Goal: Task Accomplishment & Management: Use online tool/utility

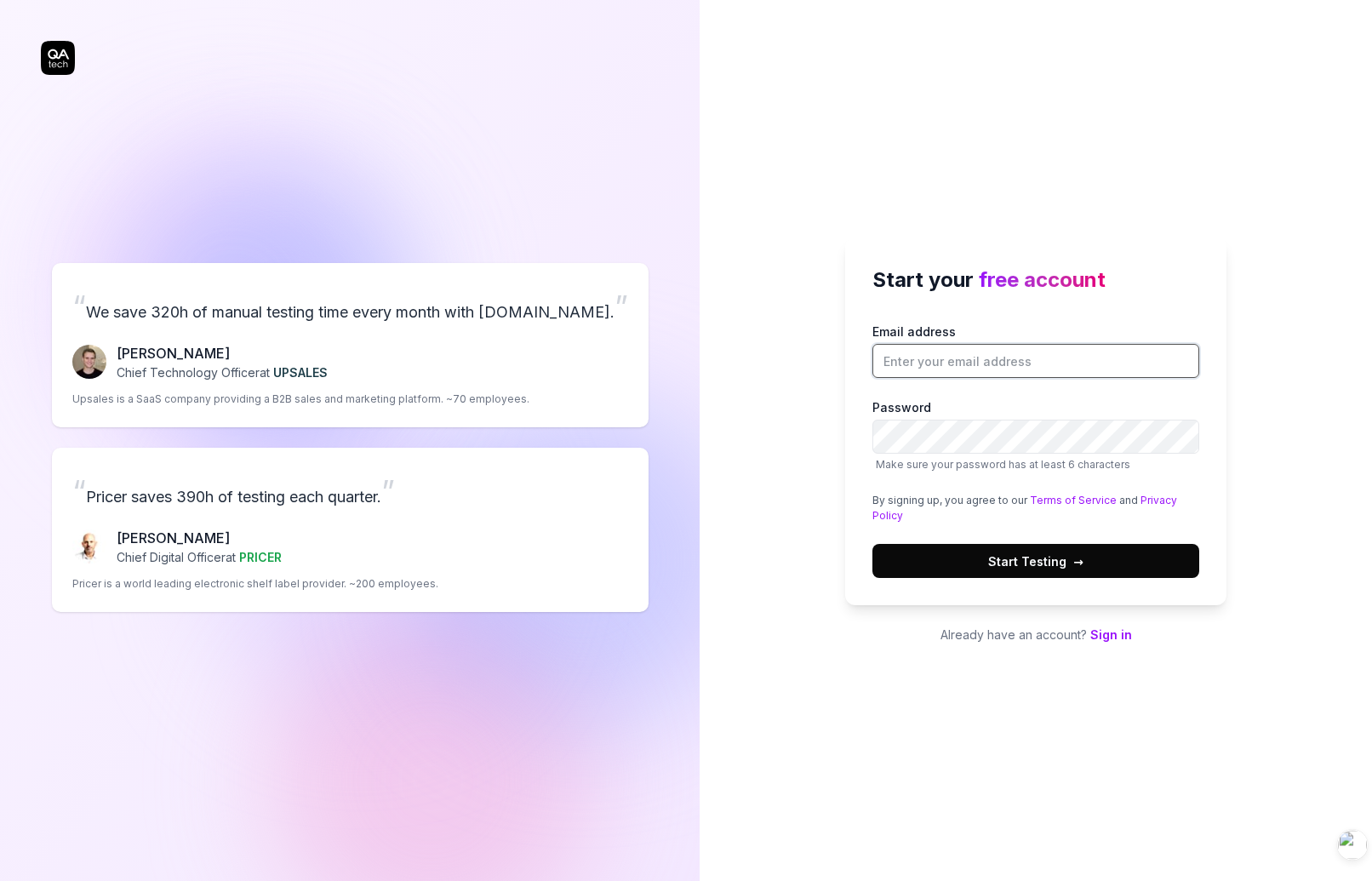
click at [952, 357] on input "Email address" at bounding box center [1035, 361] width 327 height 34
click at [936, 501] on div "By signing up, you agree to our Terms of Service and Privacy Policy" at bounding box center [1035, 508] width 327 height 30
click at [950, 359] on input "Email address" at bounding box center [1035, 361] width 327 height 34
type input "[PERSON_NAME][EMAIL_ADDRESS][DOMAIN_NAME]"
click at [982, 562] on button "Start Testing →" at bounding box center [1035, 561] width 327 height 34
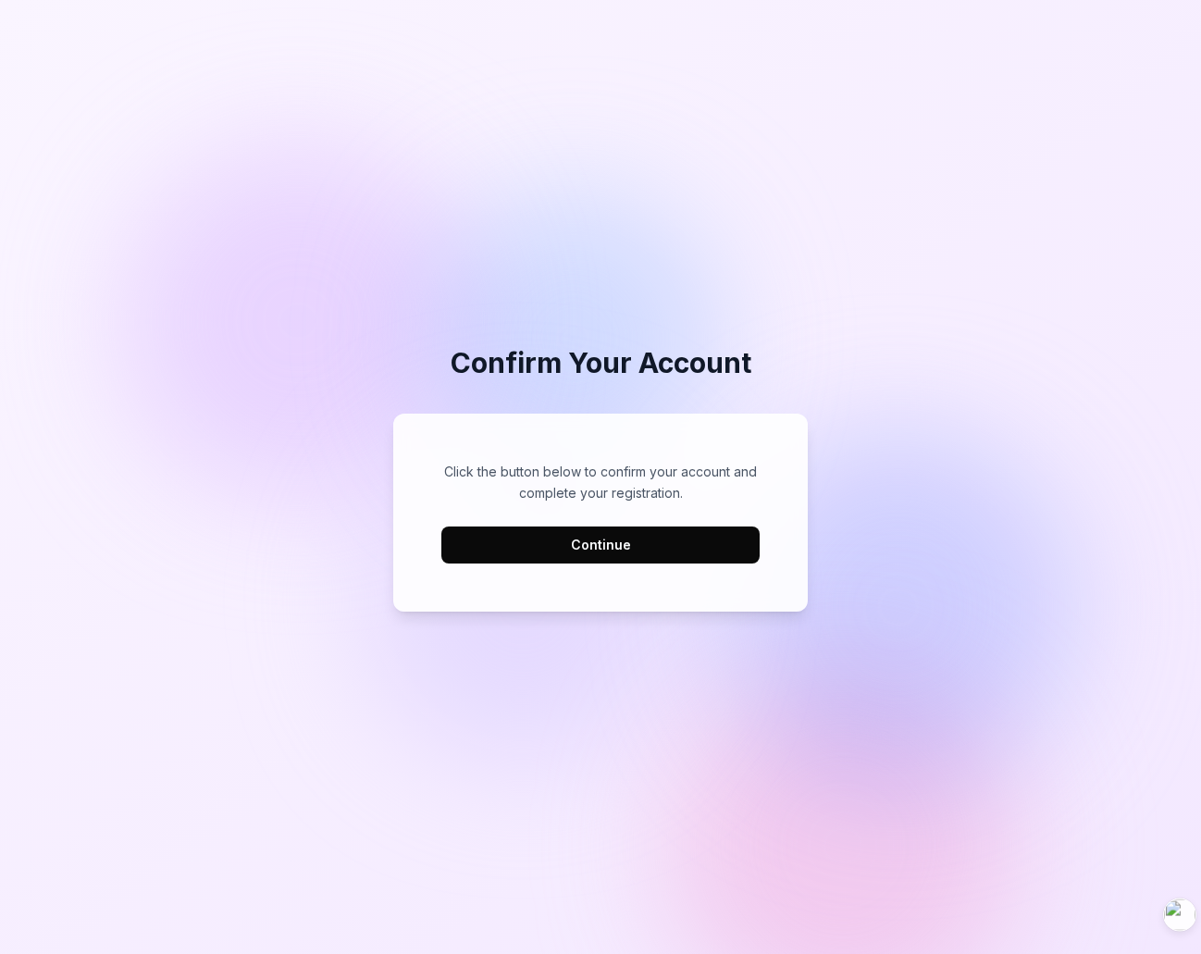
click at [591, 541] on button "Continue" at bounding box center [600, 544] width 318 height 37
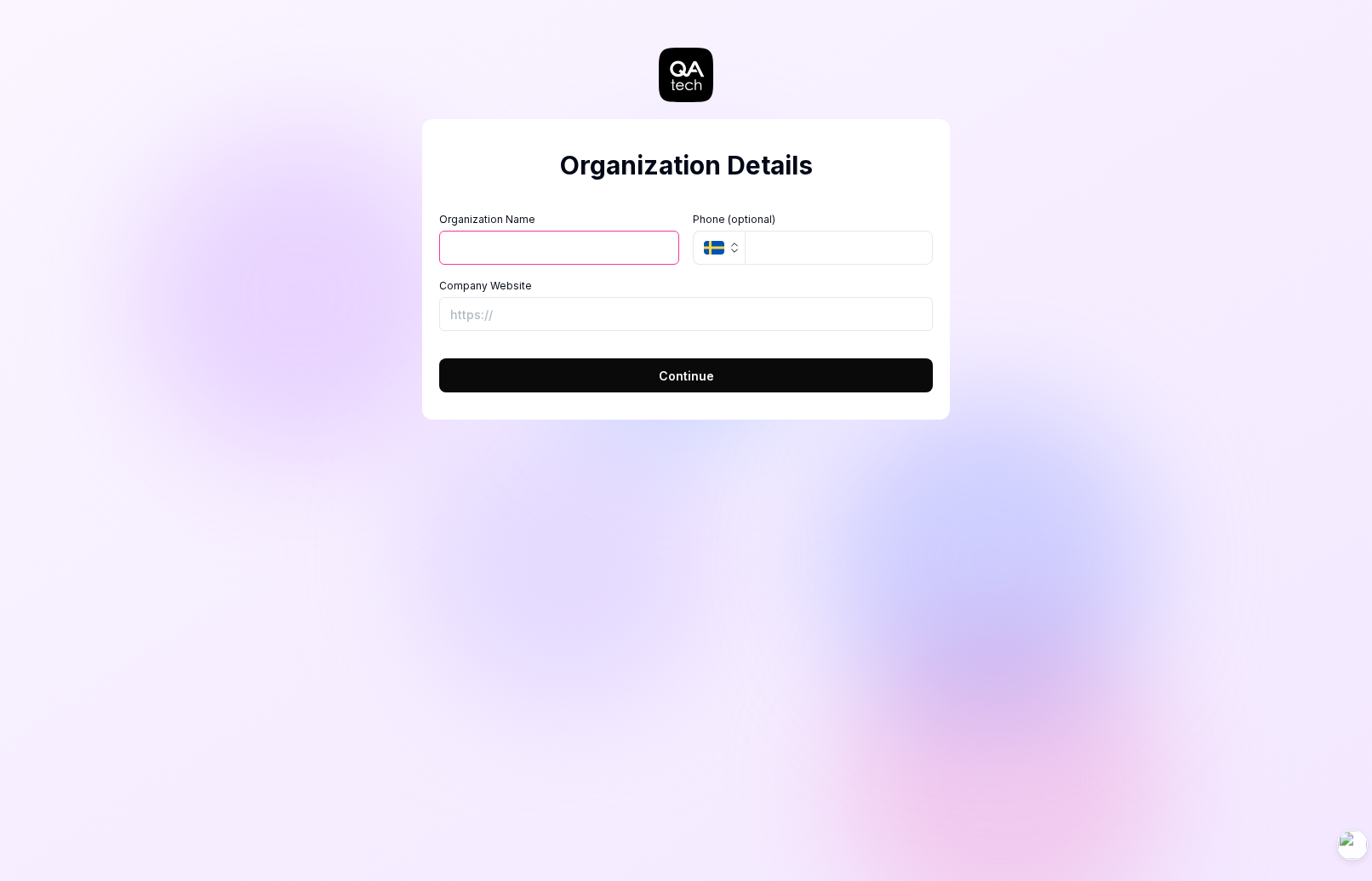
click at [563, 249] on input "Organization Name" at bounding box center [559, 248] width 240 height 34
click at [590, 253] on input "Organization Name" at bounding box center [559, 248] width 240 height 34
type input "hezhuojie"
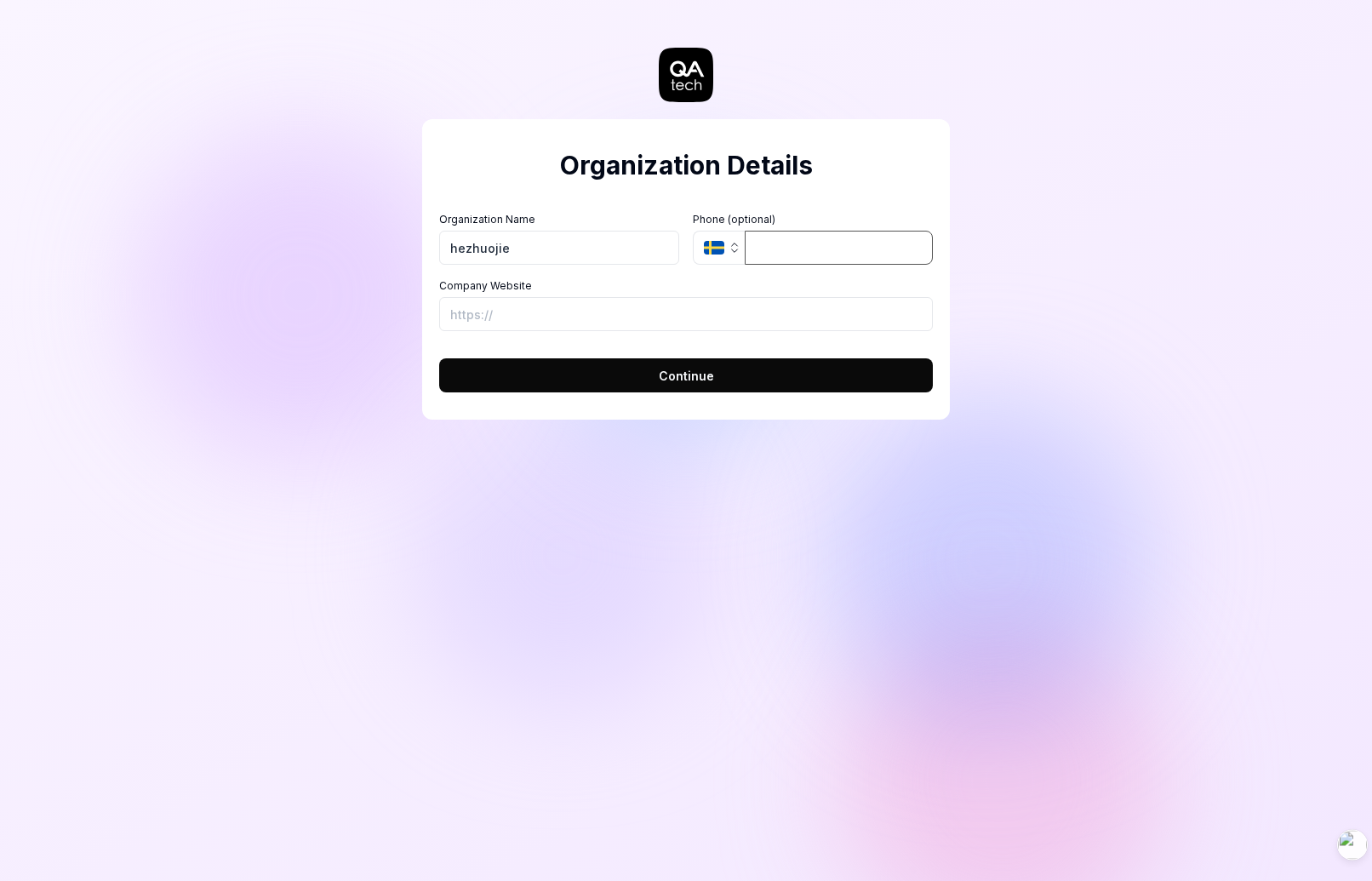
click at [799, 245] on input "tel" at bounding box center [838, 248] width 188 height 34
click at [732, 249] on icon "button" at bounding box center [734, 248] width 14 height 14
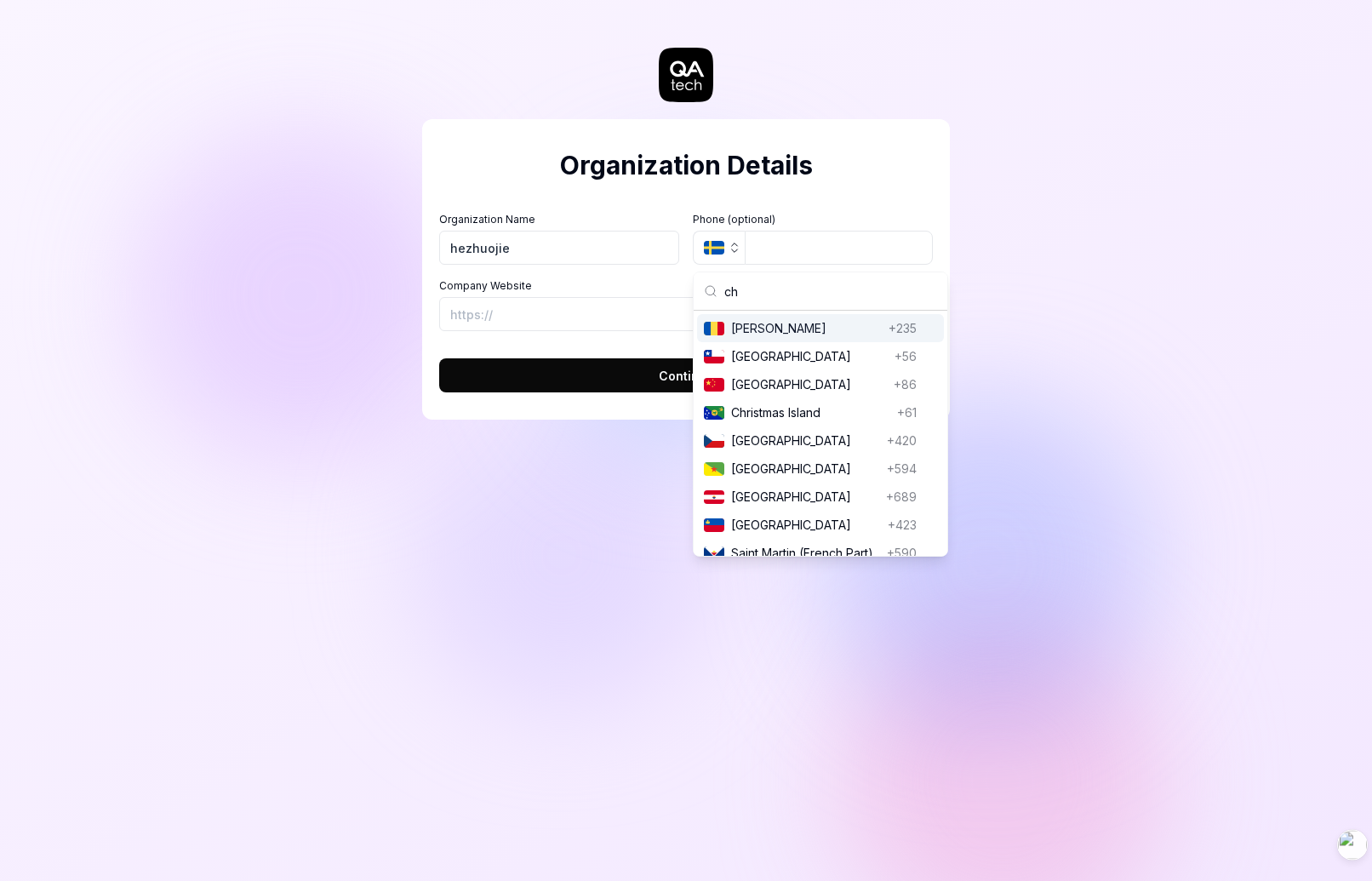
type input "chi"
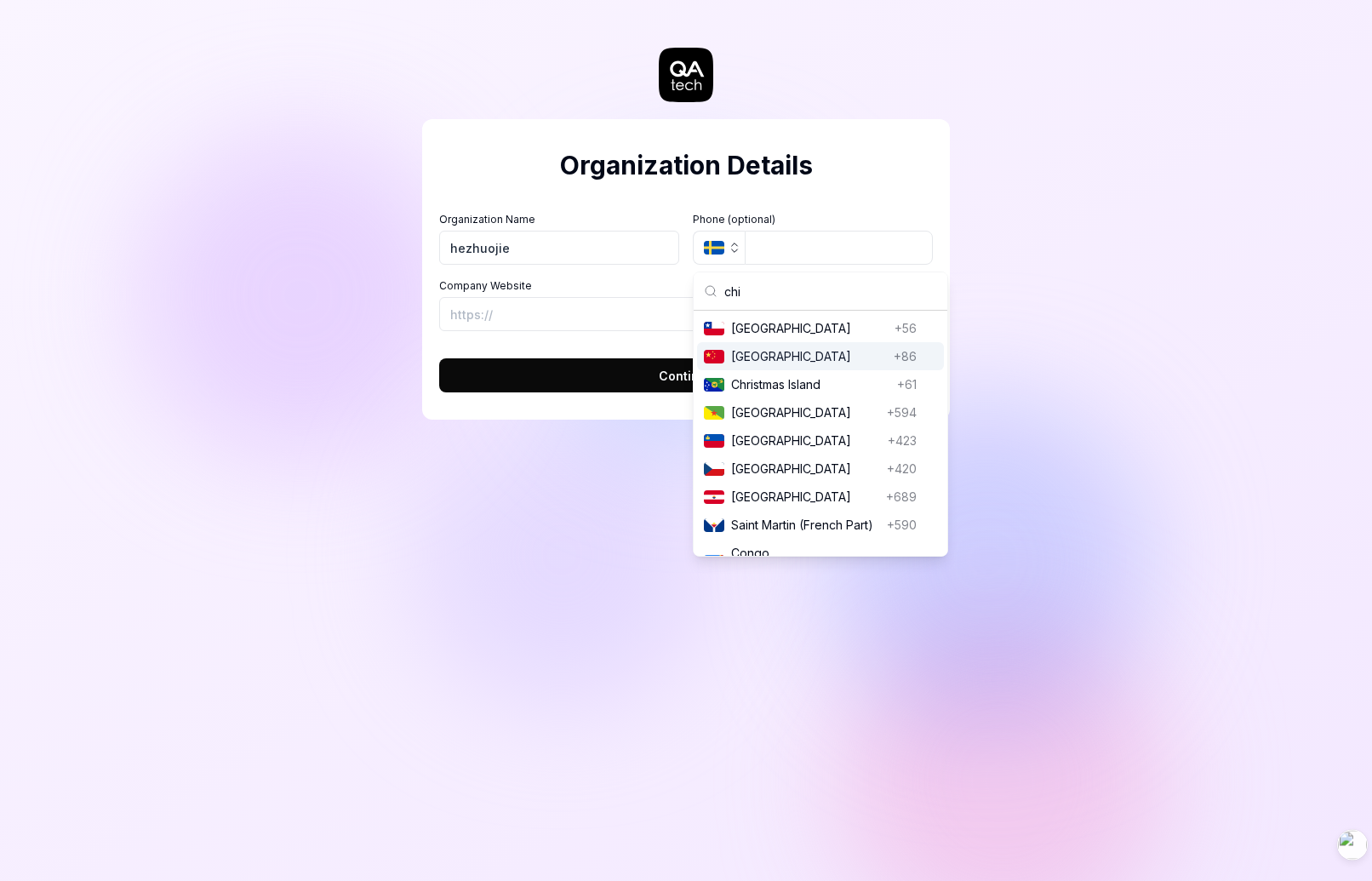
click at [767, 355] on span "China" at bounding box center [809, 355] width 156 height 17
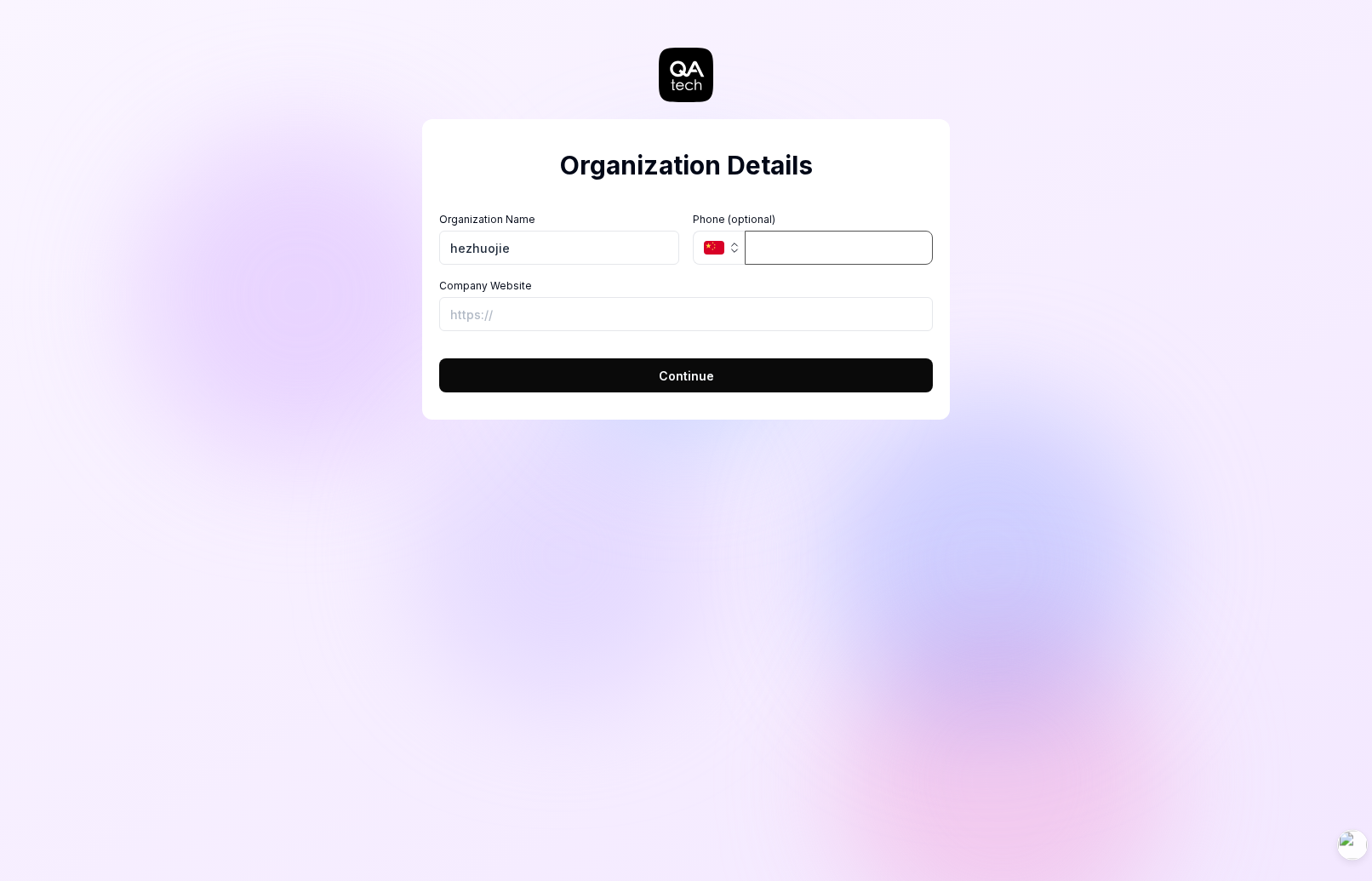
click at [781, 246] on input "tel" at bounding box center [838, 248] width 188 height 34
type input "1"
click at [542, 333] on form "Organization Name hezhuojie Organization Logo (Square minimum 256x256px) Click …" at bounding box center [686, 296] width 494 height 191
click at [577, 312] on input "Company Website" at bounding box center [686, 314] width 494 height 34
click at [533, 313] on input "Company Website" at bounding box center [686, 314] width 494 height 34
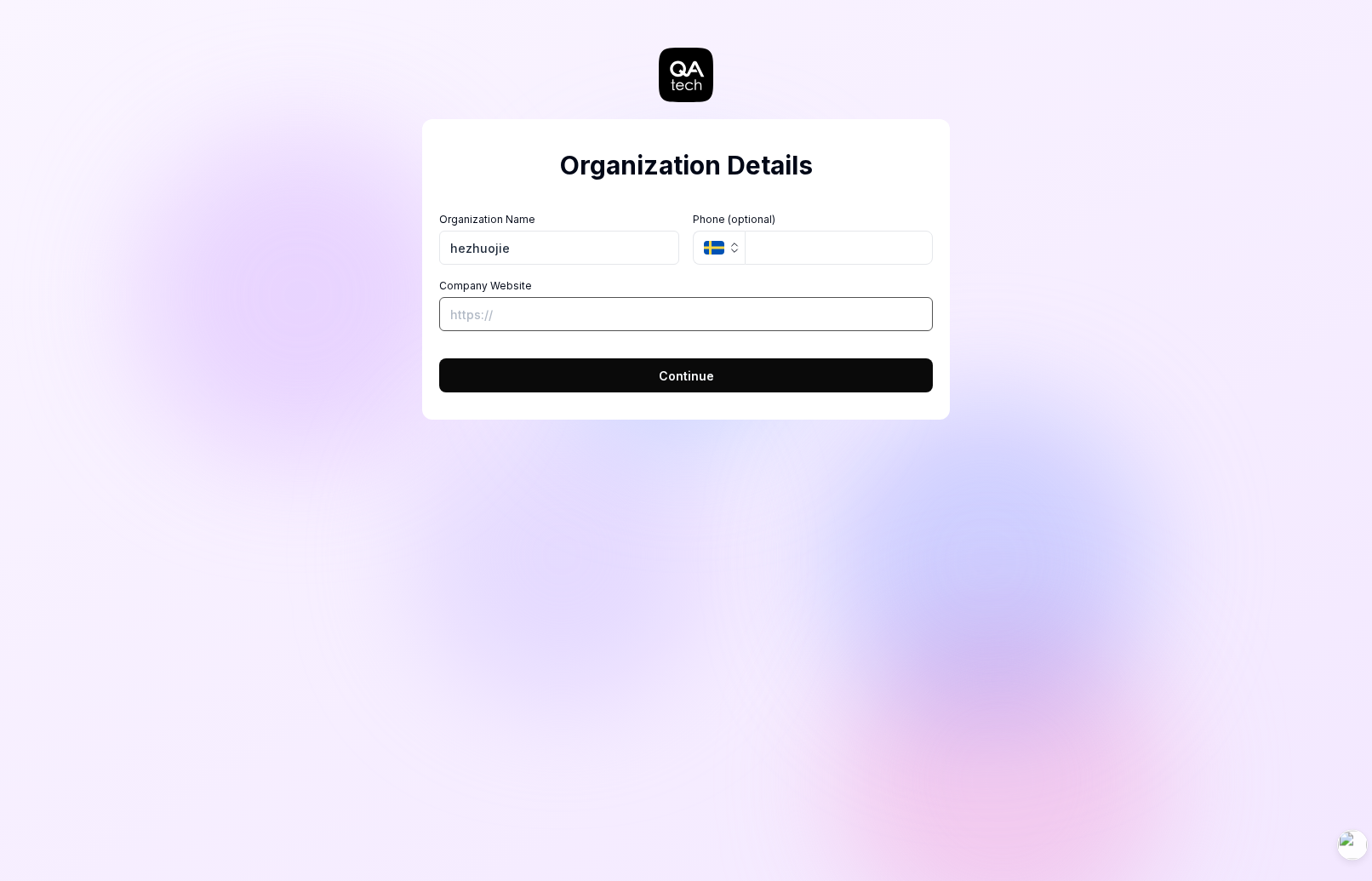
paste input "https://www.saucedemo.com"
type input "https://www.saucedemo.com"
click at [617, 379] on button "Continue" at bounding box center [686, 375] width 494 height 34
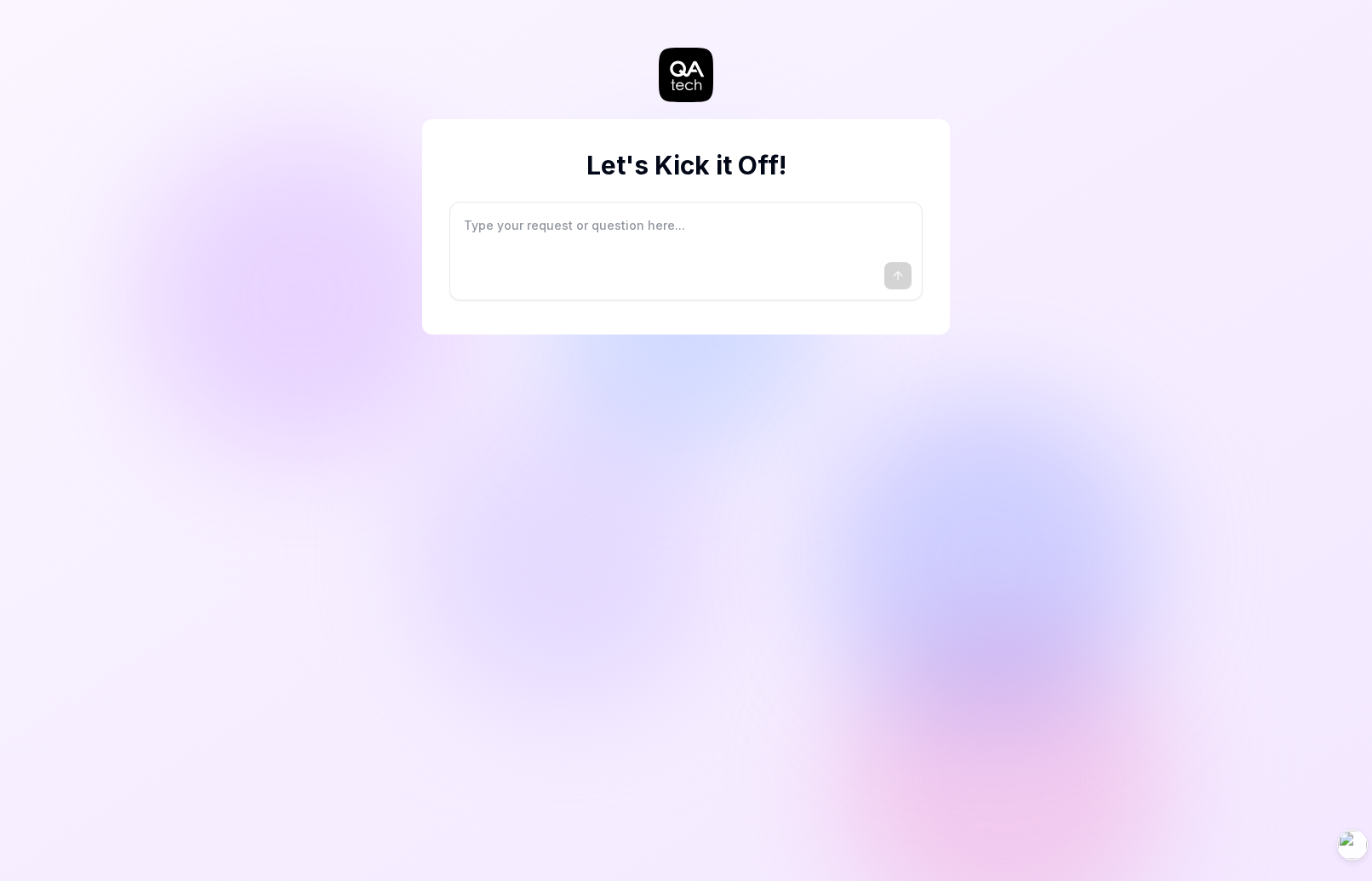
type textarea "*"
type textarea "I"
type textarea "*"
type textarea "I"
type textarea "*"
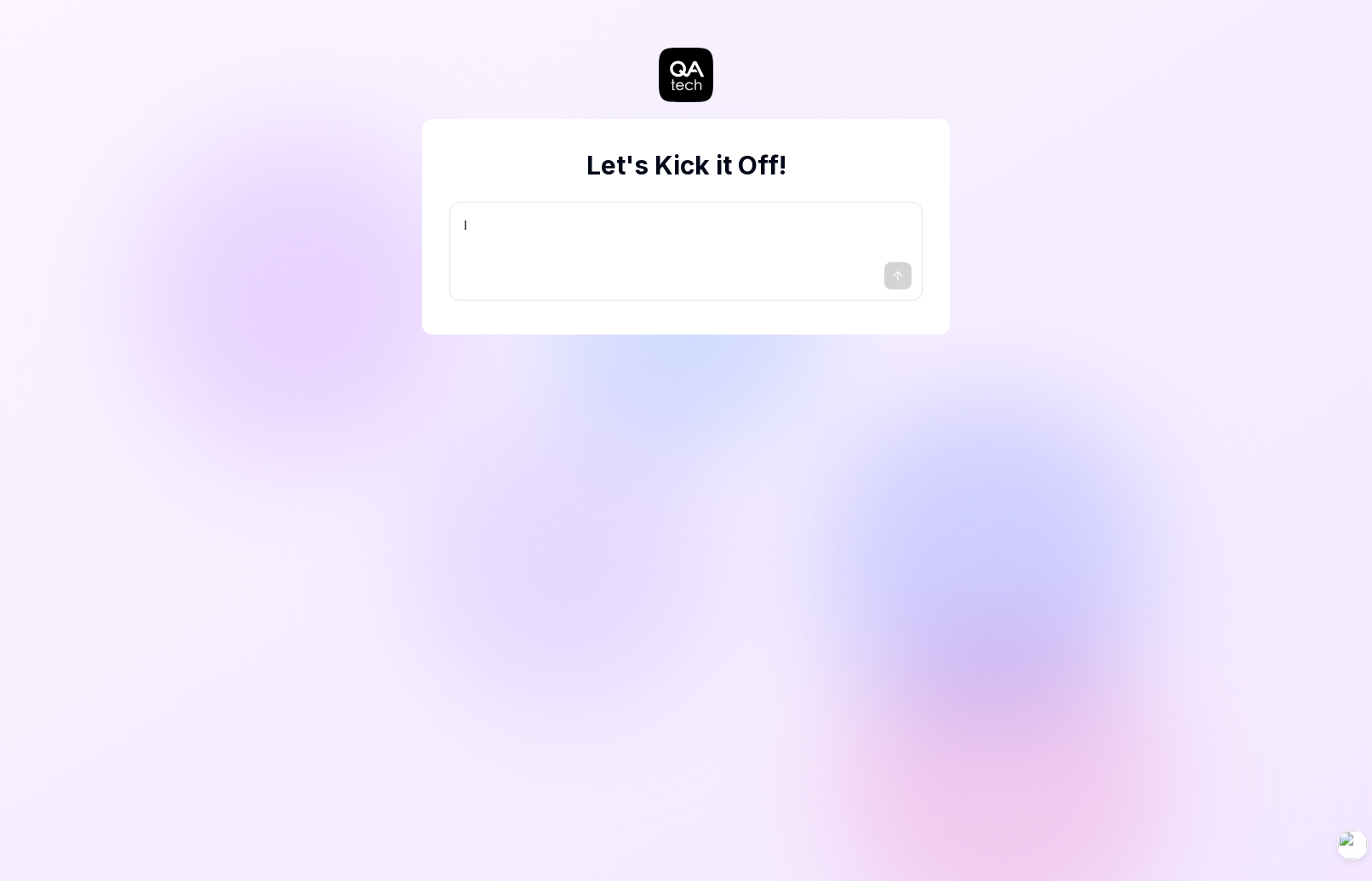
type textarea "I w"
type textarea "*"
type textarea "I wa"
type textarea "*"
type textarea "I wan"
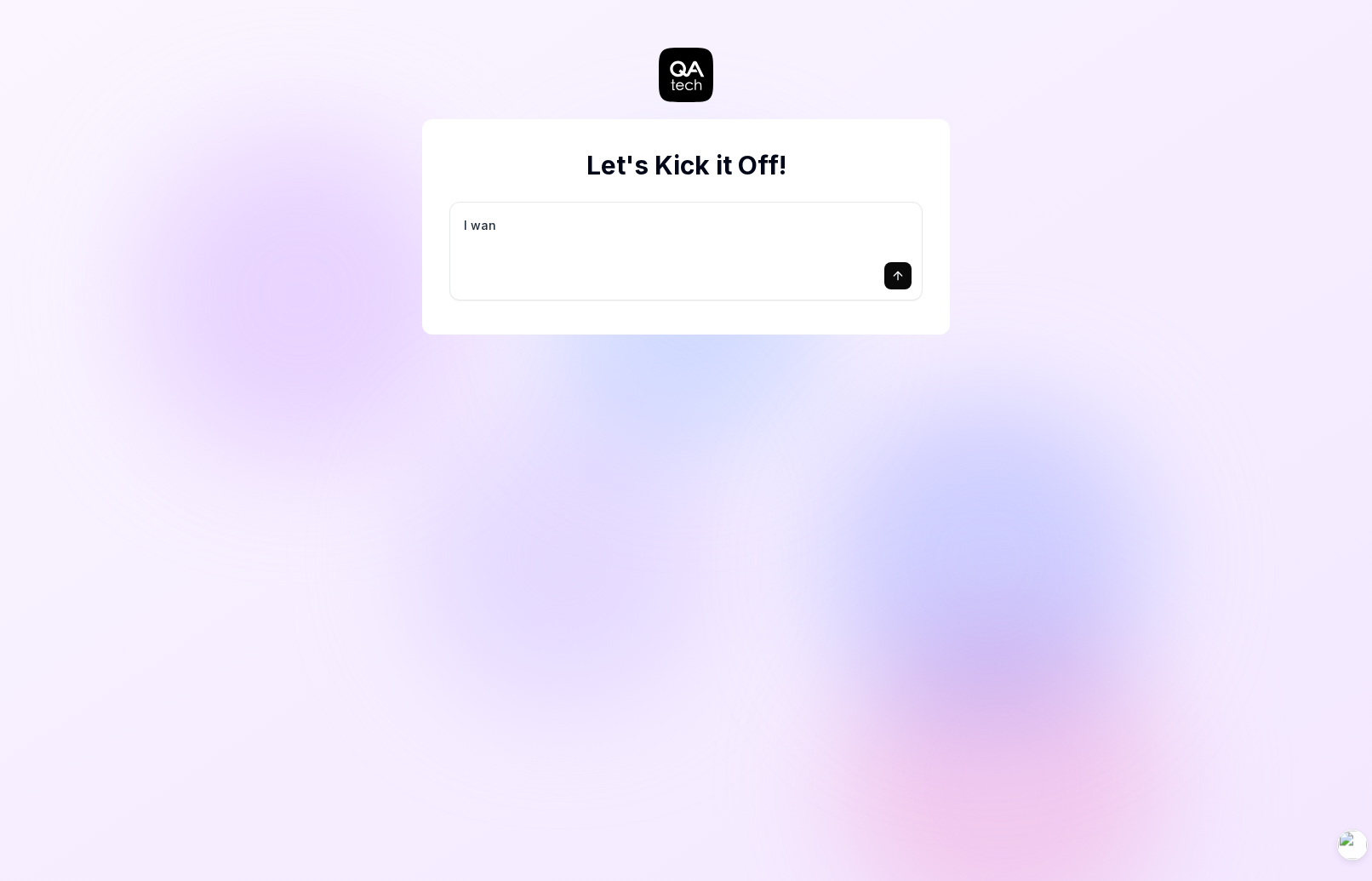
type textarea "*"
type textarea "I want"
type textarea "*"
type textarea "I want"
type textarea "*"
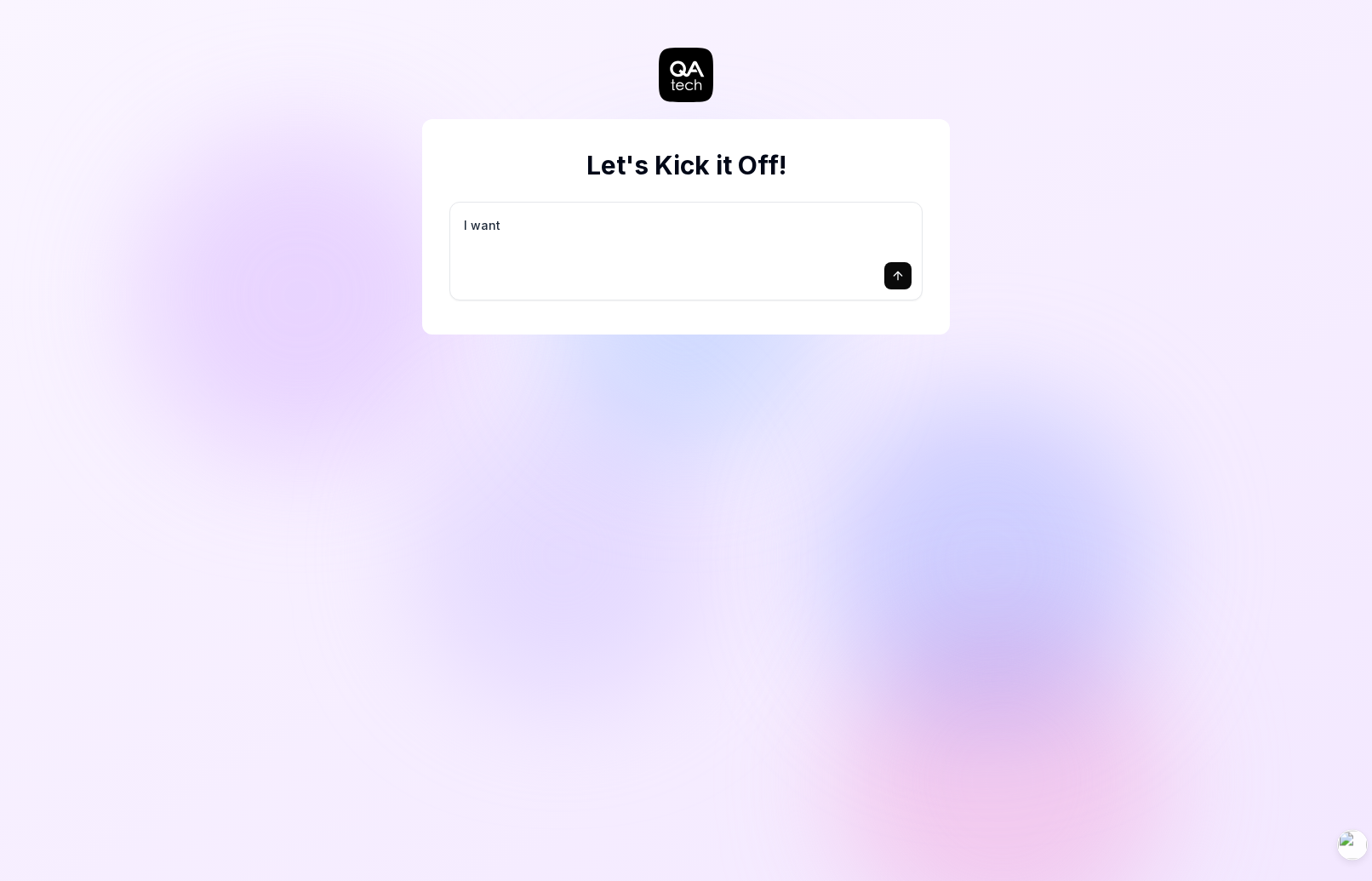
type textarea "I want a"
type textarea "*"
type textarea "I want a"
type textarea "*"
type textarea "I want a g"
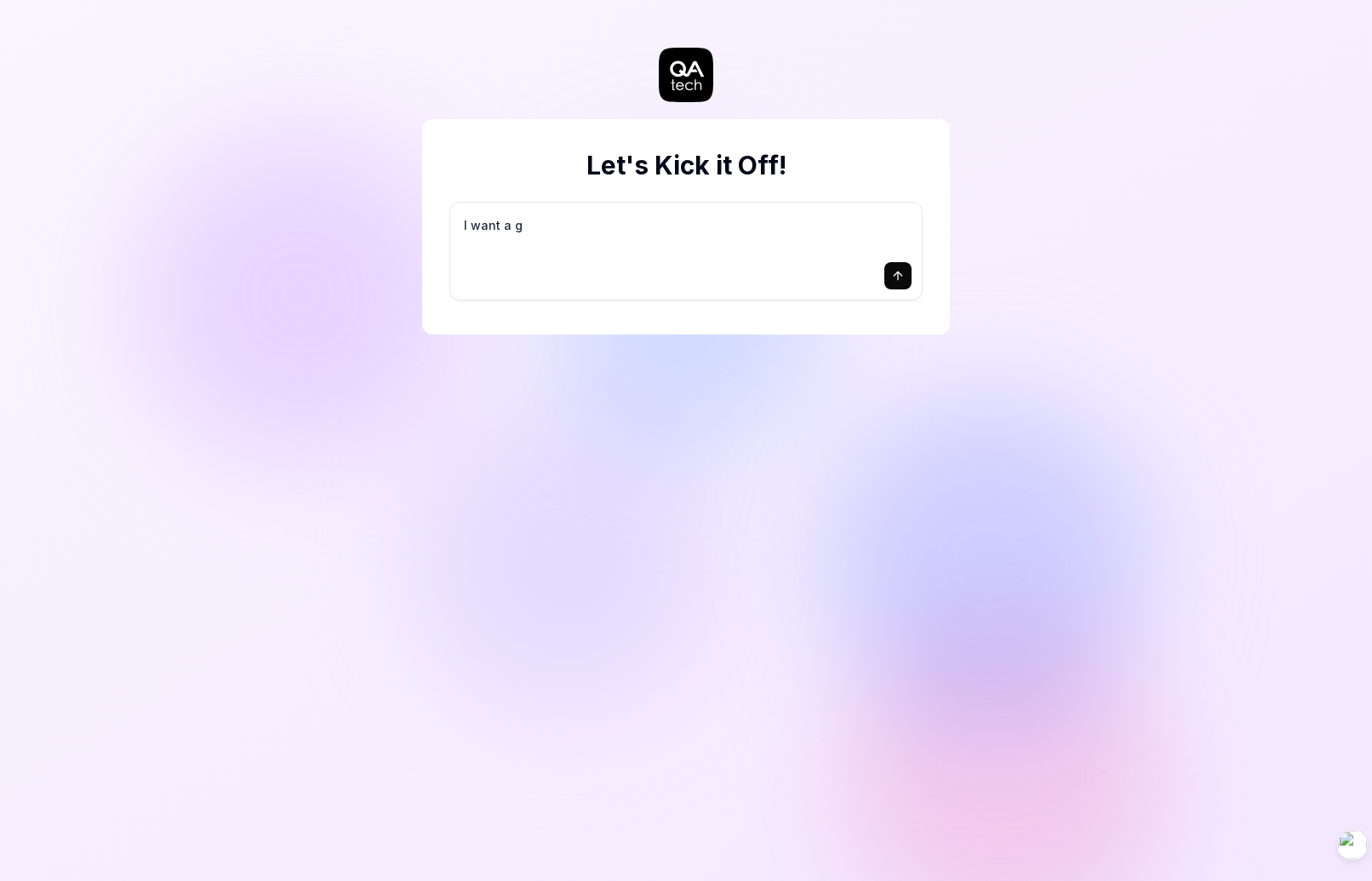
type textarea "*"
type textarea "I want a go"
type textarea "*"
type textarea "I want a goo"
type textarea "*"
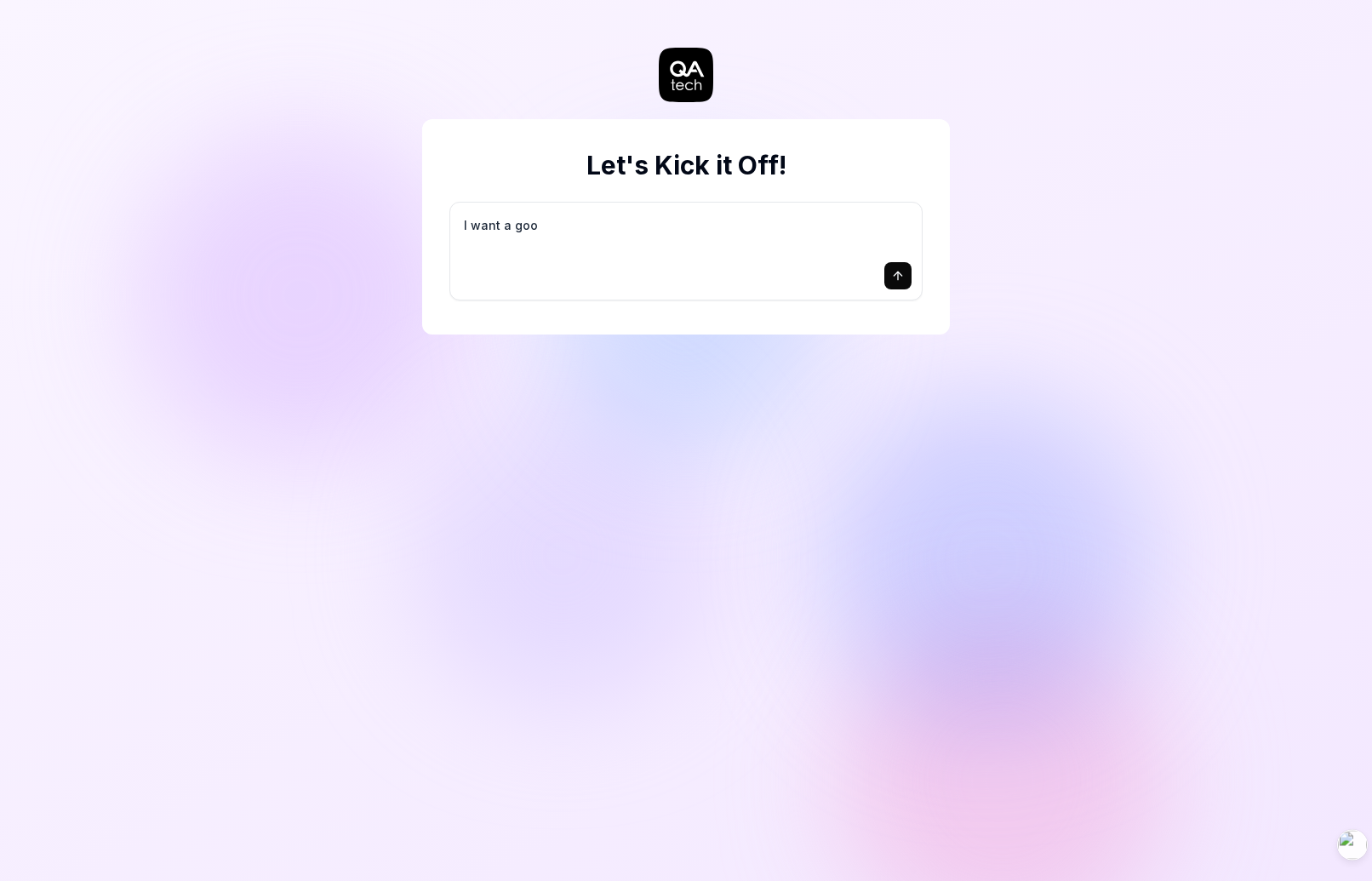
type textarea "I want a good"
type textarea "*"
type textarea "I want a good"
type textarea "*"
type textarea "I want a good t"
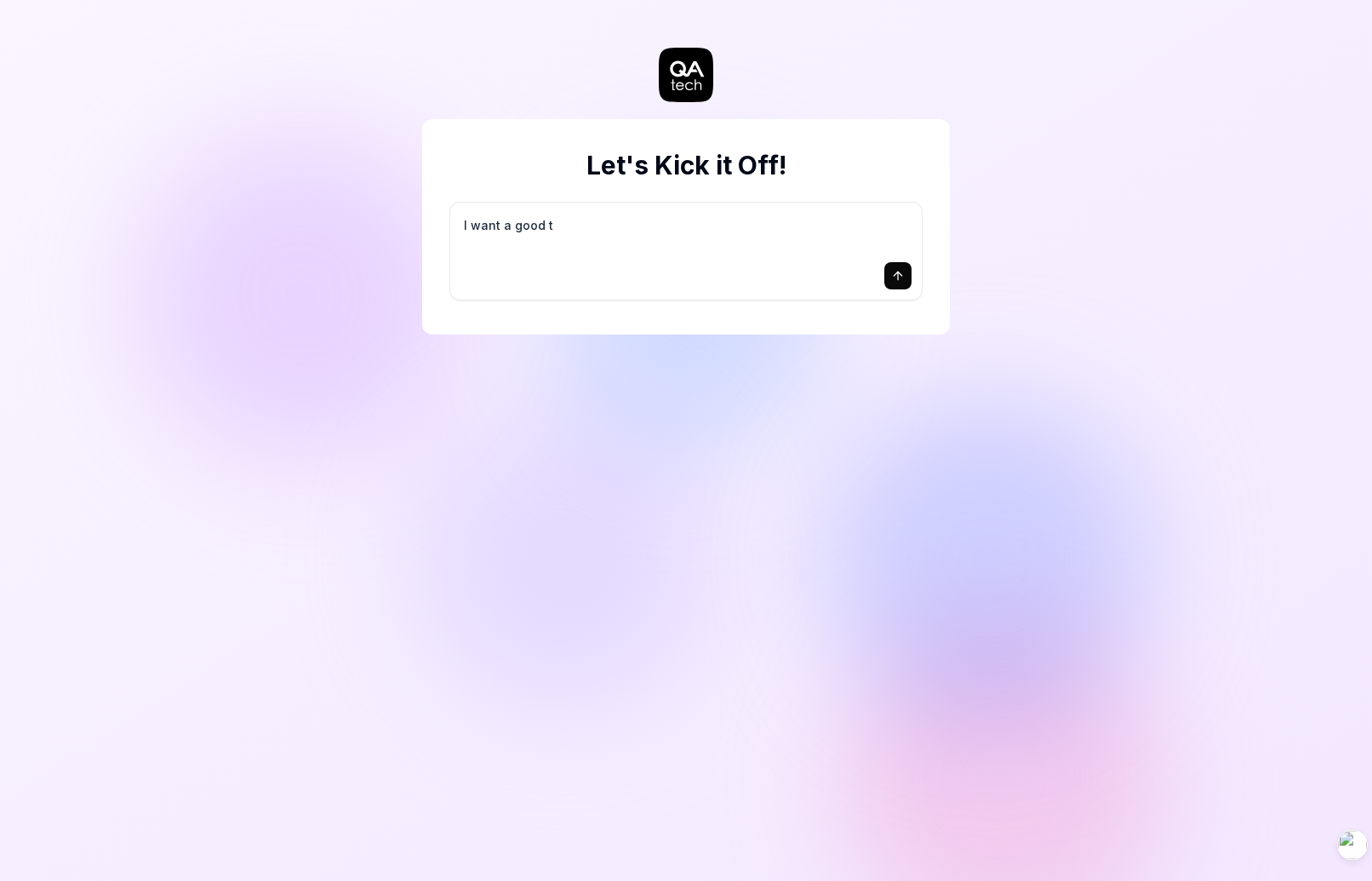
type textarea "*"
type textarea "I want a good te"
type textarea "*"
type textarea "I want a good tes"
type textarea "*"
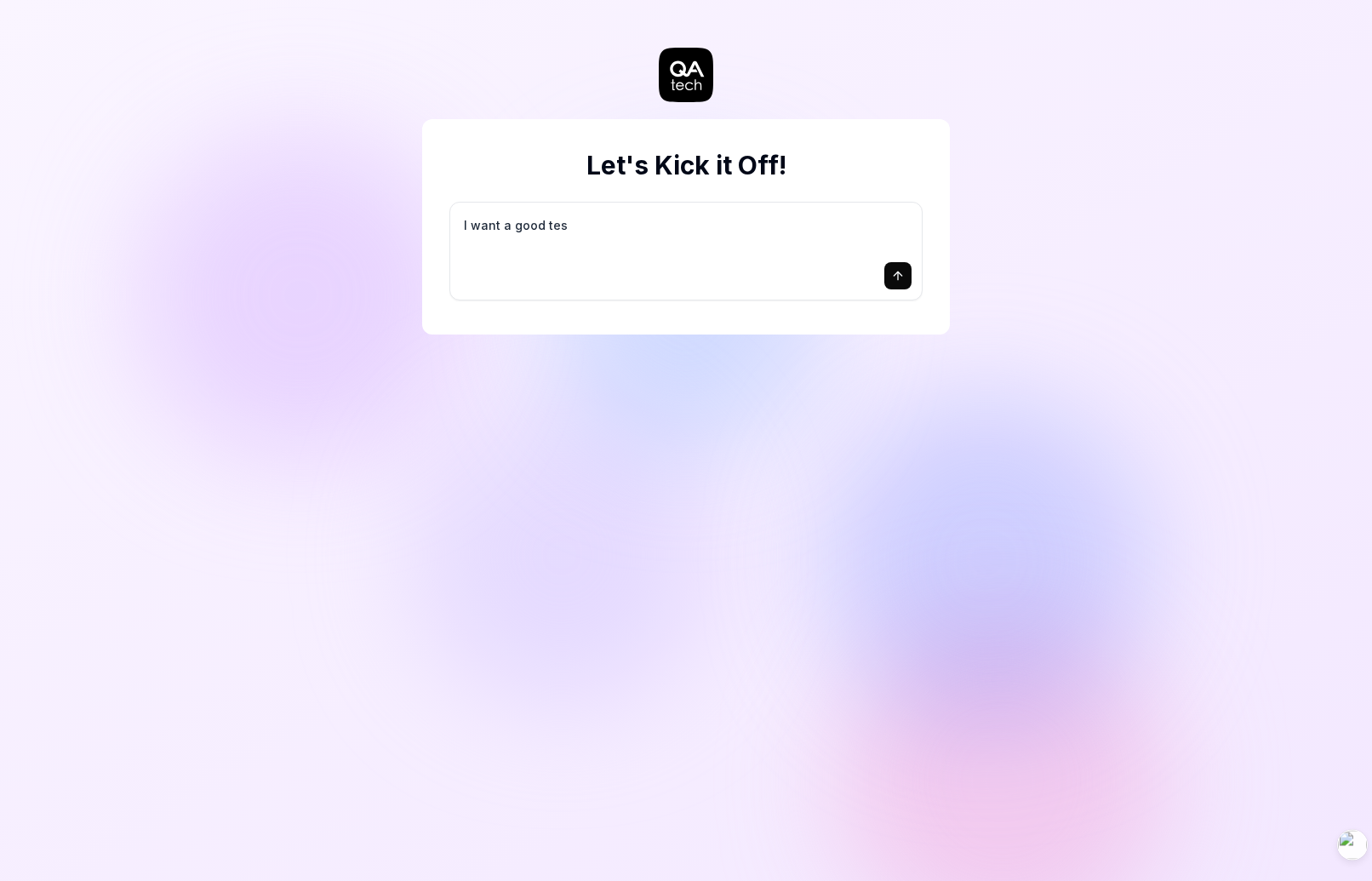
type textarea "I want a good test"
type textarea "*"
type textarea "I want a good test"
type textarea "*"
type textarea "I want a good test s"
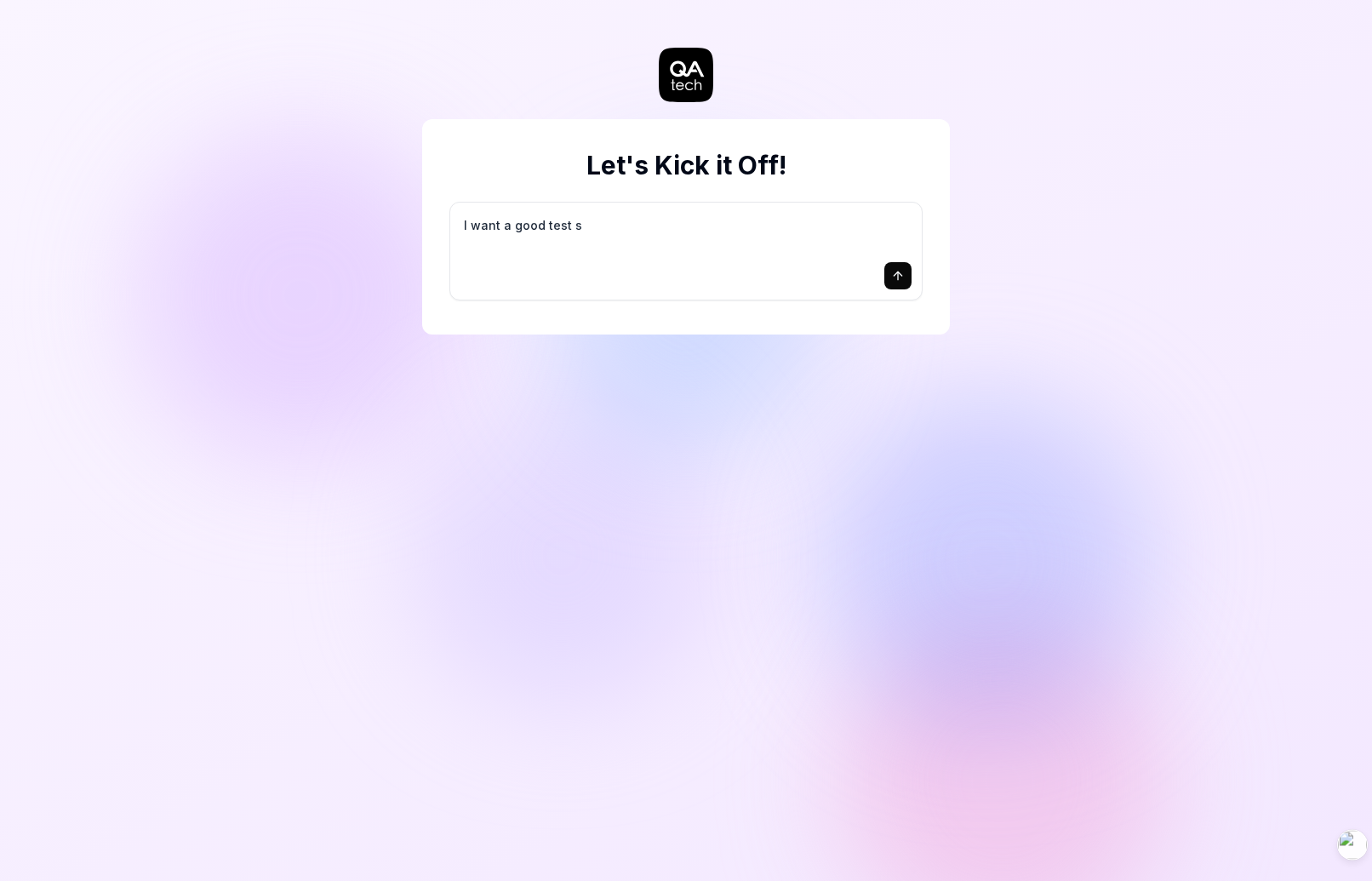
type textarea "*"
type textarea "I want a good test se"
type textarea "*"
type textarea "I want a good test set"
type textarea "*"
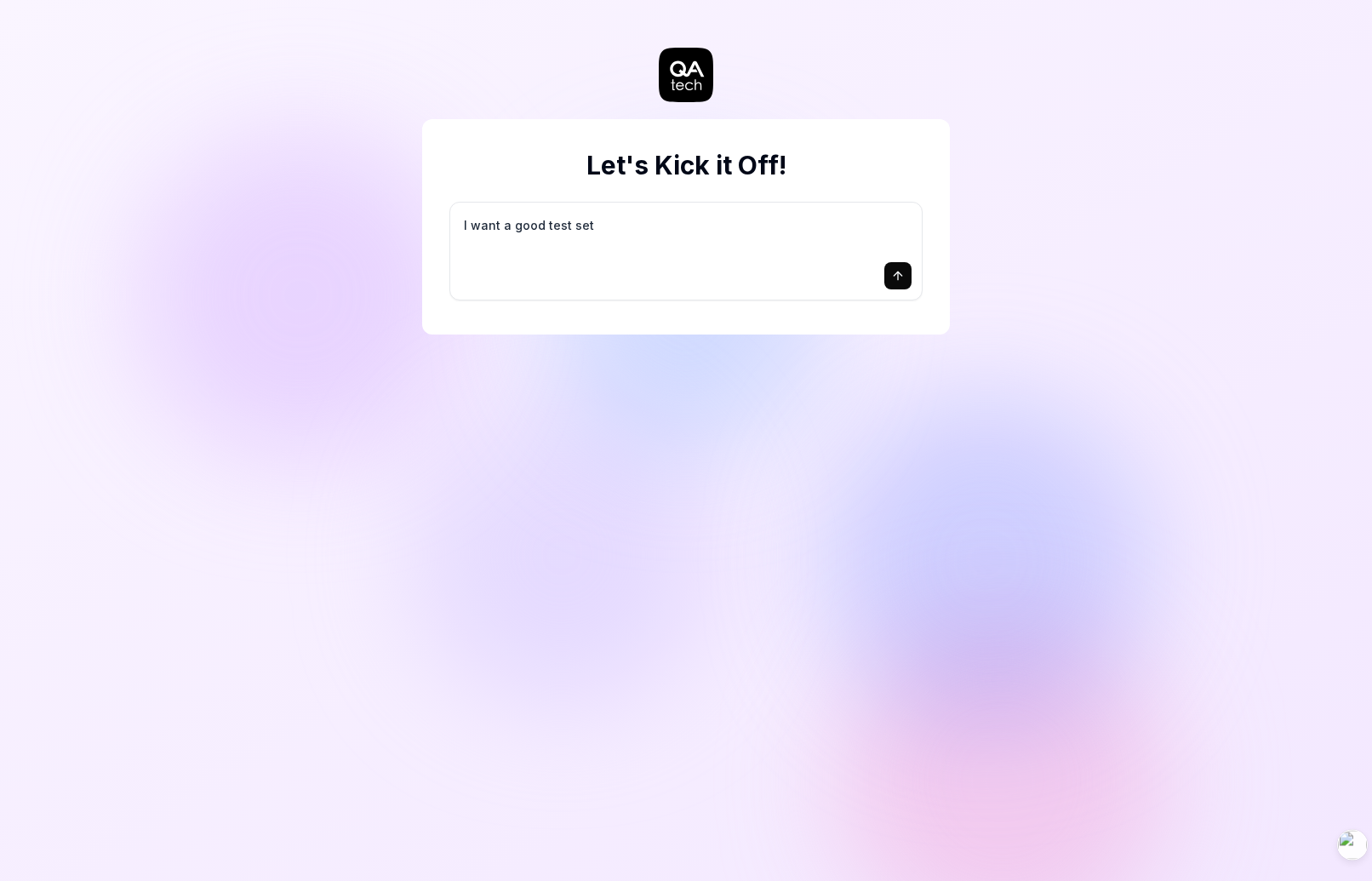
type textarea "I want a good test setu"
type textarea "*"
type textarea "I want a good test setup"
type textarea "*"
type textarea "I want a good test setup"
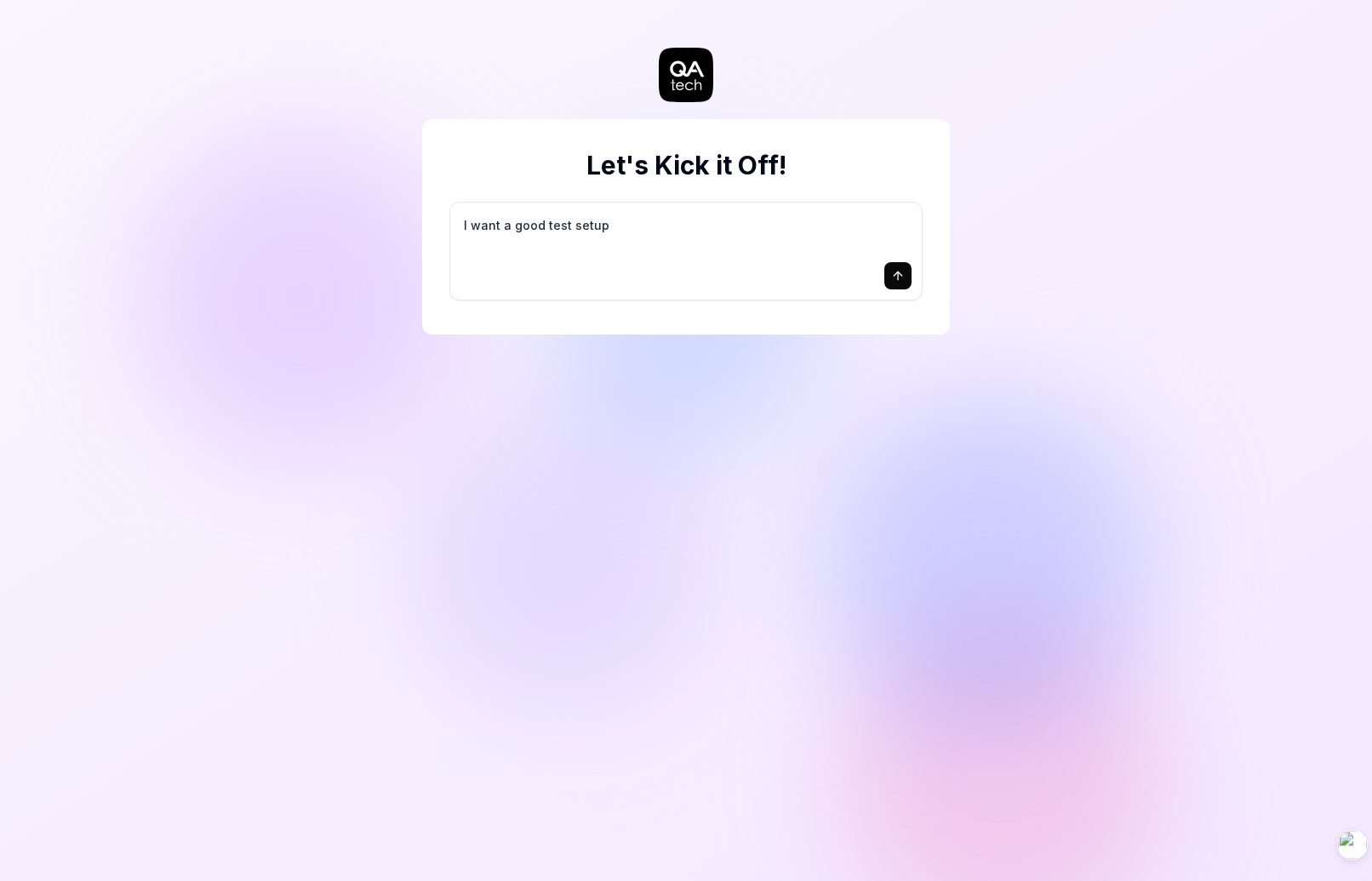
type textarea "*"
type textarea "I want a good test setup f"
type textarea "*"
type textarea "I want a good test setup fo"
type textarea "*"
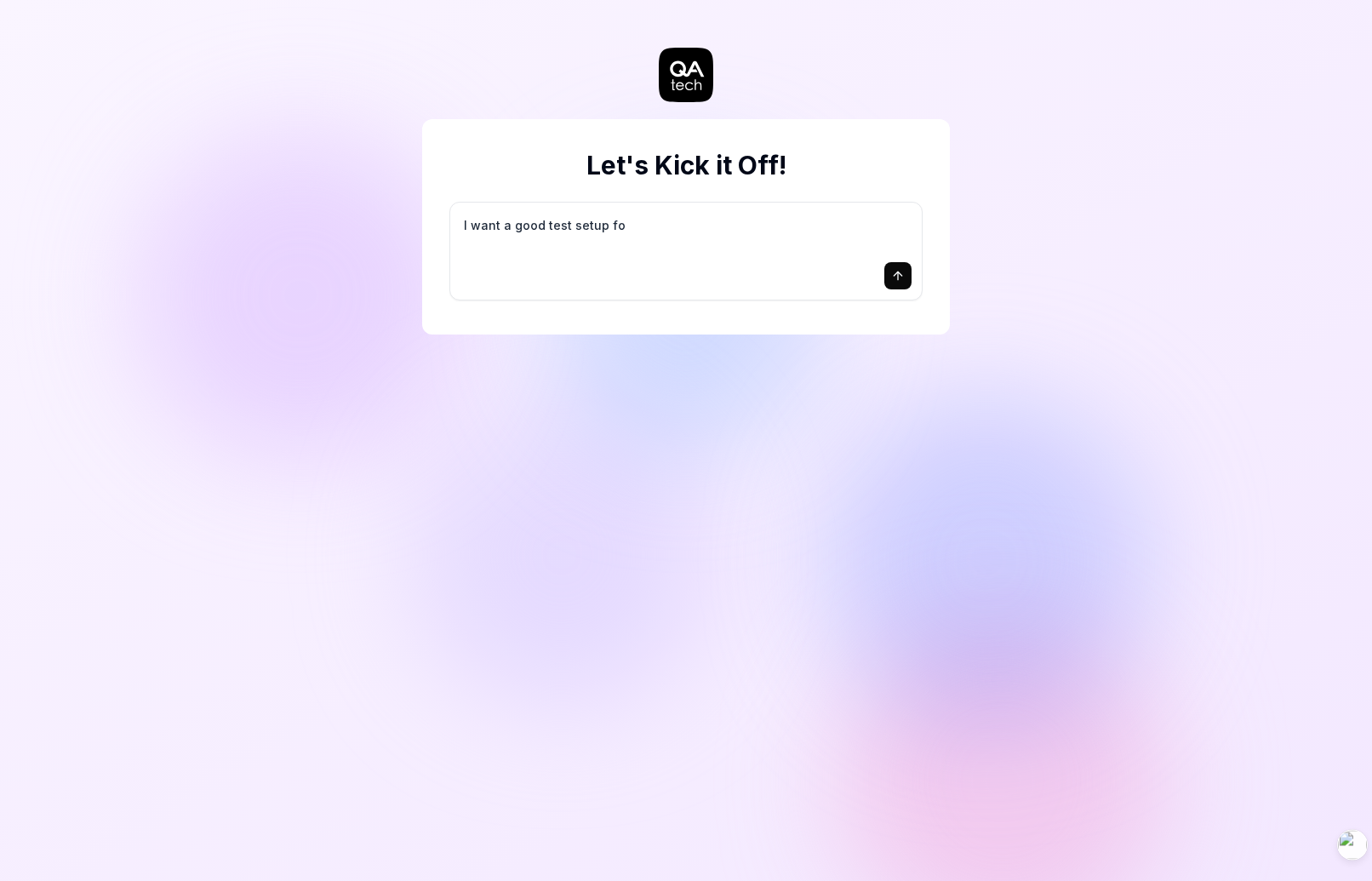
type textarea "I want a good test setup for"
type textarea "*"
type textarea "I want a good test setup for"
type textarea "*"
type textarea "I want a good test setup for m"
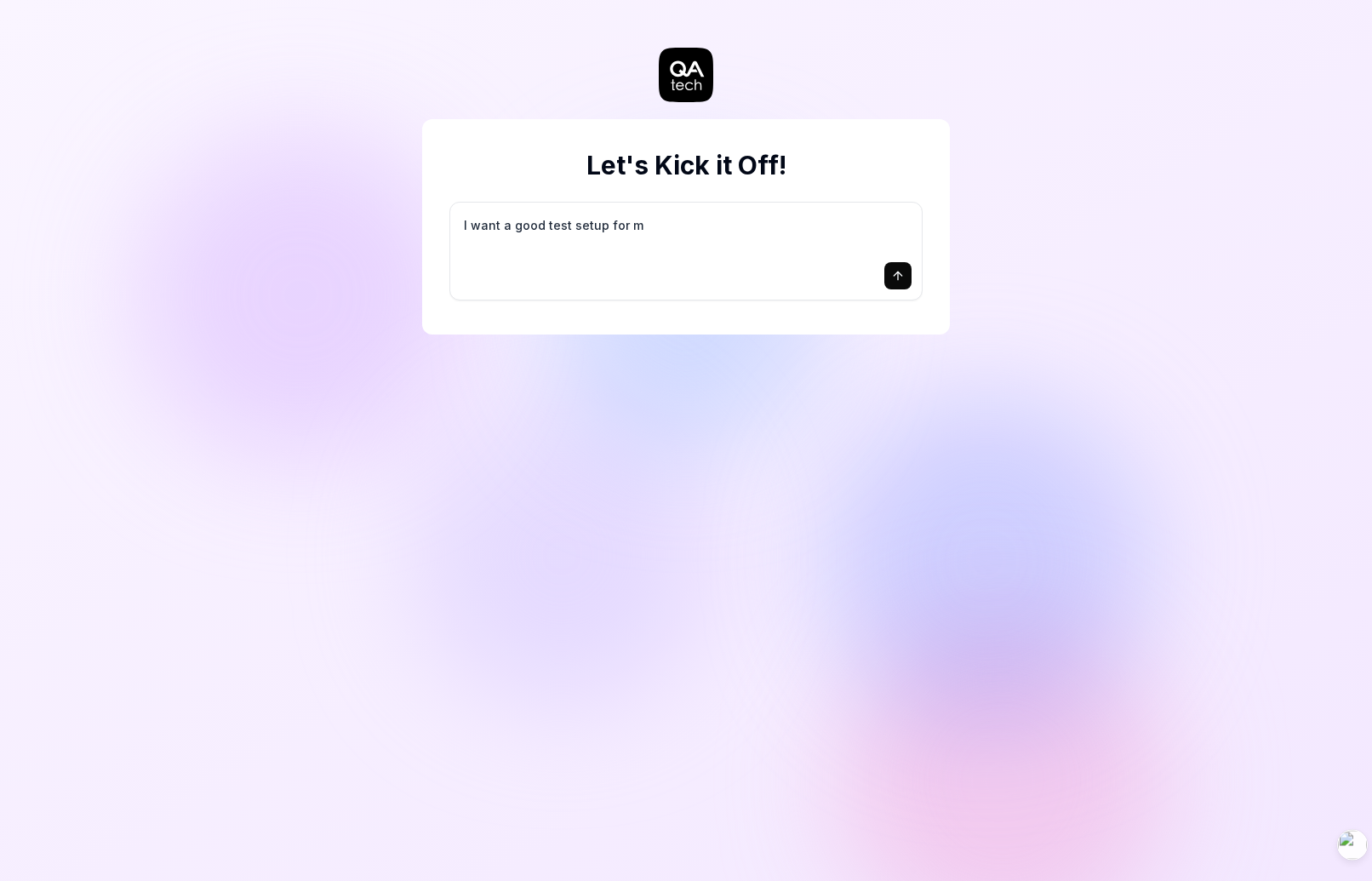
type textarea "*"
type textarea "I want a good test setup for my"
type textarea "*"
type textarea "I want a good test setup for my"
type textarea "*"
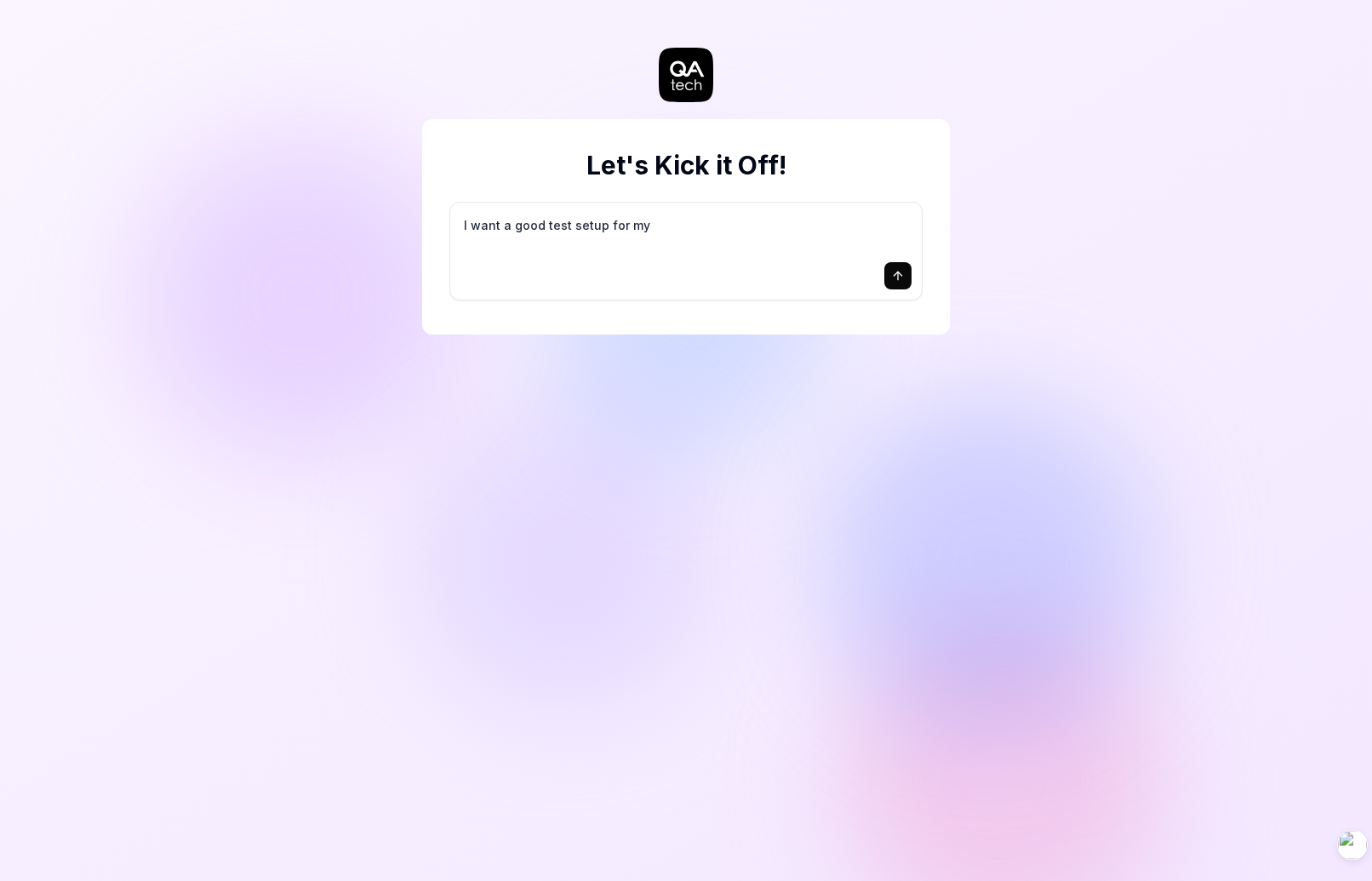
type textarea "I want a good test setup for my s"
type textarea "*"
type textarea "I want a good test setup for my si"
type textarea "*"
type textarea "I want a good test setup for my sit"
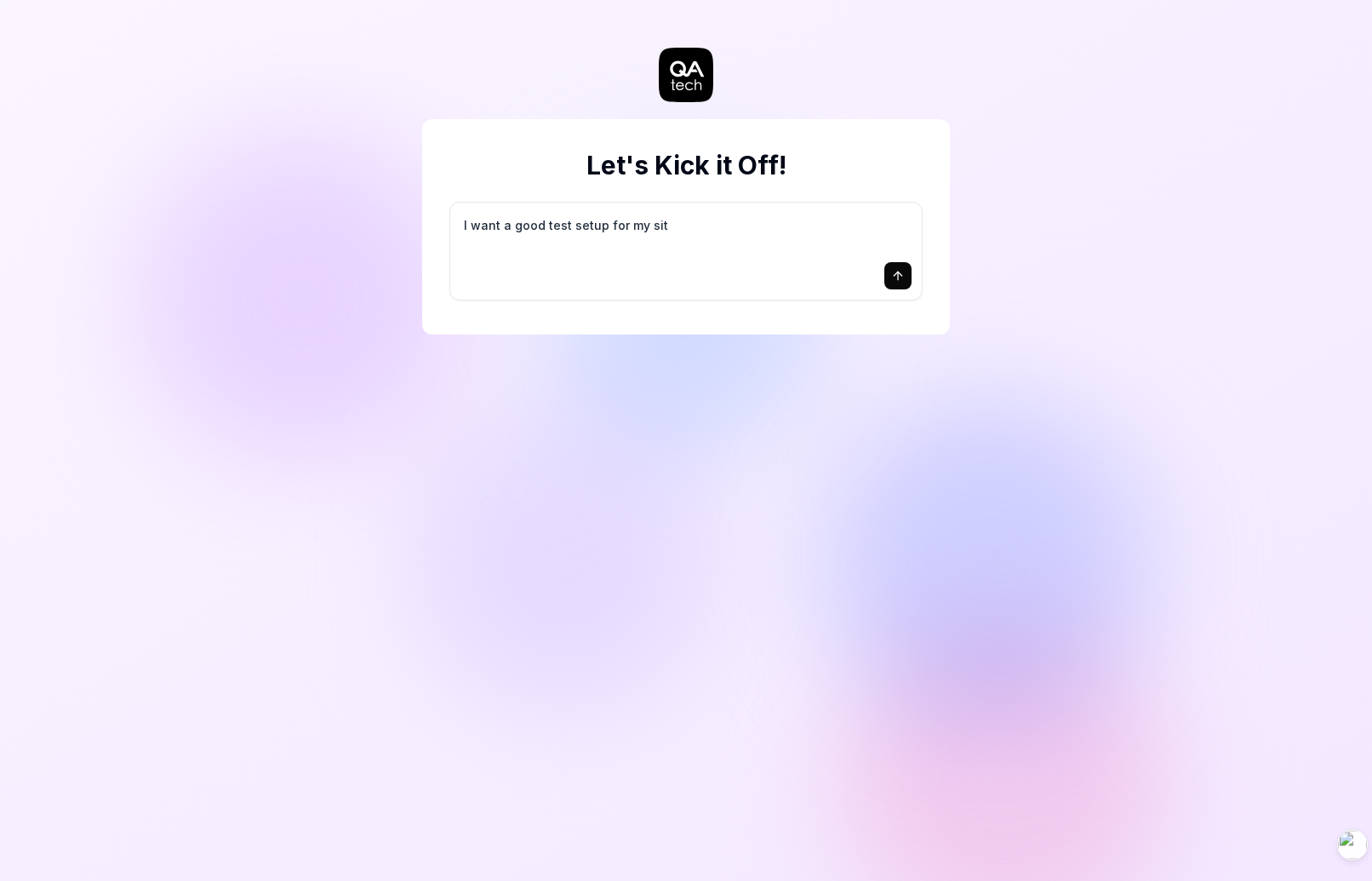
type textarea "*"
type textarea "I want a good test setup for my site"
type textarea "*"
type textarea "I want a good test setup for my site"
type textarea "*"
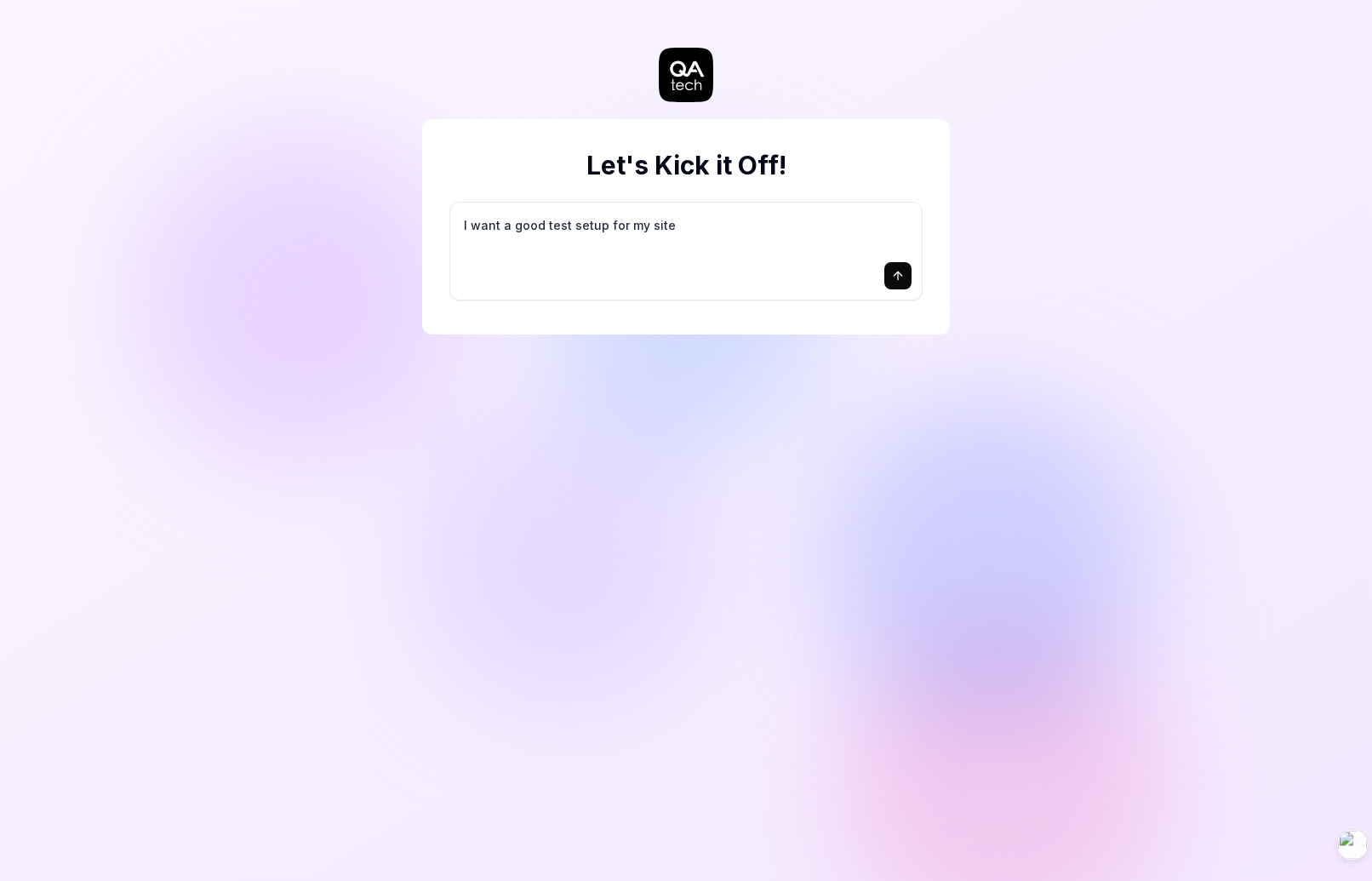
type textarea "I want a good test setup for my site -"
type textarea "*"
type textarea "I want a good test setup for my site -"
type textarea "*"
type textarea "I want a good test setup for my site - h"
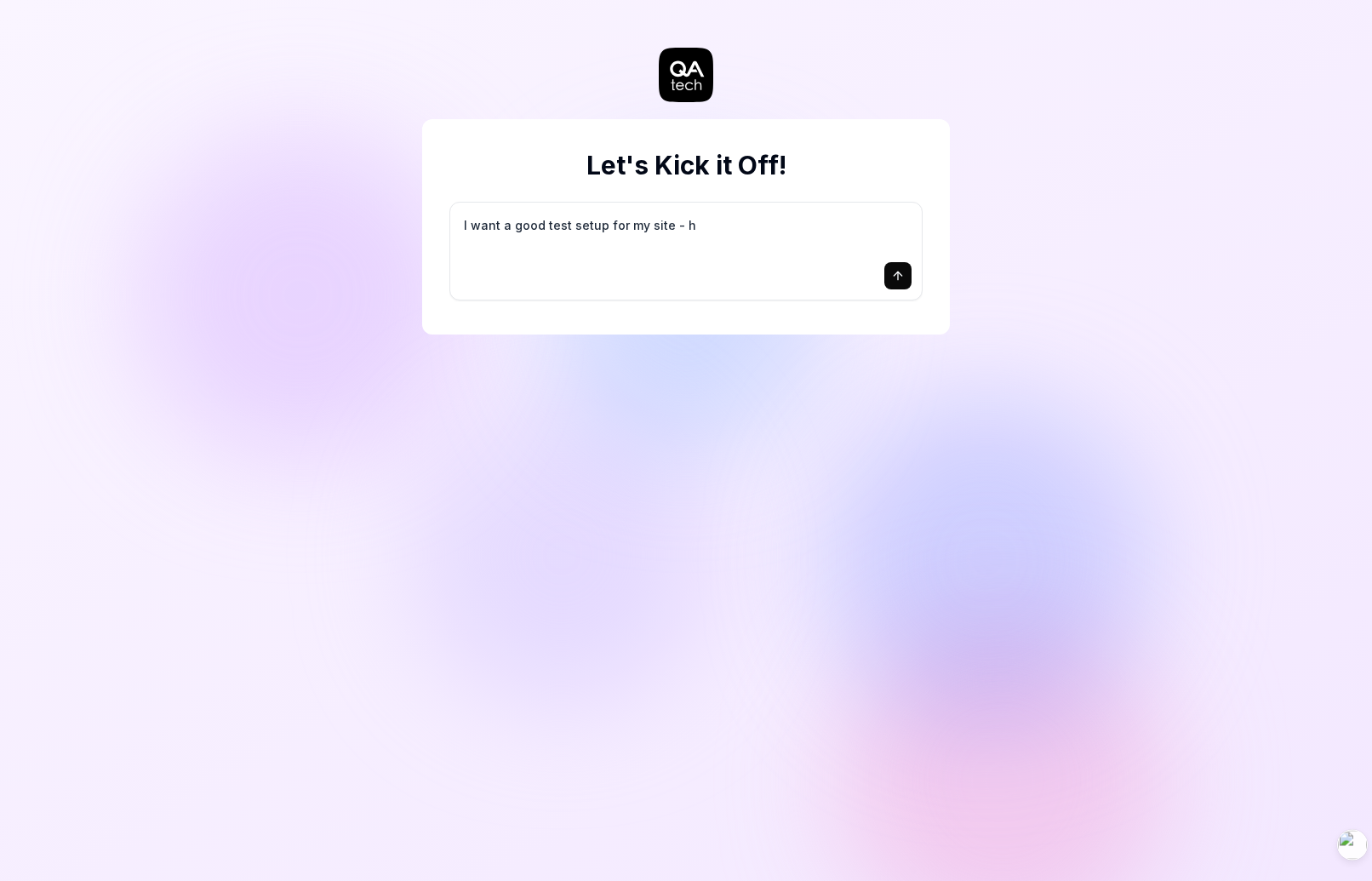
type textarea "*"
type textarea "I want a good test setup for my site - he"
type textarea "*"
type textarea "I want a good test setup for my site - hel"
type textarea "*"
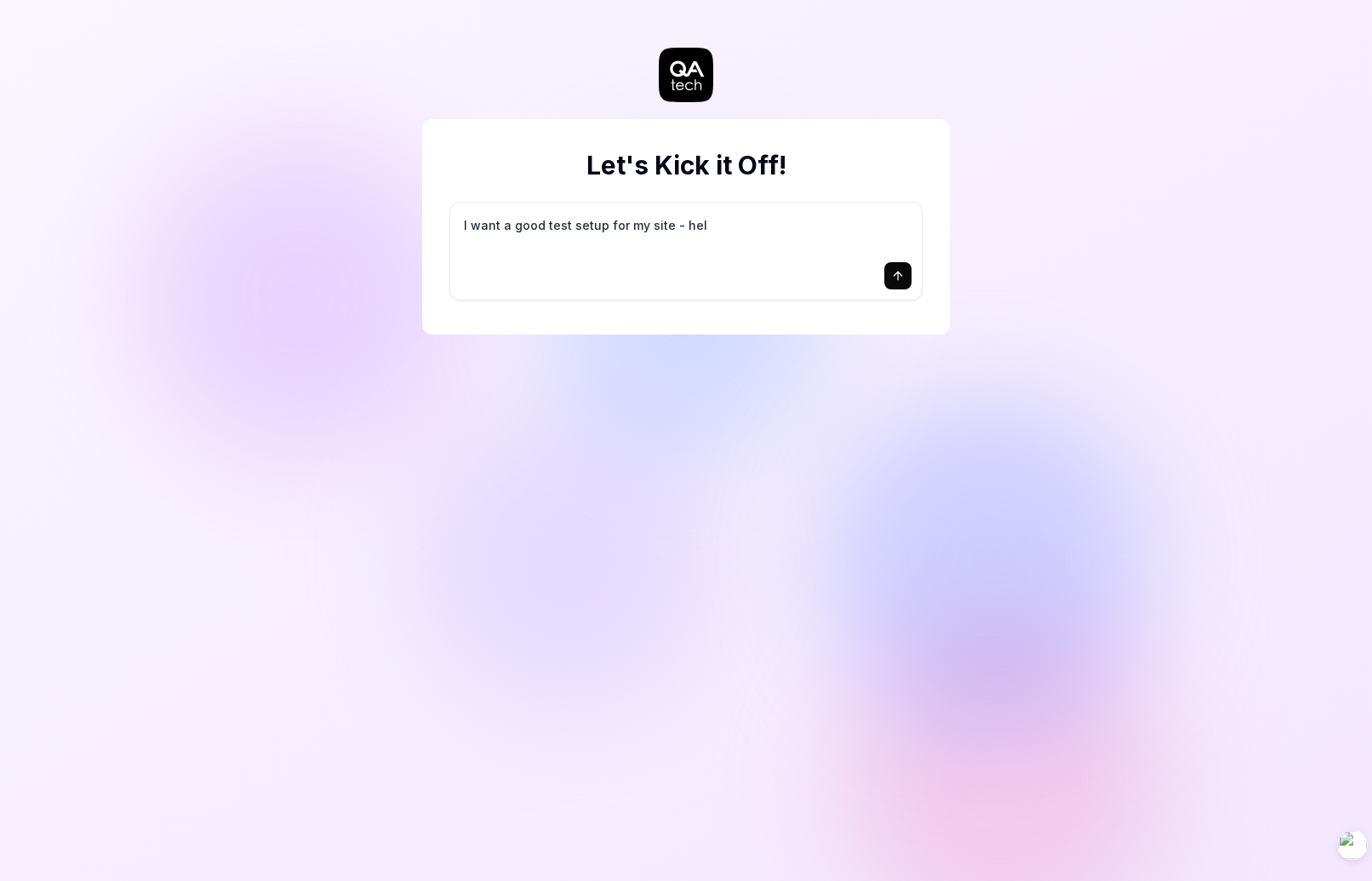
type textarea "I want a good test setup for my site - help"
type textarea "*"
type textarea "I want a good test setup for my site - help"
type textarea "*"
type textarea "I want a good test setup for my site - help m"
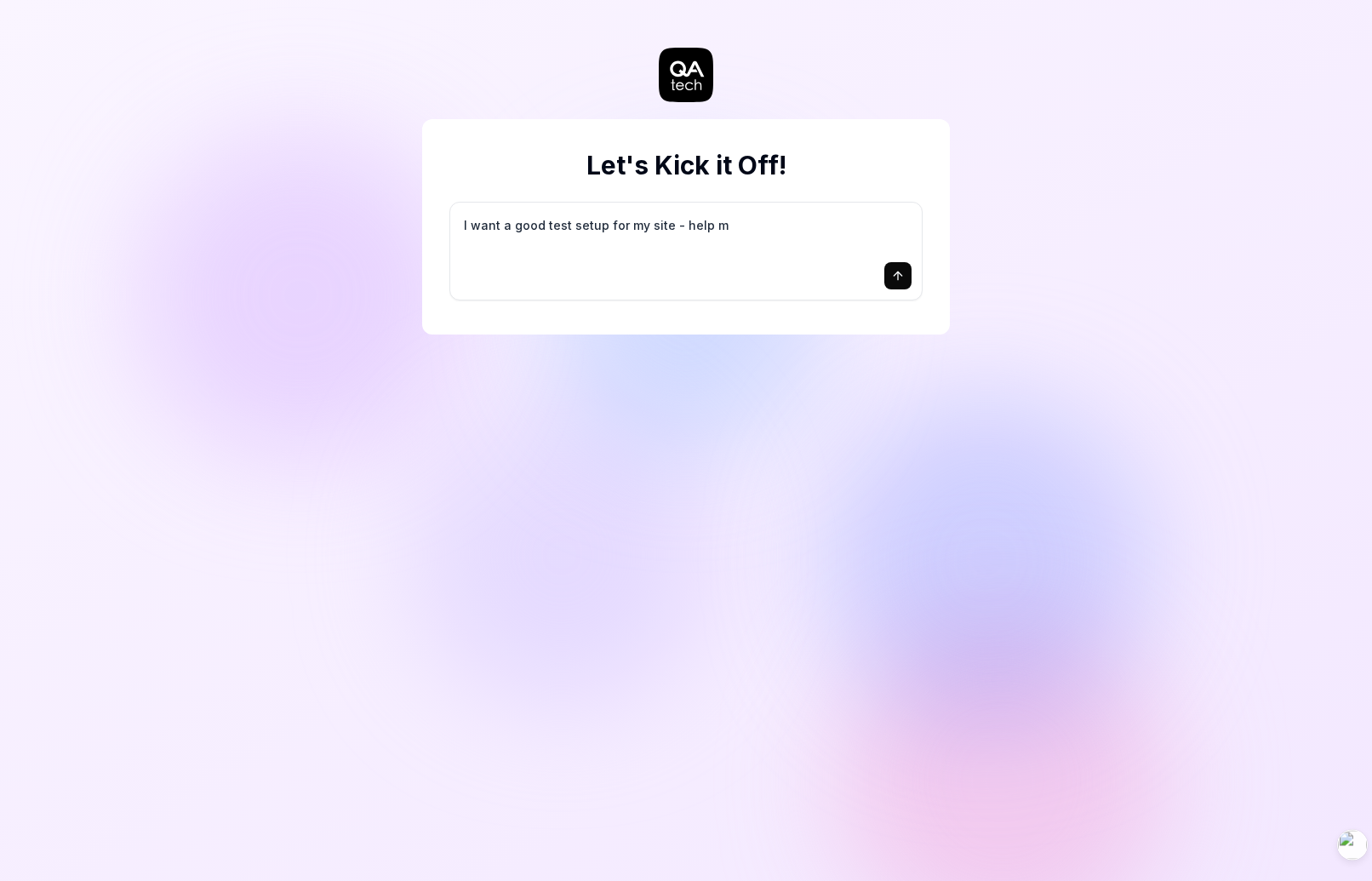
type textarea "*"
type textarea "I want a good test setup for my site - help me"
type textarea "*"
type textarea "I want a good test setup for my site - help me"
type textarea "*"
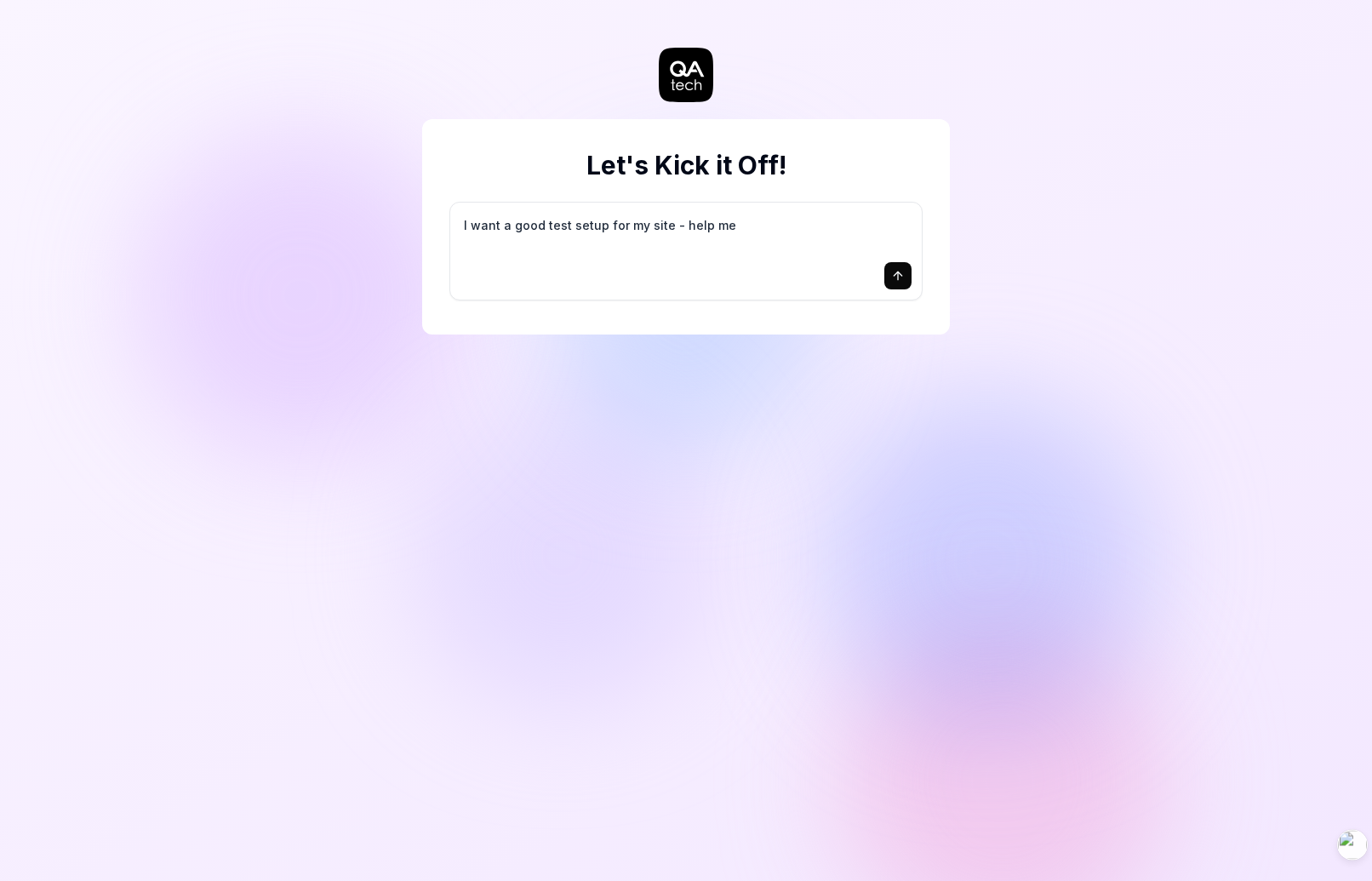
type textarea "I want a good test setup for my site - help me c"
type textarea "*"
type textarea "I want a good test setup for my site - help me cr"
type textarea "*"
type textarea "I want a good test setup for my site - help me cre"
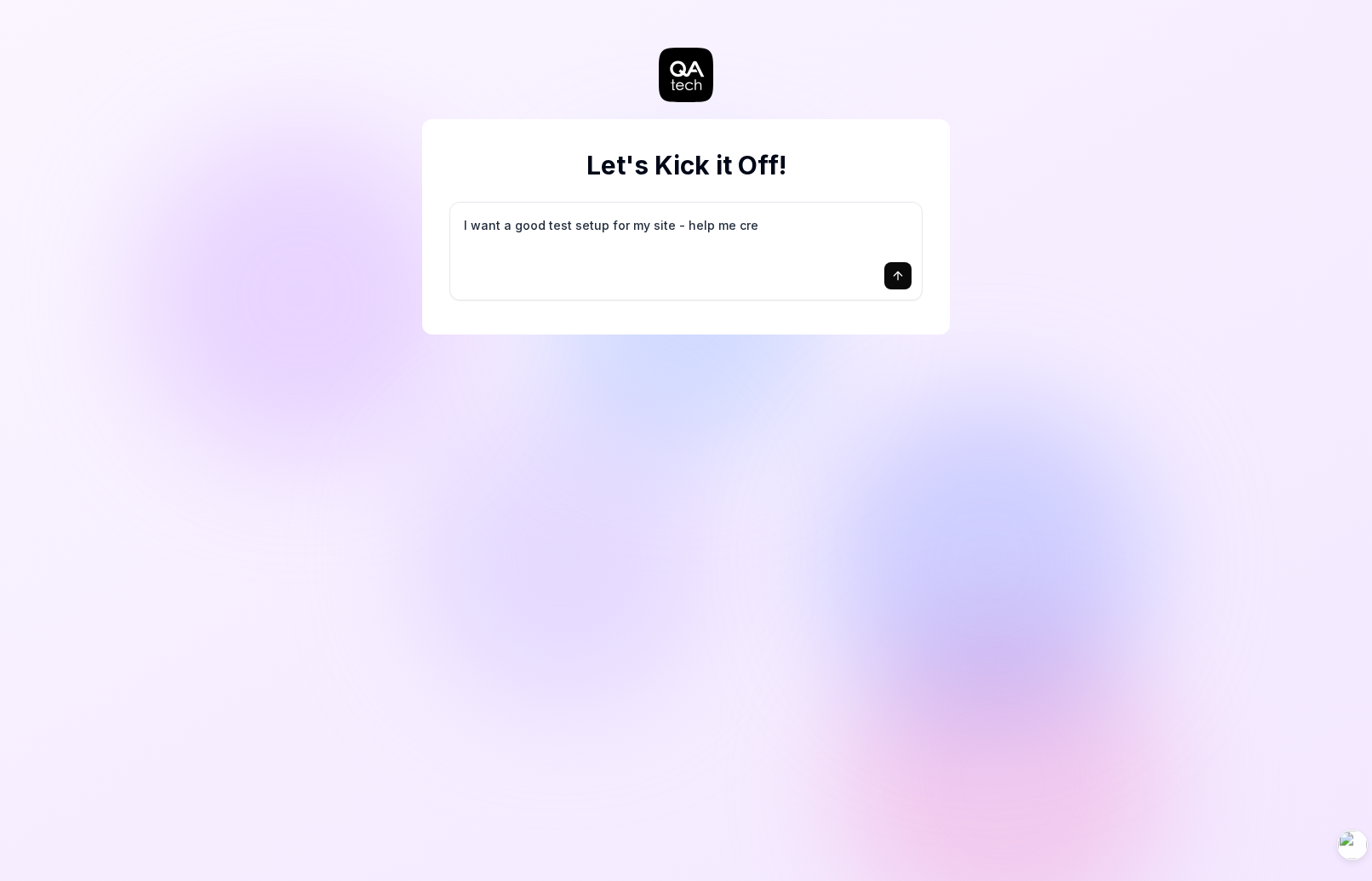
type textarea "*"
type textarea "I want a good test setup for my site - help me crea"
type textarea "*"
type textarea "I want a good test setup for my site - help me creat"
type textarea "*"
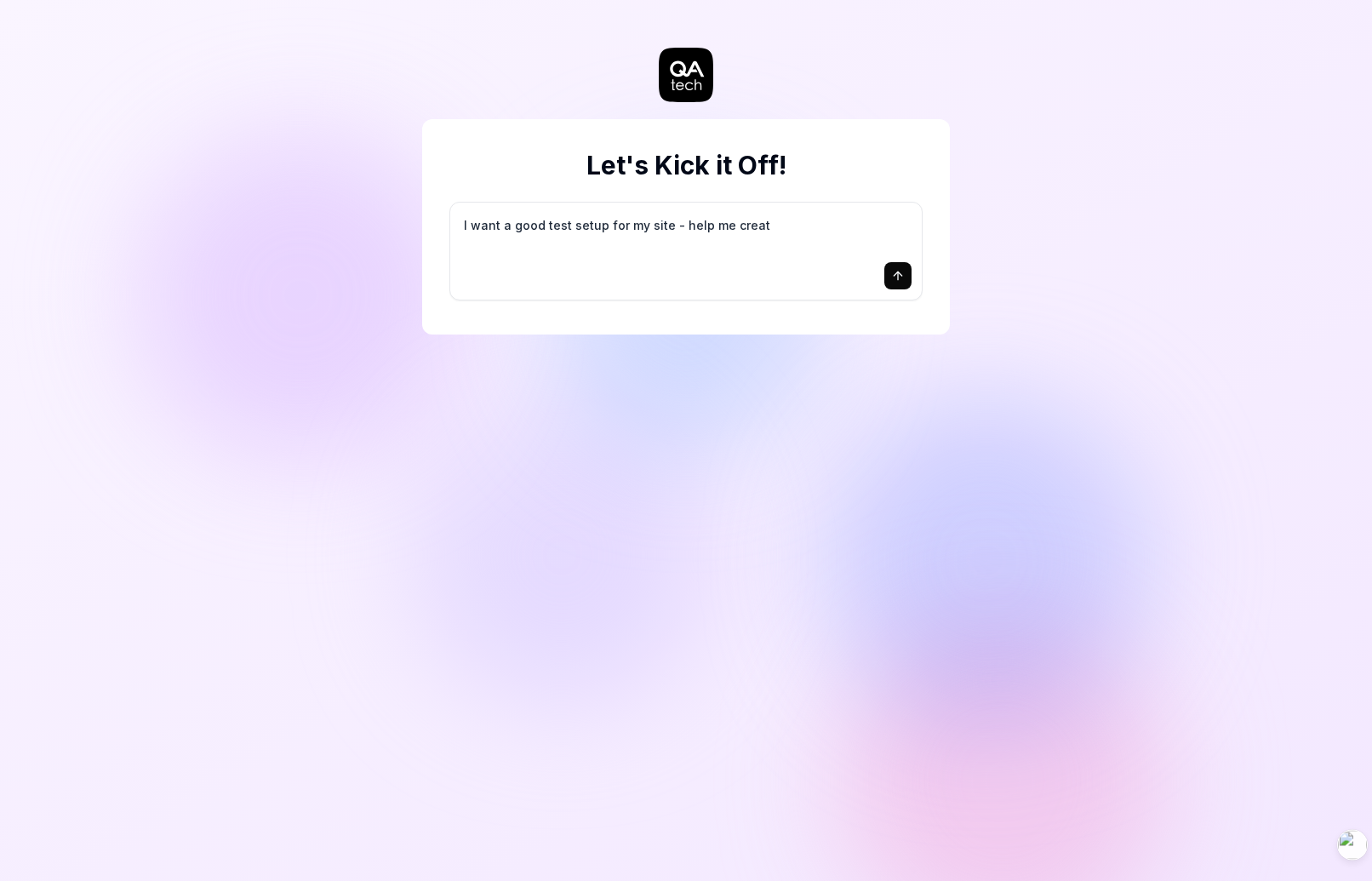
type textarea "I want a good test setup for my site - help me create"
type textarea "*"
type textarea "I want a good test setup for my site - help me create"
type textarea "*"
type textarea "I want a good test setup for my site - help me create t"
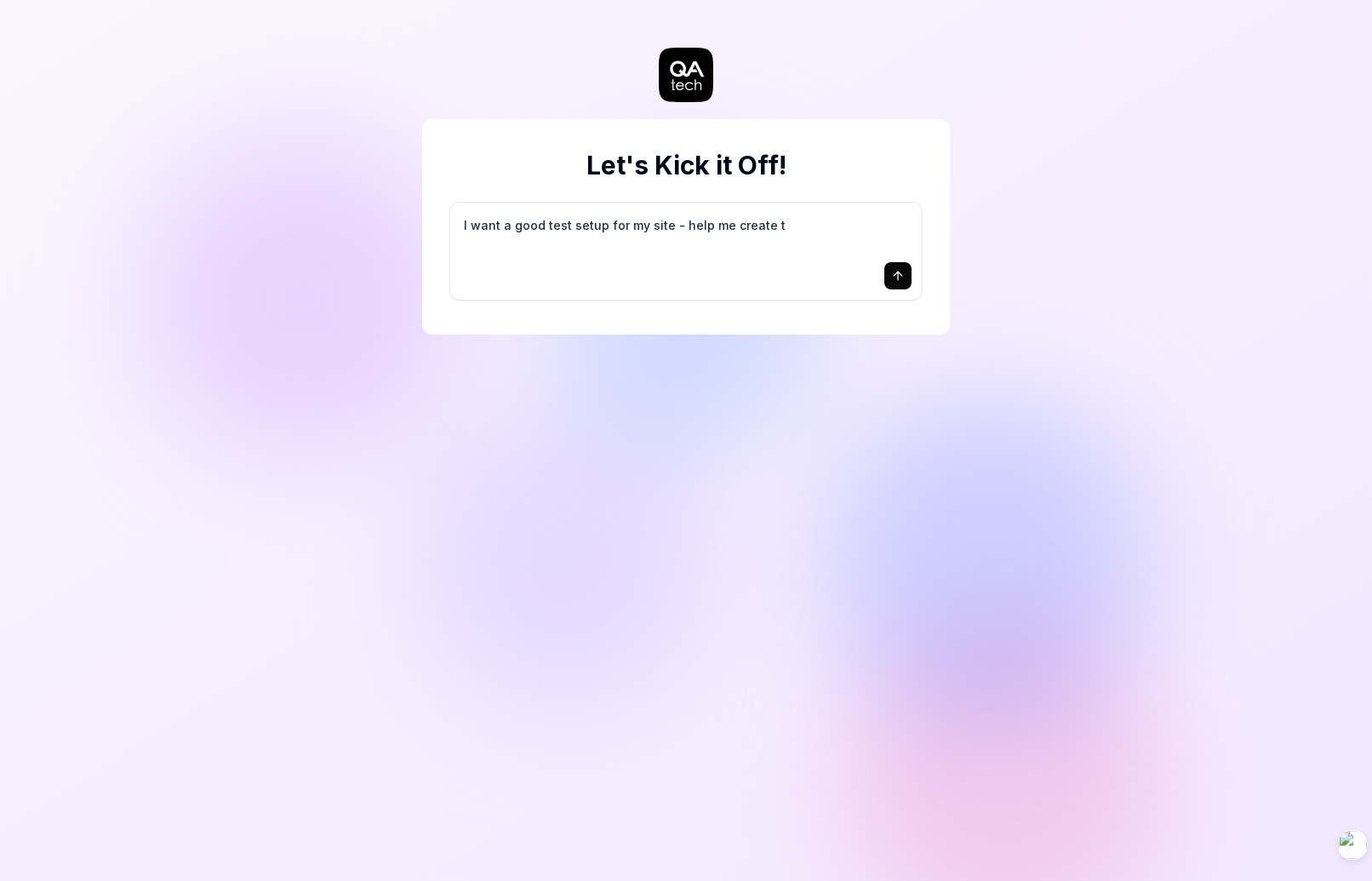
type textarea "*"
type textarea "I want a good test setup for my site - help me create th"
type textarea "*"
type textarea "I want a good test setup for my site - help me create the"
type textarea "*"
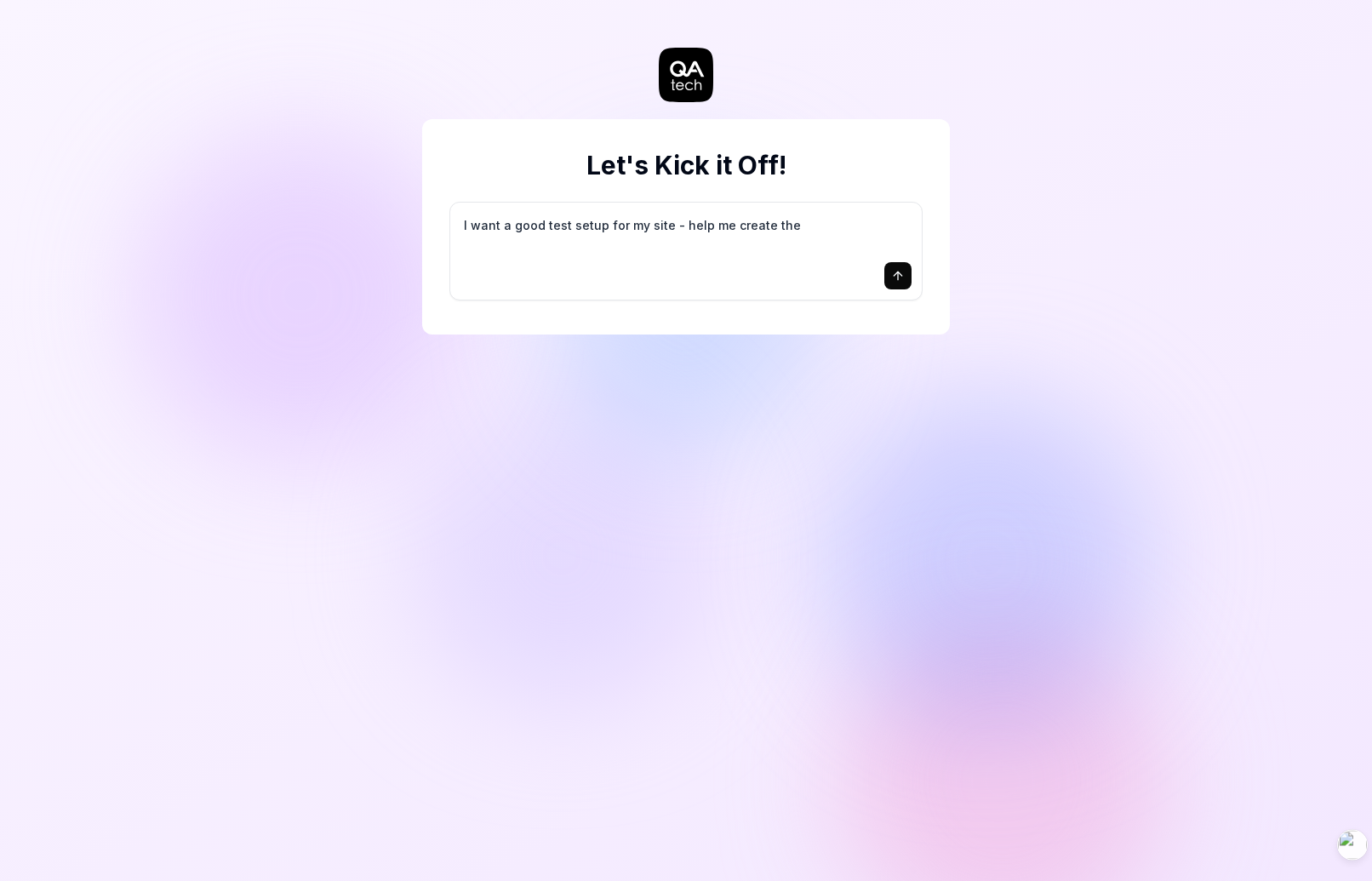
type textarea "I want a good test setup for my site - help me create the"
type textarea "*"
type textarea "I want a good test setup for my site - help me create the f"
type textarea "*"
type textarea "I want a good test setup for my site - help me create the fi"
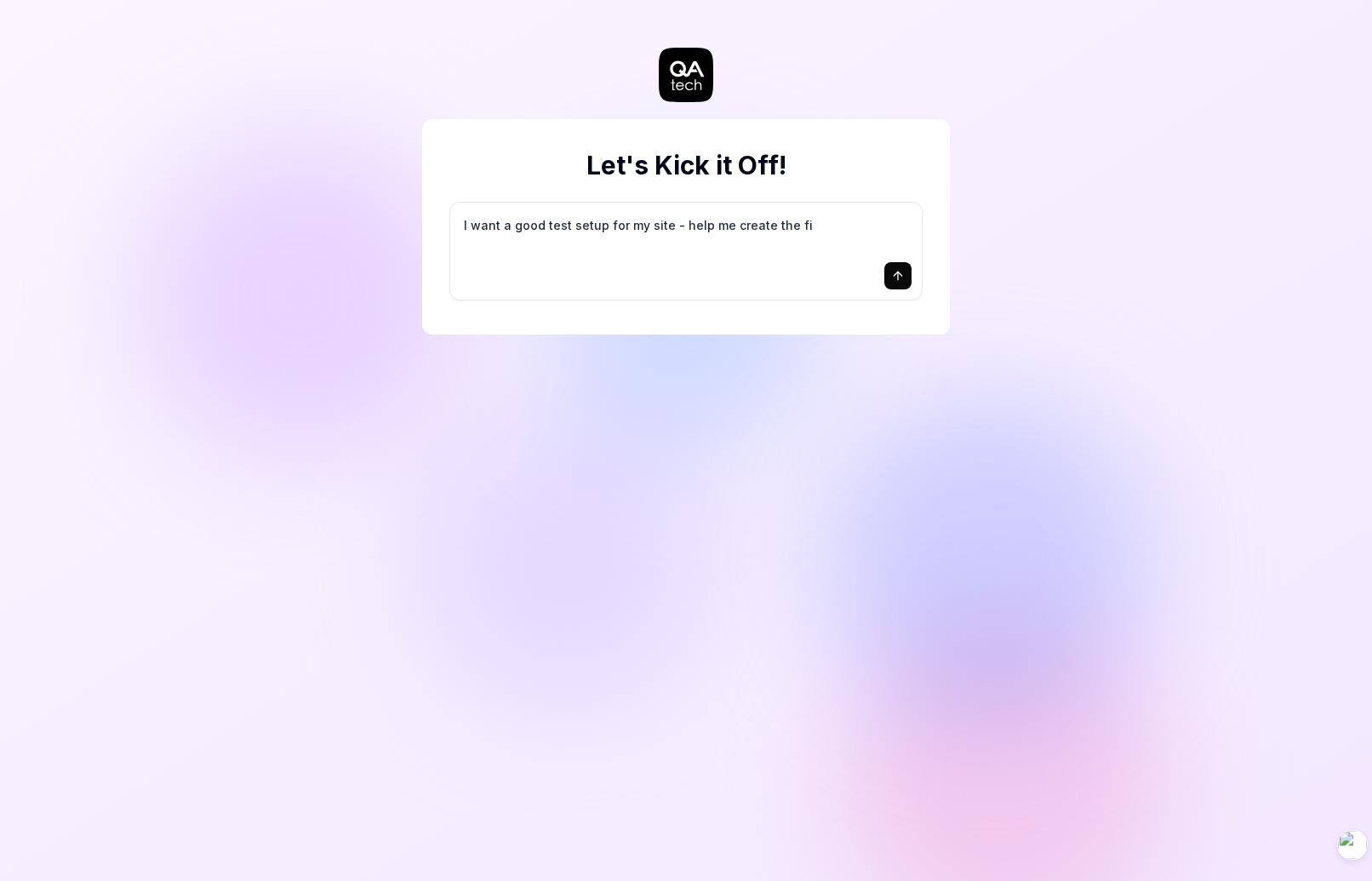
type textarea "*"
type textarea "I want a good test setup for my site - help me create the fir"
type textarea "*"
type textarea "I want a good test setup for my site - help me create the firs"
type textarea "*"
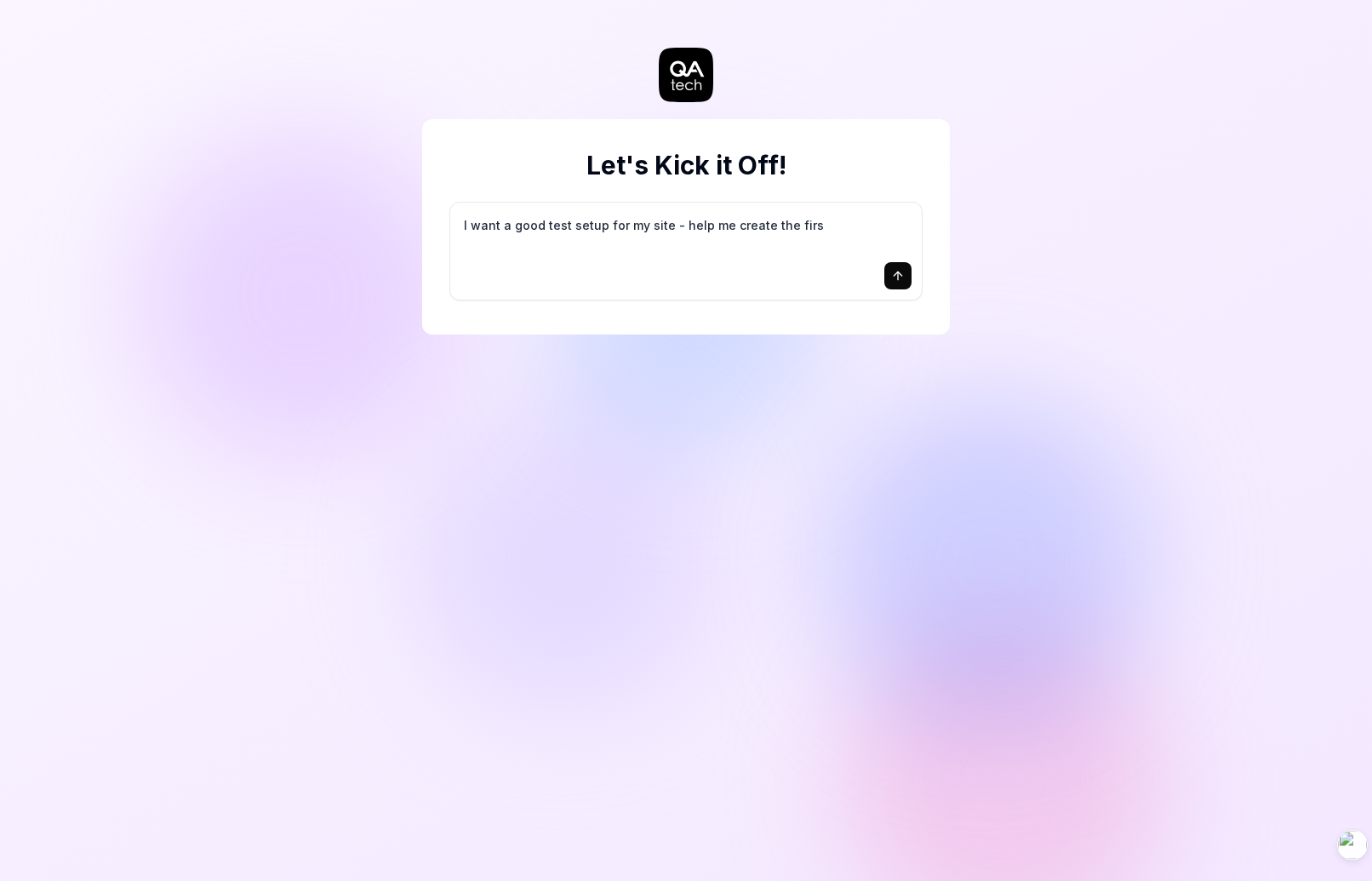
type textarea "I want a good test setup for my site - help me create the first"
type textarea "*"
type textarea "I want a good test setup for my site - help me create the first"
type textarea "*"
type textarea "I want a good test setup for my site - help me create the first 3"
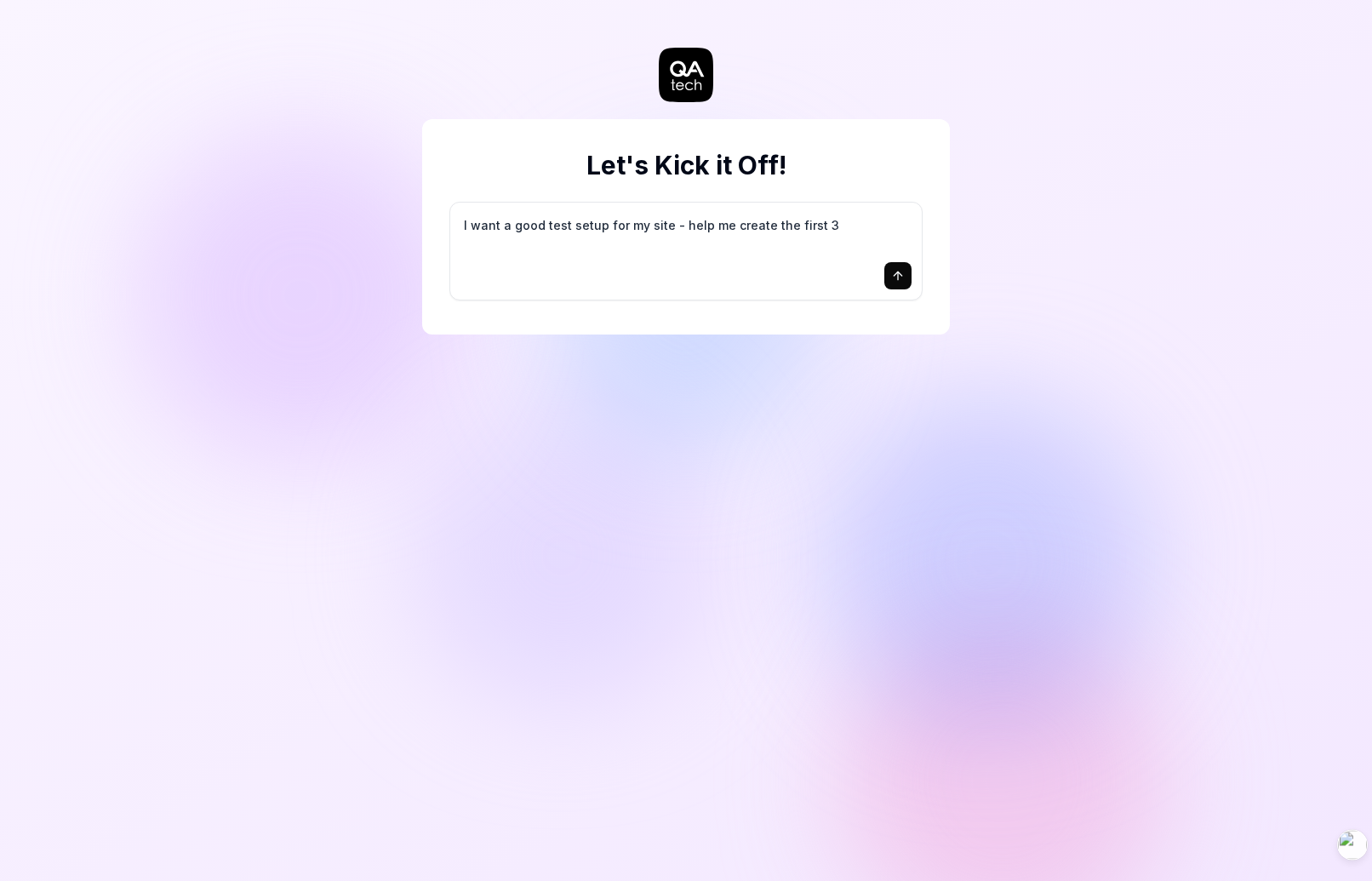
type textarea "*"
type textarea "I want a good test setup for my site - help me create the first 3-"
type textarea "*"
type textarea "I want a good test setup for my site - help me create the first 3-5"
type textarea "*"
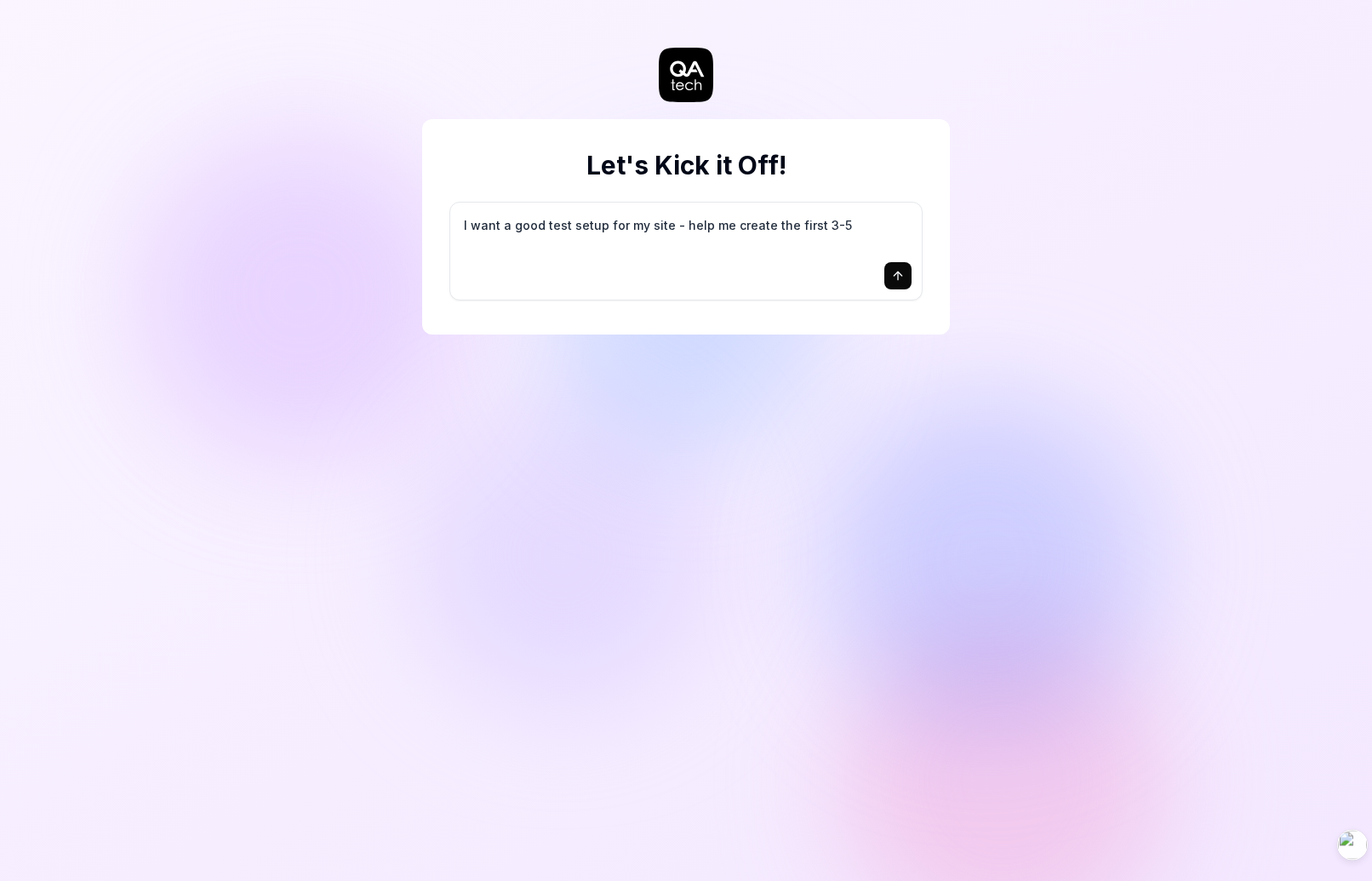
type textarea "I want a good test setup for my site - help me create the first 3-5"
type textarea "*"
type textarea "I want a good test setup for my site - help me create the first 3-5 t"
type textarea "*"
type textarea "I want a good test setup for my site - help me create the first 3-5 te"
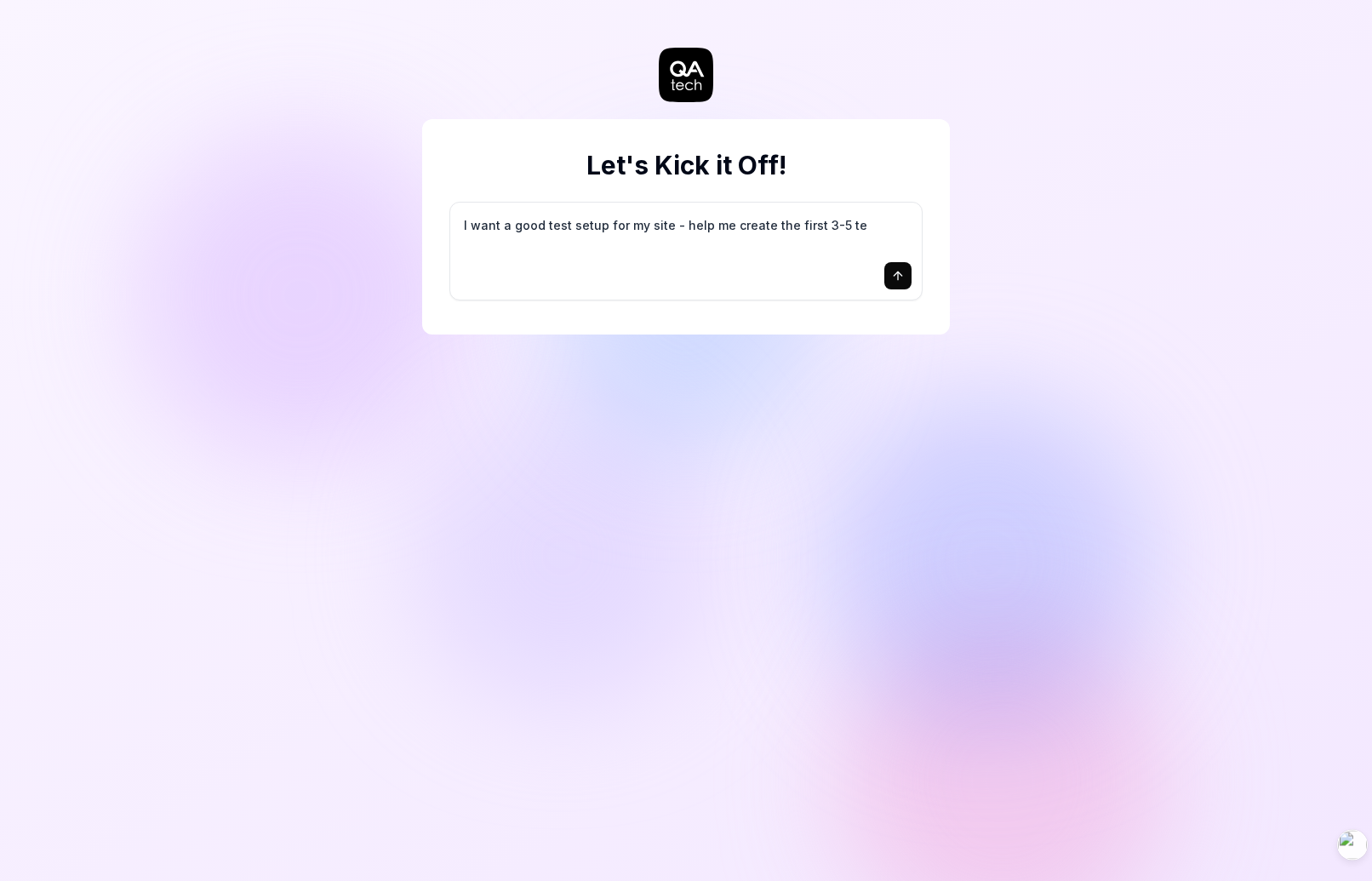
type textarea "*"
type textarea "I want a good test setup for my site - help me create the first 3-5 tes"
type textarea "*"
type textarea "I want a good test setup for my site - help me create the first 3-5 test"
type textarea "*"
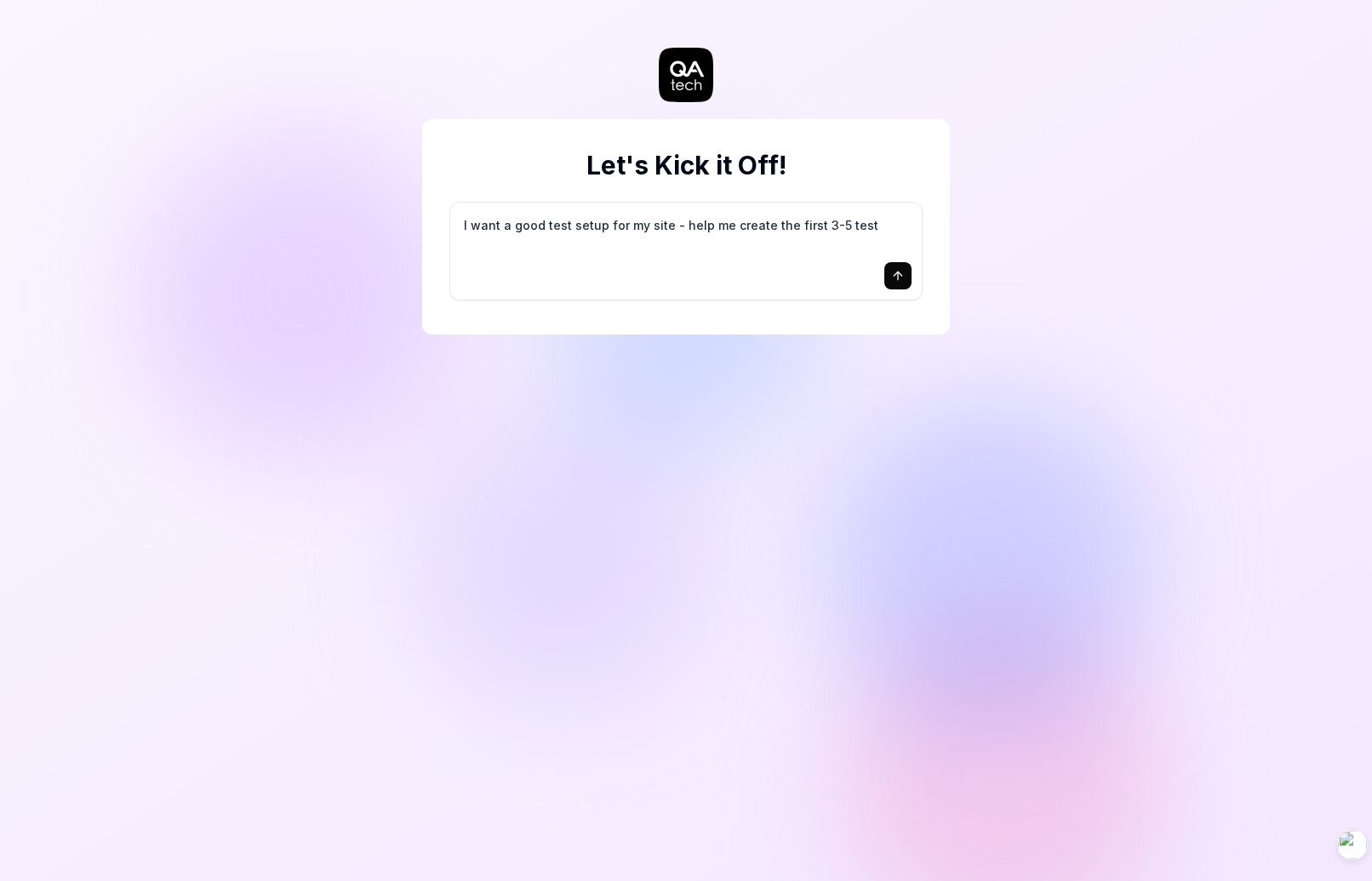
type textarea "I want a good test setup for my site - help me create the first 3-5 test"
type textarea "*"
type textarea "I want a good test setup for my site - help me create the first 3-5 test c"
type textarea "*"
type textarea "I want a good test setup for my site - help me create the first 3-5 test ca"
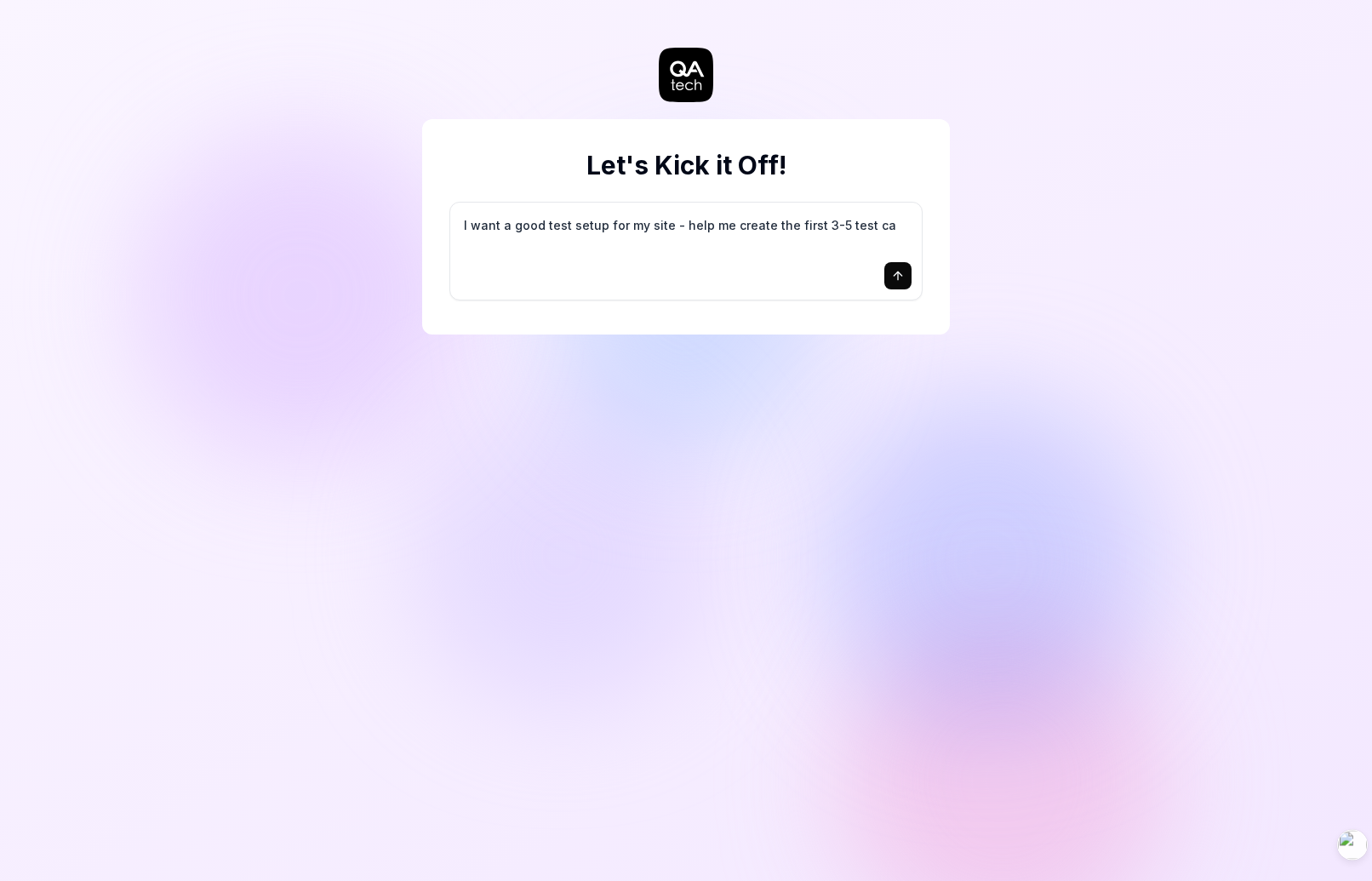
type textarea "*"
type textarea "I want a good test setup for my site - help me create the first 3-5 test cas"
type textarea "*"
type textarea "I want a good test setup for my site - help me create the first 3-5 test case"
type textarea "*"
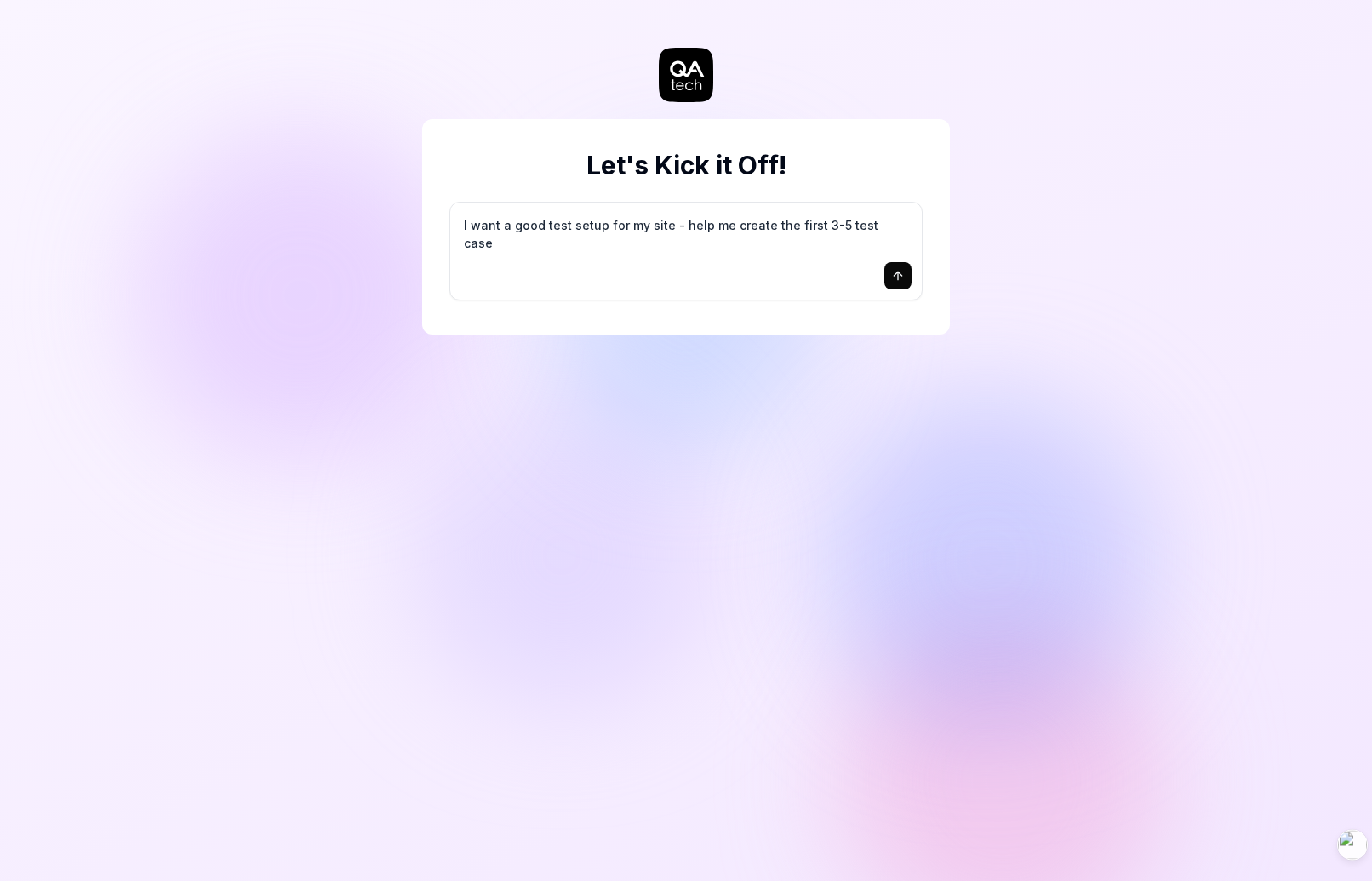
type textarea "I want a good test setup for my site - help me create the first 3-5 test cases"
click at [910, 273] on button "submit" at bounding box center [898, 276] width 28 height 28
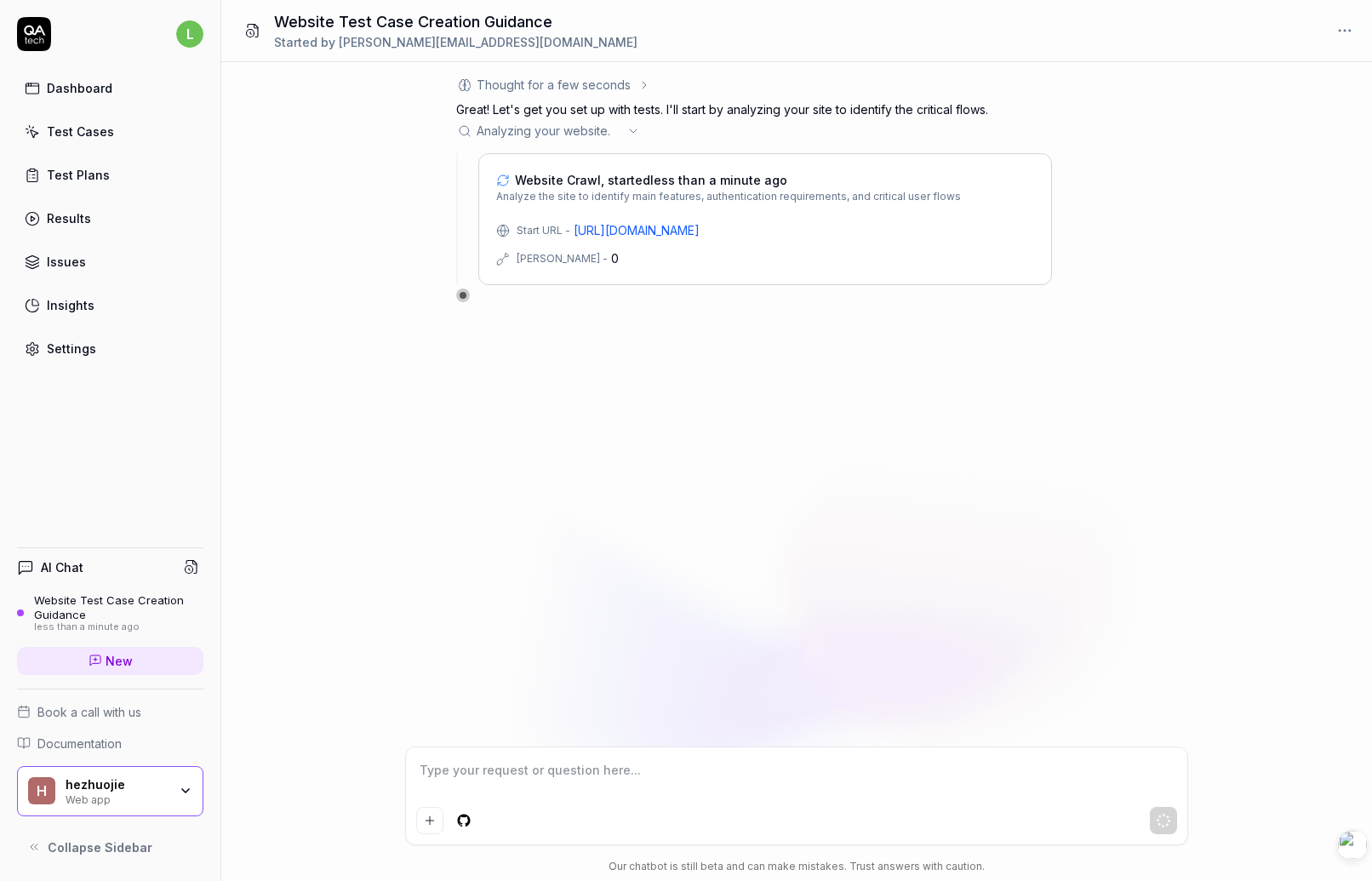
click at [635, 131] on icon at bounding box center [633, 131] width 14 height 14
click at [637, 130] on icon at bounding box center [633, 131] width 14 height 14
click at [465, 826] on html "l Dashboard Test Cases Test Plans Results Issues Insights Settings AI Chat Webs…" at bounding box center [686, 440] width 1372 height 881
click at [535, 852] on html "l Dashboard Test Cases Test Plans Results Issues Insights Settings AI Chat Webs…" at bounding box center [686, 440] width 1372 height 881
click at [82, 433] on div "l Dashboard Test Cases Test Plans Results Issues Insights Settings AI Chat Webs…" at bounding box center [110, 440] width 222 height 881
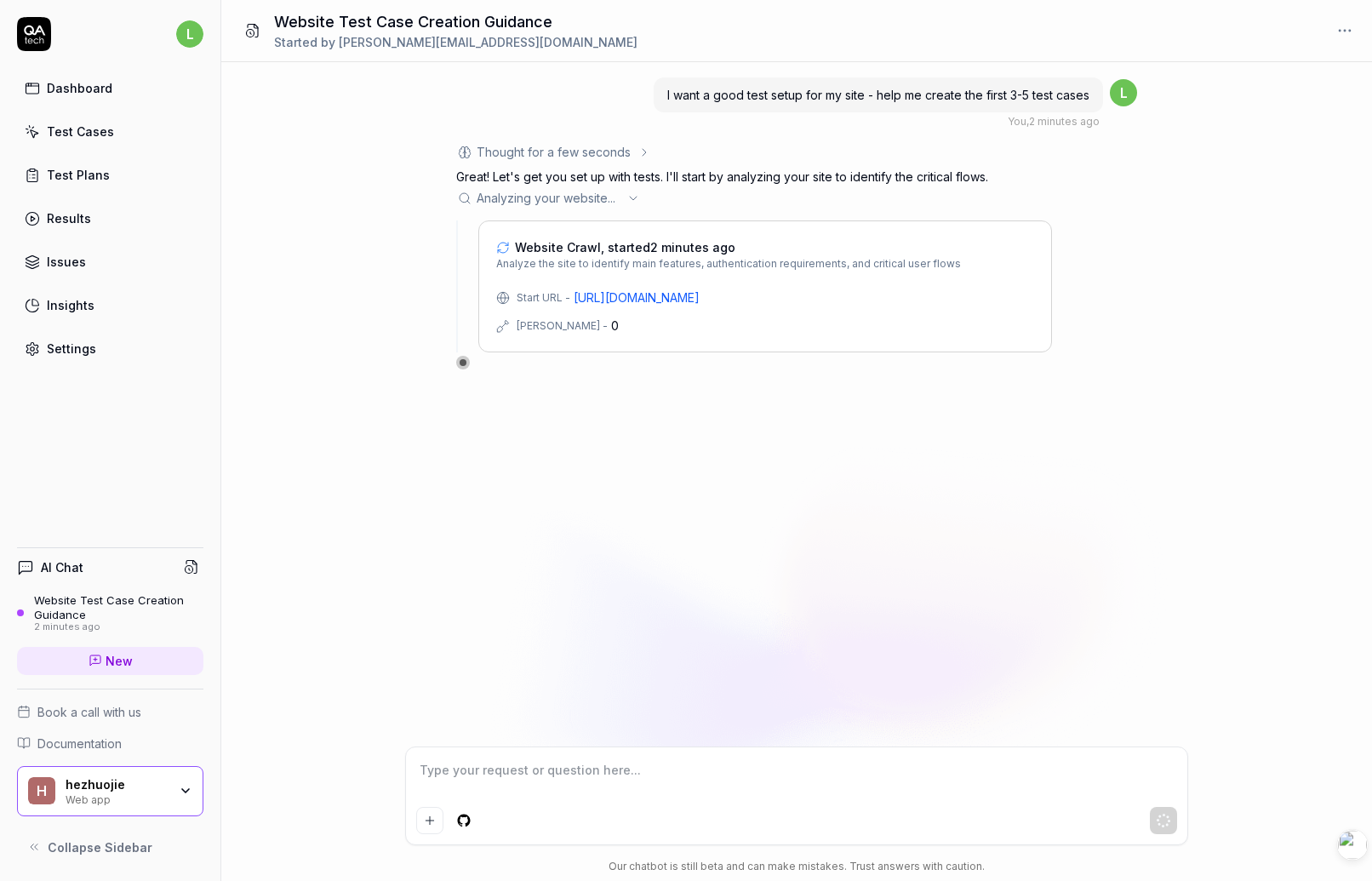
click at [102, 89] on div "Dashboard" at bounding box center [79, 87] width 65 height 17
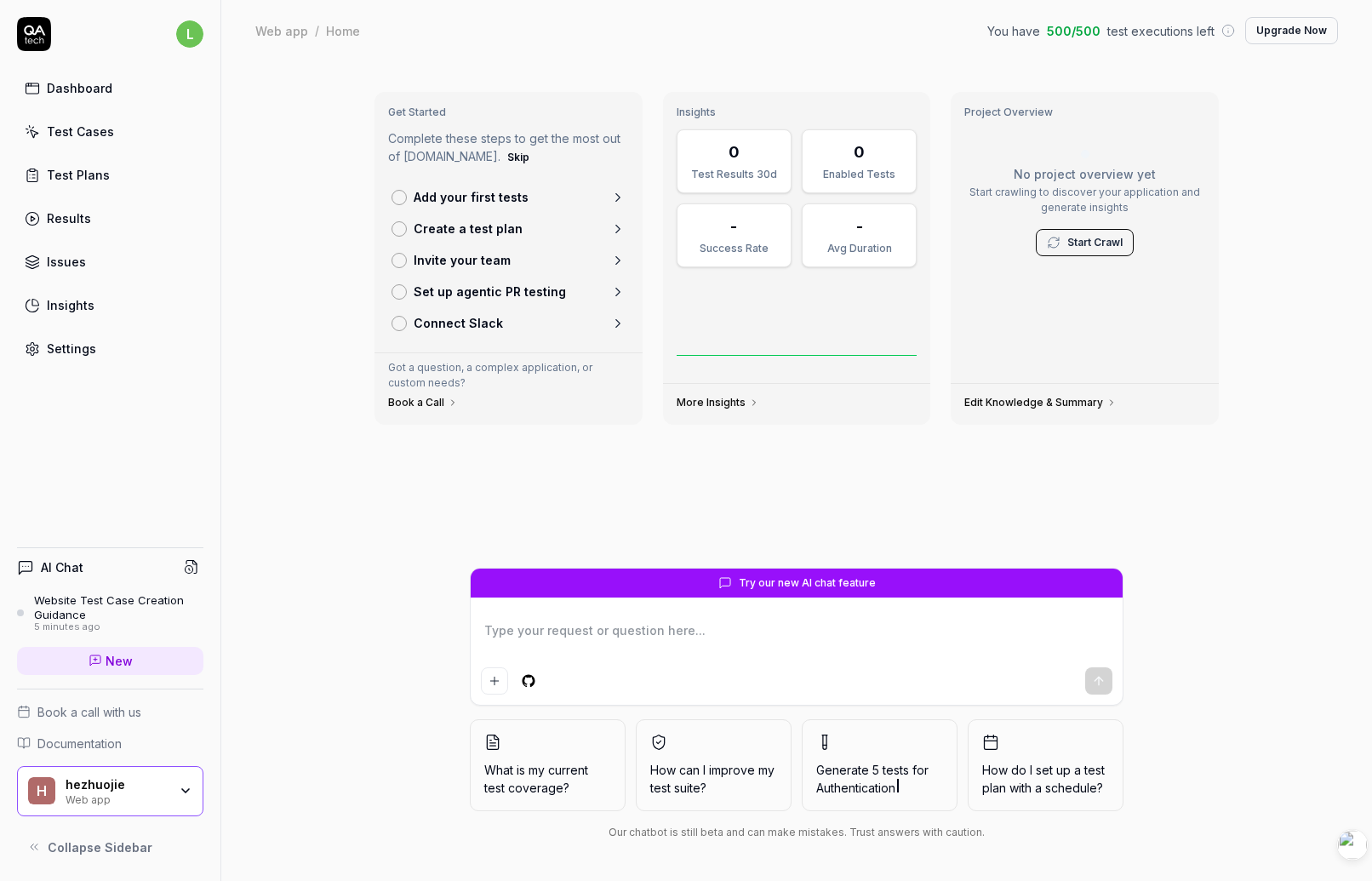
click at [92, 597] on div "Website Test Case Creation Guidance" at bounding box center [119, 608] width 169 height 29
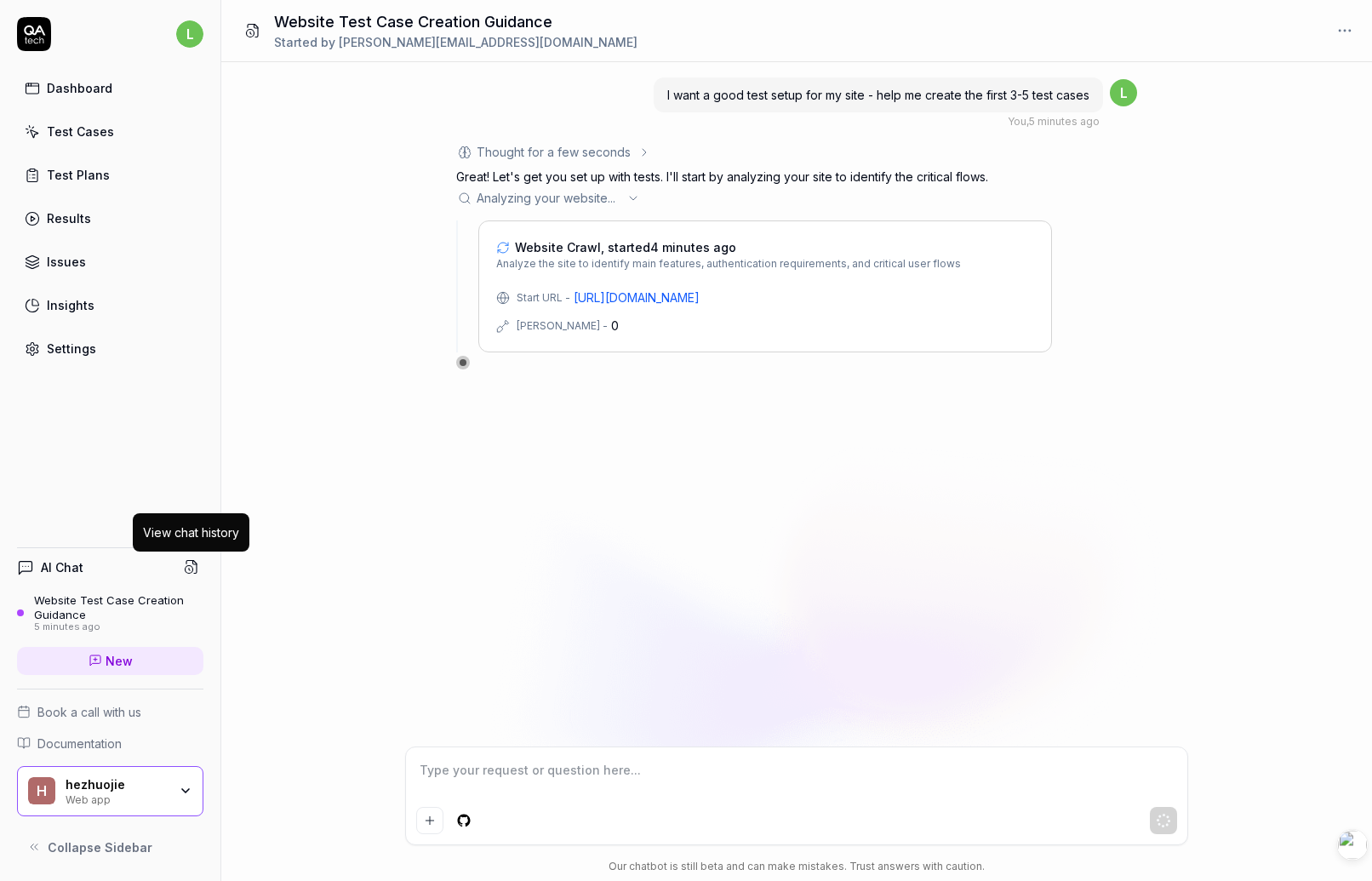
click at [198, 568] on icon at bounding box center [191, 567] width 16 height 16
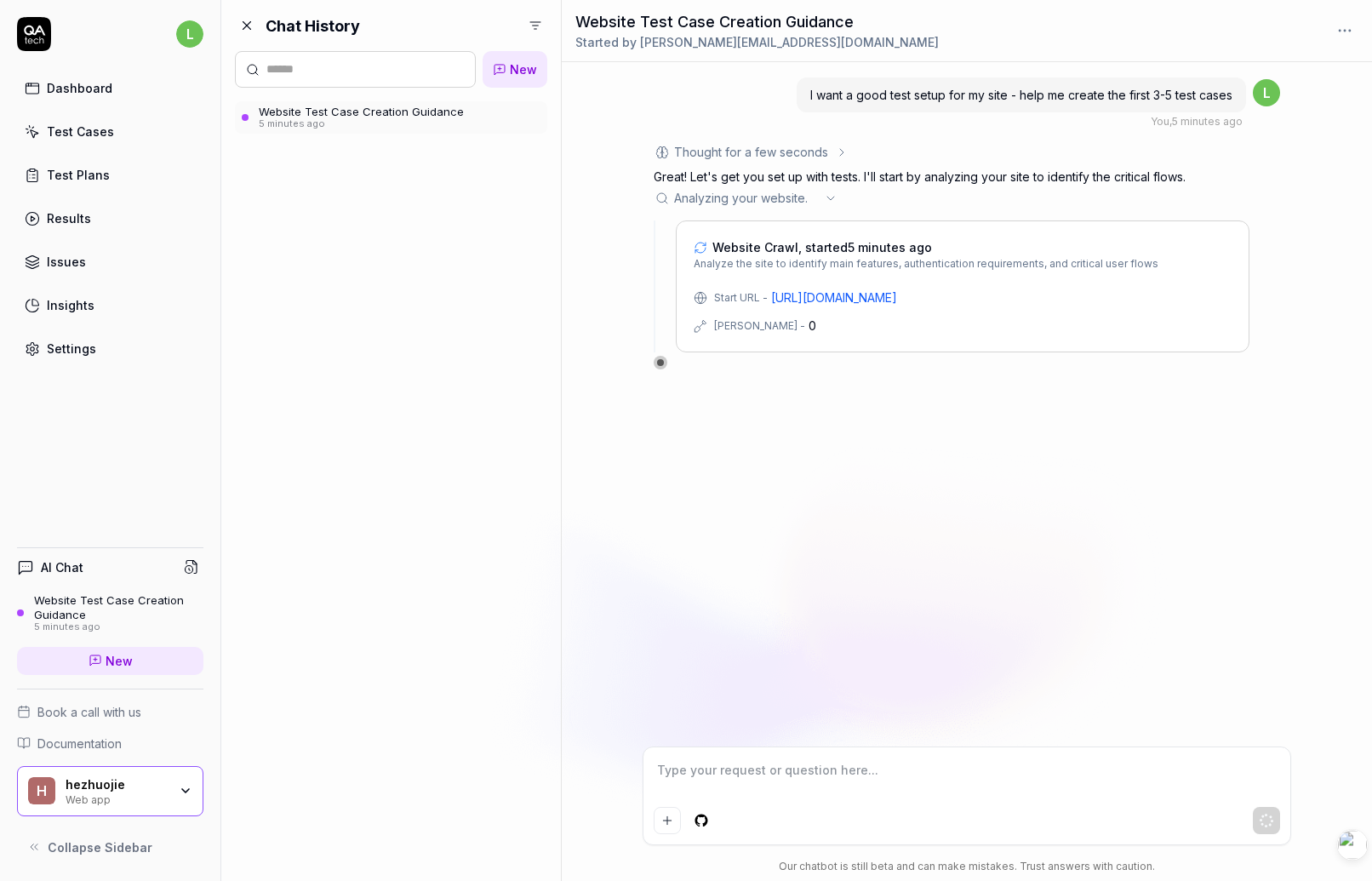
click at [246, 25] on icon at bounding box center [248, 26] width 7 height 7
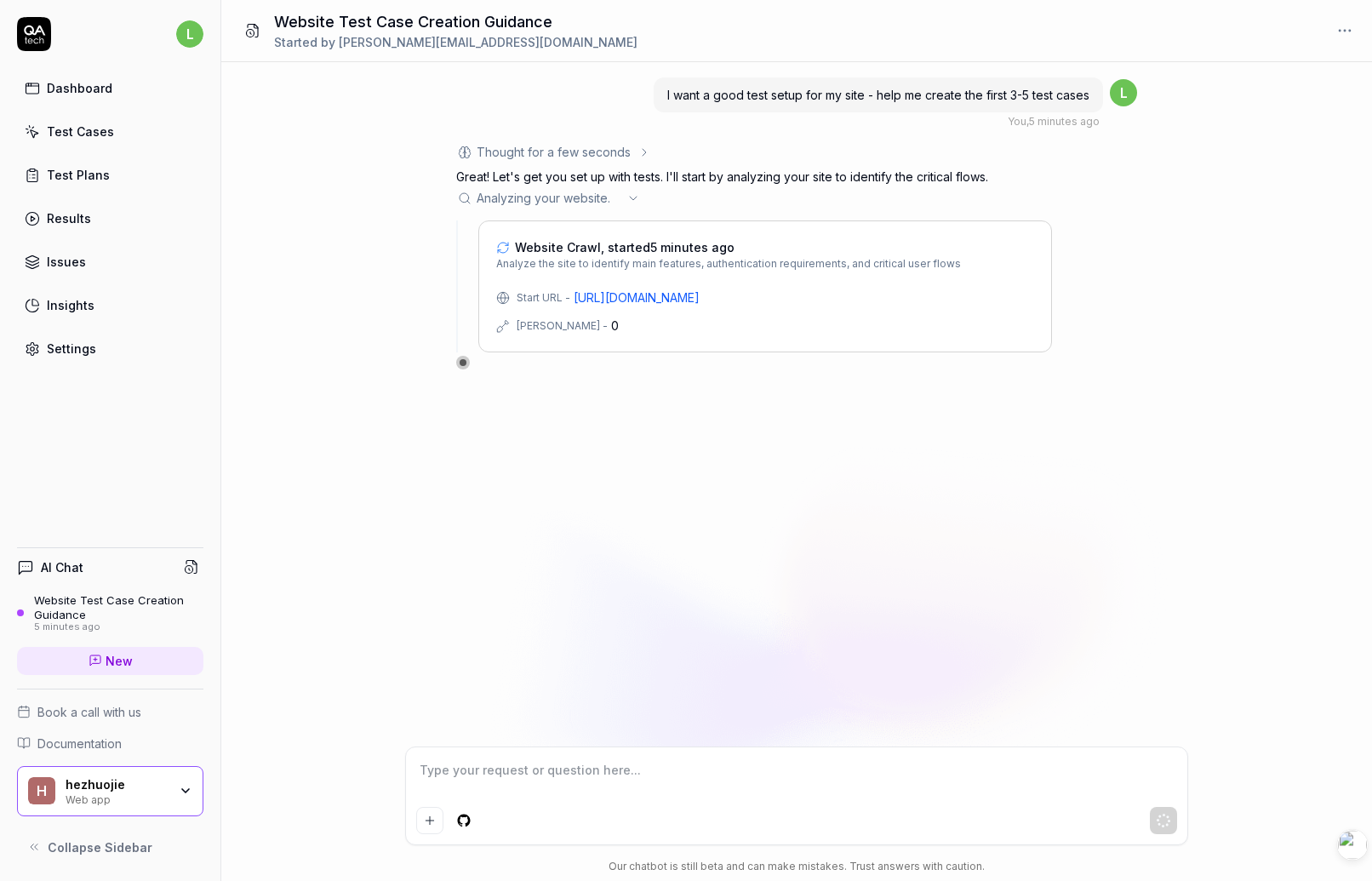
click at [76, 310] on div "Insights" at bounding box center [71, 305] width 48 height 17
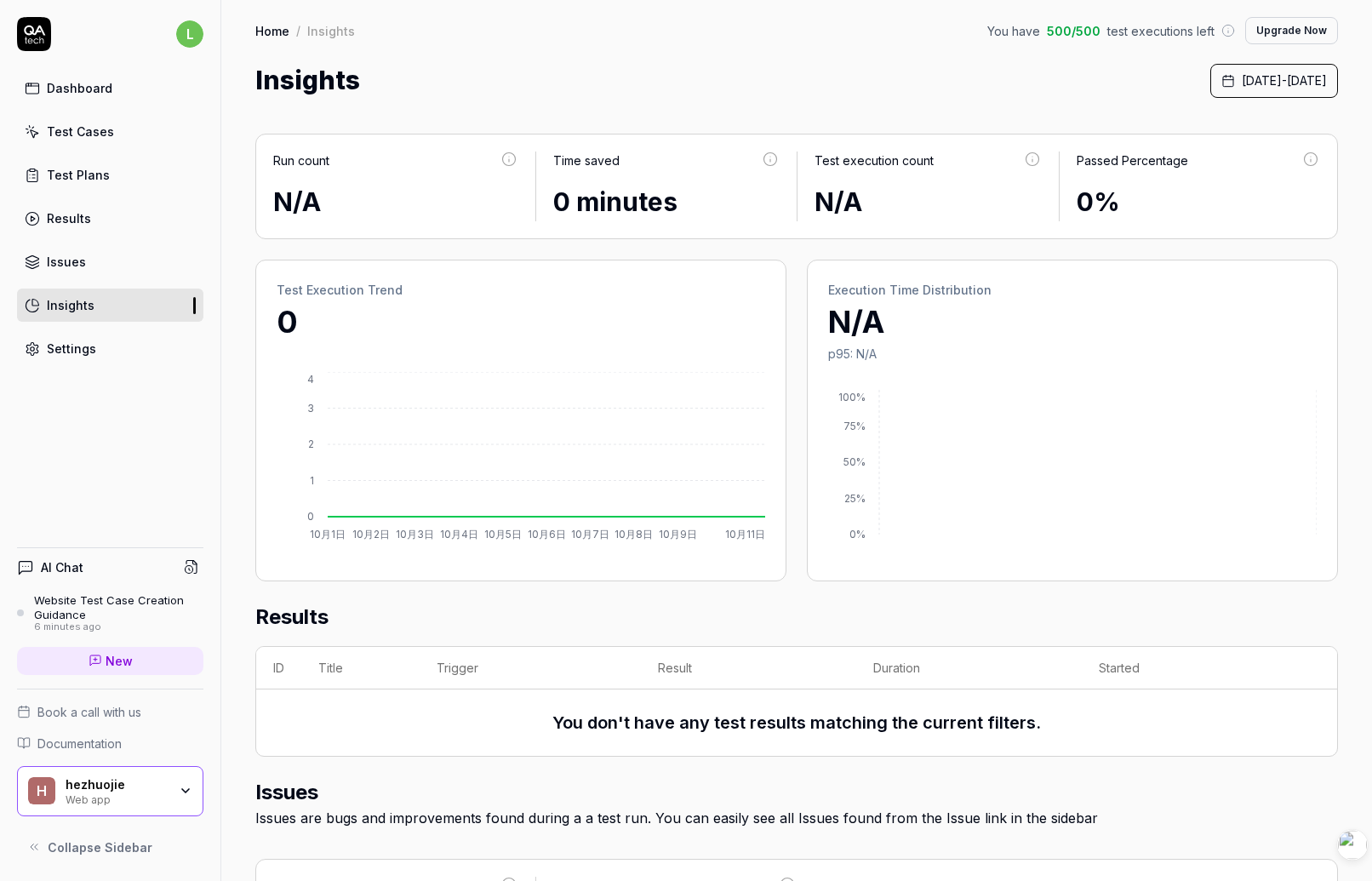
click at [113, 427] on div "l Dashboard Test Cases Test Plans Results Issues Insights Settings AI Chat Webs…" at bounding box center [110, 440] width 222 height 881
click at [120, 433] on div "l Dashboard Test Cases Test Plans Results Issues Insights Settings AI Chat Webs…" at bounding box center [110, 440] width 222 height 881
click at [76, 251] on link "Issues" at bounding box center [110, 261] width 187 height 33
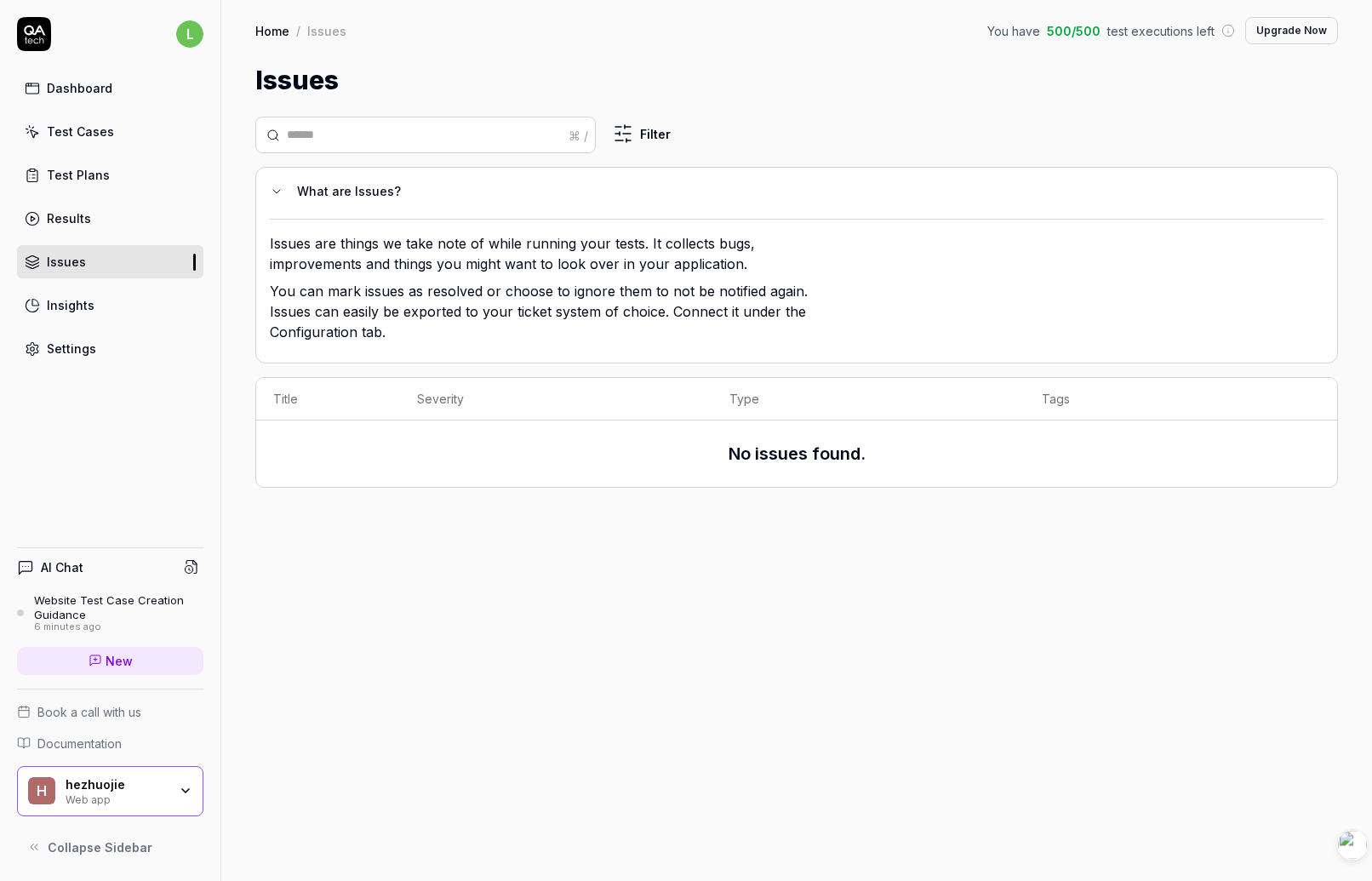
click at [63, 223] on div "Results" at bounding box center [69, 218] width 44 height 17
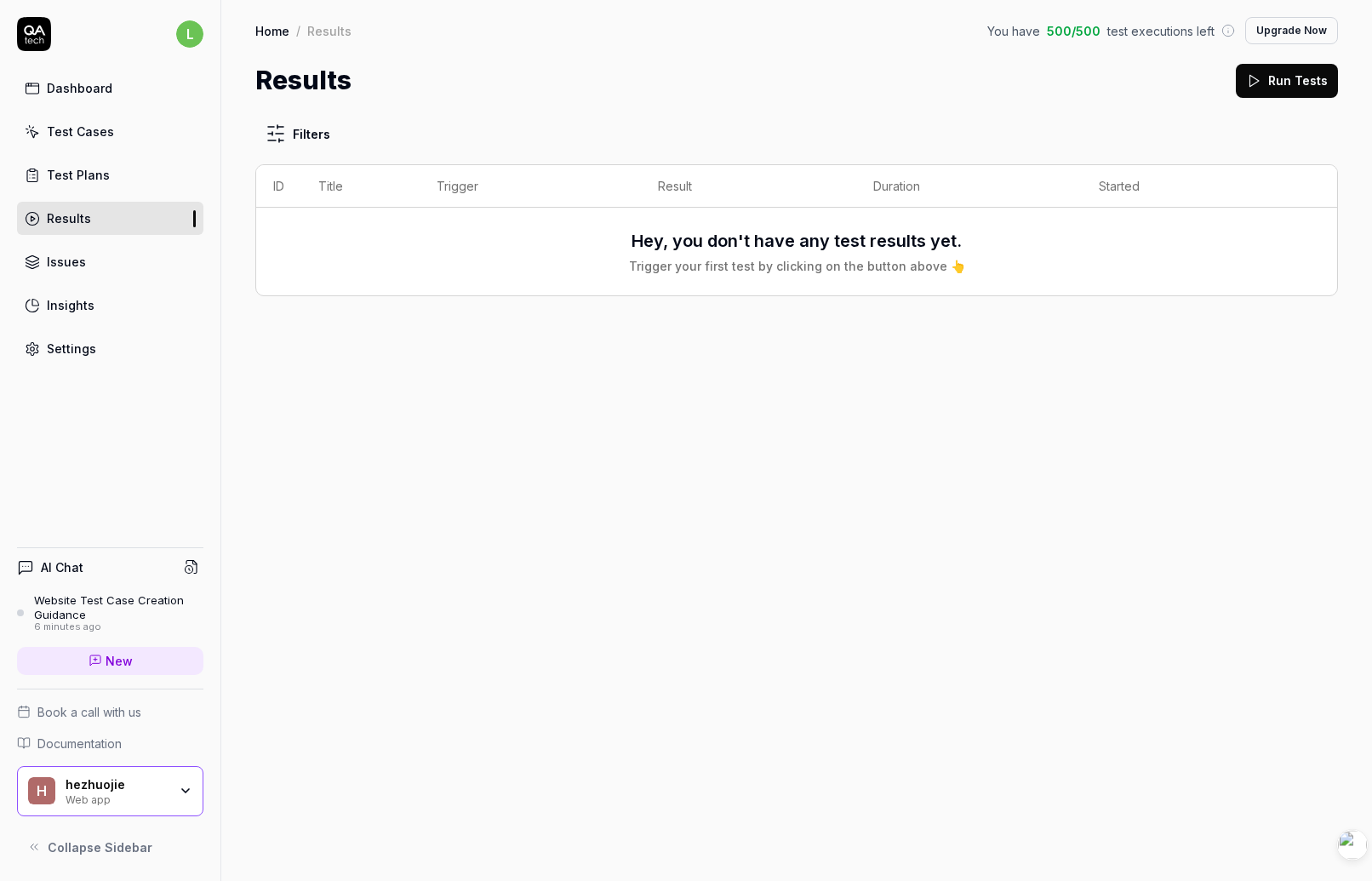
click at [65, 170] on div "Test Plans" at bounding box center [78, 174] width 63 height 17
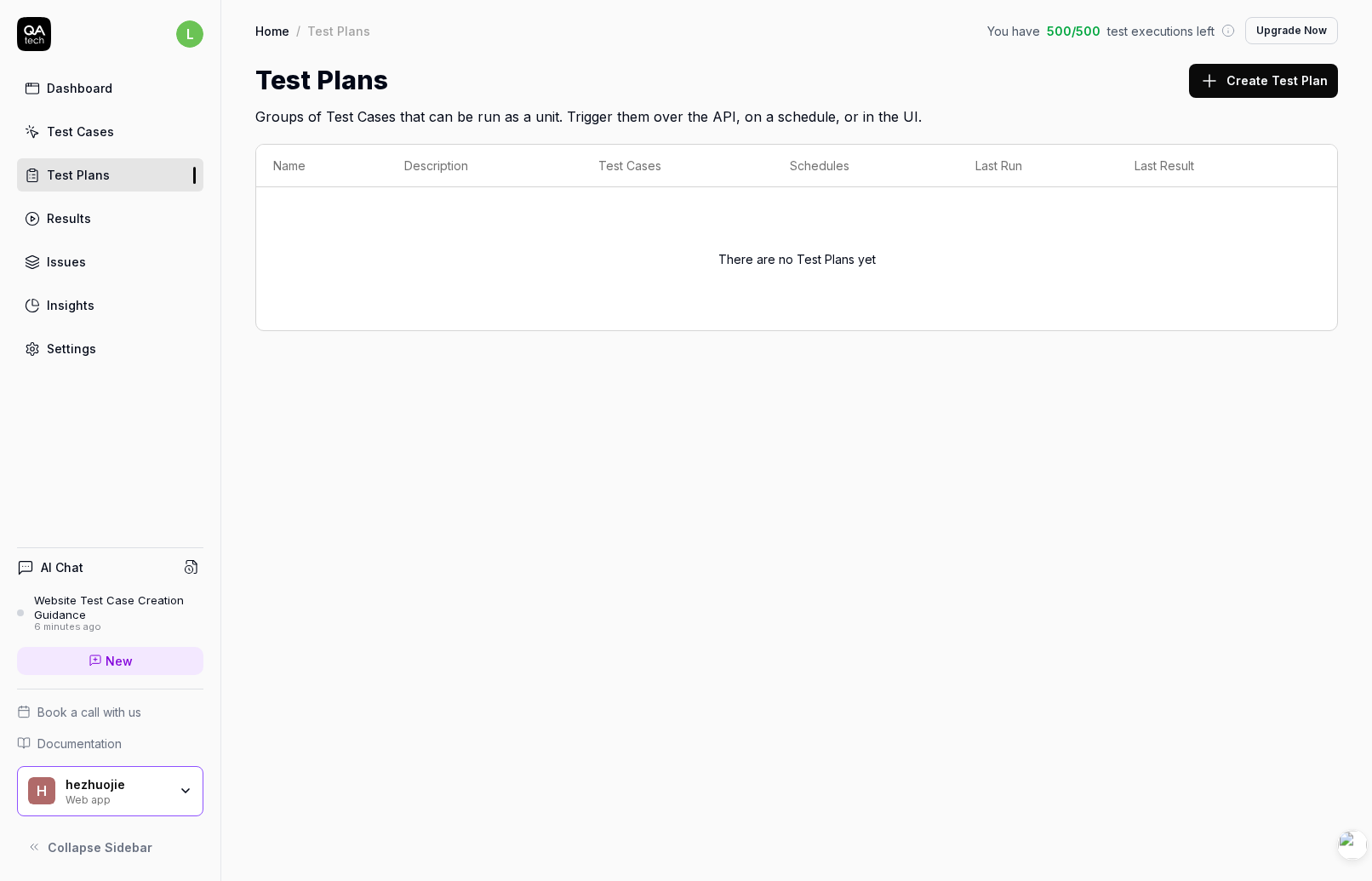
click at [74, 138] on div "Test Cases" at bounding box center [80, 131] width 67 height 17
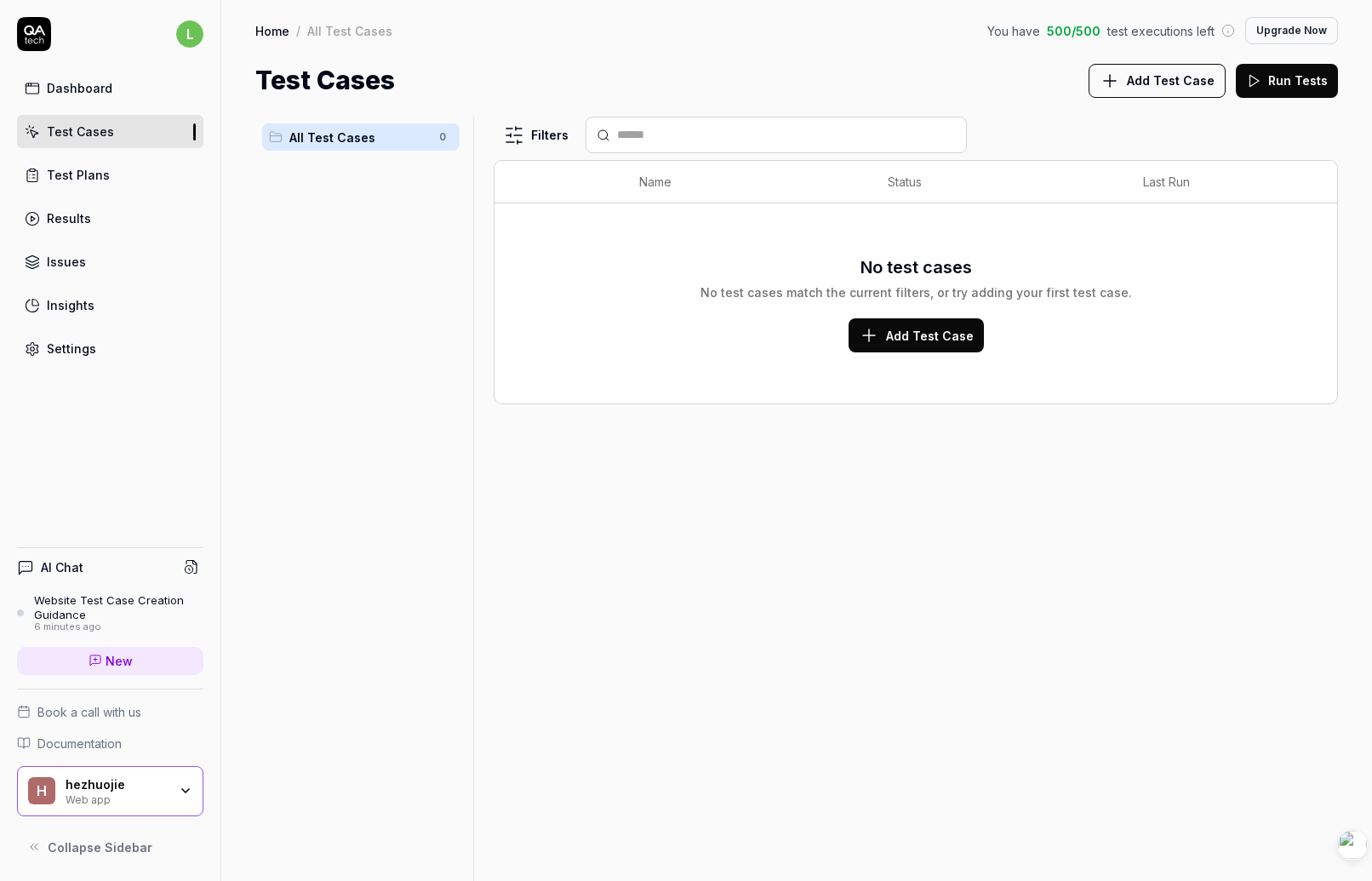
click at [84, 93] on div "Dashboard" at bounding box center [79, 87] width 65 height 17
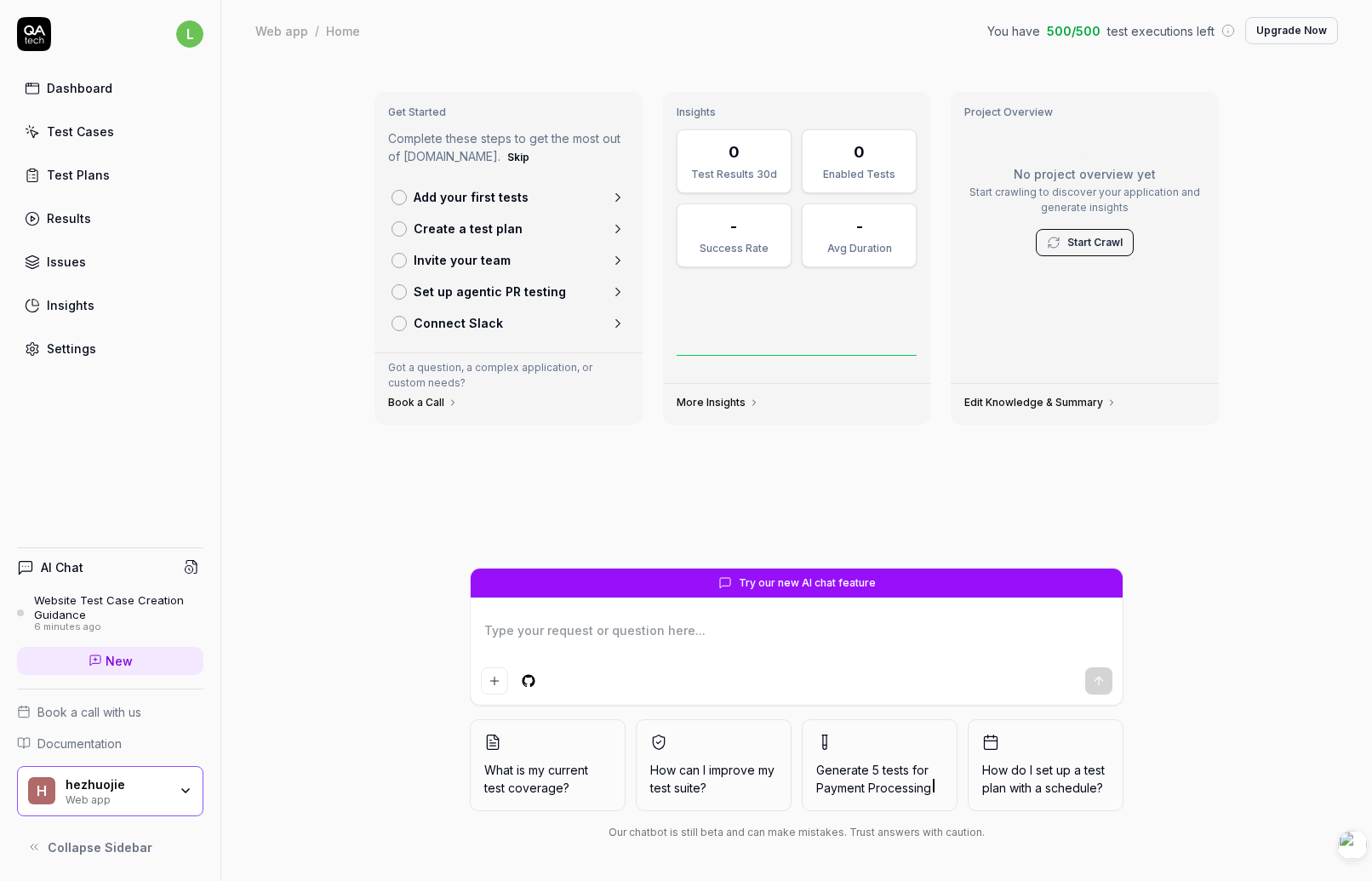
click at [351, 542] on div "Get Started Complete these steps to get the most out of QA.tech. Skip Add your …" at bounding box center [797, 471] width 1151 height 820
click at [76, 748] on span "Documentation" at bounding box center [80, 743] width 85 height 17
click at [115, 606] on div "Website Test Case Creation Guidance" at bounding box center [119, 608] width 169 height 29
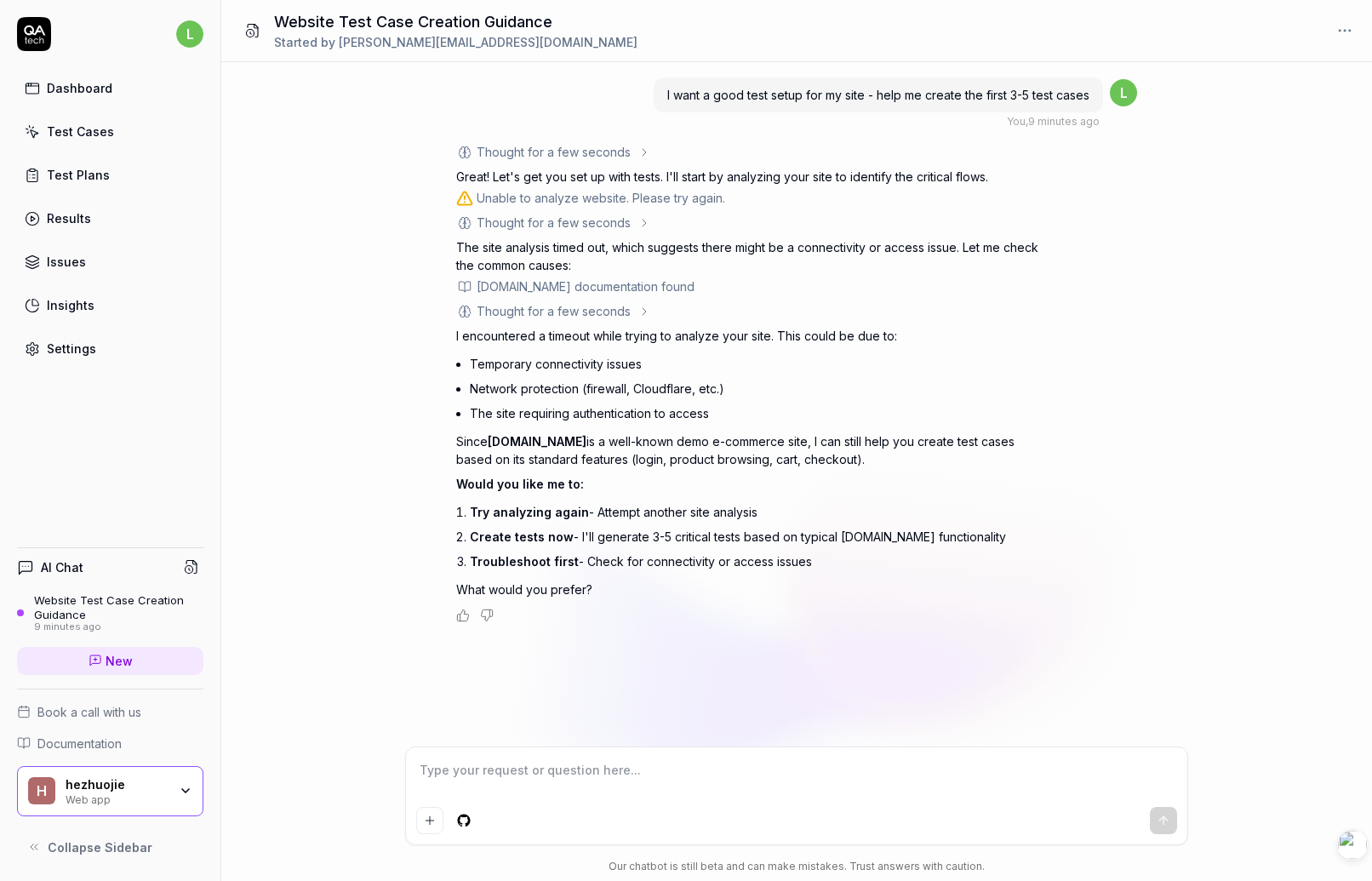
drag, startPoint x: 506, startPoint y: 341, endPoint x: 549, endPoint y: 422, distance: 91.7
click at [550, 423] on div "I encountered a timeout while trying to analyze your site. This could be due to…" at bounding box center [755, 462] width 596 height 272
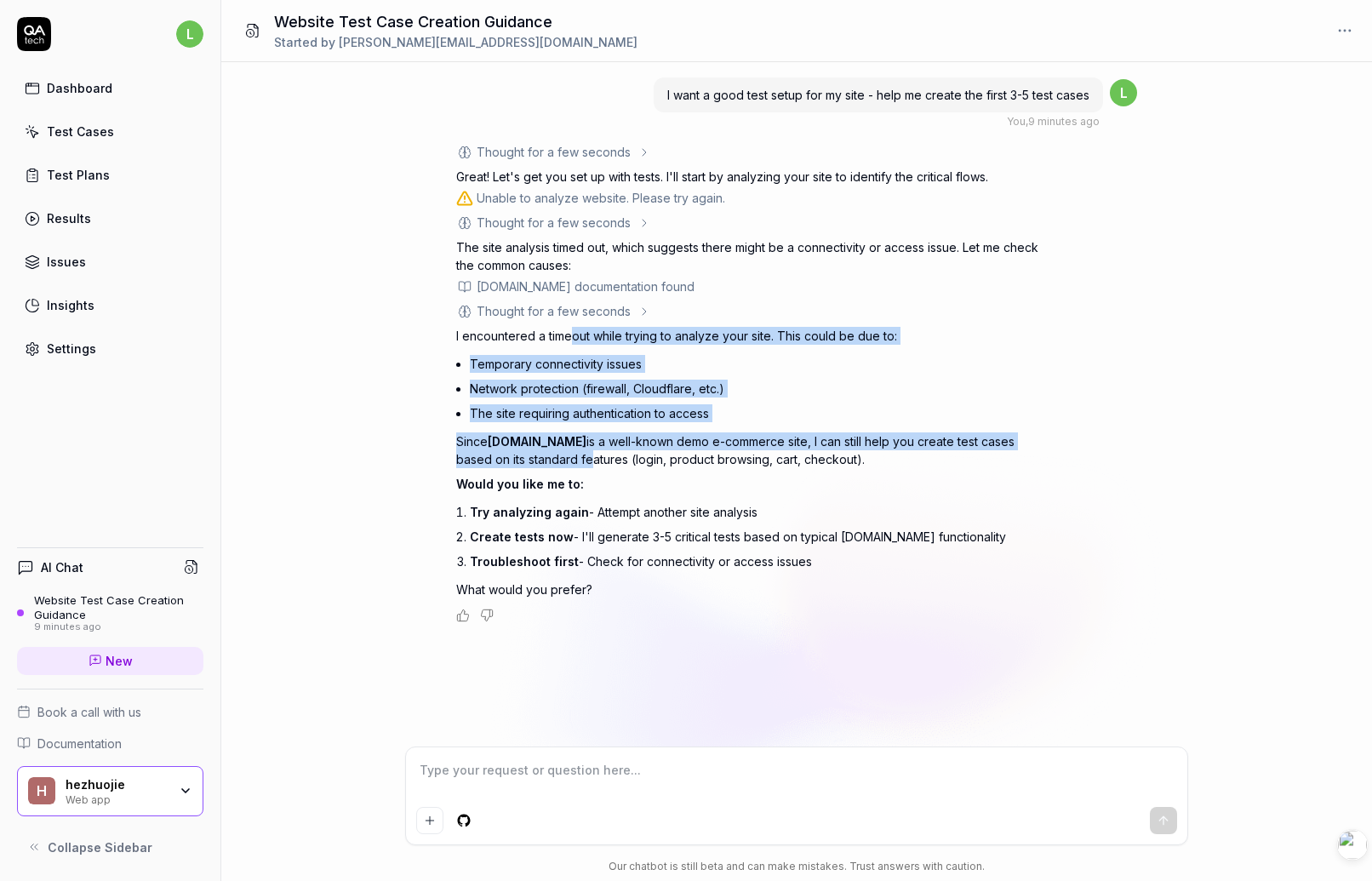
drag, startPoint x: 570, startPoint y: 335, endPoint x: 586, endPoint y: 459, distance: 125.0
click at [586, 459] on div "I encountered a timeout while trying to analyze your site. This could be due to…" at bounding box center [755, 462] width 596 height 272
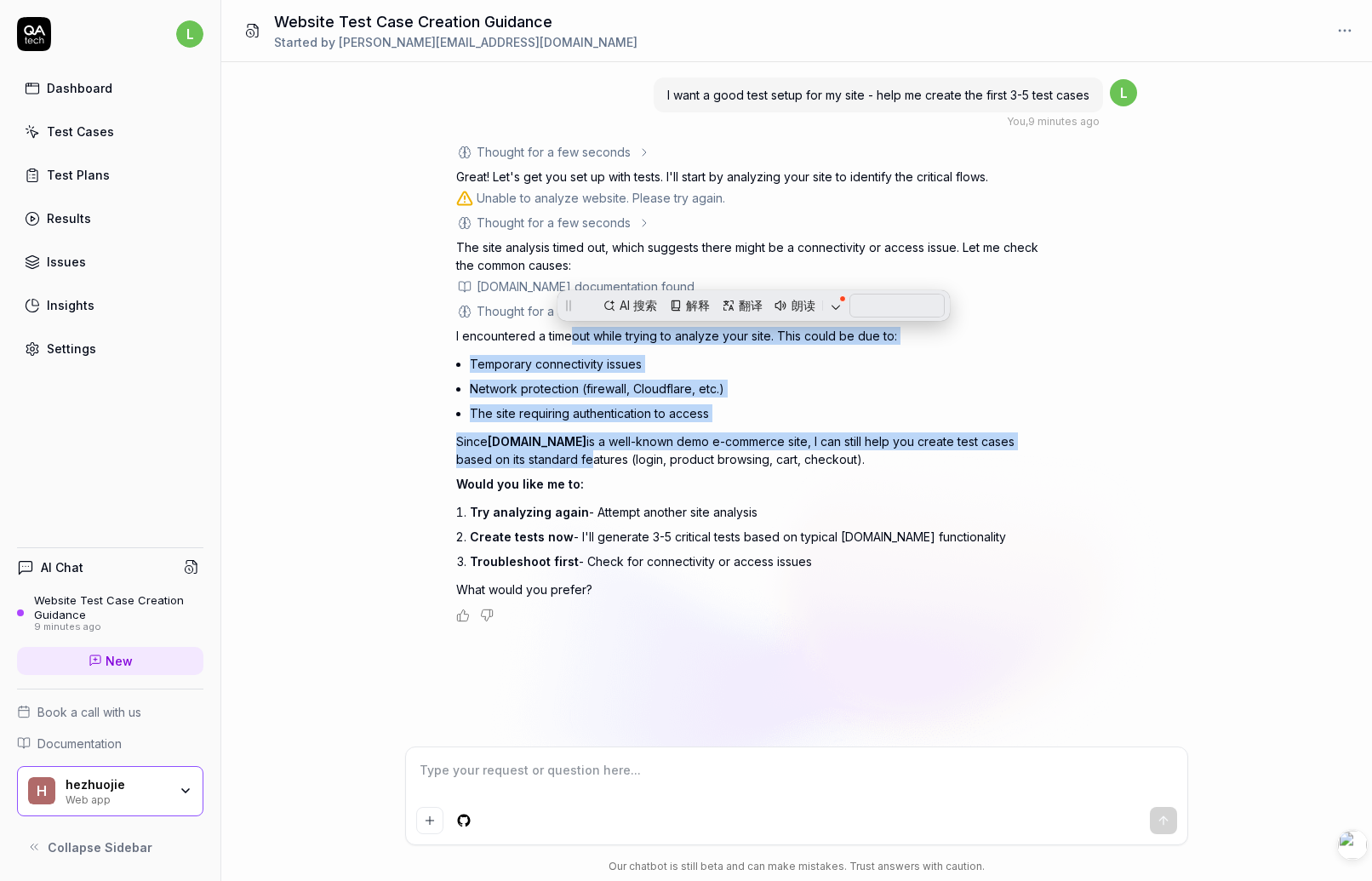
click at [605, 459] on p "Since saucedemo.com is a well-known demo e-commerce site, I can still help you …" at bounding box center [755, 450] width 596 height 36
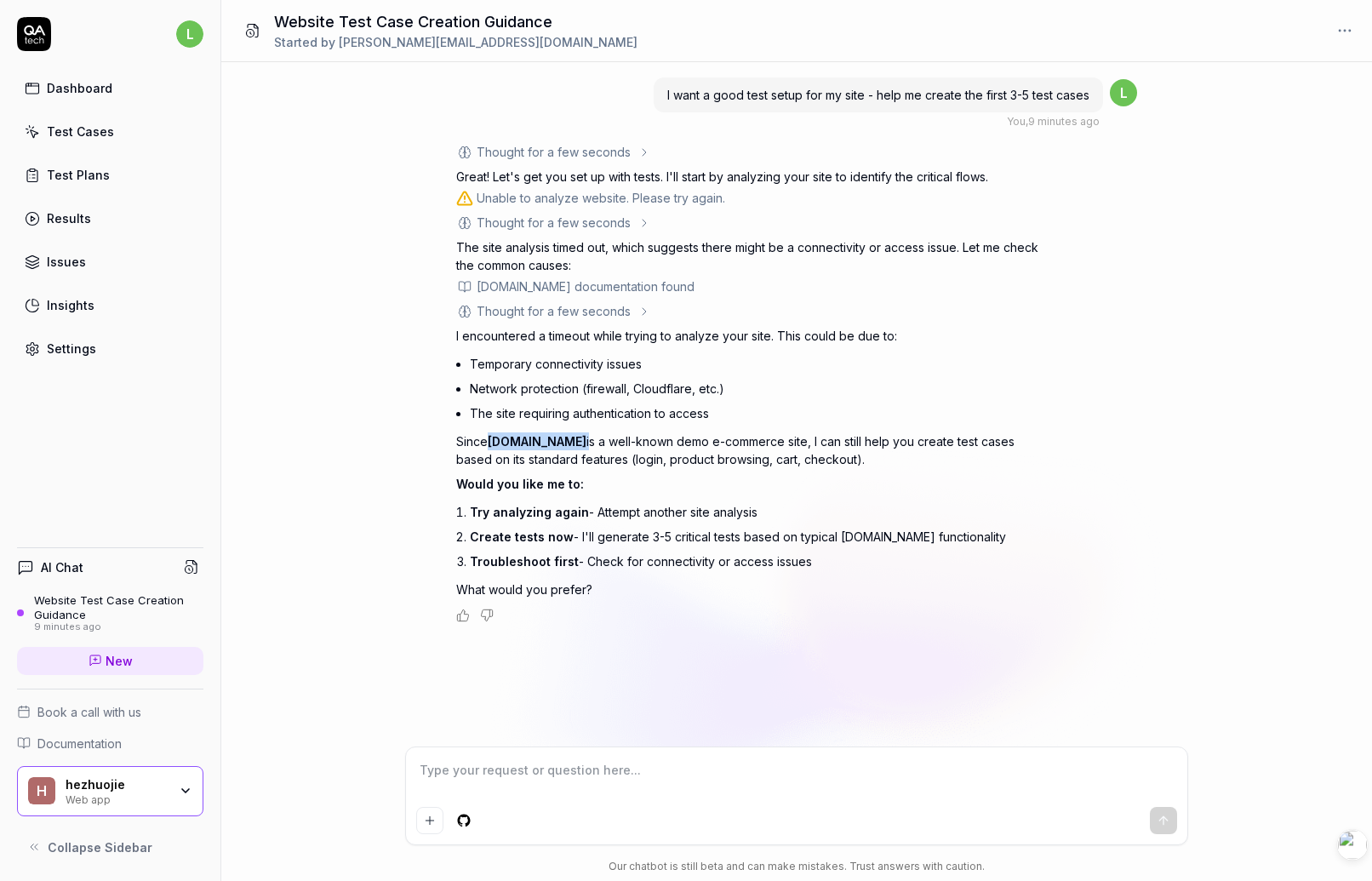
drag, startPoint x: 490, startPoint y: 441, endPoint x: 588, endPoint y: 447, distance: 98.2
click at [588, 447] on p "Since saucedemo.com is a well-known demo e-commerce site, I can still help you …" at bounding box center [755, 450] width 596 height 36
click at [628, 452] on p "Since saucedemo.com is a well-known demo e-commerce site, I can still help you …" at bounding box center [755, 450] width 596 height 36
drag, startPoint x: 488, startPoint y: 438, endPoint x: 589, endPoint y: 442, distance: 101.1
click at [589, 442] on p "Since saucedemo.com is a well-known demo e-commerce site, I can still help you …" at bounding box center [755, 450] width 596 height 36
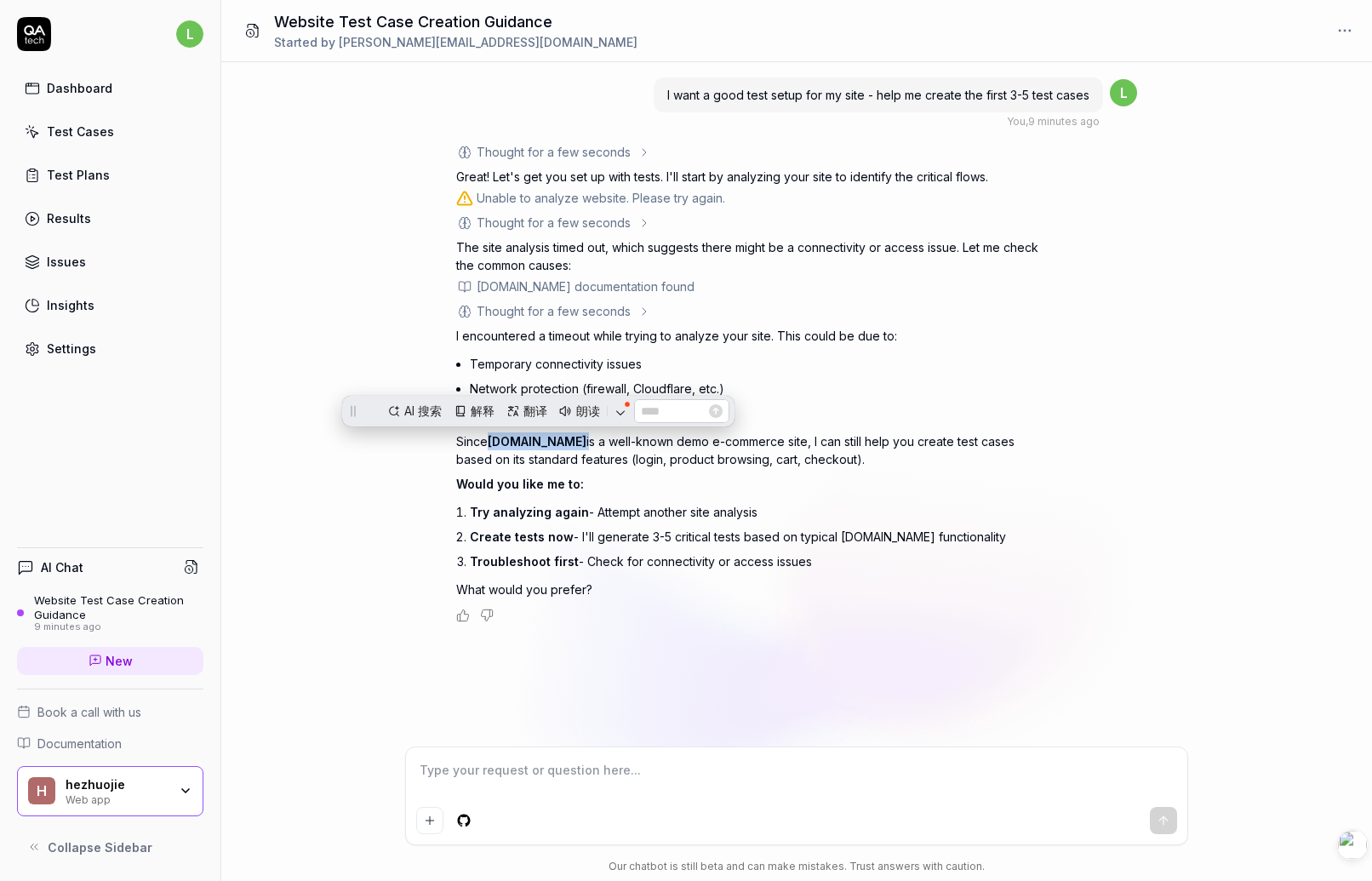
click at [540, 453] on p "Since saucedemo.com is a well-known demo e-commerce site, I can still help you …" at bounding box center [755, 450] width 596 height 36
click at [86, 337] on link "Settings" at bounding box center [110, 349] width 187 height 33
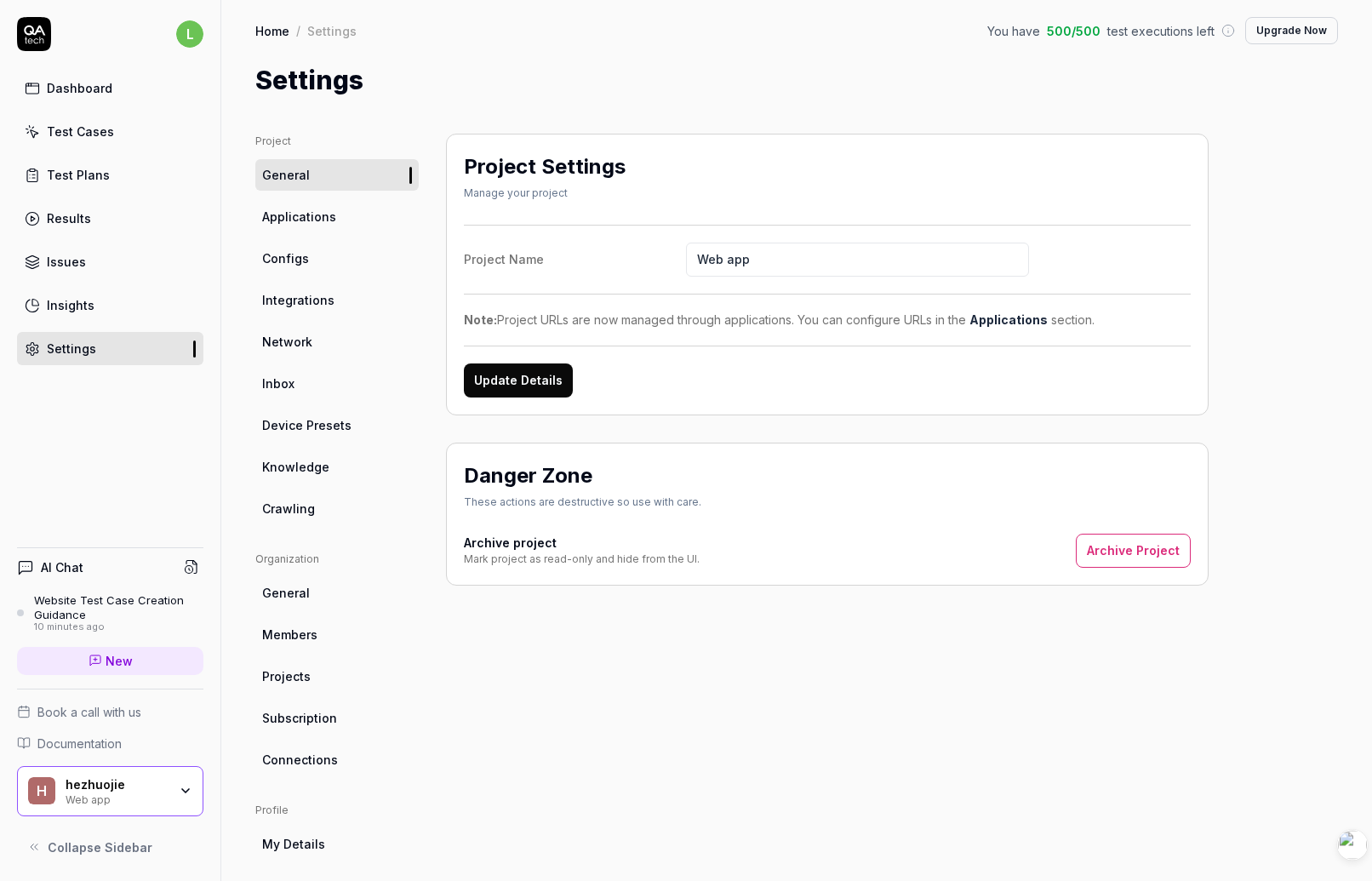
click at [679, 655] on div "Project Settings Manage your project Project Name Web app Note: Project URLs ar…" at bounding box center [827, 559] width 763 height 852
click at [319, 219] on span "Applications" at bounding box center [299, 216] width 74 height 17
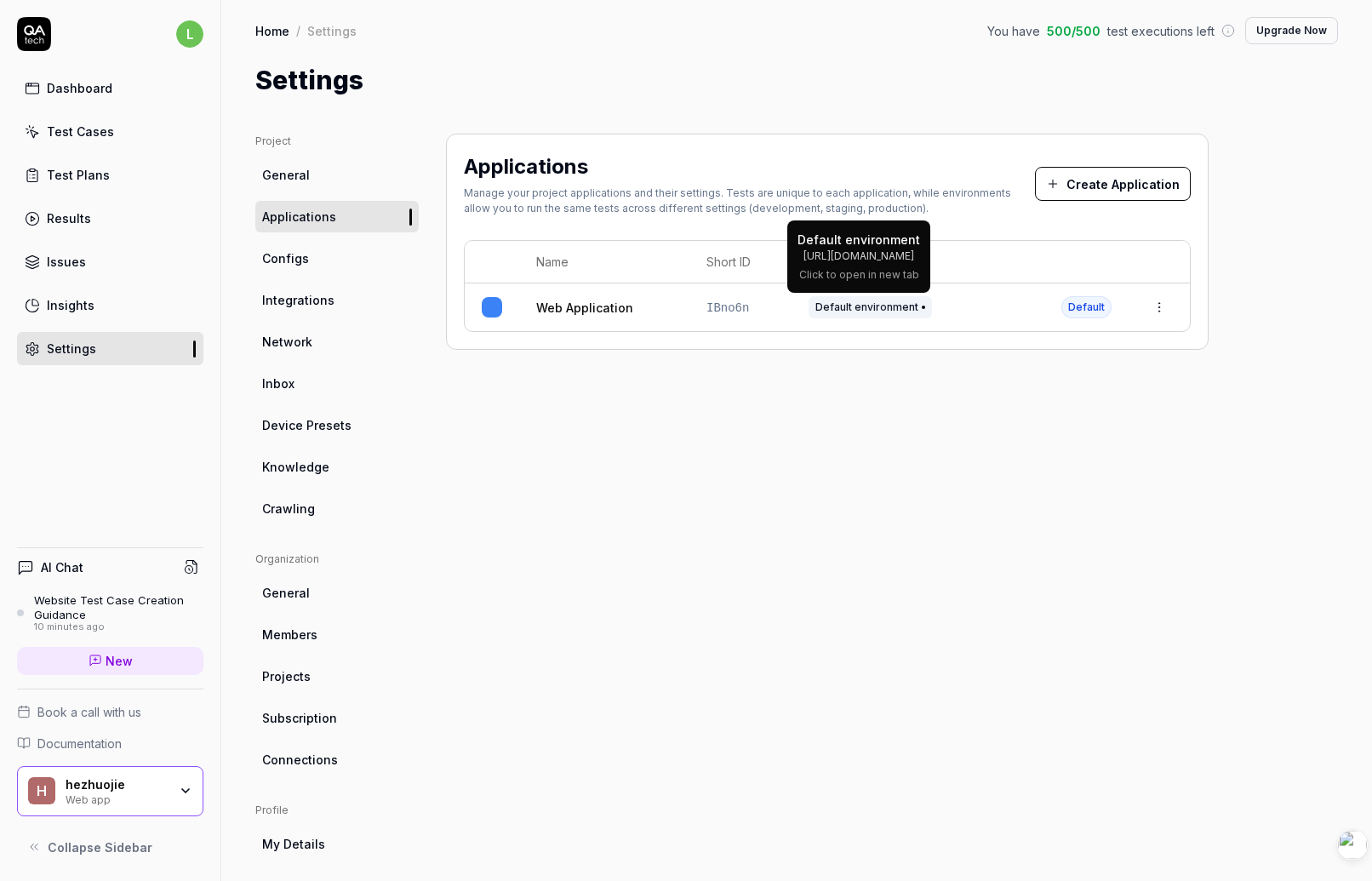
click at [854, 315] on span "Default environment" at bounding box center [870, 307] width 123 height 22
click at [784, 440] on div "Applications Manage your project applications and their settings. Tests are uni…" at bounding box center [827, 559] width 763 height 852
click at [1104, 307] on html "l Dashboard Test Cases Test Plans Results Issues Insights Settings AI Chat Webs…" at bounding box center [686, 440] width 1372 height 881
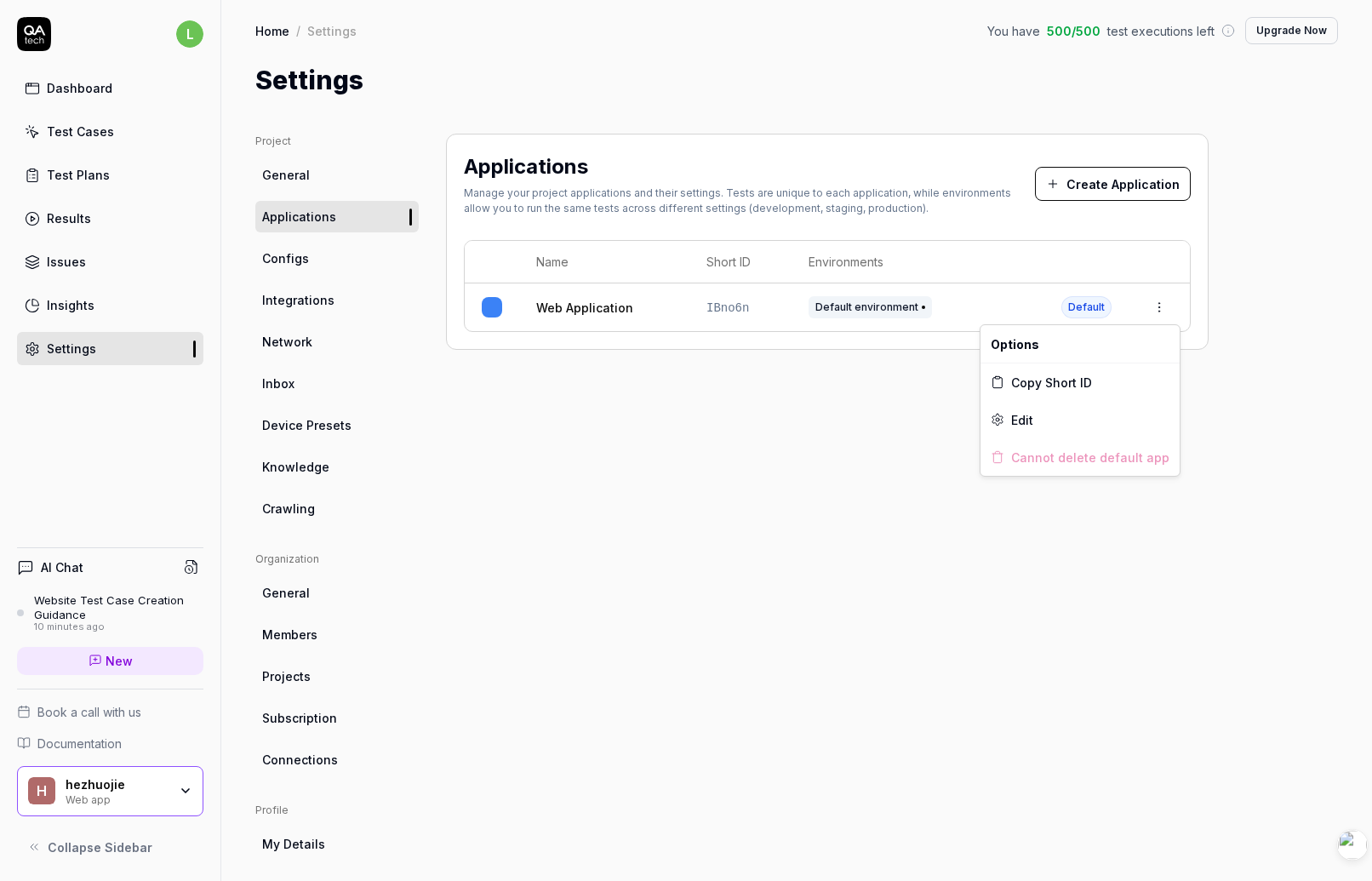
click at [808, 486] on html "l Dashboard Test Cases Test Plans Results Issues Insights Settings AI Chat Webs…" at bounding box center [686, 440] width 1372 height 881
click at [313, 256] on link "Configs" at bounding box center [338, 259] width 164 height 31
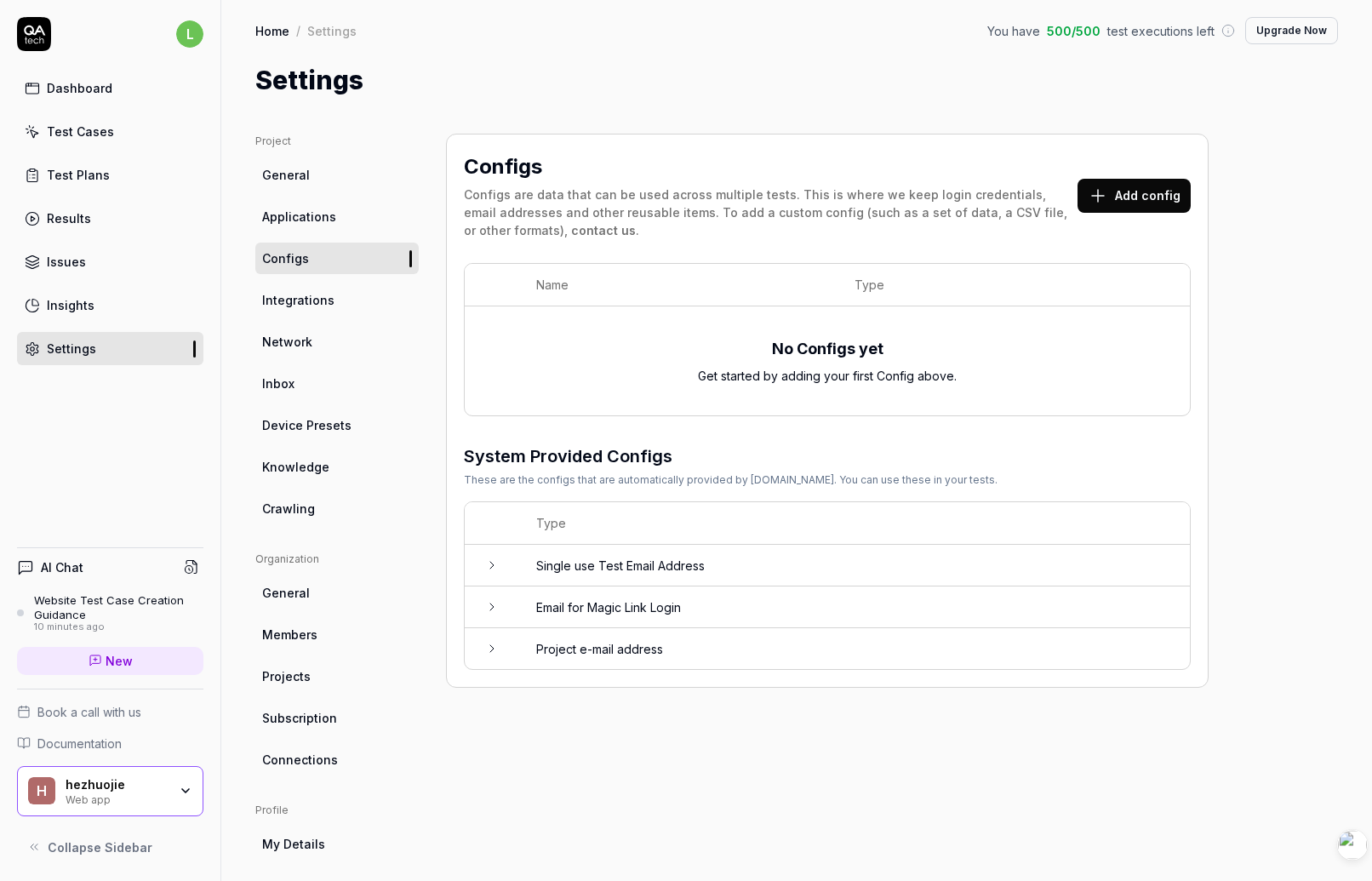
click at [495, 563] on icon at bounding box center [491, 565] width 14 height 14
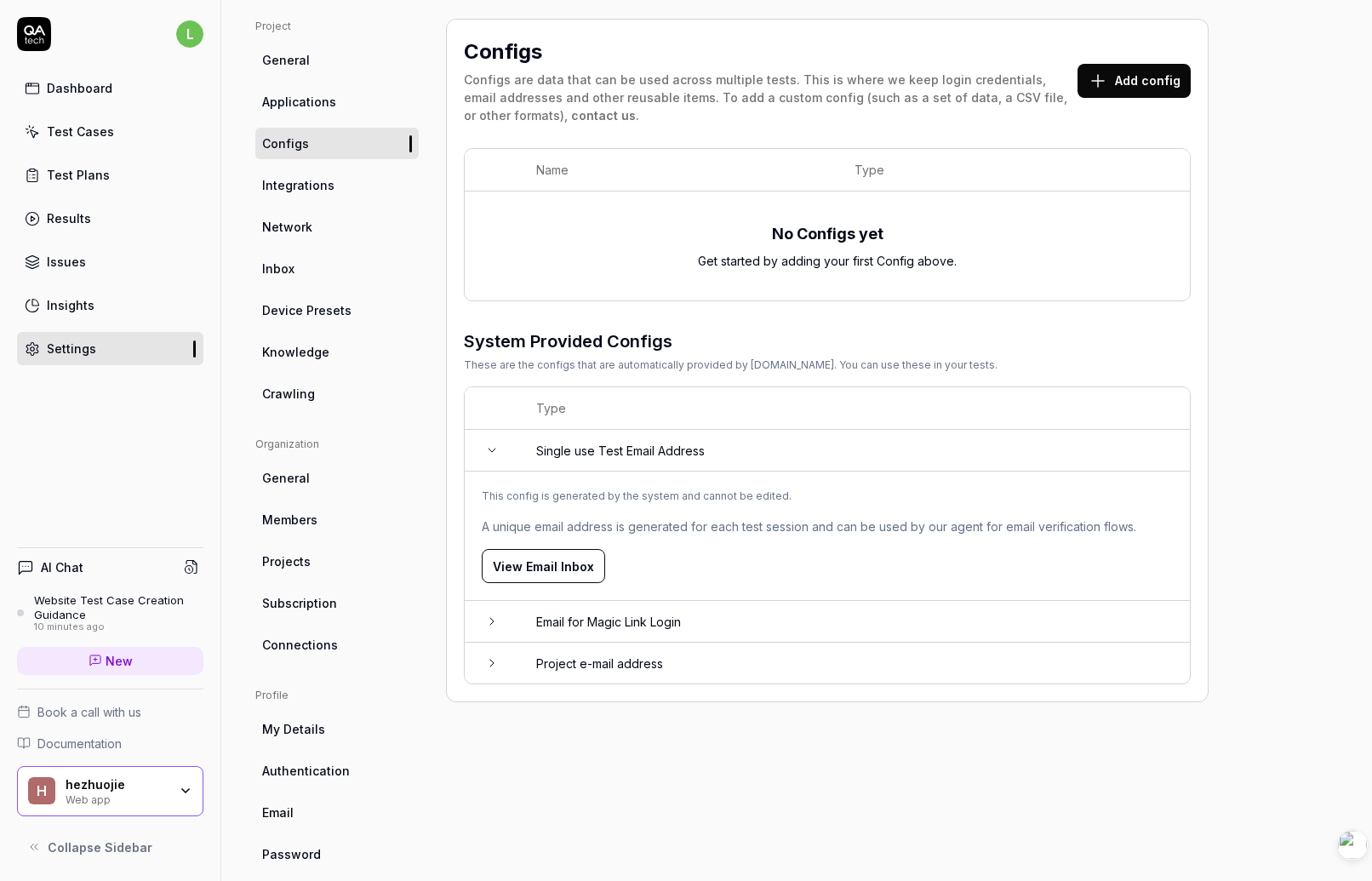
scroll to position [120, 0]
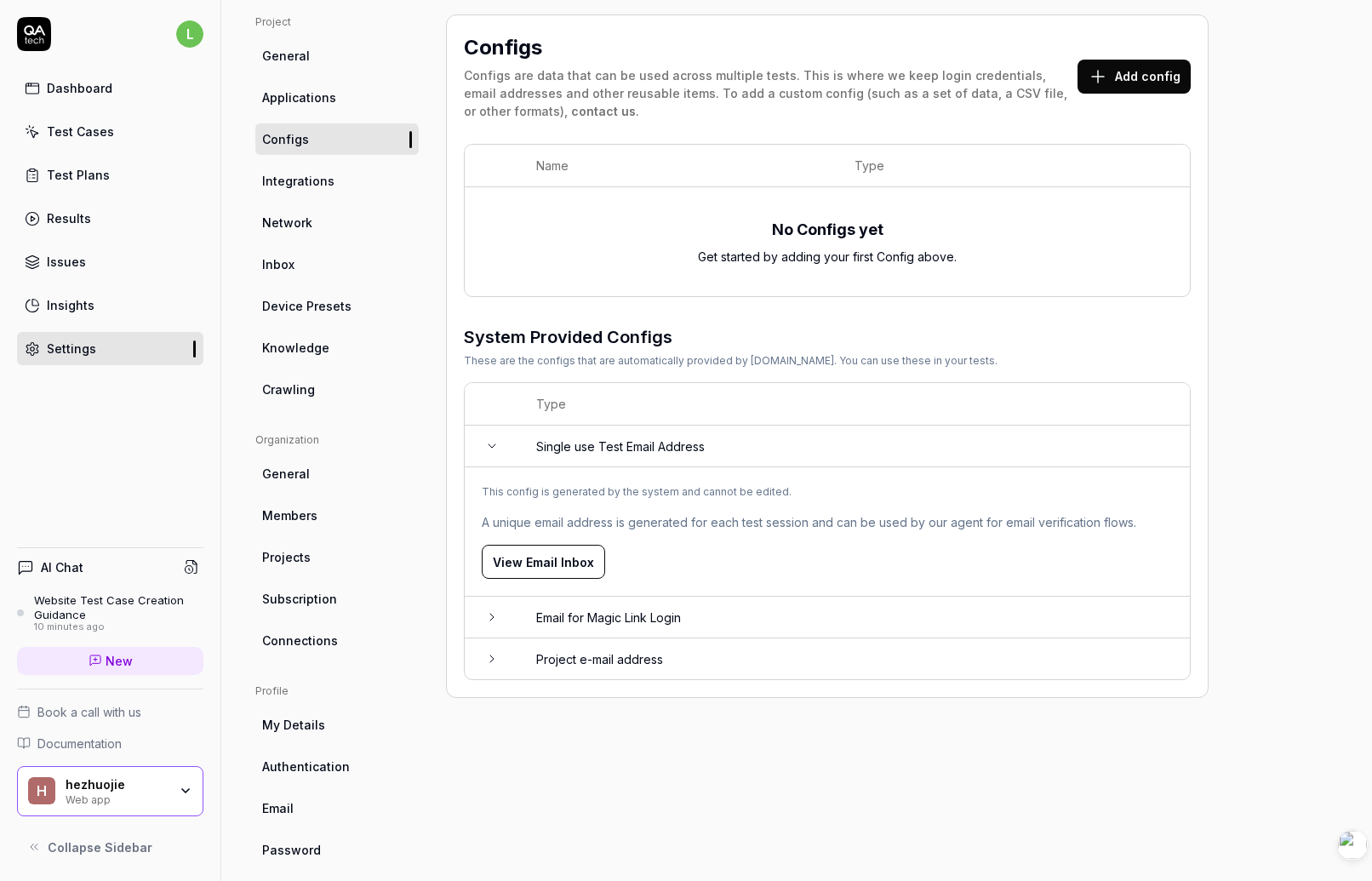
click at [494, 614] on icon at bounding box center [491, 617] width 14 height 14
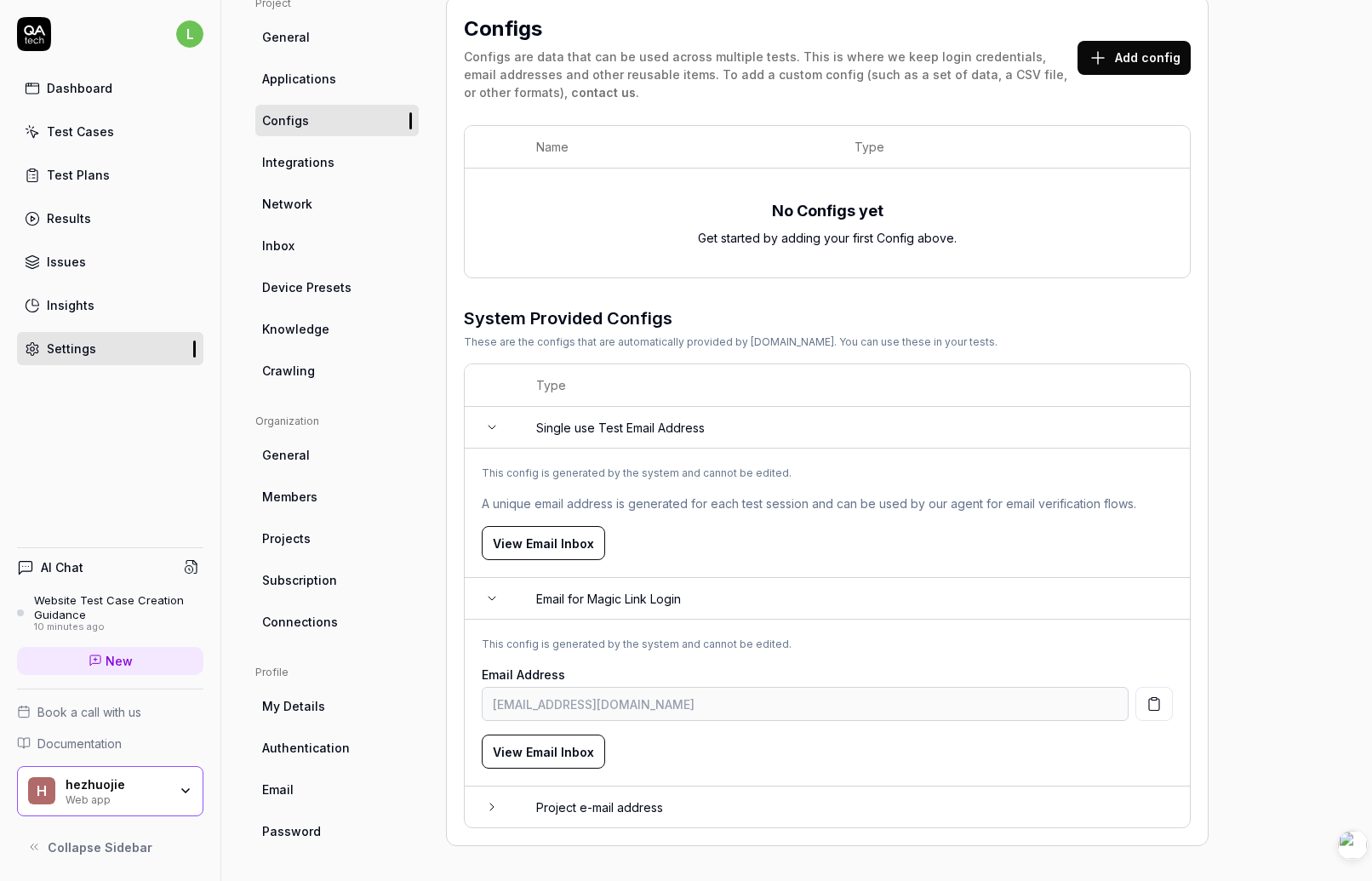
click at [491, 802] on icon at bounding box center [491, 807] width 14 height 14
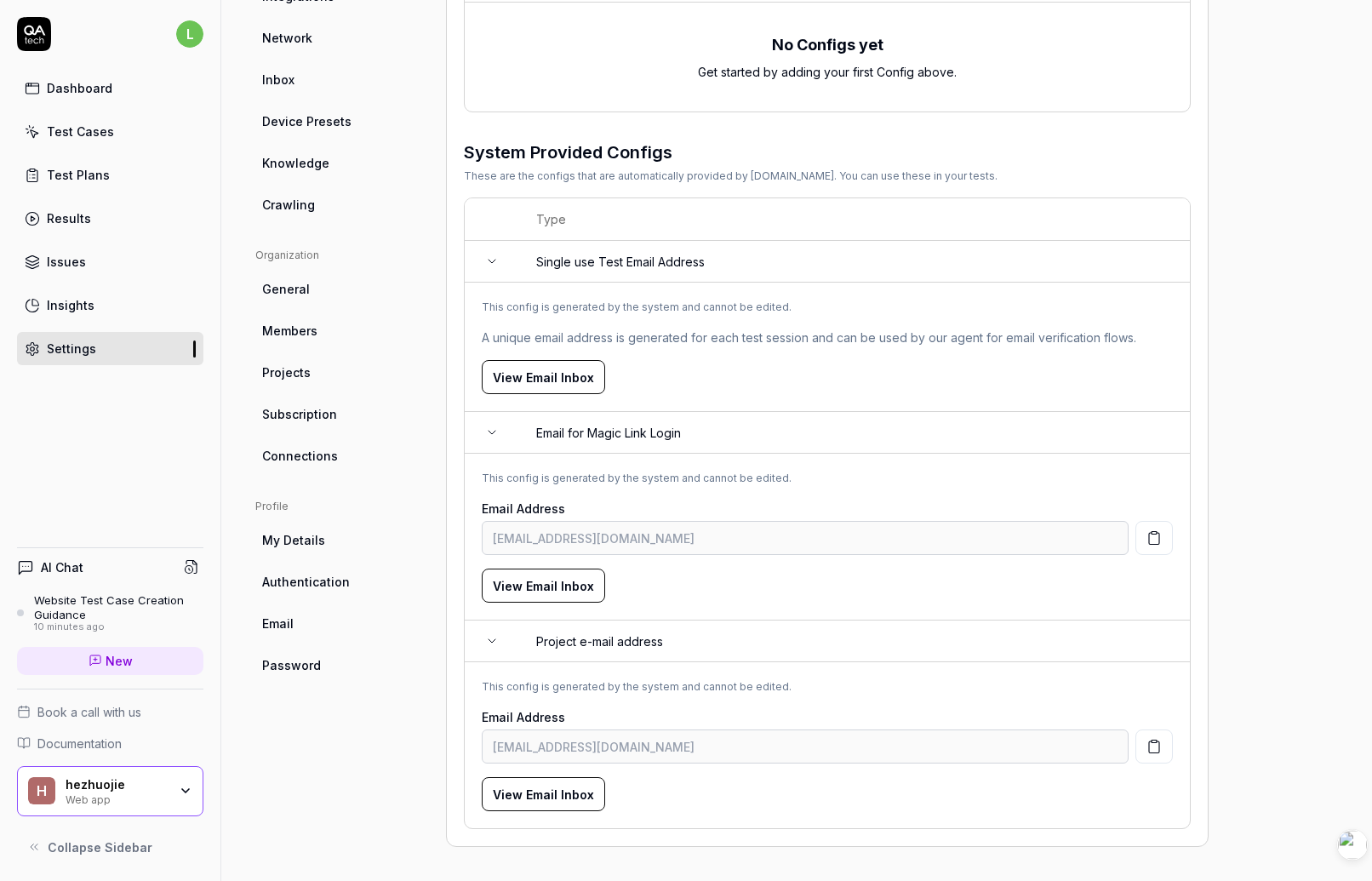
scroll to position [0, 0]
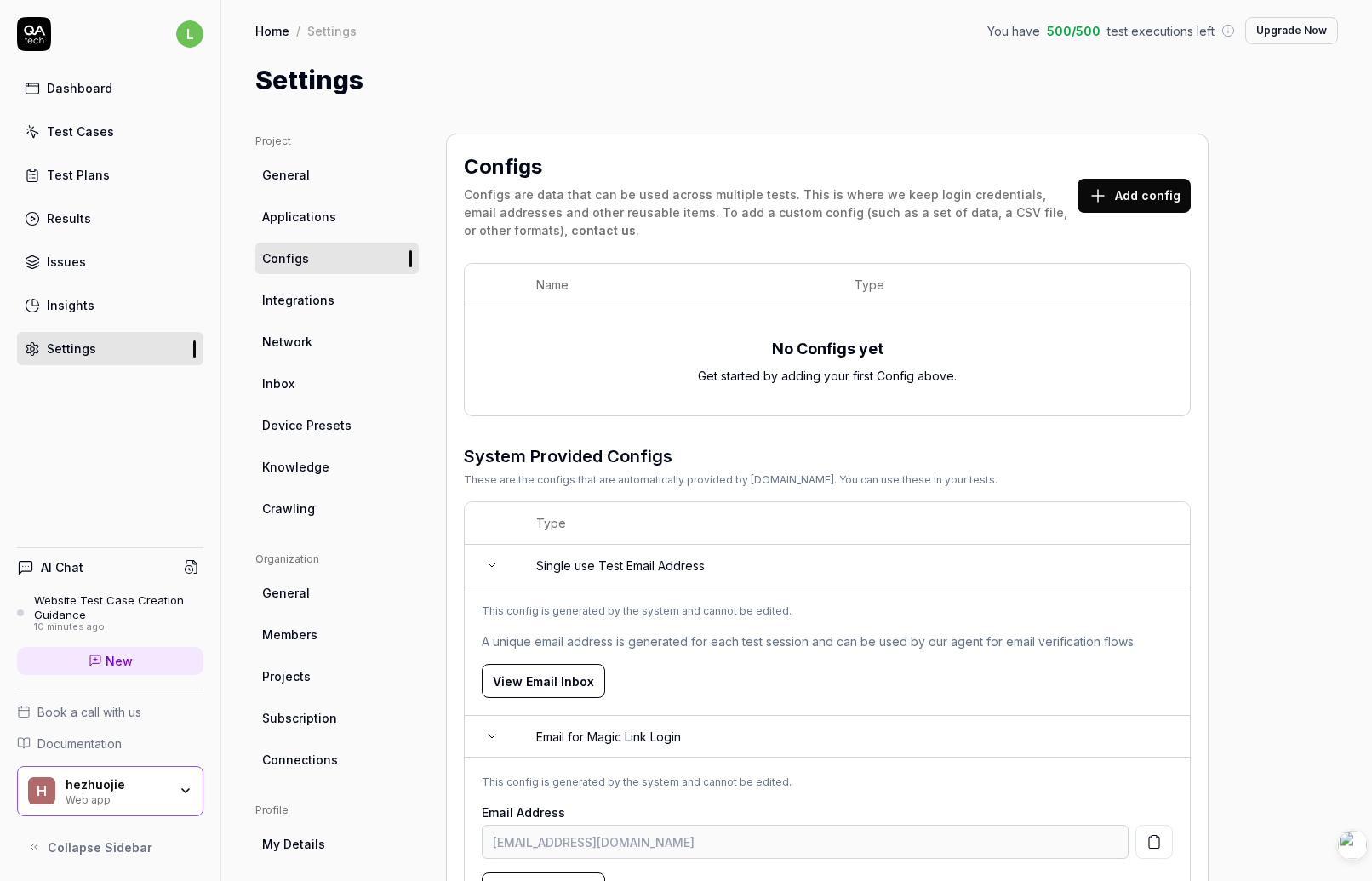
click at [326, 309] on link "Integrations" at bounding box center [338, 300] width 164 height 31
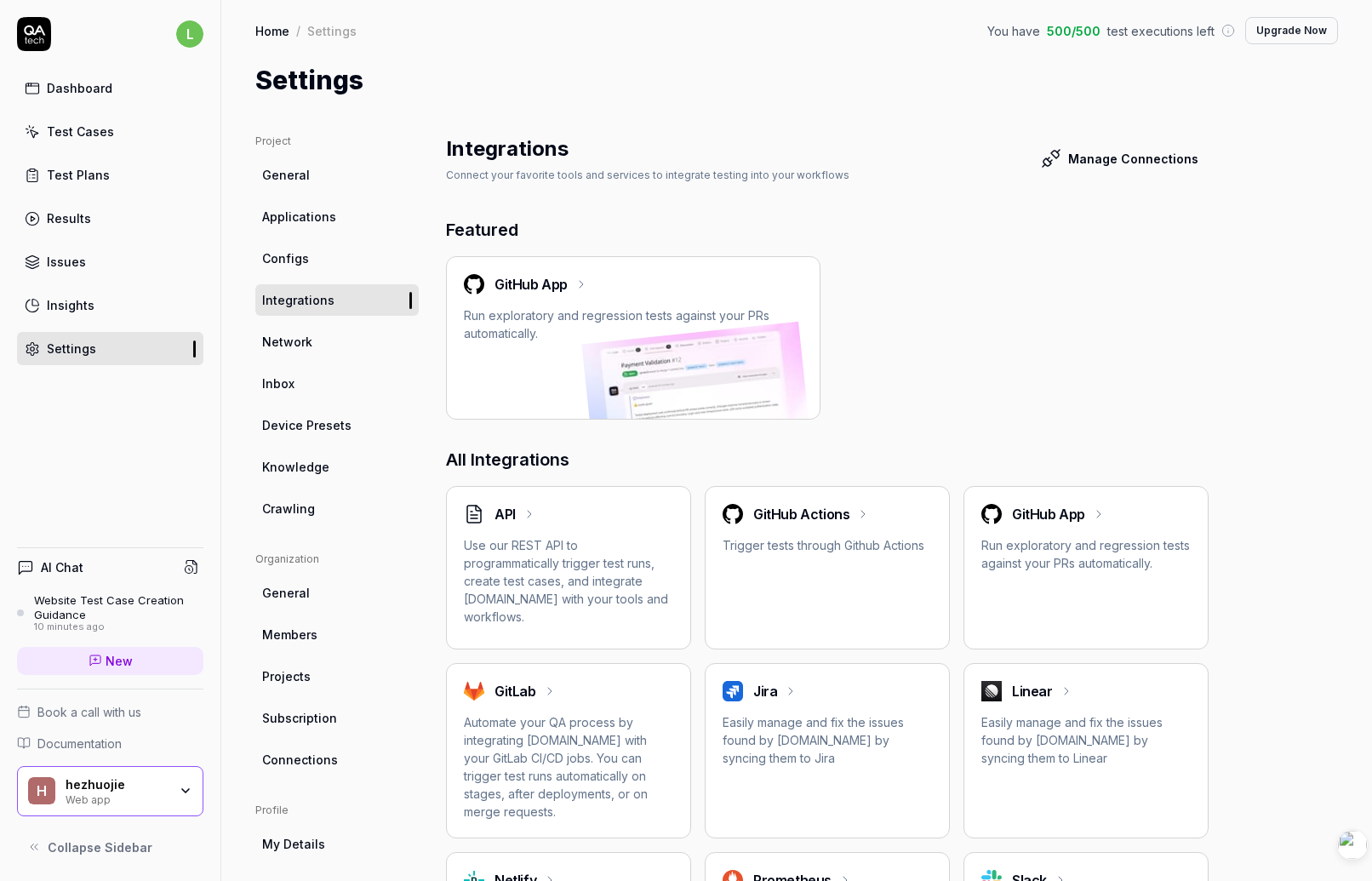
click at [305, 340] on span "Network" at bounding box center [287, 342] width 51 height 17
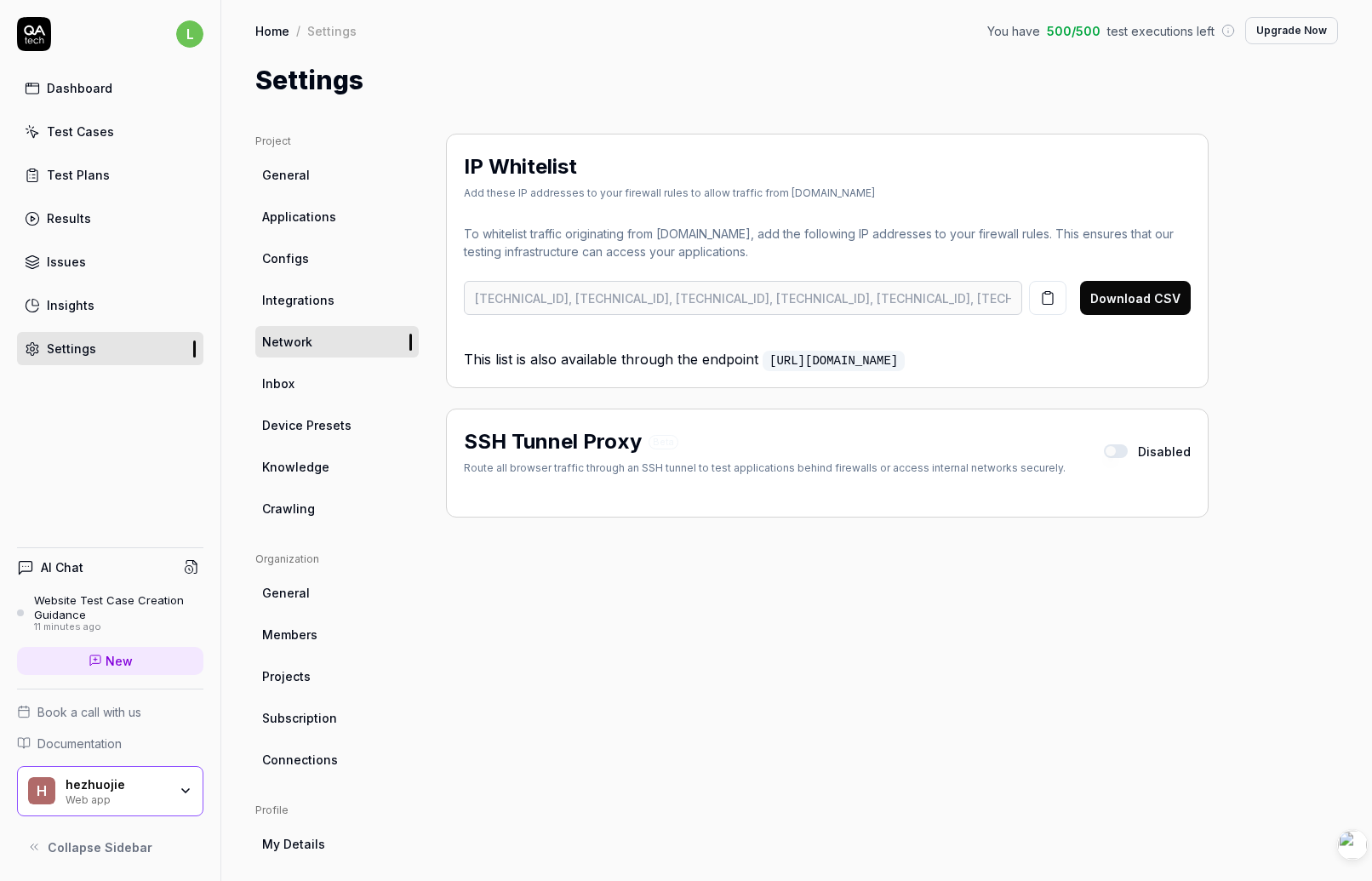
click at [304, 374] on link "Inbox" at bounding box center [338, 384] width 164 height 31
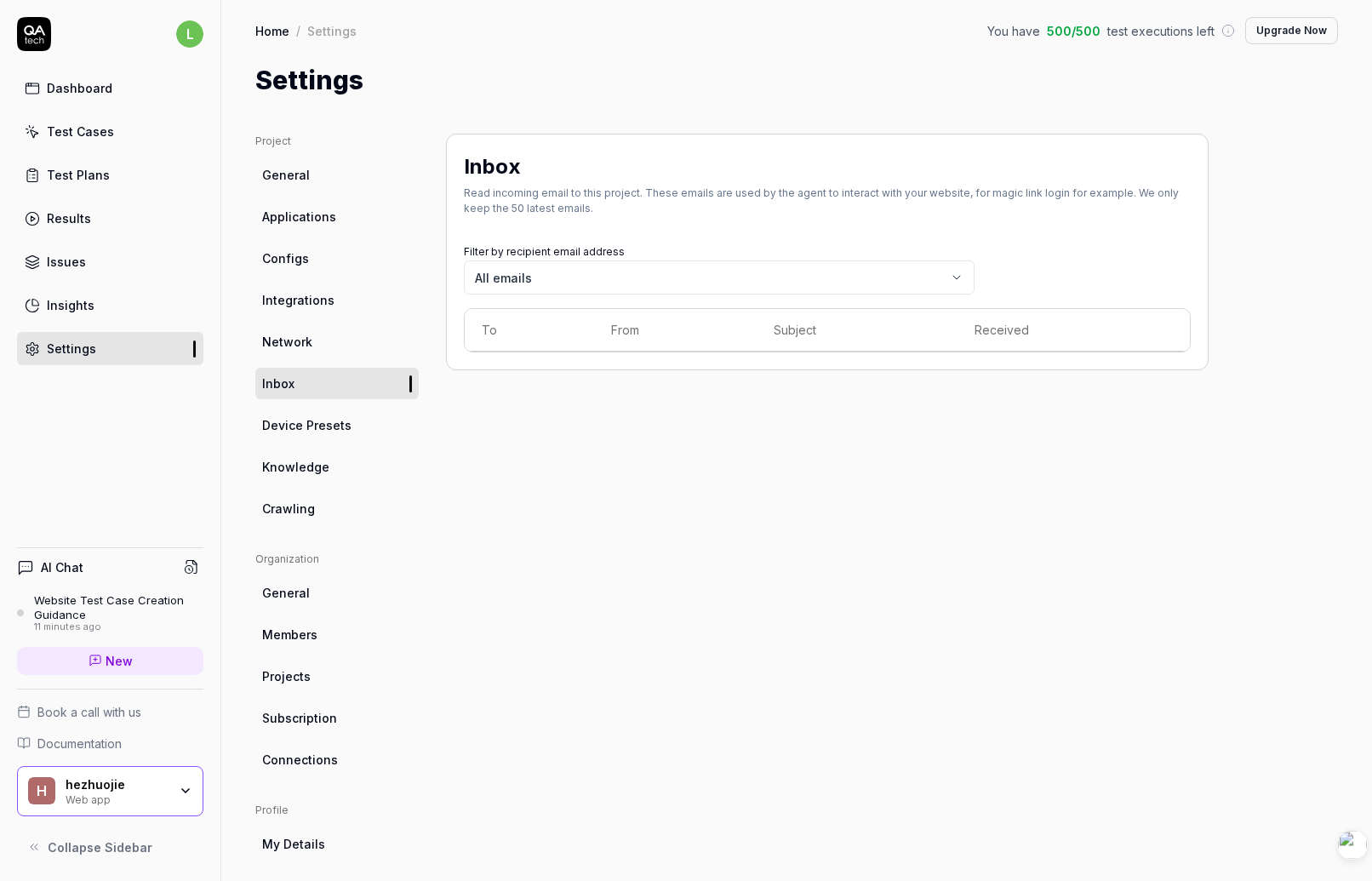
click at [313, 427] on span "Device Presets" at bounding box center [306, 424] width 89 height 17
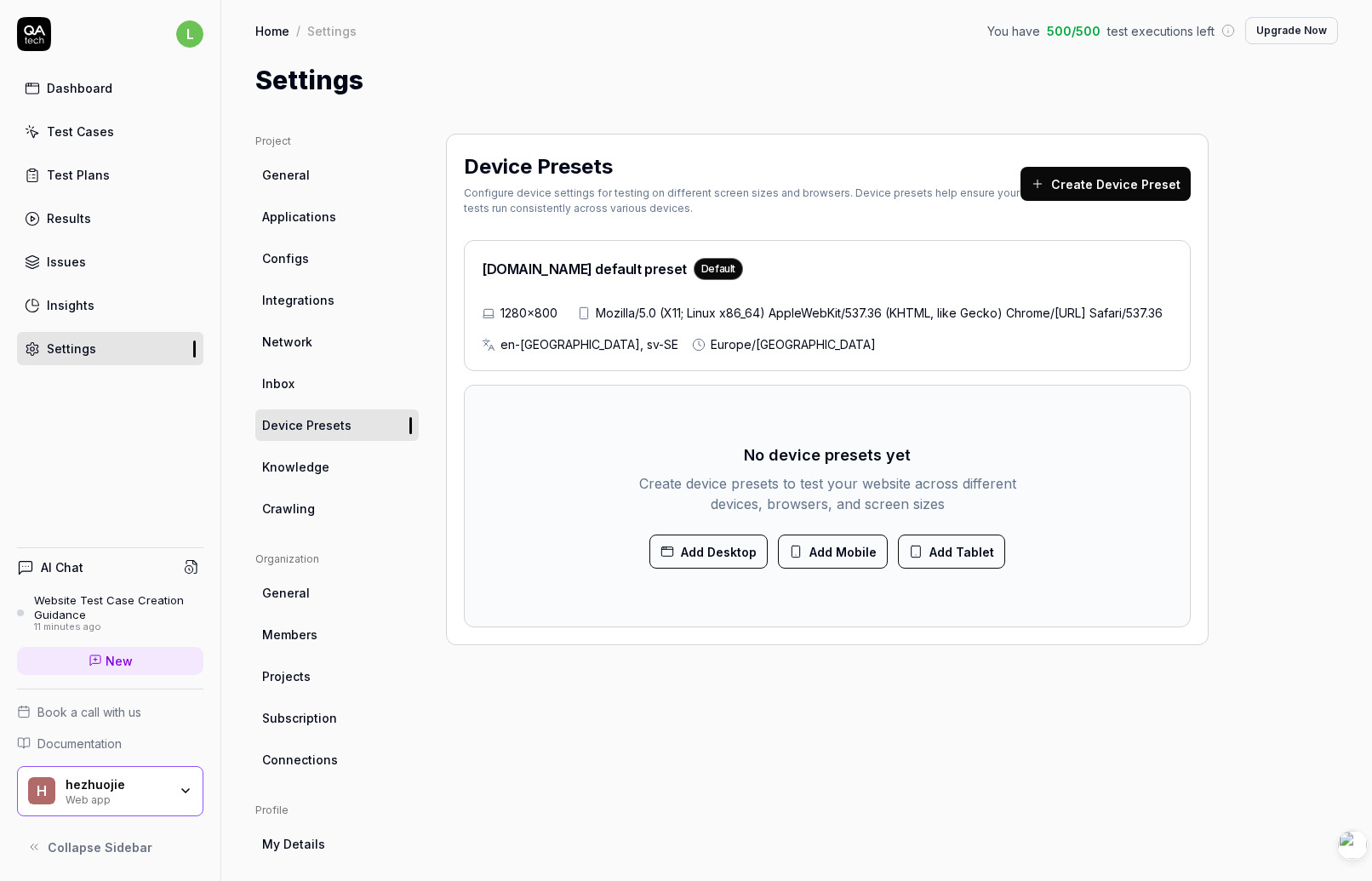
click at [309, 483] on ul "Project General Applications Configs Integrations Network Inbox Device Presets …" at bounding box center [338, 329] width 164 height 391
click at [318, 477] on link "Knowledge" at bounding box center [338, 467] width 164 height 31
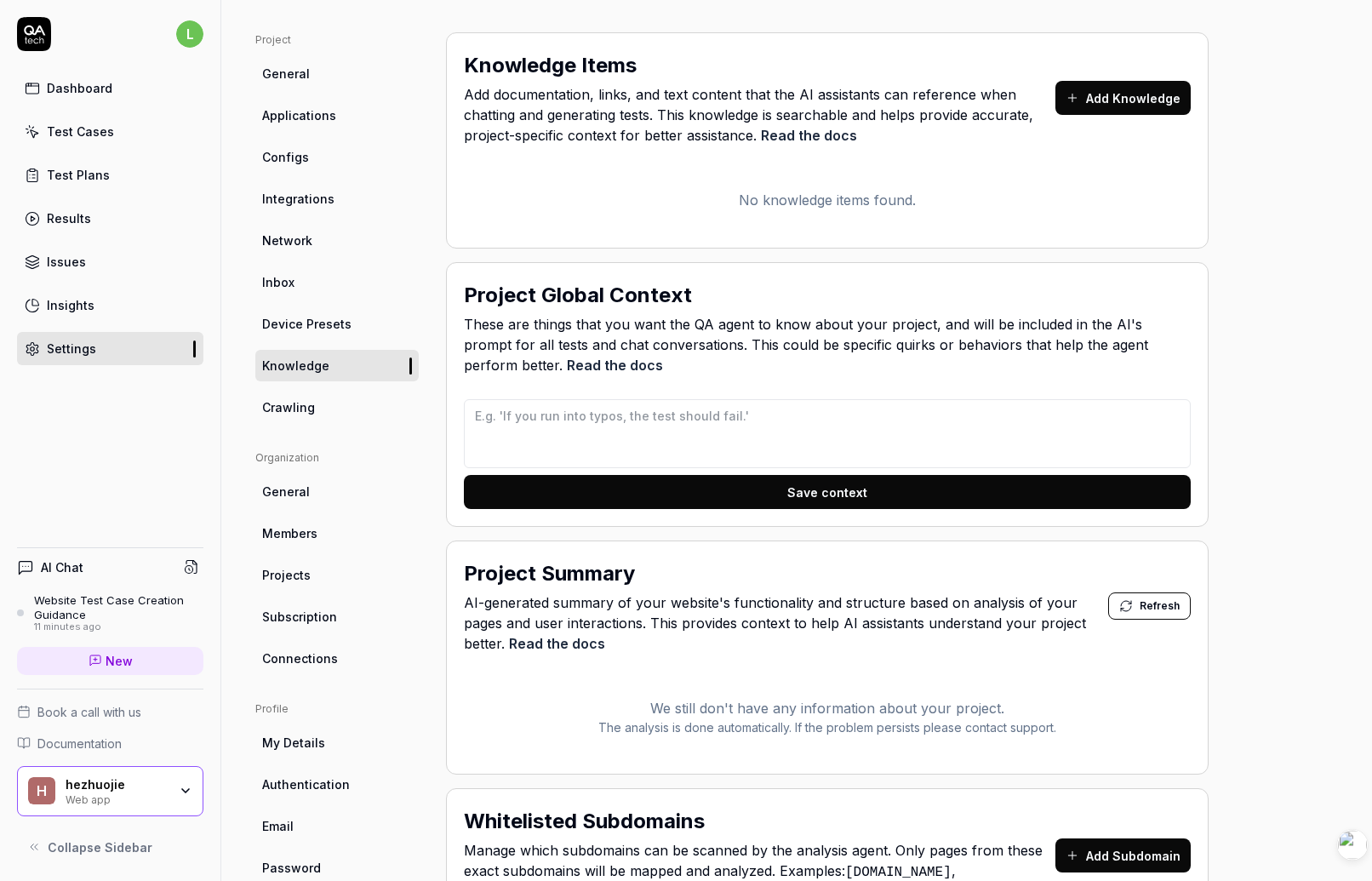
scroll to position [106, 0]
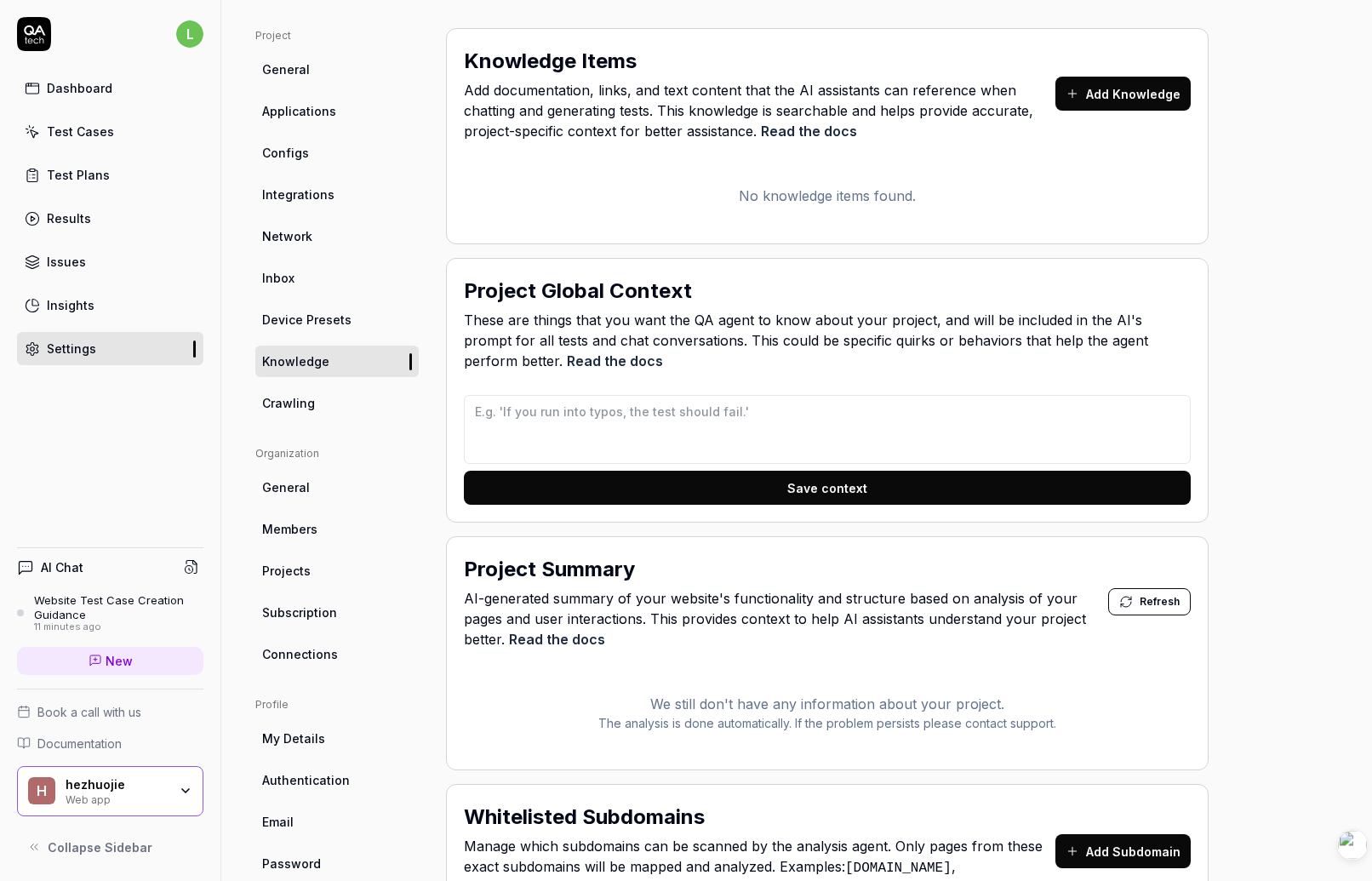
click at [446, 529] on div "Knowledge Items Add documentation, links, and text content that the AI assistan…" at bounding box center [827, 574] width 763 height 1090
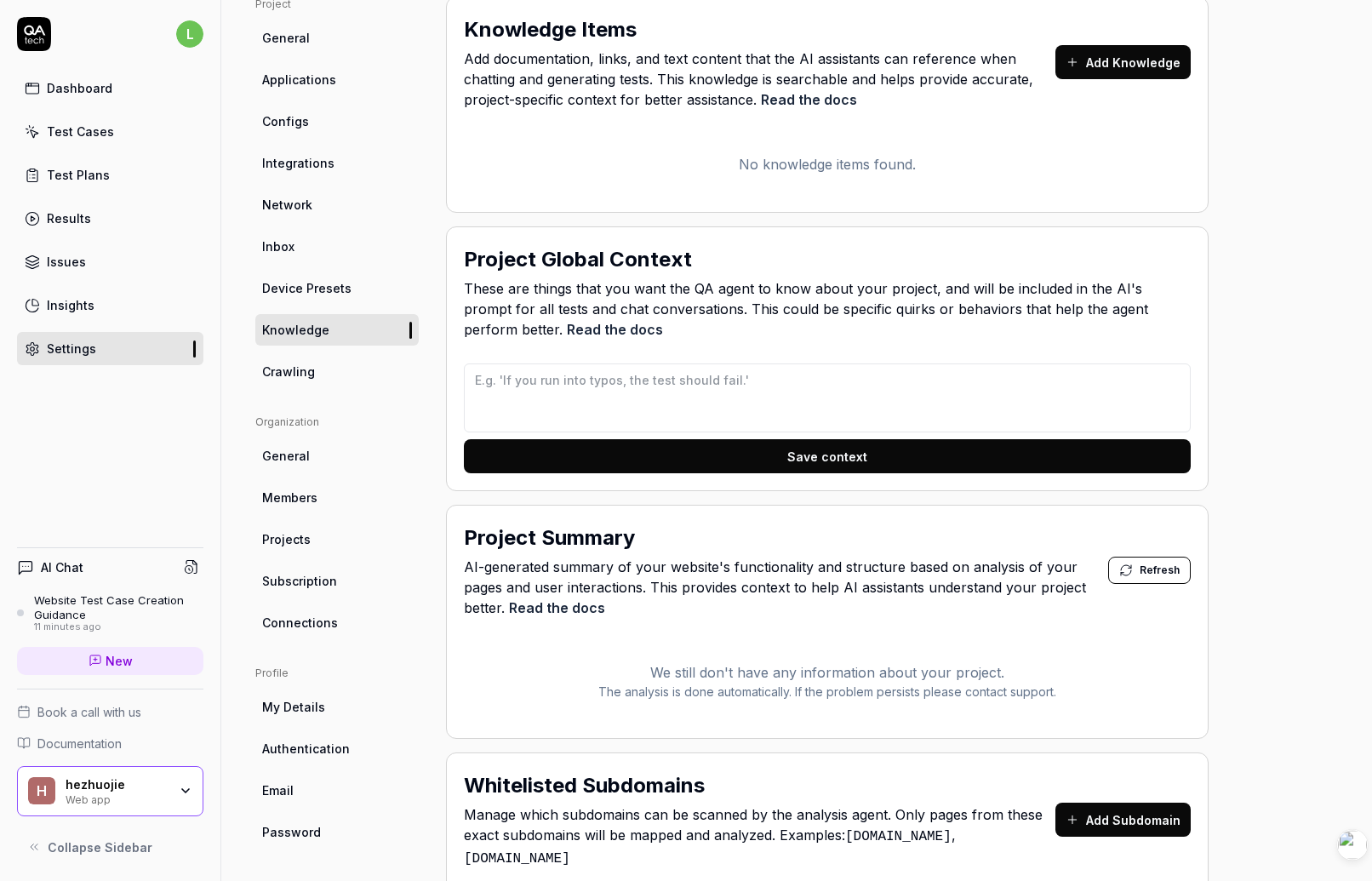
scroll to position [111, 0]
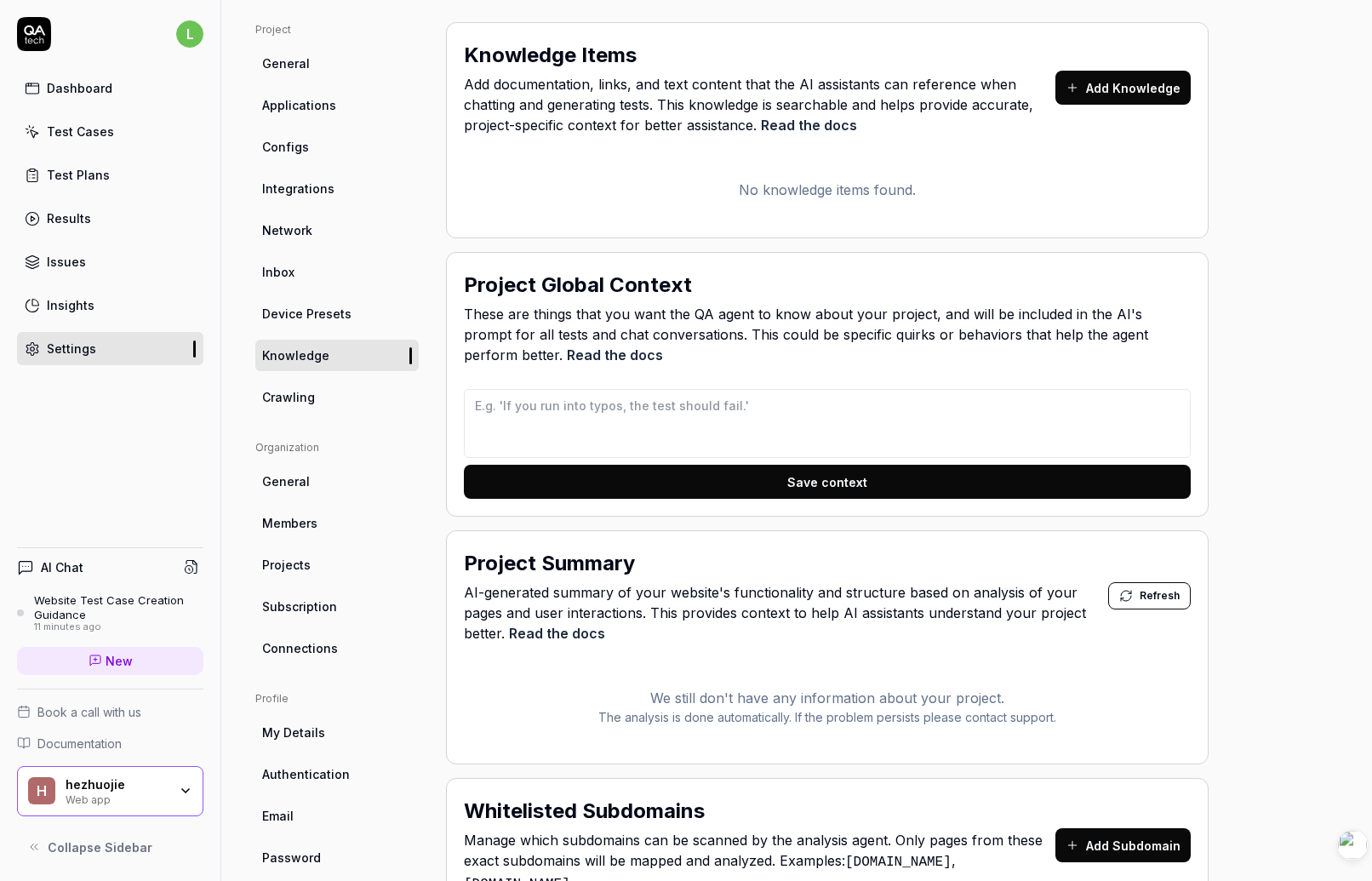
click at [335, 399] on link "Crawling" at bounding box center [338, 397] width 164 height 31
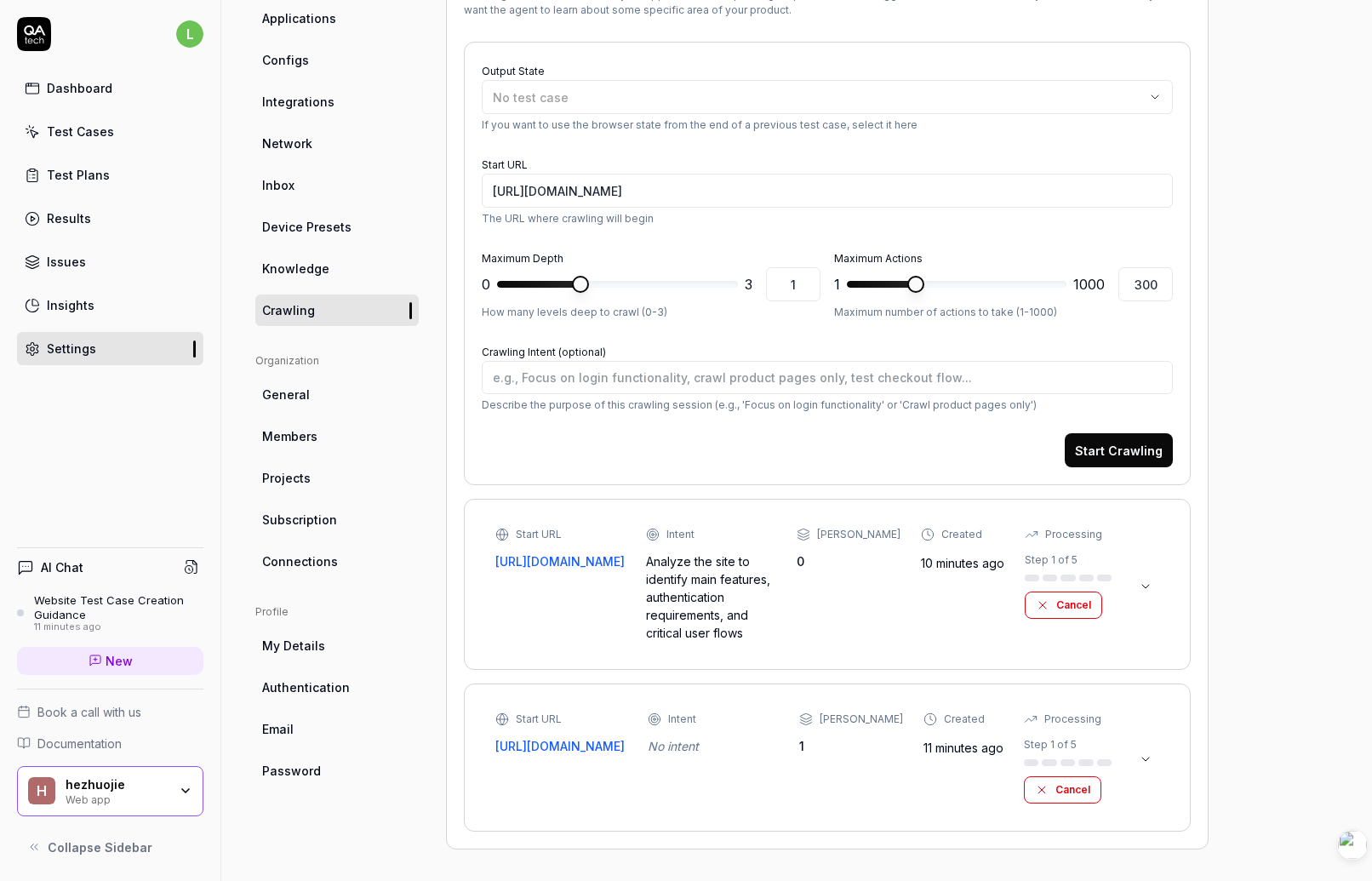
scroll to position [201, 0]
click at [847, 667] on div "Output State No test case If you want to use the browser state from the end of …" at bounding box center [827, 435] width 727 height 790
click at [1104, 582] on icon at bounding box center [1146, 584] width 14 height 14
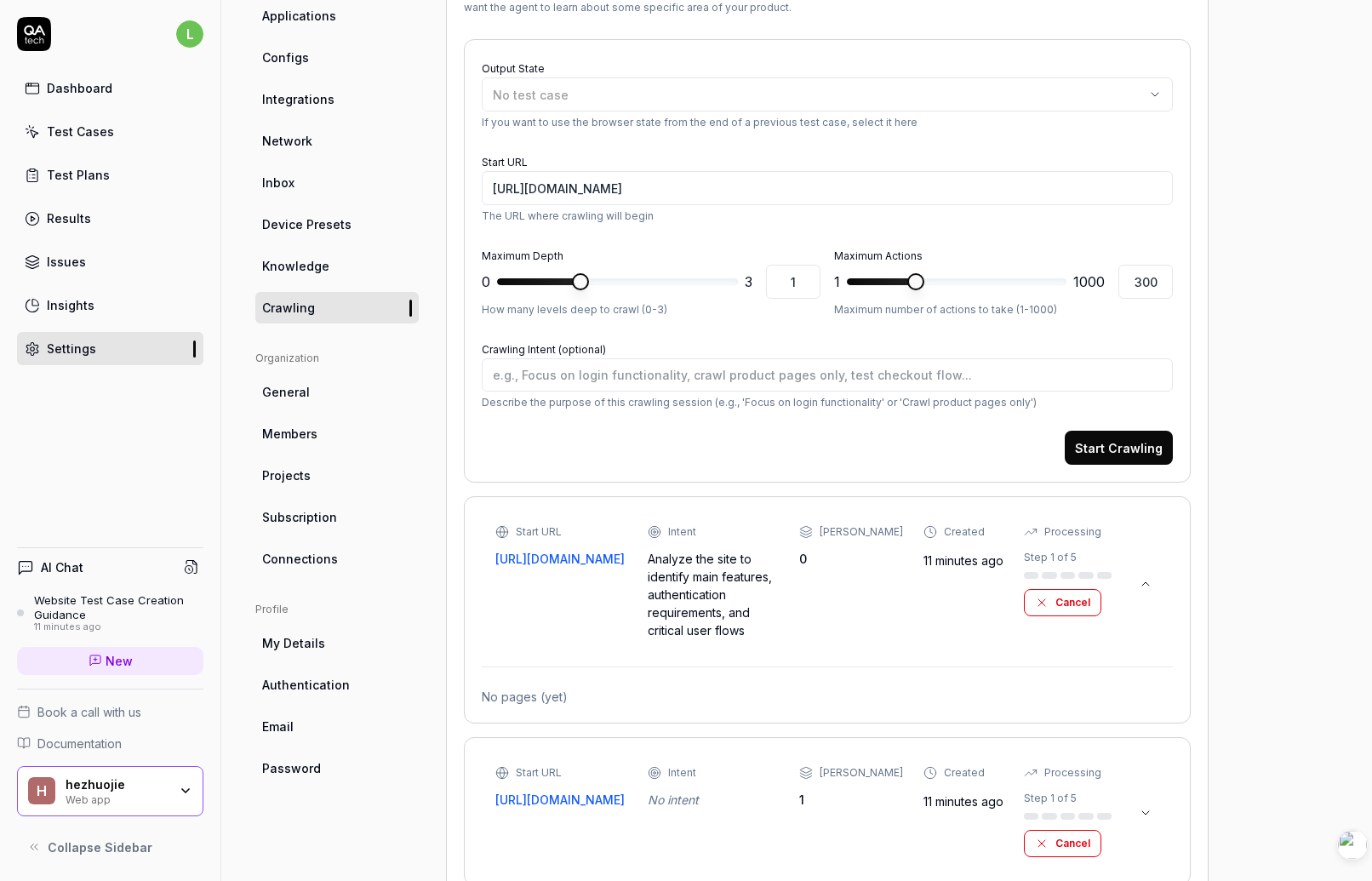
click at [1104, 582] on icon at bounding box center [1146, 584] width 14 height 14
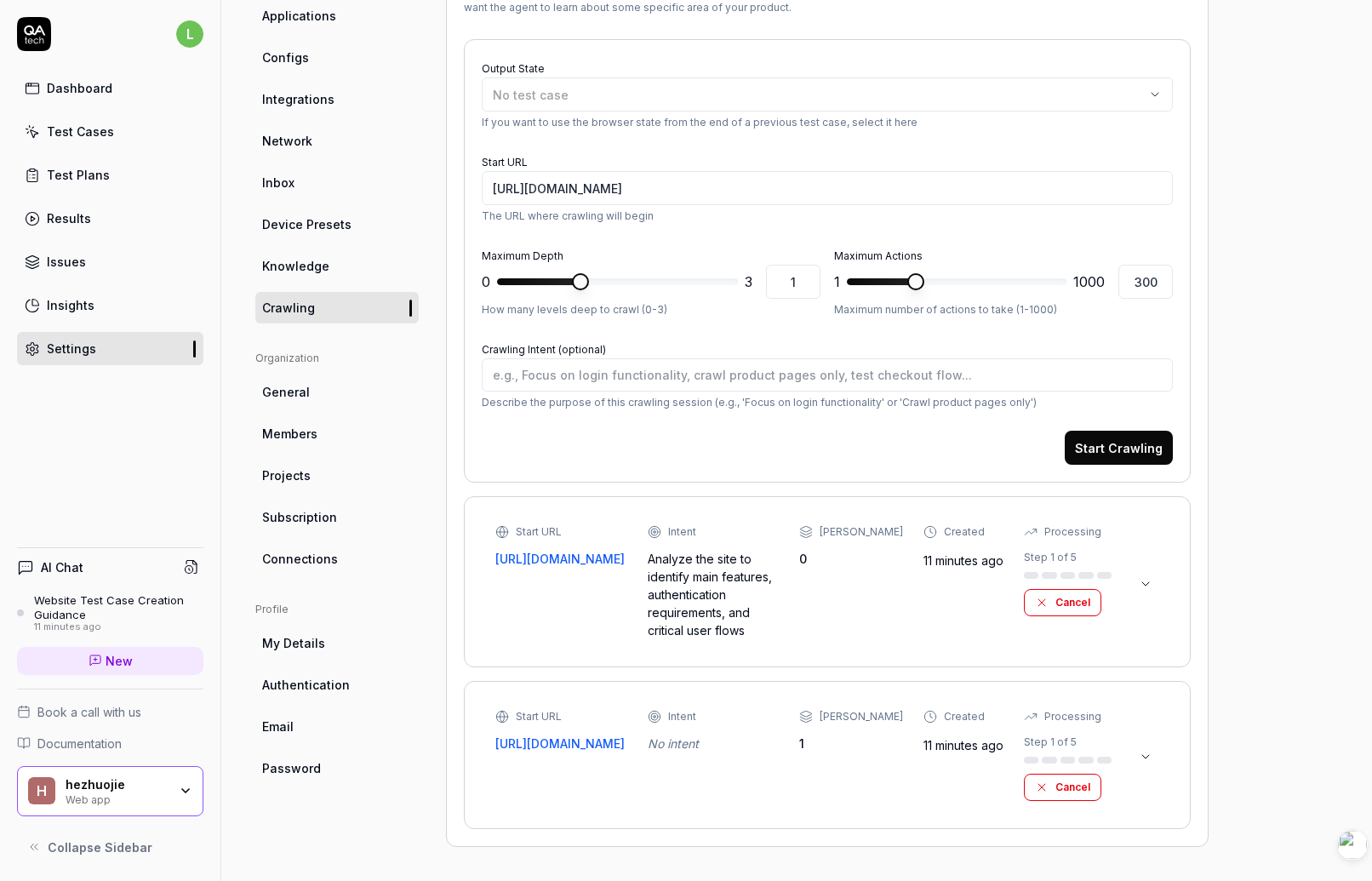
click at [317, 391] on link "General" at bounding box center [338, 392] width 164 height 31
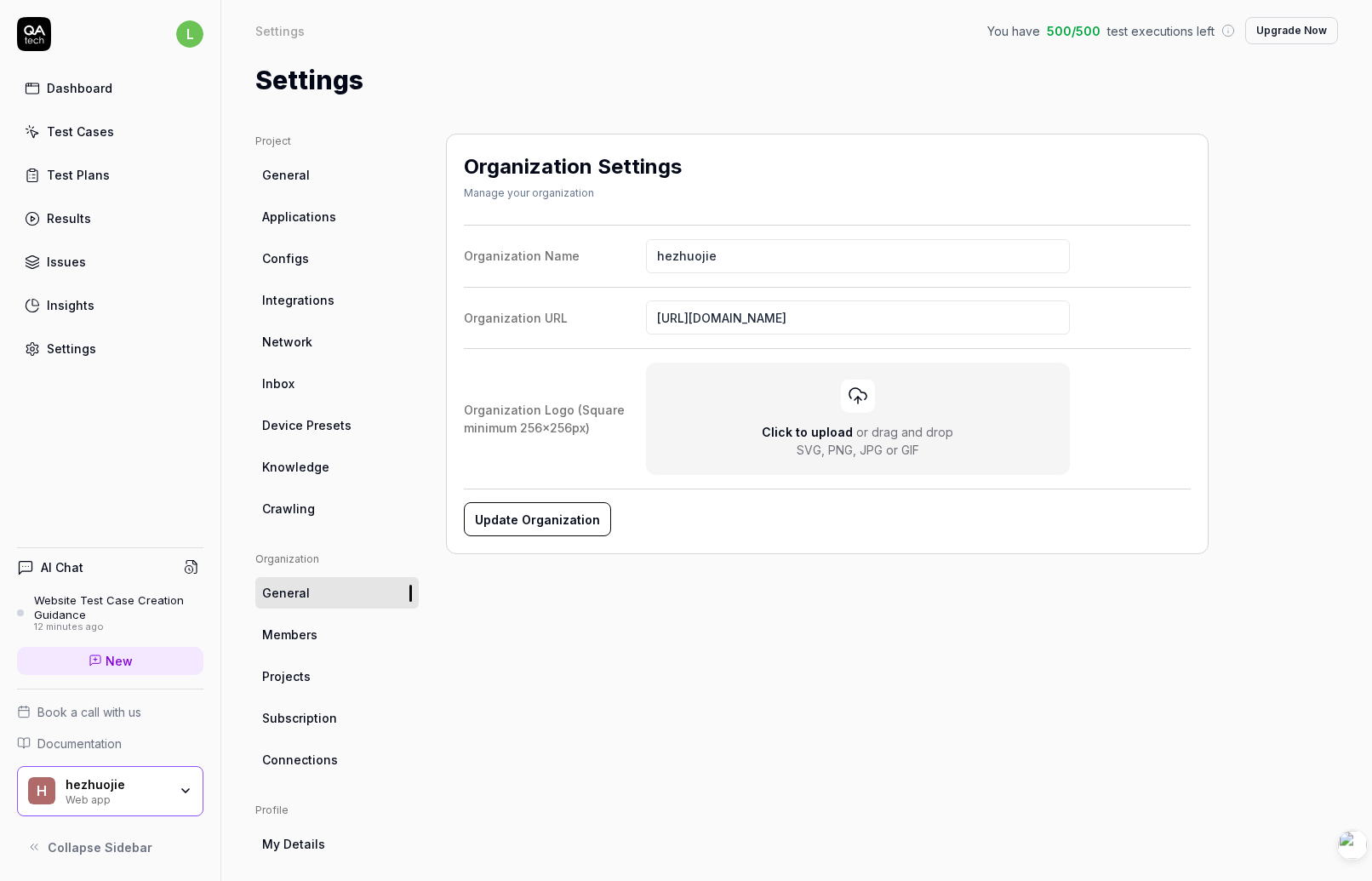
click at [328, 643] on link "Members" at bounding box center [338, 635] width 164 height 31
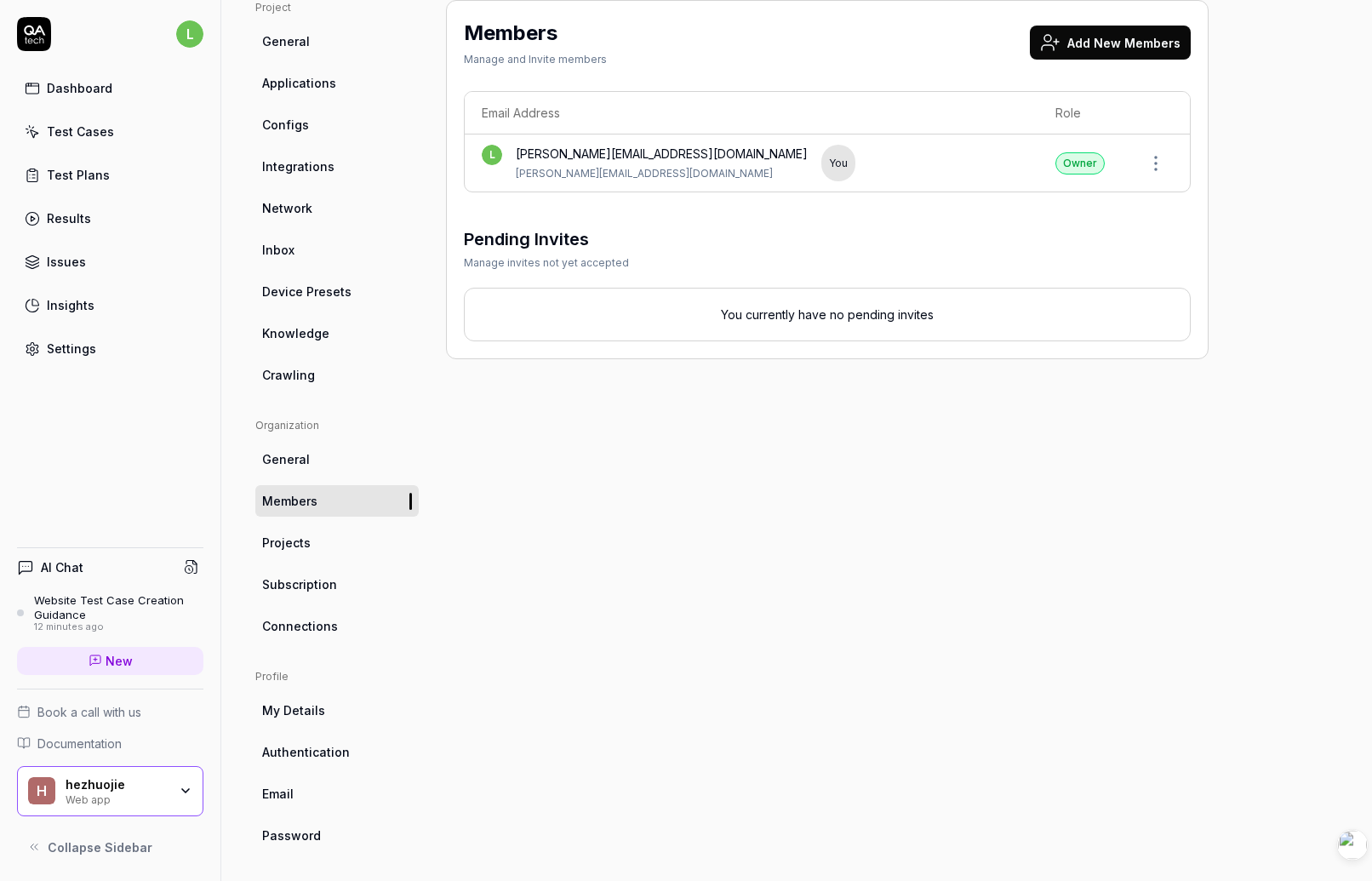
scroll to position [138, 0]
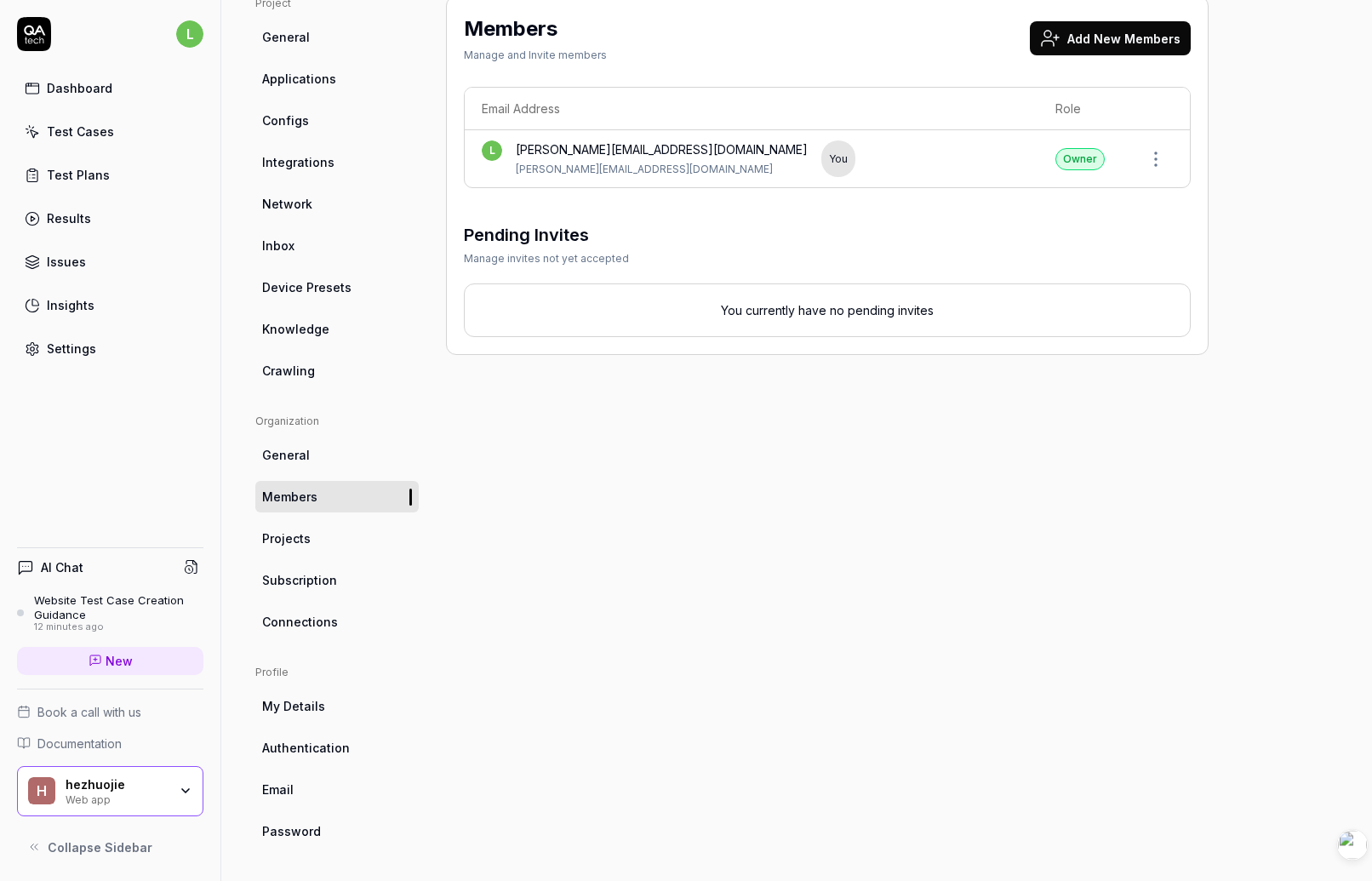
click at [347, 716] on link "My Details" at bounding box center [338, 706] width 164 height 31
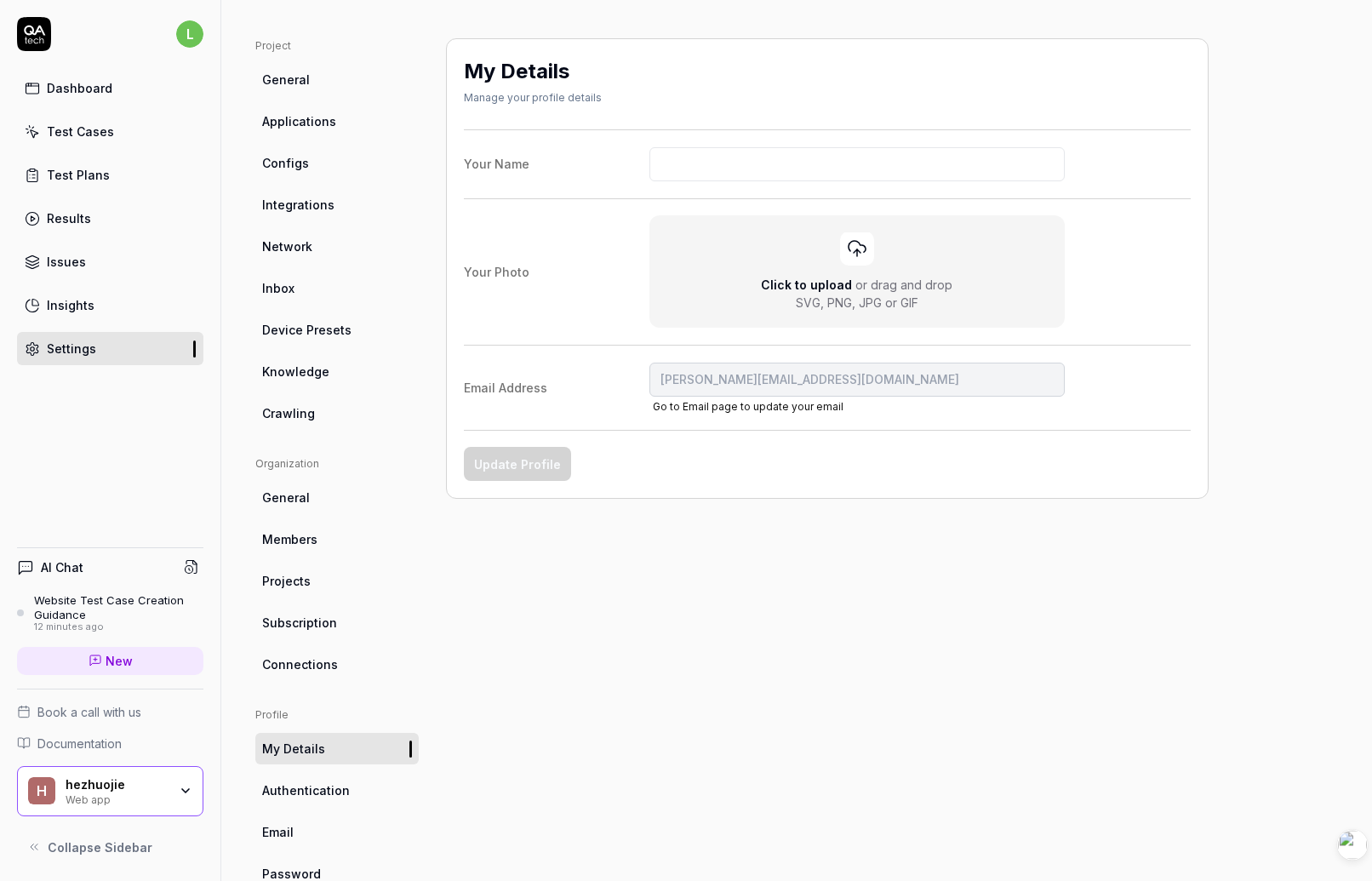
scroll to position [138, 0]
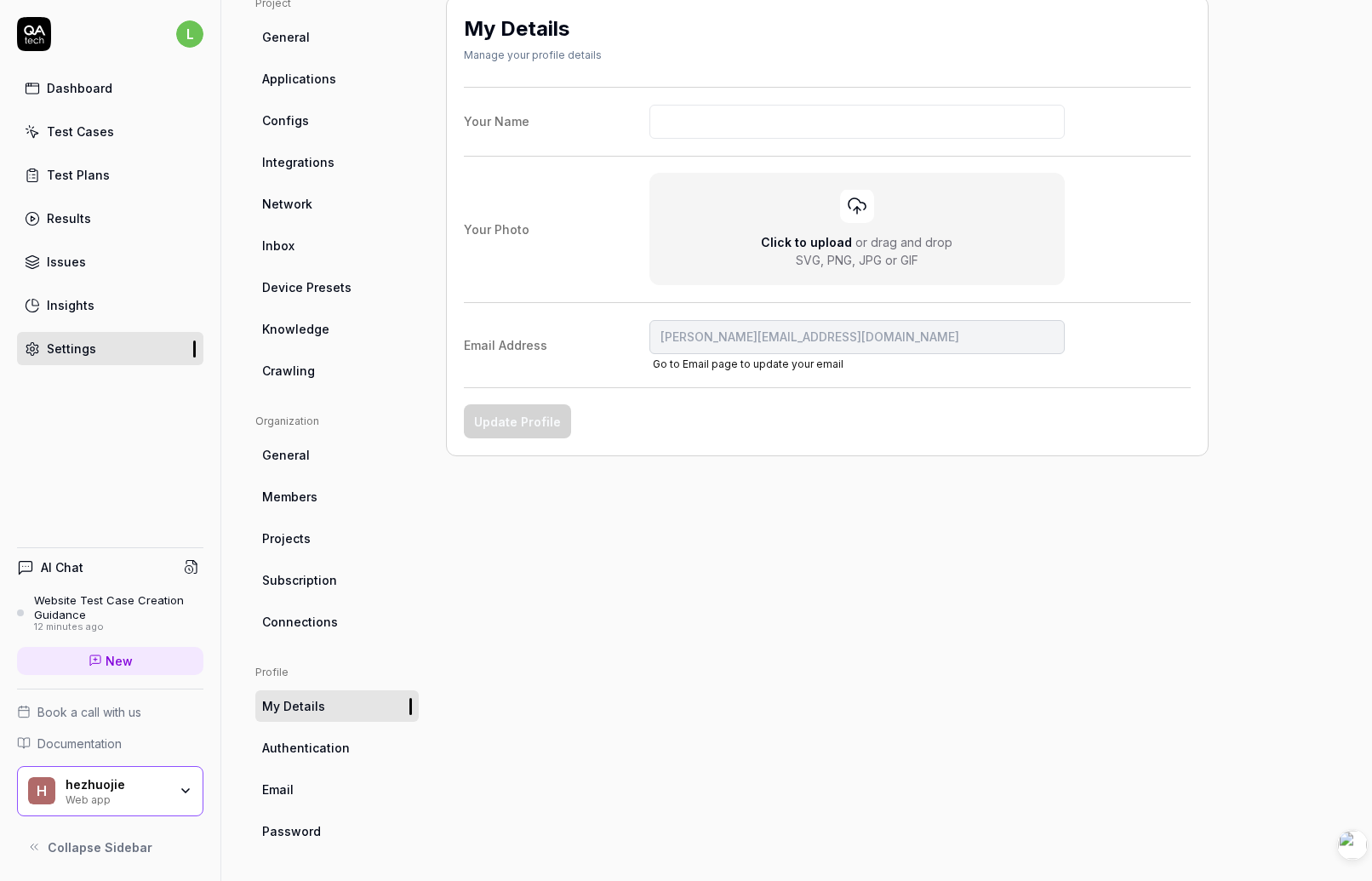
click at [318, 745] on span "Authentication" at bounding box center [306, 748] width 87 height 17
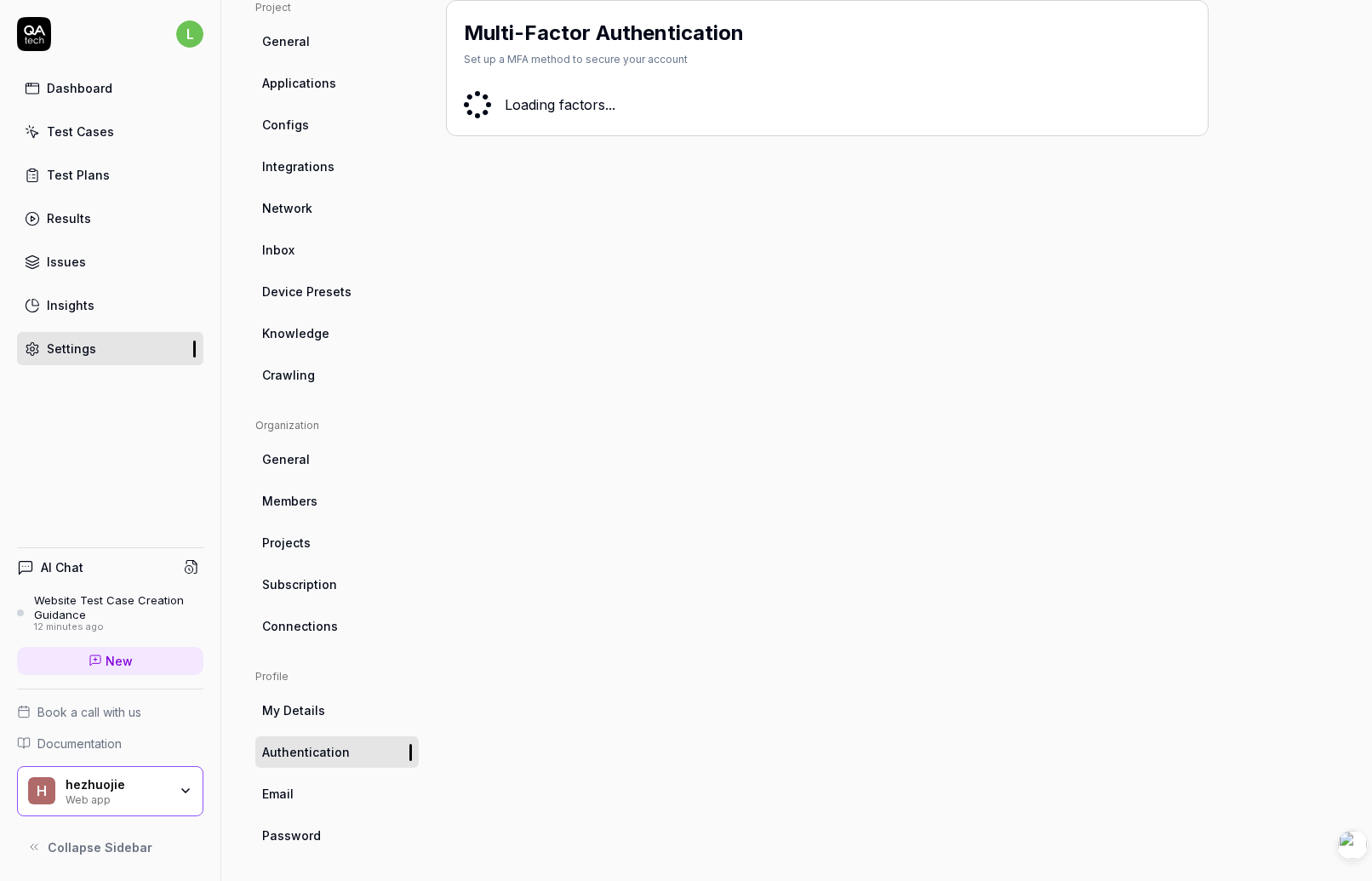
scroll to position [138, 0]
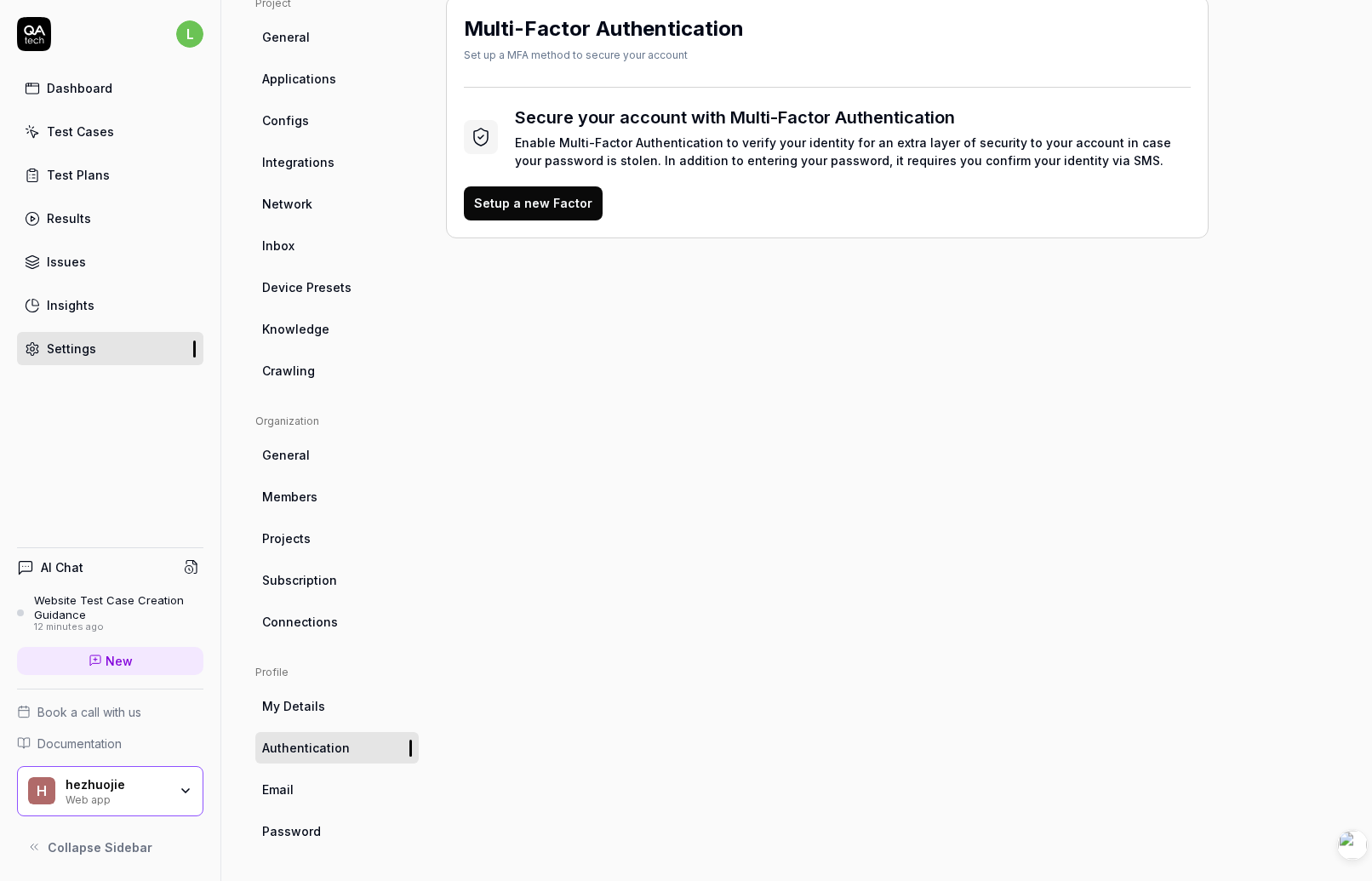
click at [298, 794] on link "Email" at bounding box center [338, 790] width 164 height 31
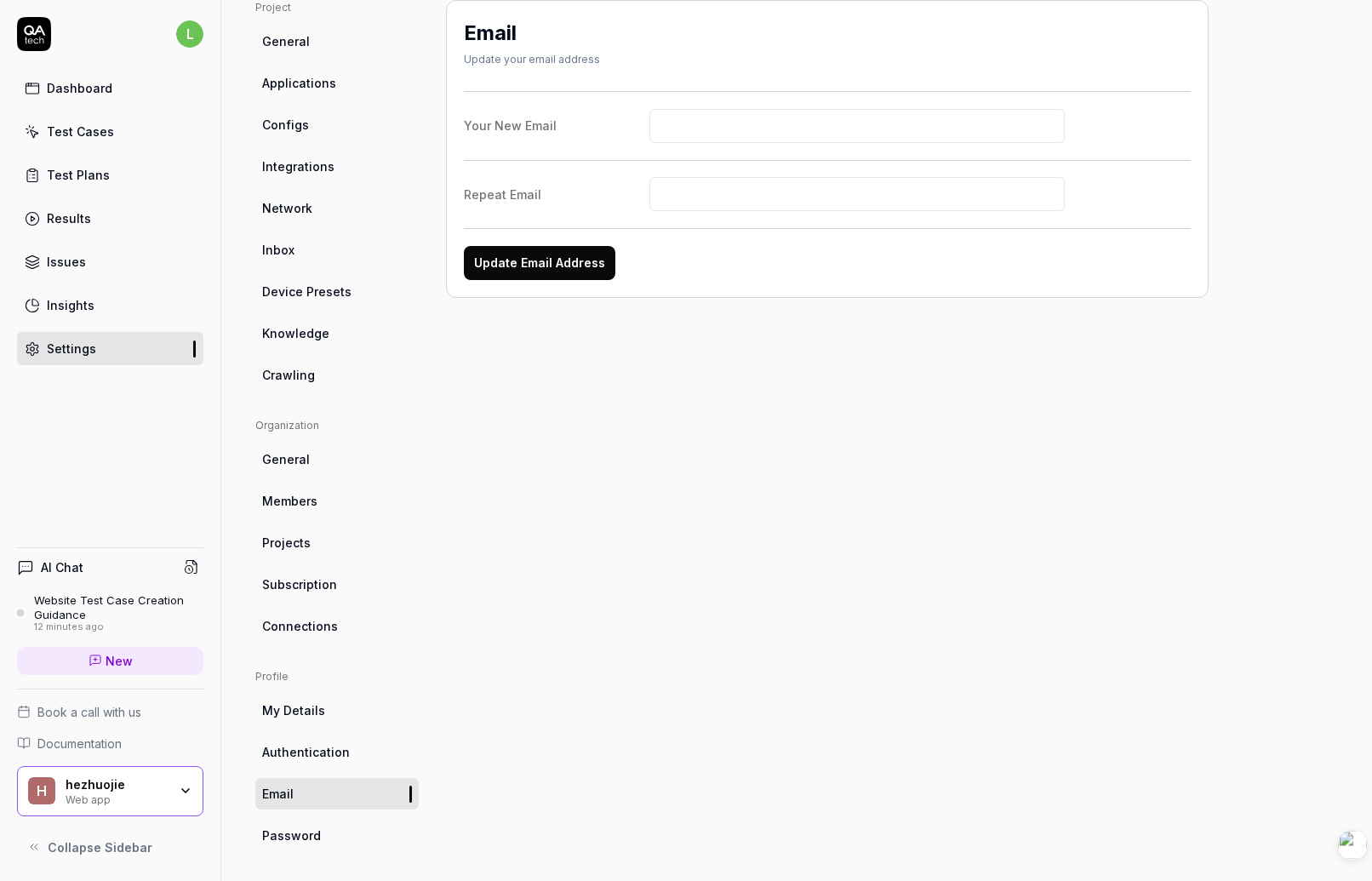
click at [89, 301] on div "Insights" at bounding box center [71, 305] width 48 height 17
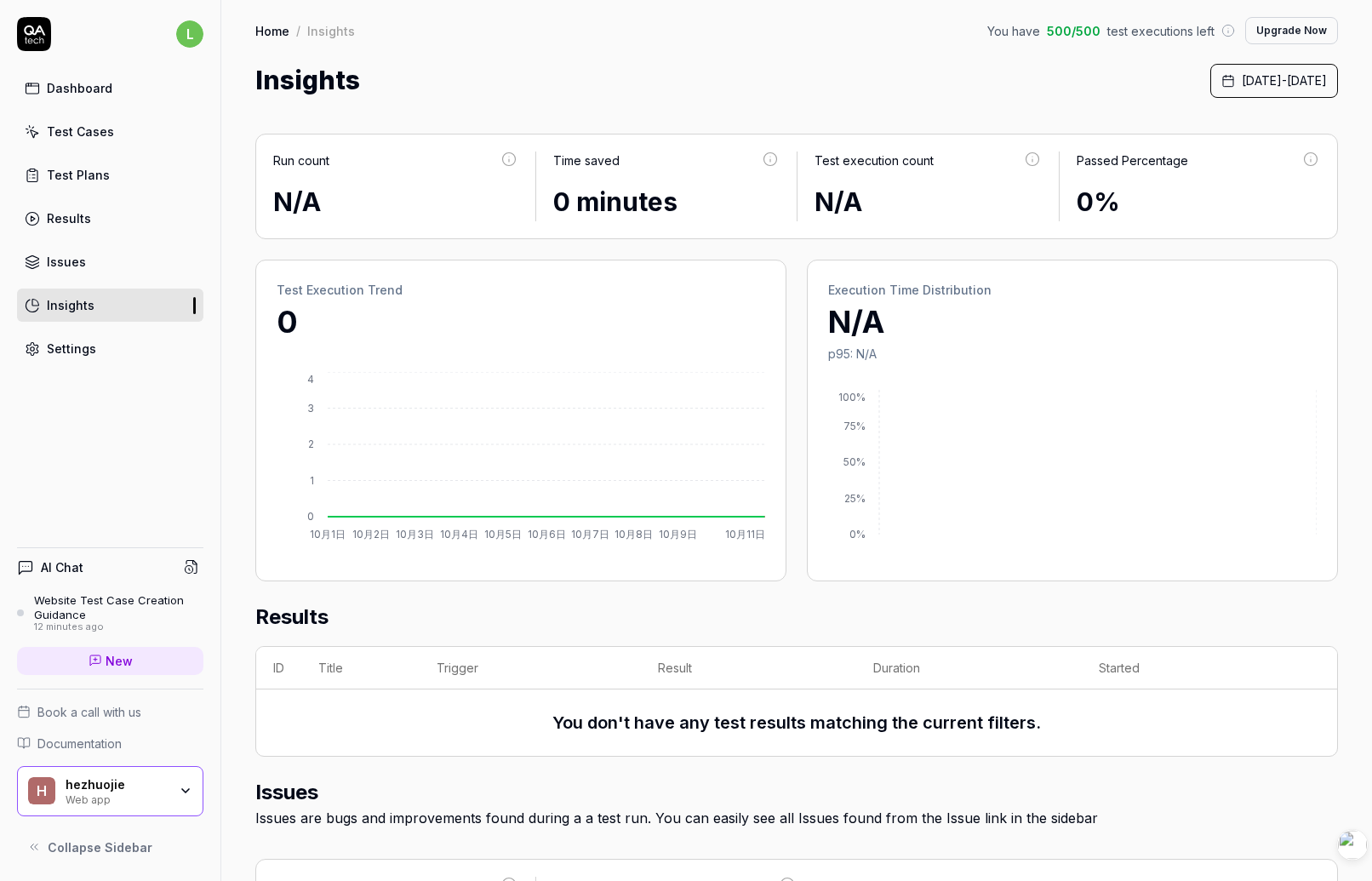
click at [86, 266] on link "Issues" at bounding box center [110, 261] width 187 height 33
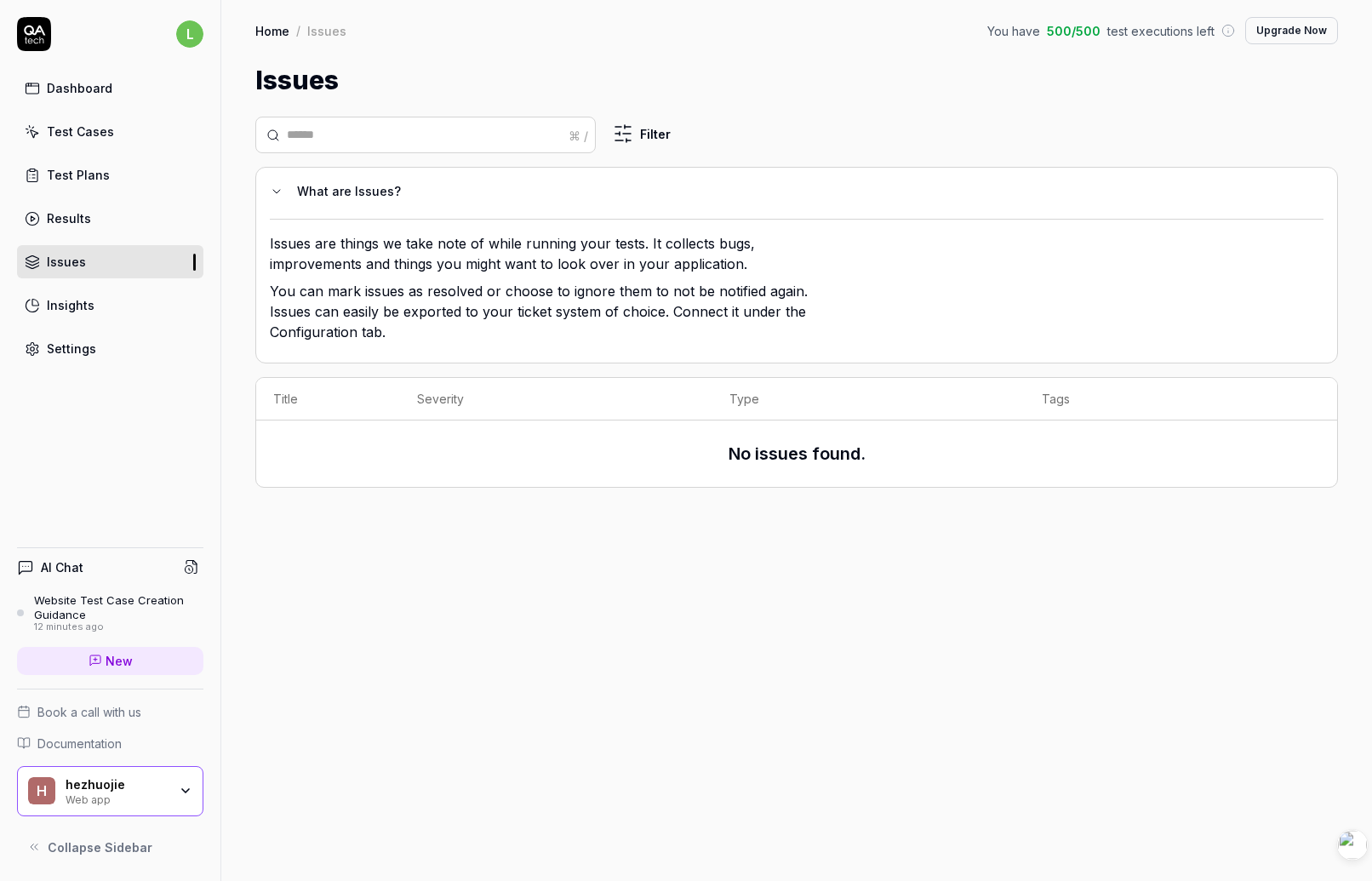
click at [76, 226] on div "Results" at bounding box center [69, 218] width 44 height 17
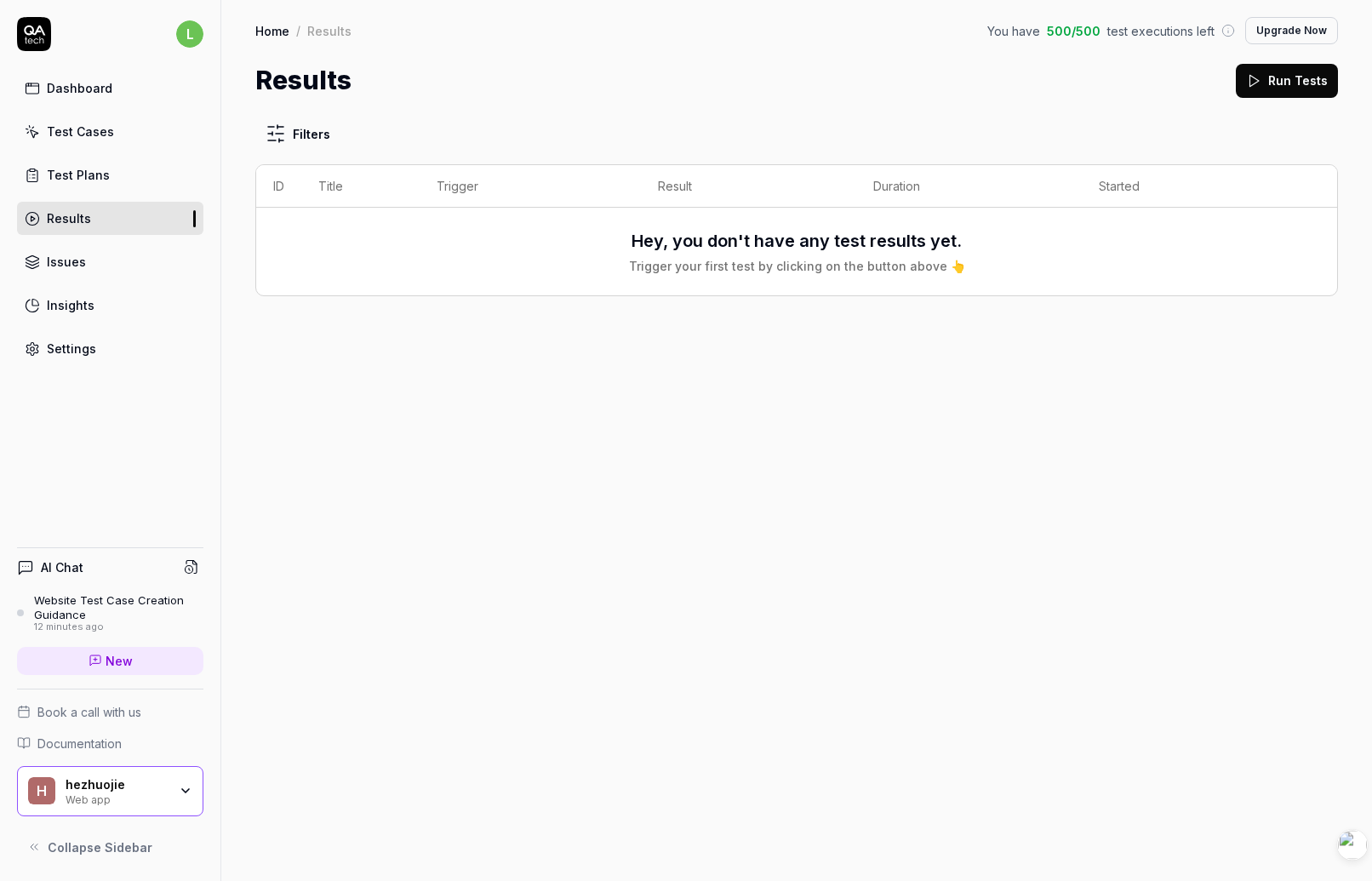
click at [97, 97] on div "Dashboard" at bounding box center [79, 87] width 65 height 17
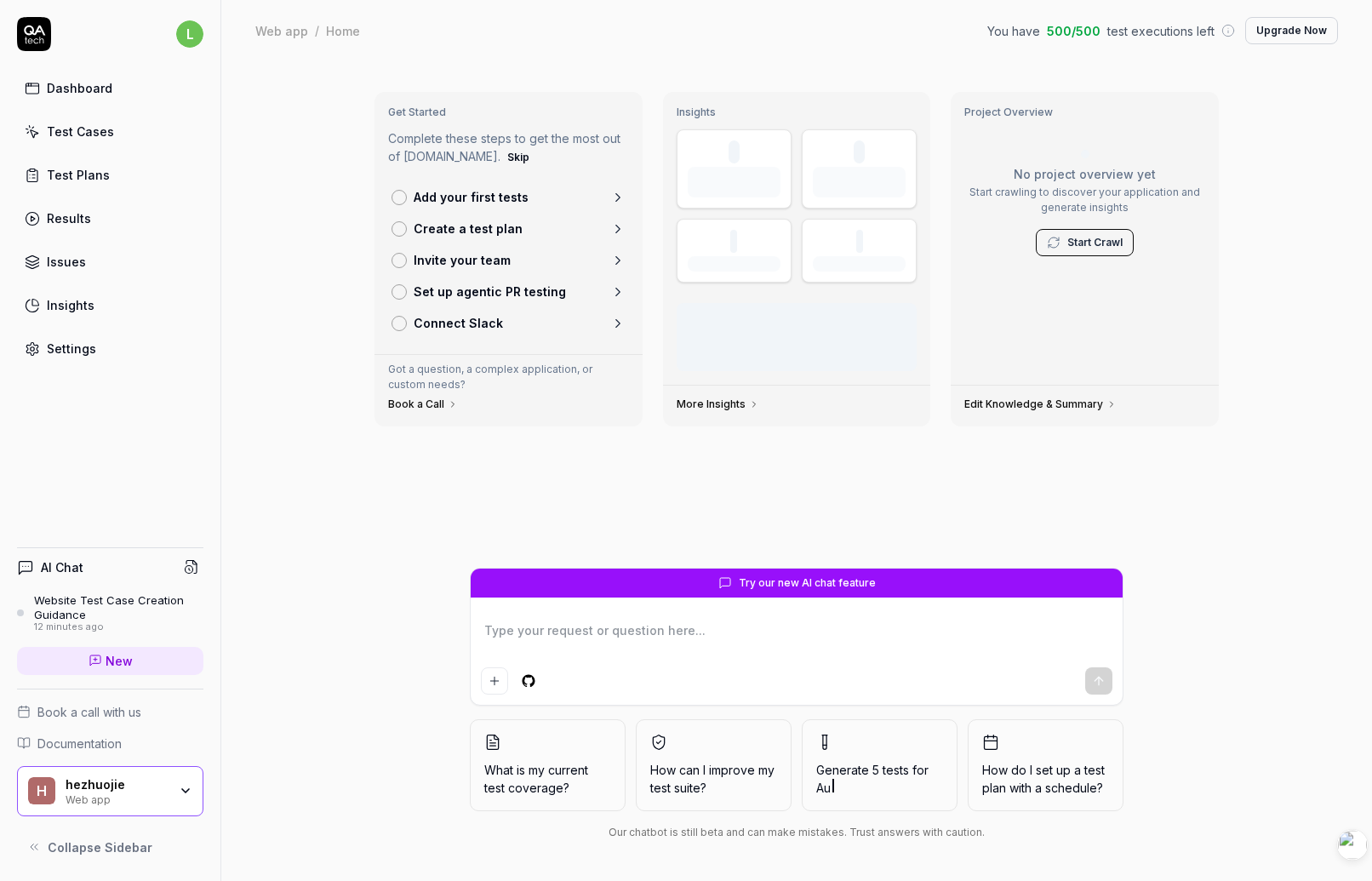
click at [94, 138] on div "Test Cases" at bounding box center [80, 131] width 67 height 17
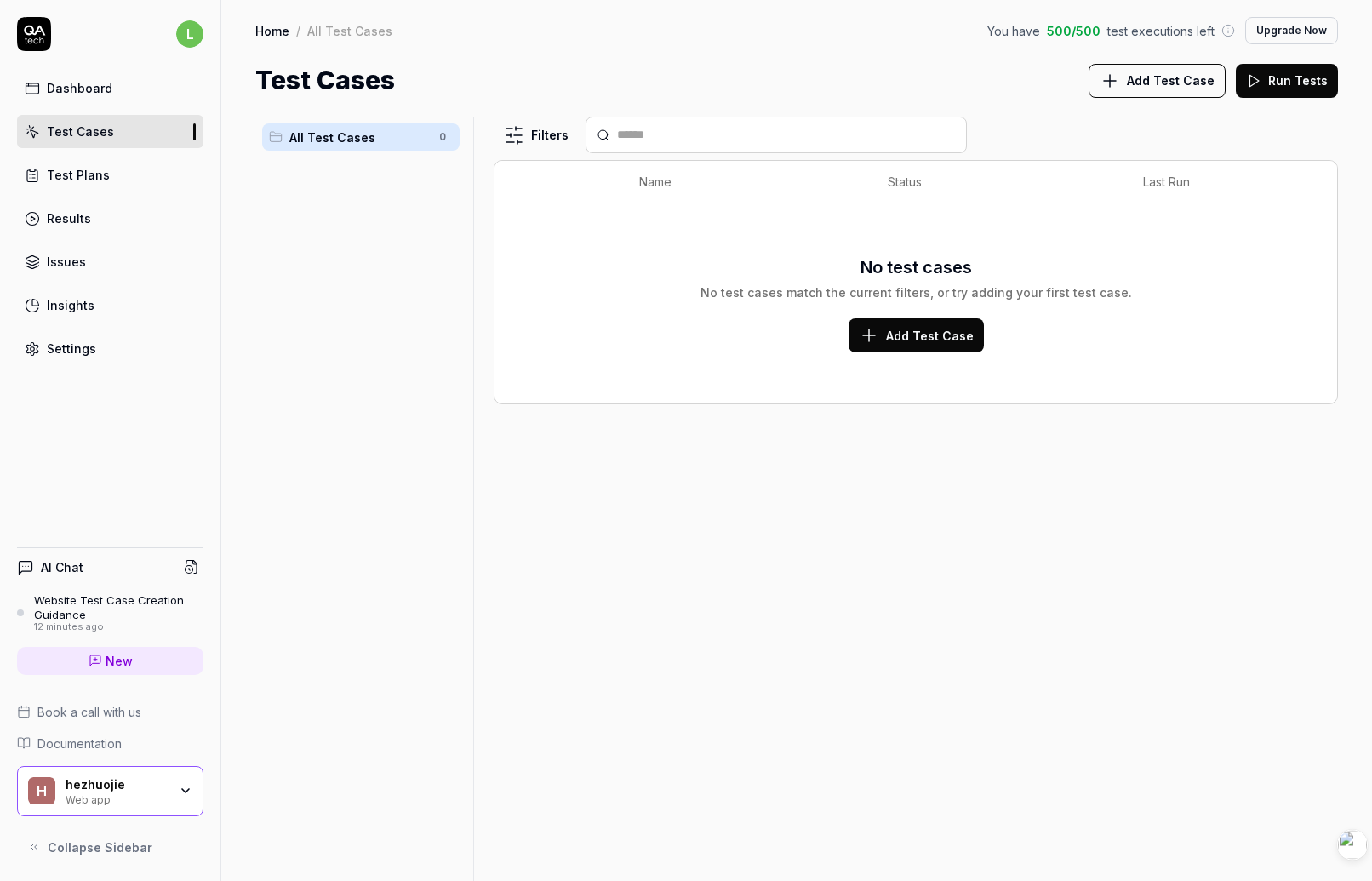
click at [951, 66] on div "Test Cases Add Test Case Run Tests" at bounding box center [797, 81] width 1083 height 39
click at [1104, 29] on button "Upgrade Now" at bounding box center [1291, 31] width 93 height 28
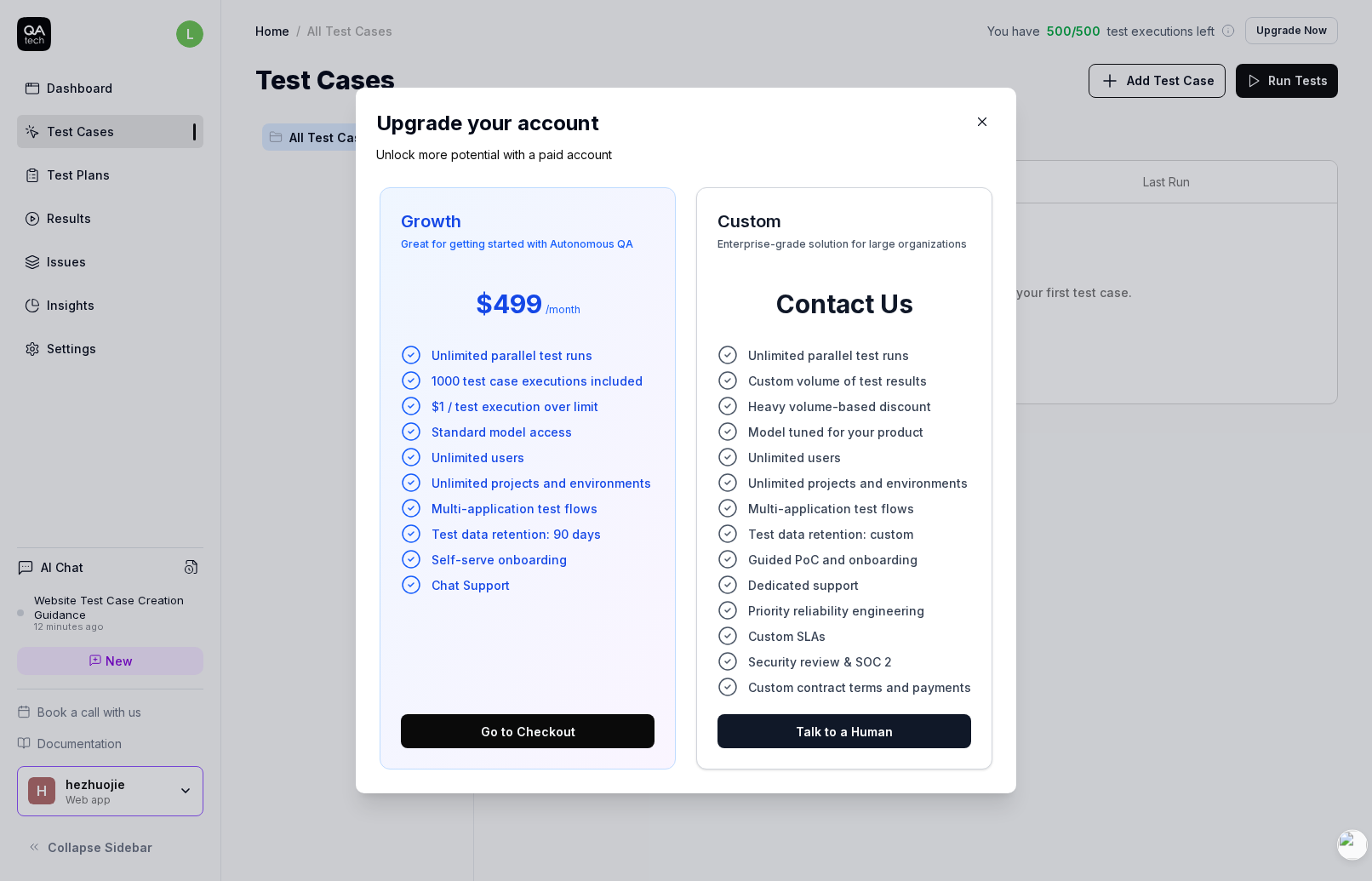
click at [801, 562] on span "Guided PoC and onboarding" at bounding box center [833, 560] width 169 height 17
click at [974, 127] on icon "button" at bounding box center [982, 122] width 16 height 16
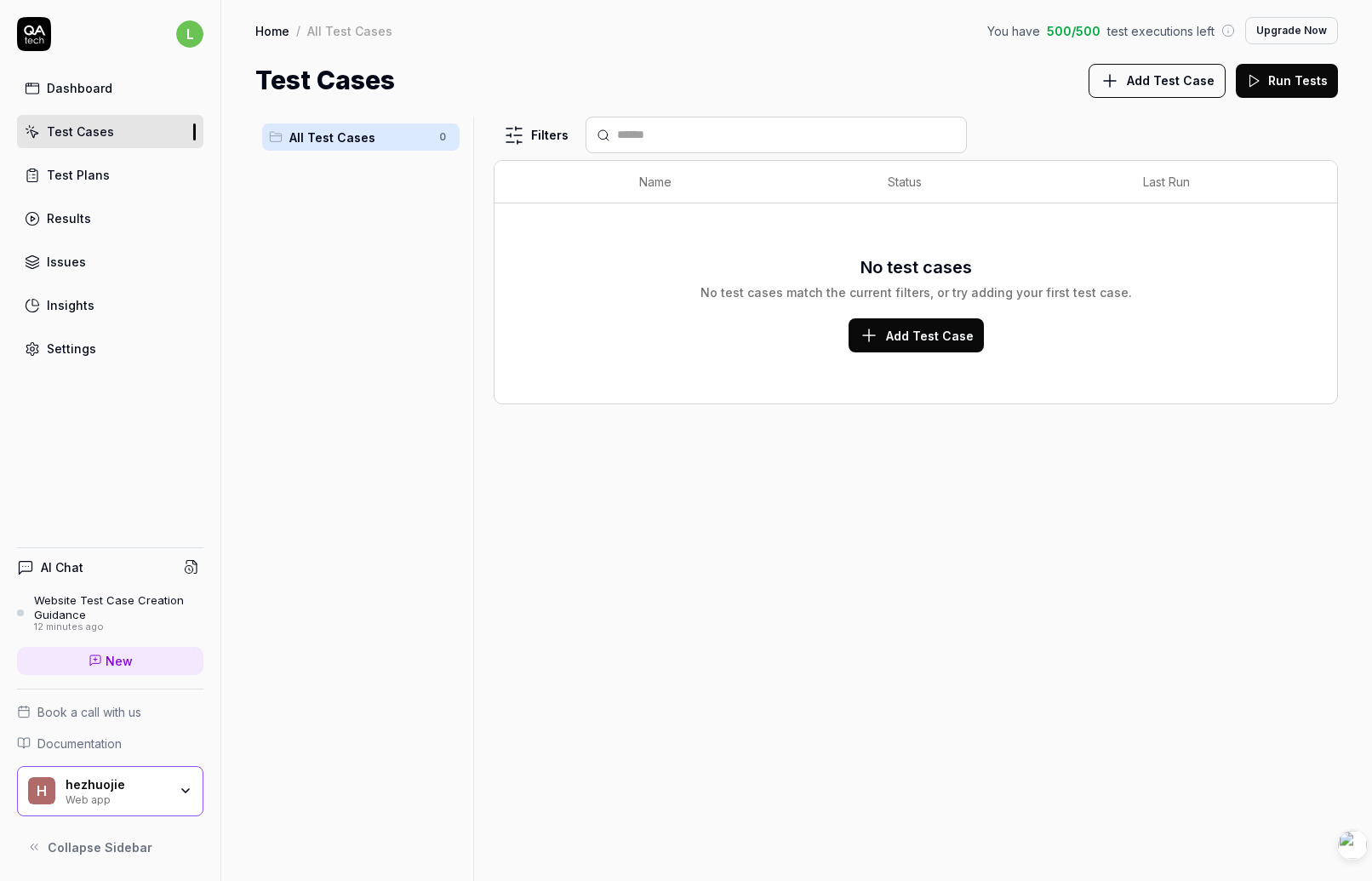
click at [1029, 90] on div "Test Cases Add Test Case Run Tests" at bounding box center [797, 81] width 1083 height 39
click at [972, 83] on div "Test Cases Add Test Case Run Tests" at bounding box center [797, 81] width 1083 height 39
click at [1104, 75] on span "Add Test Case" at bounding box center [1170, 80] width 87 height 17
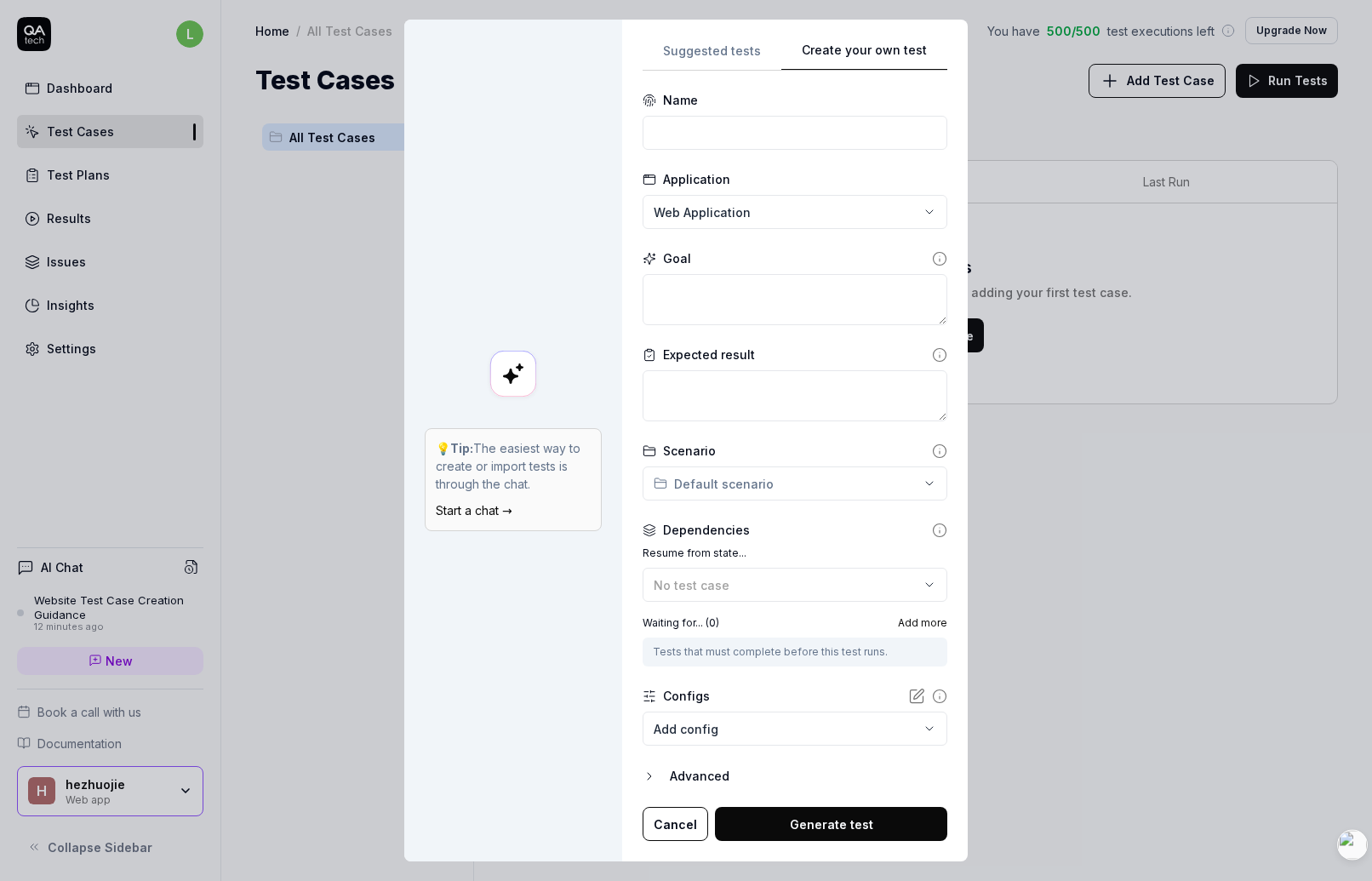
click at [730, 113] on div "Name" at bounding box center [794, 121] width 305 height 59
click at [744, 124] on input at bounding box center [794, 133] width 305 height 34
click at [653, 97] on icon at bounding box center [651, 99] width 6 height 5
click at [726, 211] on div "**********" at bounding box center [686, 440] width 1372 height 881
click at [789, 166] on div "**********" at bounding box center [686, 440] width 1372 height 881
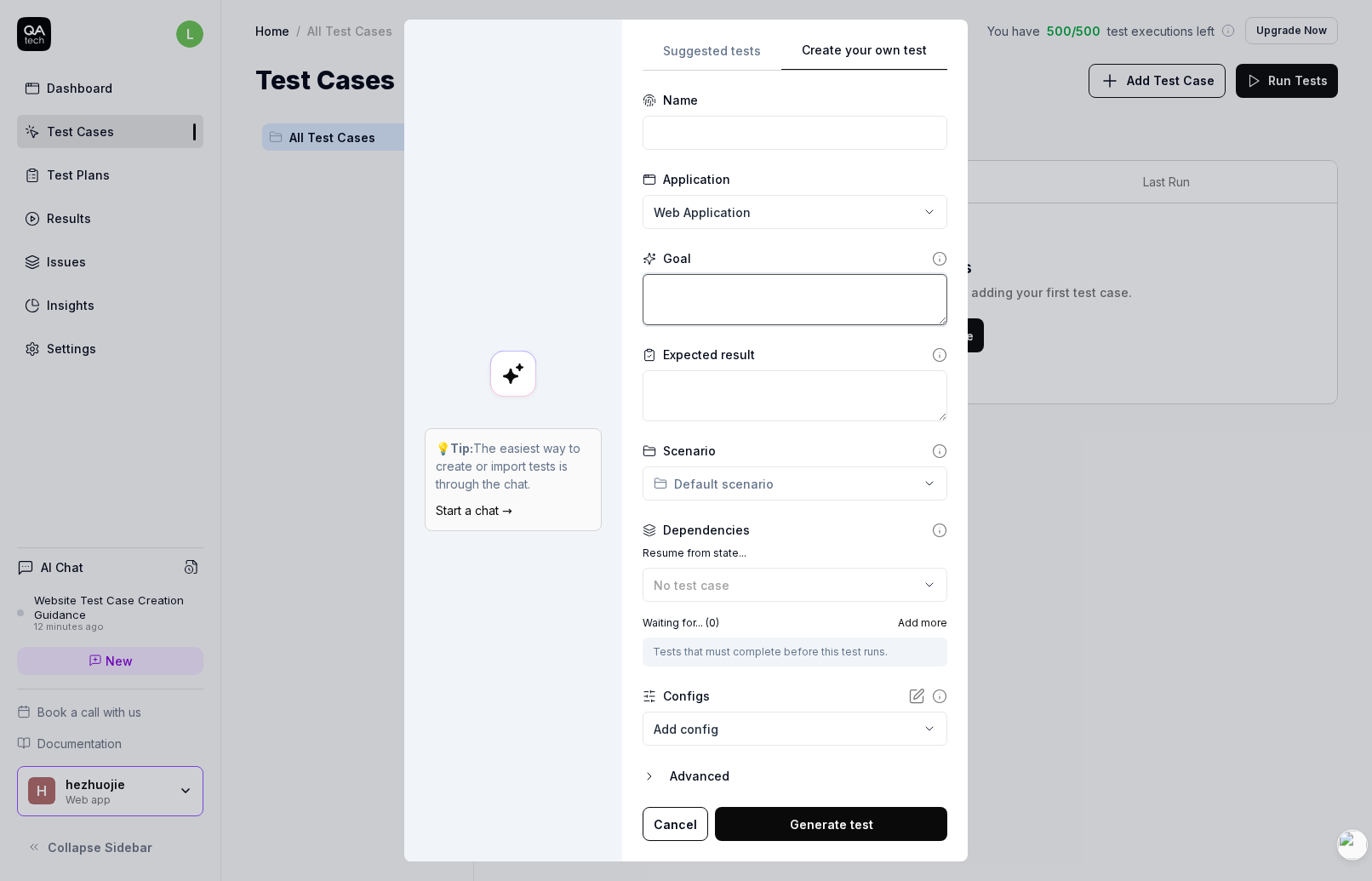
click at [755, 298] on textarea at bounding box center [794, 300] width 305 height 52
click at [801, 483] on div "**********" at bounding box center [686, 440] width 1372 height 881
click at [819, 314] on textarea at bounding box center [794, 300] width 305 height 52
click at [938, 261] on icon at bounding box center [940, 259] width 16 height 16
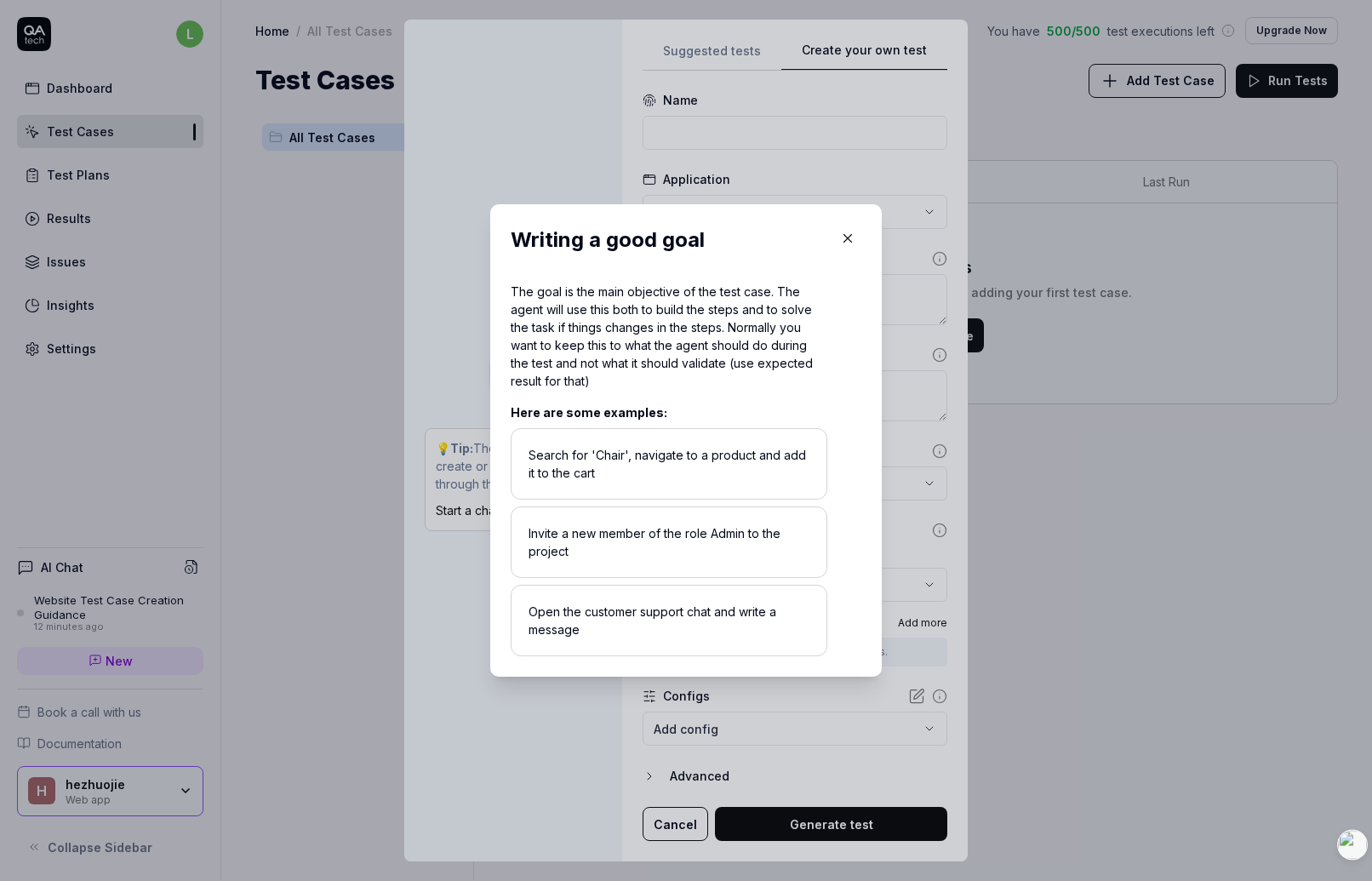
click at [641, 475] on div "Search for 'Chair', navigate to a product and add it to the cart" at bounding box center [669, 464] width 317 height 72
drag, startPoint x: 528, startPoint y: 458, endPoint x: 613, endPoint y: 477, distance: 87.1
click at [613, 477] on div "Search for 'Chair', navigate to a product and add it to the cart" at bounding box center [669, 464] width 317 height 72
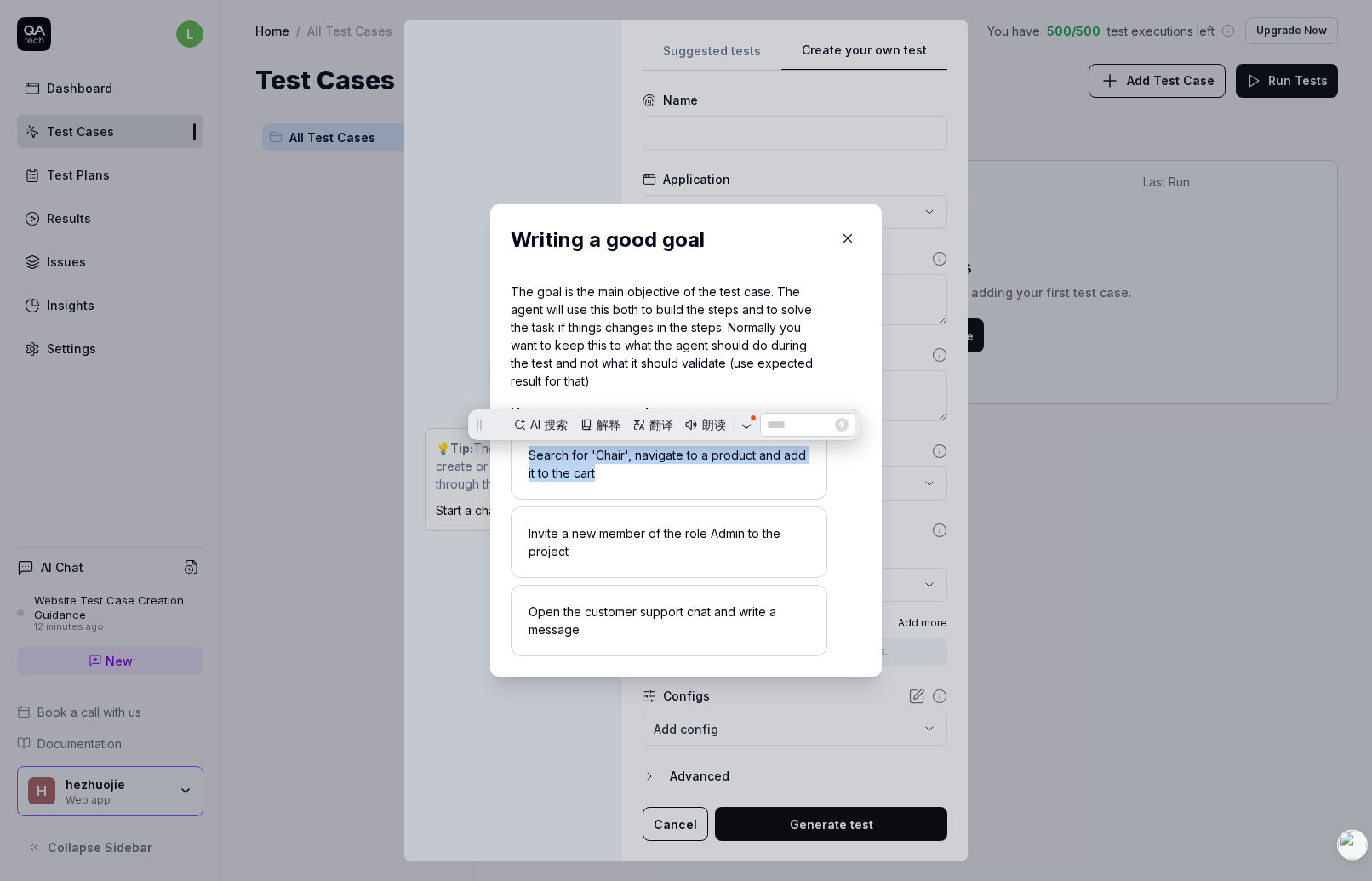
copy div "Search for 'Chair', navigate to a product and add it to the cart"
click at [696, 338] on div "The goal is the main objective of the test case. The agent will use this both t…" at bounding box center [669, 336] width 317 height 108
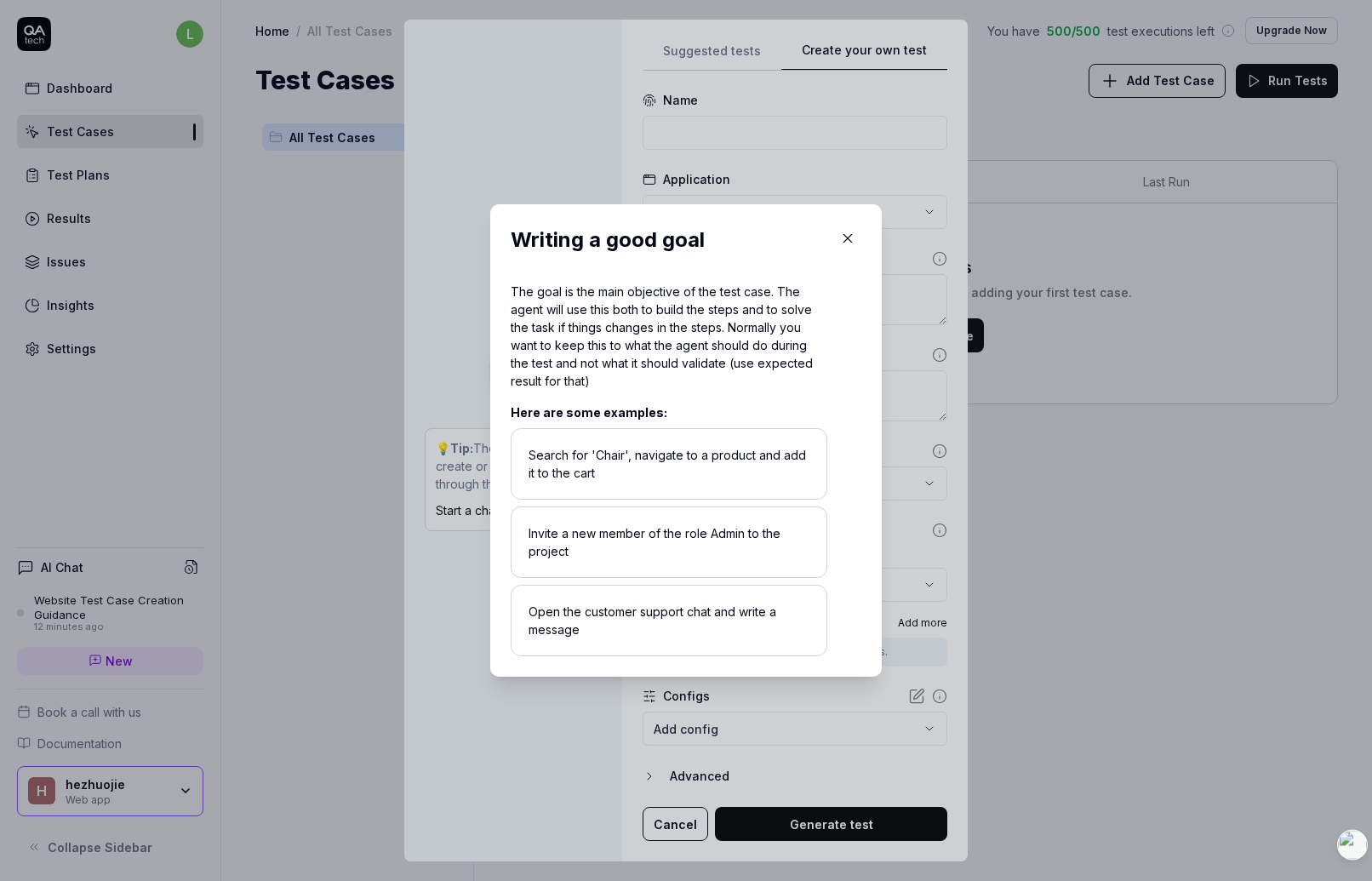
click at [845, 236] on icon "button" at bounding box center [847, 238] width 16 height 16
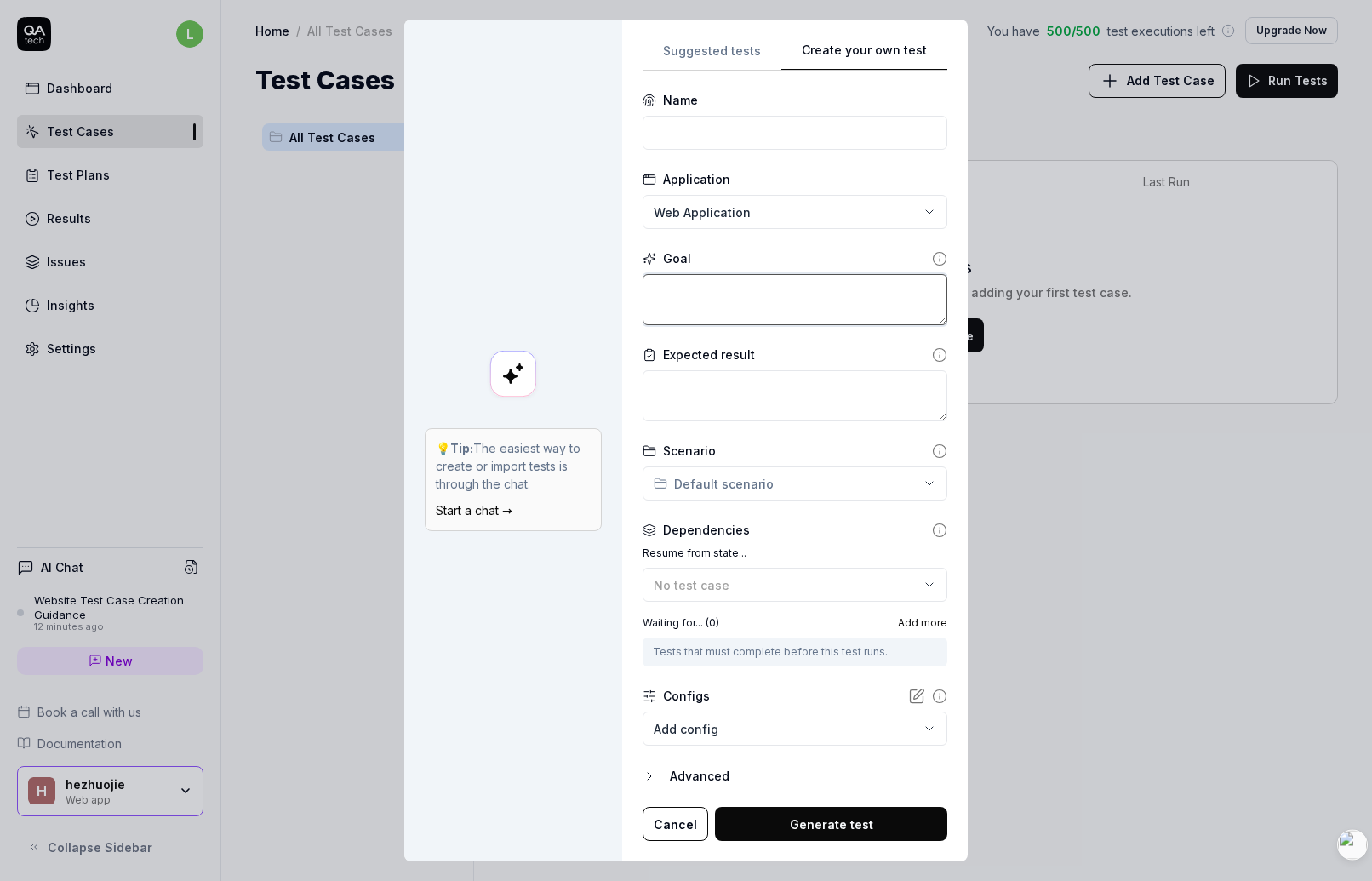
click at [779, 319] on textarea at bounding box center [794, 300] width 305 height 52
paste textarea "Search for 'Chair', navigate to a product and add it to the cart"
type textarea "*"
type textarea "Search for 'Chair', navigate to a product and add it to the cart"
click at [761, 395] on textarea at bounding box center [794, 396] width 305 height 52
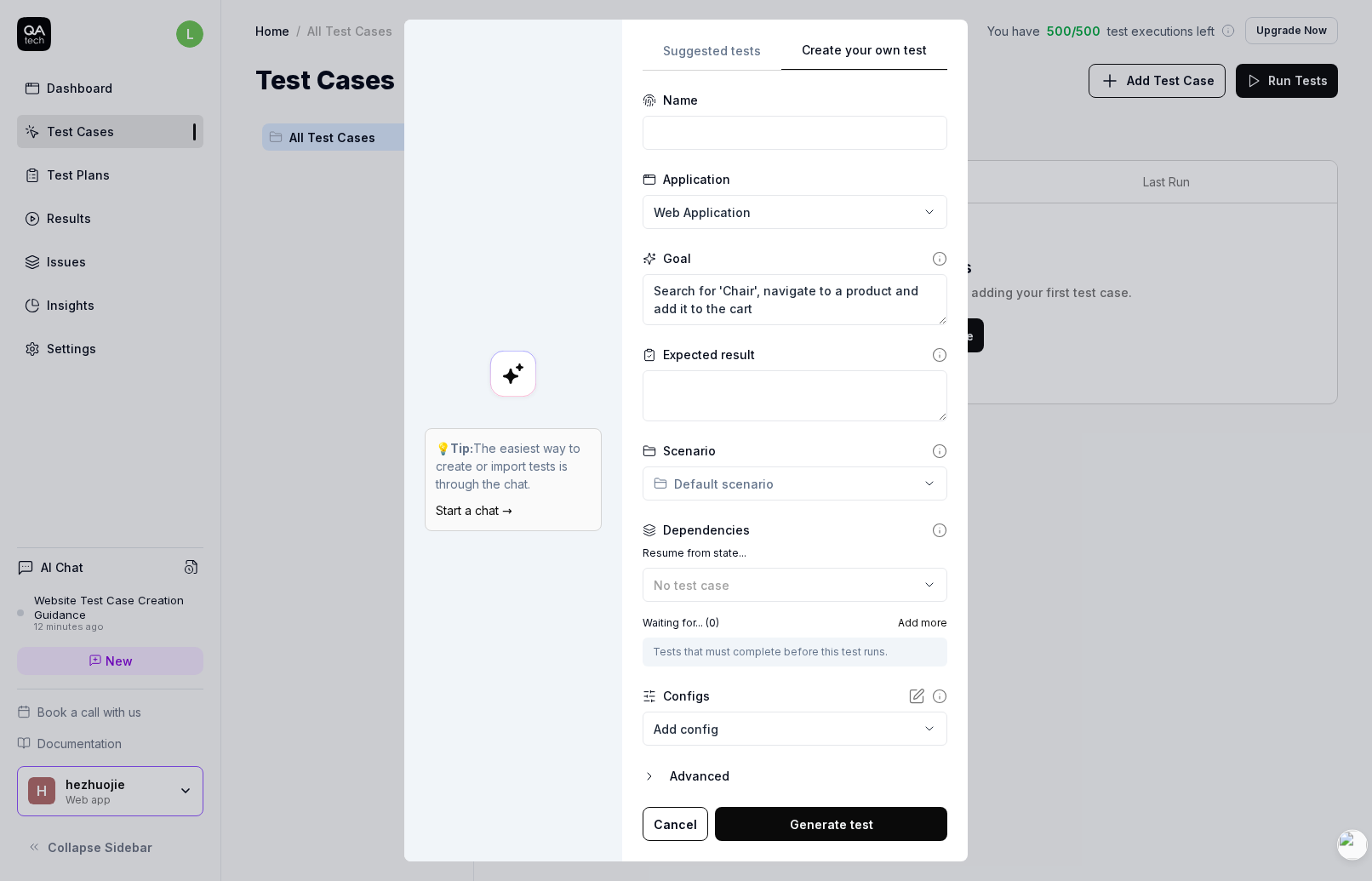
click at [934, 356] on icon at bounding box center [940, 354] width 16 height 16
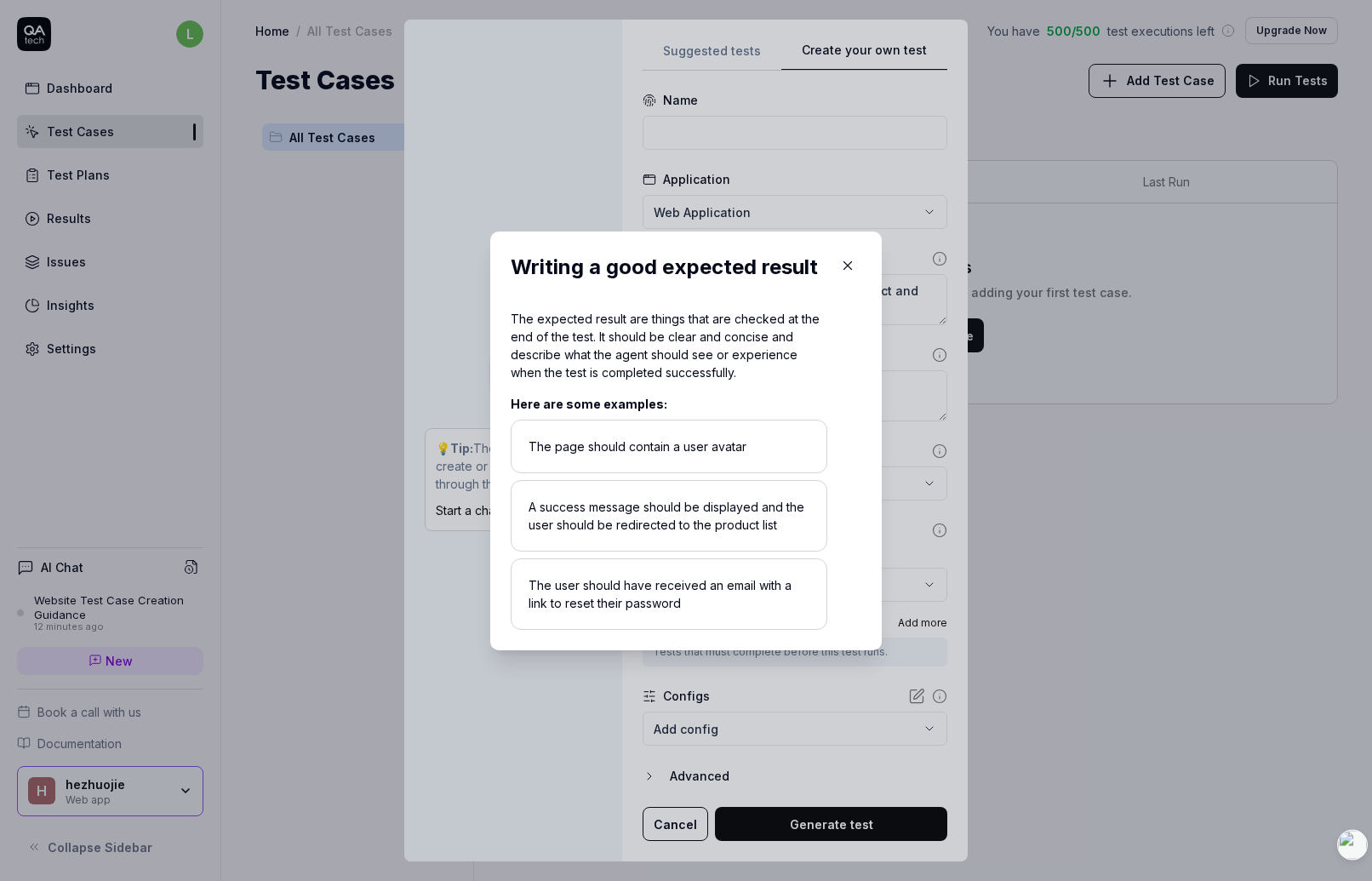
click at [642, 449] on div "The page should contain a user avatar" at bounding box center [669, 446] width 317 height 53
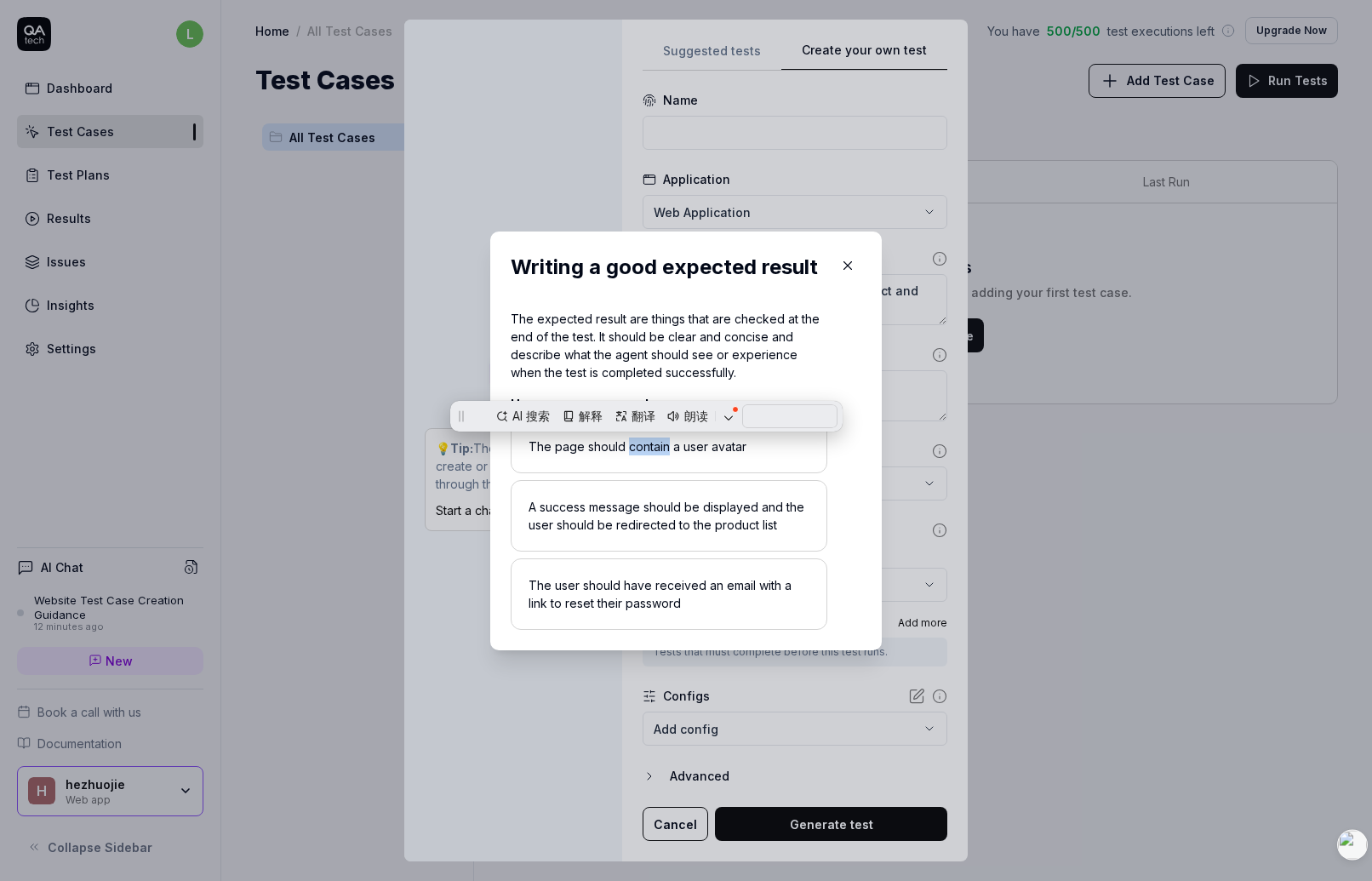
click at [642, 449] on div "The page should contain a user avatar" at bounding box center [669, 446] width 317 height 53
click at [679, 450] on div "The page should contain a user avatar" at bounding box center [669, 446] width 317 height 53
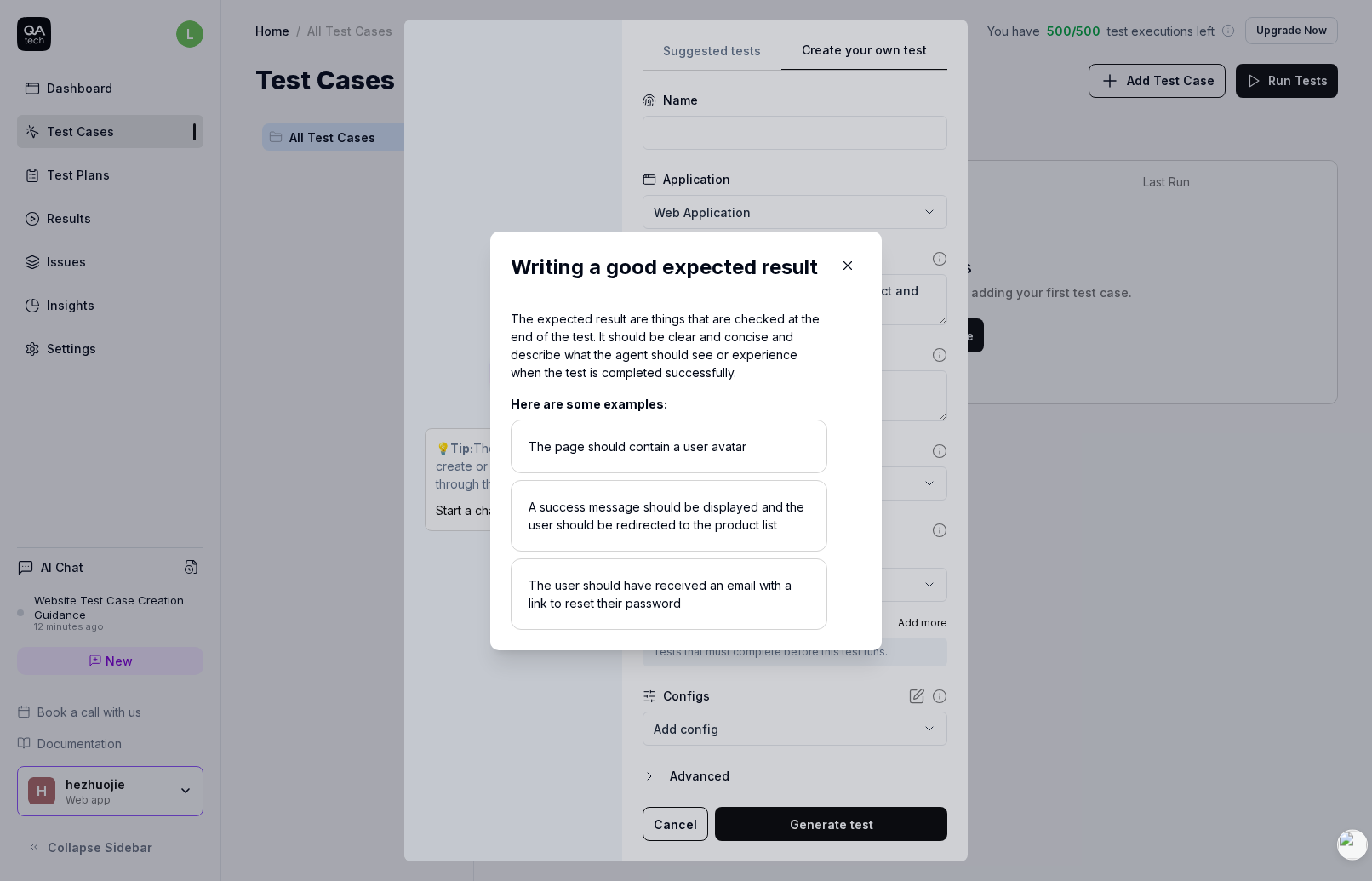
click at [609, 513] on div "A success message should be displayed and the user should be redirected to the …" at bounding box center [669, 516] width 317 height 72
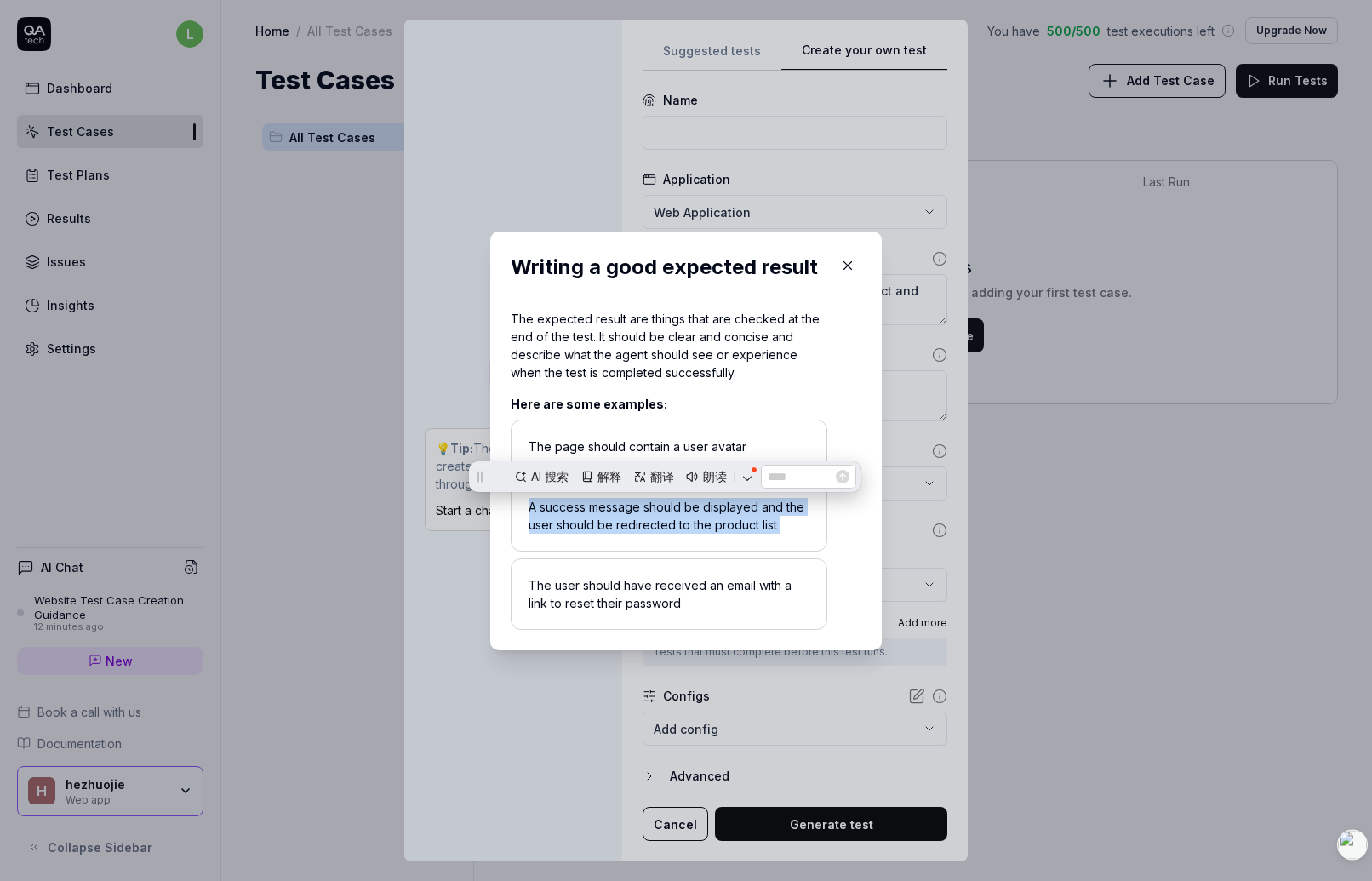
copy div "A success message should be displayed and the user should be redirected to the …"
click at [715, 526] on div "A success message should be displayed and the user should be redirected to the …" at bounding box center [669, 516] width 317 height 72
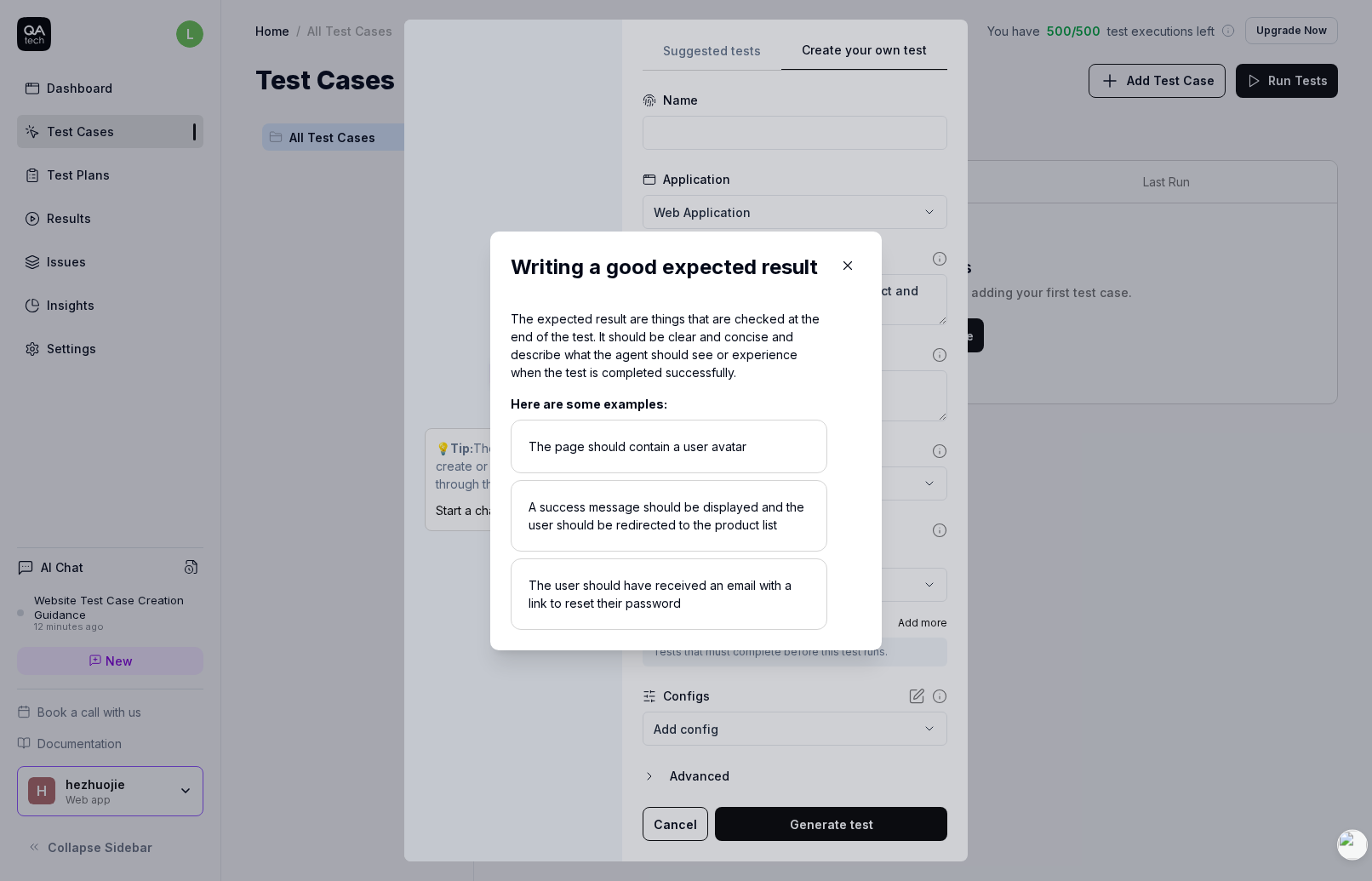
click at [701, 446] on div "The page should contain a user avatar" at bounding box center [669, 446] width 317 height 53
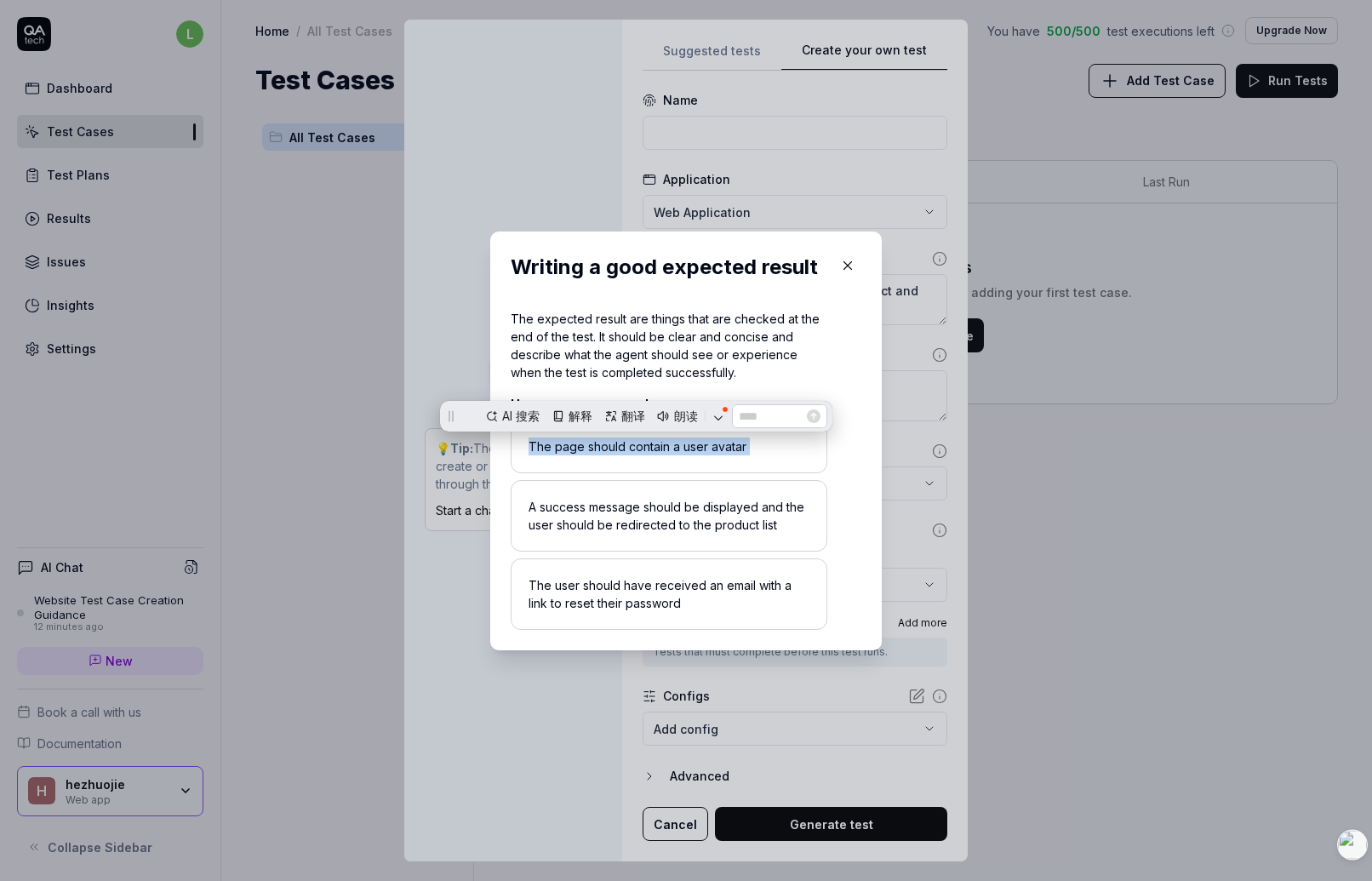
copy div "The page should contain a user avatar"
click at [847, 275] on button "button" at bounding box center [848, 266] width 28 height 28
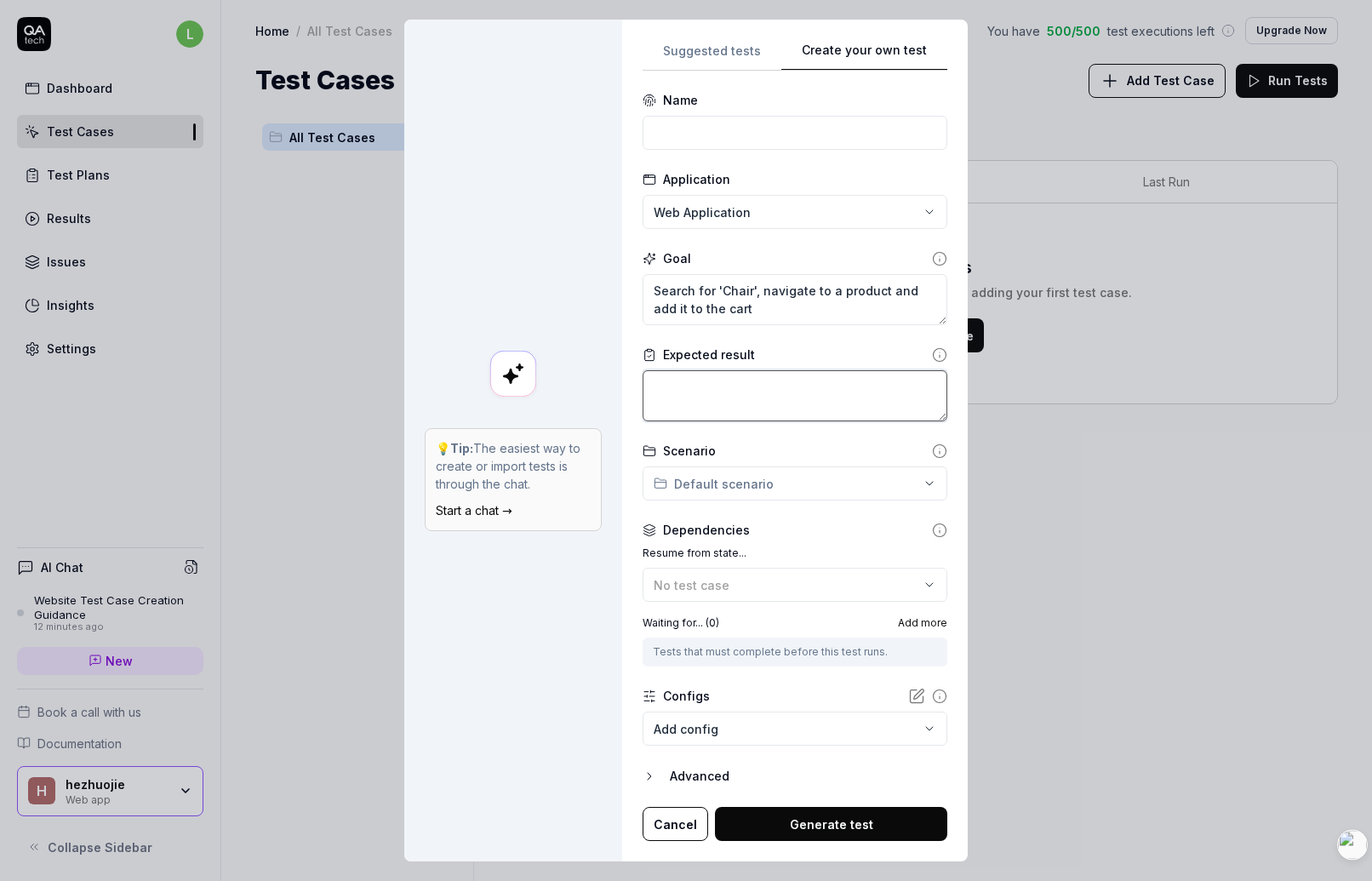
click at [797, 391] on textarea at bounding box center [794, 396] width 305 height 52
paste textarea "The page should contain a user avatar"
type textarea "*"
type textarea "The page should contain a user avatar"
click at [762, 489] on div "**********" at bounding box center [686, 440] width 1372 height 881
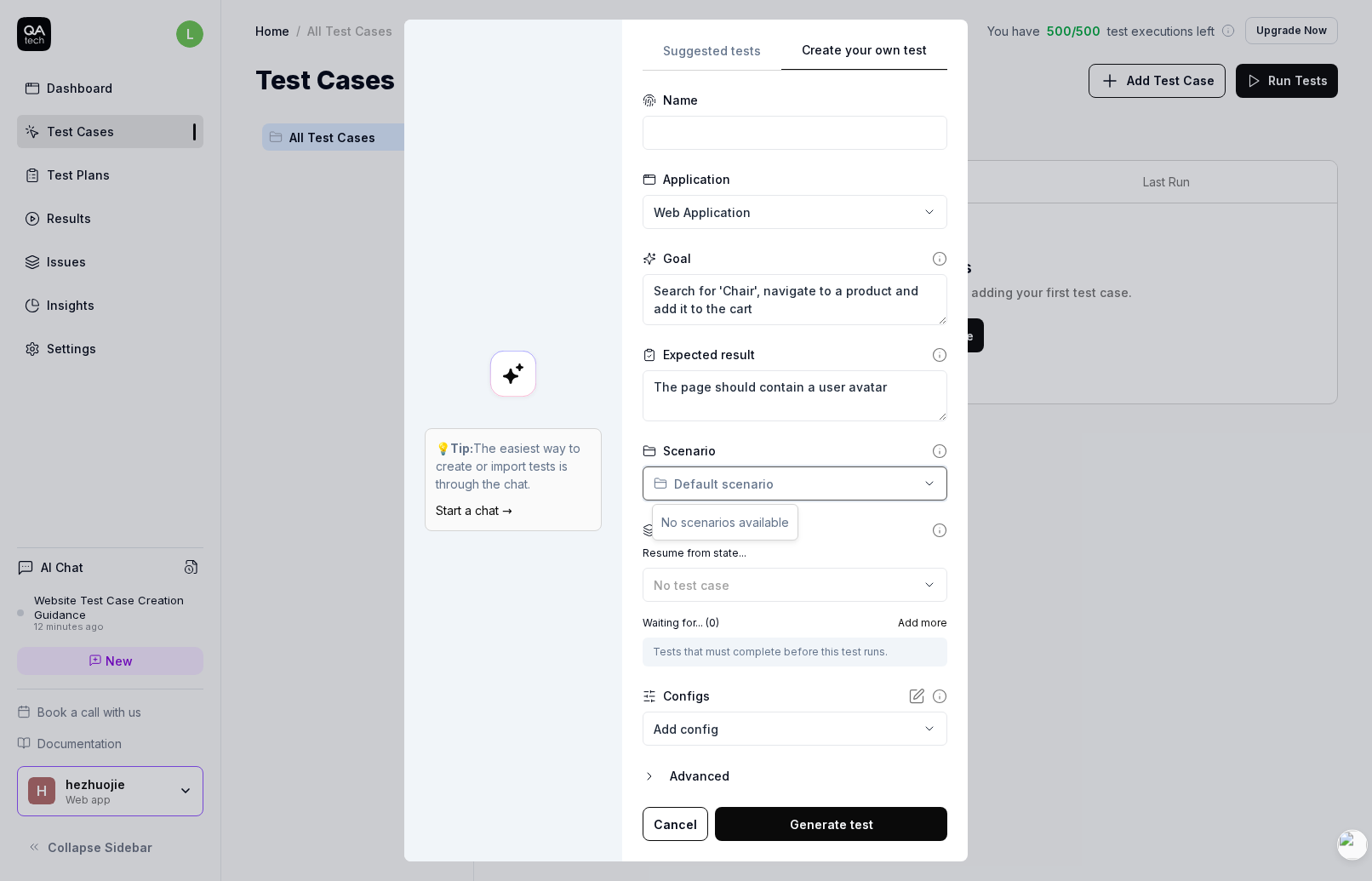
click at [813, 448] on div "**********" at bounding box center [686, 440] width 1372 height 881
drag, startPoint x: 770, startPoint y: 307, endPoint x: 658, endPoint y: 286, distance: 114.0
click at [658, 286] on textarea "Search for 'Chair', navigate to a product and add it to the cart" at bounding box center [794, 300] width 305 height 52
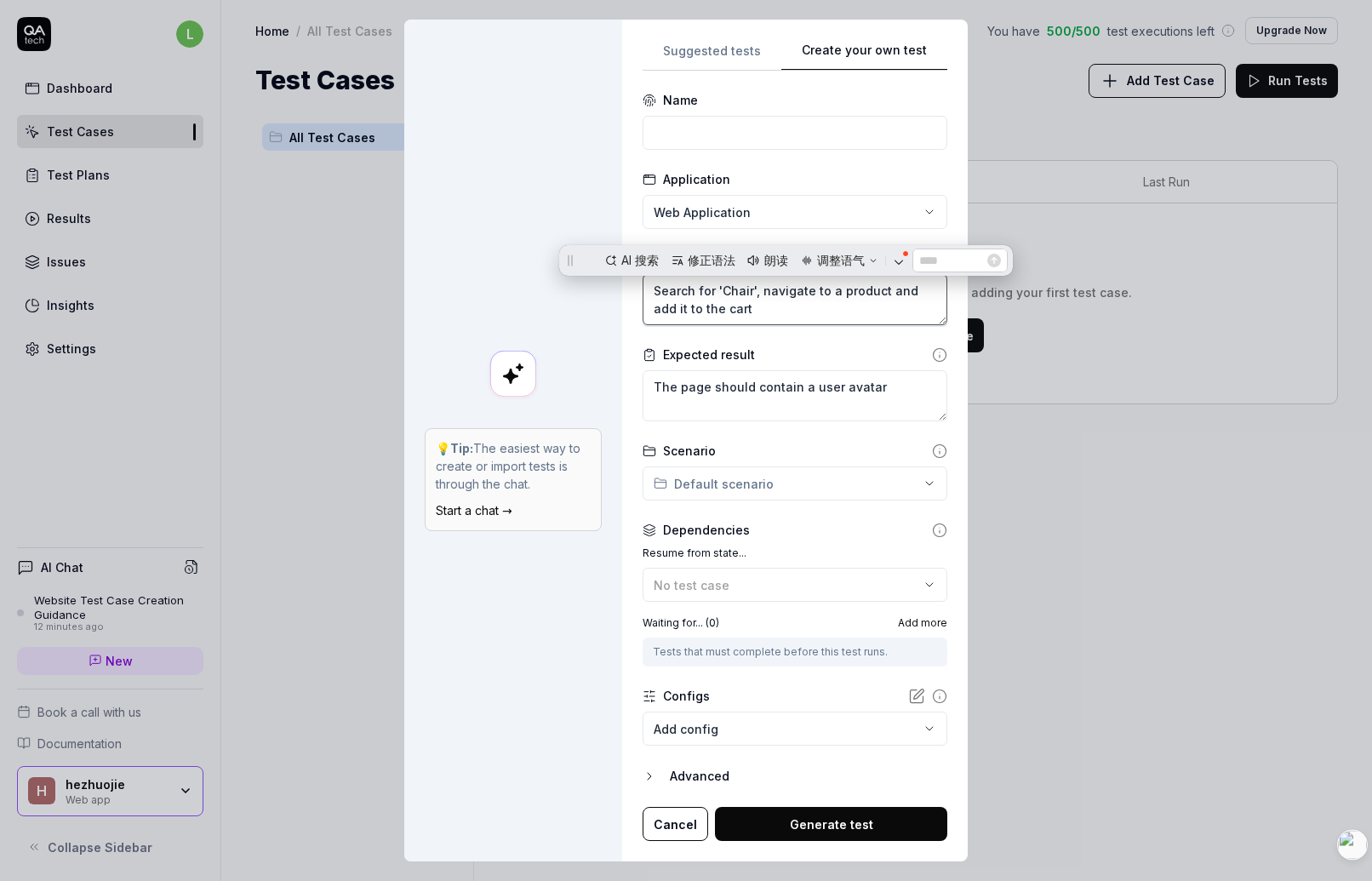
type textarea "*"
type textarea "L"
type textarea "*"
type textarea "L'o"
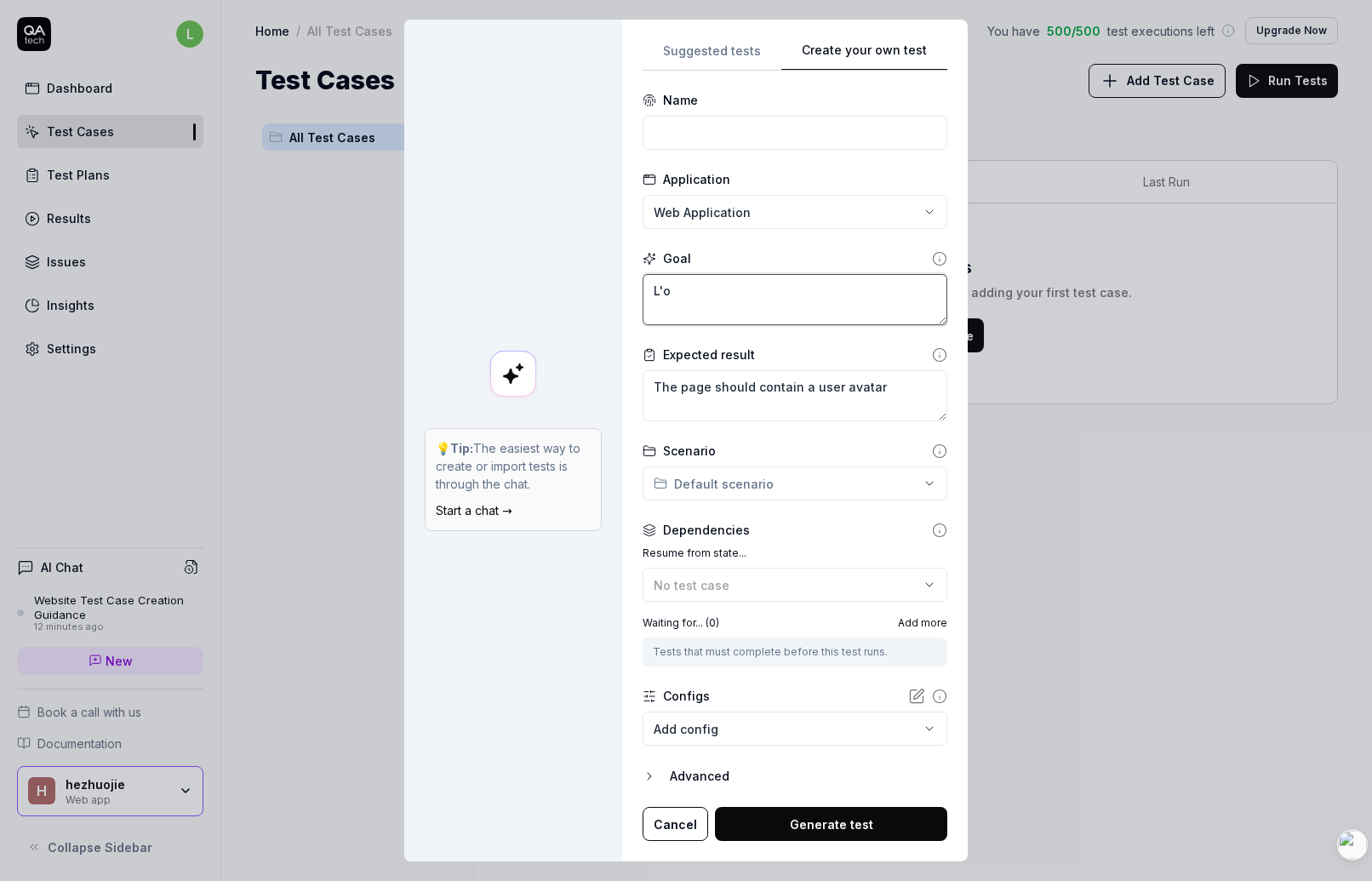
type textarea "*"
type textarea "Log"
type textarea "*"
type textarea "Logi"
type textarea "*"
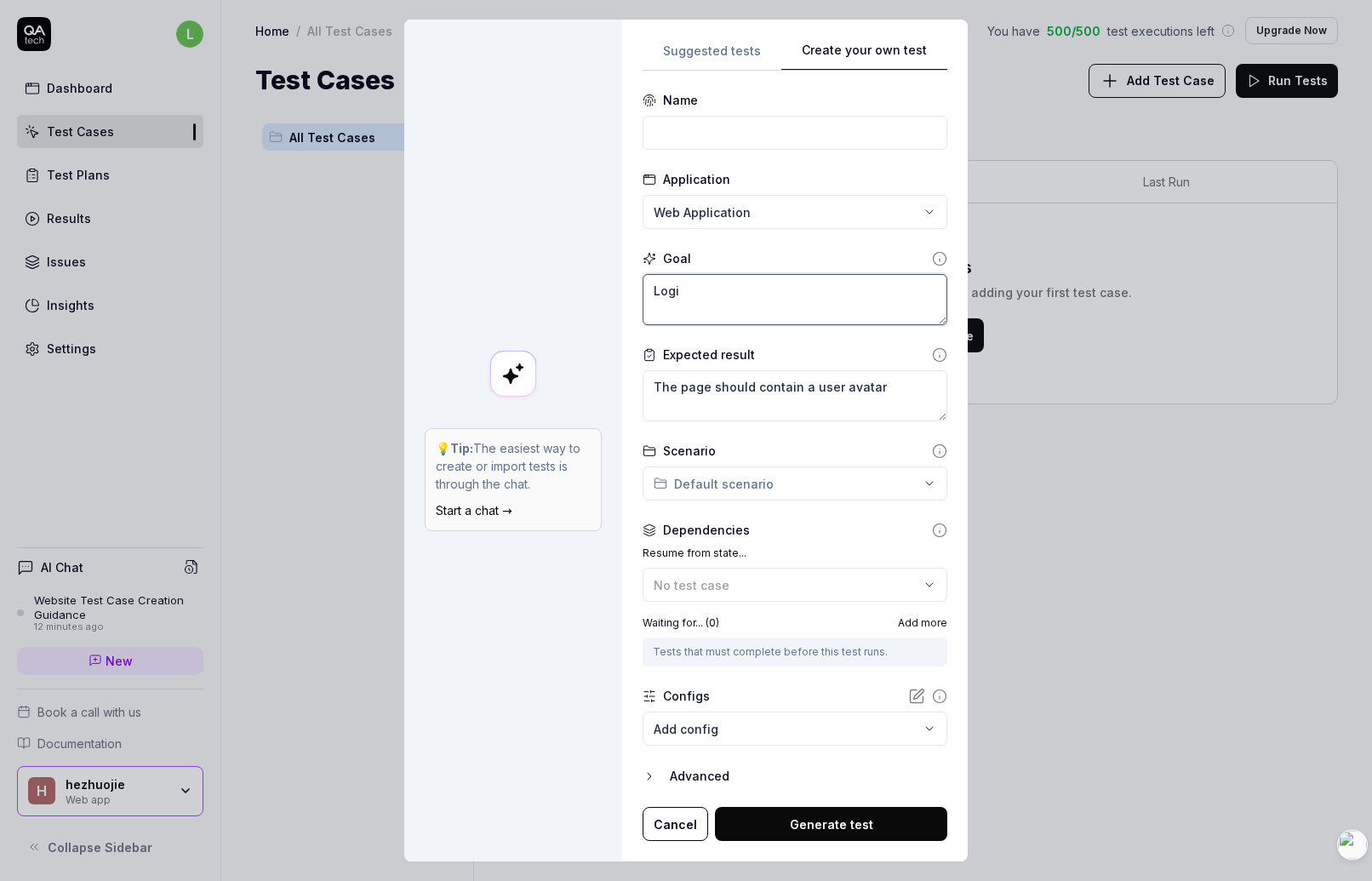
type textarea "Login"
type textarea "*"
type textarea "Logi"
type textarea "*"
type textarea "Log"
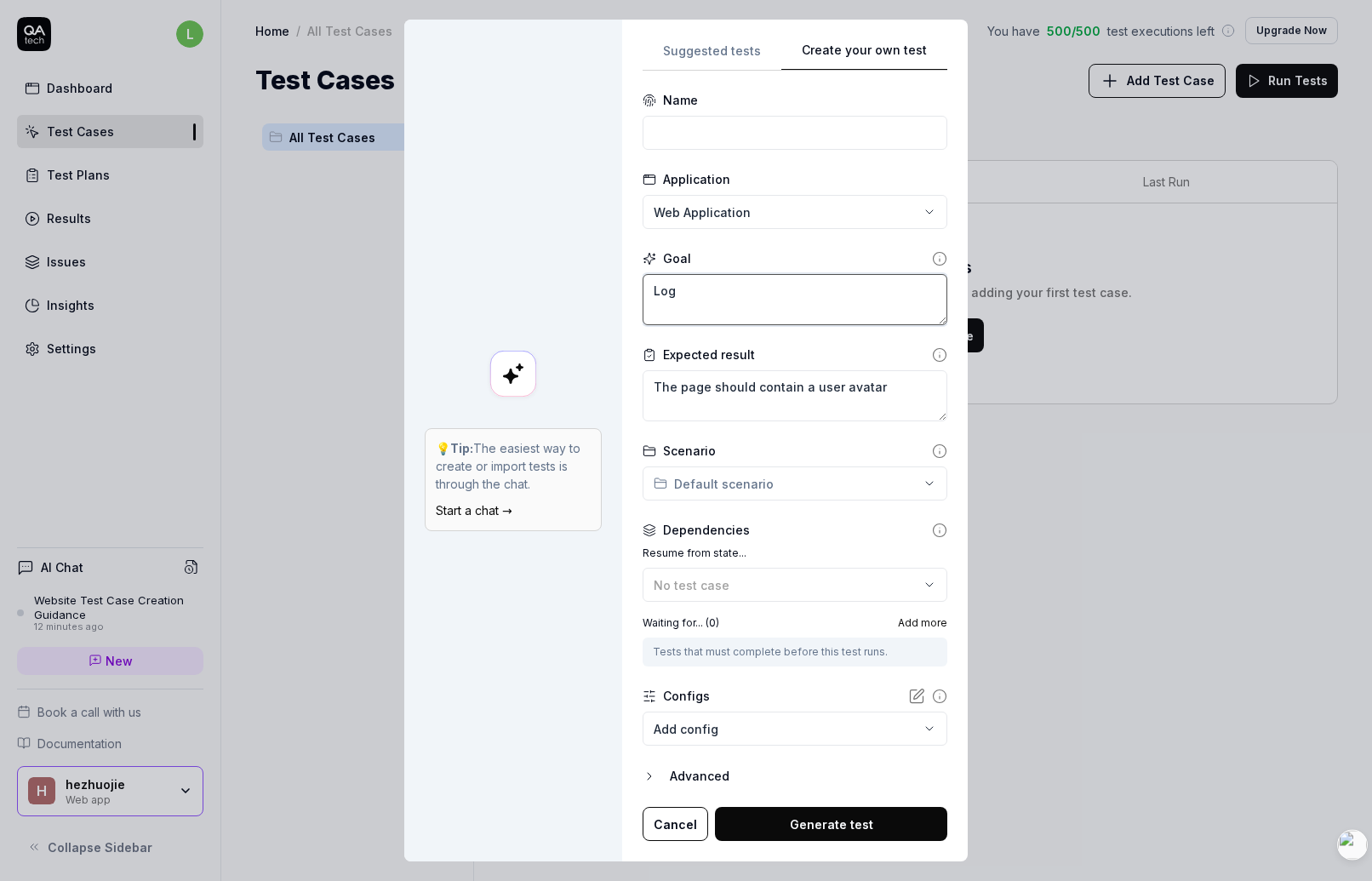
type textarea "*"
type textarea "Logto"
type textarea "*"
type textarea "Logt"
type textarea "*"
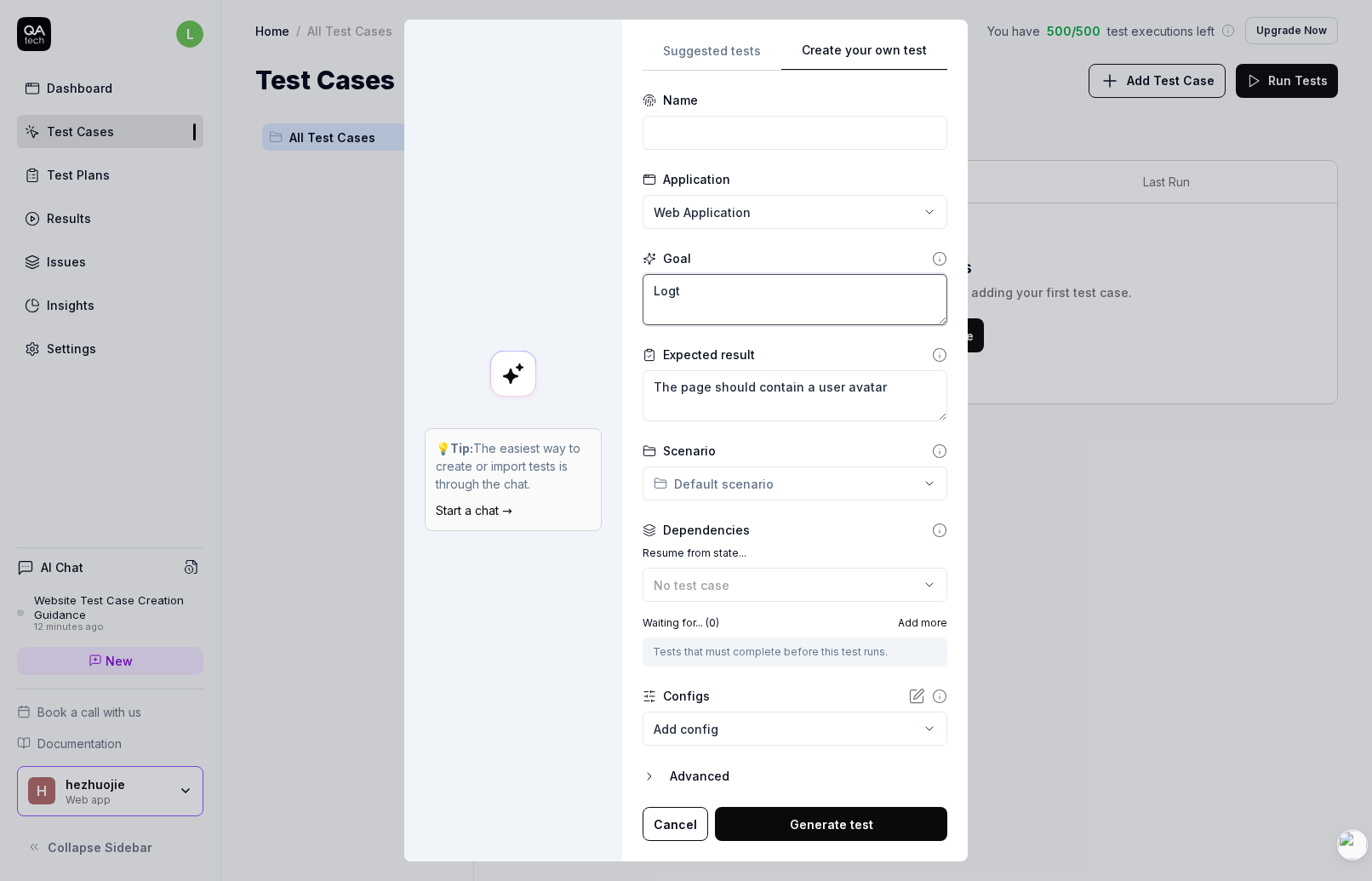
type textarea "Log"
type textarea "*"
type textarea "Lo"
type textarea "*"
type textarea "L"
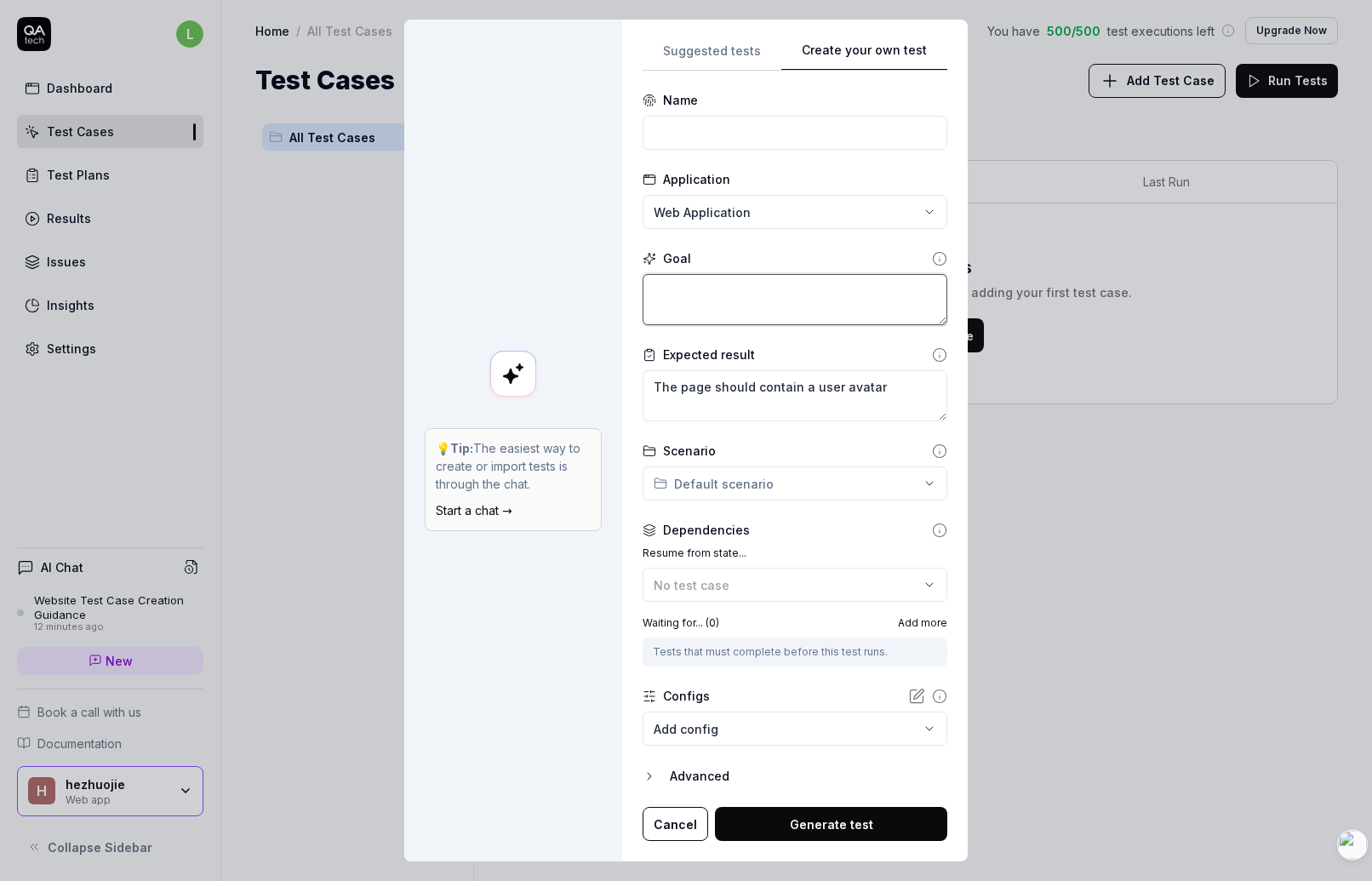
type textarea "*"
type textarea "l"
type textarea "*"
type textarea "lo"
type textarea "*"
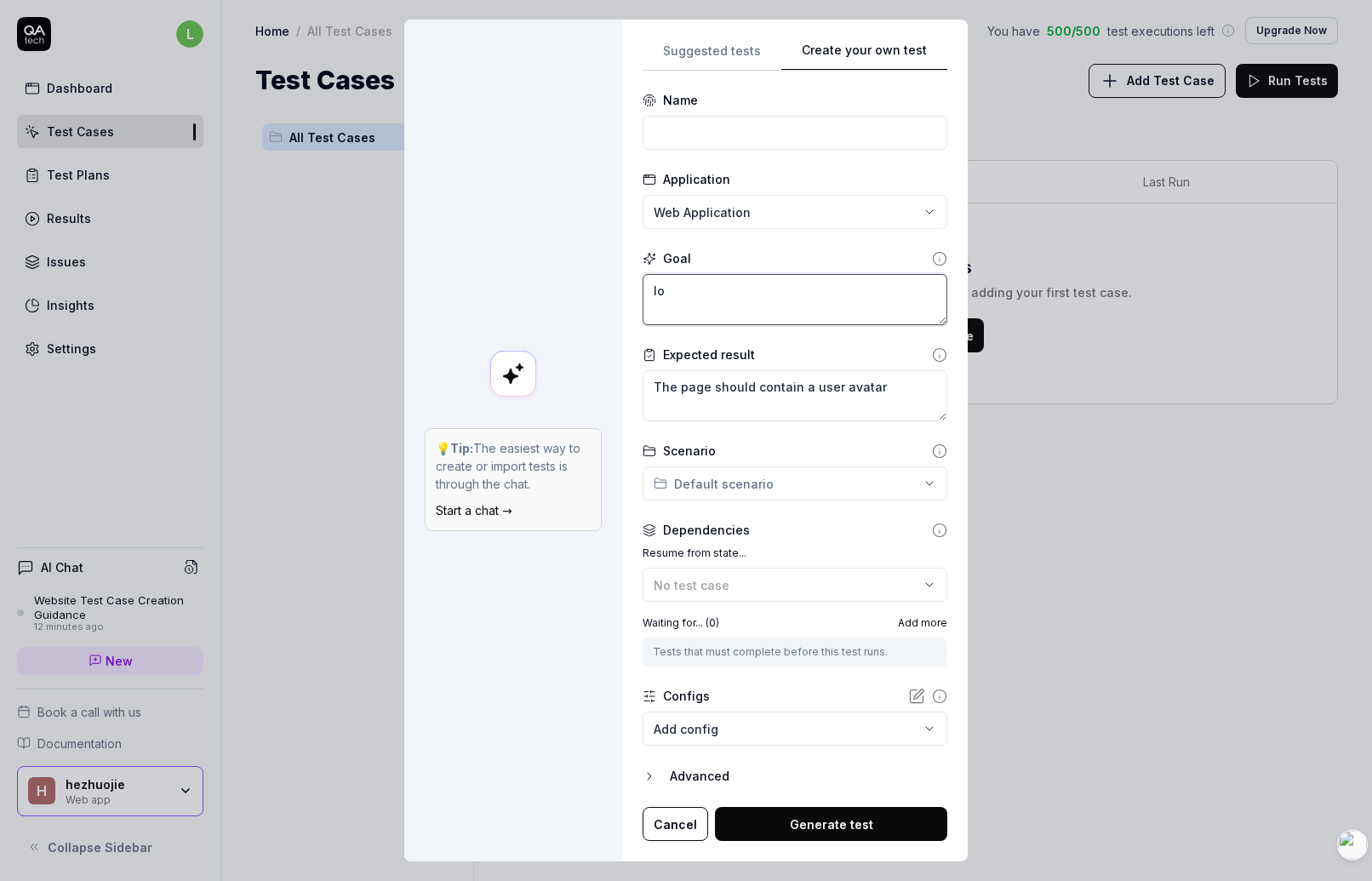
type textarea "log"
type textarea "*"
type textarea "lo"
type textarea "*"
type textarea "l"
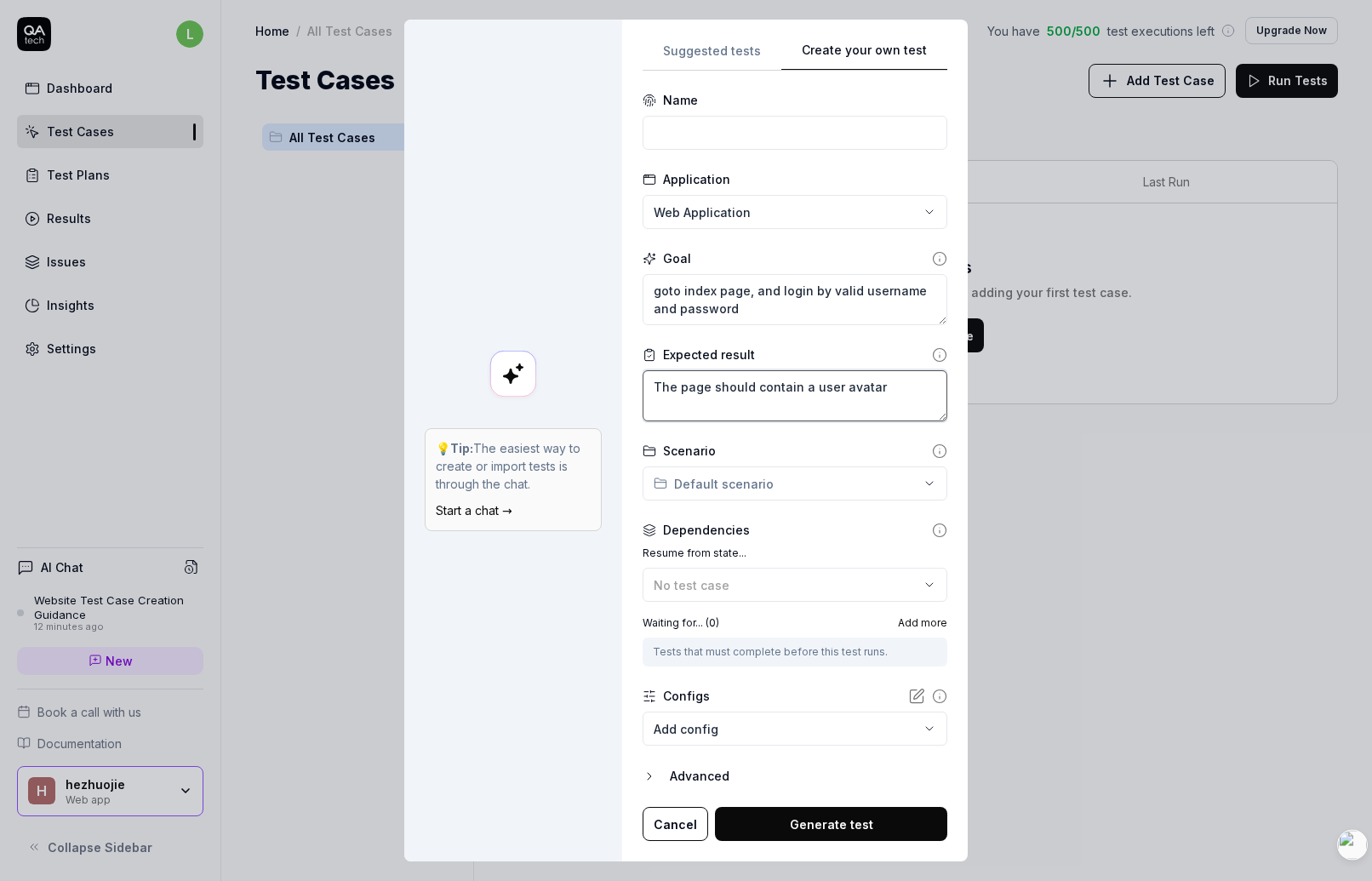
click at [753, 394] on textarea "The page should contain a user avatar" at bounding box center [794, 396] width 305 height 52
click at [740, 481] on div "**********" at bounding box center [686, 440] width 1372 height 881
click at [877, 505] on div "**********" at bounding box center [686, 440] width 1372 height 881
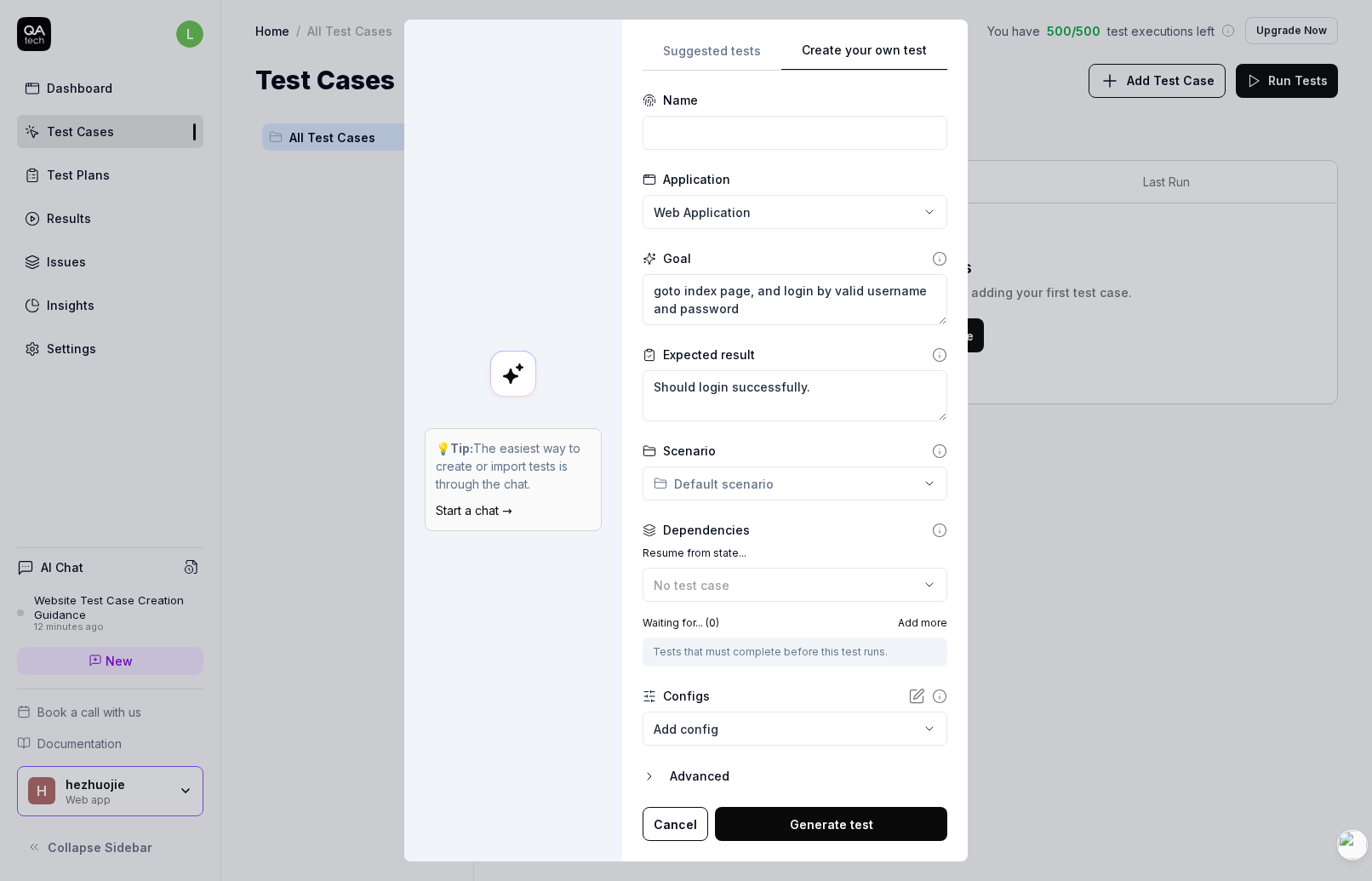
click at [932, 450] on icon at bounding box center [940, 451] width 16 height 16
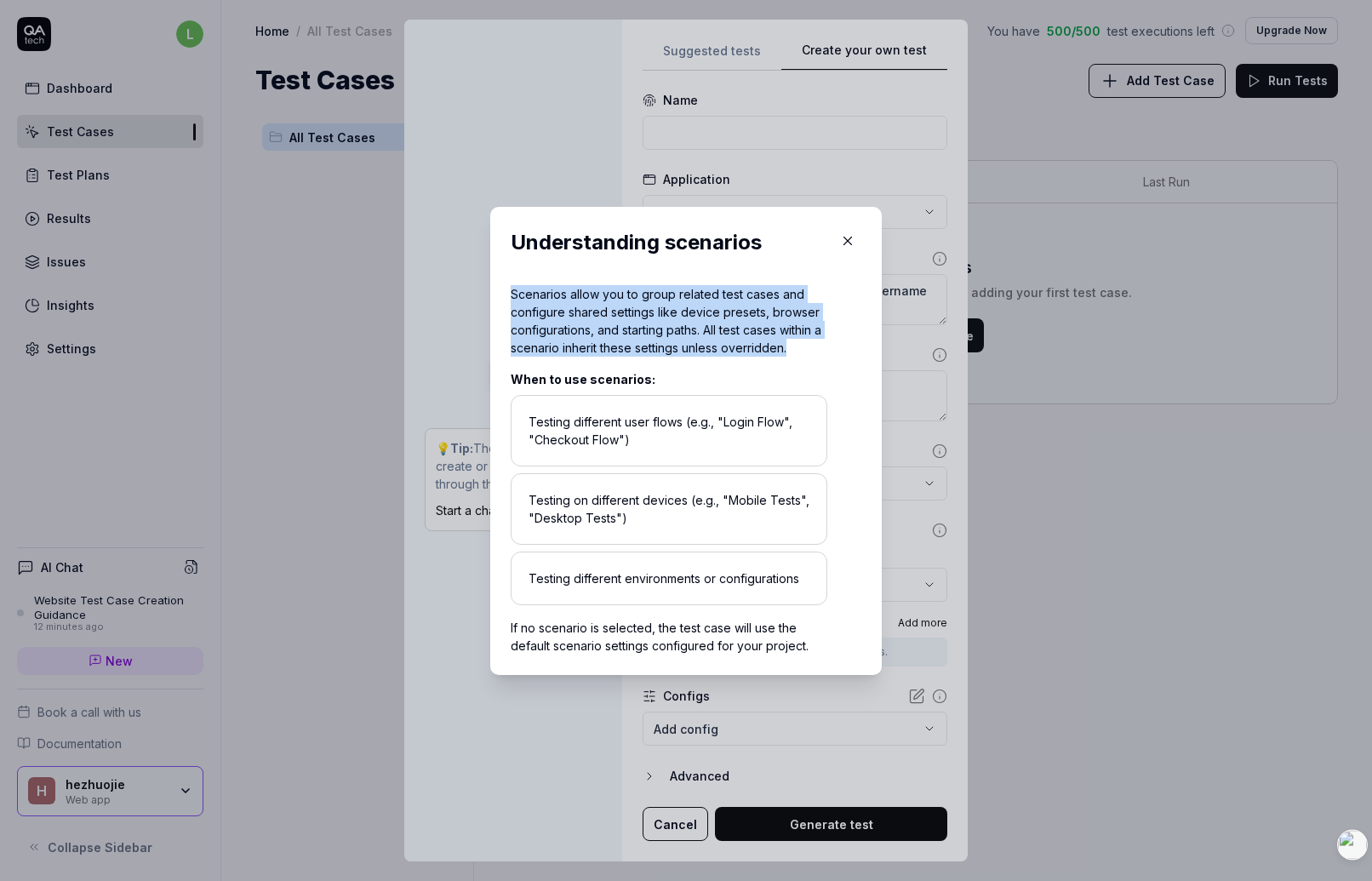
drag, startPoint x: 513, startPoint y: 293, endPoint x: 836, endPoint y: 350, distance: 328.0
click at [836, 350] on div "Scenarios allow you to group related test cases and configure shared settings l…" at bounding box center [686, 469] width 351 height 369
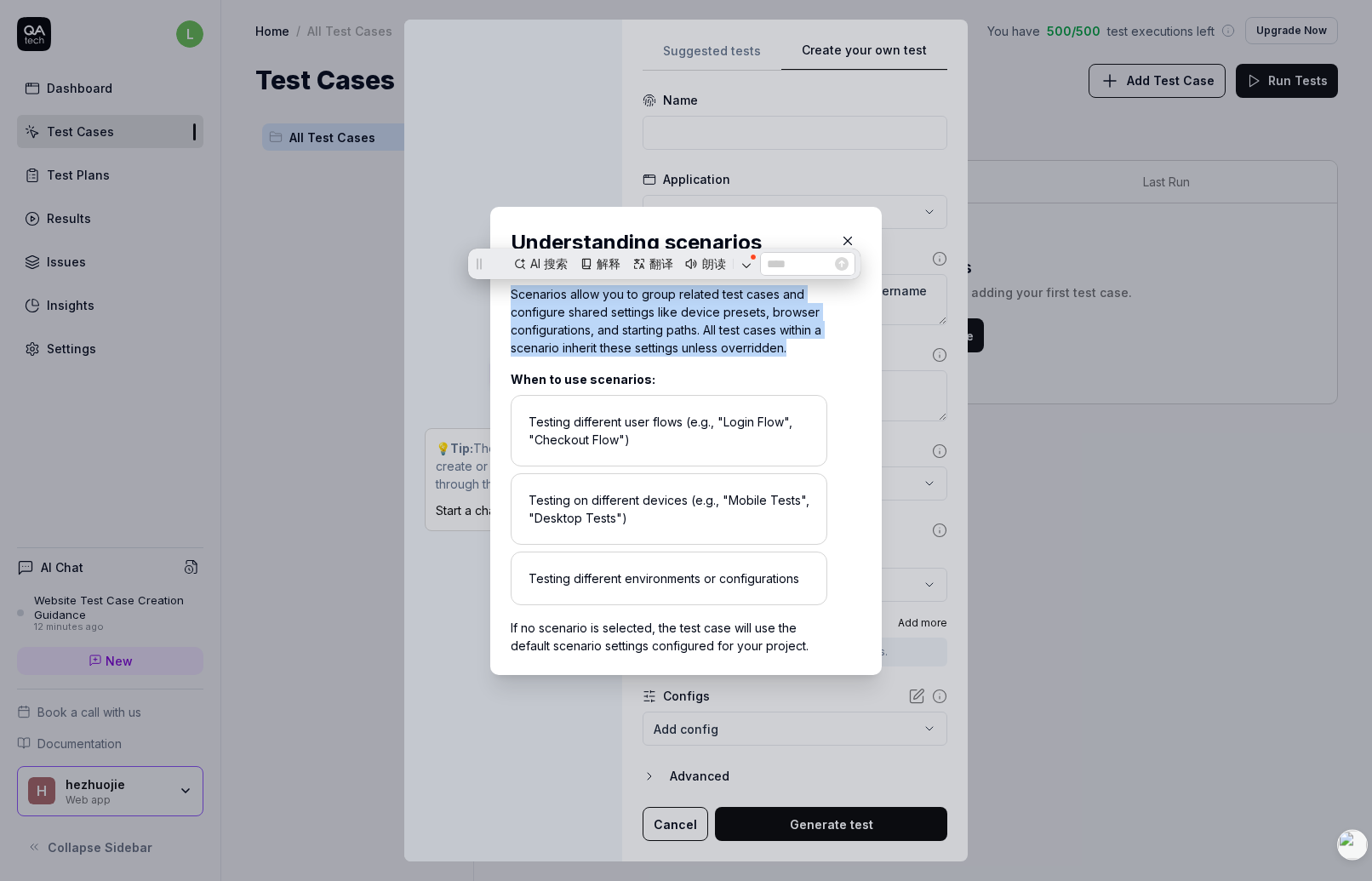
click at [785, 342] on div "Scenarios allow you to group related test cases and configure shared settings l…" at bounding box center [669, 321] width 317 height 72
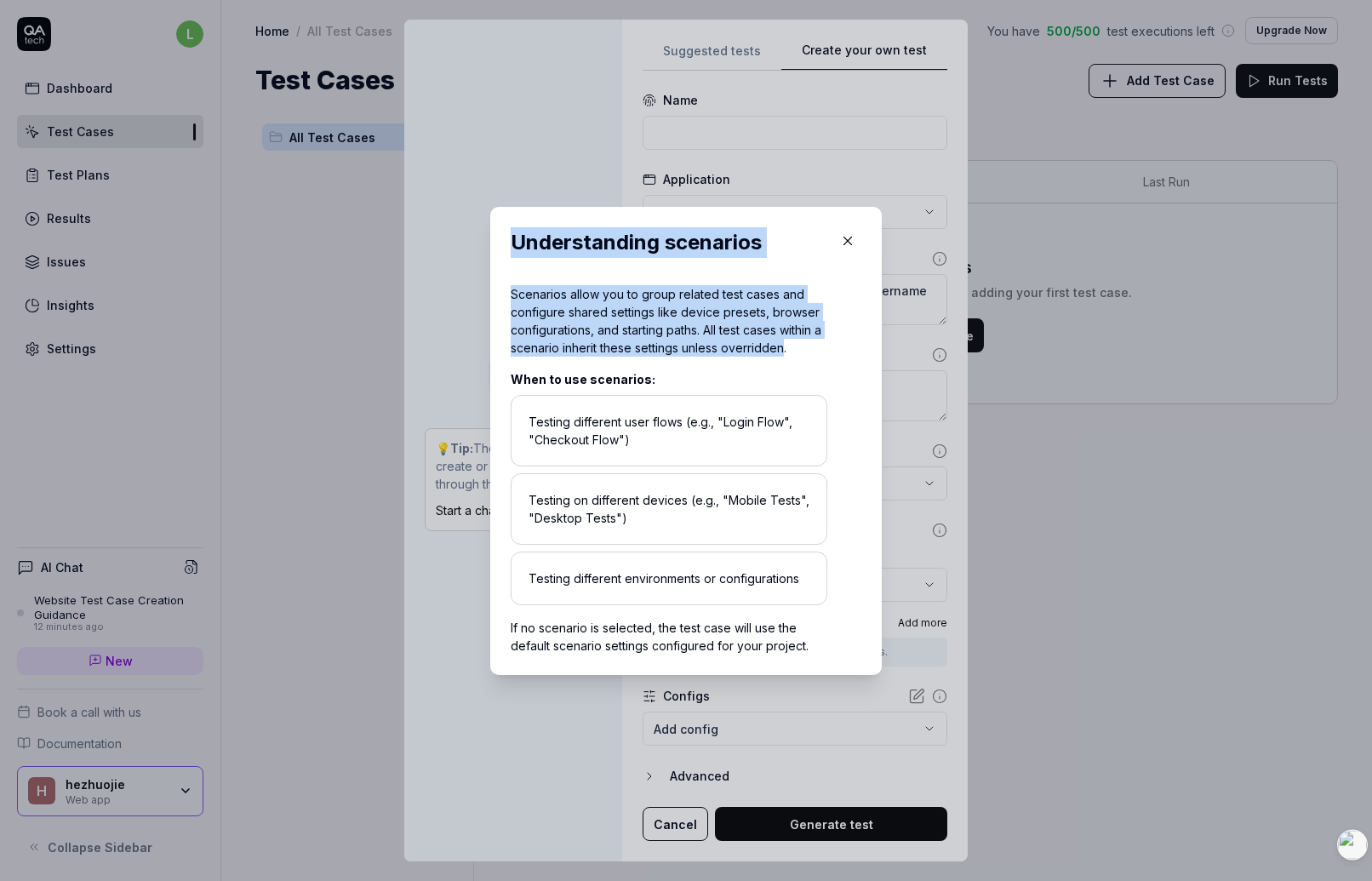
drag, startPoint x: 796, startPoint y: 349, endPoint x: 485, endPoint y: 290, distance: 316.5
click at [485, 290] on div "​ Understanding scenarios Scenarios allow you to group related test cases and c…" at bounding box center [686, 441] width 419 height 469
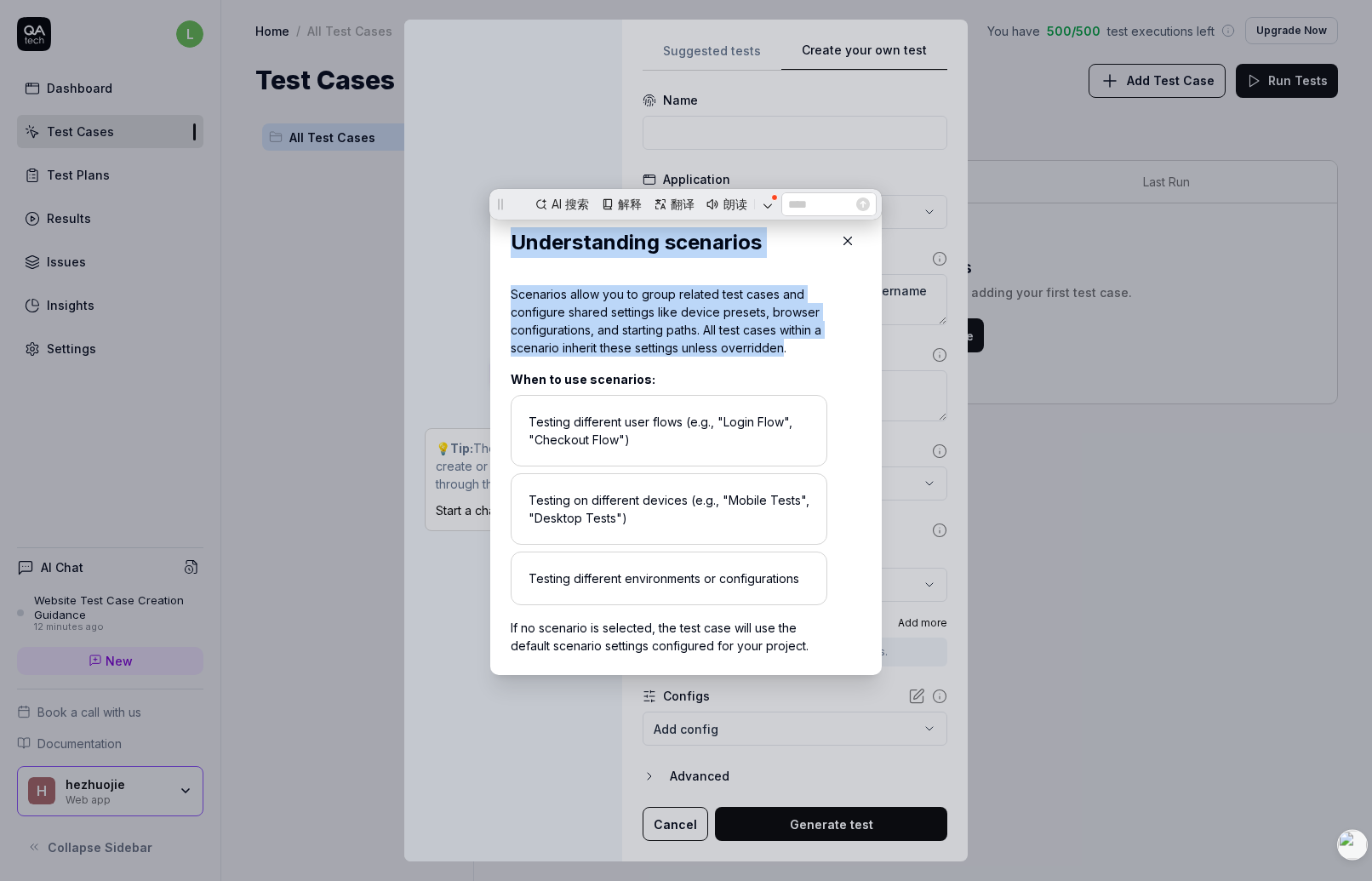
click at [627, 328] on div "Scenarios allow you to group related test cases and configure shared settings l…" at bounding box center [669, 321] width 317 height 72
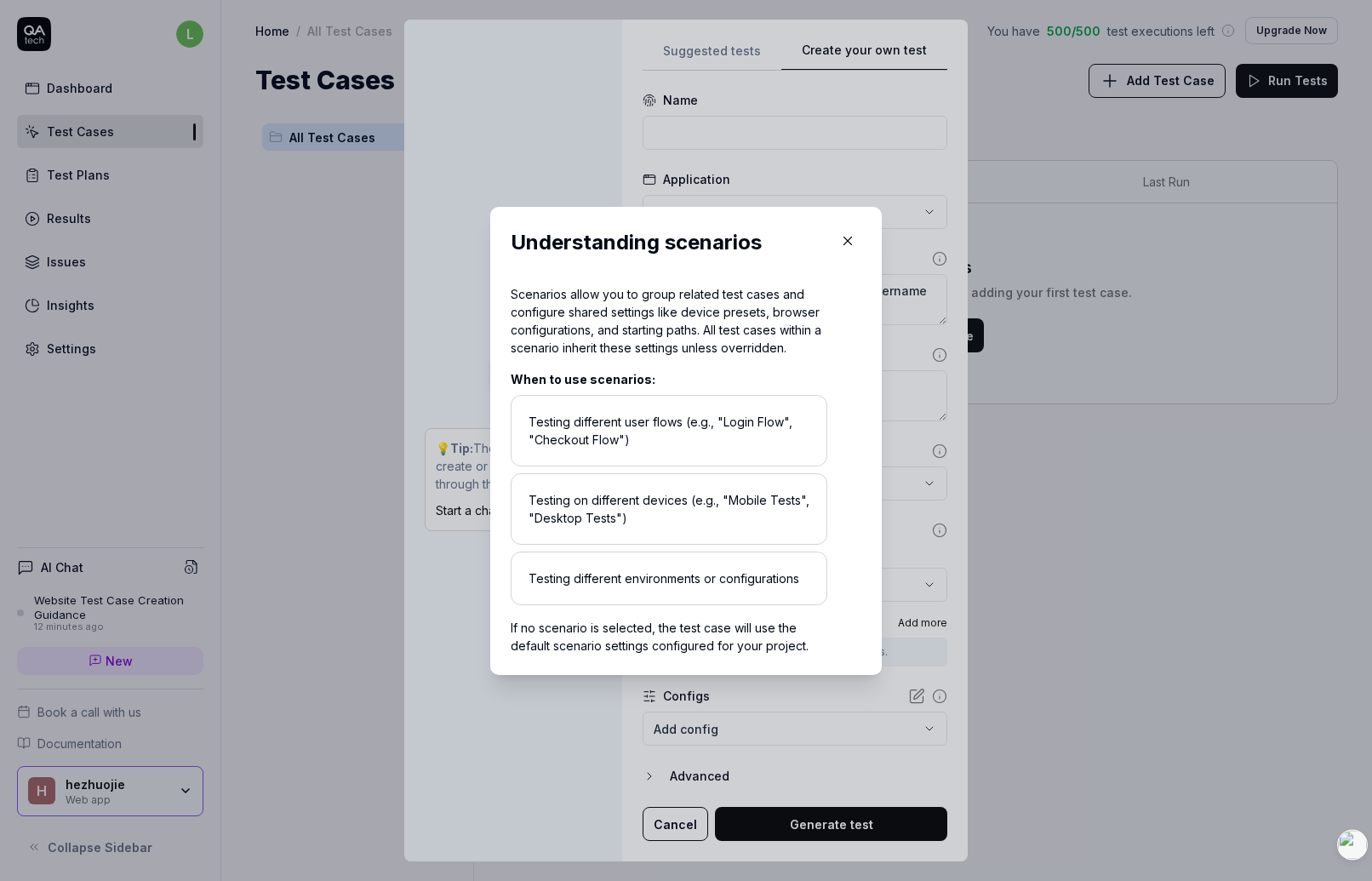
click at [850, 238] on icon "button" at bounding box center [848, 240] width 7 height 7
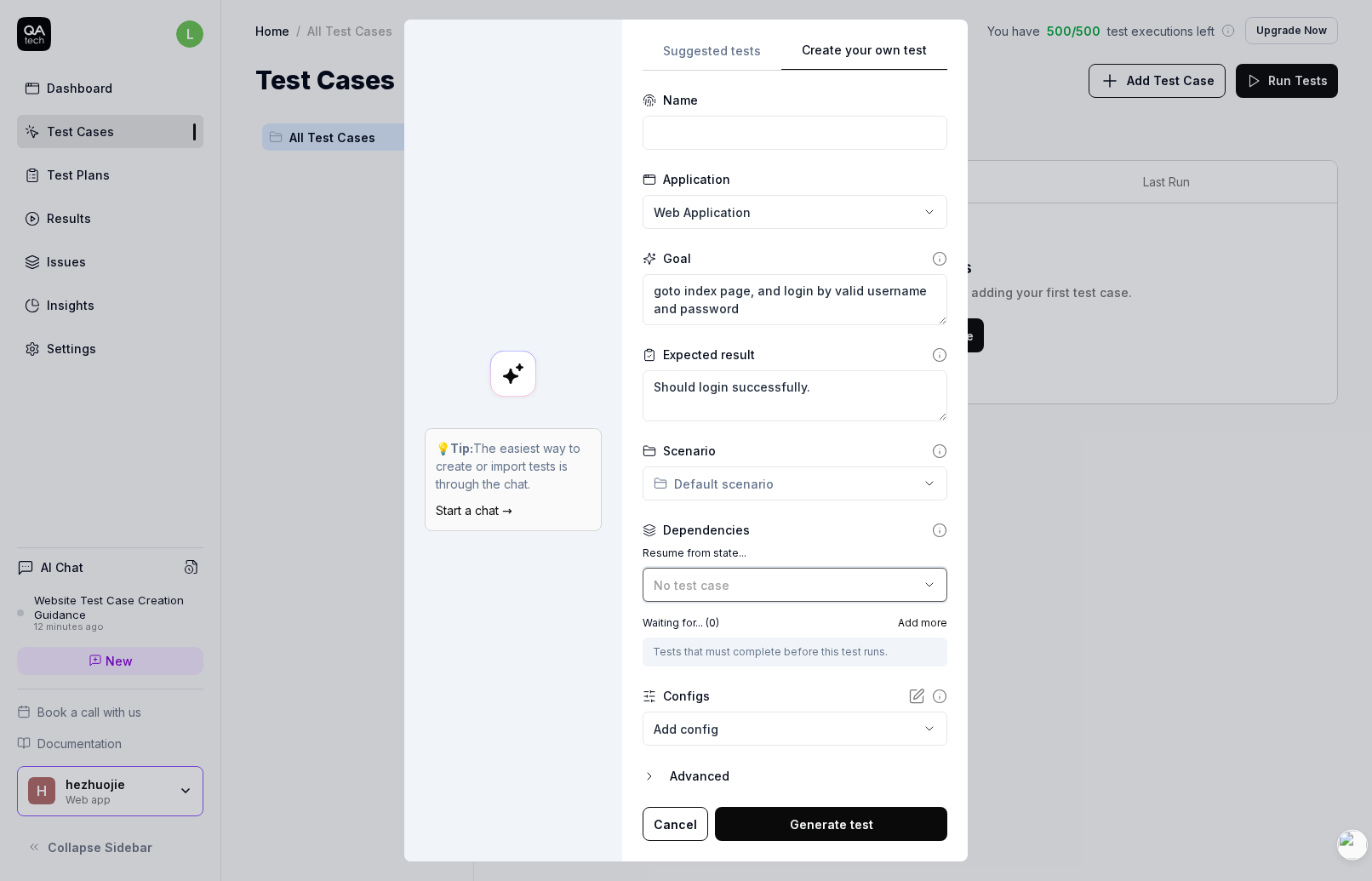
click at [744, 587] on div "No test case" at bounding box center [786, 585] width 266 height 17
click at [782, 552] on label "Resume from state..." at bounding box center [794, 553] width 305 height 16
click at [938, 528] on icon at bounding box center [940, 530] width 16 height 16
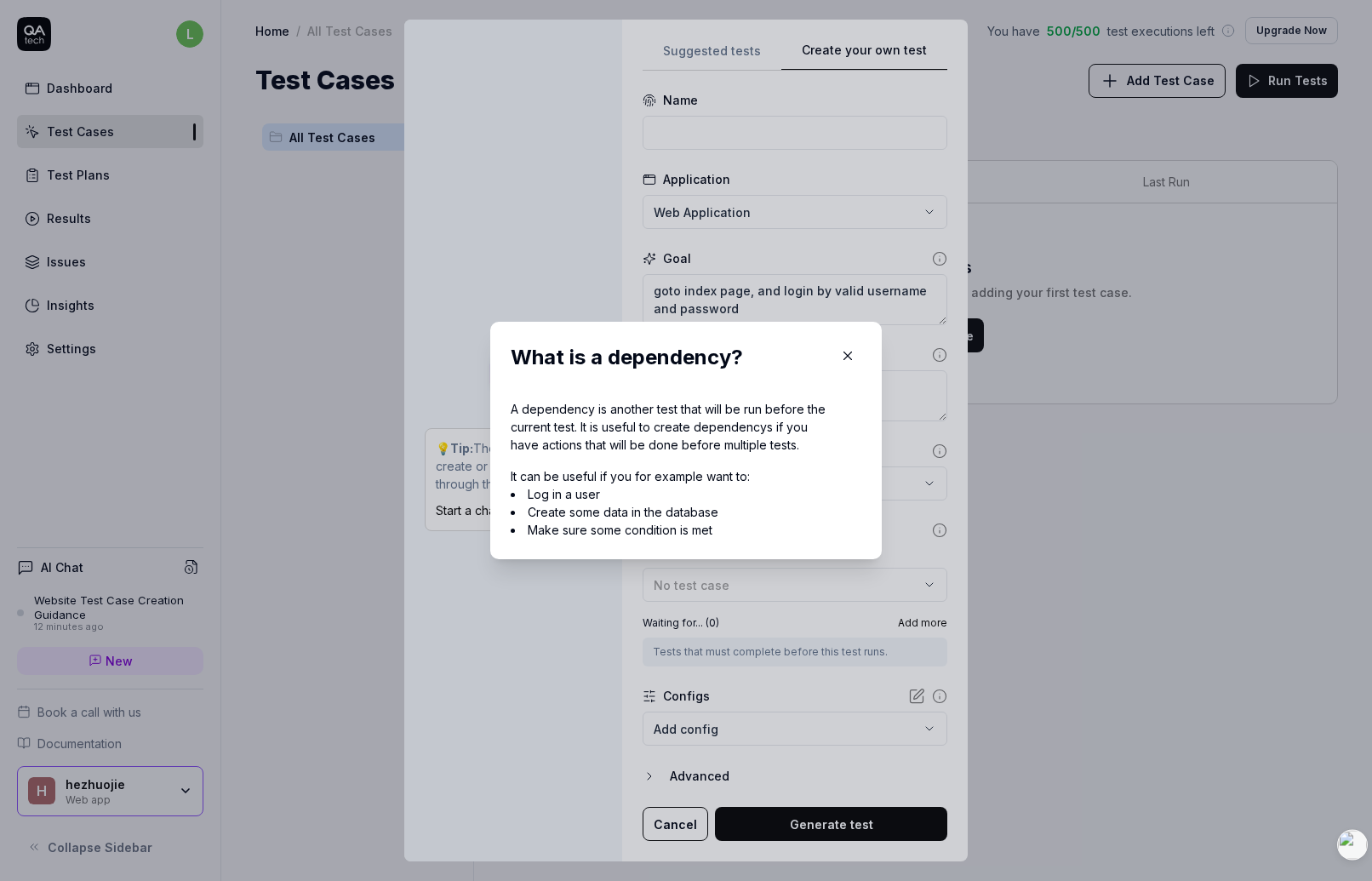
click at [744, 488] on li "Log in a user" at bounding box center [669, 493] width 317 height 17
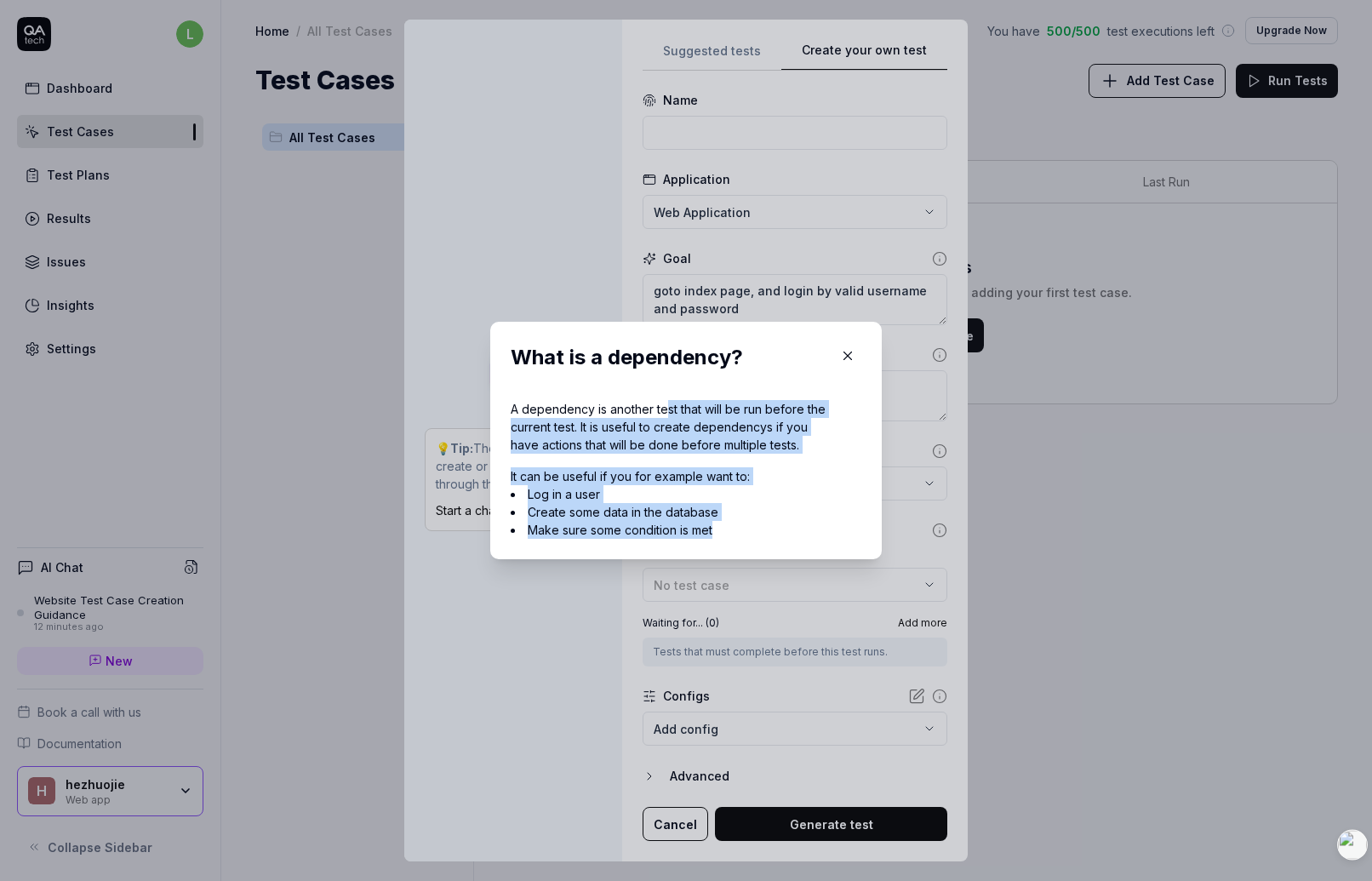
drag, startPoint x: 666, startPoint y: 413, endPoint x: 755, endPoint y: 560, distance: 171.8
click at [755, 560] on div "​ What is a dependency? A dependency is another test that will be run before th…" at bounding box center [686, 440] width 460 height 279
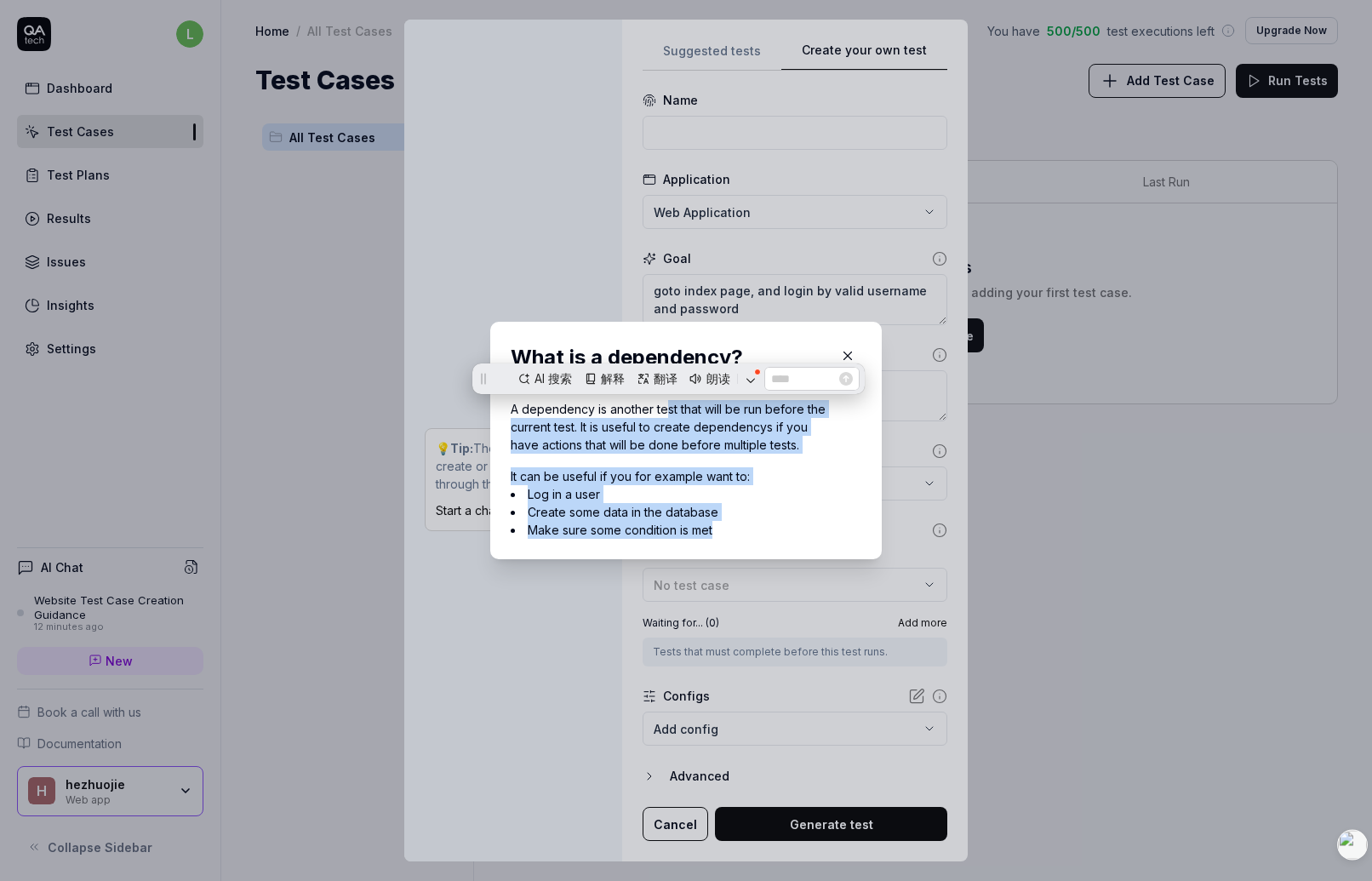
click at [764, 485] on li "Log in a user" at bounding box center [669, 493] width 317 height 17
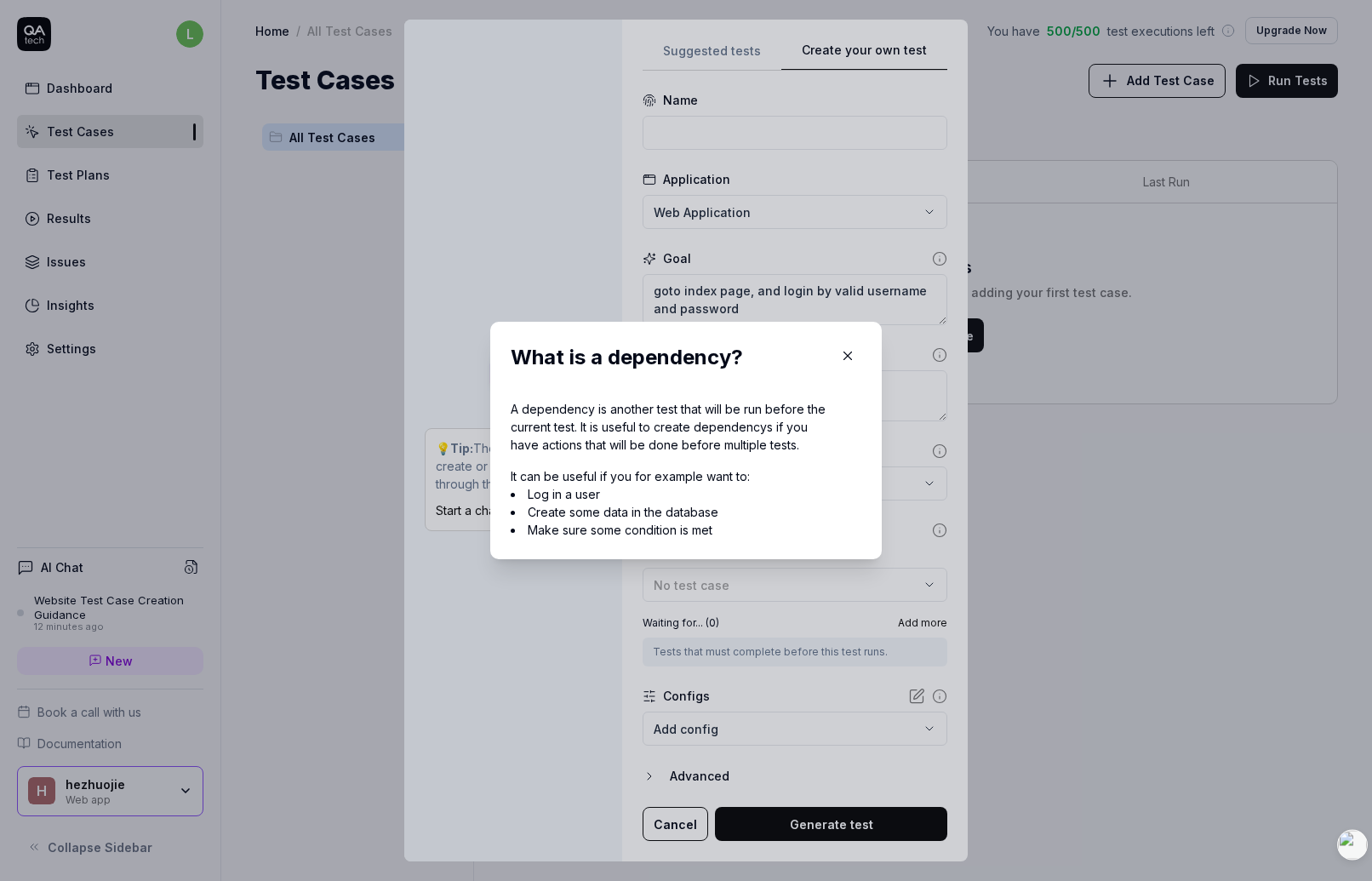
click at [847, 358] on icon "button" at bounding box center [847, 355] width 16 height 16
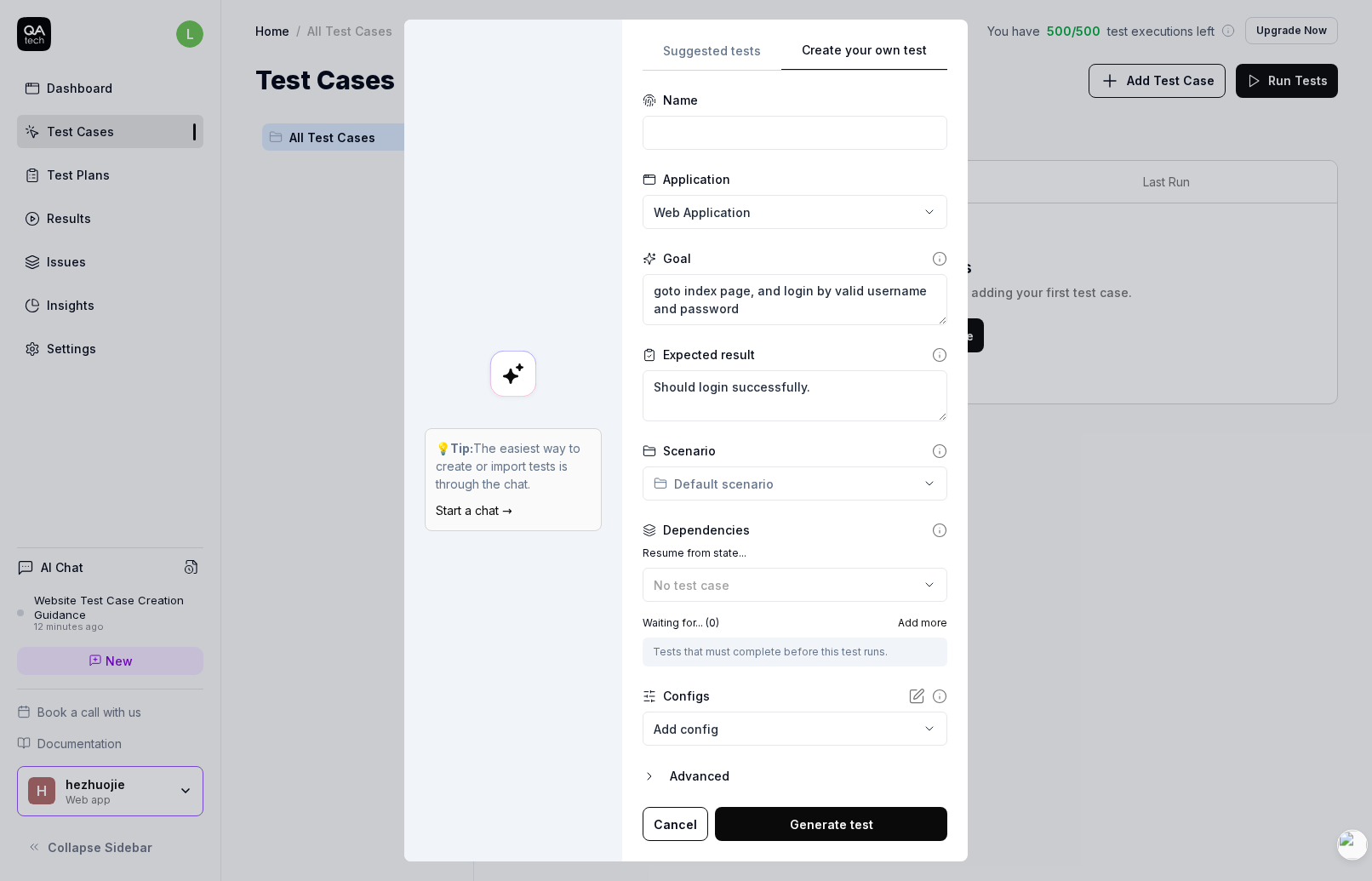
click at [758, 544] on div "Dependencies Resume from state... No test case Waiting for... ( 0 ) Add more Te…" at bounding box center [794, 594] width 305 height 145
click at [676, 530] on div "Dependencies" at bounding box center [707, 529] width 86 height 17
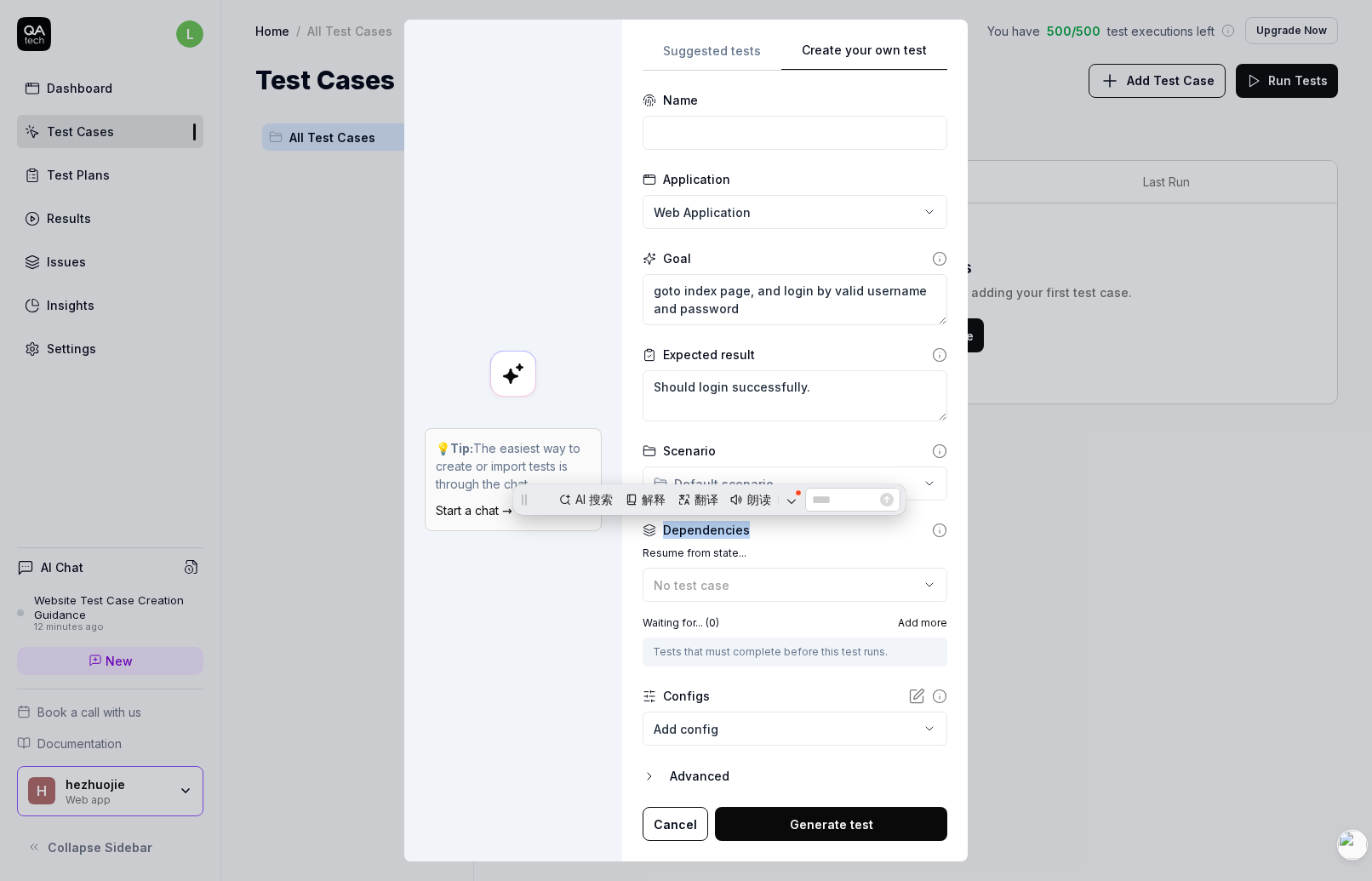
click at [676, 530] on div "Dependencies" at bounding box center [707, 529] width 86 height 17
click at [700, 537] on div "Dependencies" at bounding box center [707, 529] width 86 height 17
click at [708, 552] on label "Resume from state..." at bounding box center [794, 553] width 305 height 16
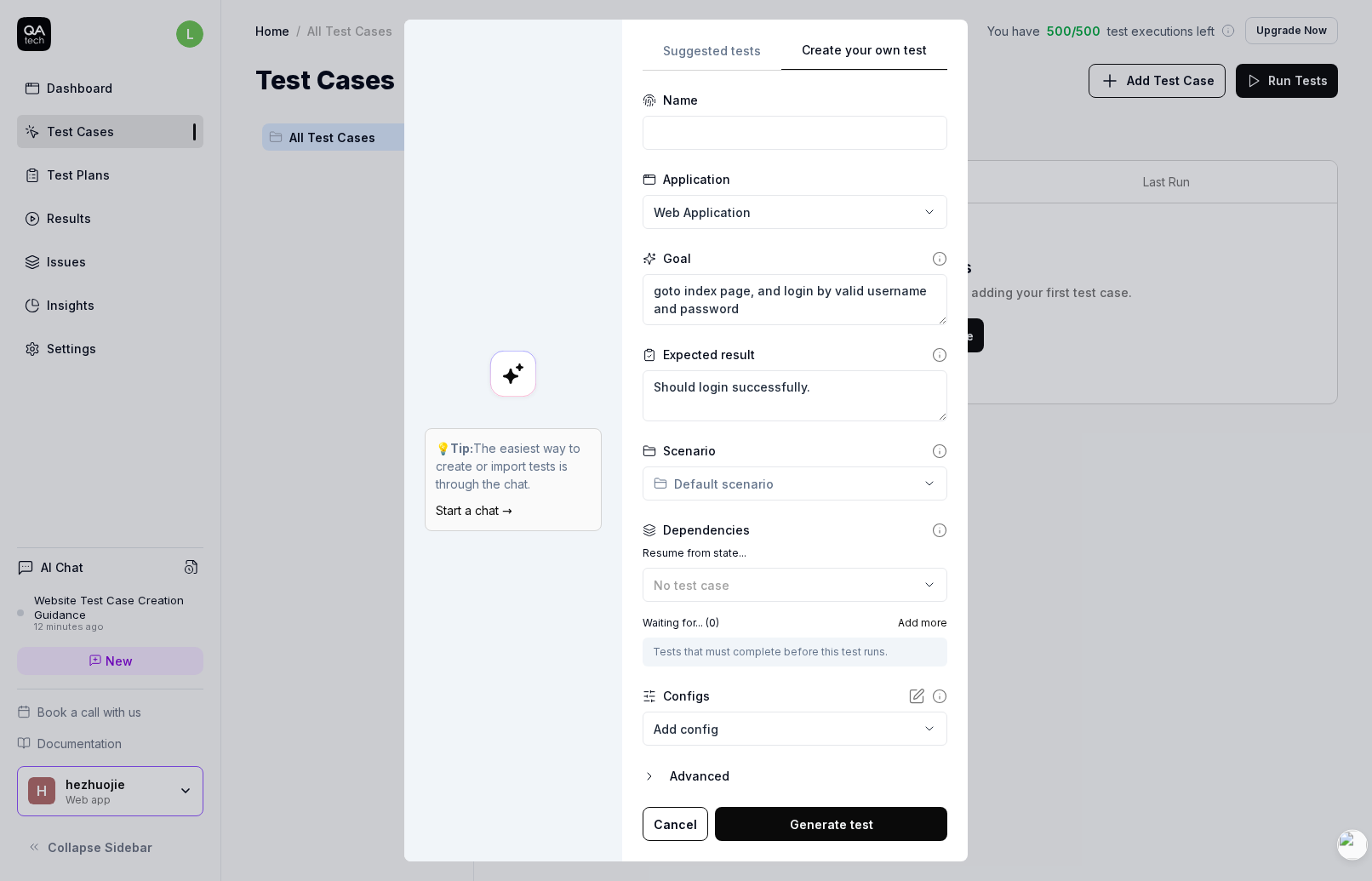
click at [708, 552] on label "Resume from state..." at bounding box center [794, 553] width 305 height 16
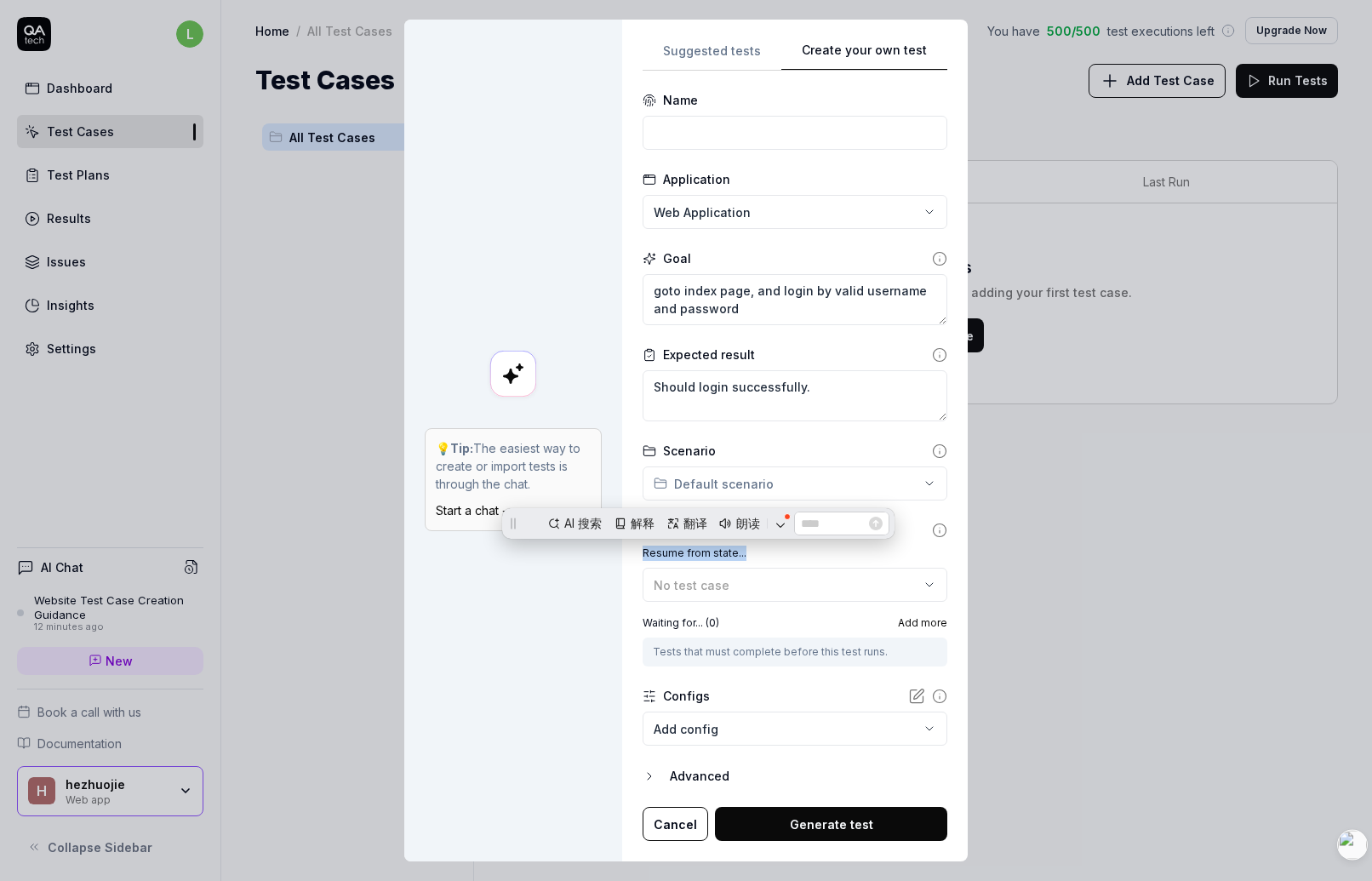
click at [729, 556] on label "Resume from state..." at bounding box center [794, 553] width 305 height 16
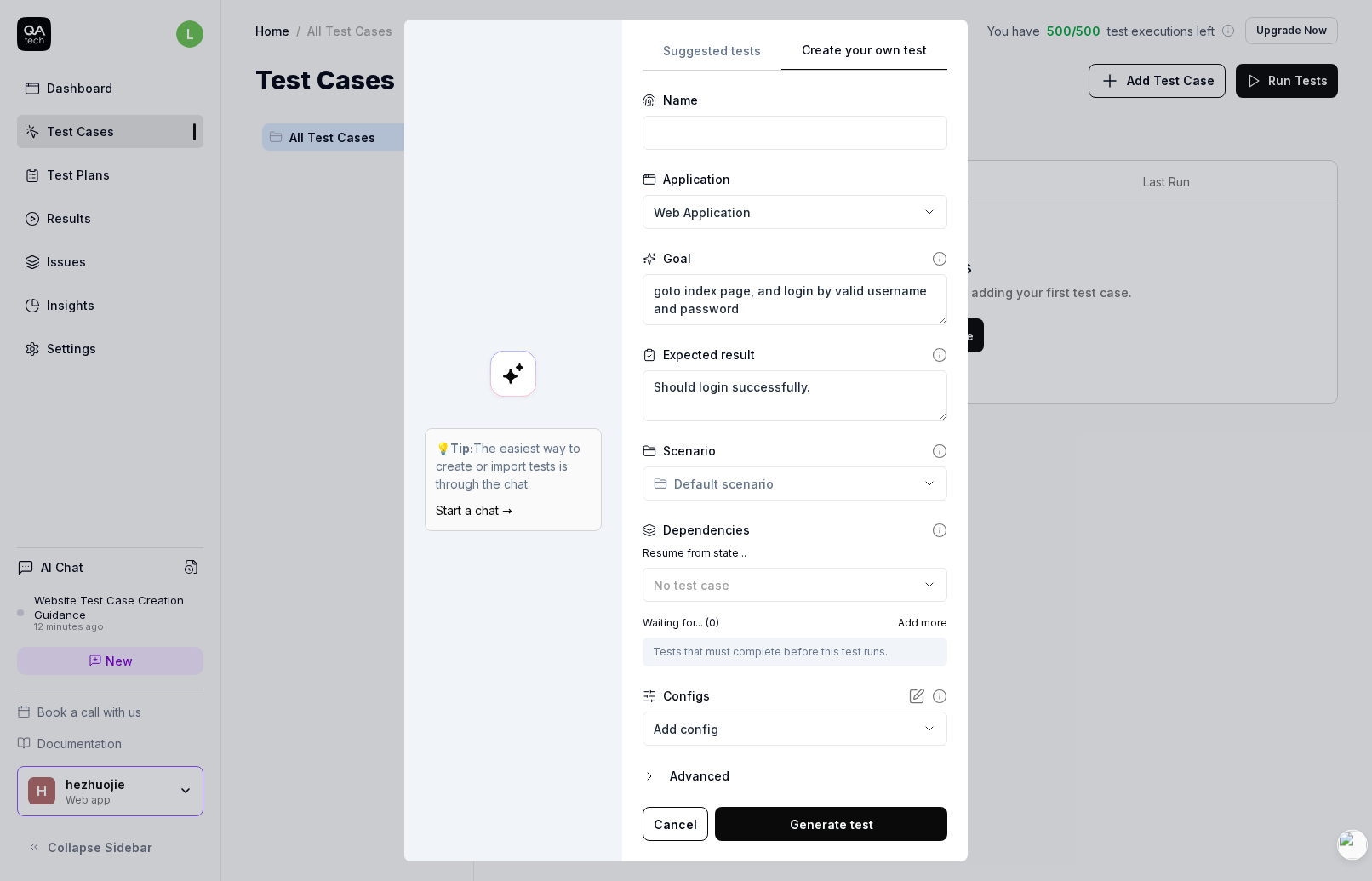
click at [807, 542] on div "Dependencies Resume from state... No test case Waiting for... ( 0 ) Add more Te…" at bounding box center [794, 594] width 305 height 145
click at [917, 472] on div "**********" at bounding box center [686, 440] width 1372 height 881
click at [801, 418] on div "**********" at bounding box center [686, 440] width 1372 height 881
click at [778, 443] on div "Scenario" at bounding box center [794, 450] width 305 height 17
click at [757, 656] on div "Tests that must complete before this test runs." at bounding box center [795, 652] width 284 height 16
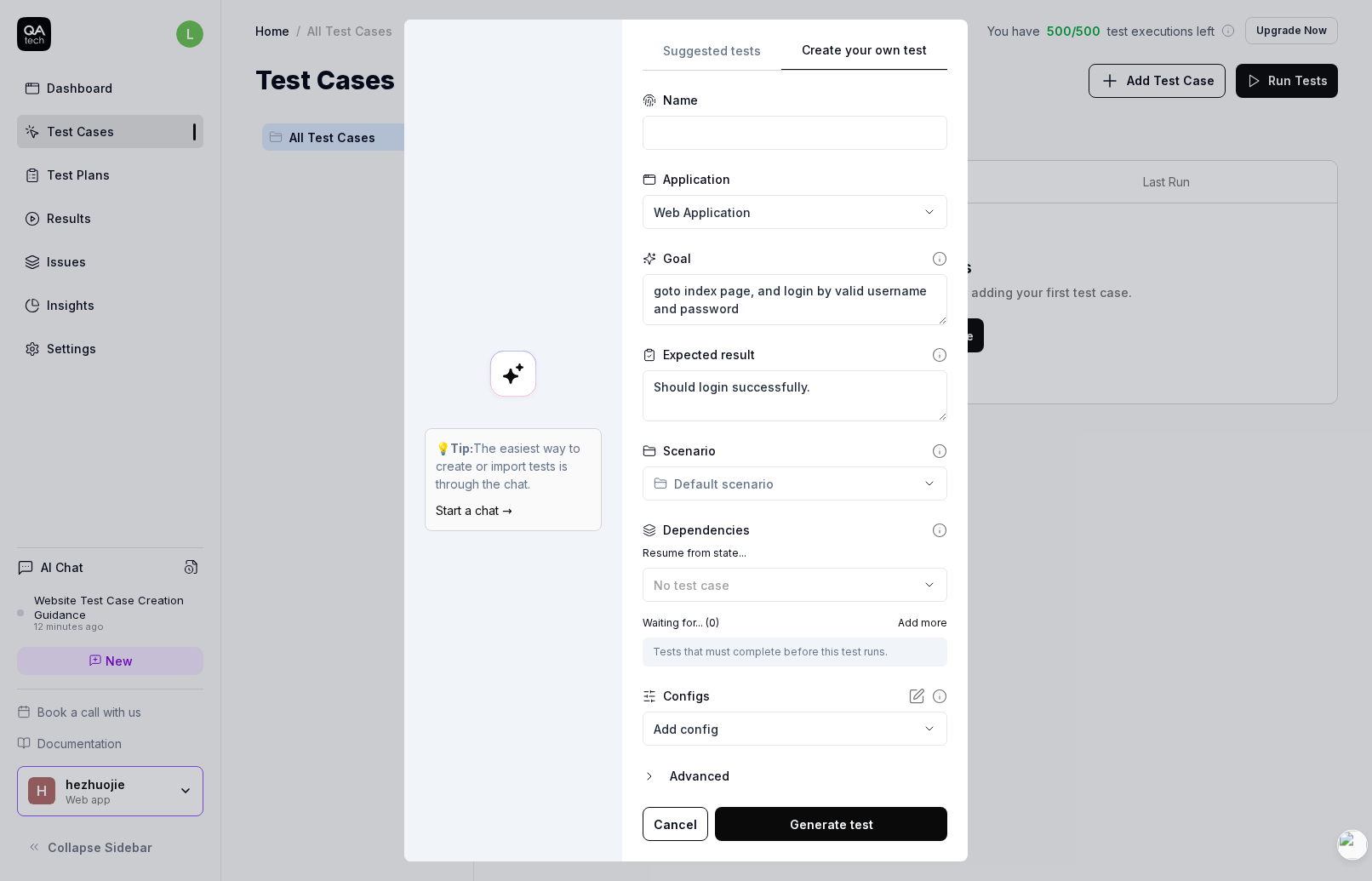
click at [784, 651] on div "Tests that must complete before this test runs." at bounding box center [795, 652] width 284 height 16
click at [802, 627] on div "Waiting for... ( 0 ) Add more" at bounding box center [794, 623] width 305 height 16
click at [782, 638] on div "Tests that must complete before this test runs." at bounding box center [794, 652] width 305 height 29
click at [915, 622] on span "Add more" at bounding box center [923, 623] width 50 height 16
click at [845, 616] on div "Waiting for... ( 0 ) Add more" at bounding box center [794, 623] width 305 height 16
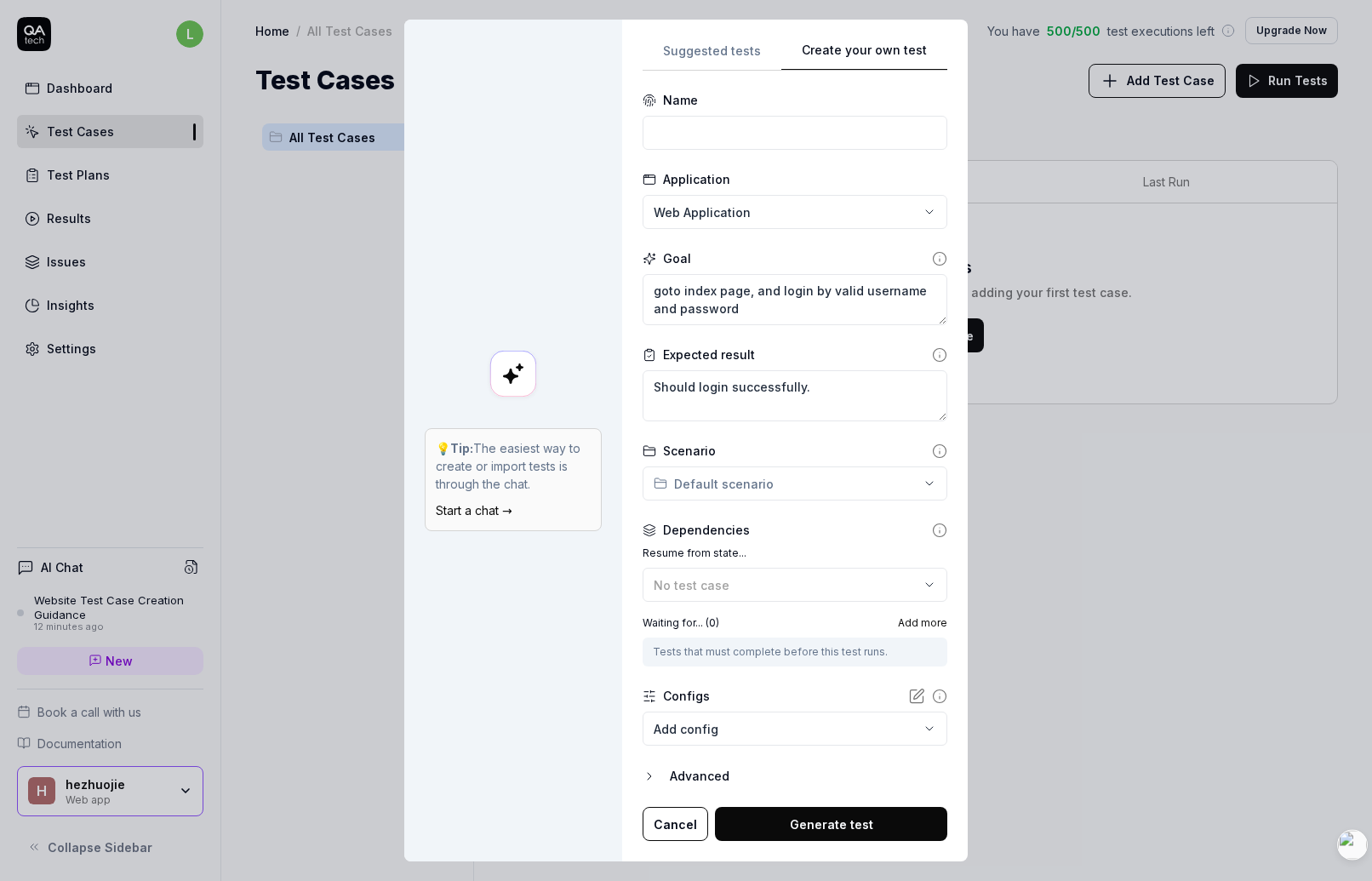
click at [732, 728] on body "l Dashboard Test Cases Test Plans Results Issues Insights Settings AI Chat Webs…" at bounding box center [686, 440] width 1372 height 881
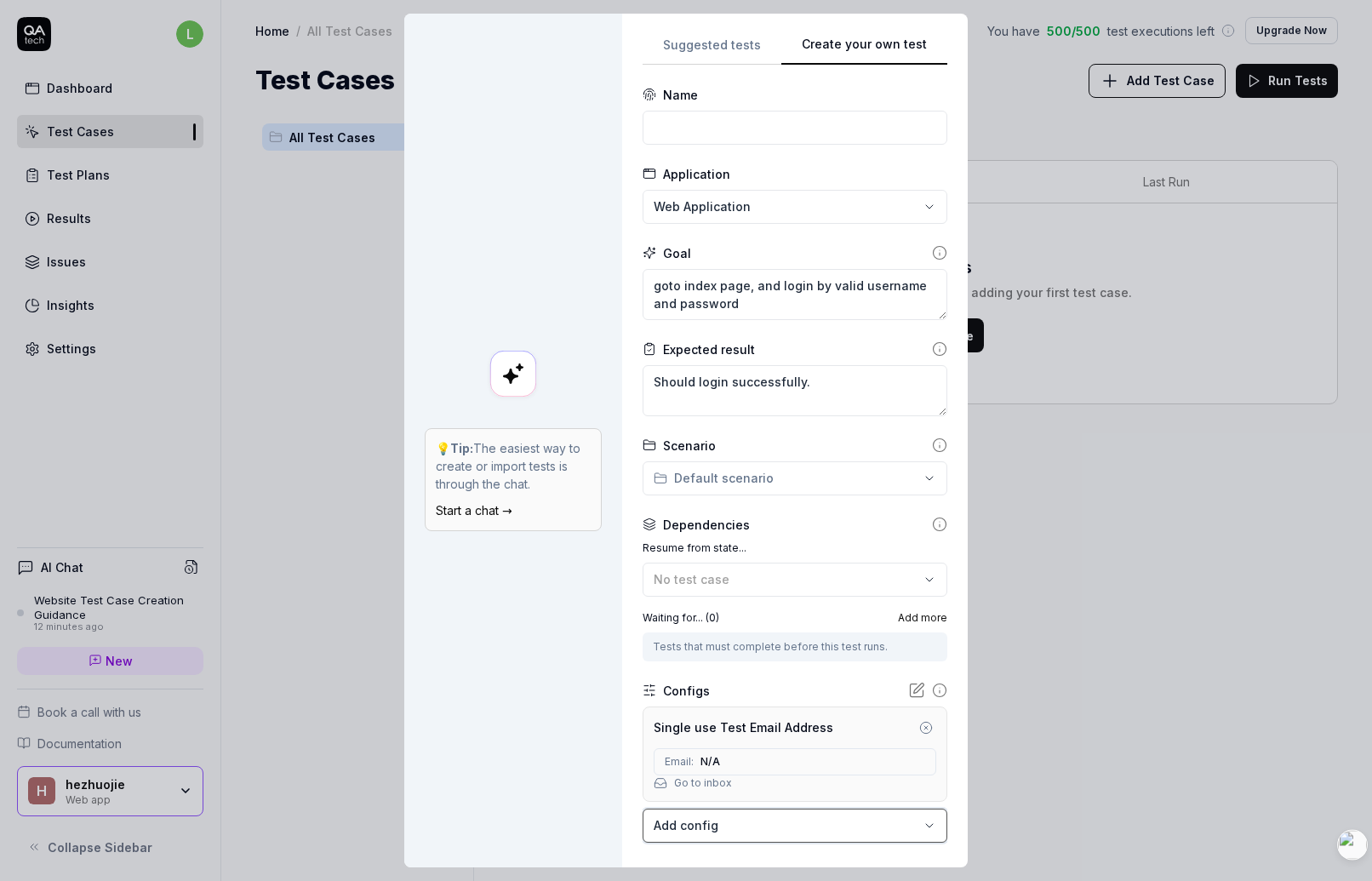
scroll to position [91, 0]
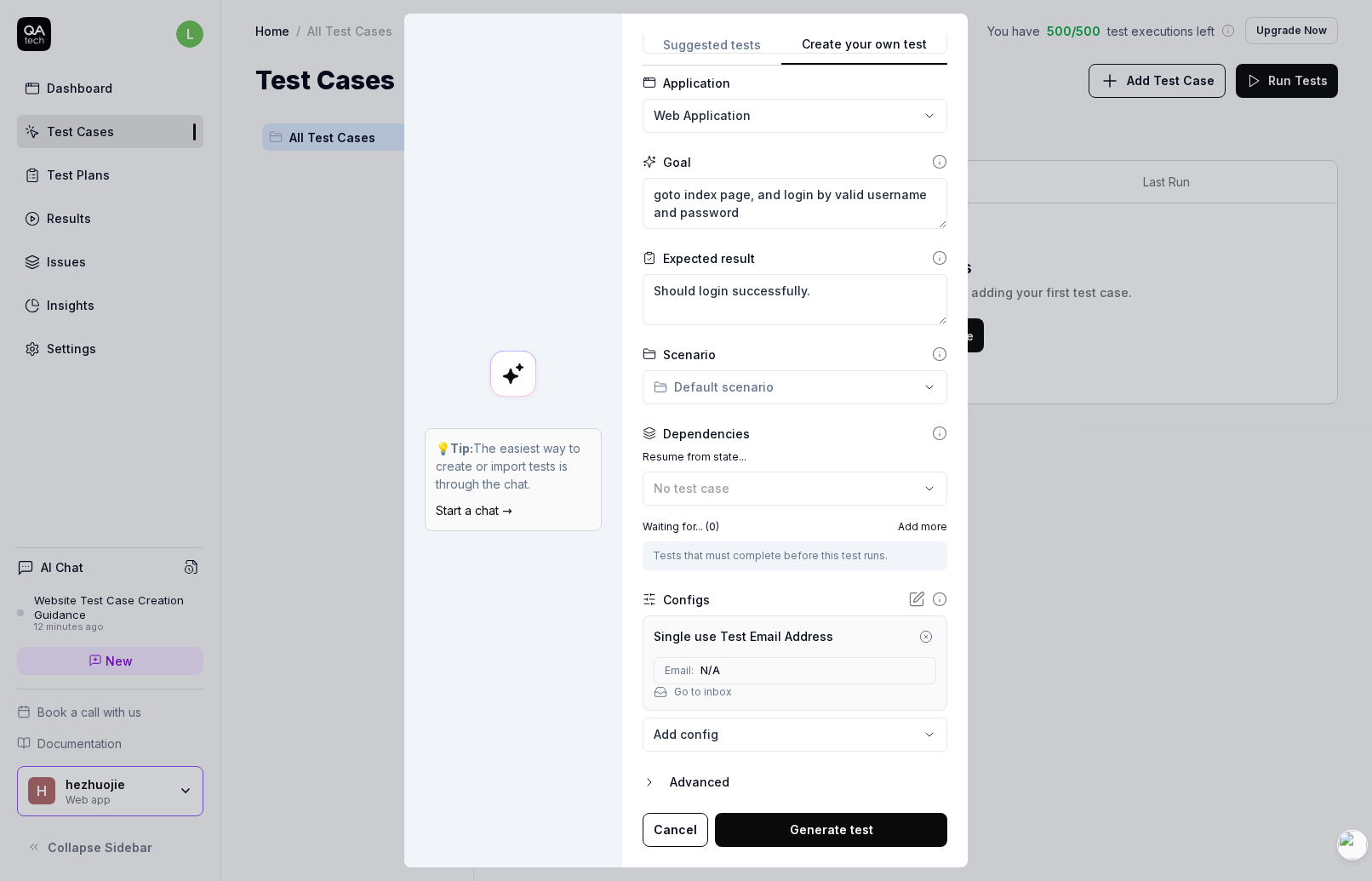
click at [924, 633] on icon "button" at bounding box center [926, 637] width 14 height 14
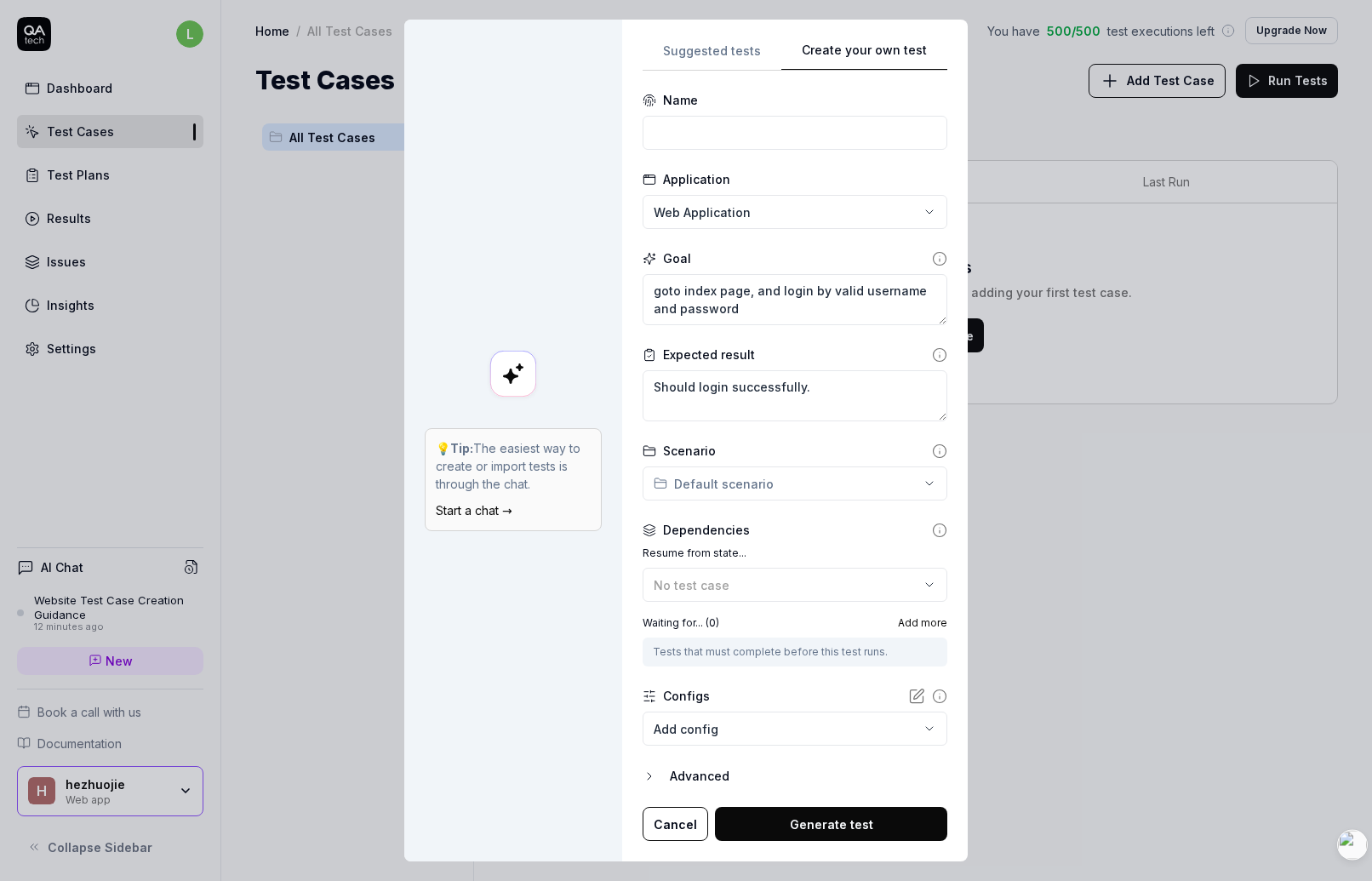
scroll to position [0, 0]
click at [710, 775] on div "Advanced" at bounding box center [809, 777] width 278 height 20
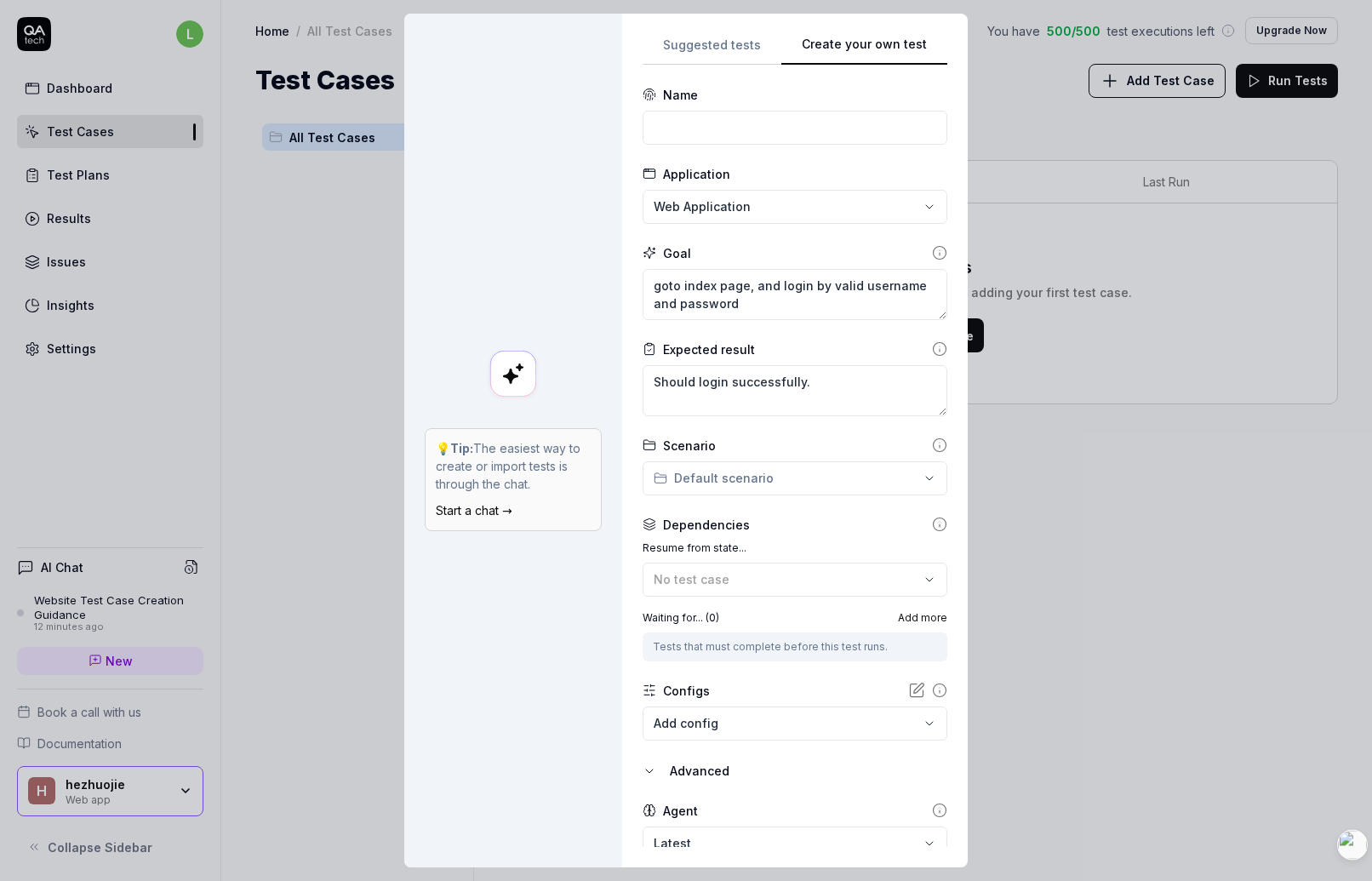
scroll to position [68, 0]
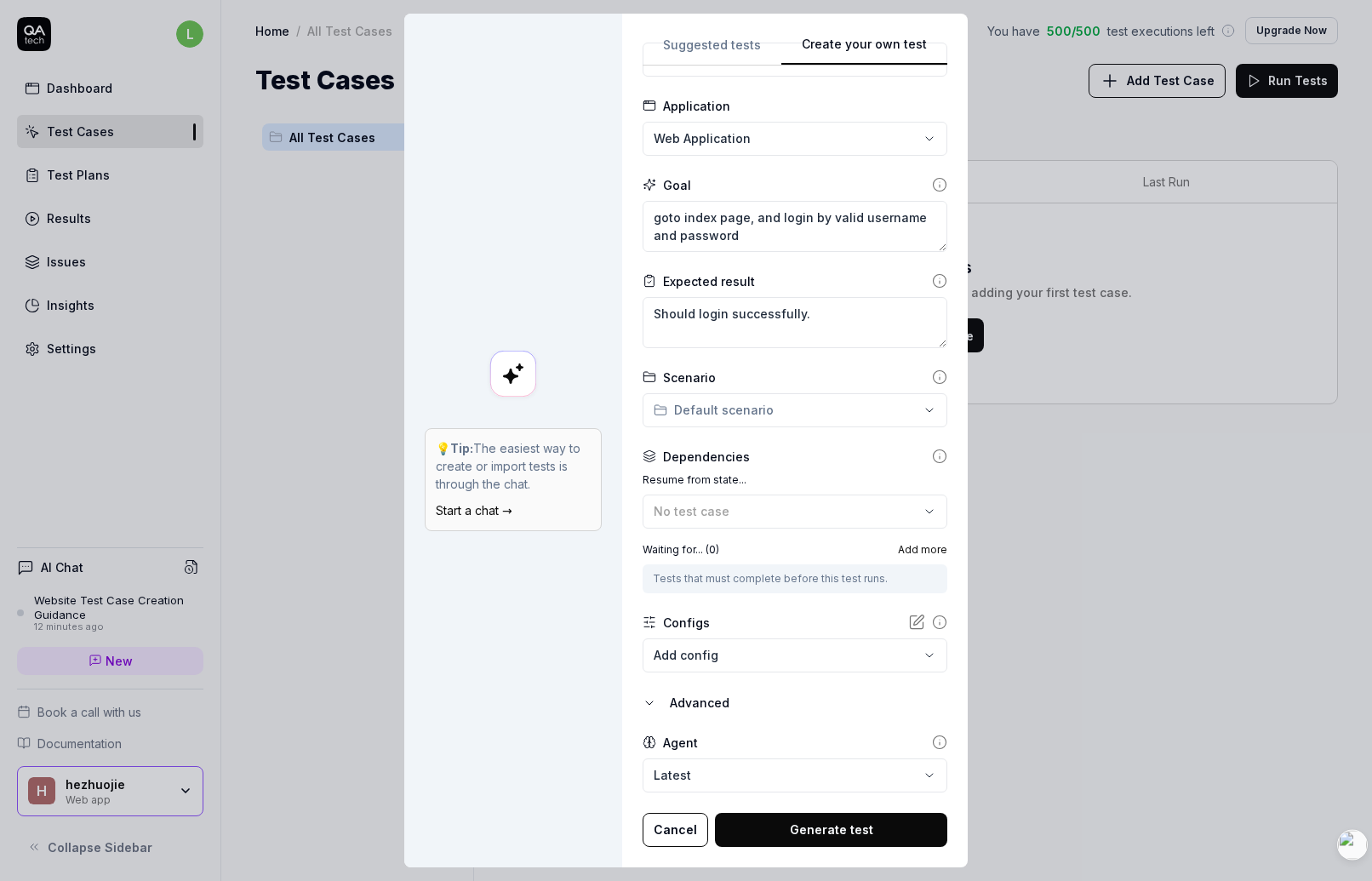
click at [751, 786] on body "l Dashboard Test Cases Test Plans Results Issues Insights Settings AI Chat Webs…" at bounding box center [686, 440] width 1372 height 881
click at [758, 736] on div "**********" at bounding box center [686, 440] width 1372 height 881
click at [766, 782] on body "l Dashboard Test Cases Test Plans Results Issues Insights Settings AI Chat Webs…" at bounding box center [686, 440] width 1372 height 881
click at [782, 724] on div "**********" at bounding box center [686, 440] width 1372 height 881
click at [932, 743] on icon at bounding box center [940, 742] width 16 height 16
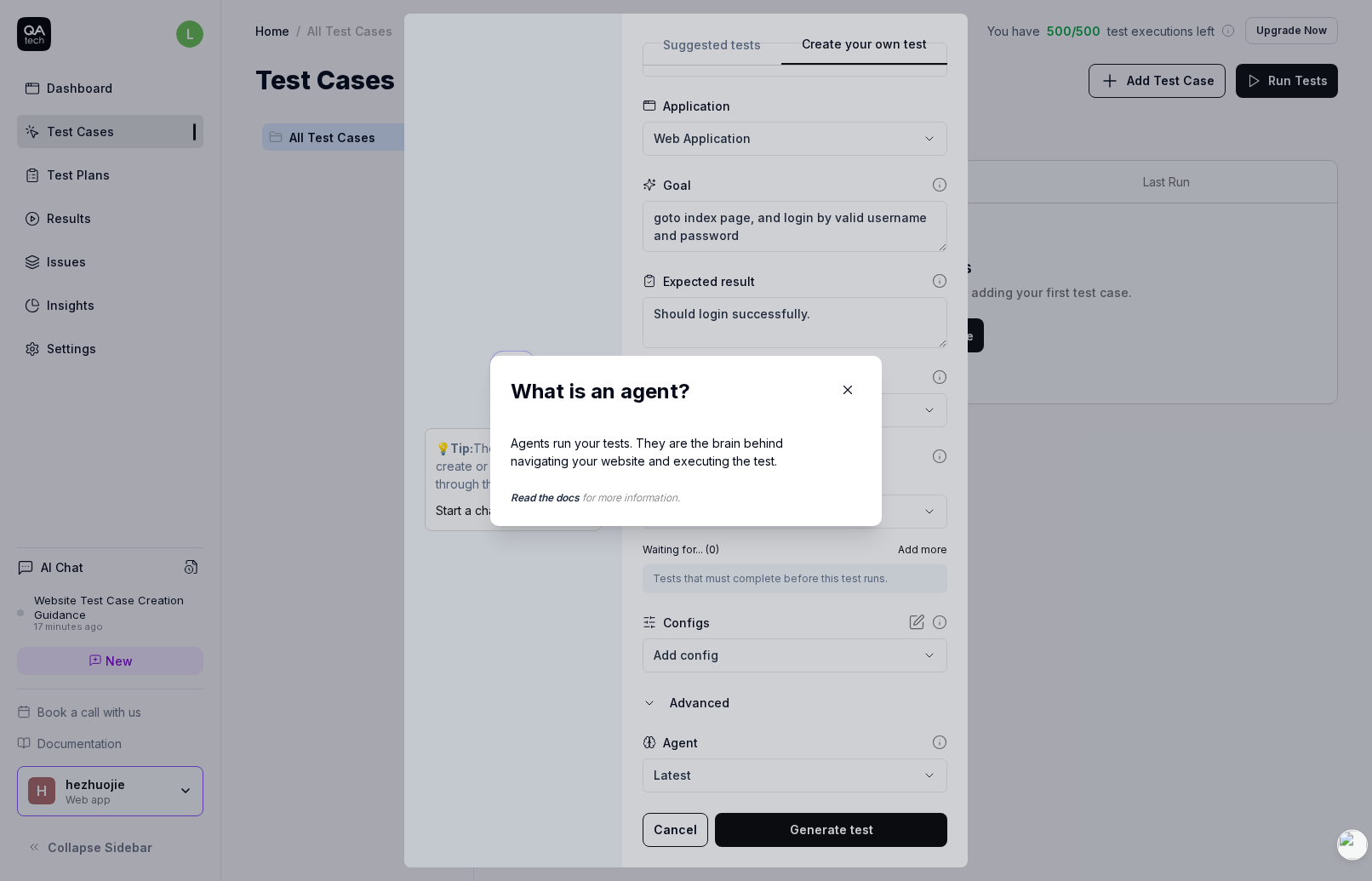
click at [848, 386] on icon "button" at bounding box center [847, 389] width 16 height 16
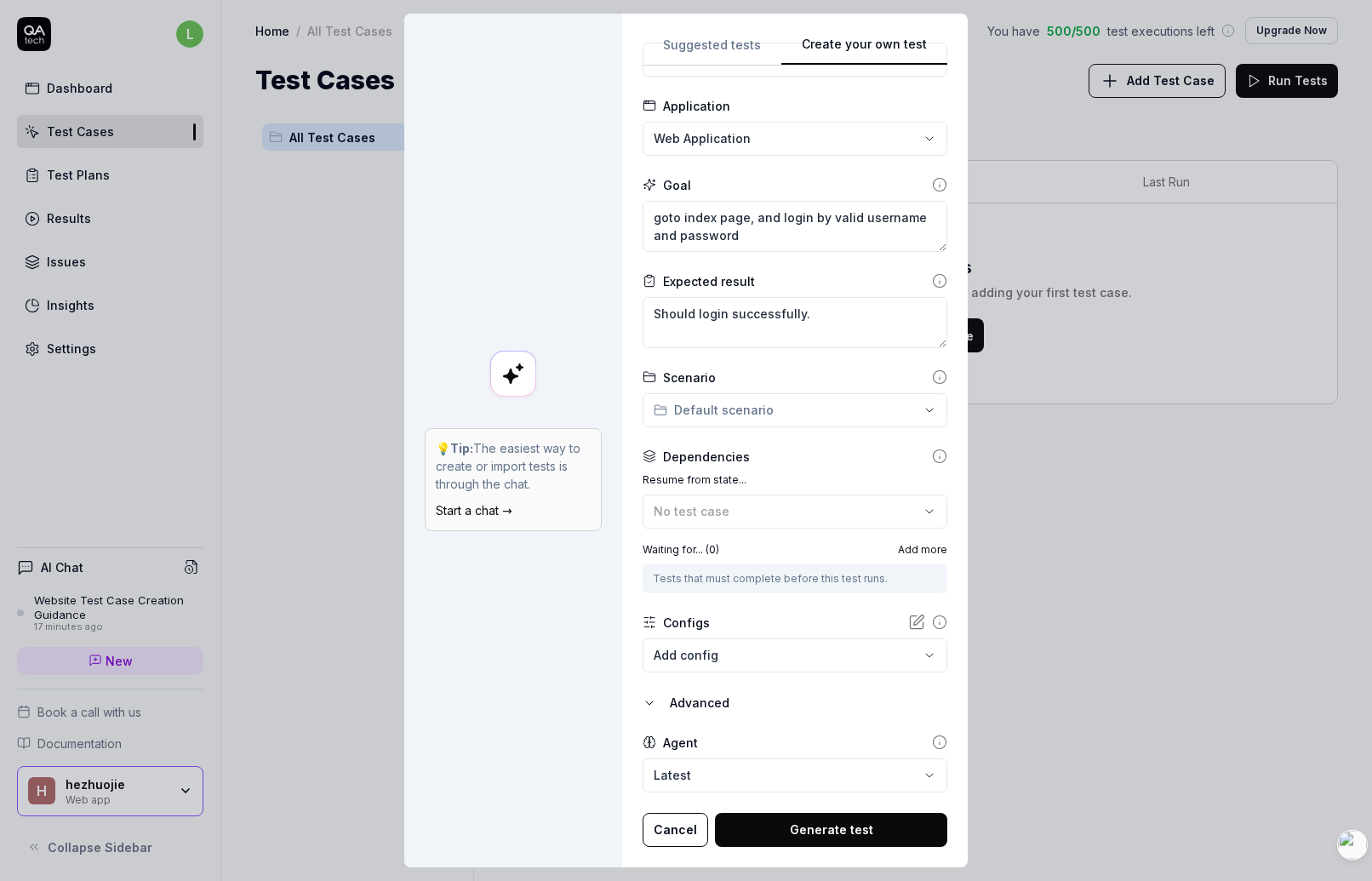
click at [790, 690] on form "**********" at bounding box center [794, 432] width 305 height 829
click at [796, 825] on button "Generate test" at bounding box center [831, 829] width 233 height 34
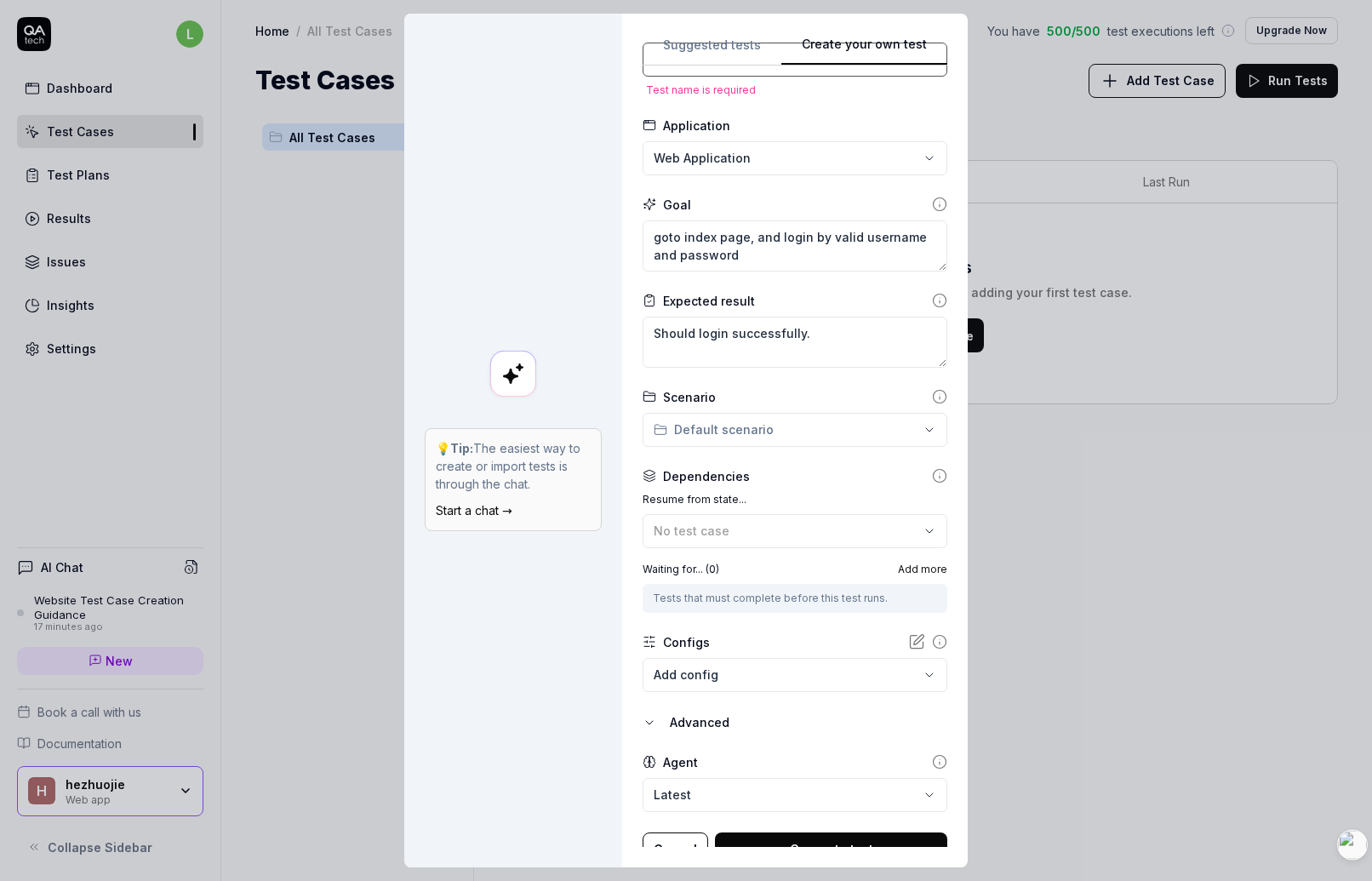
scroll to position [0, 0]
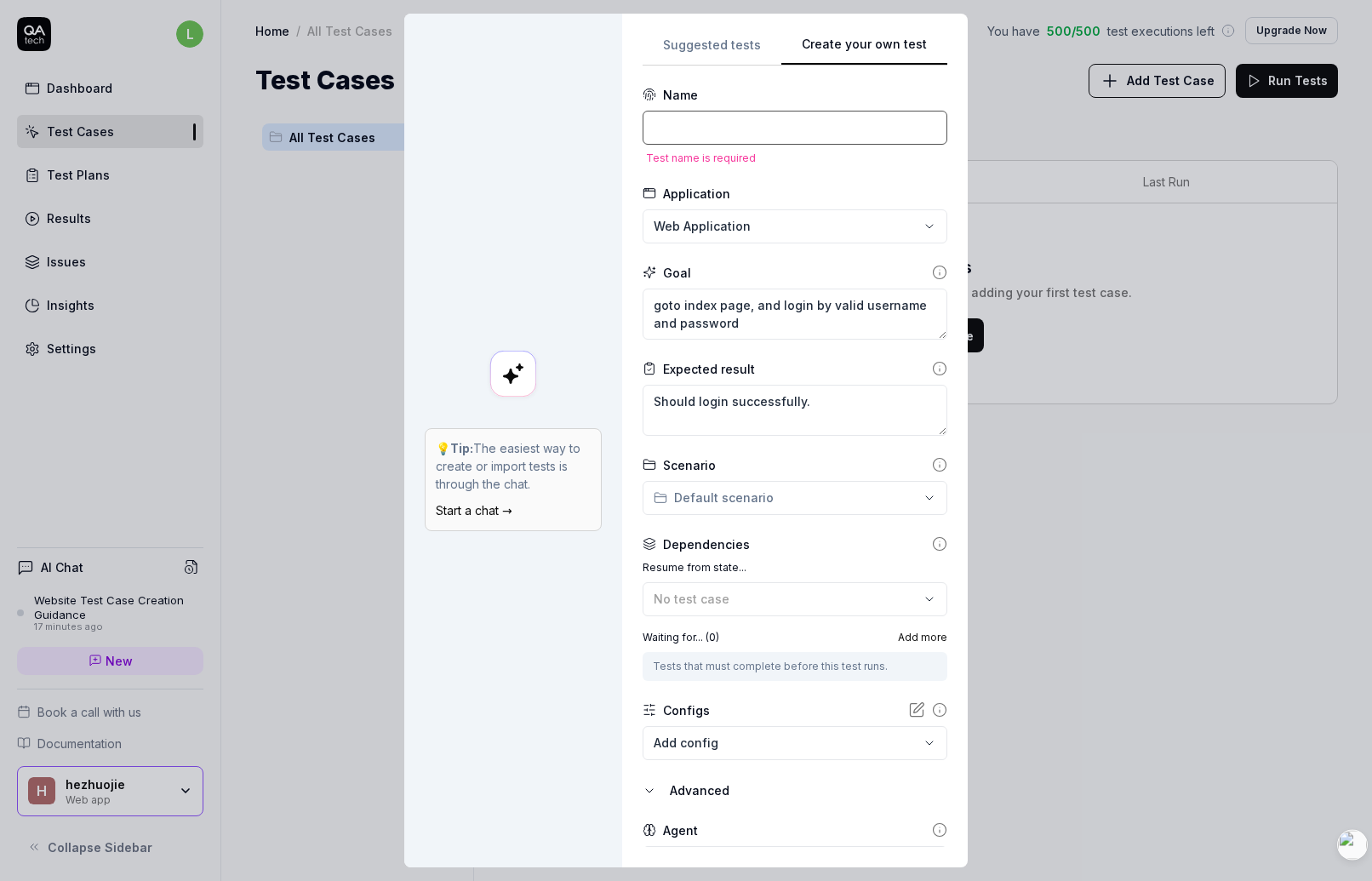
click at [723, 121] on input at bounding box center [794, 127] width 305 height 34
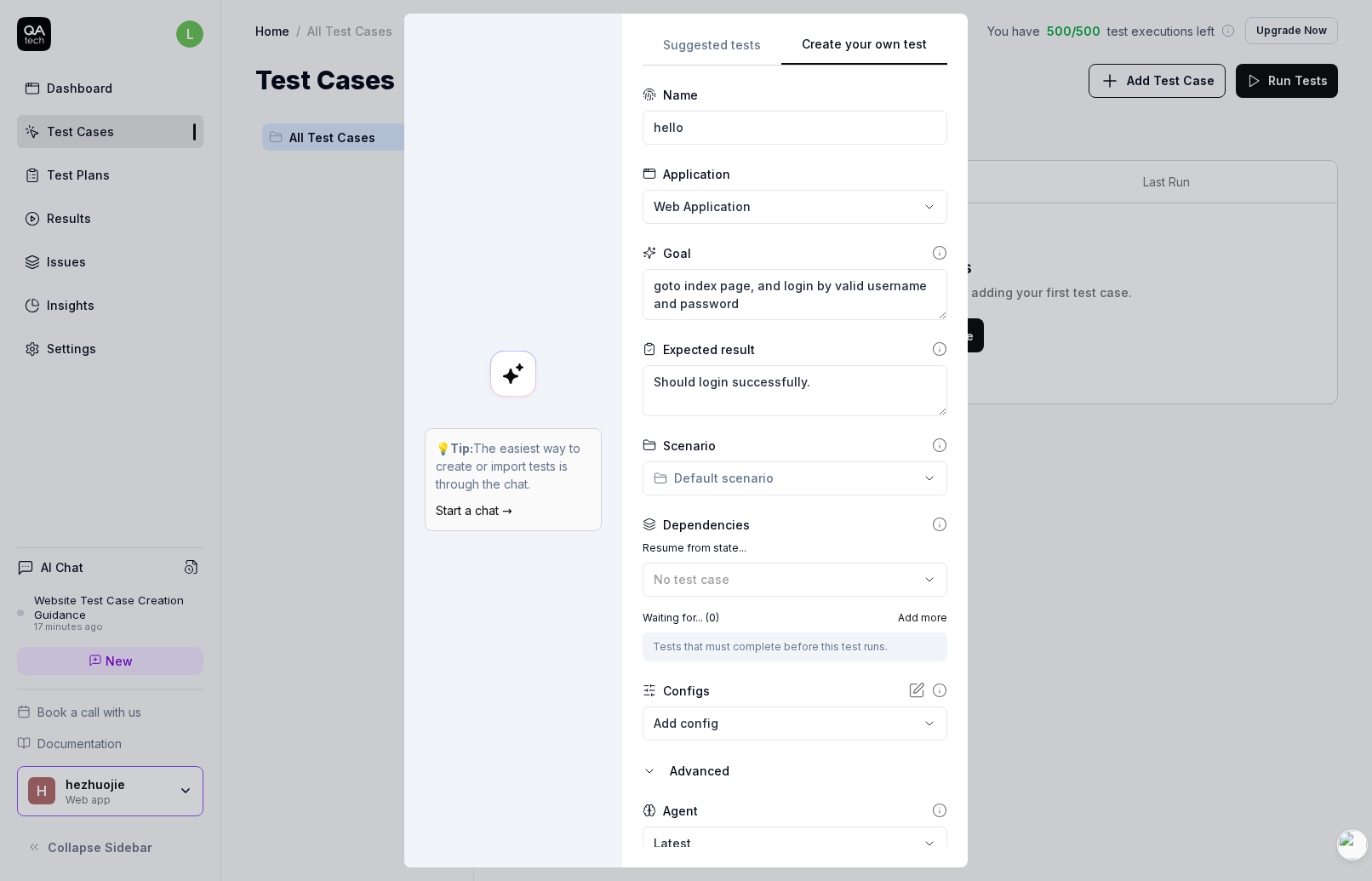
click at [755, 165] on div "Application" at bounding box center [794, 173] width 305 height 17
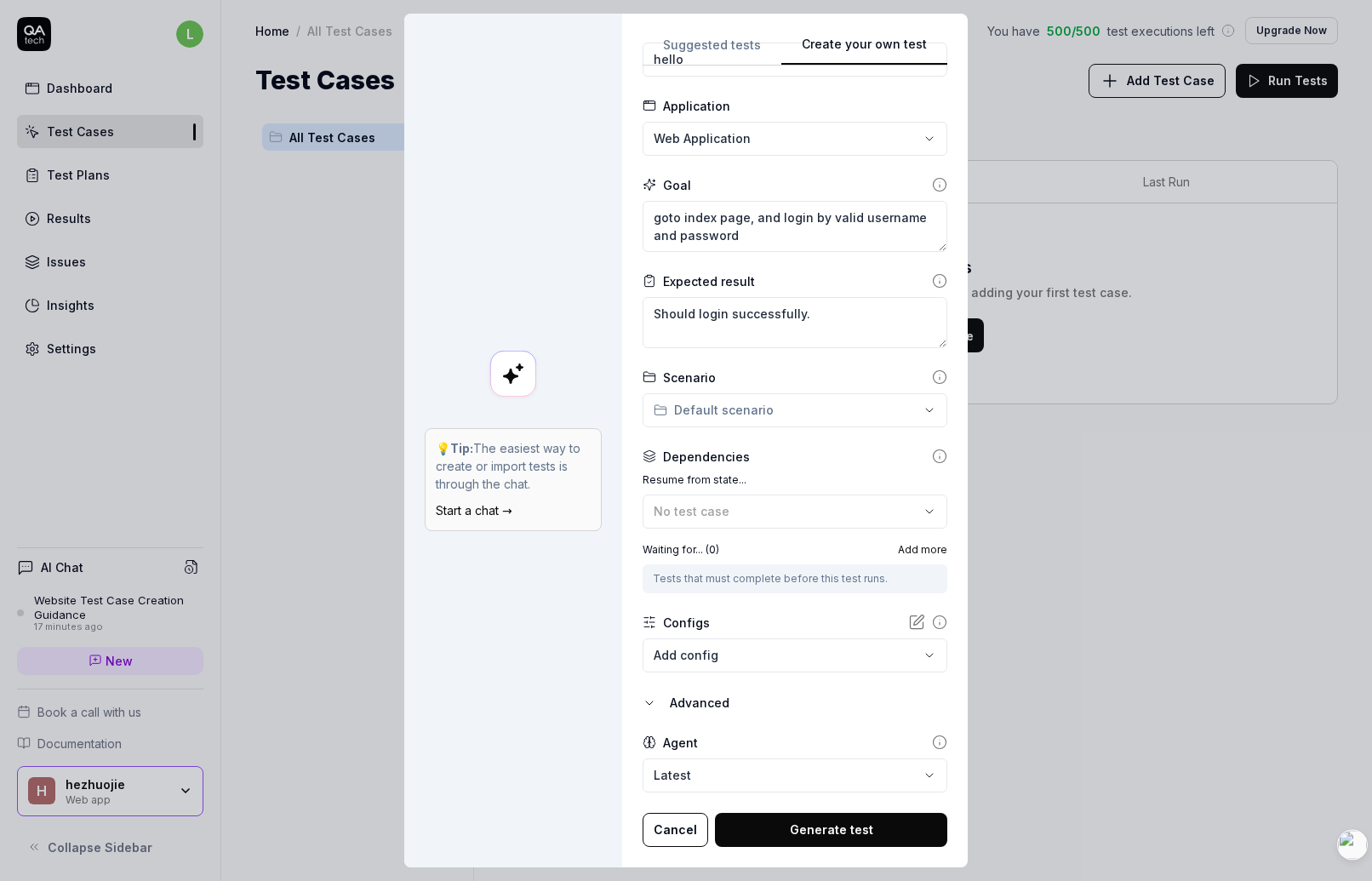
click at [794, 840] on button "Generate test" at bounding box center [831, 829] width 233 height 34
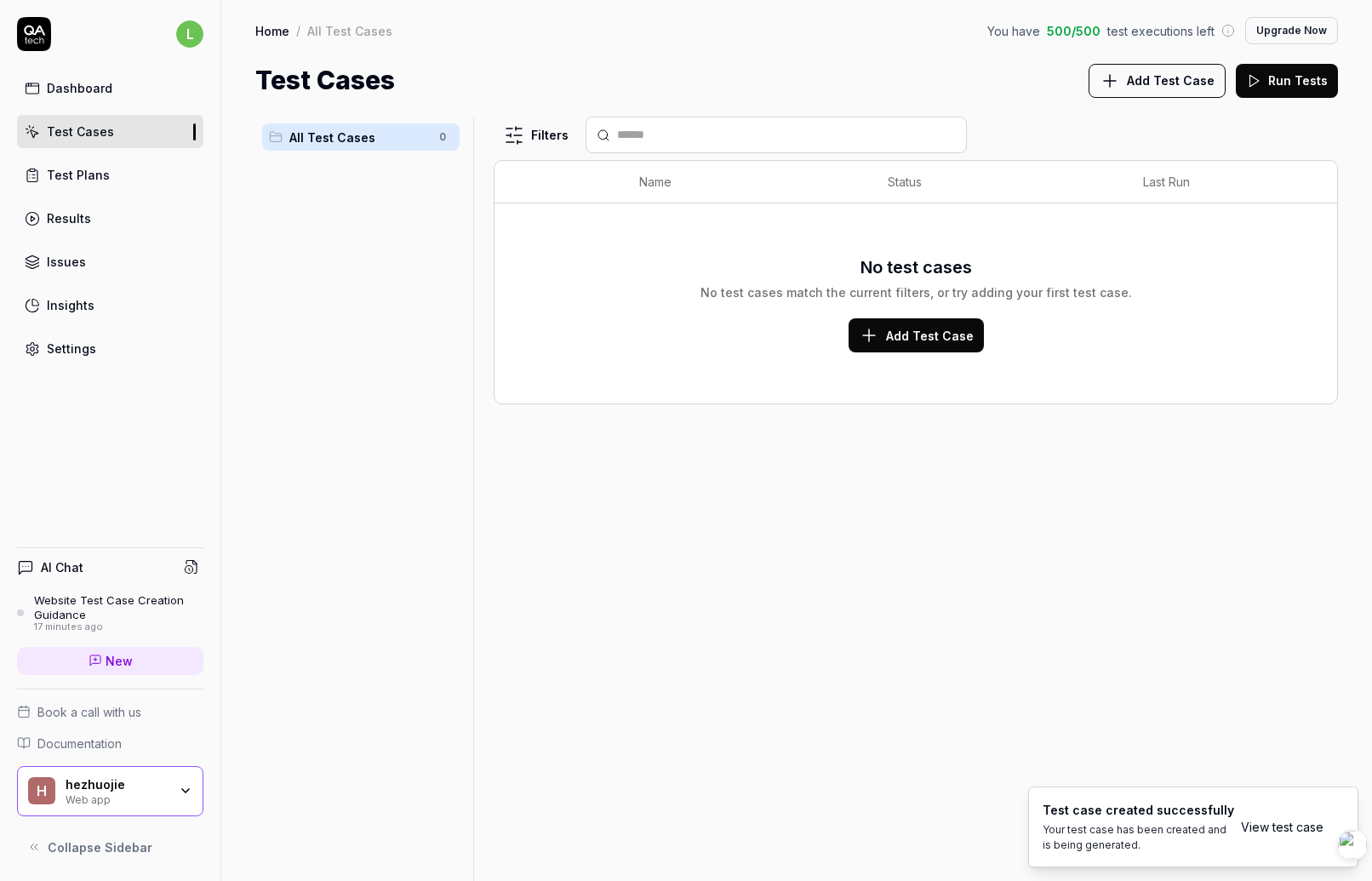
click at [1104, 829] on link "View test case" at bounding box center [1283, 827] width 83 height 17
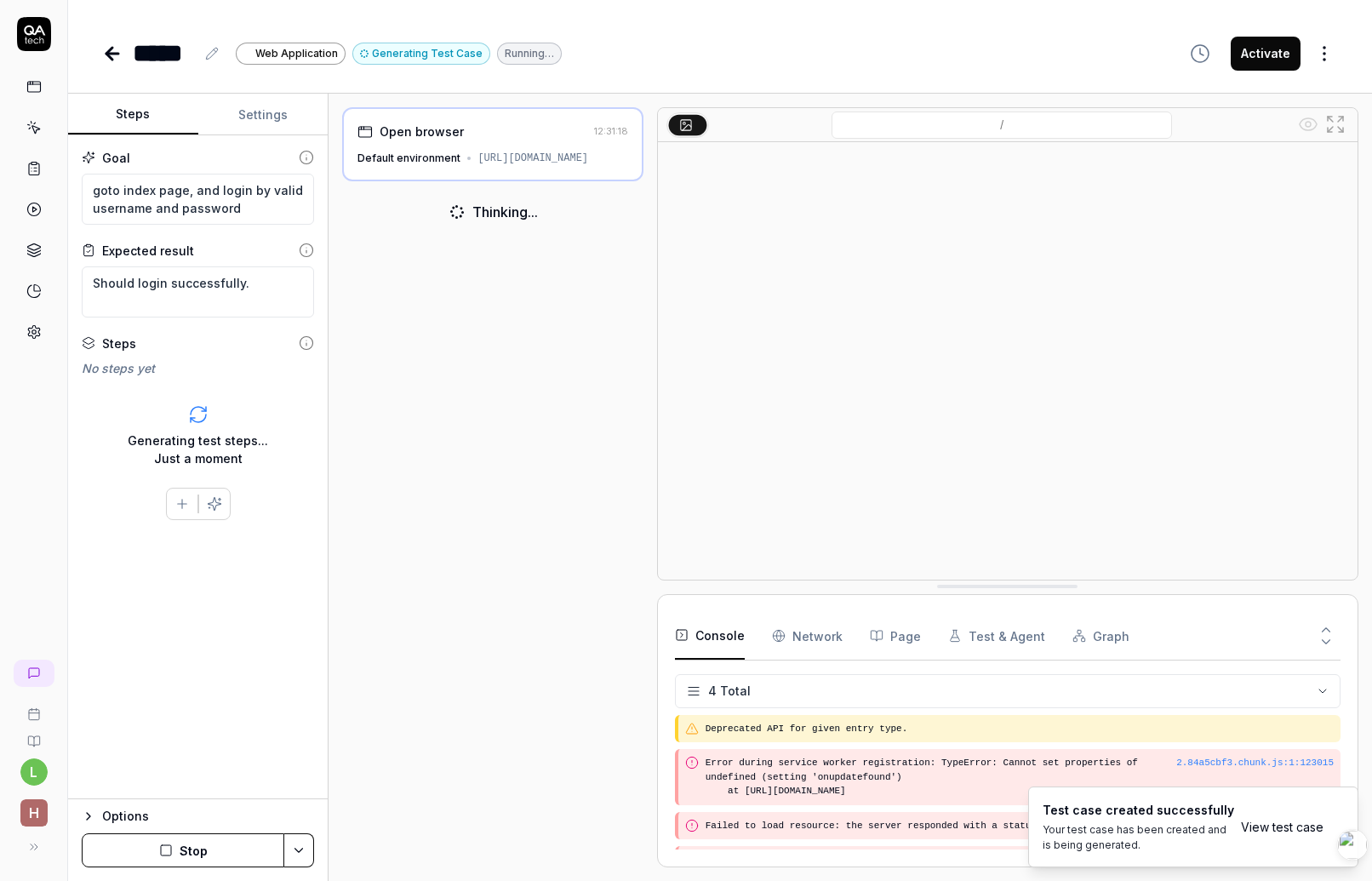
scroll to position [52, 0]
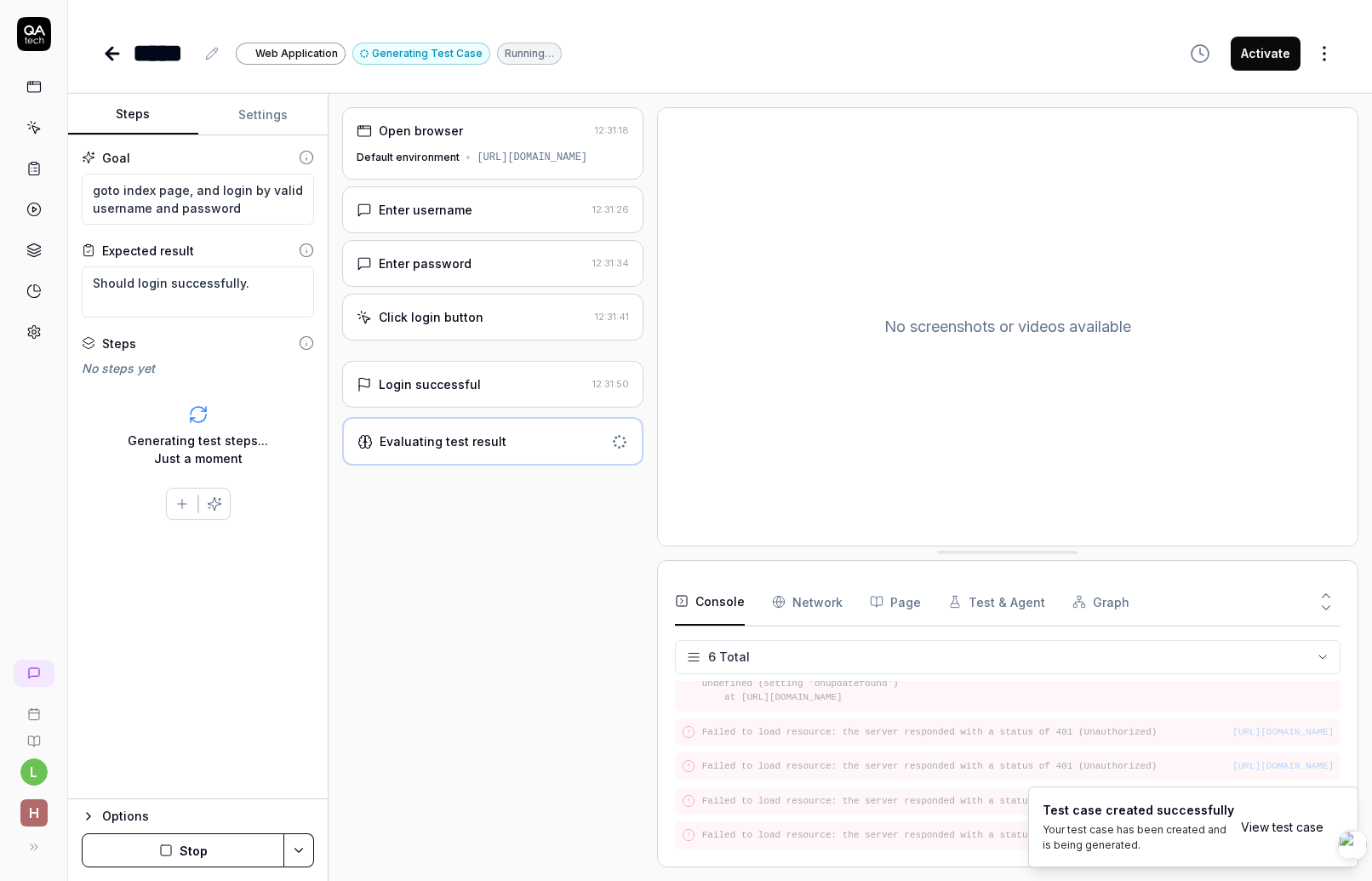
scroll to position [116, 0]
click at [1104, 826] on div at bounding box center [1351, 842] width 34 height 38
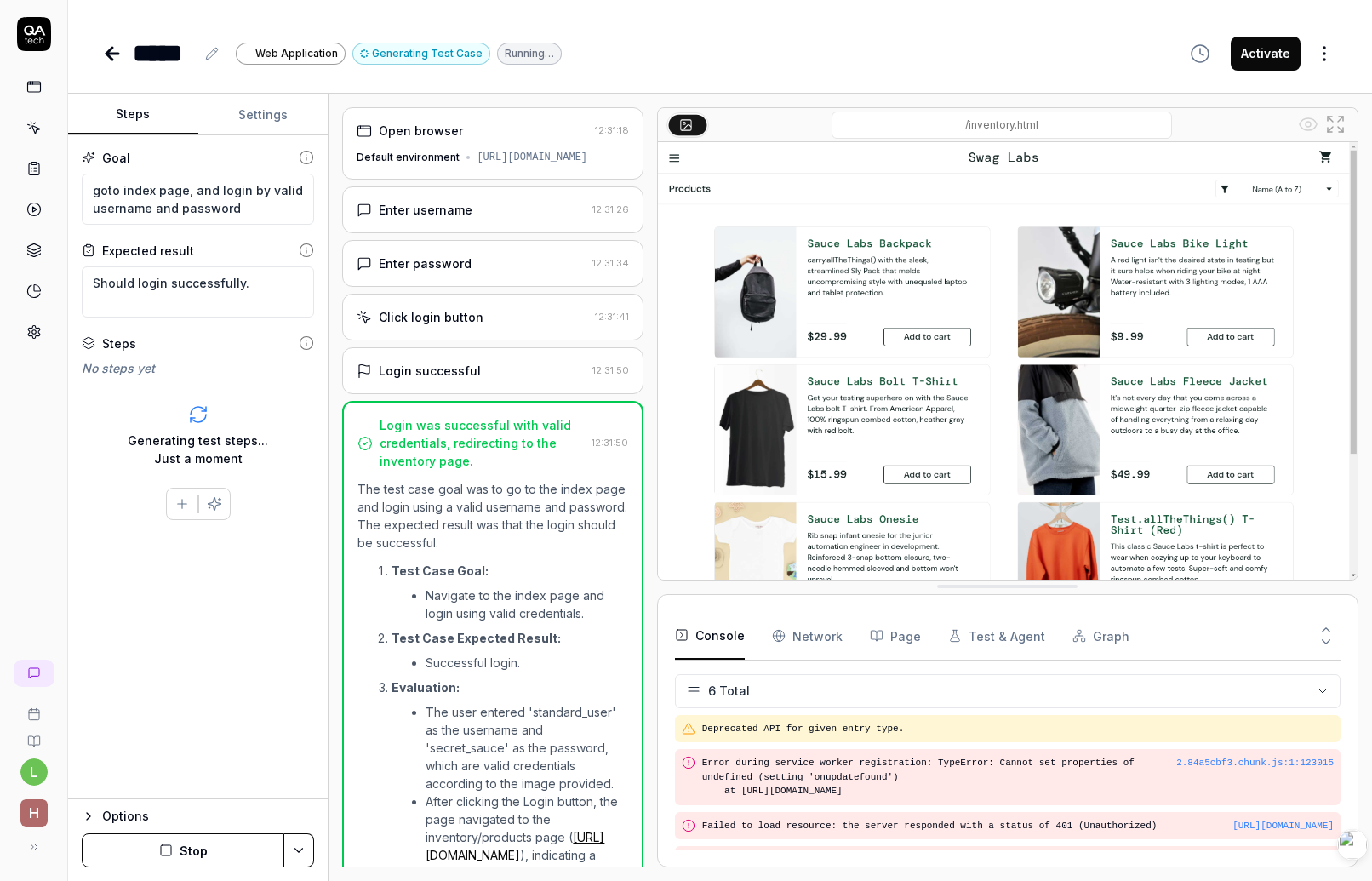
scroll to position [150, 0]
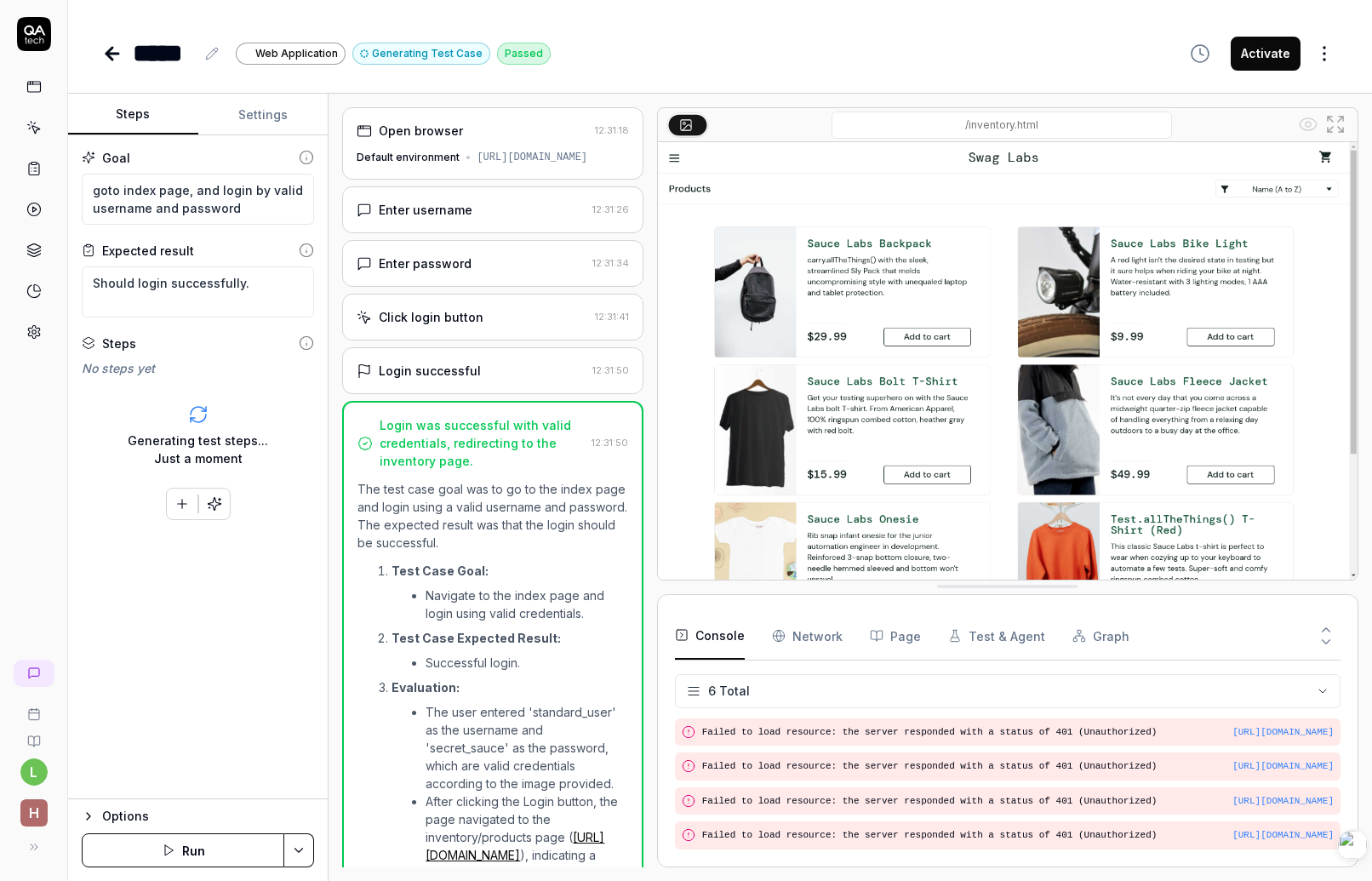
click at [813, 642] on Requests "Network" at bounding box center [807, 636] width 71 height 48
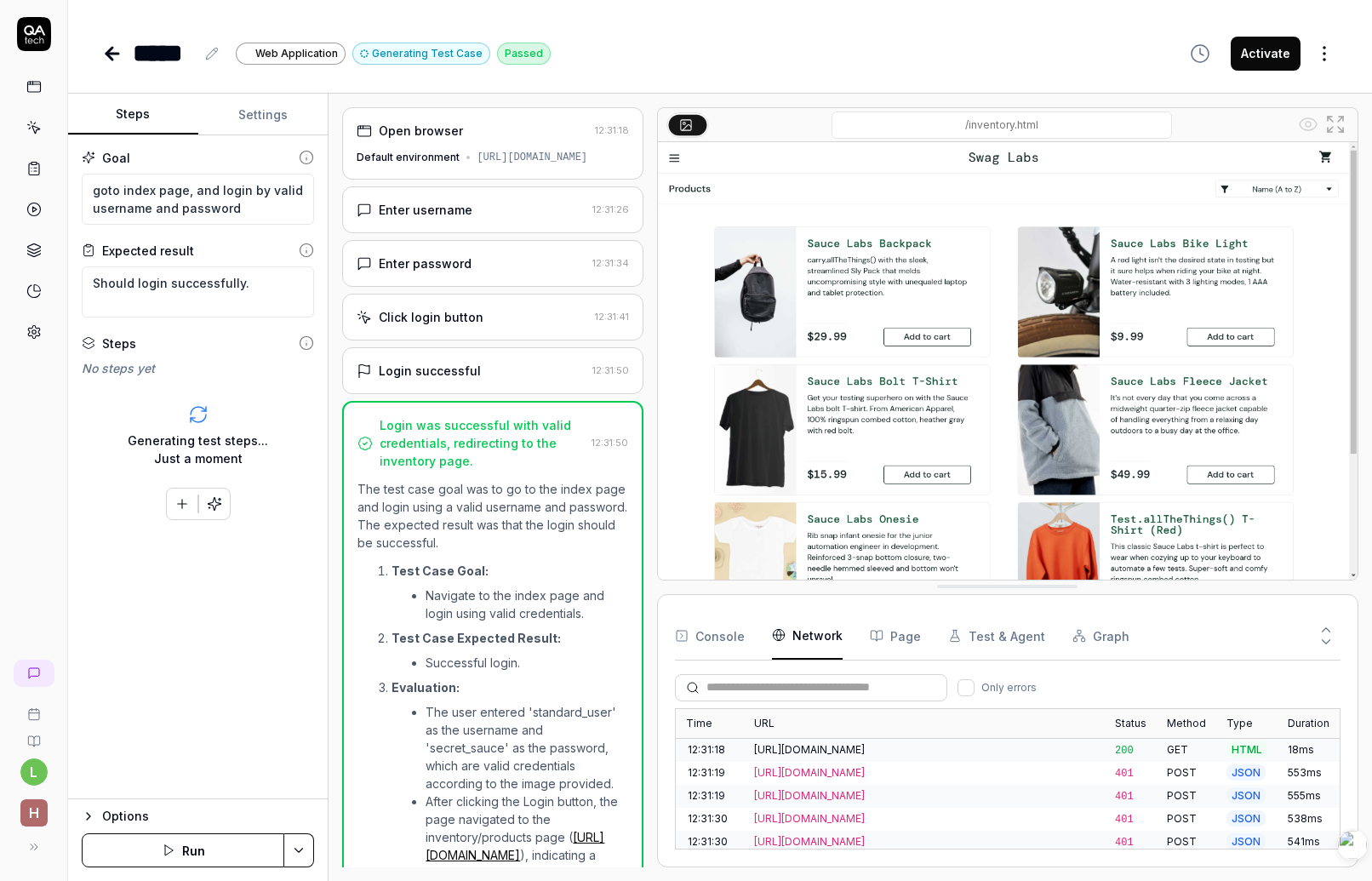
scroll to position [45, 0]
click at [1010, 646] on button "Test & Agent" at bounding box center [997, 636] width 97 height 48
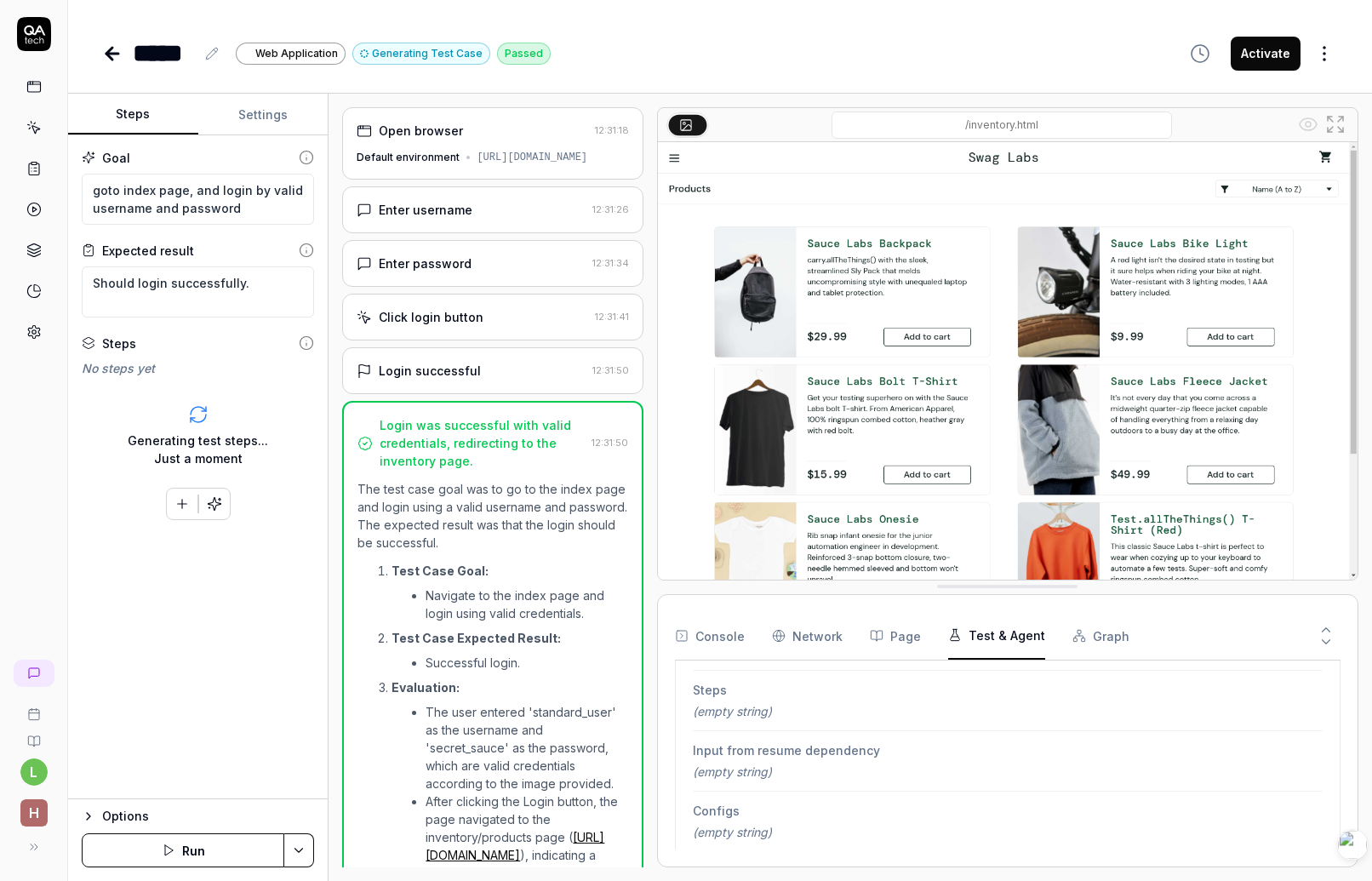
scroll to position [368, 0]
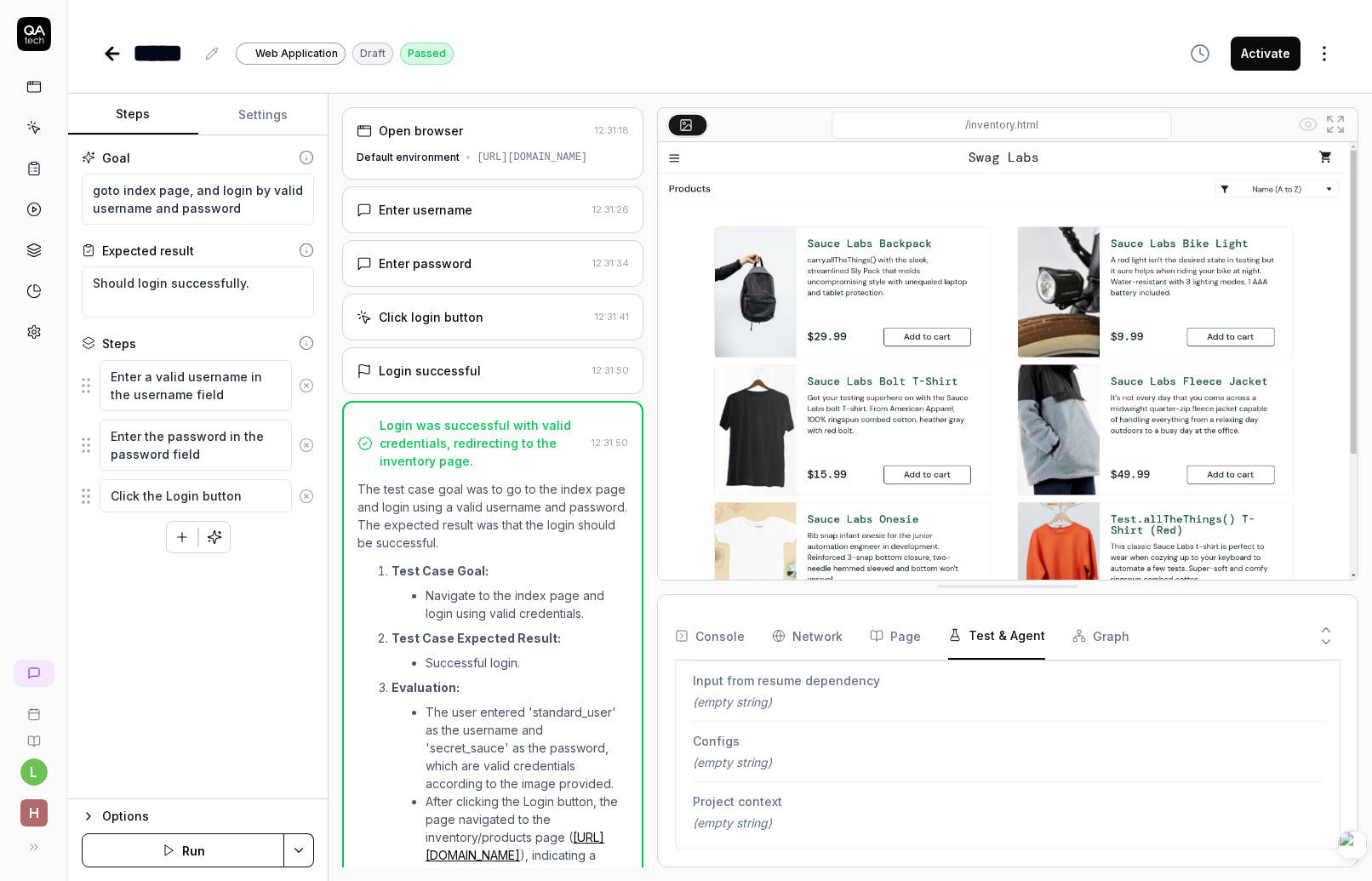
click at [268, 115] on button "Settings" at bounding box center [264, 115] width 131 height 41
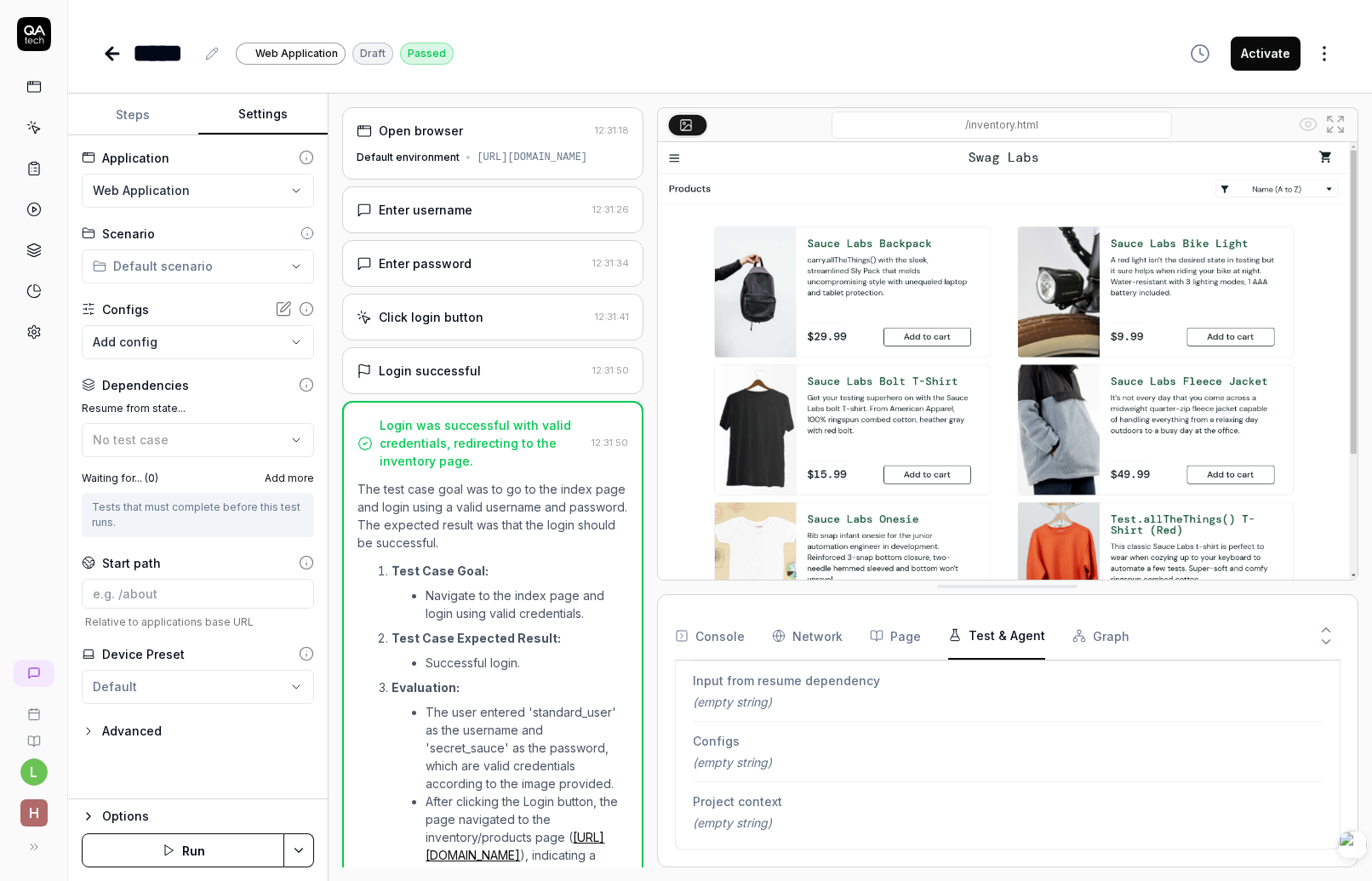
click at [143, 106] on button "Steps" at bounding box center [133, 115] width 131 height 41
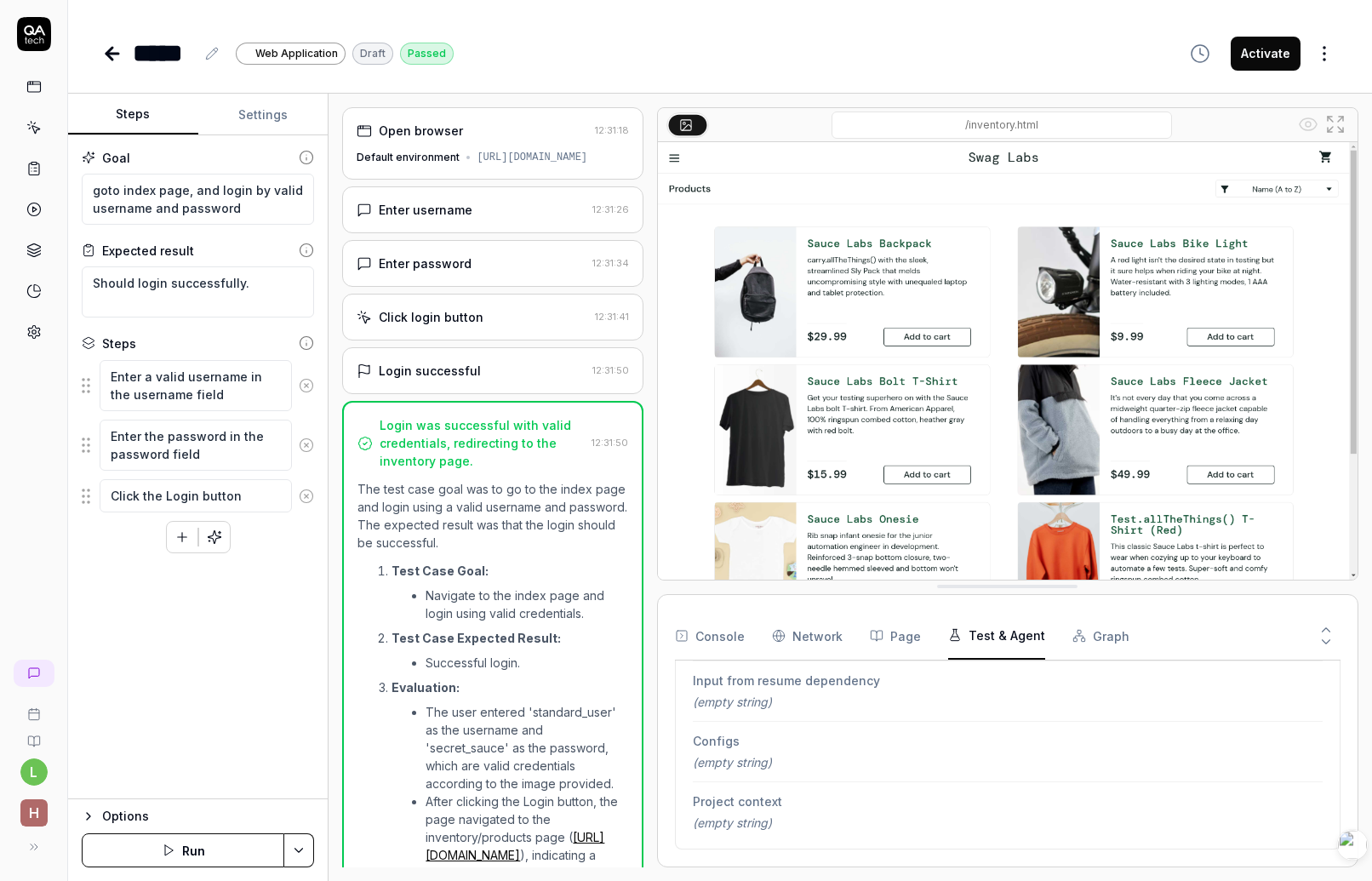
click at [307, 344] on icon at bounding box center [306, 342] width 16 height 16
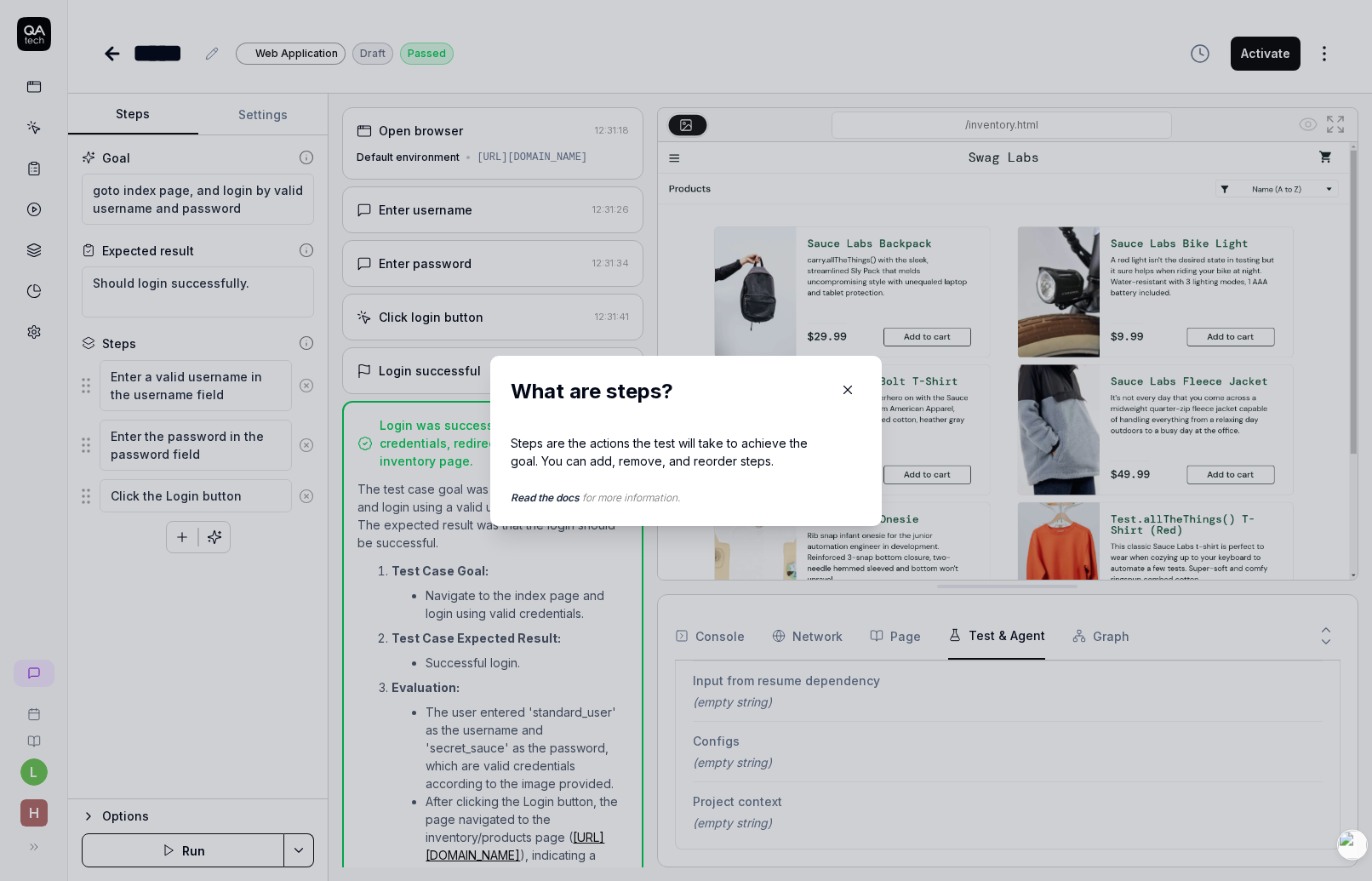
click at [767, 444] on div "Steps are the actions the test will take to achieve the goal. You can add, remo…" at bounding box center [669, 452] width 317 height 36
click at [764, 463] on div "Steps are the actions the test will take to achieve the goal. You can add, remo…" at bounding box center [669, 452] width 317 height 36
click at [849, 391] on icon "button" at bounding box center [848, 389] width 7 height 7
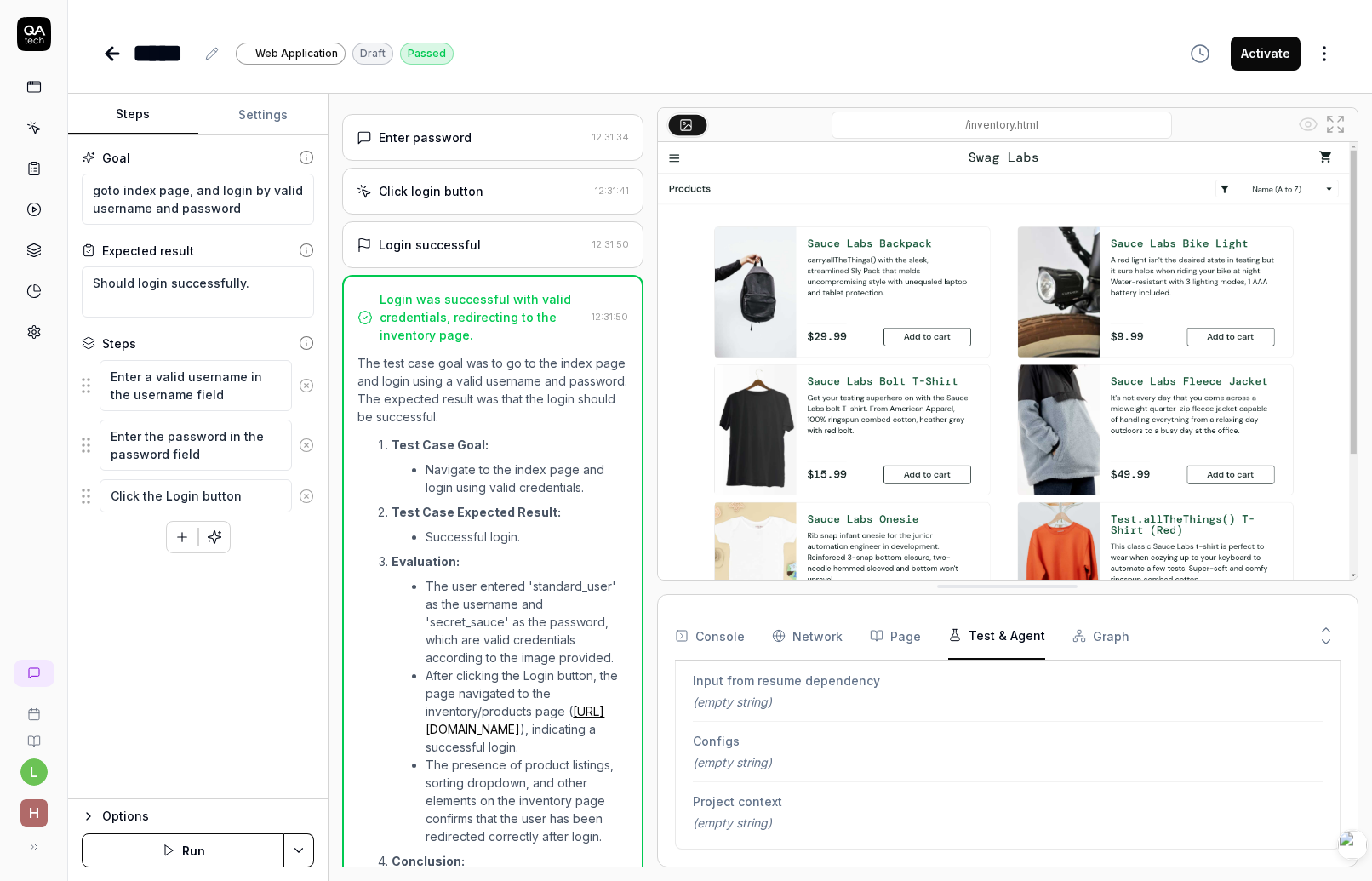
scroll to position [0, 0]
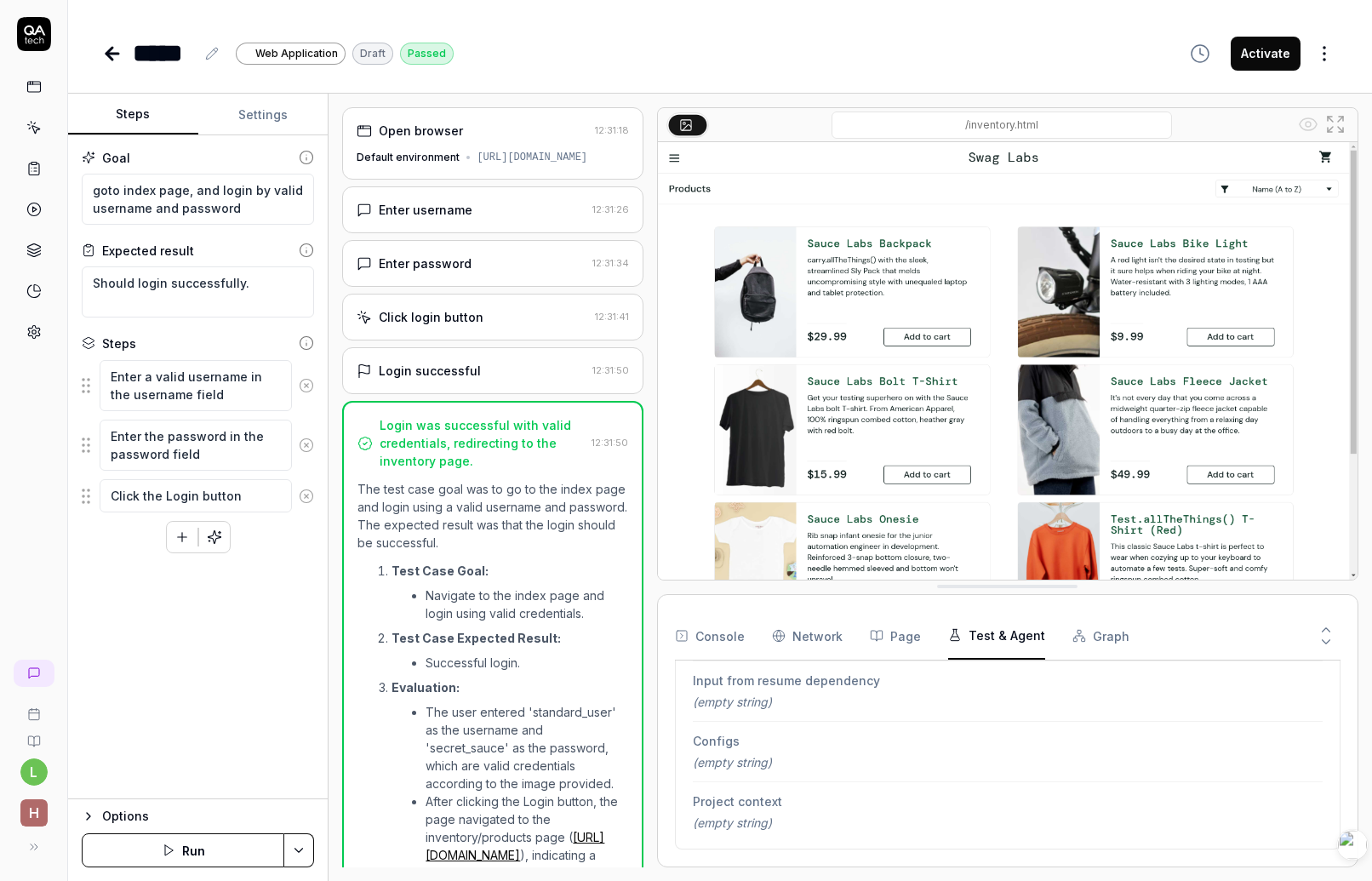
click at [462, 360] on div "Login successful 12:31:50" at bounding box center [492, 370] width 301 height 47
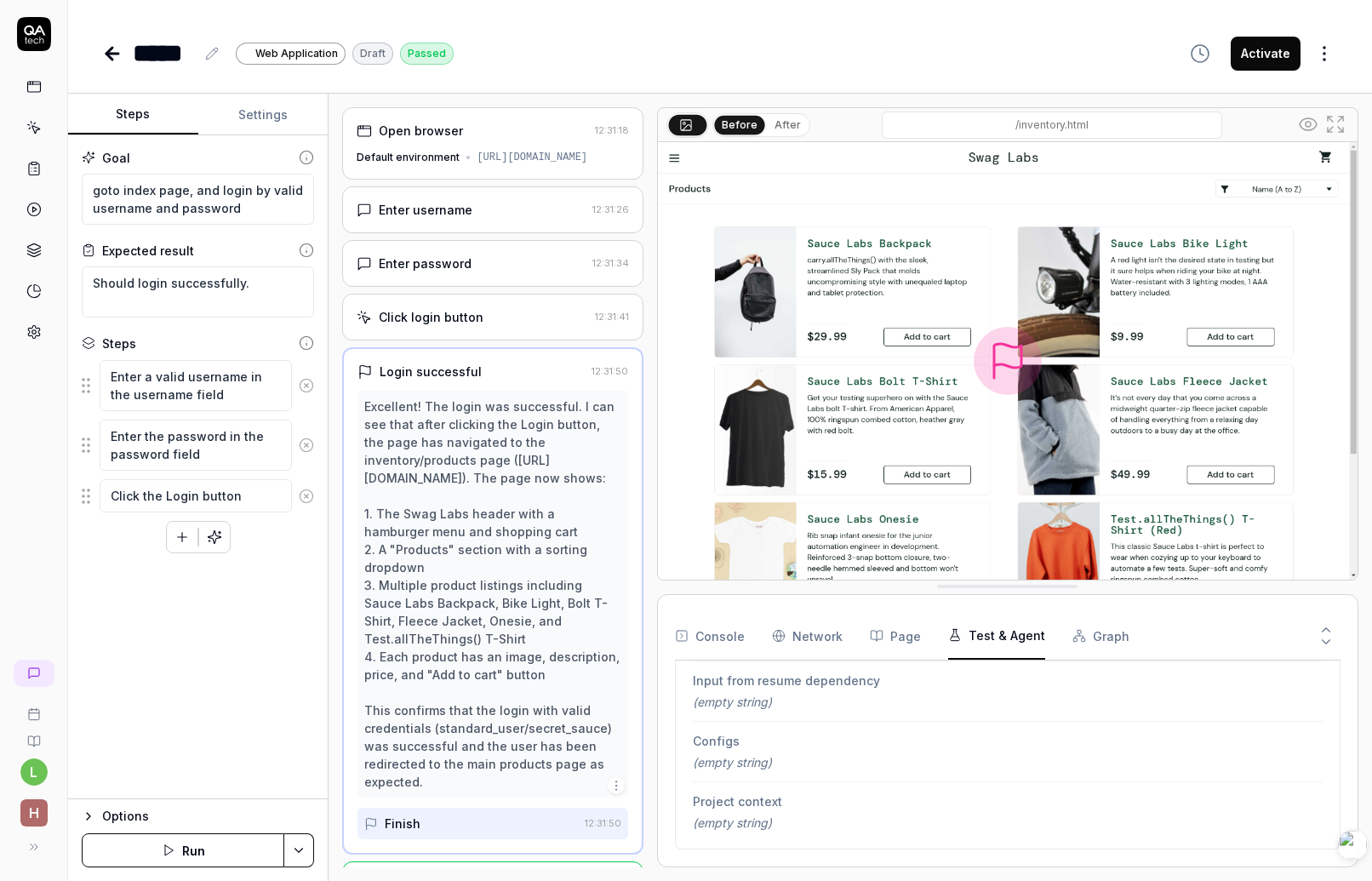
click at [471, 324] on div "Click login button" at bounding box center [432, 317] width 105 height 17
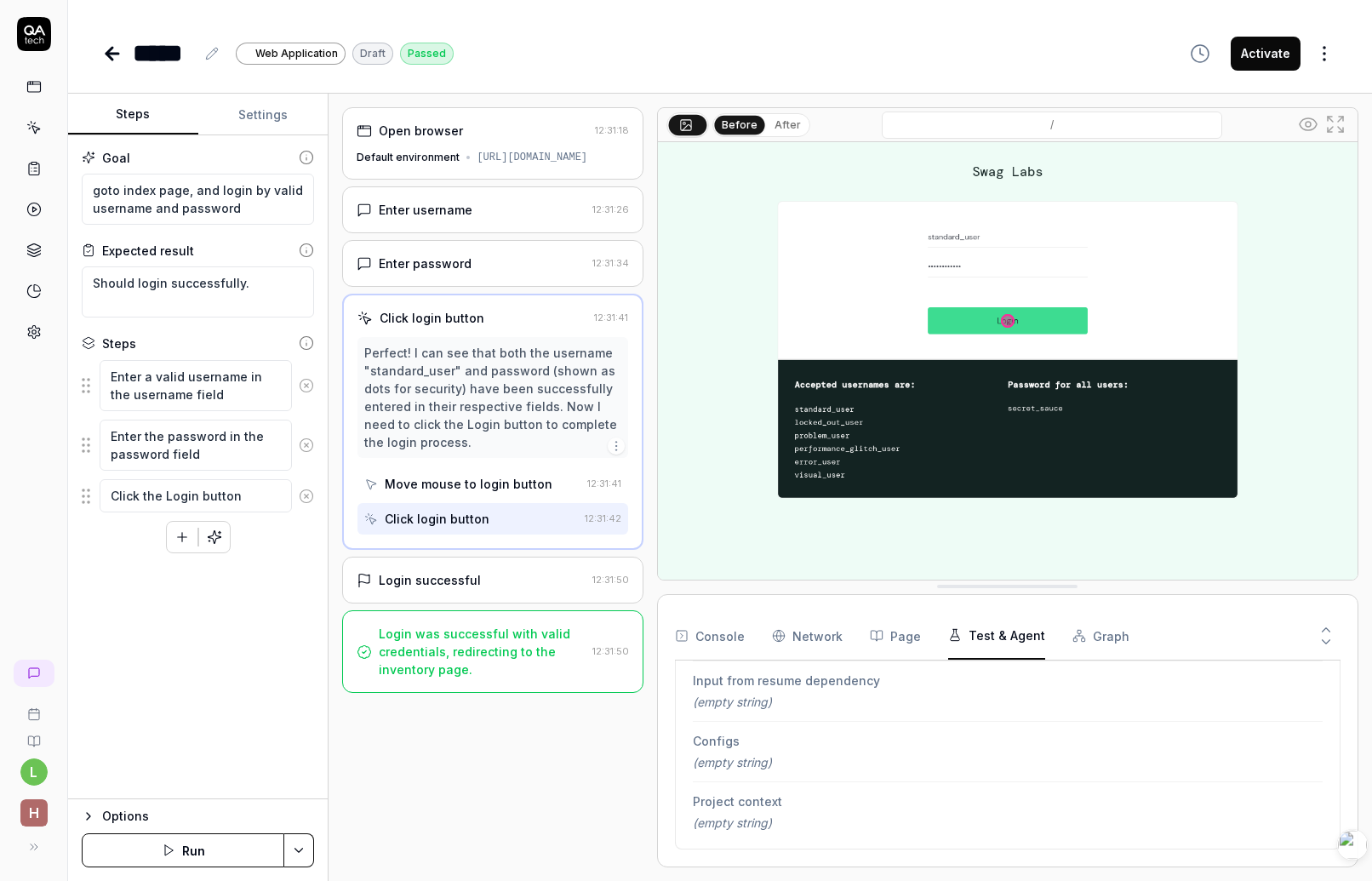
click at [483, 261] on div "Enter password" at bounding box center [471, 263] width 228 height 17
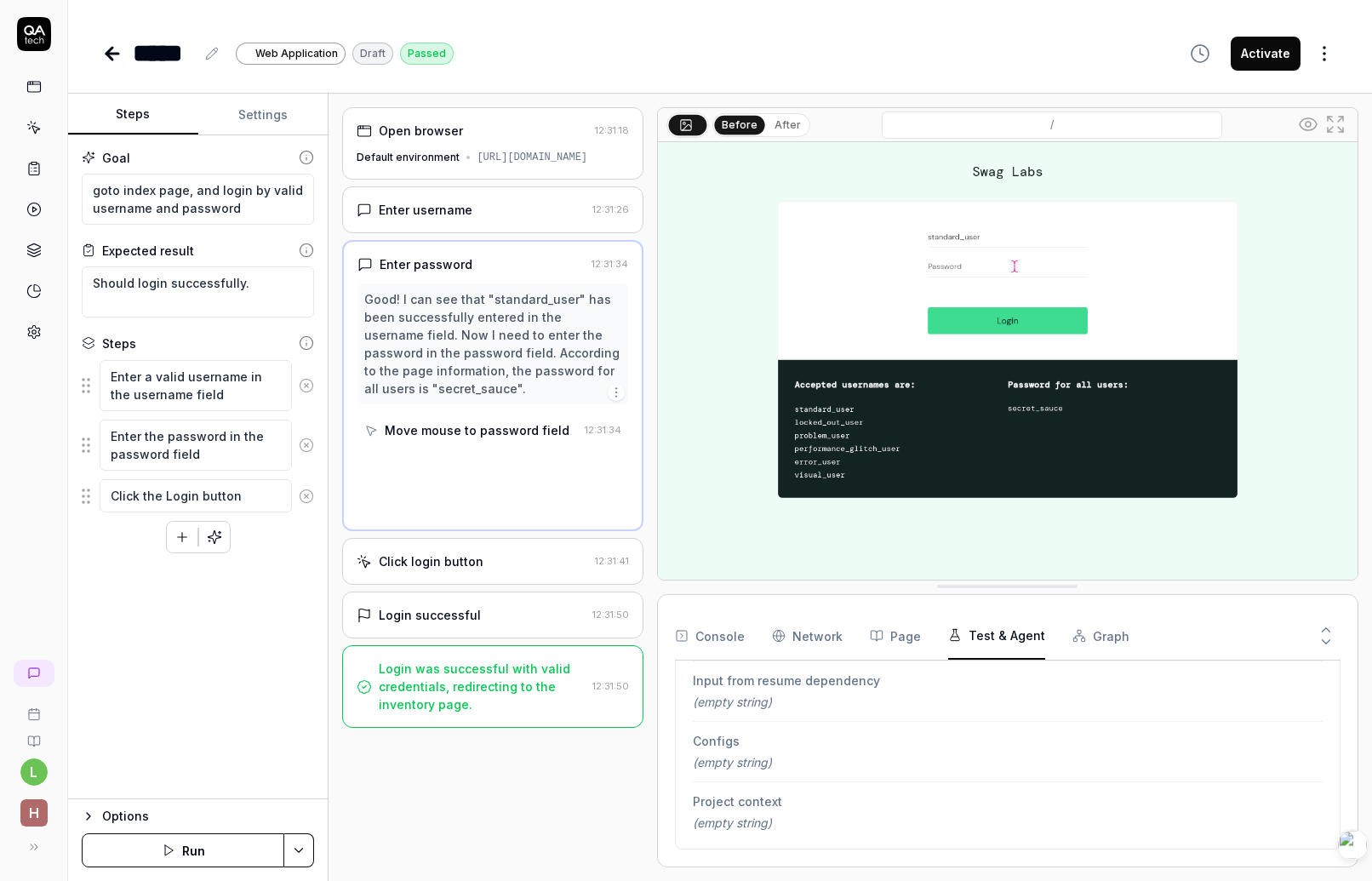
click at [499, 211] on div "Enter username" at bounding box center [471, 209] width 228 height 17
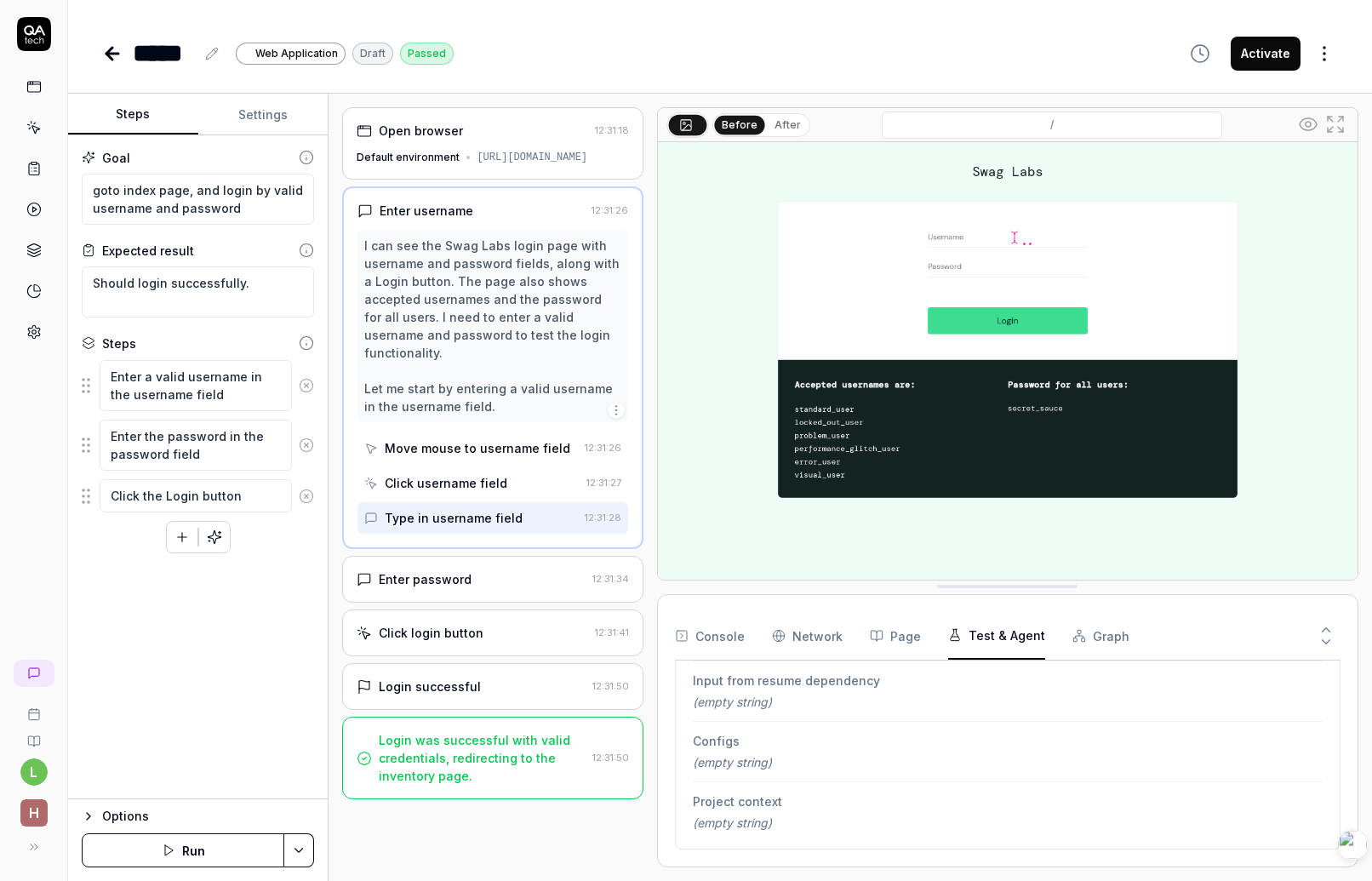
click at [459, 143] on div "Open browser 12:31:18 Default environment https://www.saucedemo.com" at bounding box center [492, 144] width 301 height 73
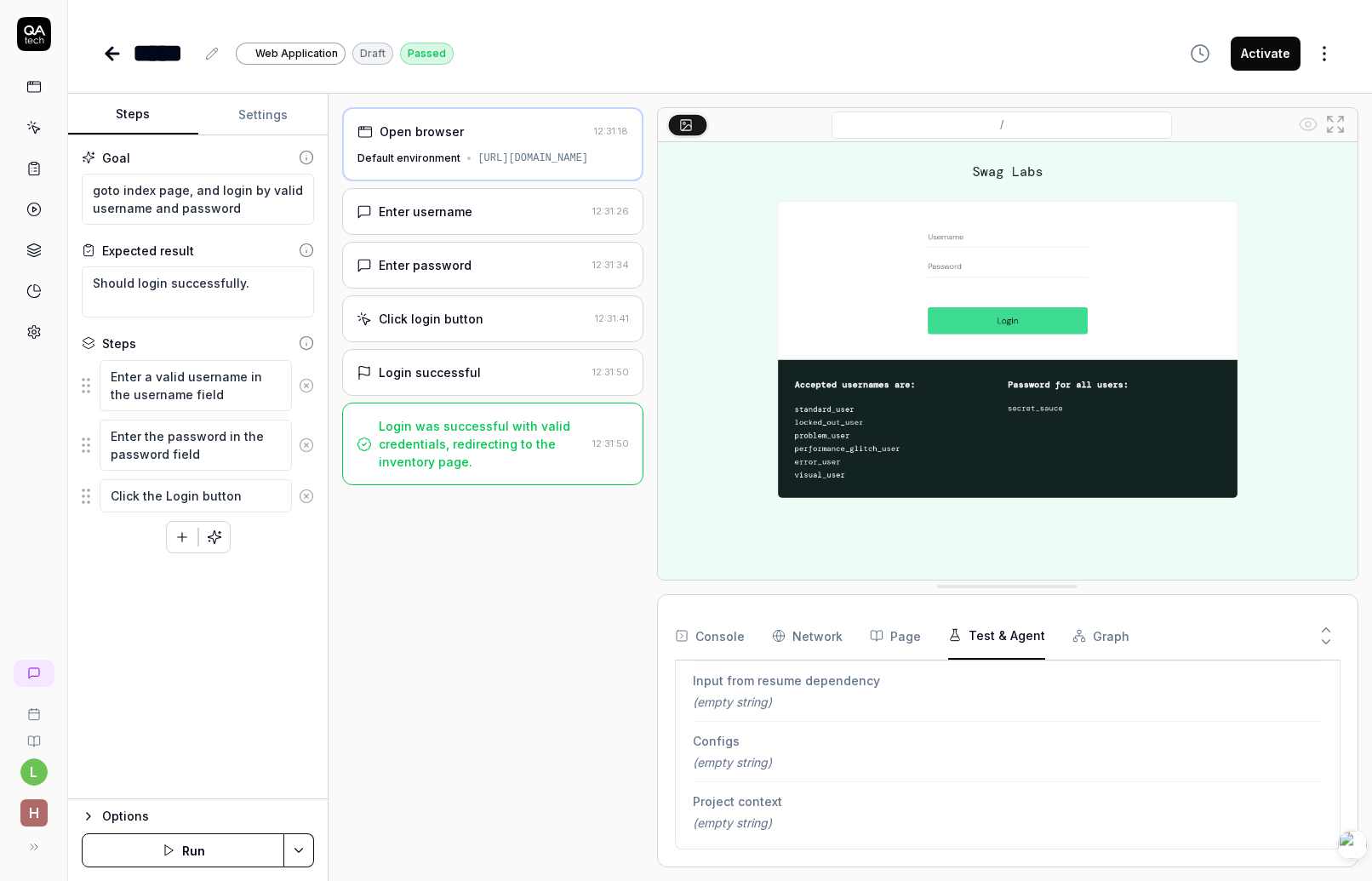
click at [455, 226] on div "Enter username 12:31:26" at bounding box center [492, 211] width 301 height 47
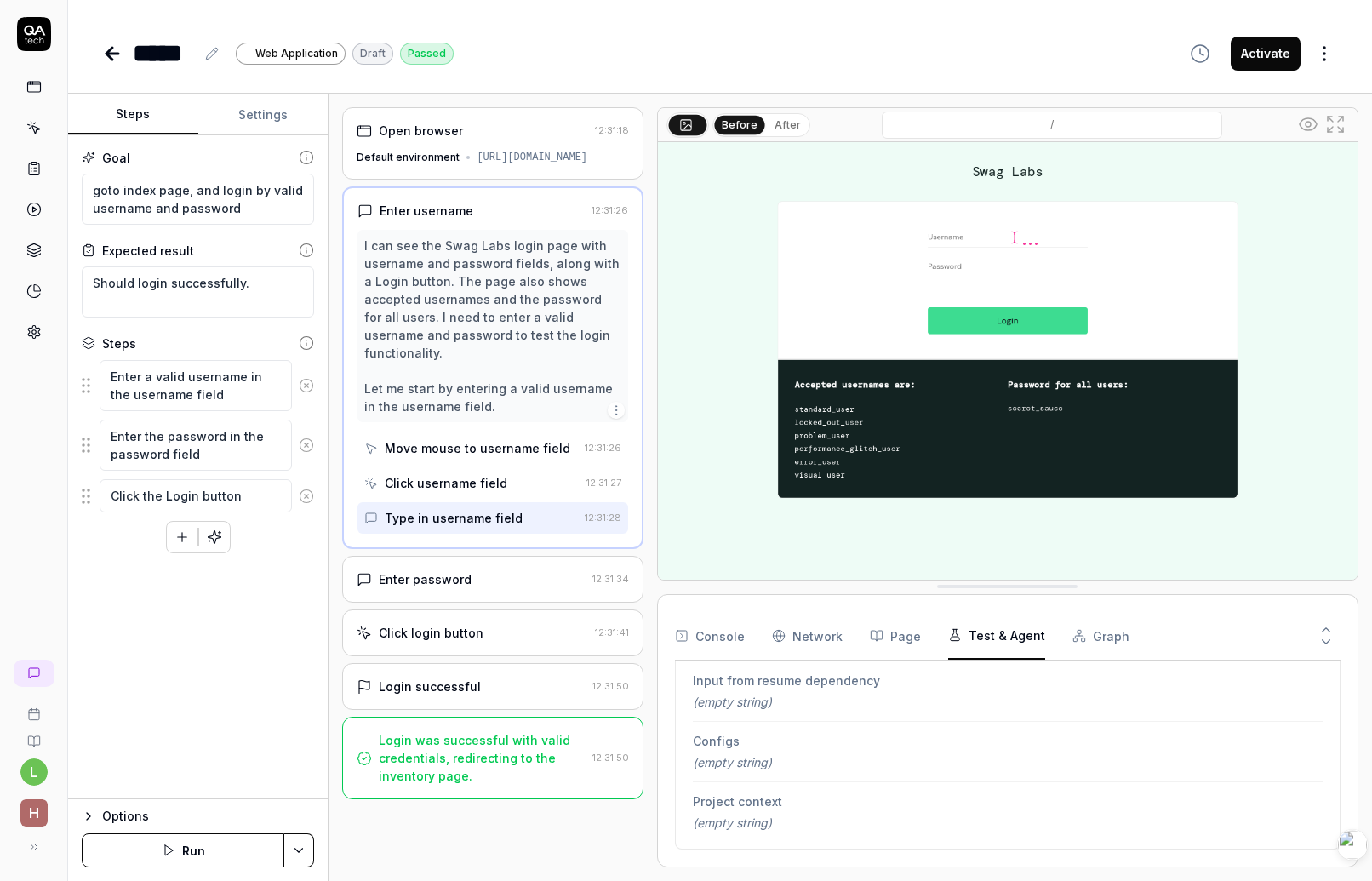
click at [482, 571] on div "Enter password" at bounding box center [471, 579] width 228 height 17
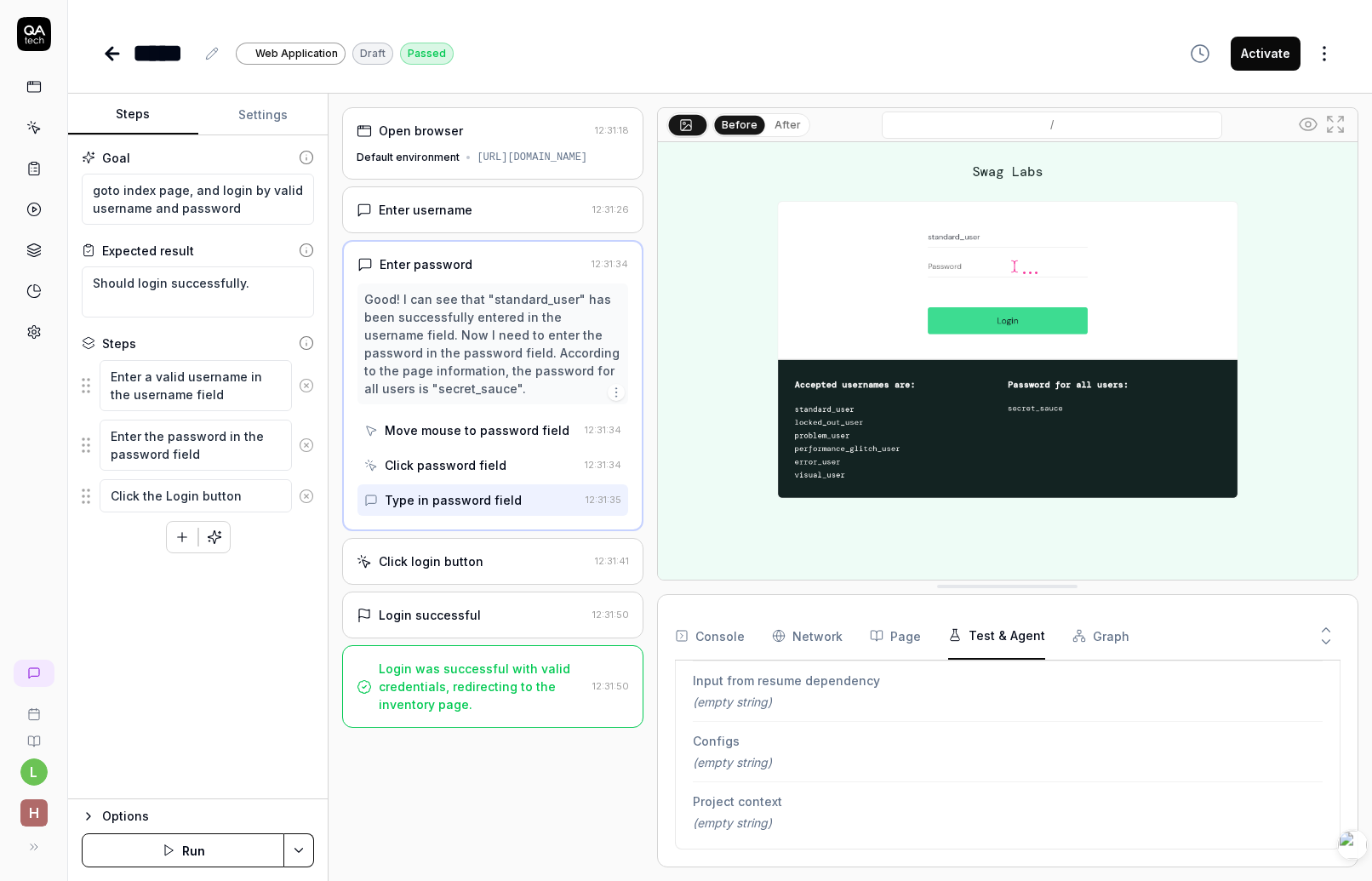
click at [475, 562] on div "Click login button" at bounding box center [432, 561] width 105 height 17
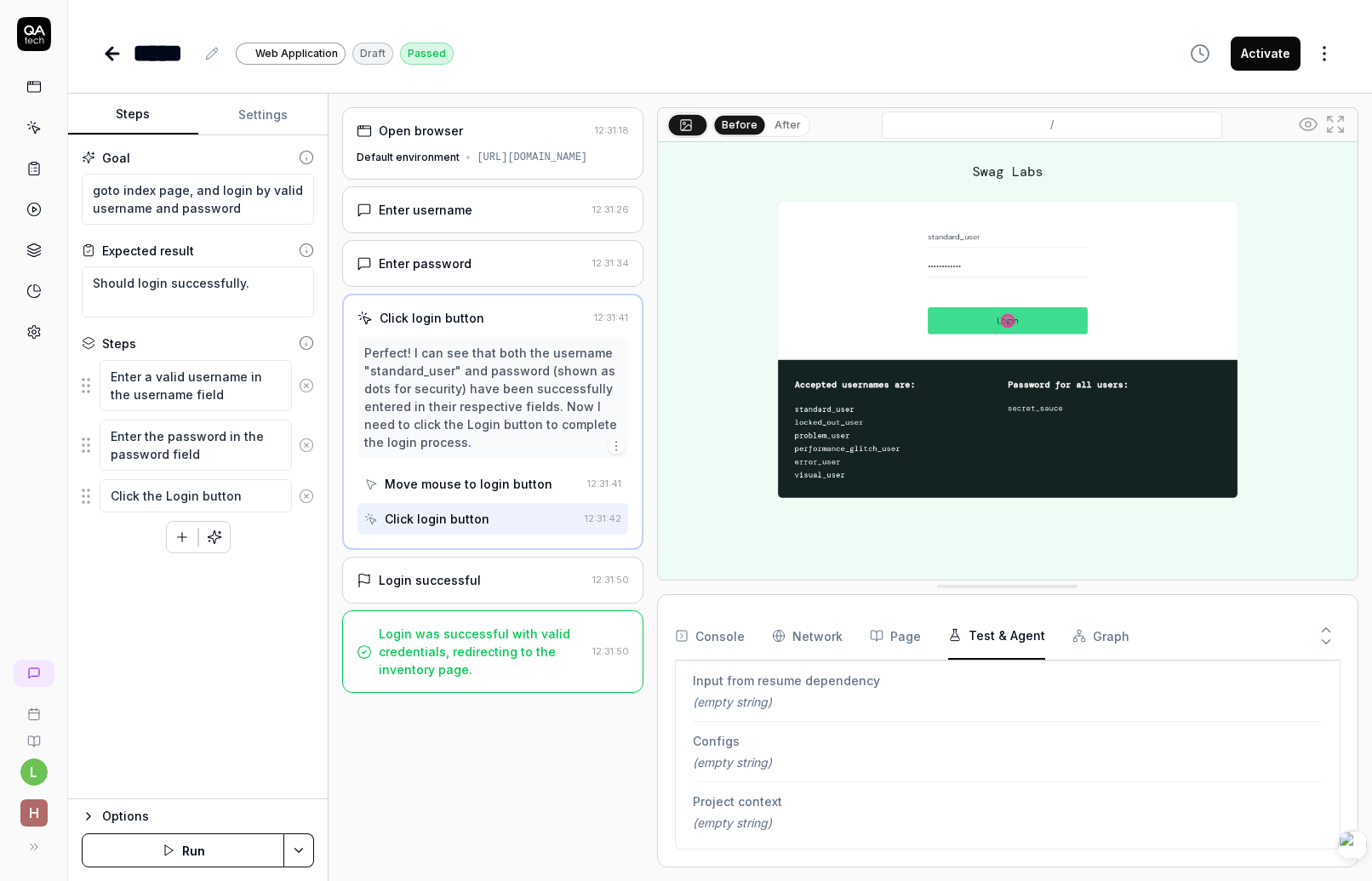
click at [782, 122] on button "After" at bounding box center [787, 125] width 40 height 18
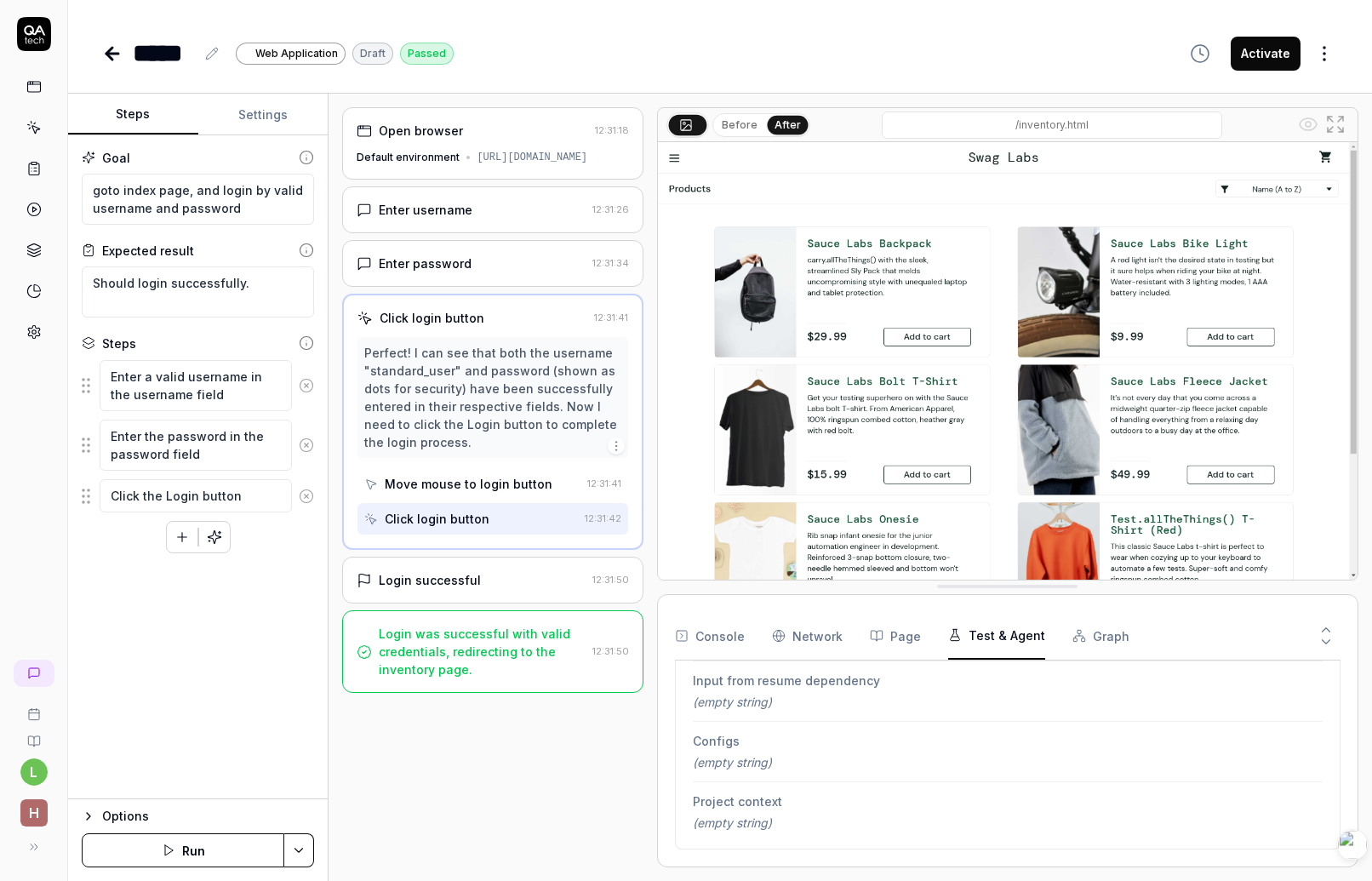
click at [753, 128] on button "Before" at bounding box center [740, 125] width 50 height 18
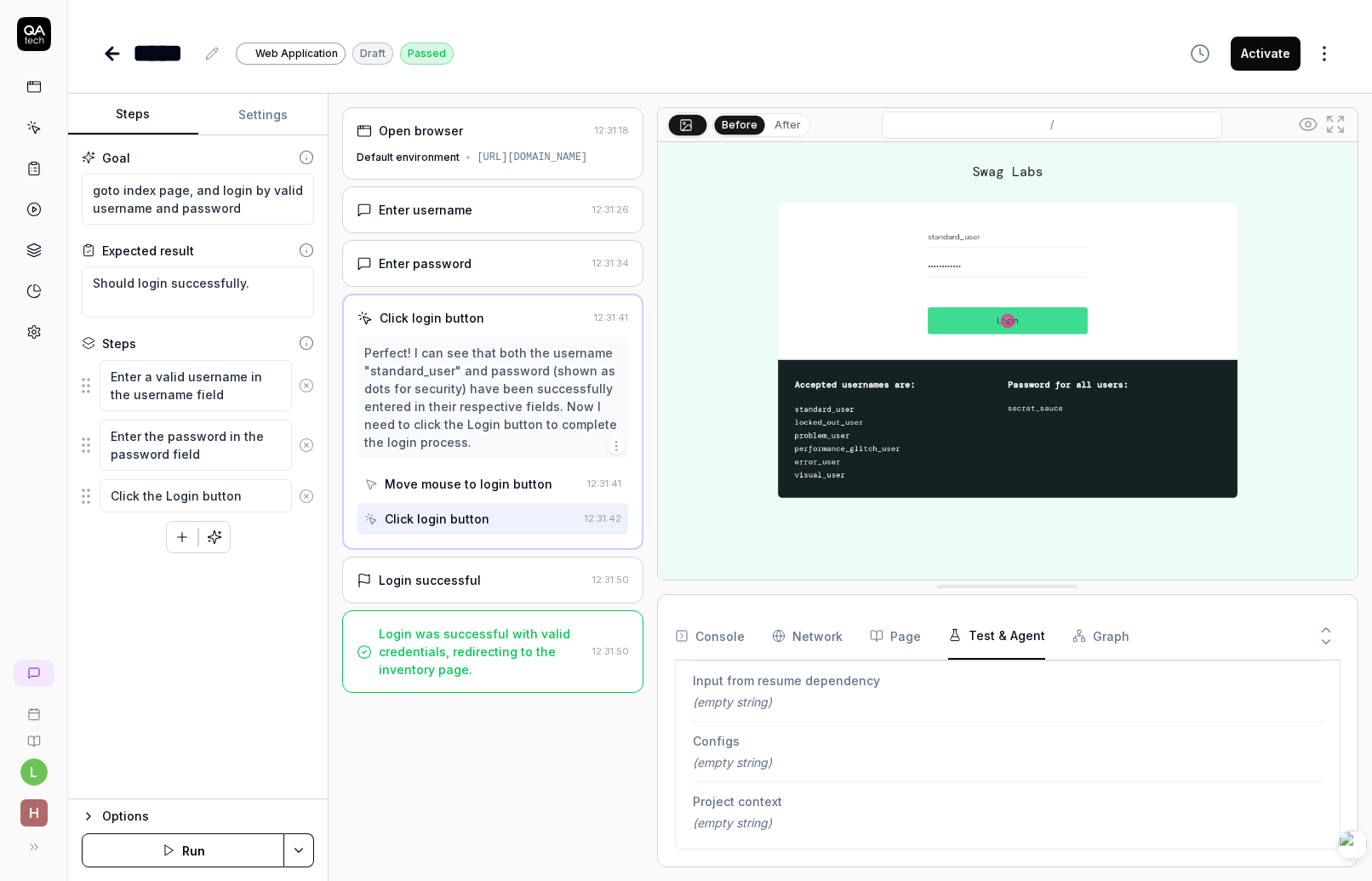
click at [223, 688] on div "Goal goto index page, and login by valid username and password Expected result …" at bounding box center [198, 468] width 259 height 665
click at [98, 799] on div "Options Run" at bounding box center [198, 840] width 259 height 83
click at [108, 812] on div "Options" at bounding box center [208, 817] width 212 height 20
click at [162, 800] on span "Default environment" at bounding box center [174, 803] width 122 height 17
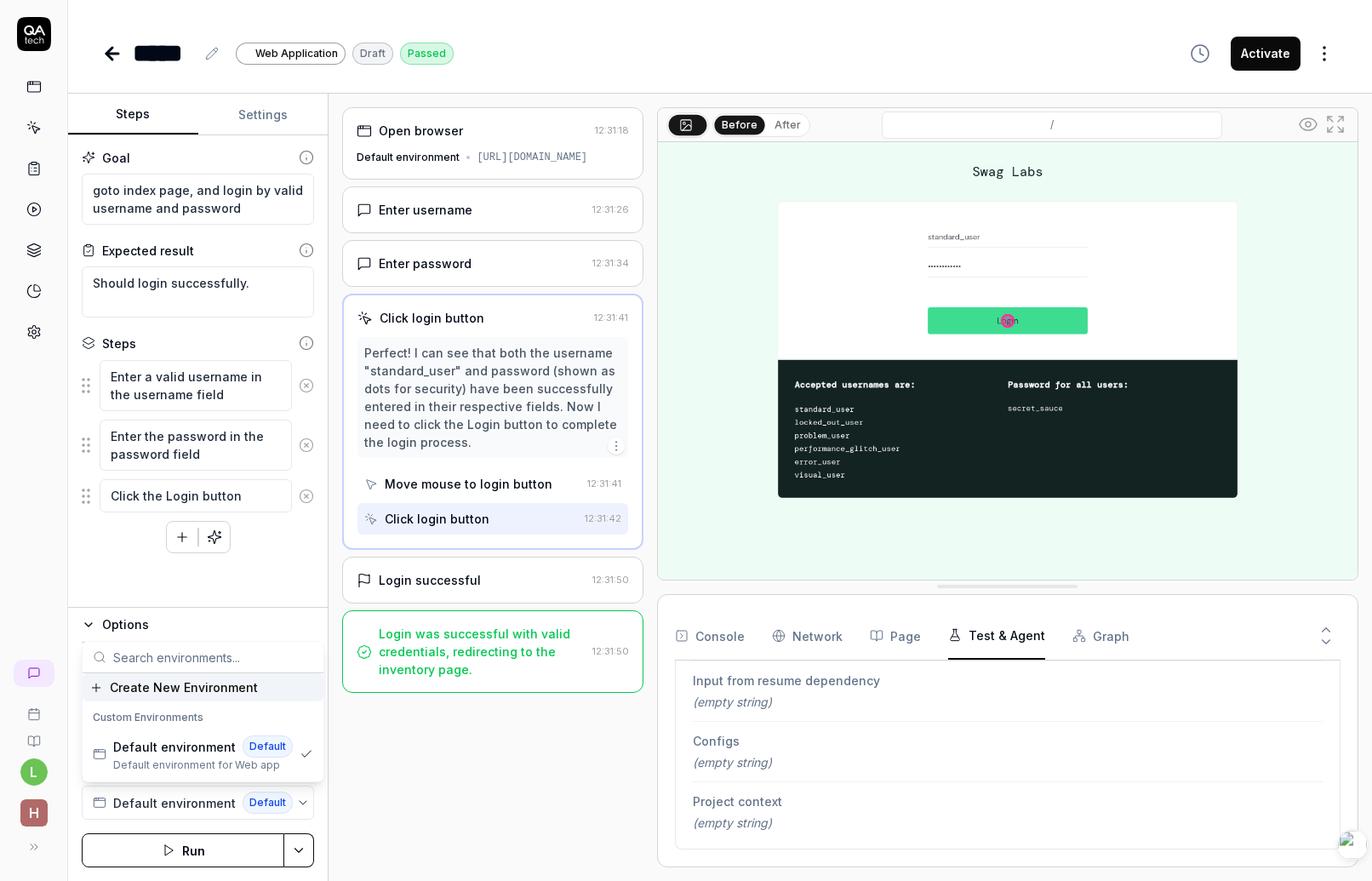
click at [193, 686] on span "Create New Environment" at bounding box center [183, 687] width 148 height 17
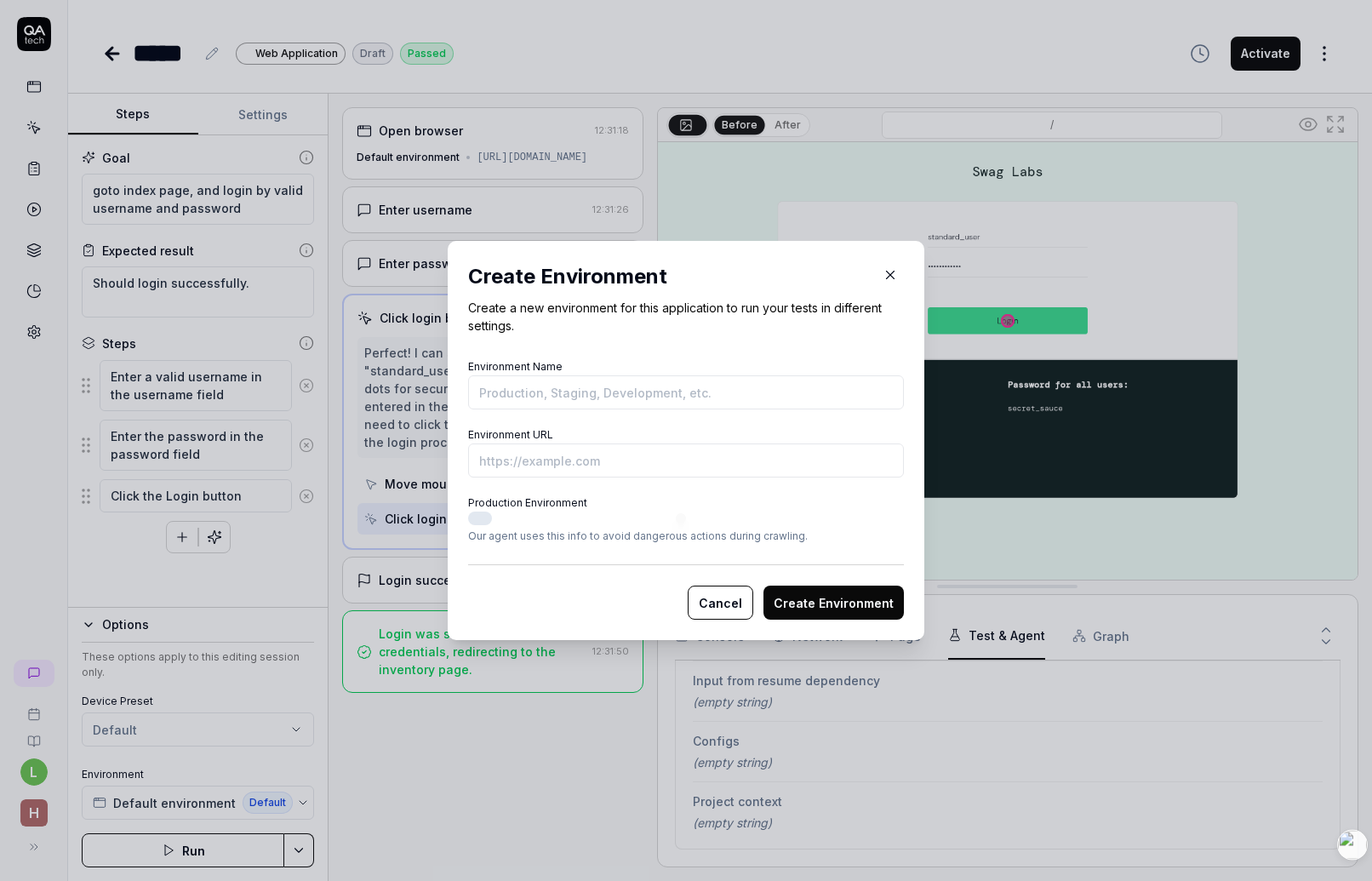
click at [723, 603] on button "Cancel" at bounding box center [720, 602] width 65 height 34
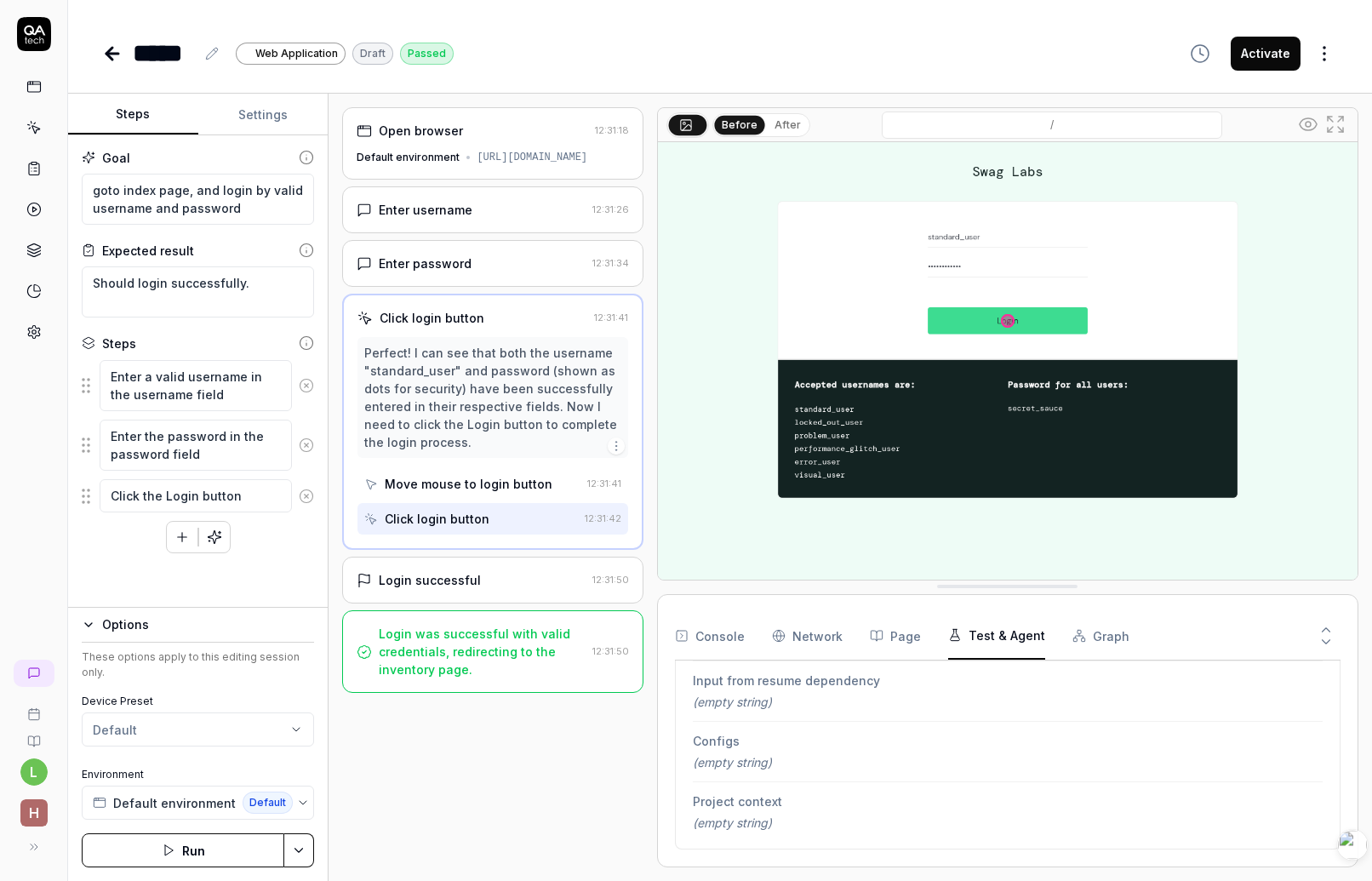
click at [154, 757] on div "Device Preset Default Environment Default environment Default" at bounding box center [198, 757] width 233 height 126
click at [163, 739] on html "l h ***** Web Application Draft Passed Activate Steps Settings Goal goto index …" at bounding box center [686, 440] width 1372 height 881
click at [202, 690] on html "l h ***** Web Application Draft Passed Activate Steps Settings Goal goto index …" at bounding box center [686, 440] width 1372 height 881
click at [146, 812] on span "Default environment" at bounding box center [174, 803] width 122 height 17
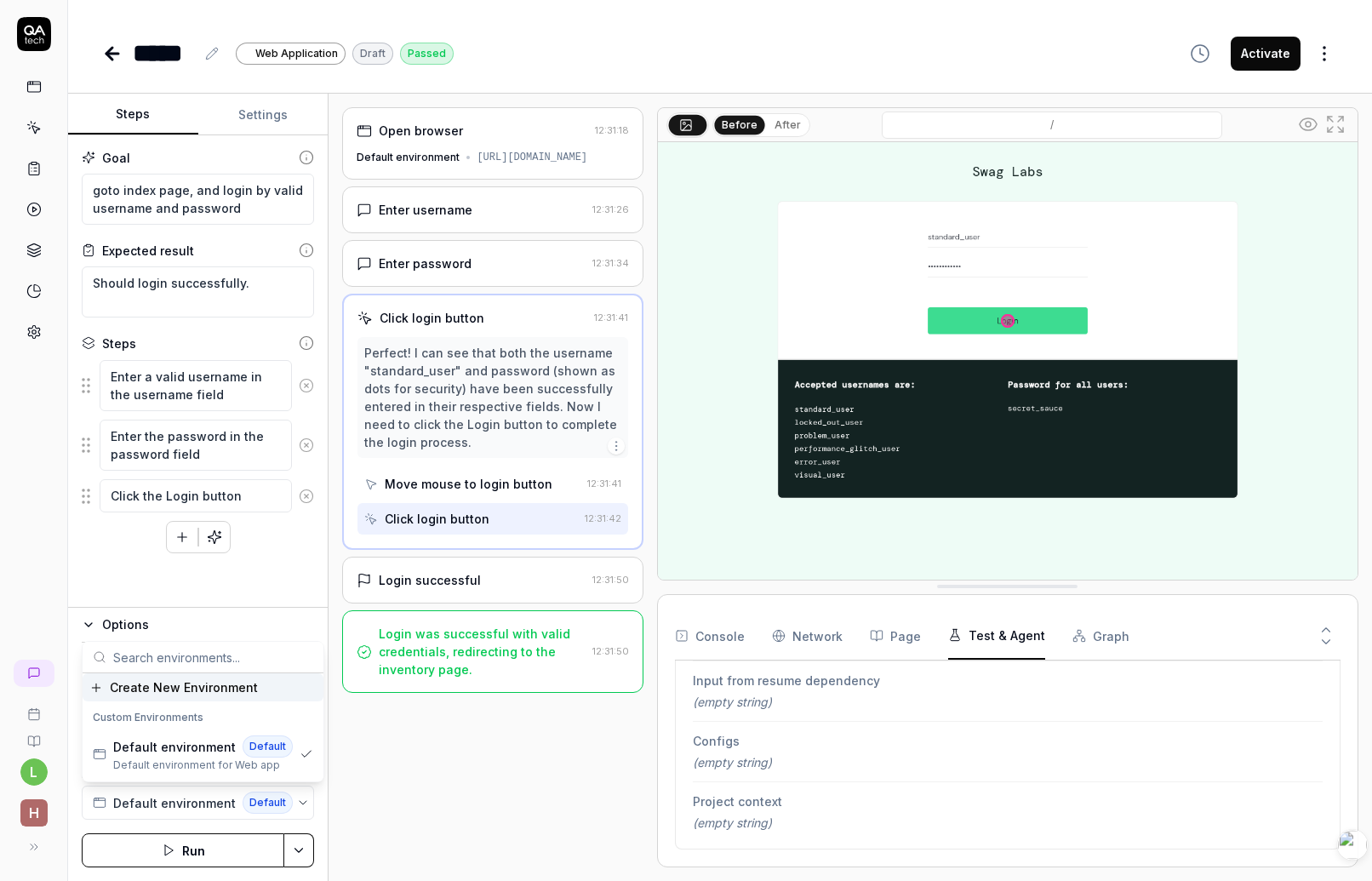
click at [380, 825] on div "Open browser 12:31:18 Default environment https://www.saucedemo.com Enter usern…" at bounding box center [492, 488] width 301 height 760
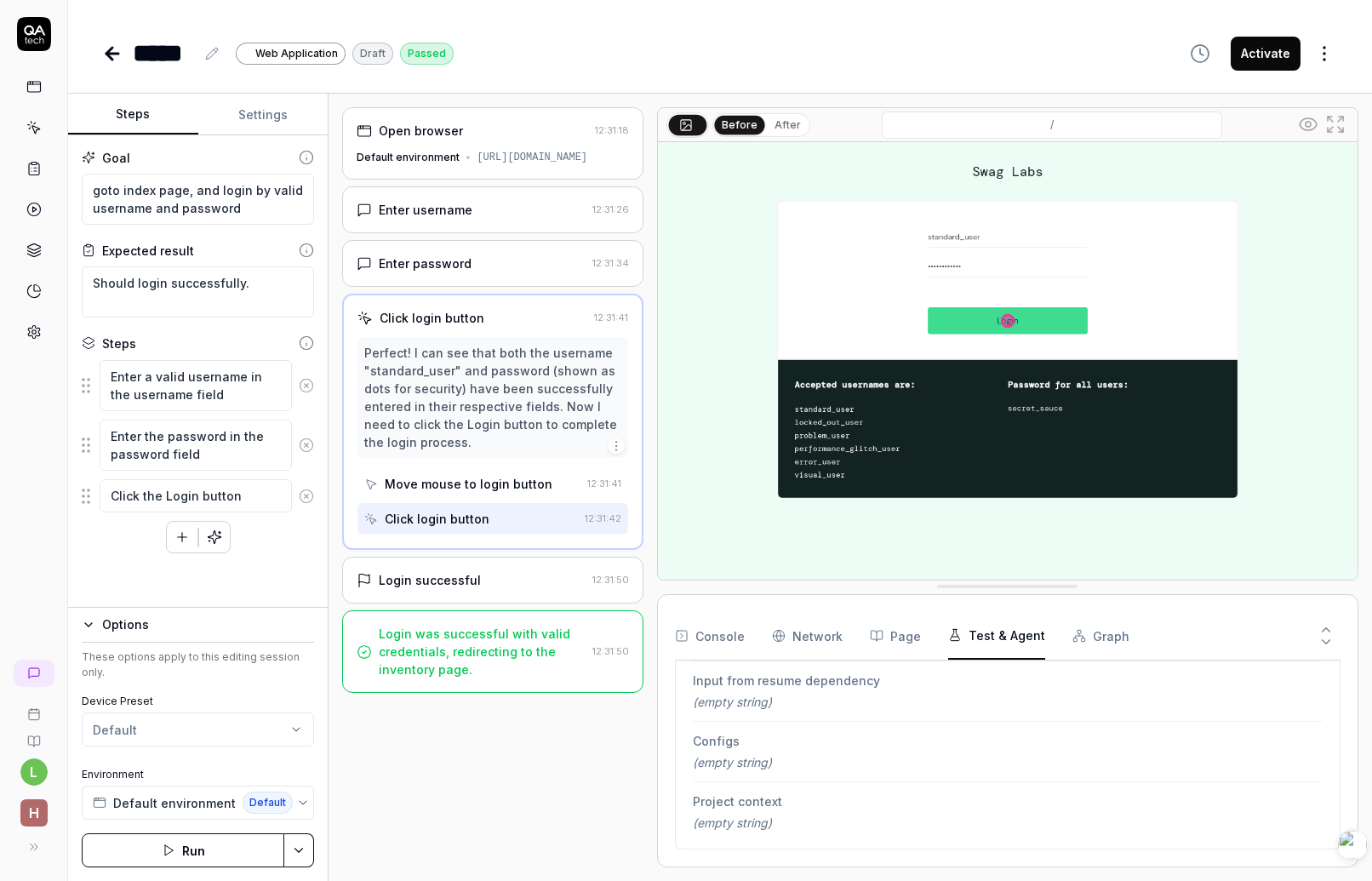
click at [111, 635] on div "Options" at bounding box center [208, 625] width 212 height 20
click at [311, 851] on html "l h ***** Web Application Draft Passed Activate Steps Settings Goal goto index …" at bounding box center [686, 440] width 1372 height 881
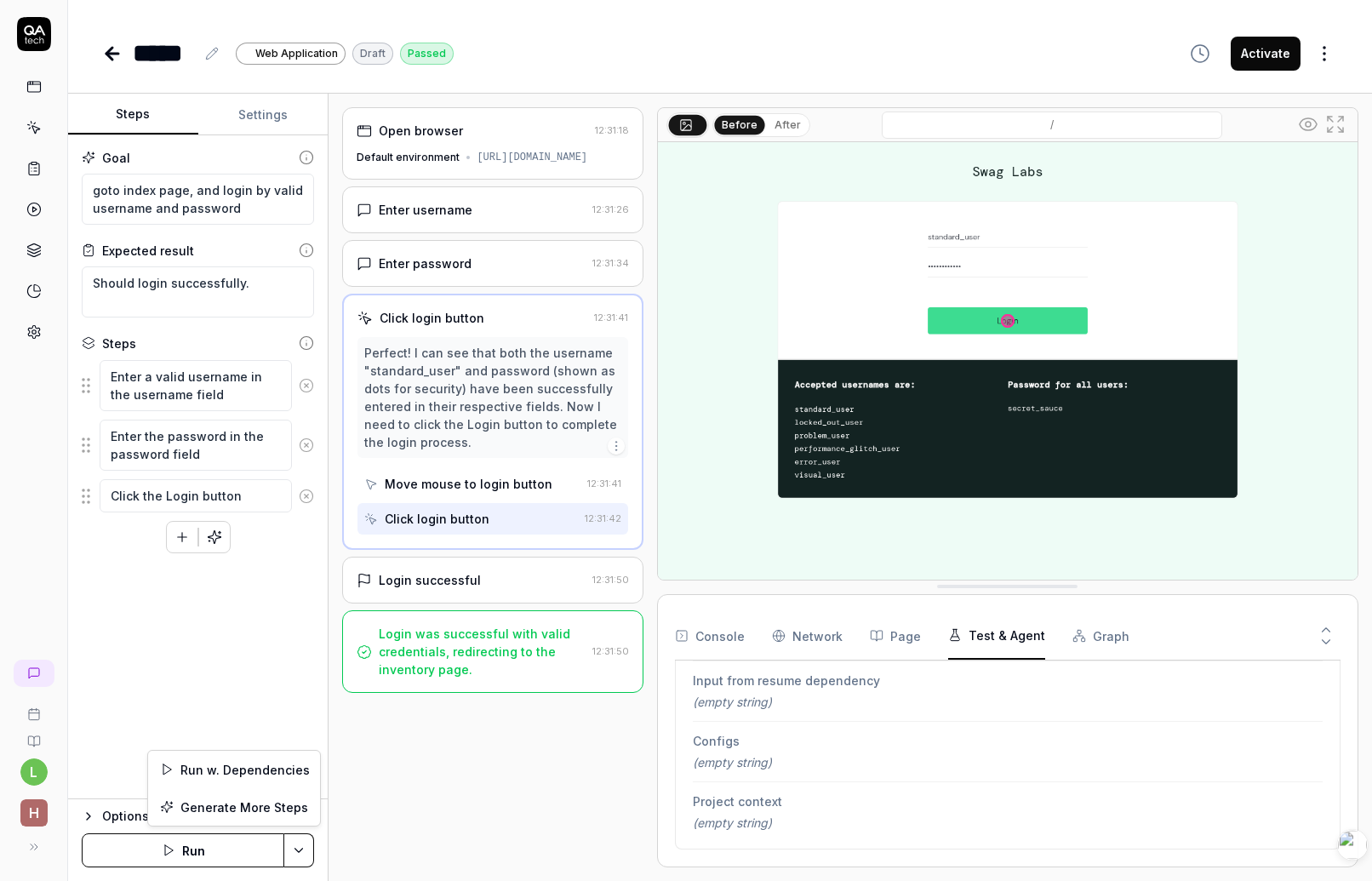
click at [345, 814] on html "l h ***** Web Application Draft Passed Activate Steps Settings Goal goto index …" at bounding box center [686, 440] width 1372 height 881
click at [208, 844] on button "Run" at bounding box center [183, 851] width 202 height 34
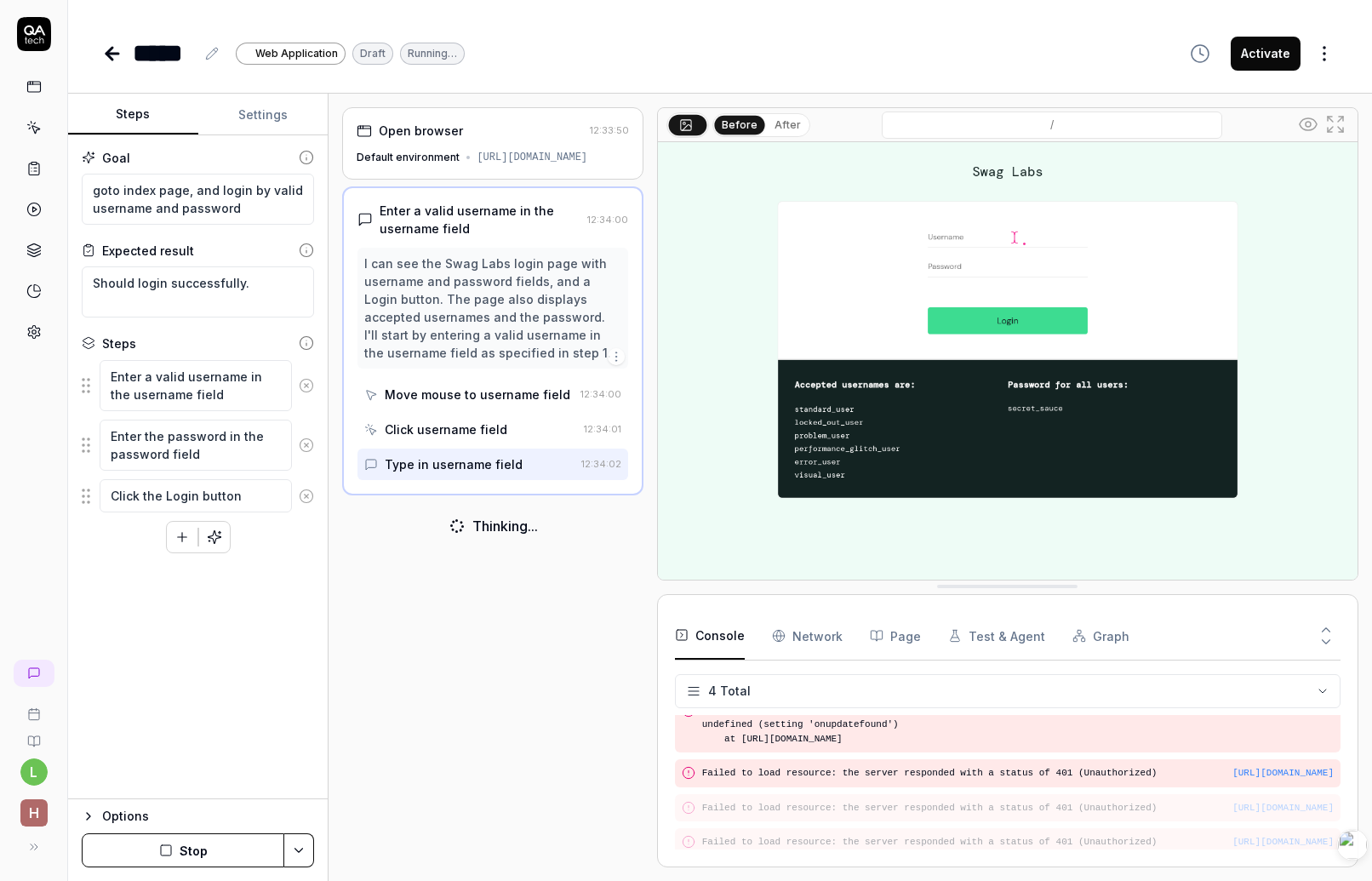
scroll to position [66, 0]
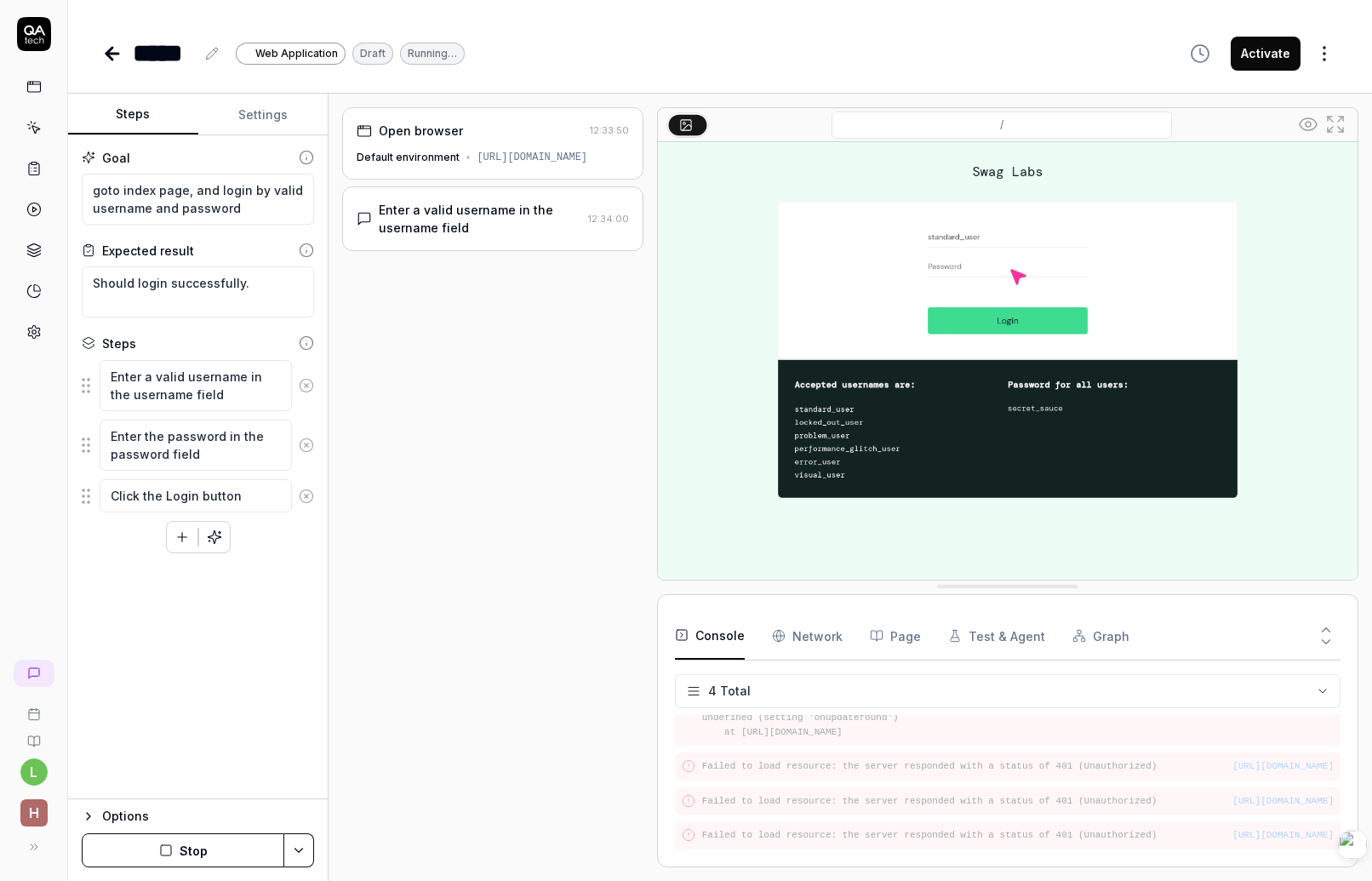
click at [1104, 52] on html "l h ***** Web Application Draft Running… Activate Steps Settings Goal goto inde…" at bounding box center [686, 440] width 1372 height 881
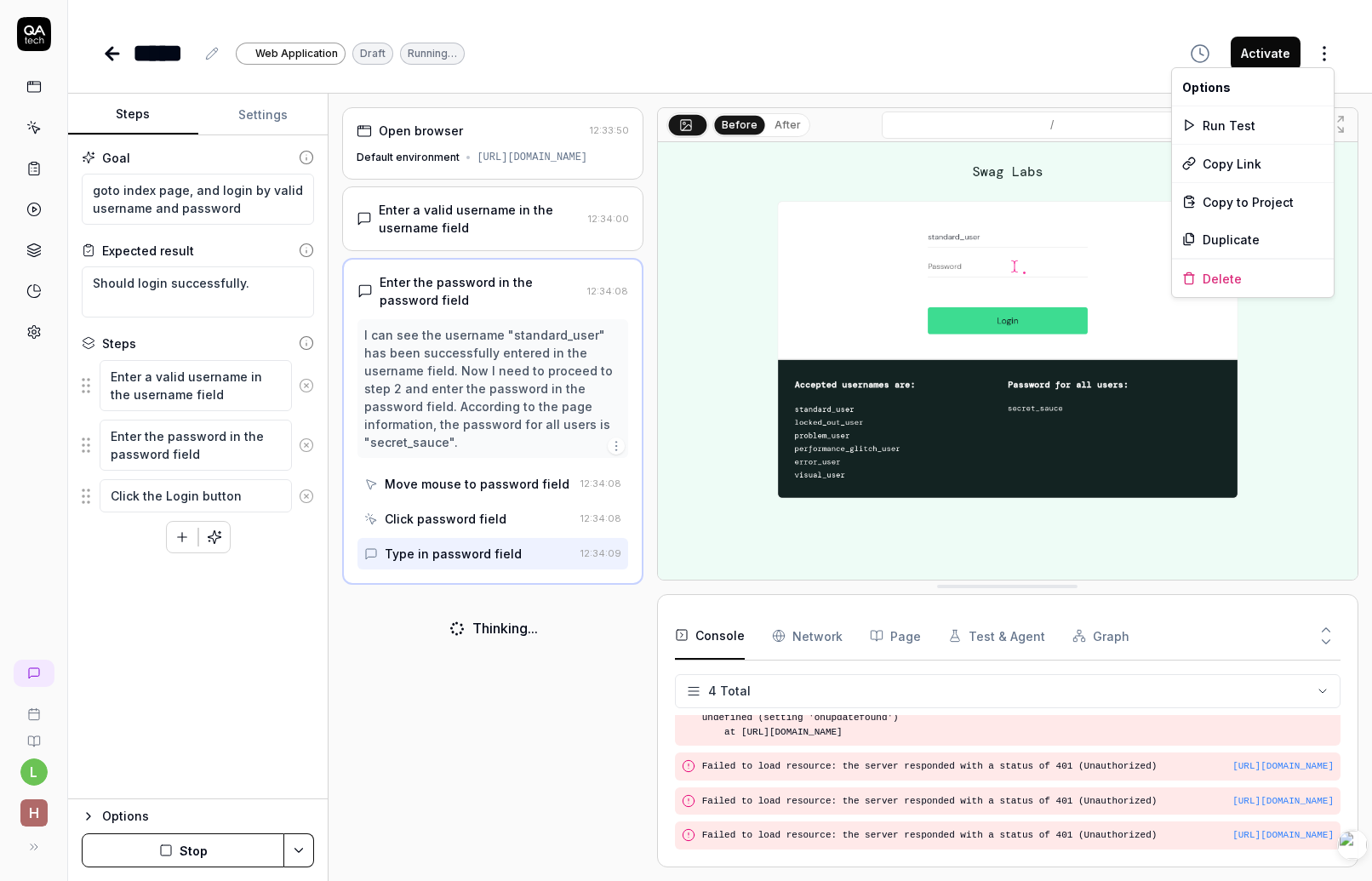
click at [1104, 52] on html "l h ***** Web Application Draft Running… Activate Steps Settings Goal goto inde…" at bounding box center [686, 440] width 1372 height 881
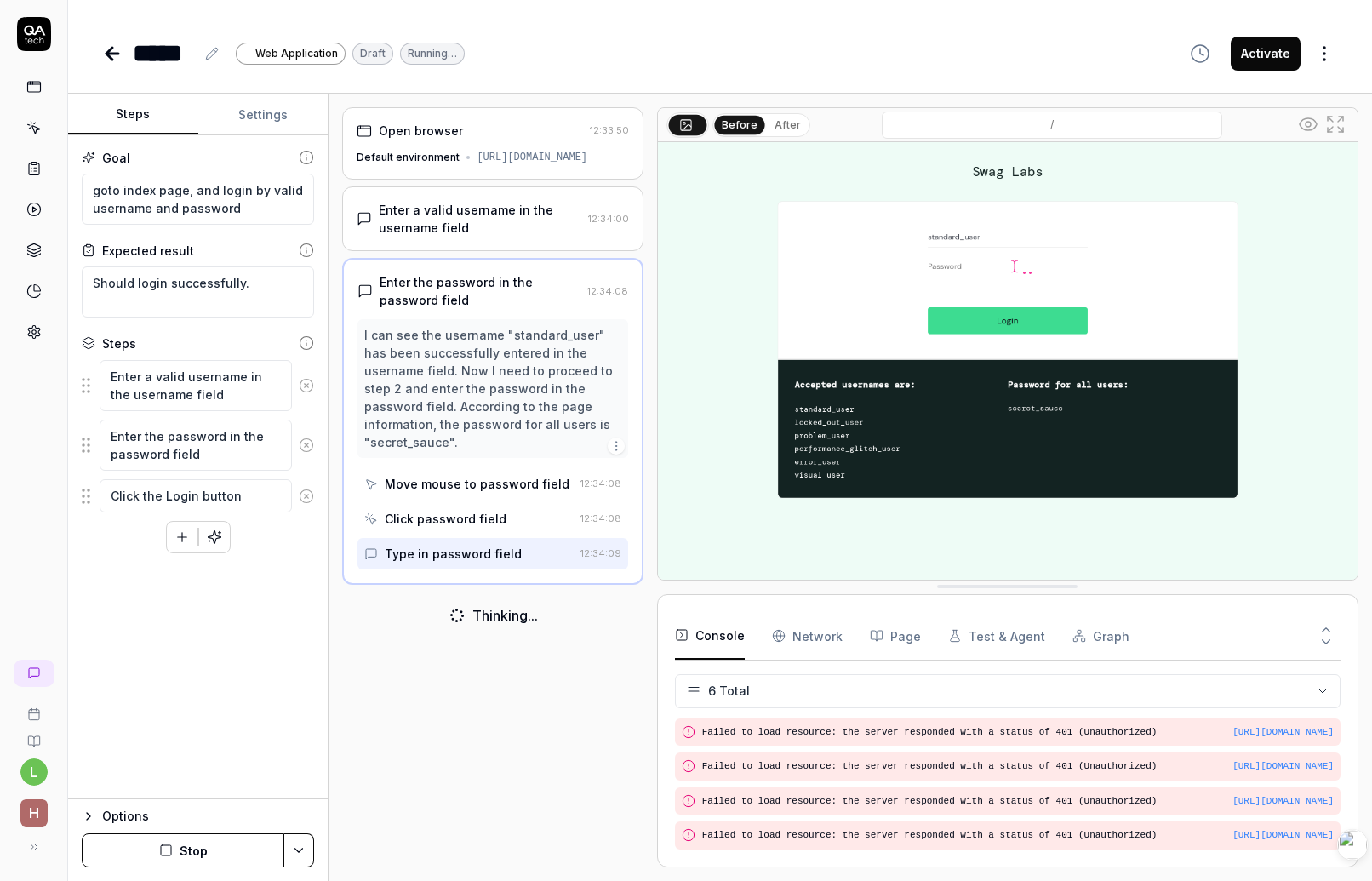
scroll to position [150, 0]
click at [1104, 59] on div "***** Web Application Draft Running… Activate" at bounding box center [720, 36] width 1304 height 73
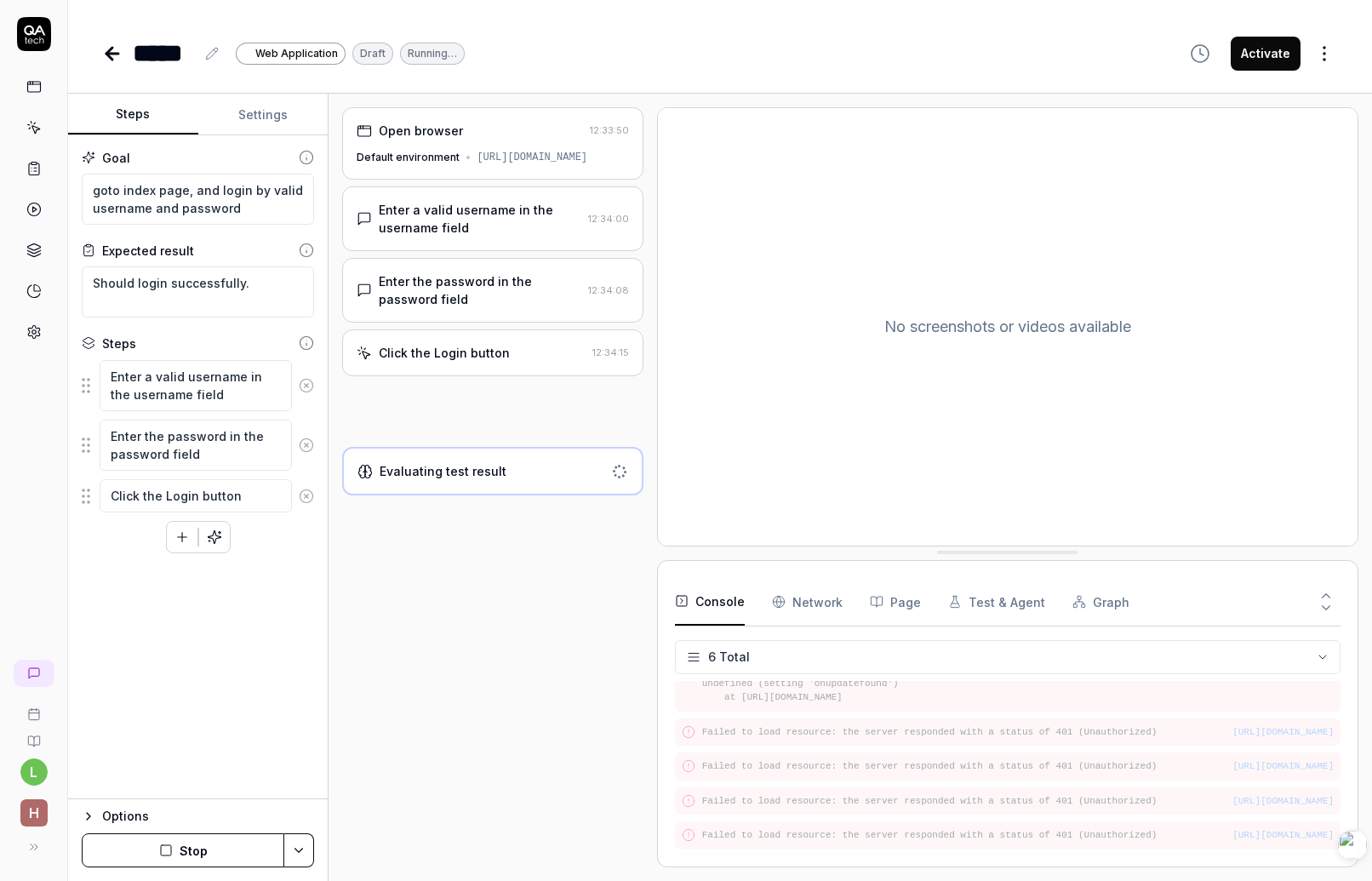
scroll to position [165, 0]
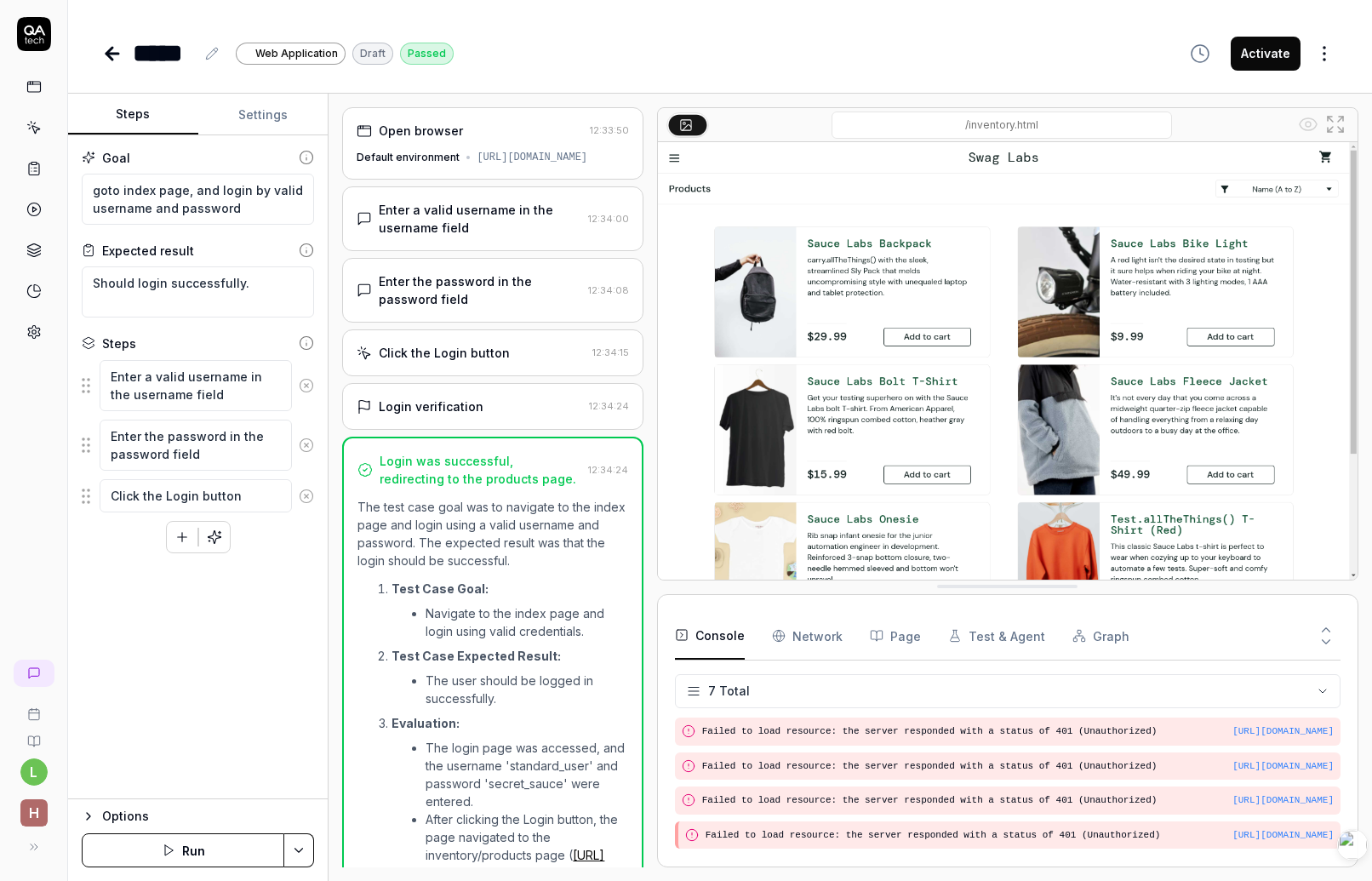
click at [305, 154] on icon at bounding box center [306, 157] width 16 height 16
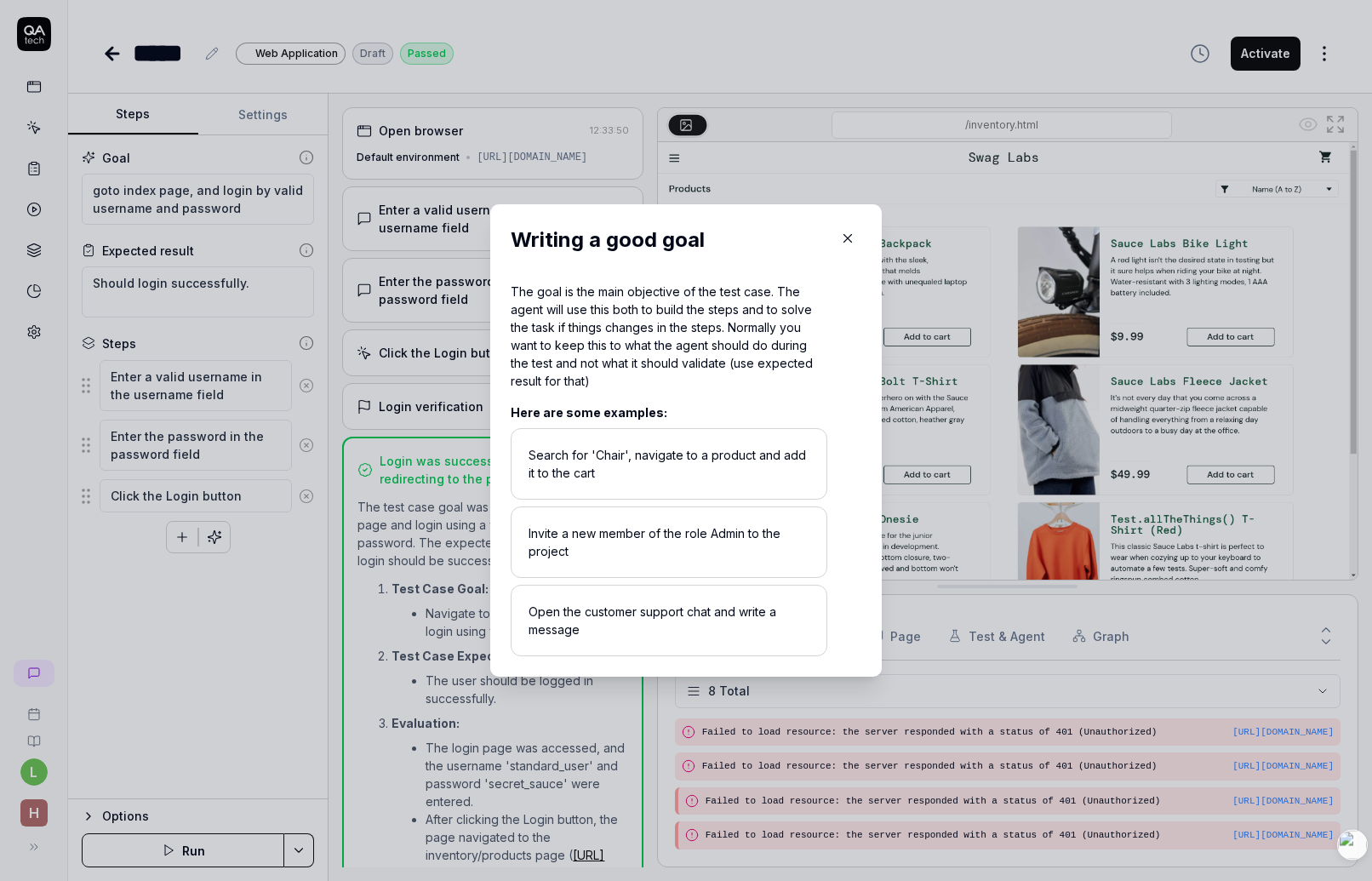
scroll to position [247, 0]
click at [754, 377] on div "The goal is the main objective of the test case. The agent will use this both t…" at bounding box center [669, 336] width 317 height 108
click at [852, 241] on icon "button" at bounding box center [847, 238] width 16 height 16
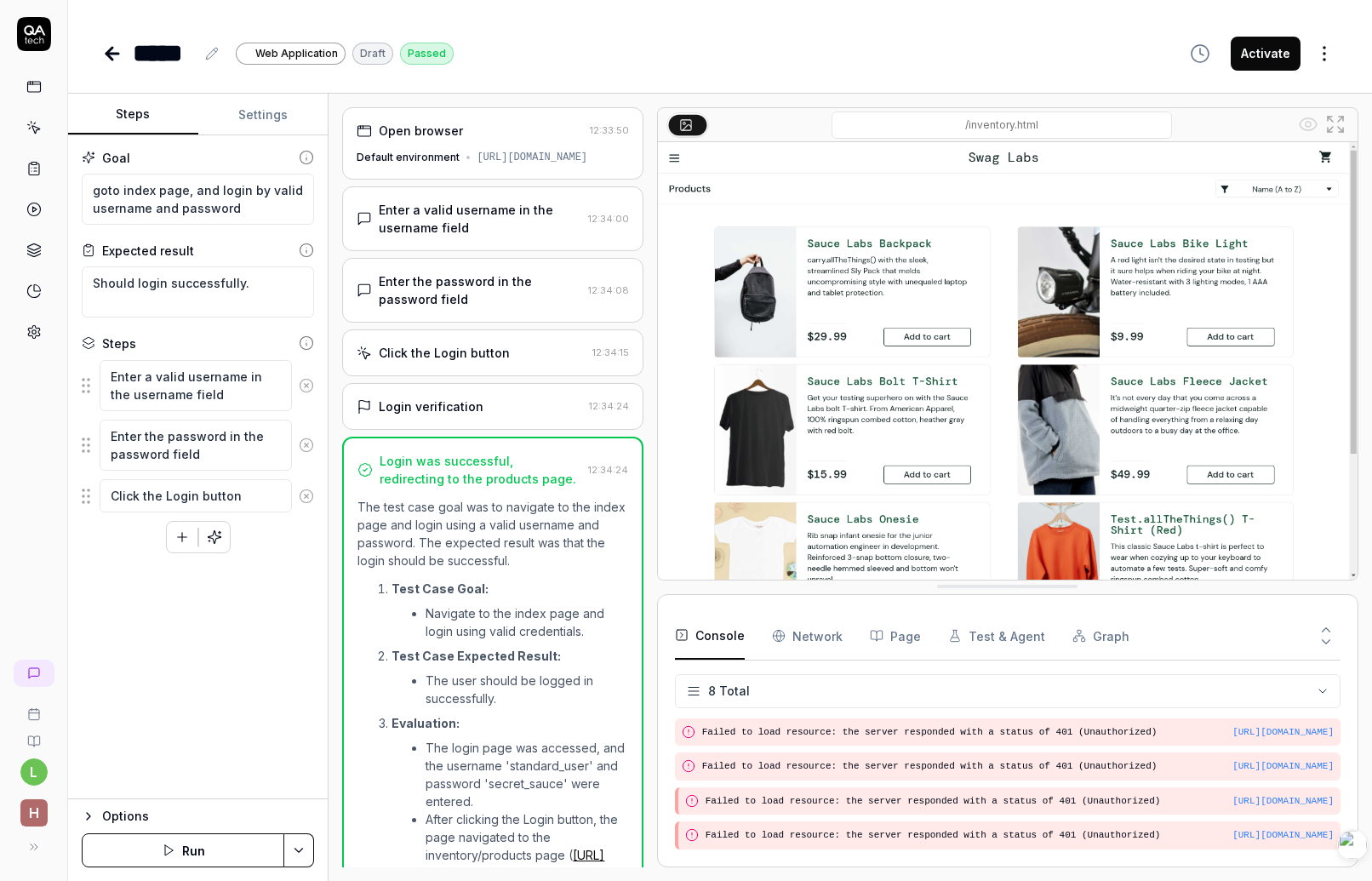
click at [261, 116] on button "Settings" at bounding box center [264, 115] width 131 height 41
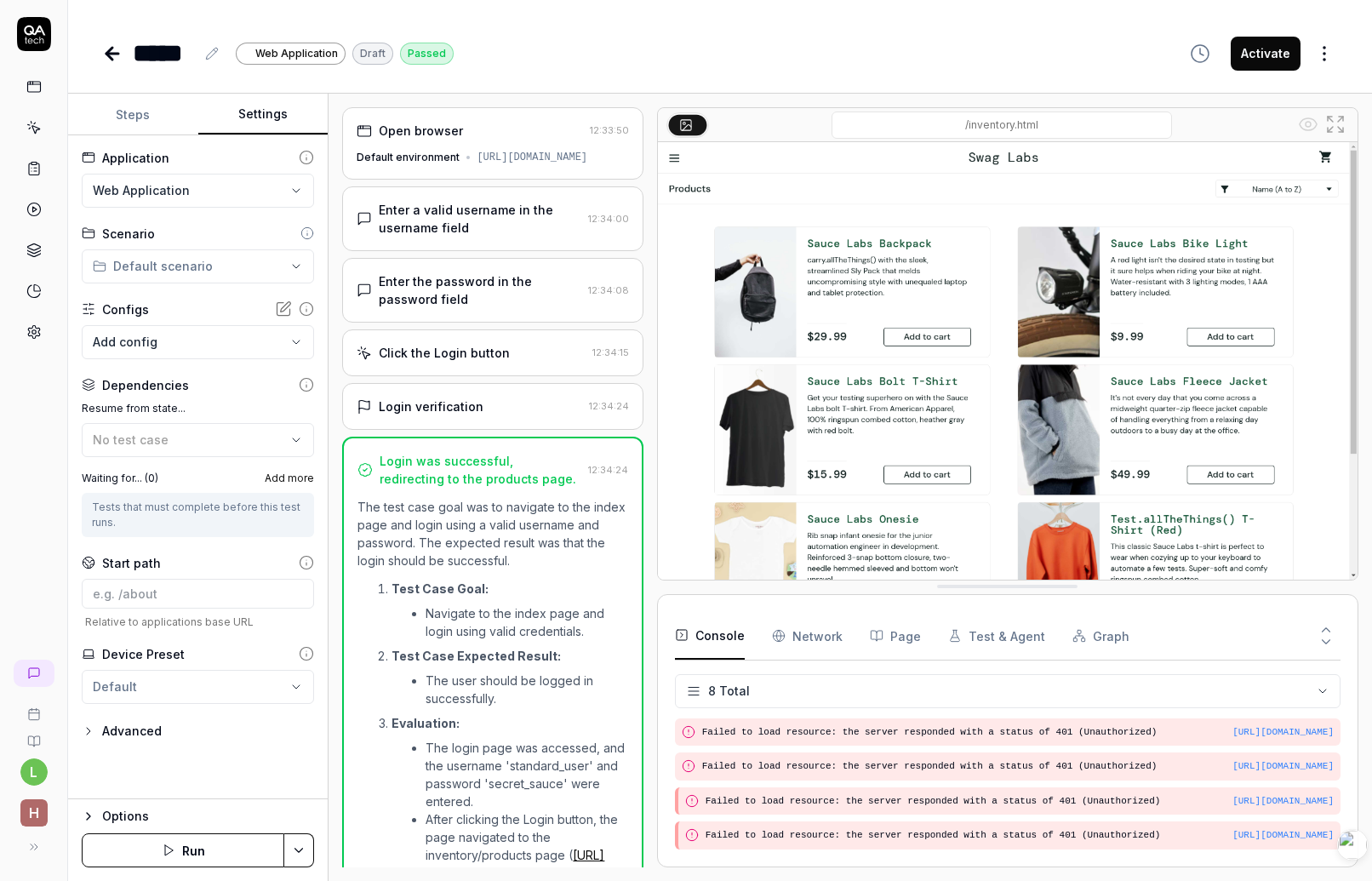
click at [134, 730] on div "Advanced" at bounding box center [132, 732] width 60 height 20
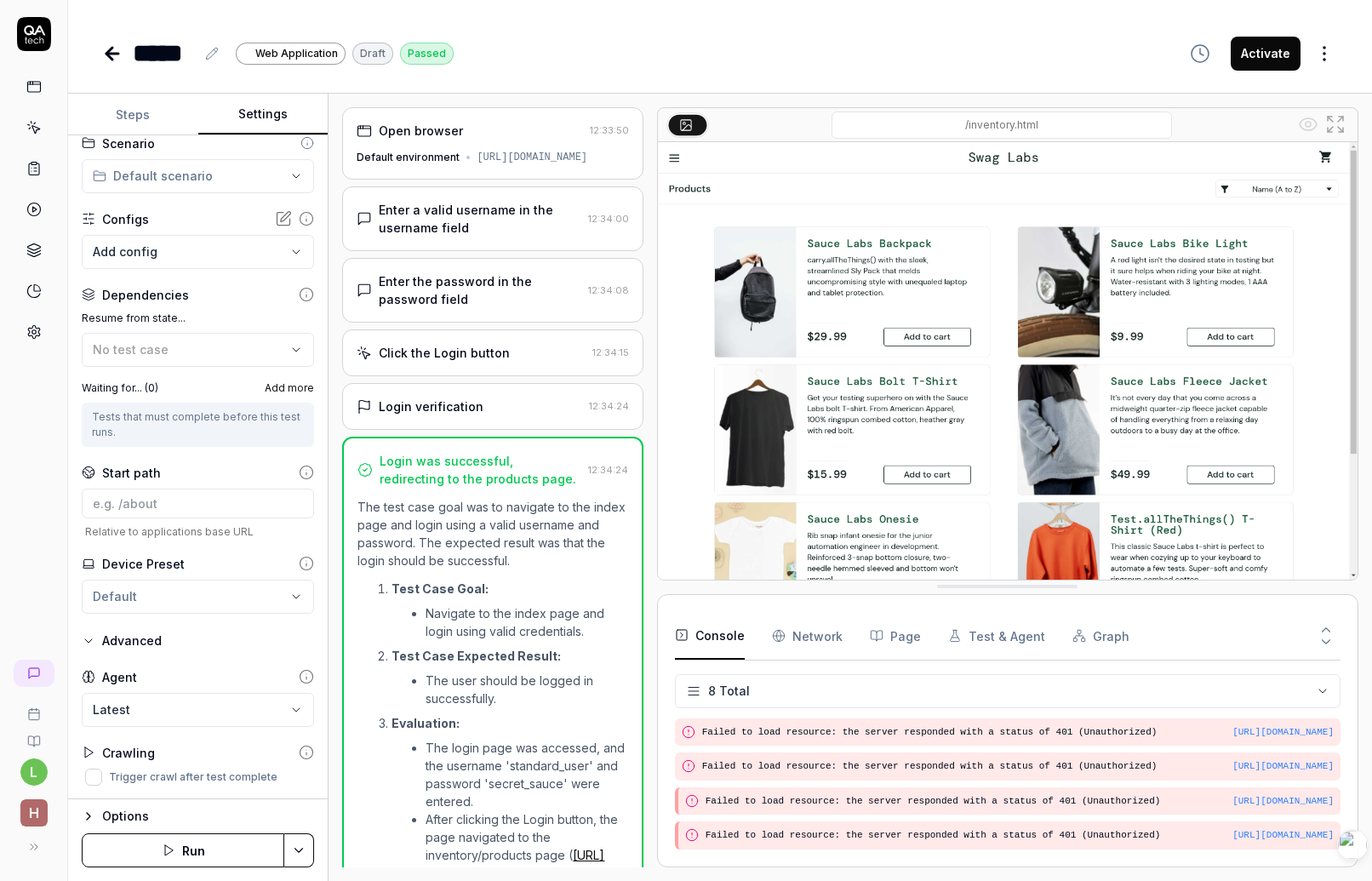
click at [207, 723] on body "**********" at bounding box center [686, 440] width 1372 height 881
click at [1324, 48] on html "**********" at bounding box center [686, 440] width 1372 height 881
click at [1324, 14] on html "**********" at bounding box center [686, 440] width 1372 height 881
click at [1279, 52] on button "Activate" at bounding box center [1266, 53] width 70 height 34
click at [1239, 56] on button "Convert to draft" at bounding box center [1241, 53] width 119 height 34
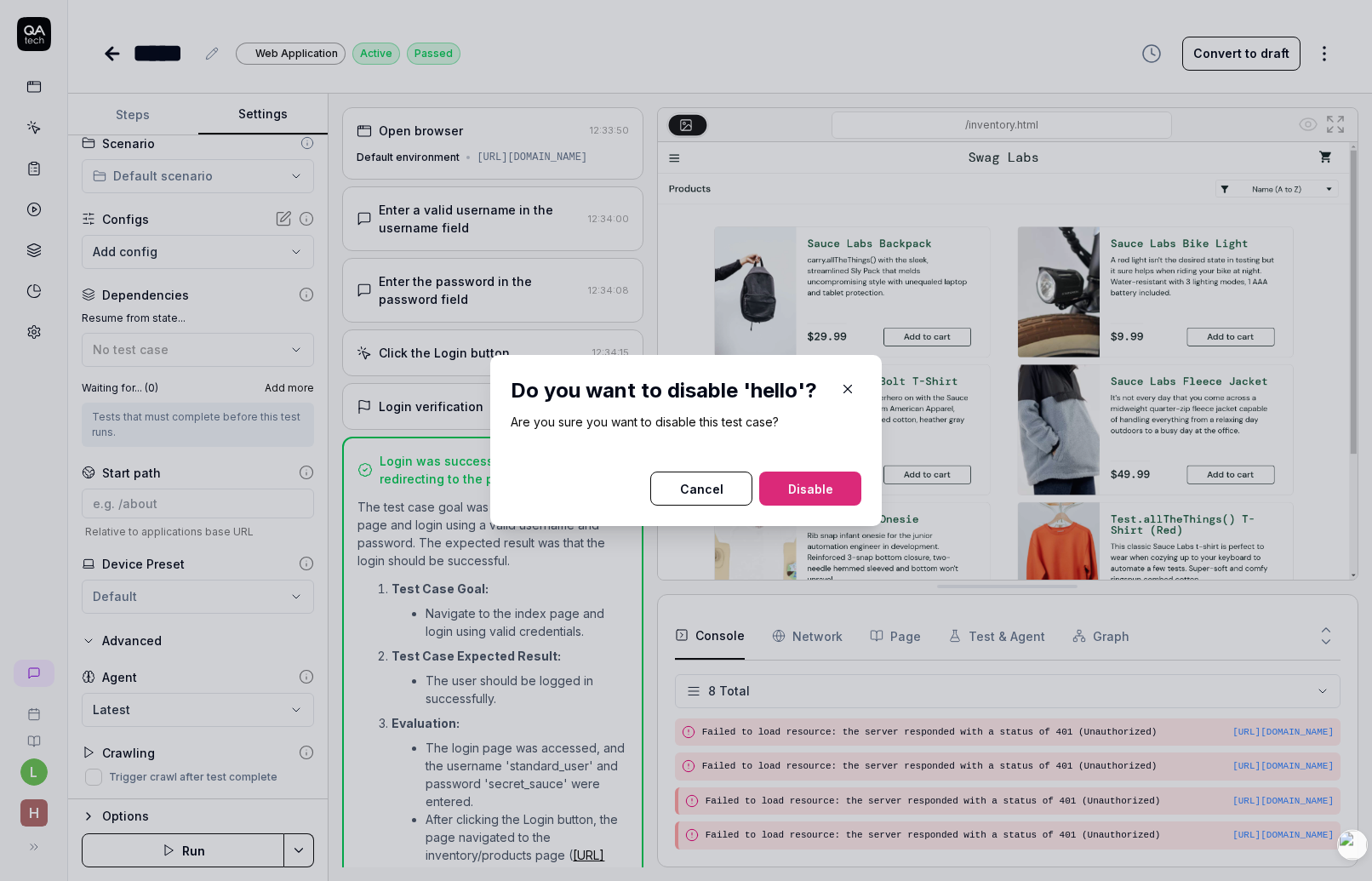
click at [710, 491] on button "Cancel" at bounding box center [701, 489] width 102 height 34
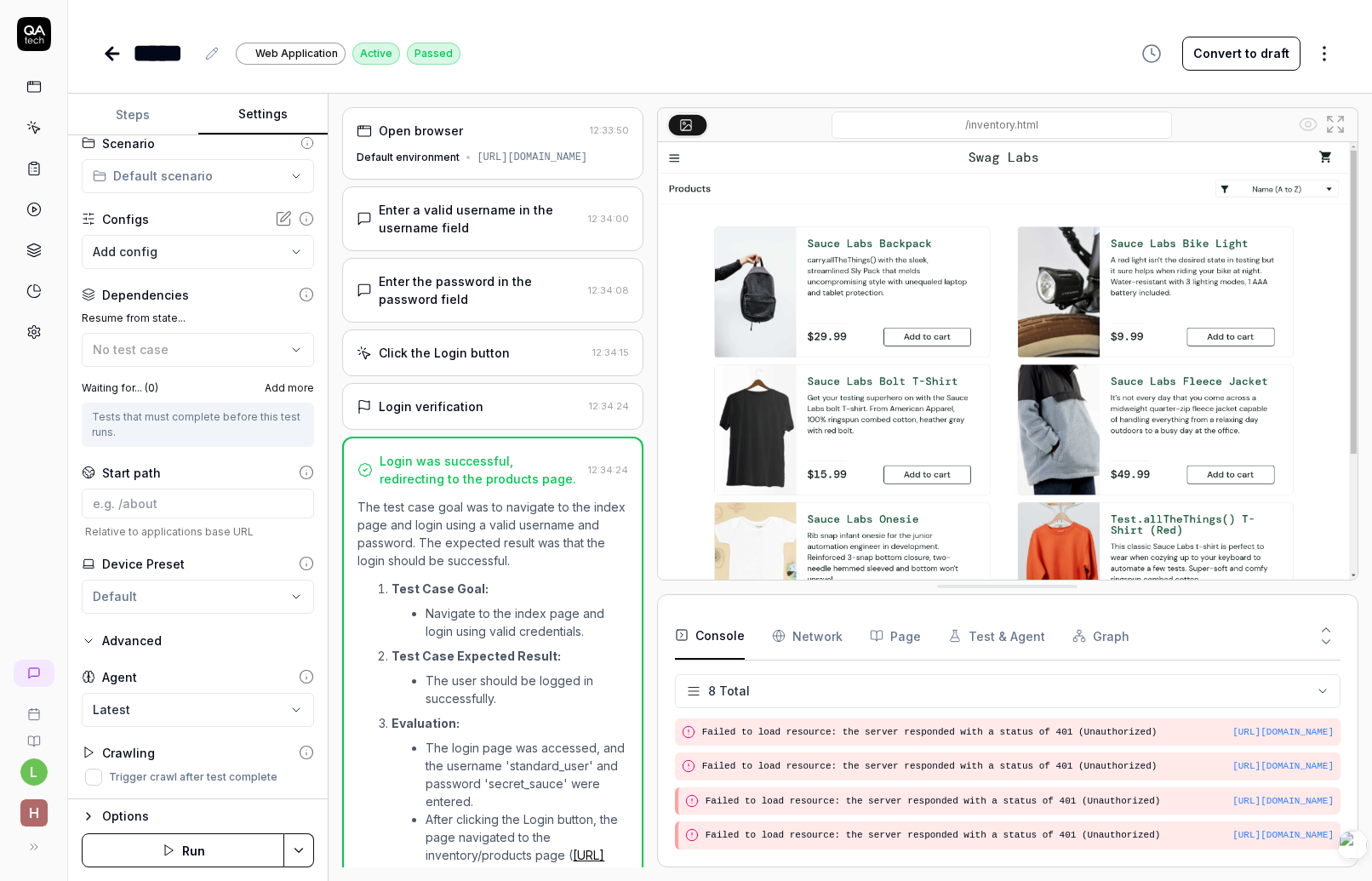
click at [109, 56] on icon at bounding box center [110, 53] width 6 height 12
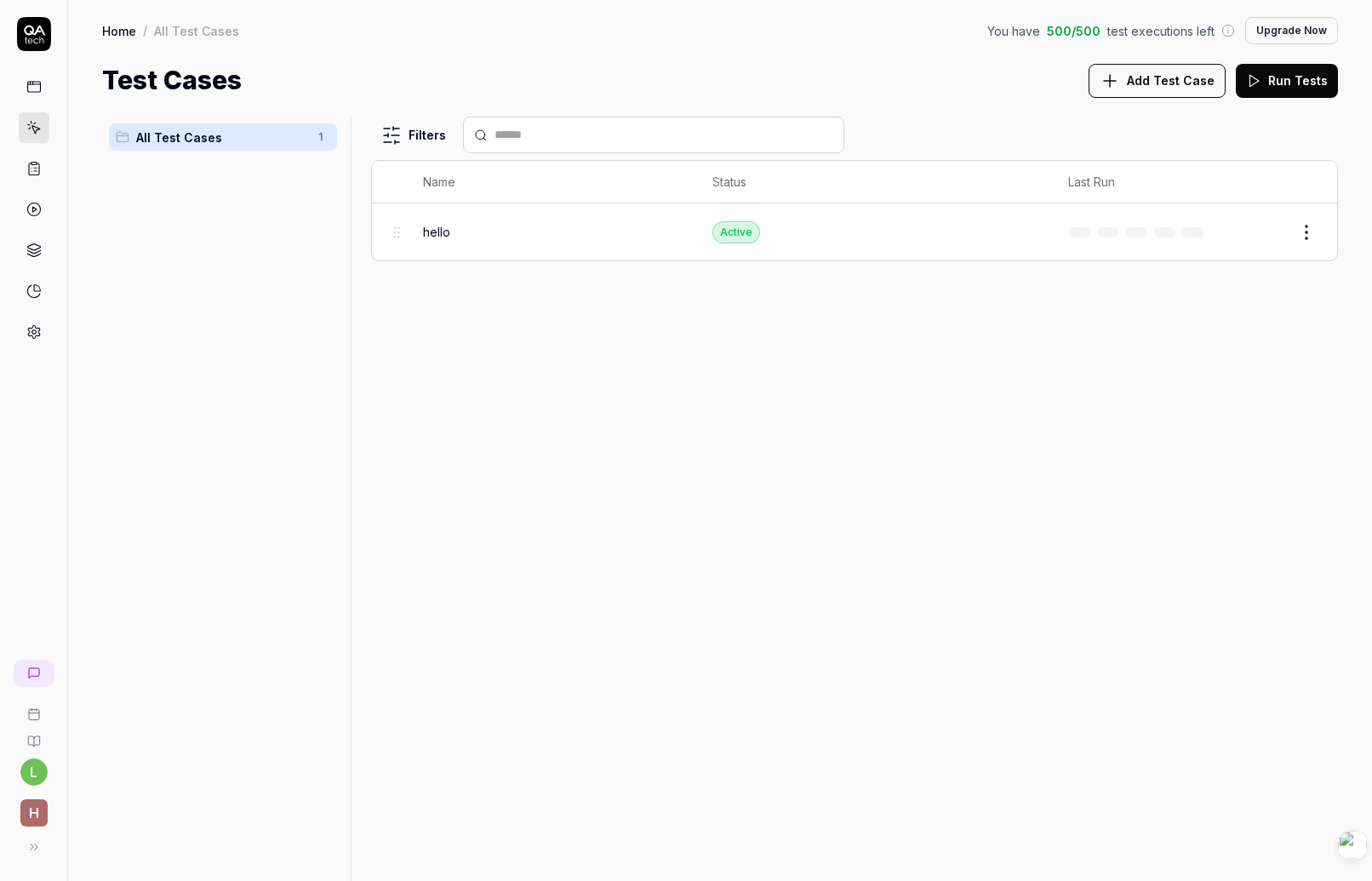
click at [213, 359] on div "All Test Cases 1" at bounding box center [223, 489] width 242 height 745
click at [1271, 233] on button "Edit" at bounding box center [1265, 233] width 40 height 28
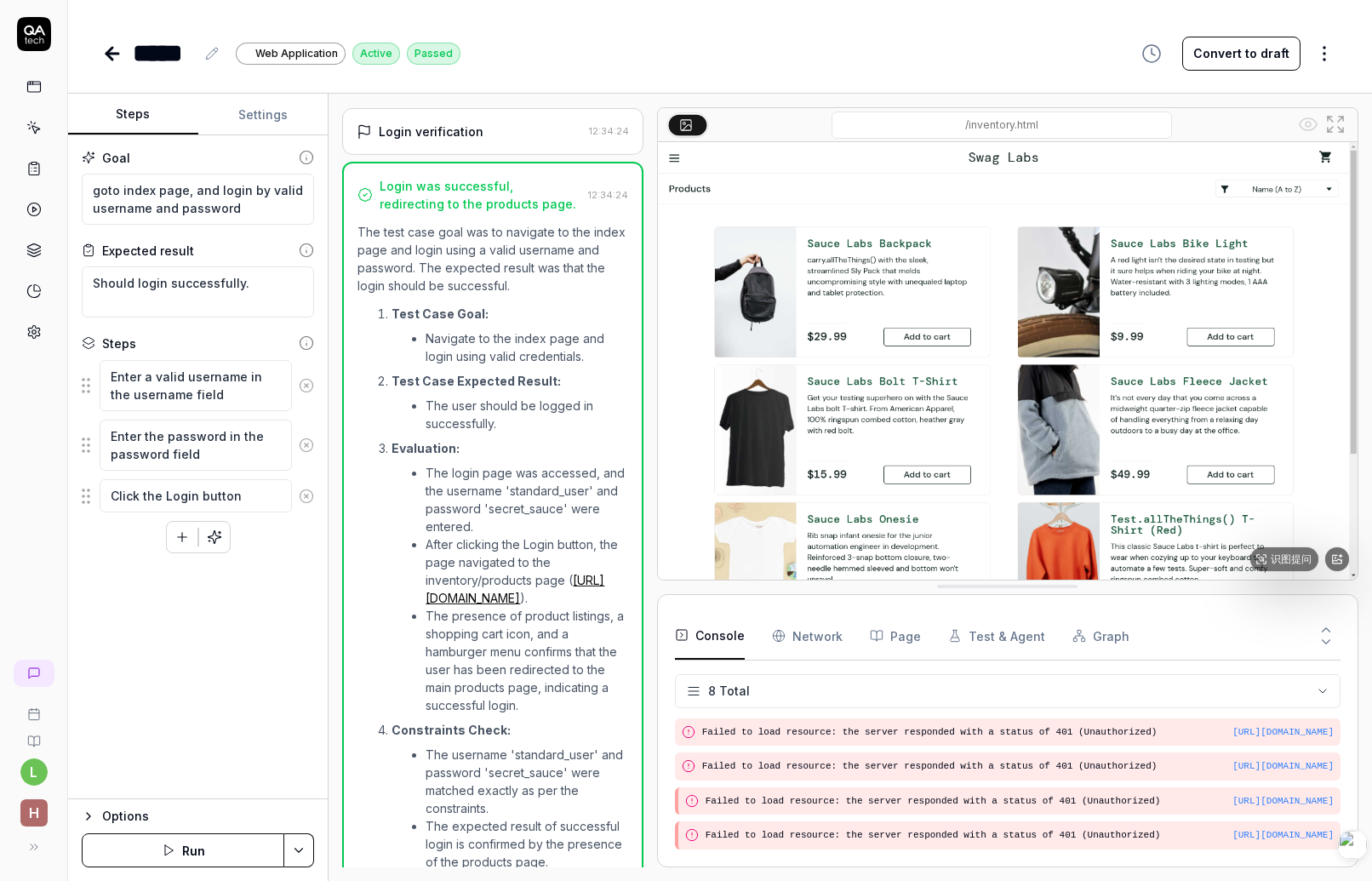
scroll to position [347, 0]
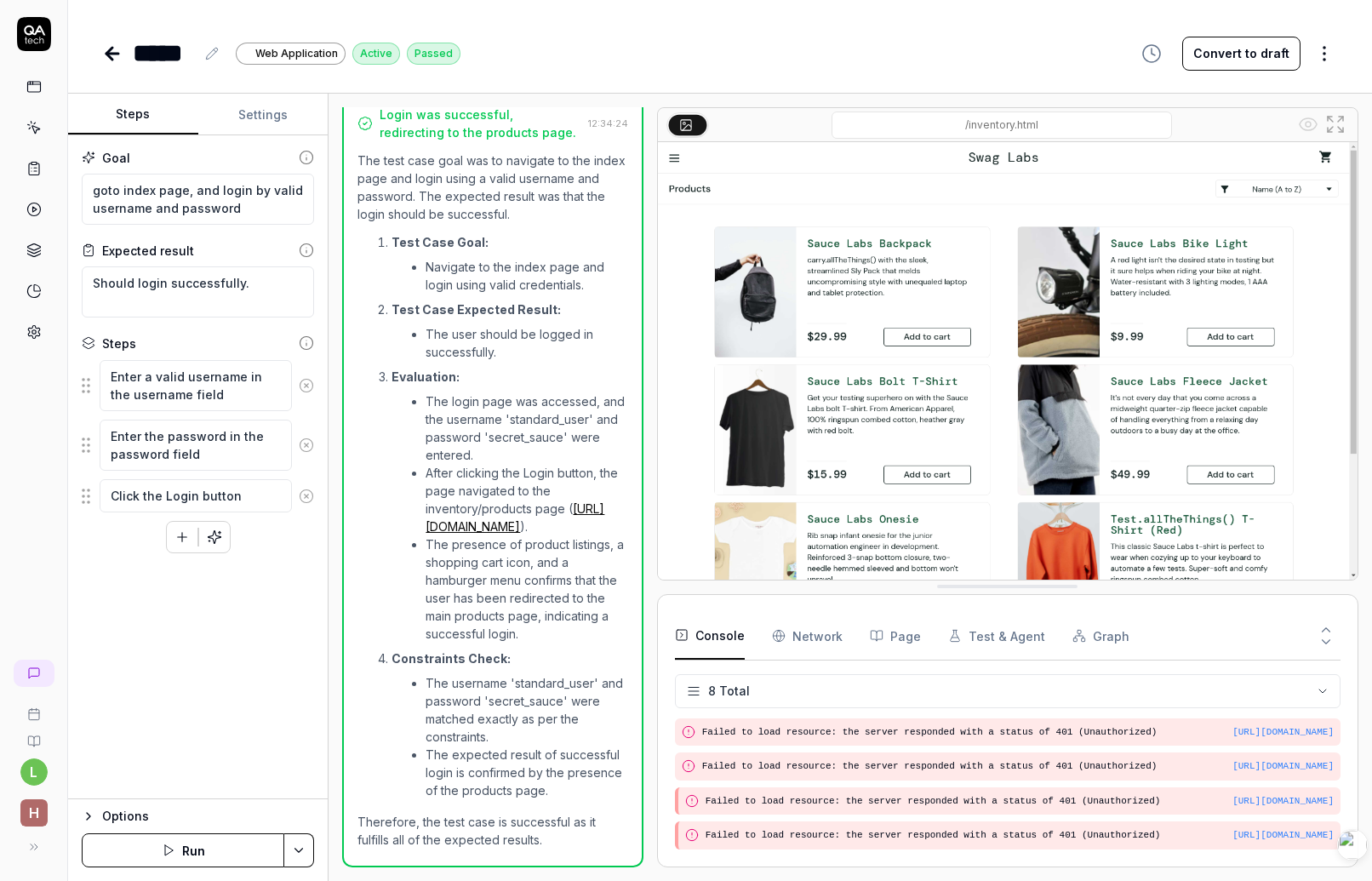
click at [96, 49] on div "***** Web Application Active Passed Convert to draft" at bounding box center [720, 36] width 1304 height 73
click at [117, 55] on icon at bounding box center [112, 53] width 20 height 20
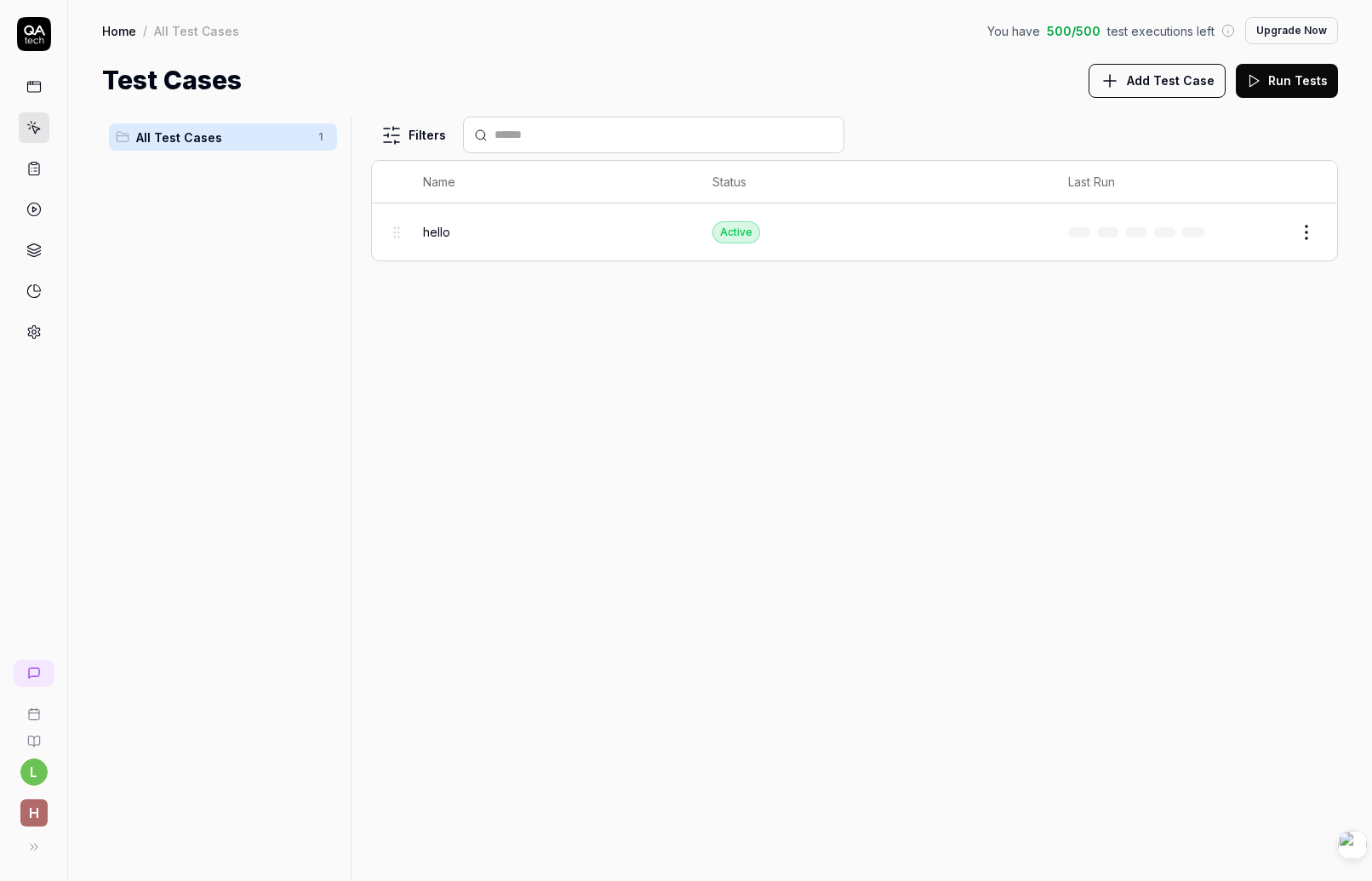
click at [1310, 229] on html "l h Home / All Test Cases You have 500 / 500 test executions left Upgrade Now H…" at bounding box center [686, 440] width 1372 height 881
click at [1239, 311] on div "Run Test" at bounding box center [1235, 304] width 162 height 38
click at [1285, 841] on button "View run" at bounding box center [1286, 836] width 74 height 34
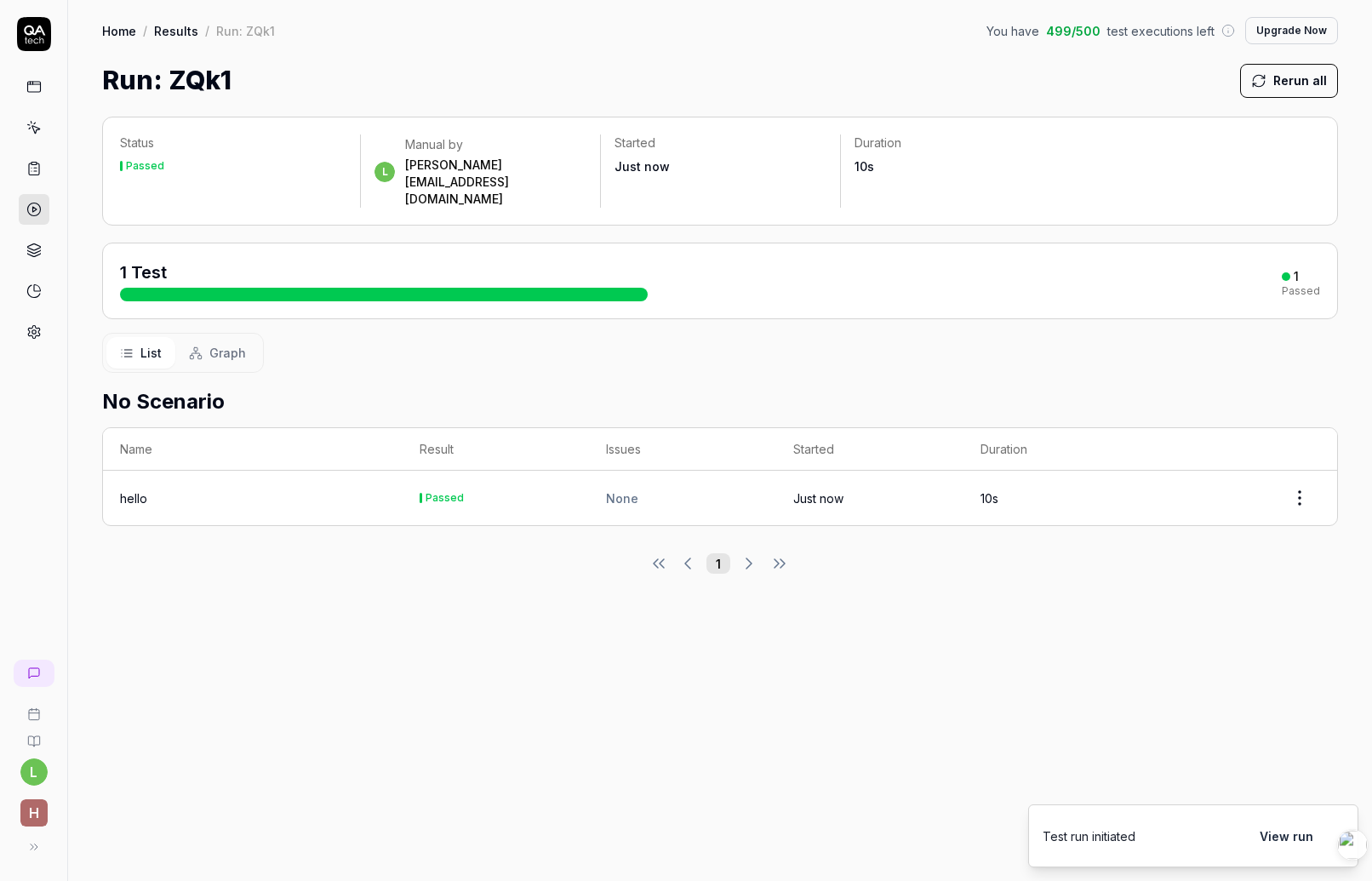
click at [1299, 269] on div "1" at bounding box center [1297, 276] width 6 height 16
click at [1195, 335] on div "List Graph" at bounding box center [720, 353] width 1236 height 40
click at [1303, 467] on html "l h Home / Results / Run: ZQk1 You have 499 / 500 test executions left Upgrade …" at bounding box center [686, 440] width 1372 height 881
click at [1162, 348] on html "l h Home / Results / Run: ZQk1 You have 499 / 500 test executions left Upgrade …" at bounding box center [686, 440] width 1372 height 881
click at [335, 261] on div "1 Test" at bounding box center [384, 281] width 528 height 41
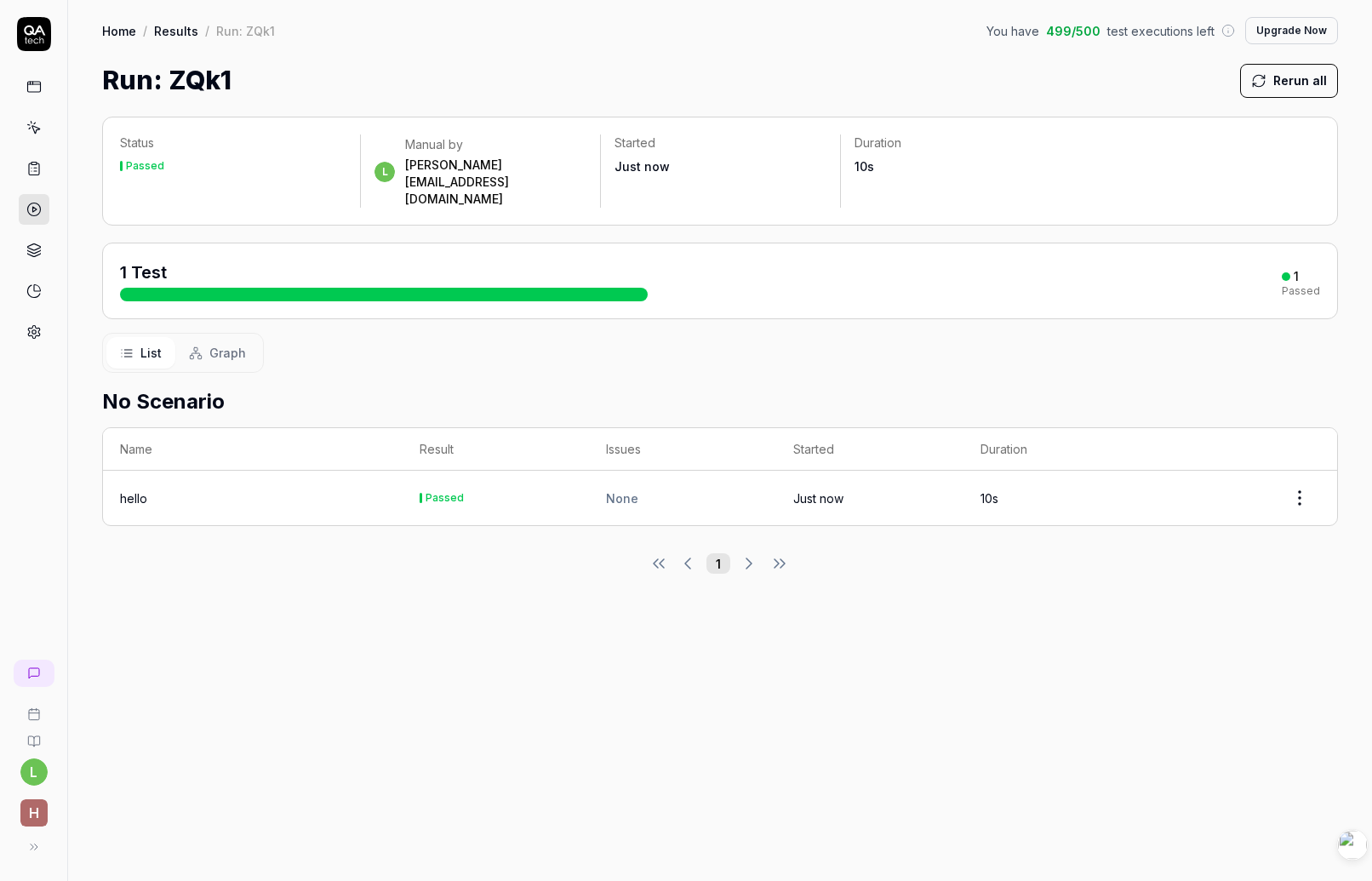
click at [140, 168] on div "Passed" at bounding box center [145, 166] width 39 height 10
click at [392, 288] on div "Status Passed l Manual by leon.hezj@gmail.com Started Just now Duration 10s 1 T…" at bounding box center [720, 490] width 1304 height 782
click at [243, 288] on div at bounding box center [384, 295] width 528 height 14
click at [223, 344] on span "Graph" at bounding box center [228, 353] width 37 height 17
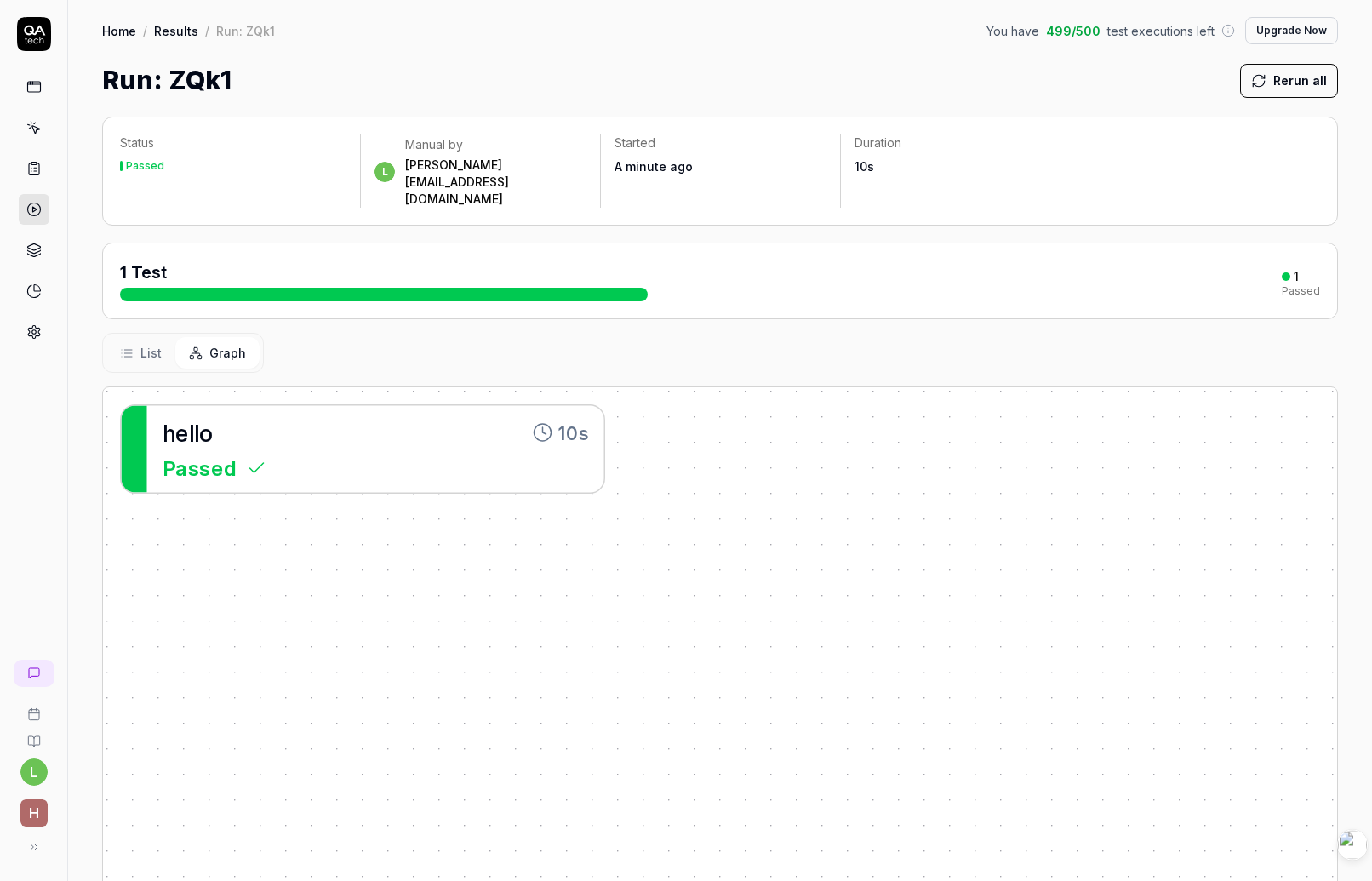
click at [139, 337] on button "List" at bounding box center [141, 353] width 69 height 31
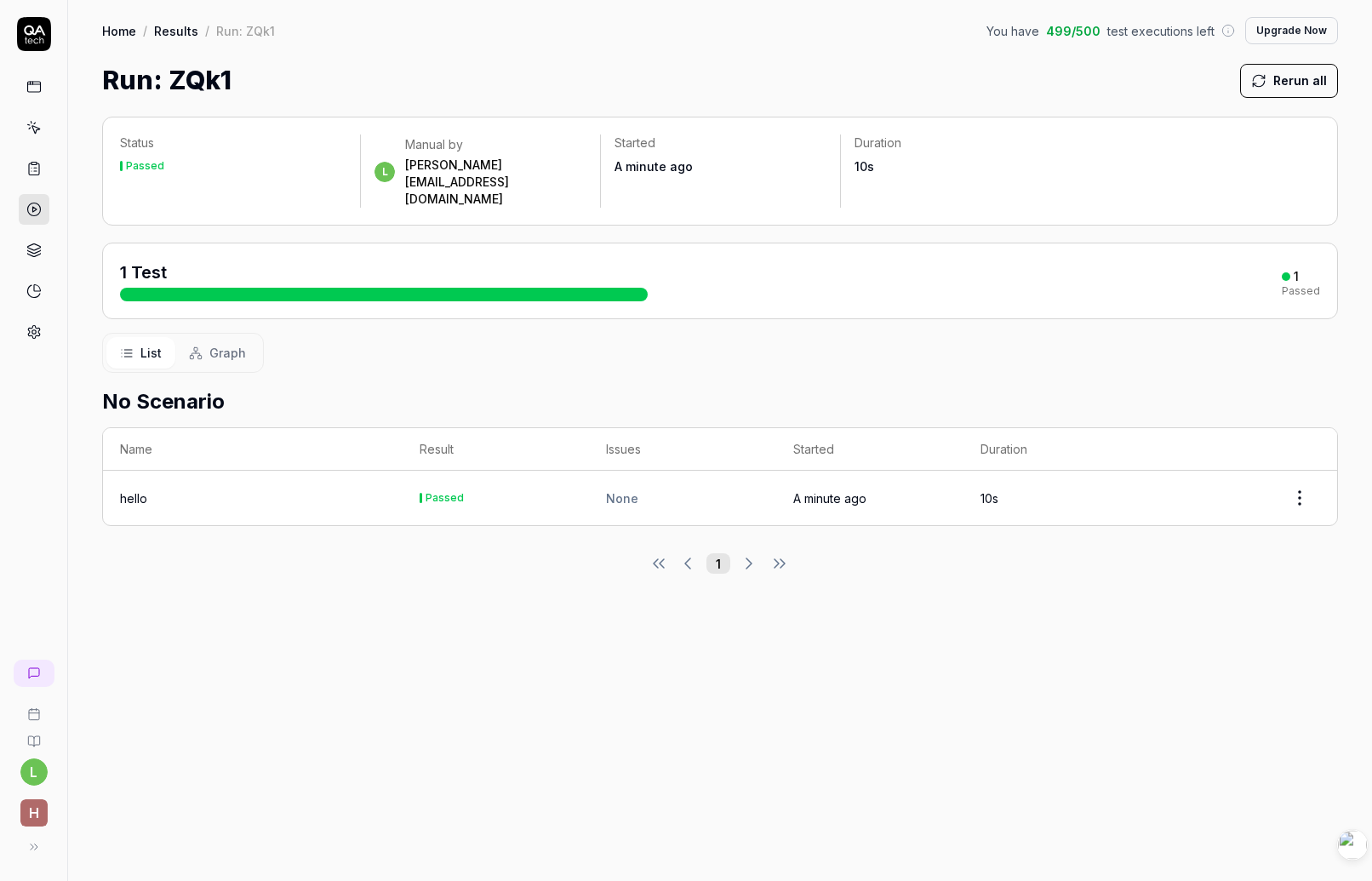
click at [389, 373] on div "No Scenario Name Result Issues Started Duration hello Passed None A minute ago …" at bounding box center [720, 449] width 1236 height 154
click at [147, 262] on span "1 Test" at bounding box center [143, 272] width 47 height 20
click at [142, 161] on div "Passed" at bounding box center [145, 166] width 39 height 10
click at [426, 149] on div "Manual by" at bounding box center [495, 145] width 181 height 17
click at [457, 164] on div "leon.hezj@gmail.com" at bounding box center [495, 182] width 181 height 52
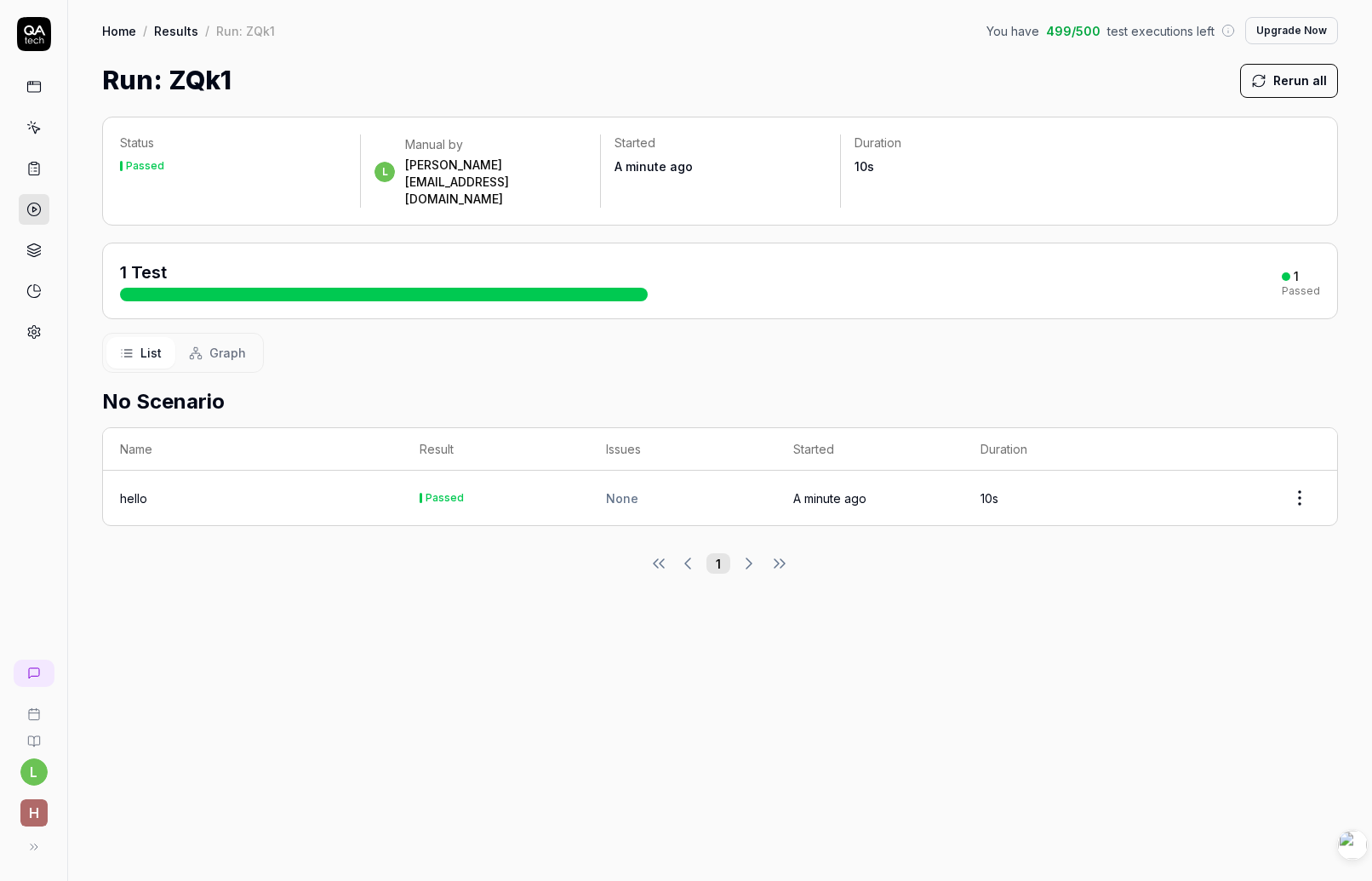
click at [1298, 286] on div "Passed" at bounding box center [1301, 291] width 39 height 10
click at [1108, 52] on div "Home / Results / Run: ZQk1 You have 499 / 500 test executions left Upgrade Now …" at bounding box center [720, 50] width 1304 height 99
click at [534, 83] on div "Run: ZQk1 Rerun all" at bounding box center [720, 81] width 1236 height 39
click at [34, 854] on button at bounding box center [30, 847] width 34 height 34
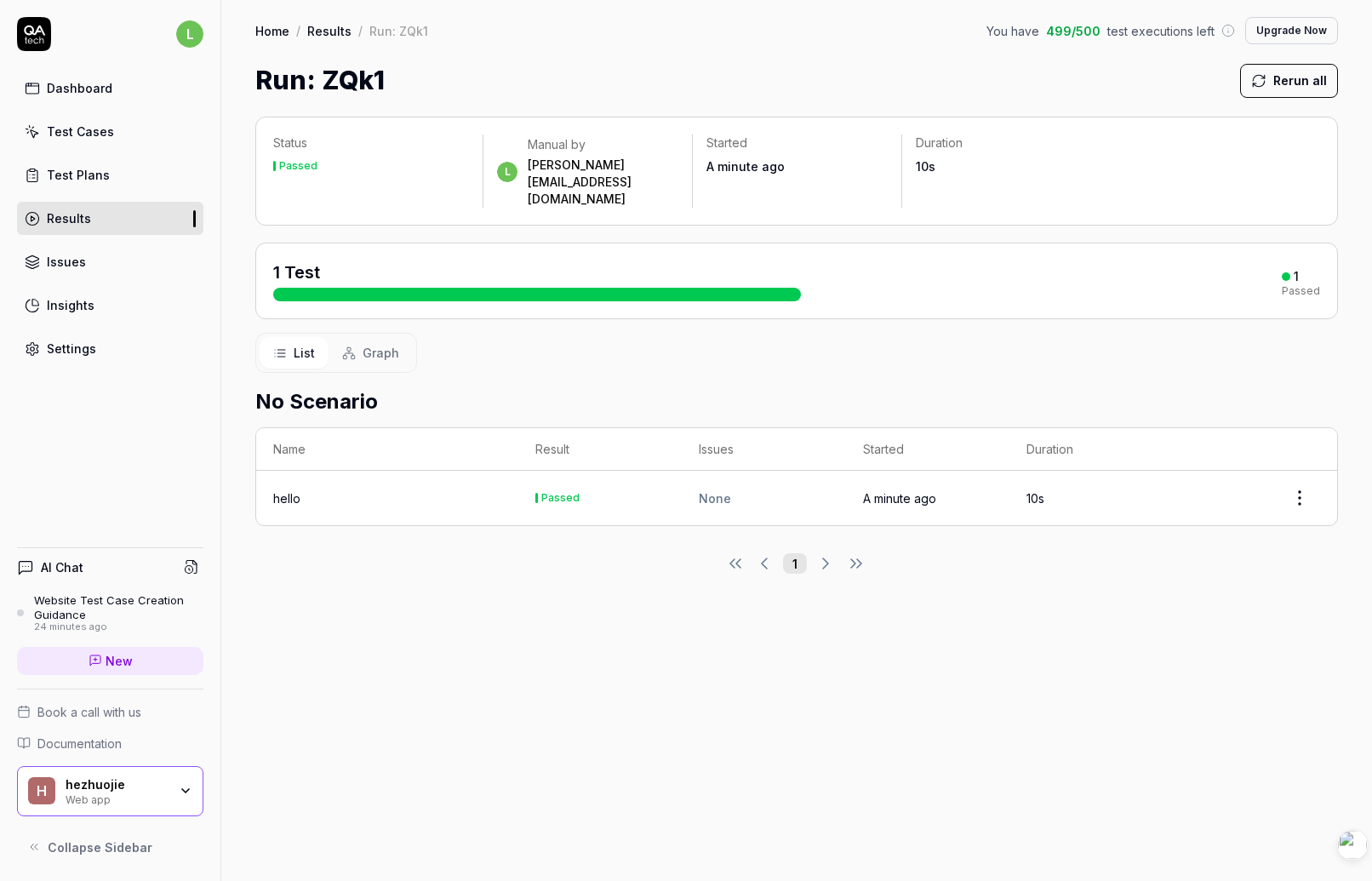
click at [945, 110] on div "Status Passed l Manual by leon.hezj@gmail.com Started A minute ago Duration 10s…" at bounding box center [797, 490] width 1151 height 782
click at [334, 39] on link "Results" at bounding box center [329, 30] width 44 height 17
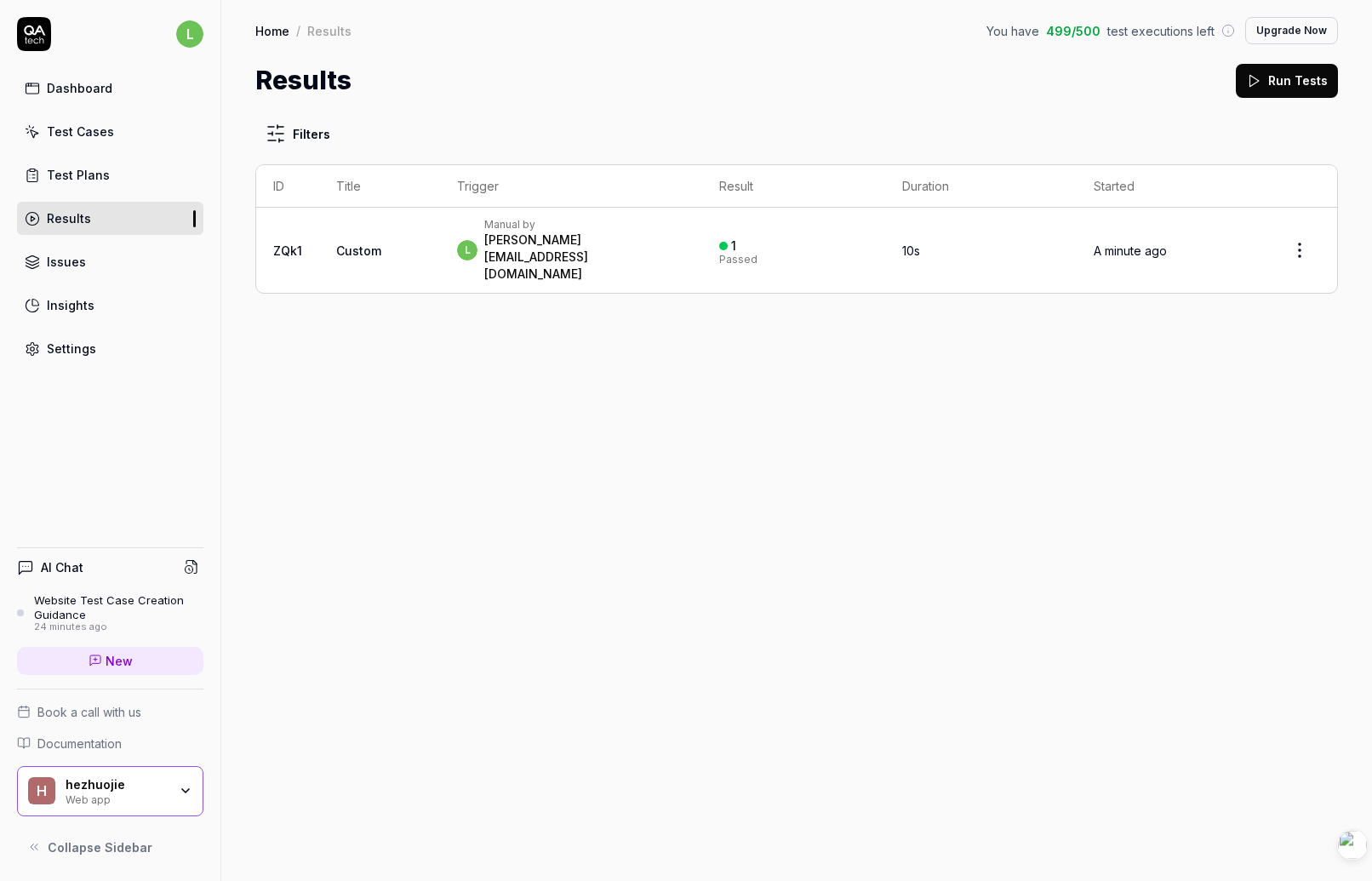
click at [1293, 236] on html "l Dashboard Test Cases Test Plans Results Issues Insights Settings AI Chat Webs…" at bounding box center [686, 440] width 1372 height 881
click at [824, 418] on html "l Dashboard Test Cases Test Plans Results Issues Insights Settings AI Chat Webs…" at bounding box center [686, 440] width 1372 height 881
click at [107, 127] on div "Test Cases" at bounding box center [80, 131] width 67 height 17
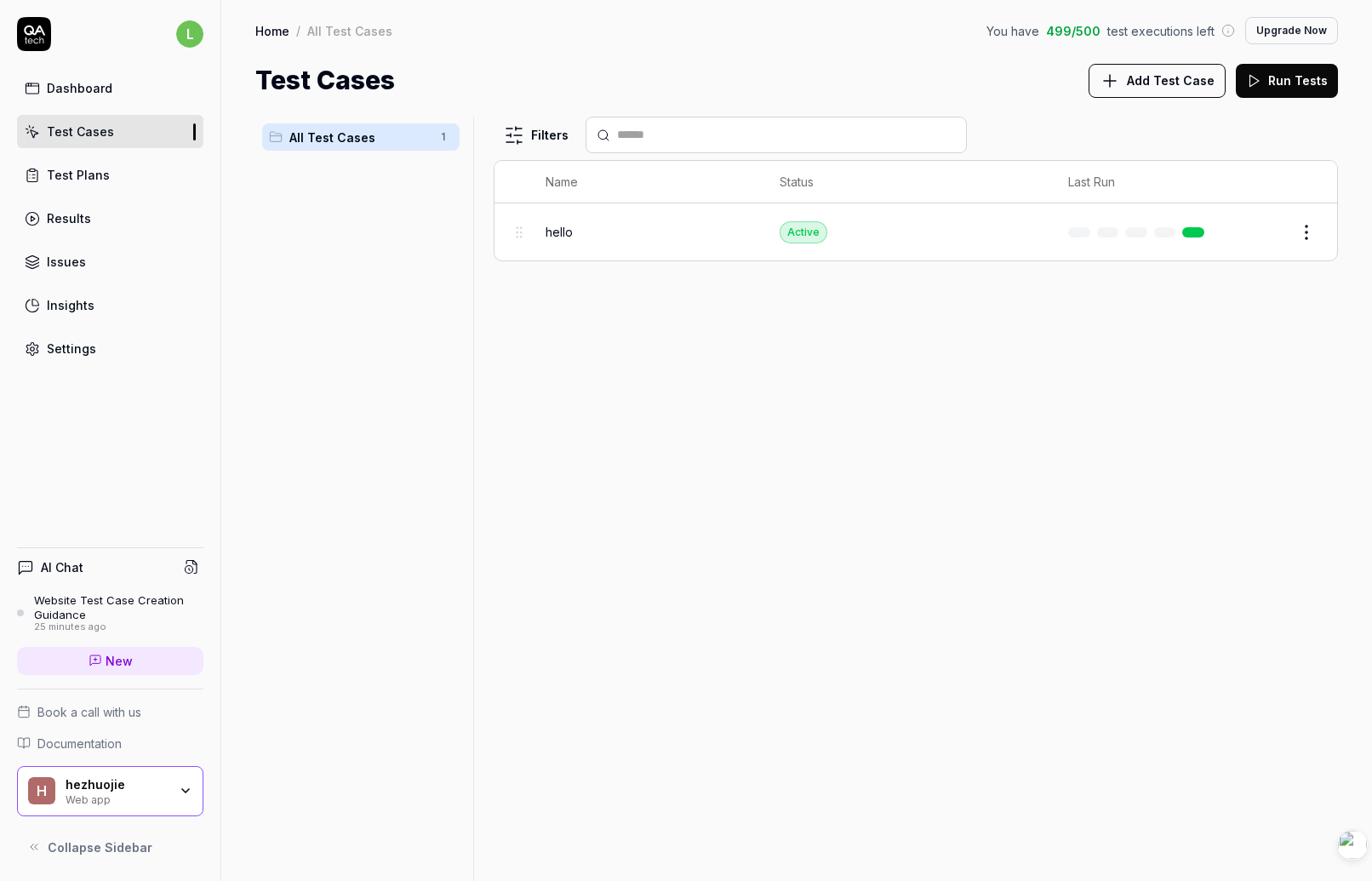
click at [668, 236] on div "hello" at bounding box center [645, 231] width 200 height 17
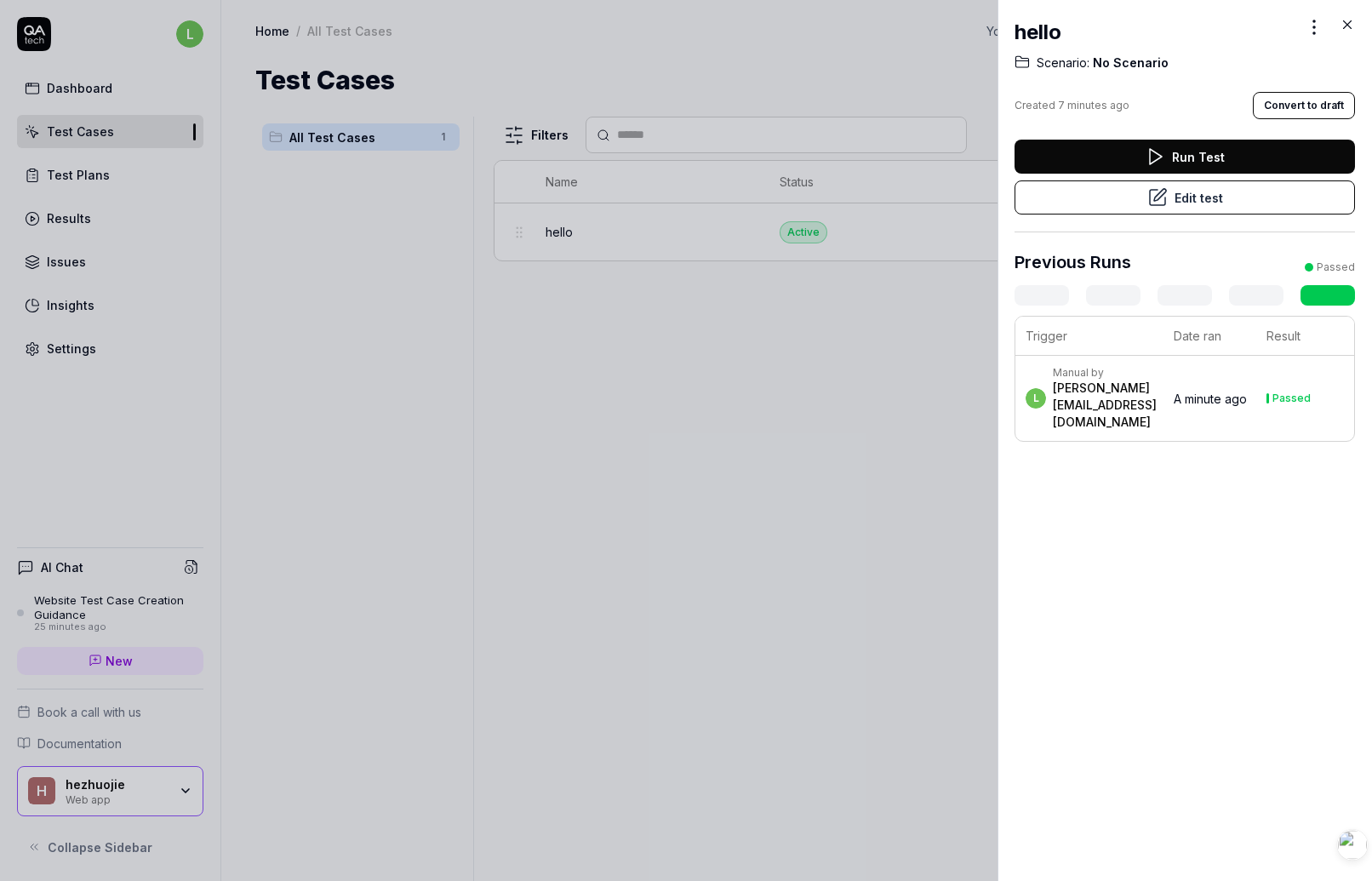
click at [1204, 199] on button "Edit test" at bounding box center [1185, 197] width 340 height 34
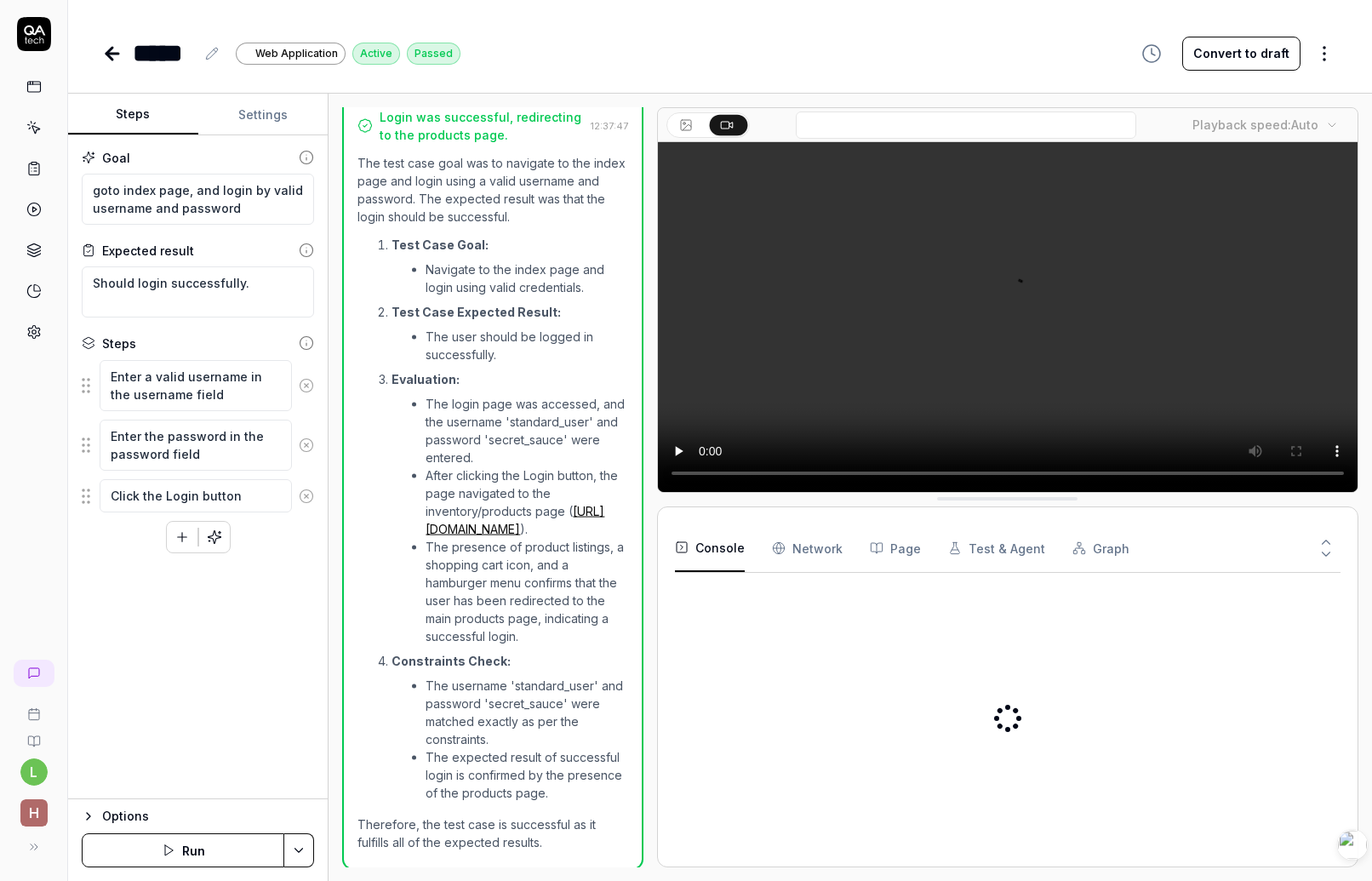
scroll to position [347, 0]
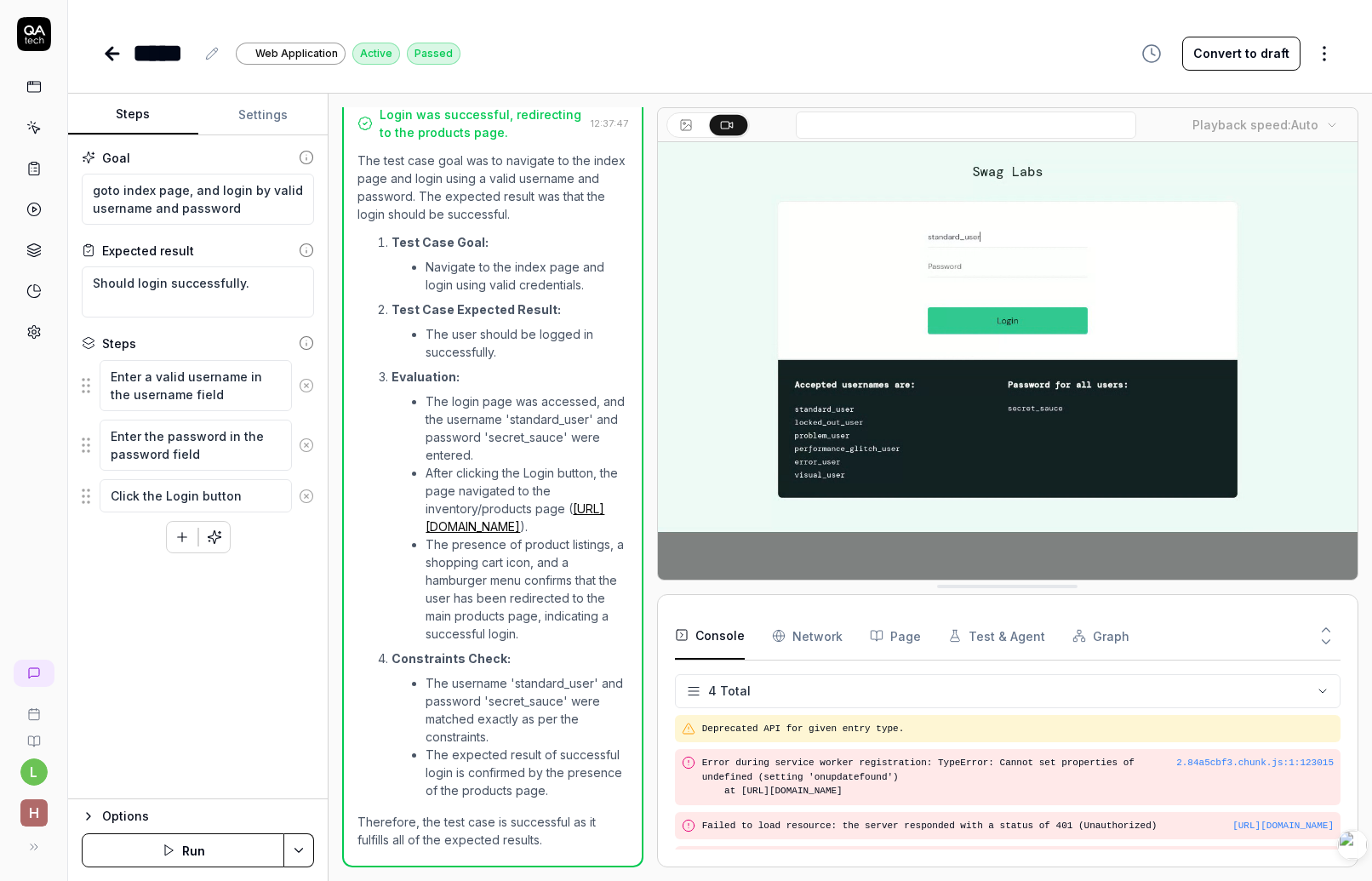
scroll to position [52, 0]
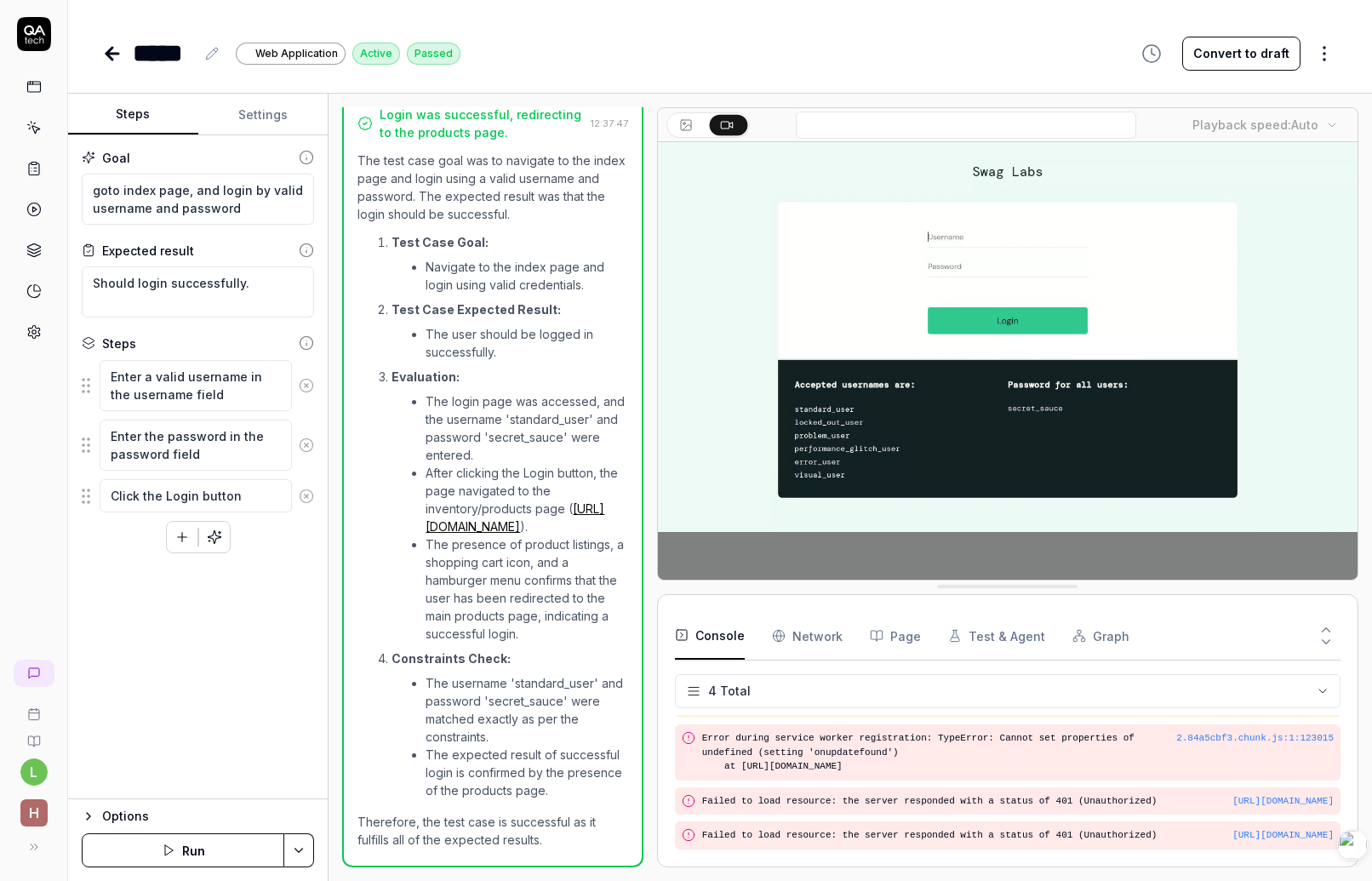
click at [687, 122] on icon at bounding box center [686, 125] width 14 height 14
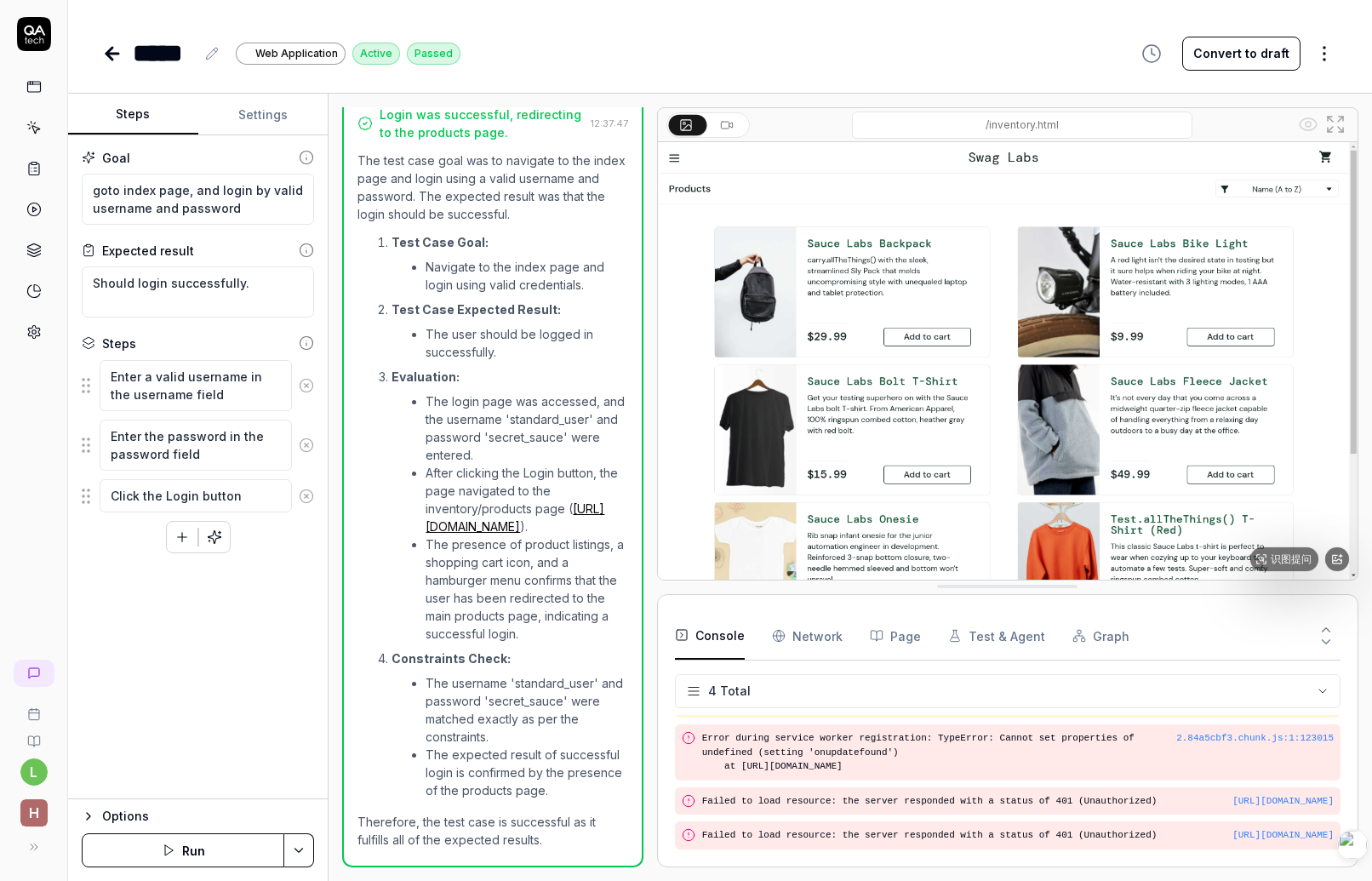
click at [1011, 273] on img at bounding box center [1008, 361] width 699 height 438
click at [1014, 124] on input at bounding box center [1022, 125] width 340 height 28
click at [1134, 125] on input at bounding box center [1022, 125] width 340 height 28
drag, startPoint x: 1097, startPoint y: 125, endPoint x: 1147, endPoint y: 126, distance: 50.0
click at [1147, 126] on input at bounding box center [1022, 125] width 340 height 28
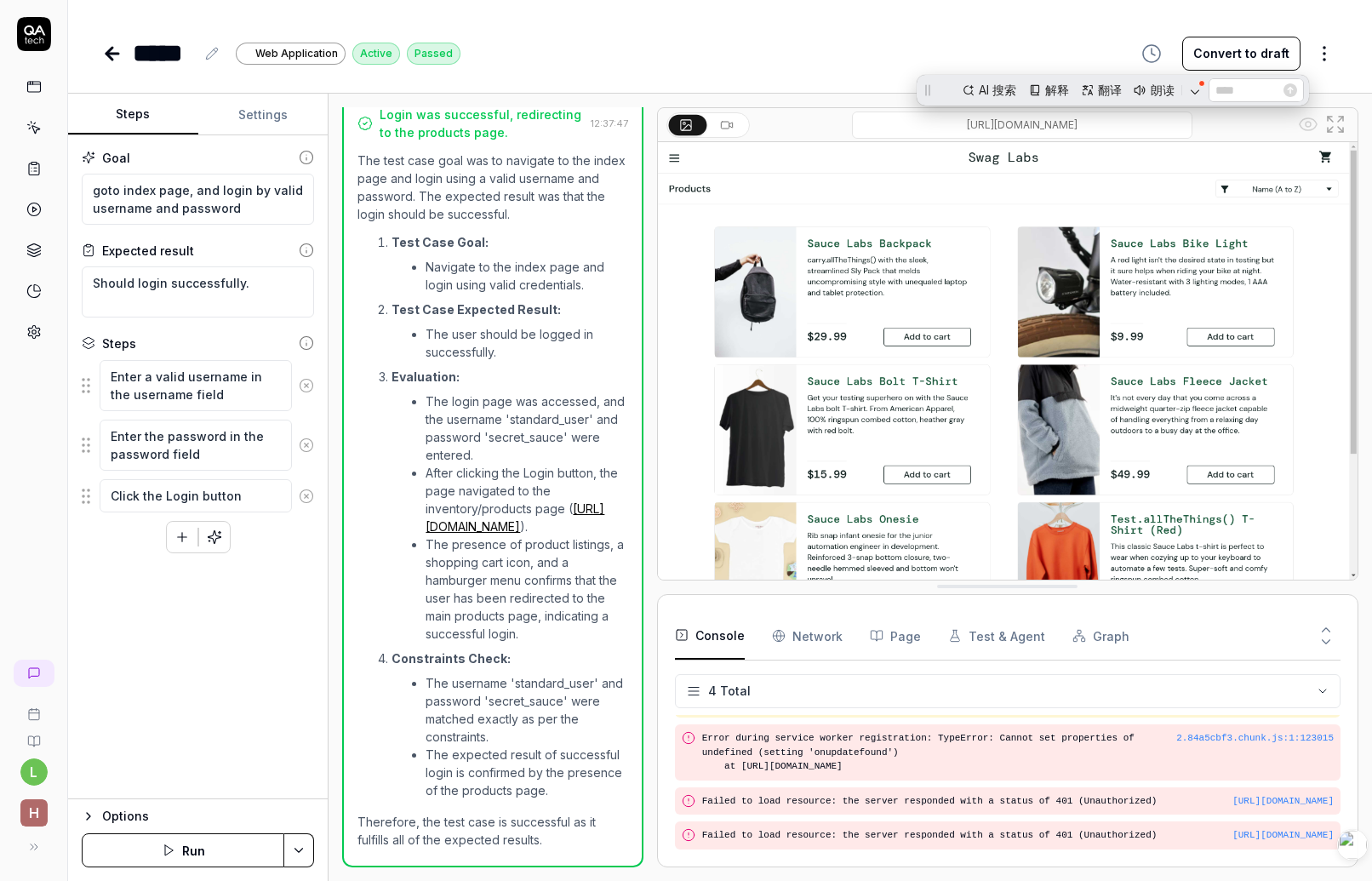
scroll to position [0, 0]
click at [1089, 123] on input at bounding box center [1022, 125] width 340 height 28
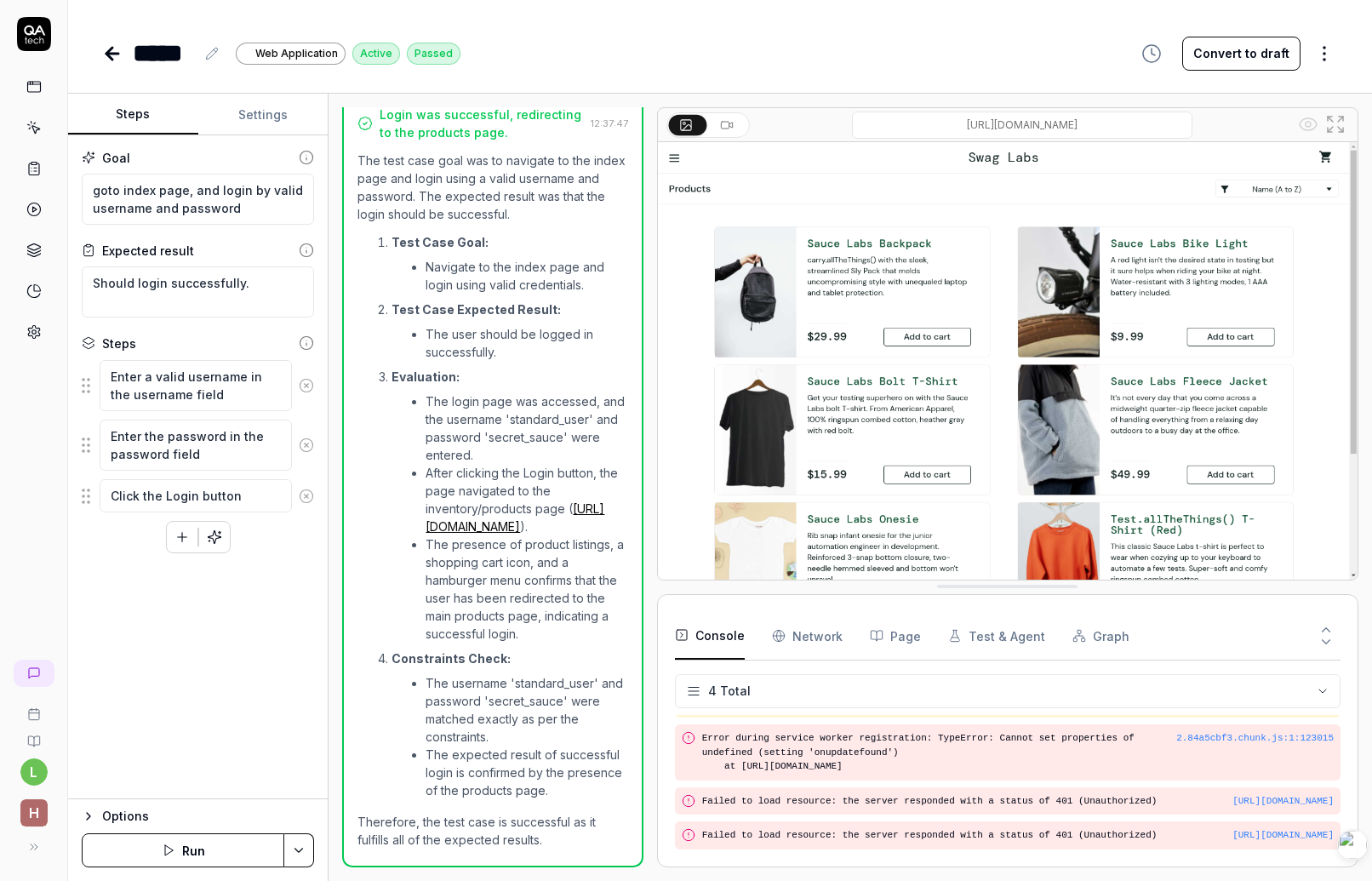
click at [1089, 123] on input at bounding box center [1022, 125] width 340 height 28
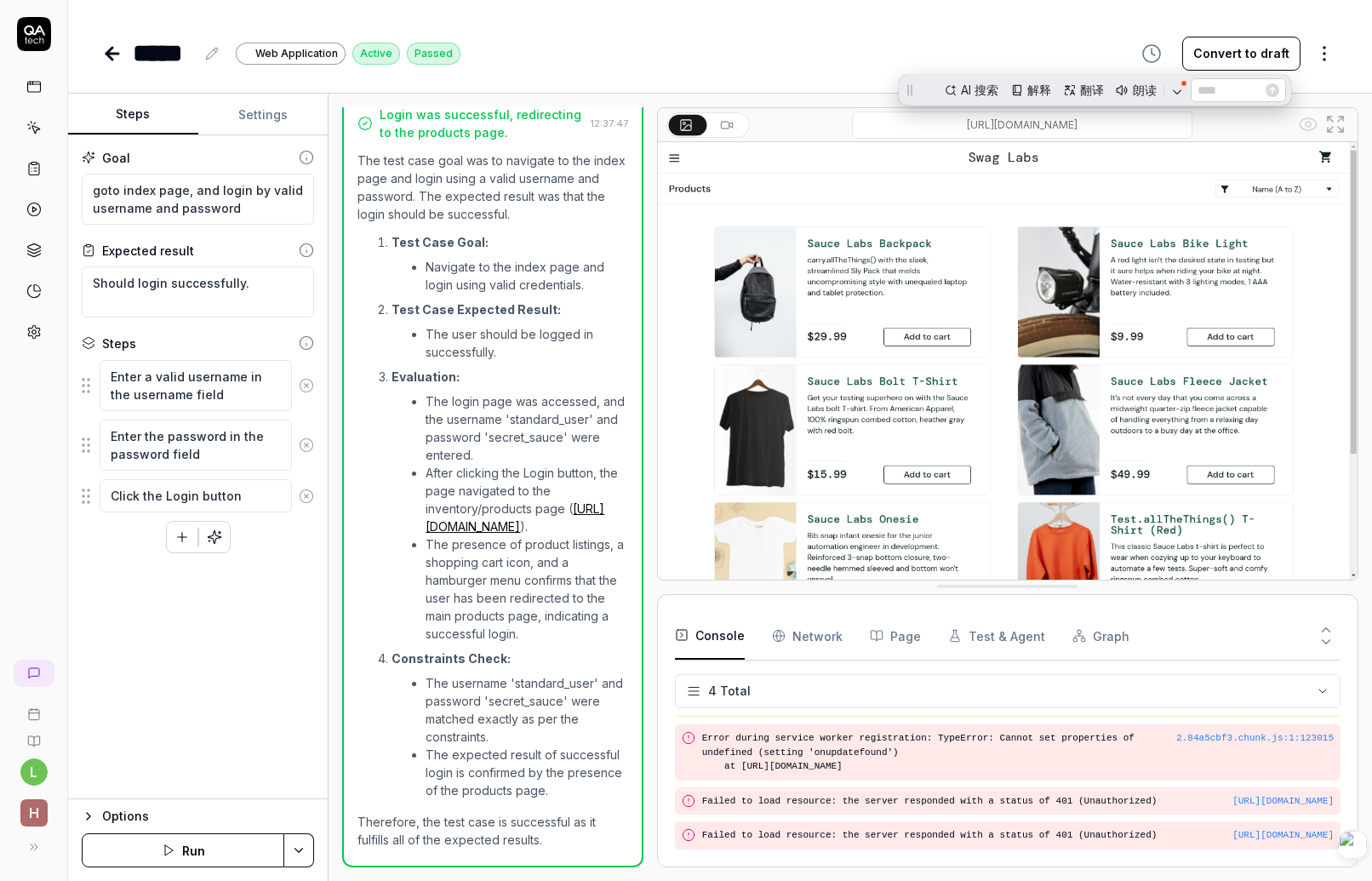
click at [1089, 123] on input at bounding box center [1022, 125] width 340 height 28
click at [1116, 128] on input at bounding box center [1022, 125] width 340 height 28
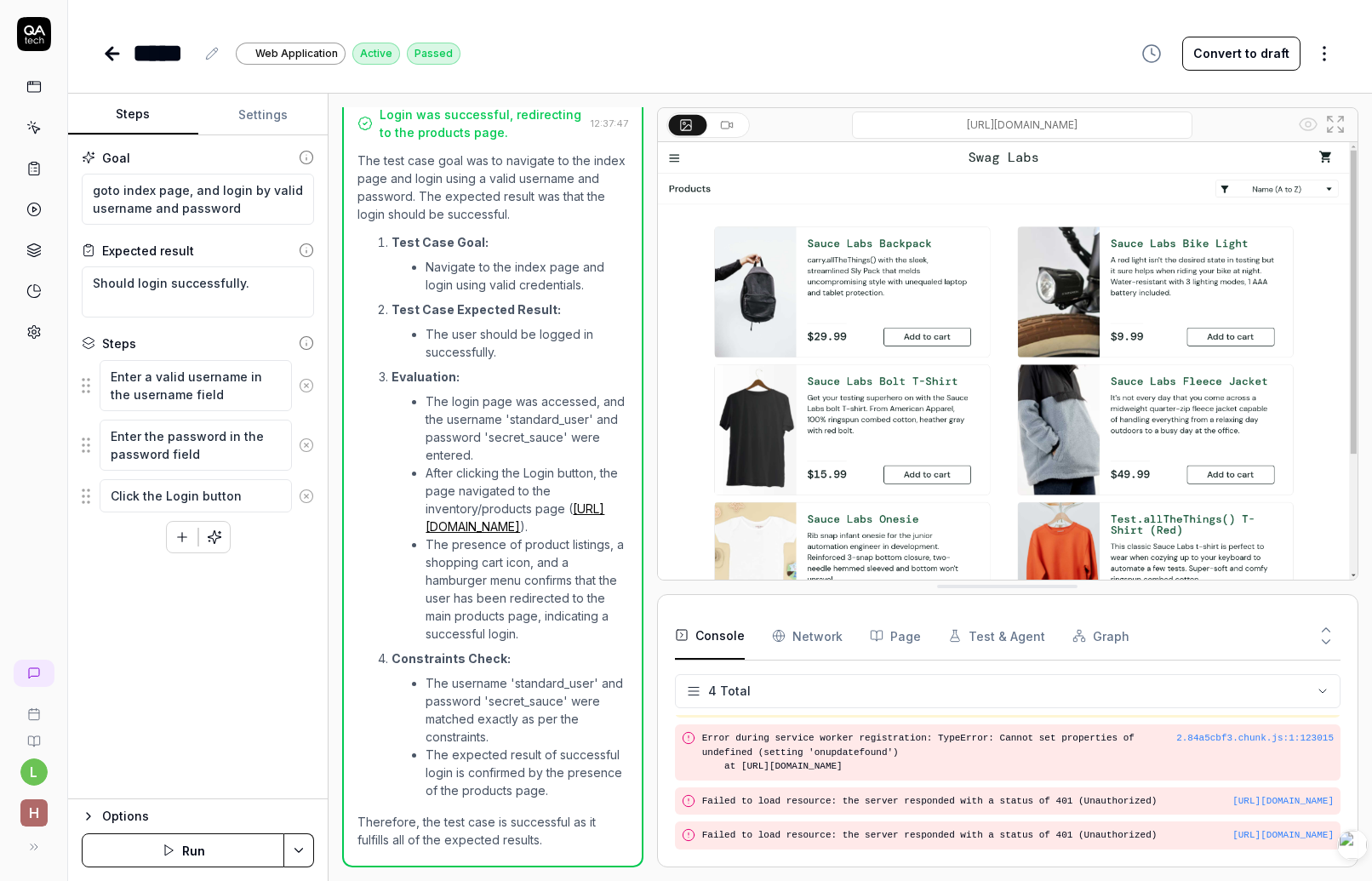
click at [725, 130] on icon at bounding box center [727, 125] width 14 height 14
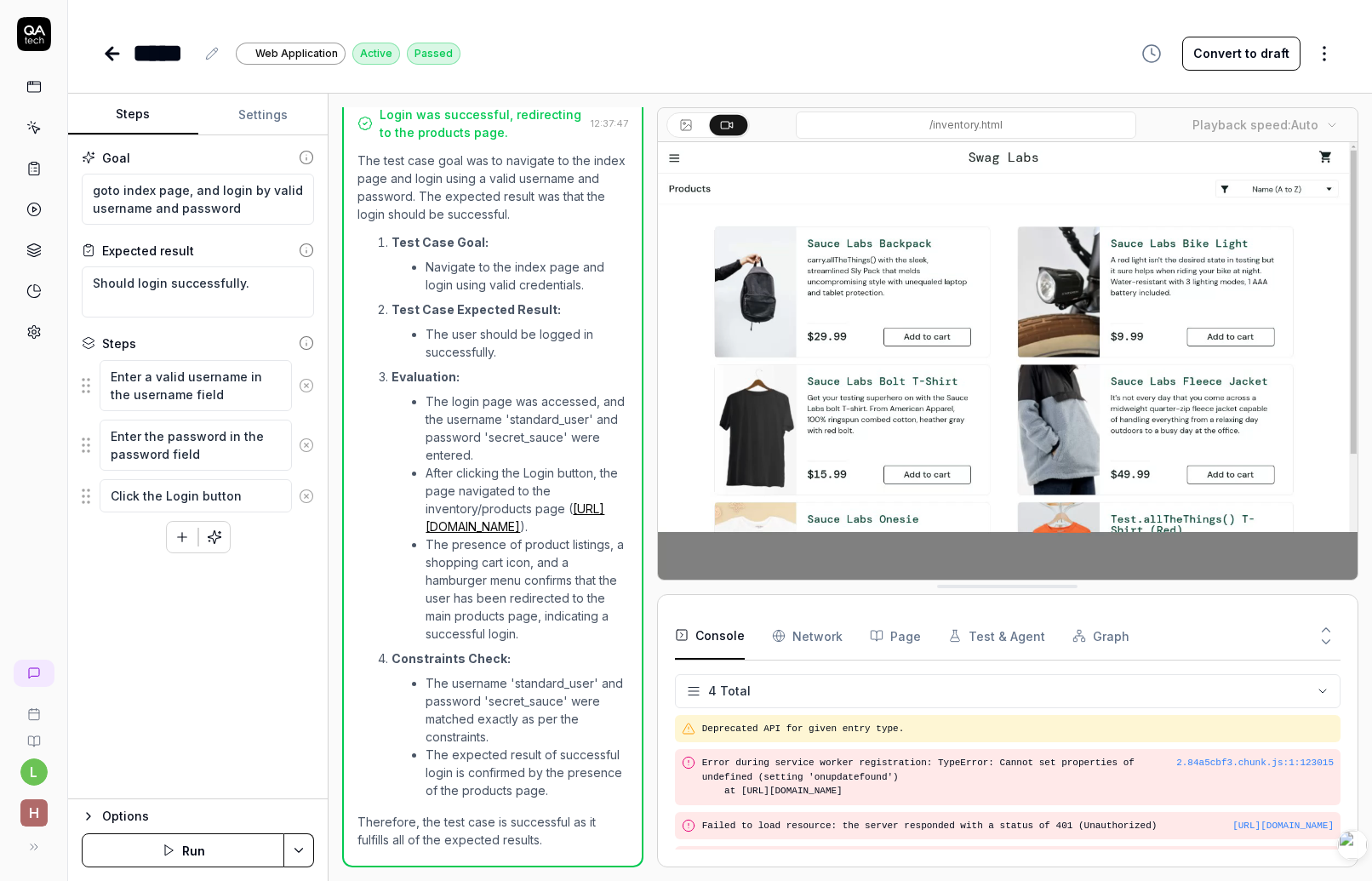
click at [580, 57] on div "***** Web Application Active Passed Convert to draft" at bounding box center [720, 53] width 1236 height 39
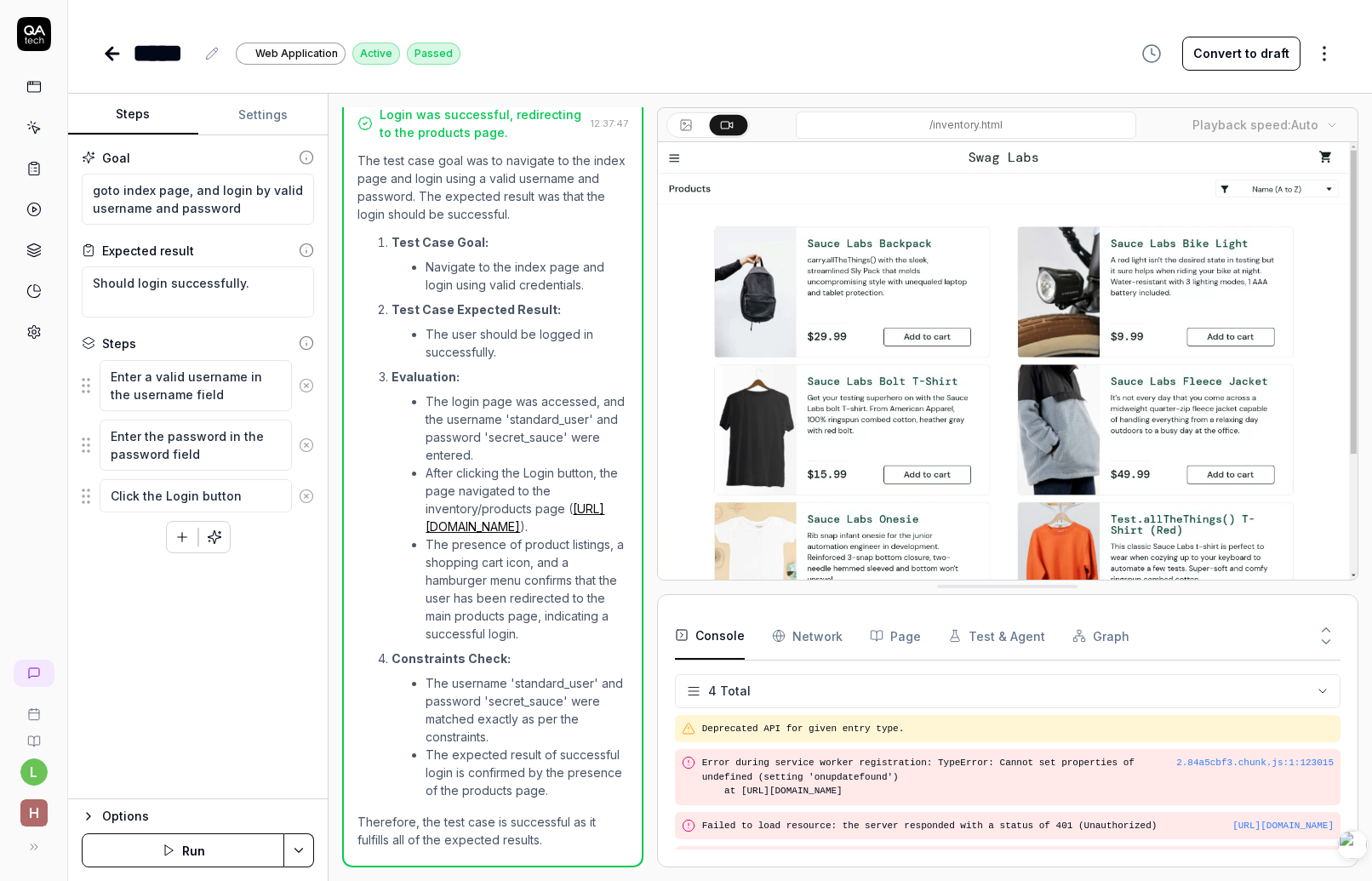
click at [1318, 55] on html "l h ***** Web Application Active Passed Convert to draft Steps Settings Goal go…" at bounding box center [686, 440] width 1372 height 881
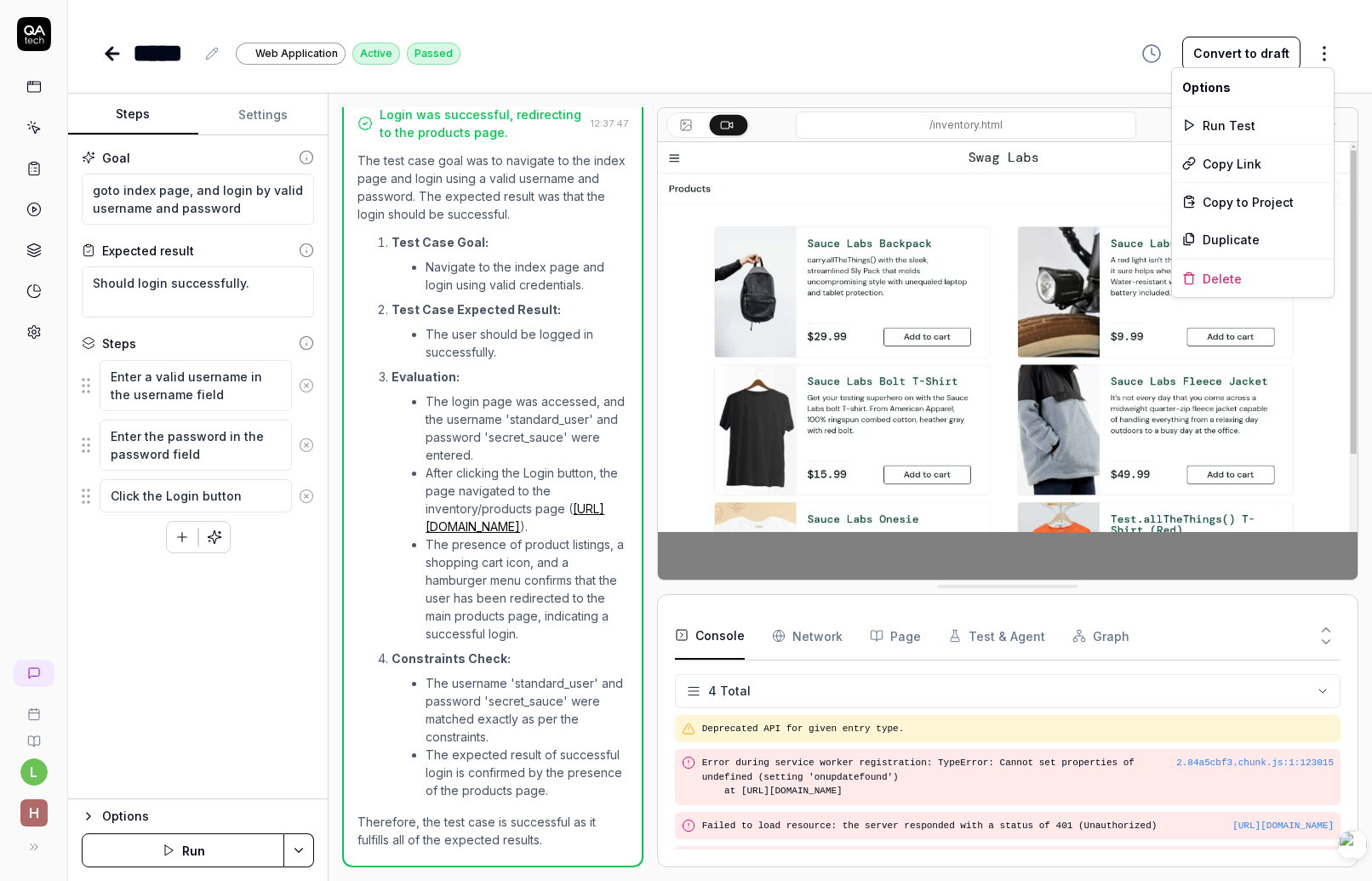
click at [972, 25] on html "l h ***** Web Application Active Passed Convert to draft Steps Settings Goal go…" at bounding box center [686, 440] width 1372 height 881
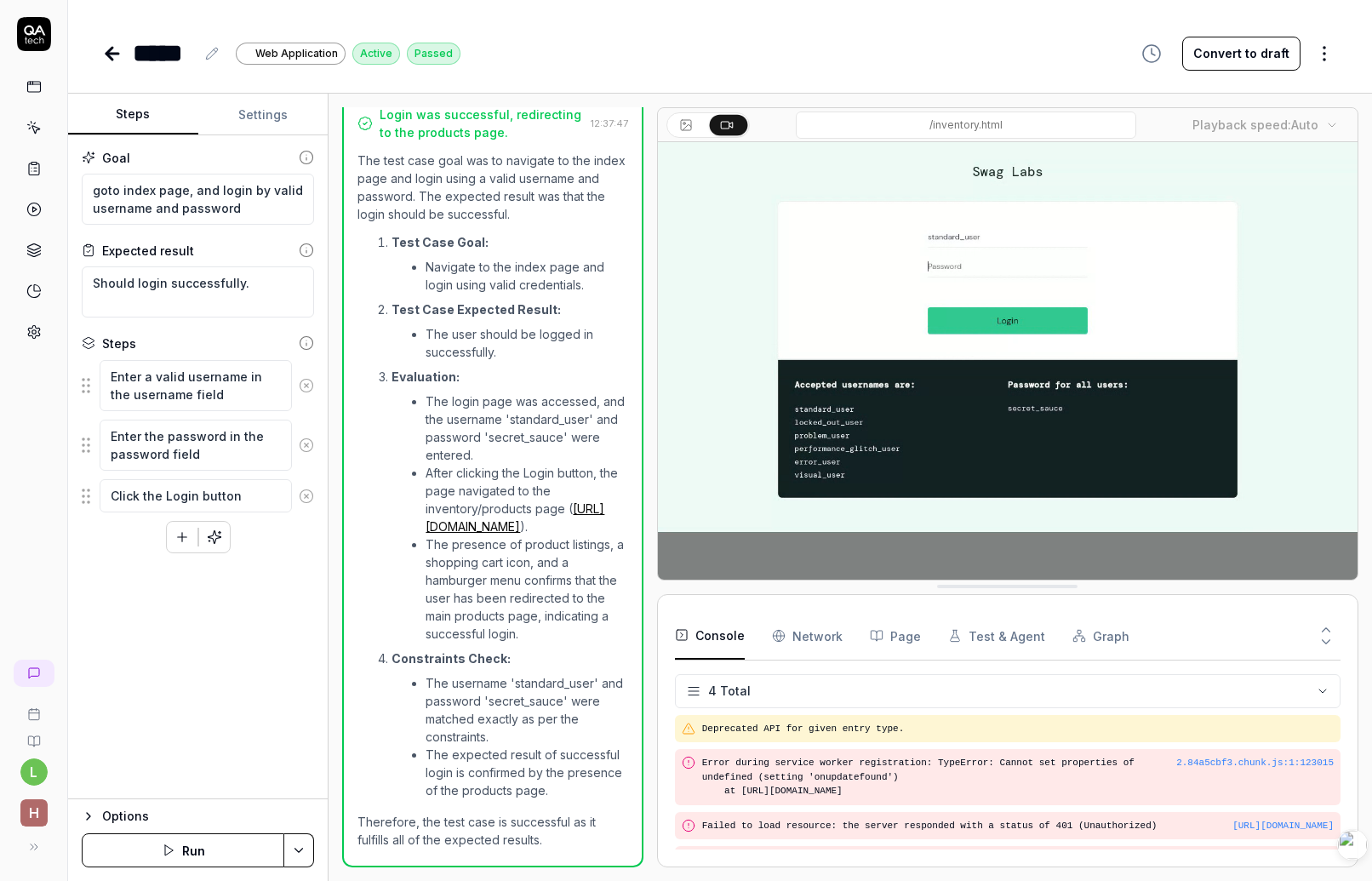
click at [921, 61] on div "***** Web Application Active Passed Convert to draft" at bounding box center [720, 53] width 1236 height 39
click at [294, 847] on html "l h ***** Web Application Active Passed Convert to draft Steps Settings Goal go…" at bounding box center [686, 440] width 1372 height 881
click at [273, 674] on html "l h ***** Web Application Active Passed Convert to draft Steps Settings Goal go…" at bounding box center [686, 440] width 1372 height 881
click at [190, 841] on button "Run" at bounding box center [183, 851] width 202 height 34
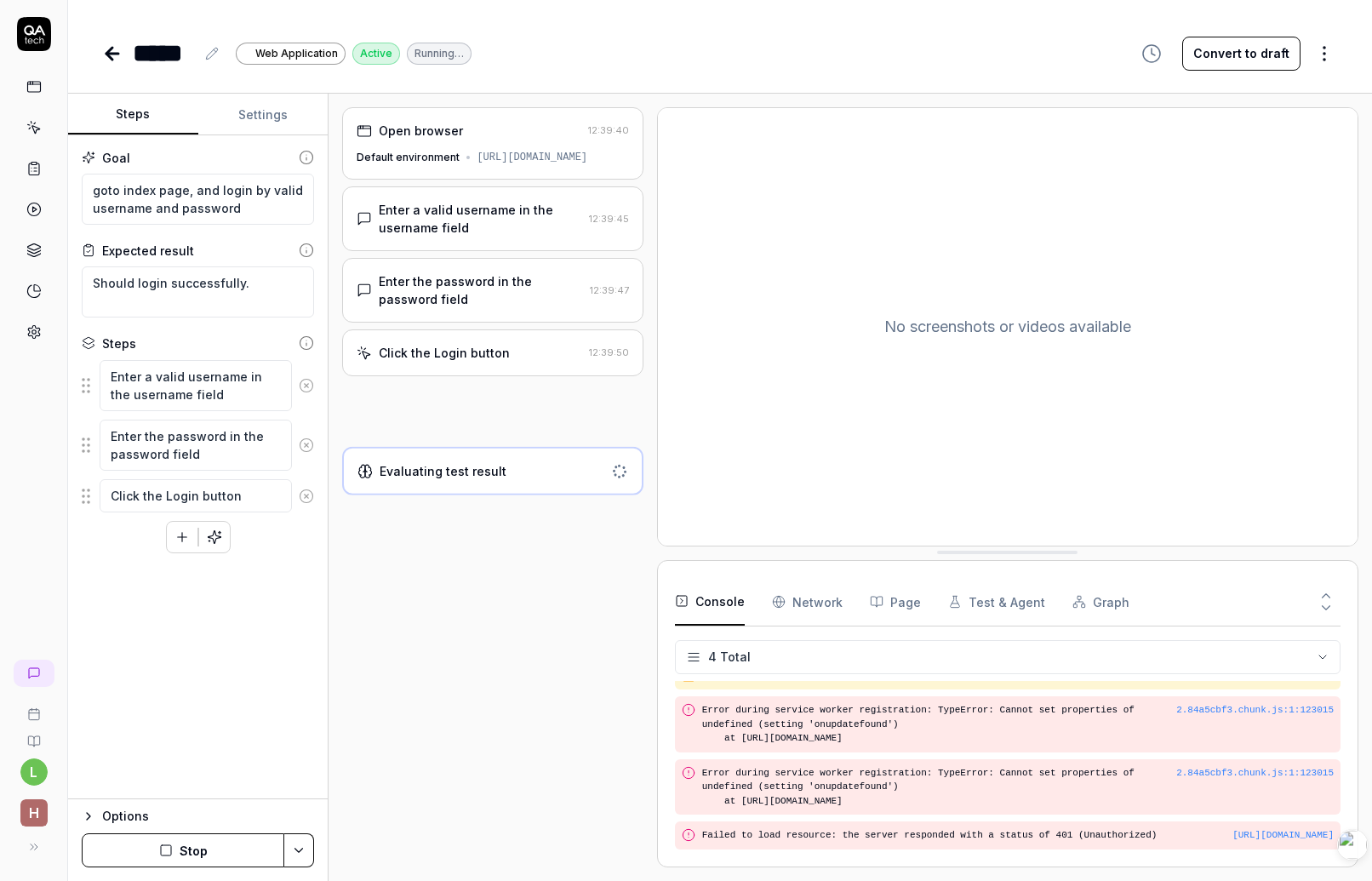
type textarea "*"
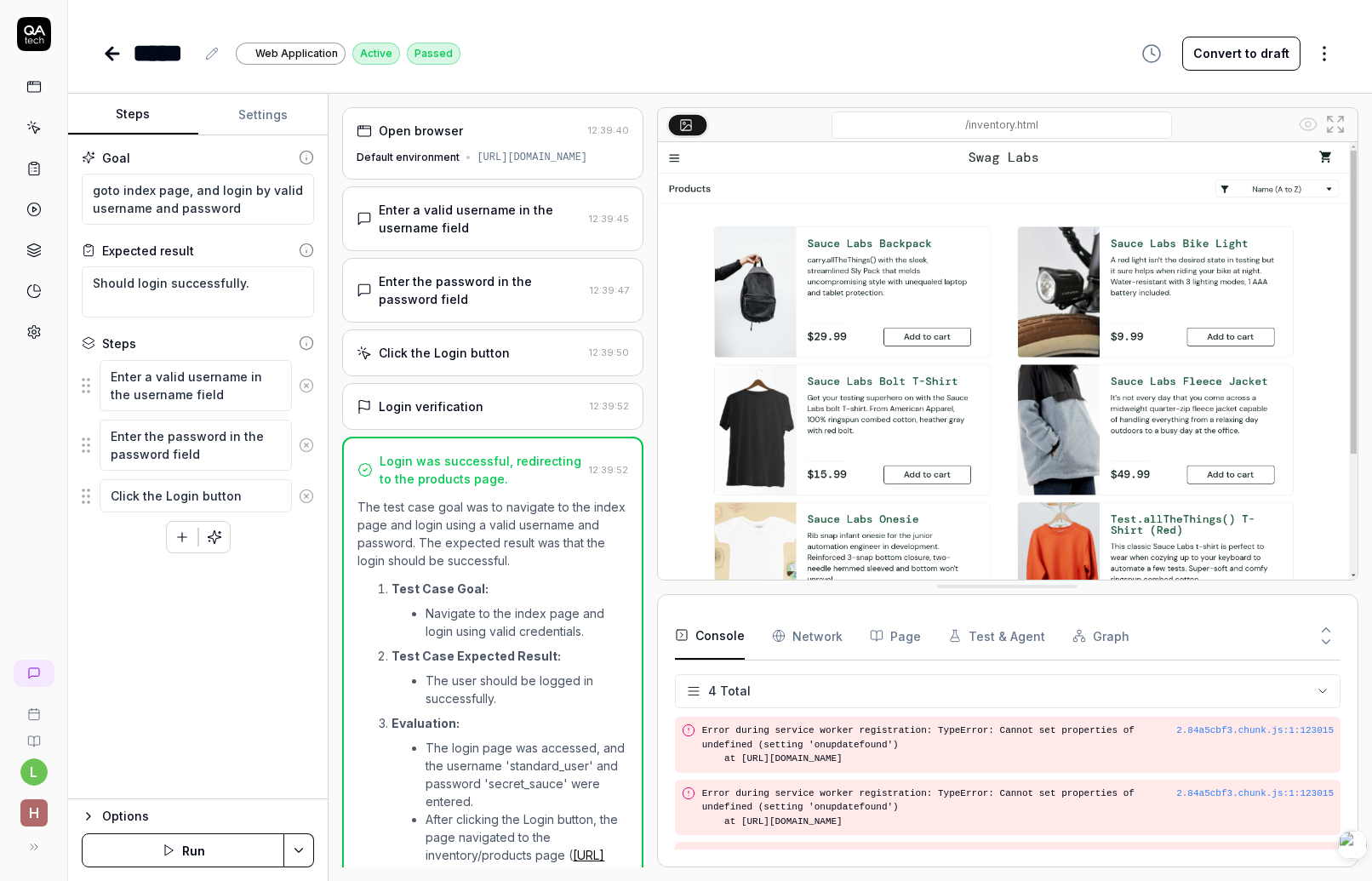
click at [789, 637] on Requests "Network" at bounding box center [807, 636] width 71 height 48
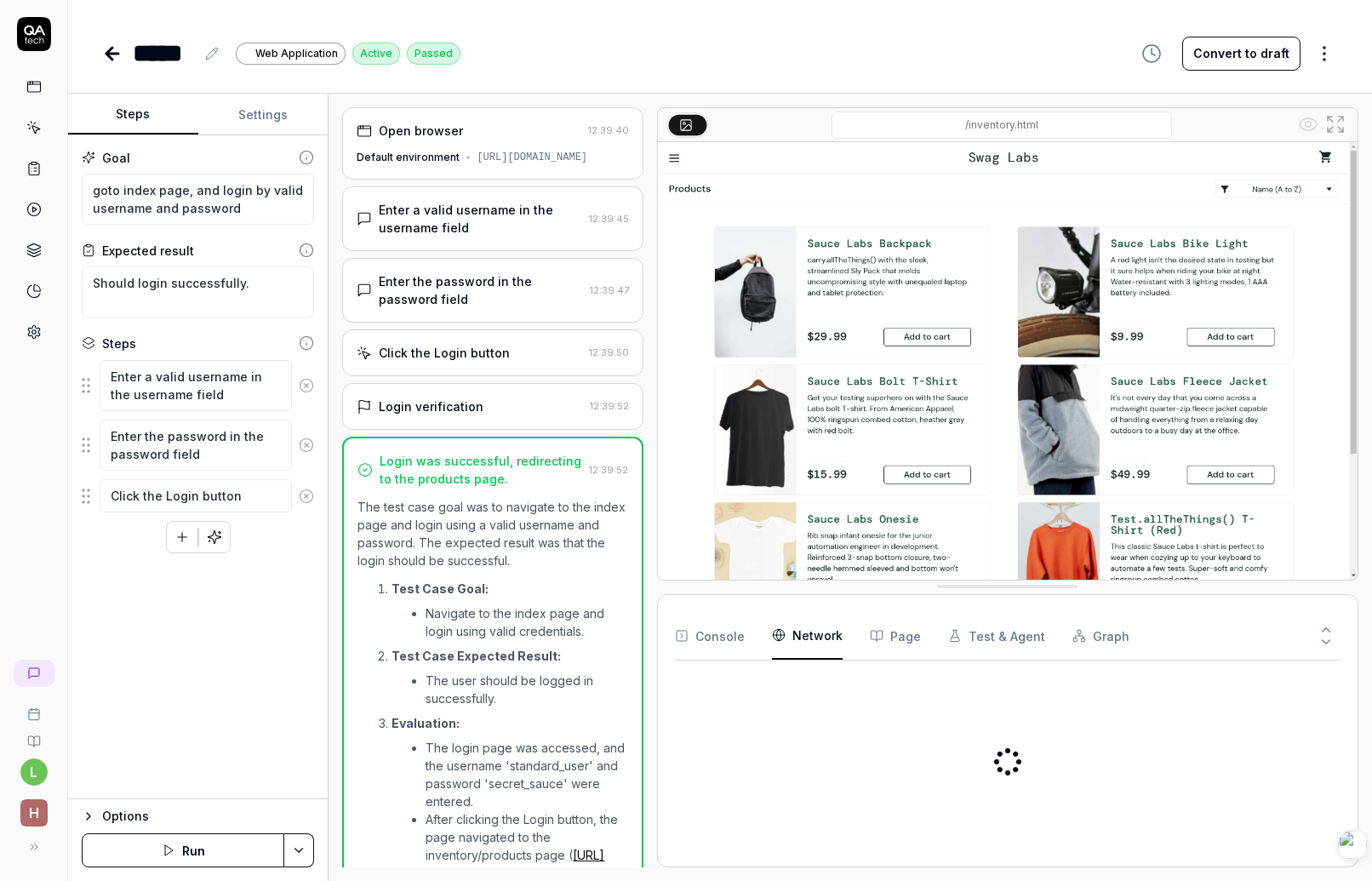
click at [887, 644] on button "Page" at bounding box center [895, 636] width 52 height 48
click at [981, 642] on button "Test & Agent" at bounding box center [997, 636] width 97 height 48
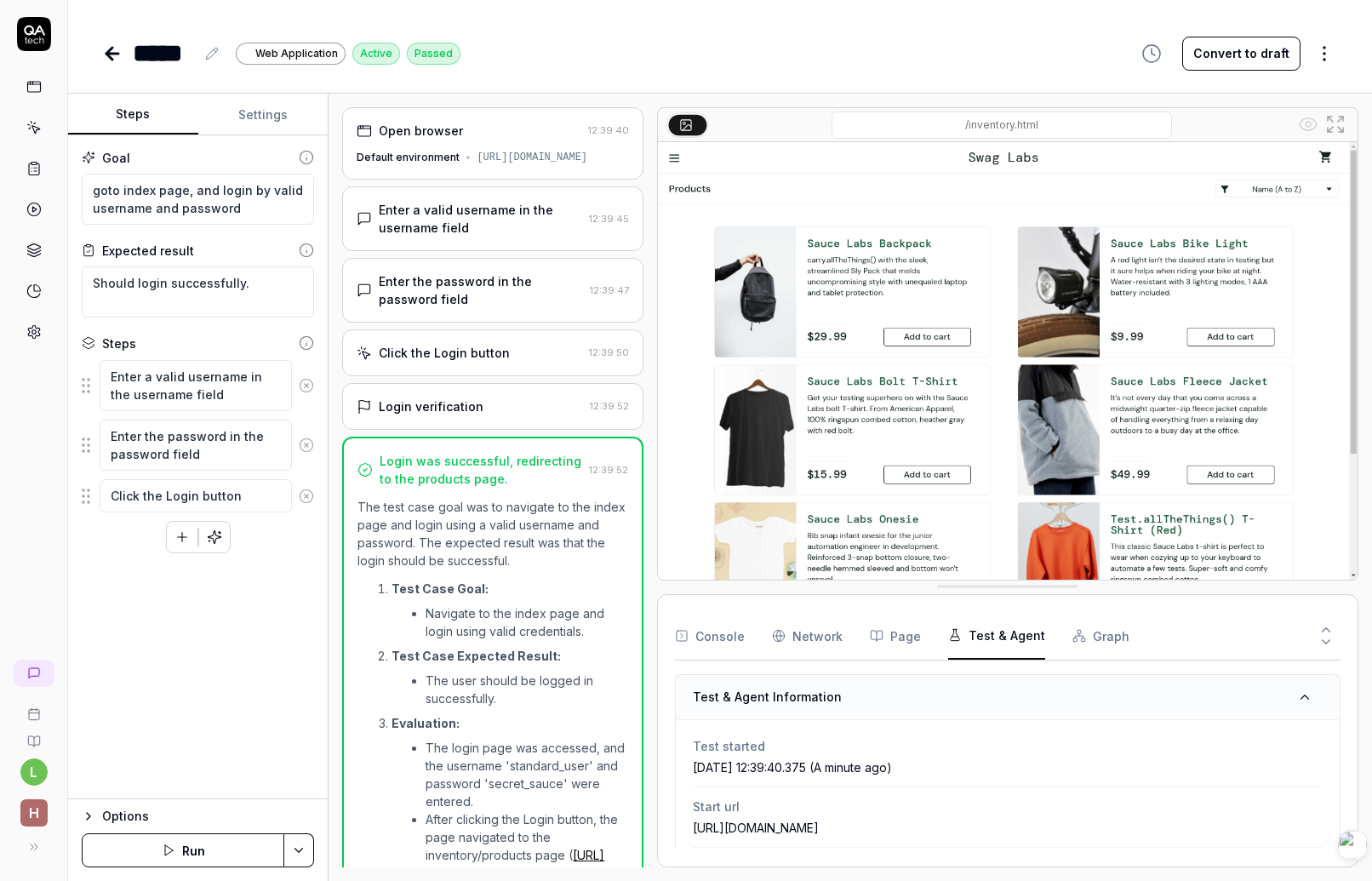
click at [1082, 643] on button "Graph" at bounding box center [1101, 636] width 57 height 48
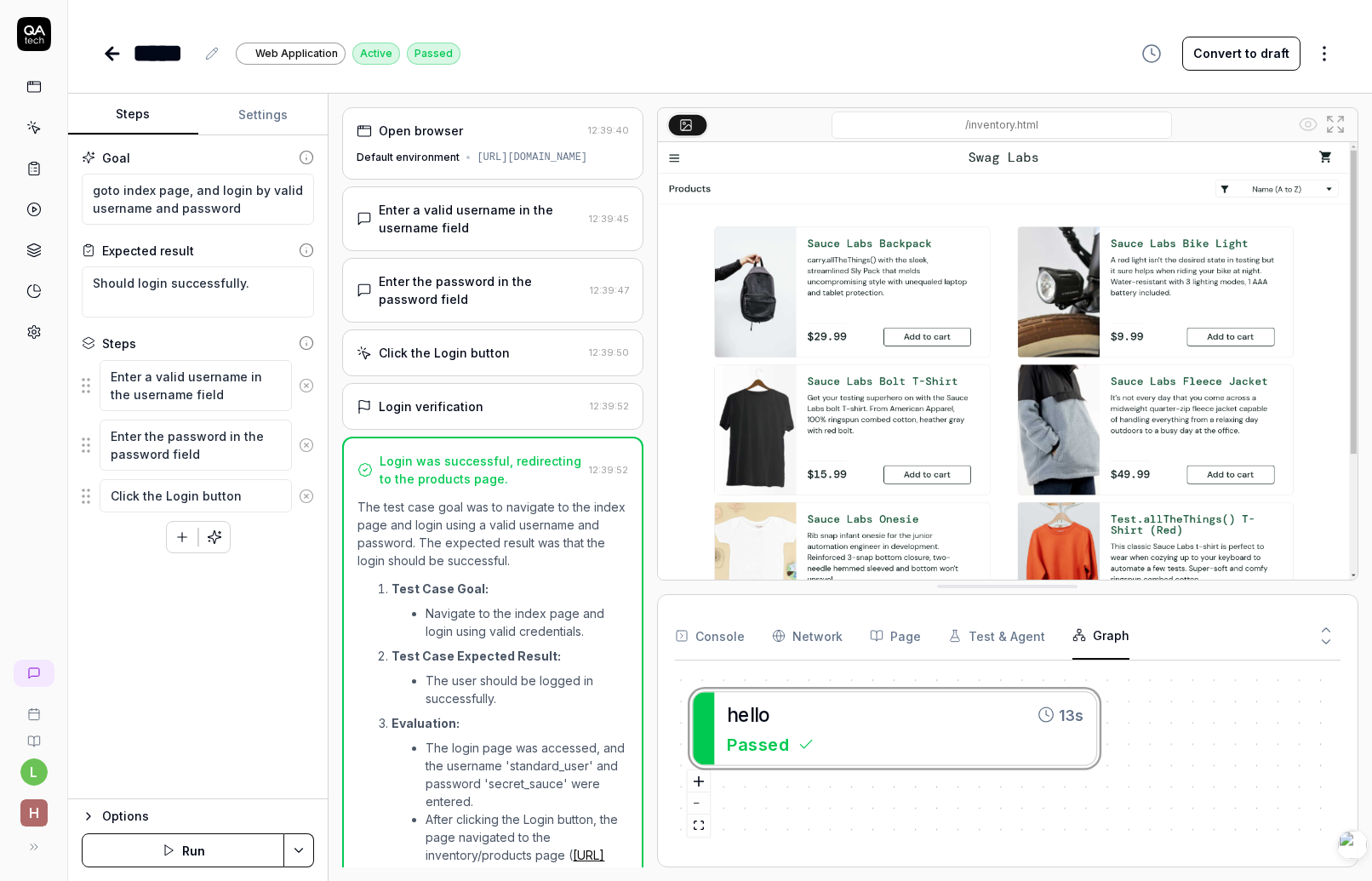
click at [1332, 637] on icon at bounding box center [1326, 642] width 16 height 16
click at [1324, 626] on icon at bounding box center [1326, 630] width 16 height 16
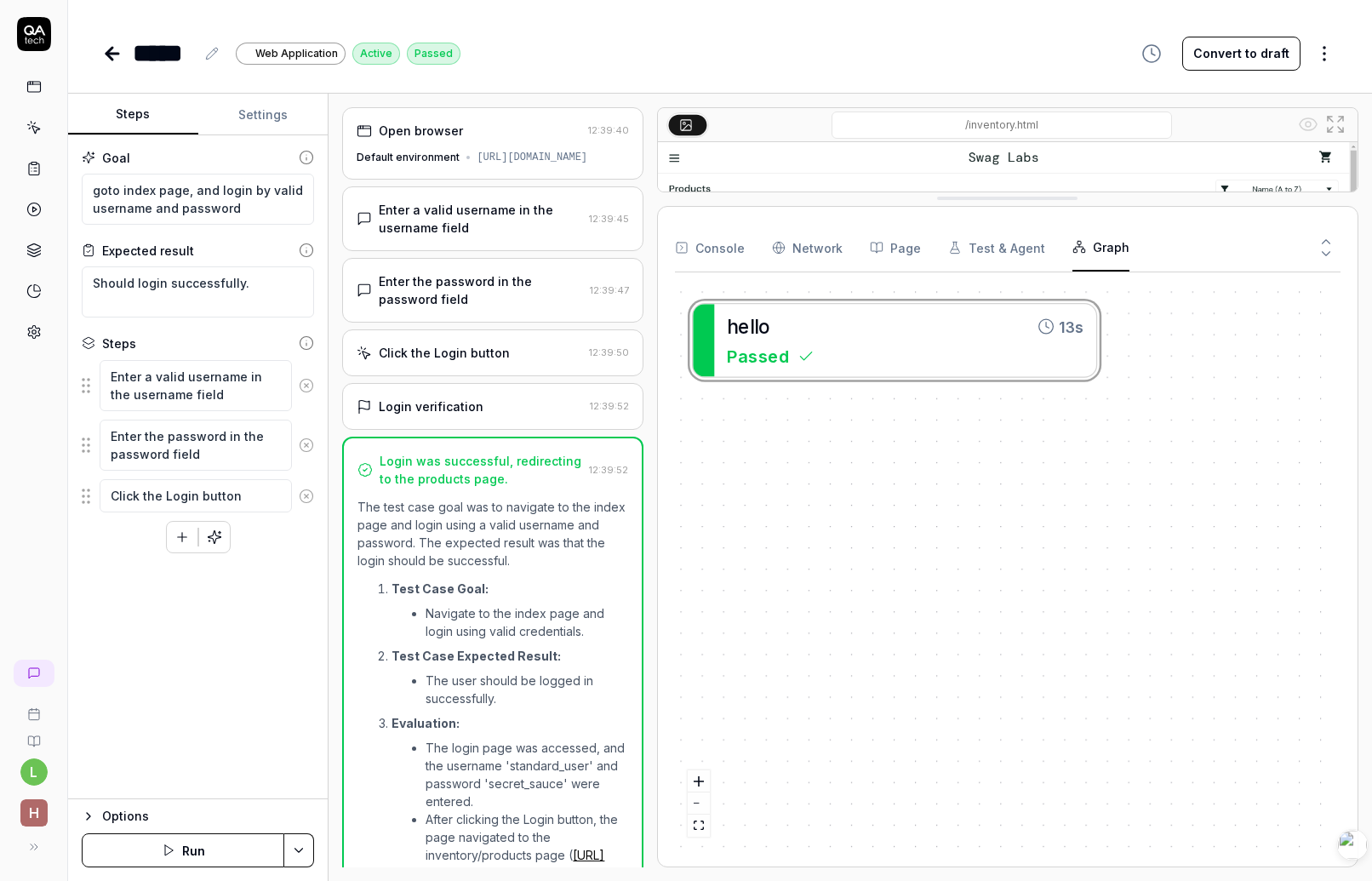
click at [1328, 256] on icon at bounding box center [1326, 253] width 16 height 16
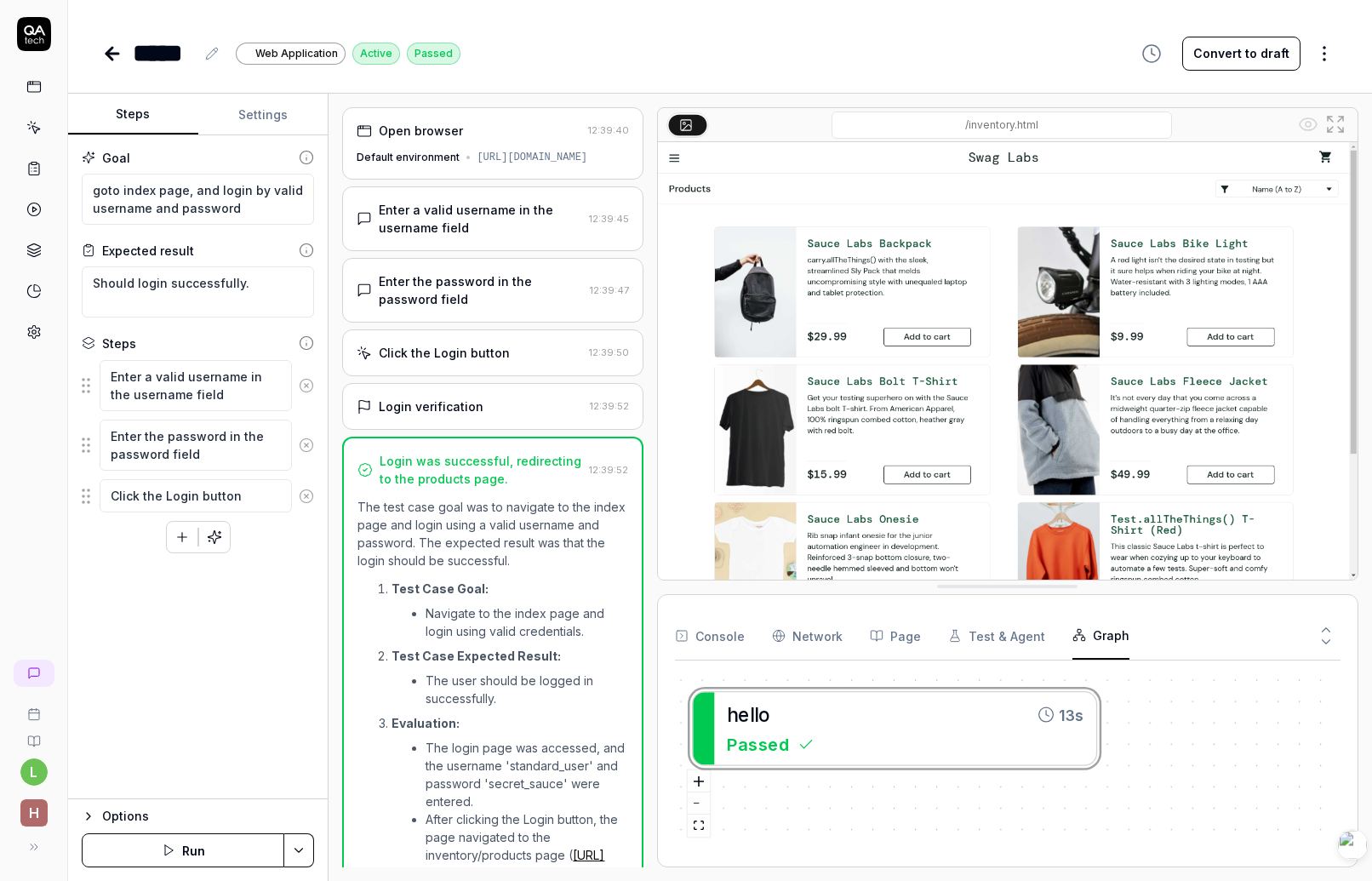
click at [726, 126] on div "/inventory.html" at bounding box center [1002, 125] width 585 height 28
click at [149, 735] on div "Goal goto index page, and login by valid username and password Expected result …" at bounding box center [198, 468] width 259 height 665
click at [115, 51] on icon at bounding box center [112, 53] width 20 height 20
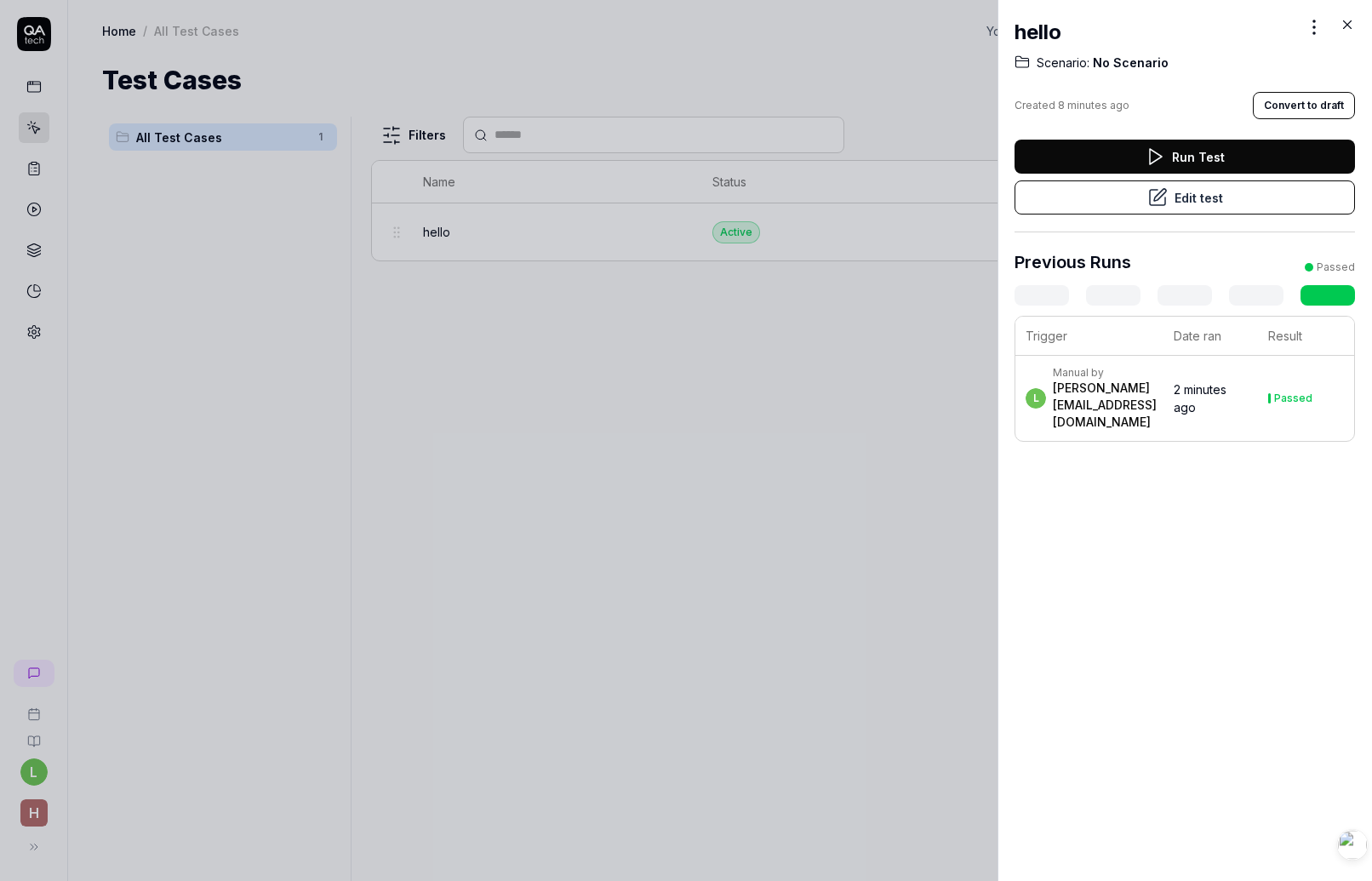
click at [640, 493] on div at bounding box center [686, 440] width 1372 height 881
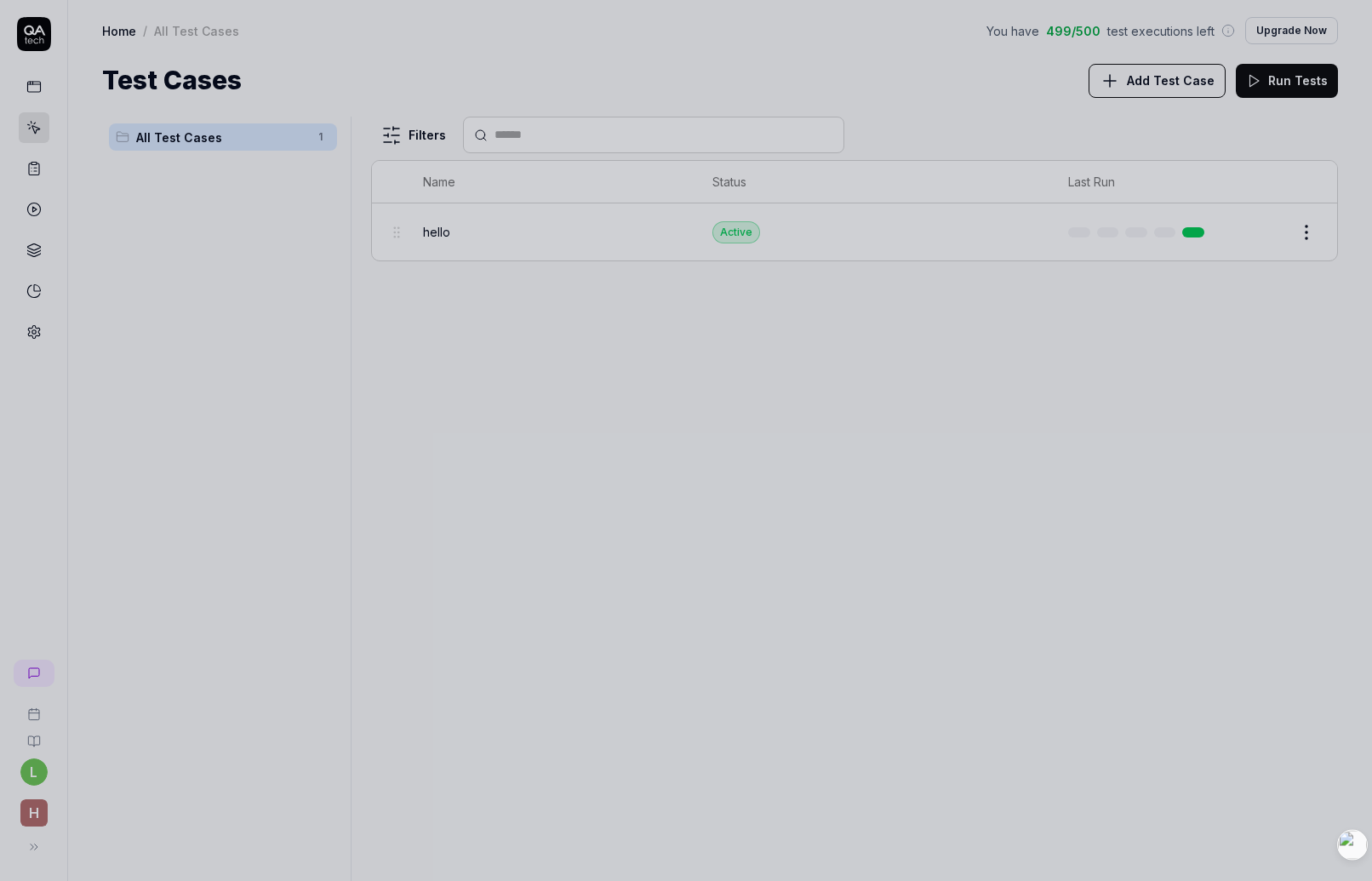
click at [553, 358] on div at bounding box center [686, 440] width 1372 height 881
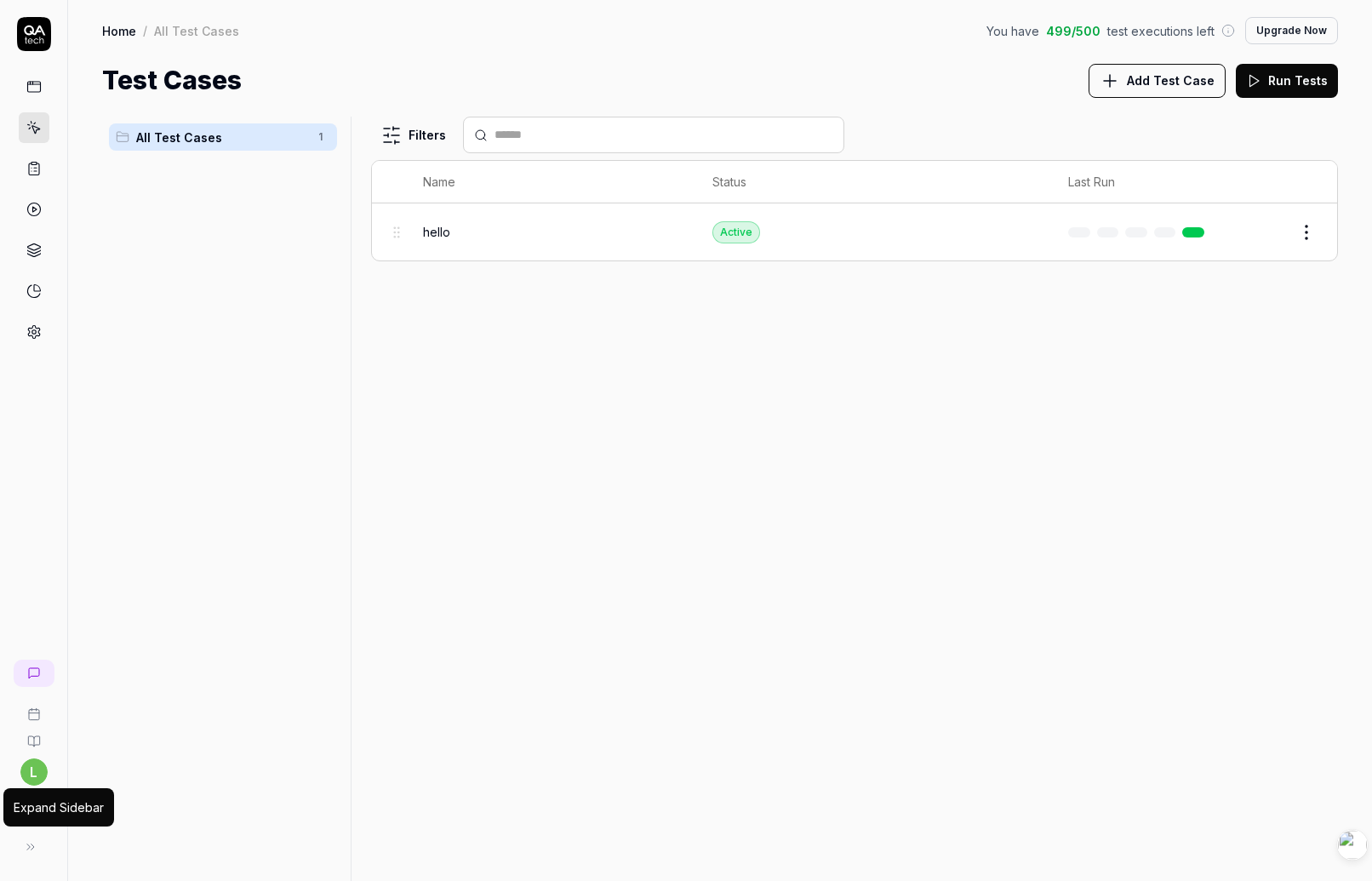
click at [29, 847] on icon at bounding box center [30, 847] width 14 height 14
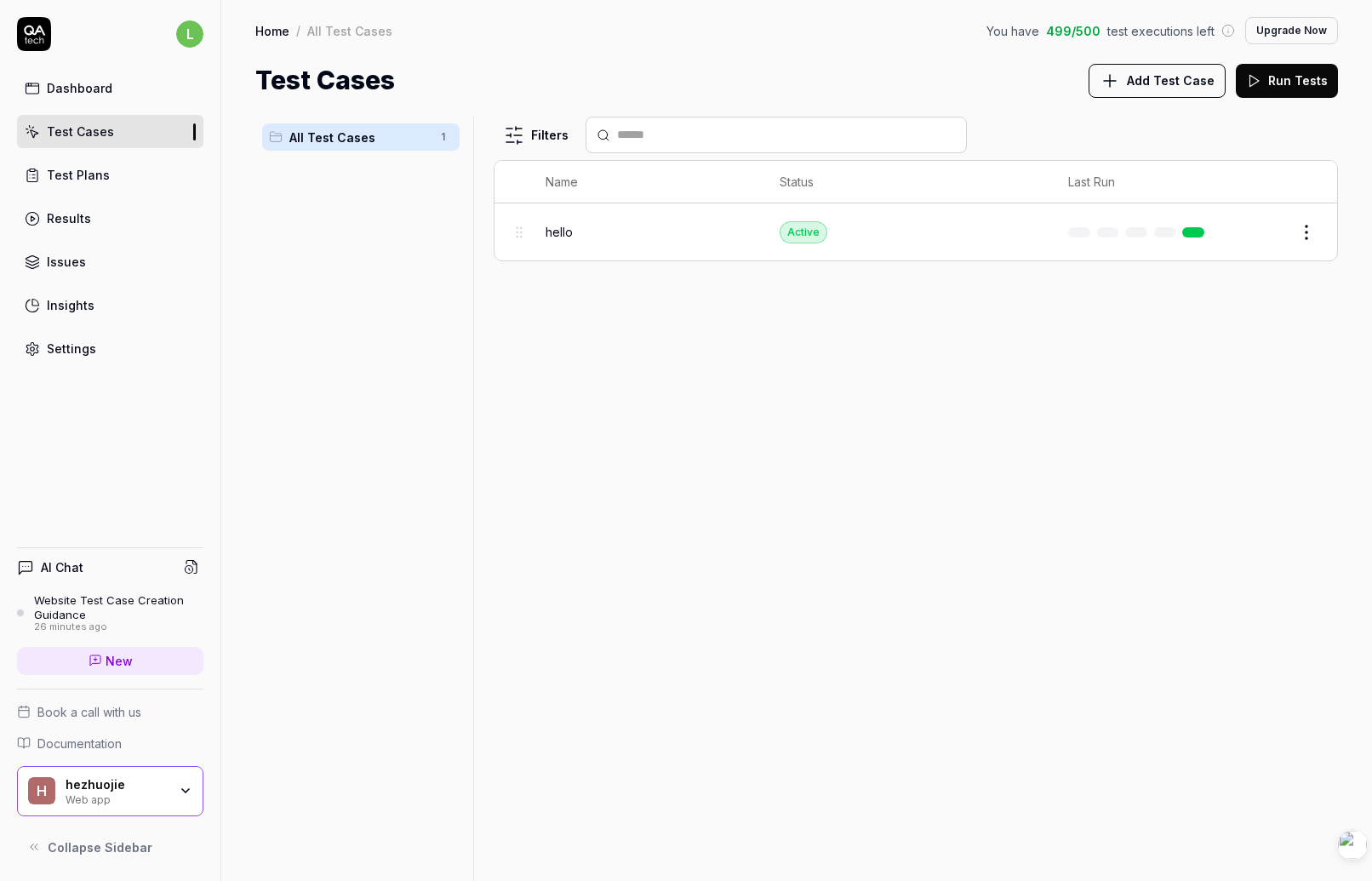
click at [95, 214] on link "Results" at bounding box center [110, 218] width 187 height 33
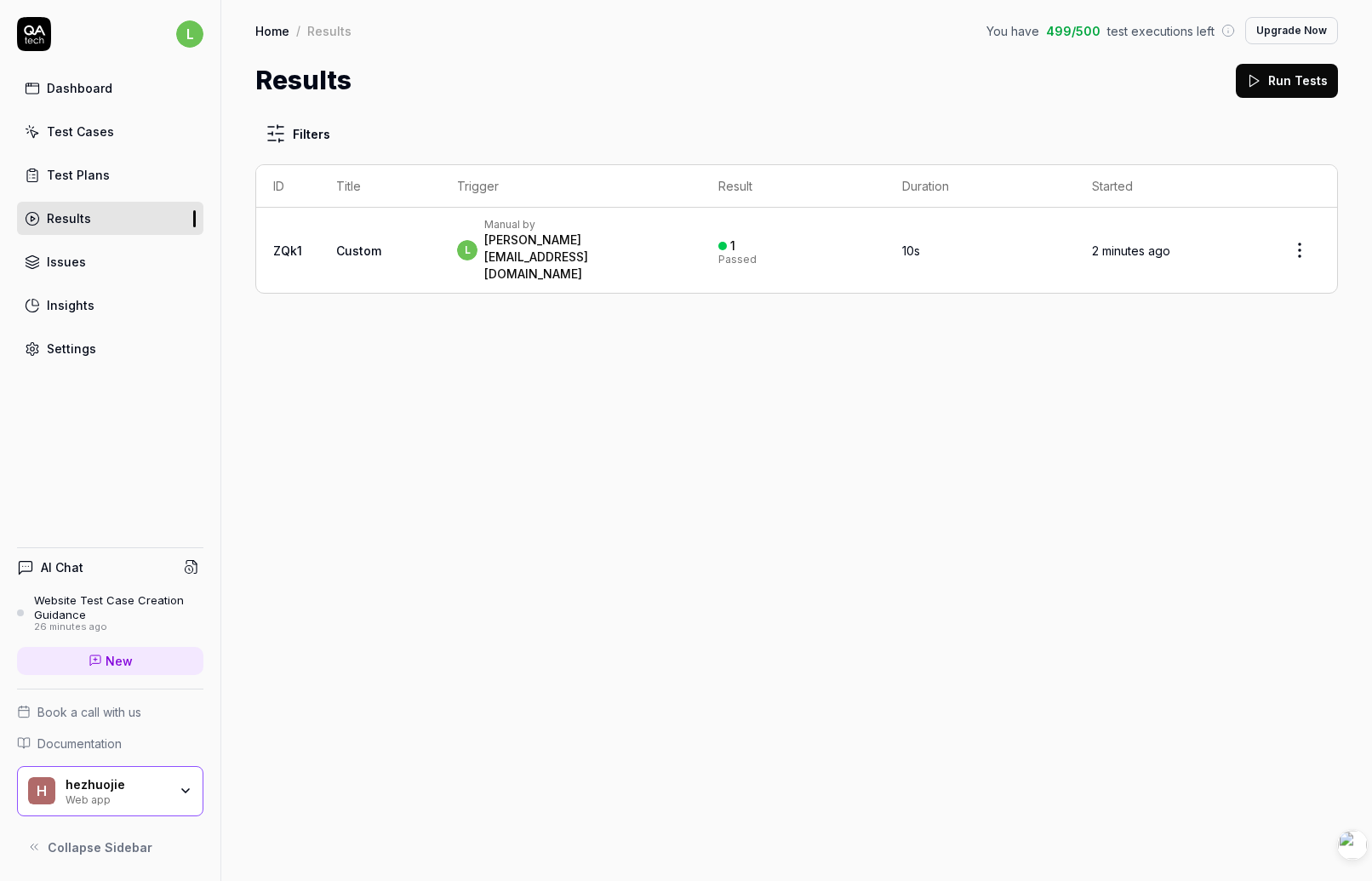
click at [808, 237] on div "1 Passed" at bounding box center [793, 250] width 149 height 29
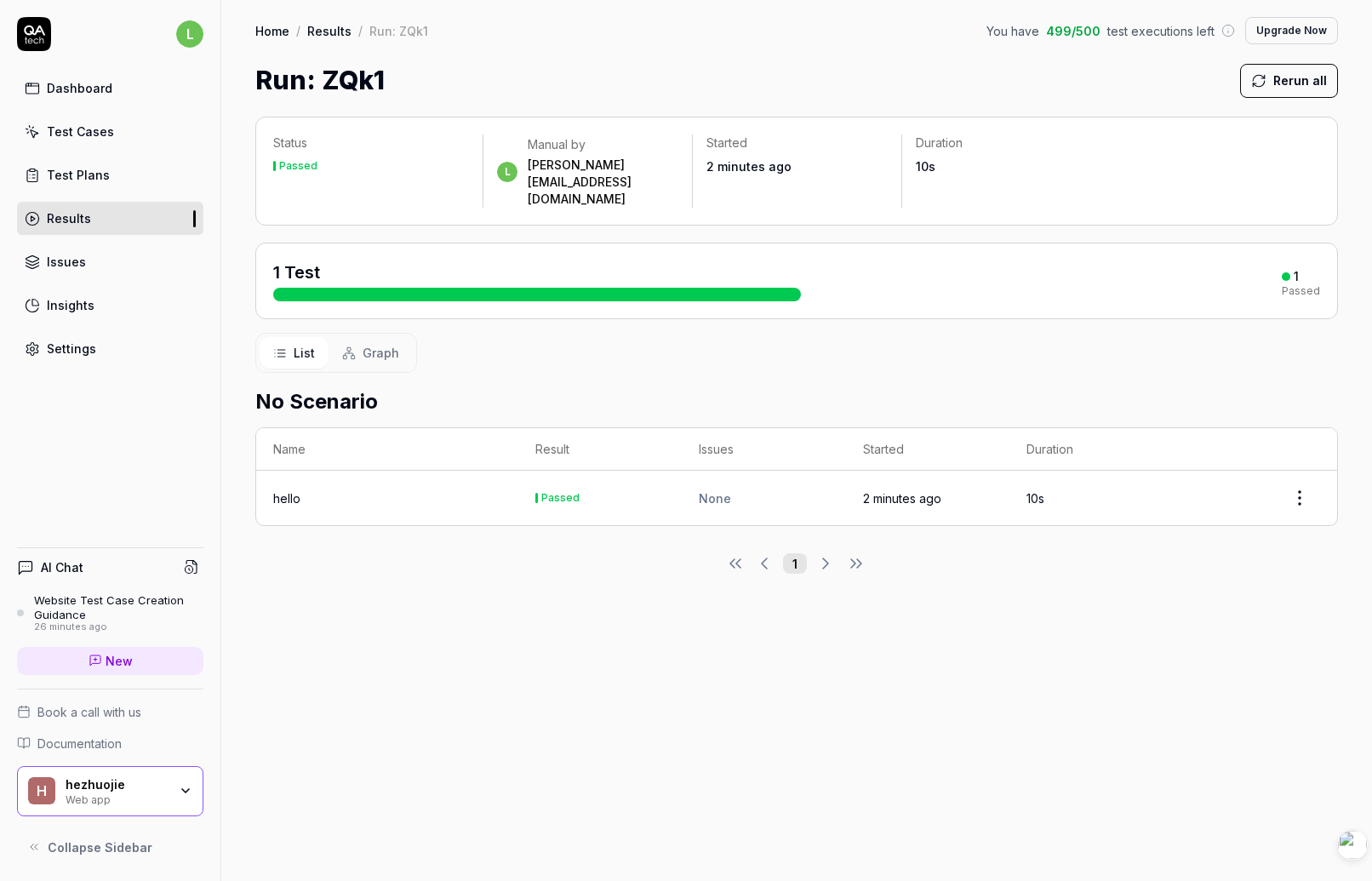
click at [949, 338] on div "List Graph" at bounding box center [797, 353] width 1083 height 40
click at [1162, 96] on div "Run: ZQk1 Rerun all" at bounding box center [797, 81] width 1083 height 39
click at [641, 387] on h2 "No Scenario" at bounding box center [797, 401] width 1083 height 30
click at [1302, 474] on html "l Dashboard Test Cases Test Plans Results Issues Insights Settings AI Chat Webs…" at bounding box center [686, 440] width 1372 height 881
click at [1231, 546] on div "Rerun test" at bounding box center [1249, 544] width 134 height 38
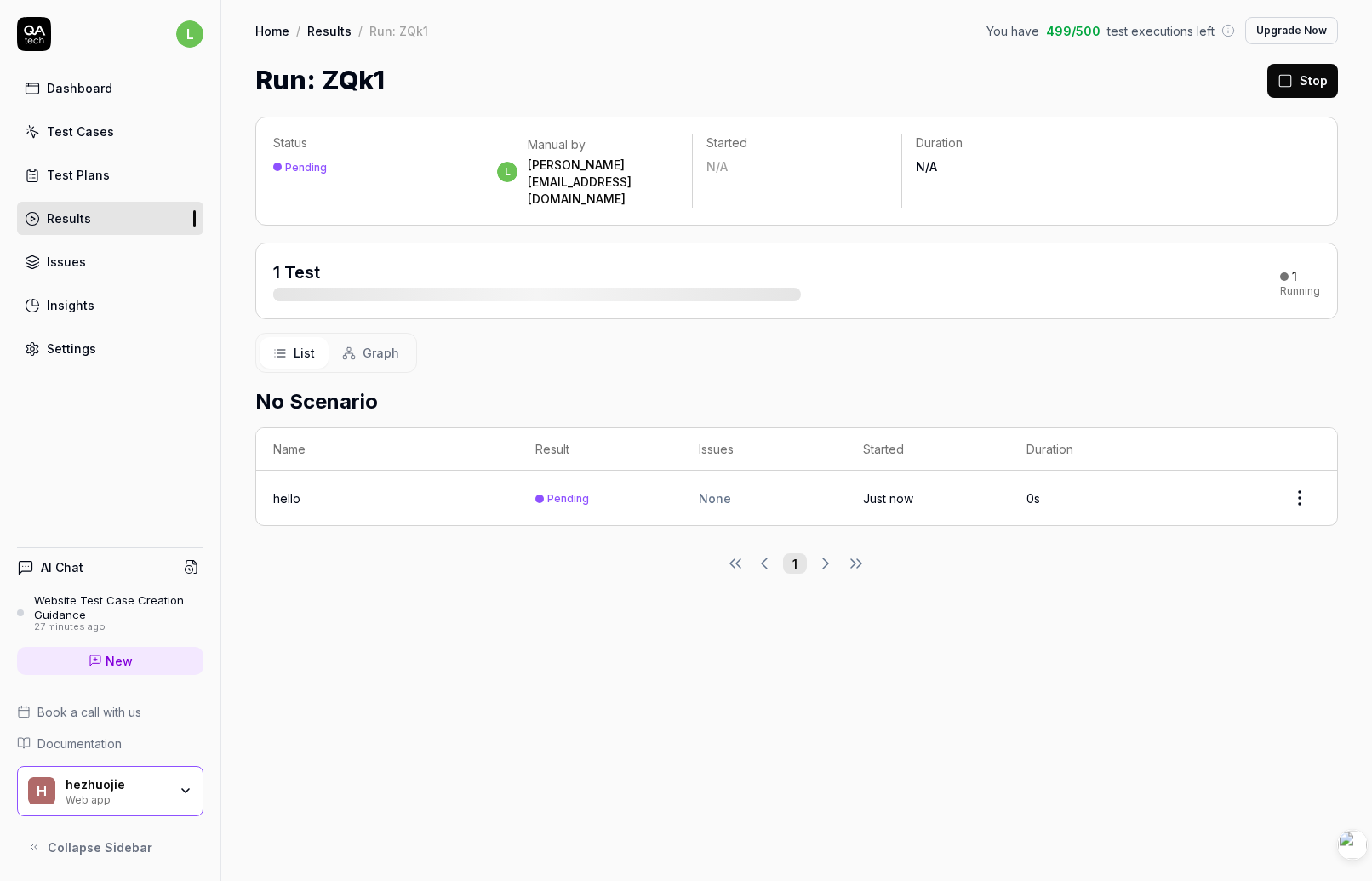
click at [854, 339] on div "List Graph" at bounding box center [797, 353] width 1083 height 40
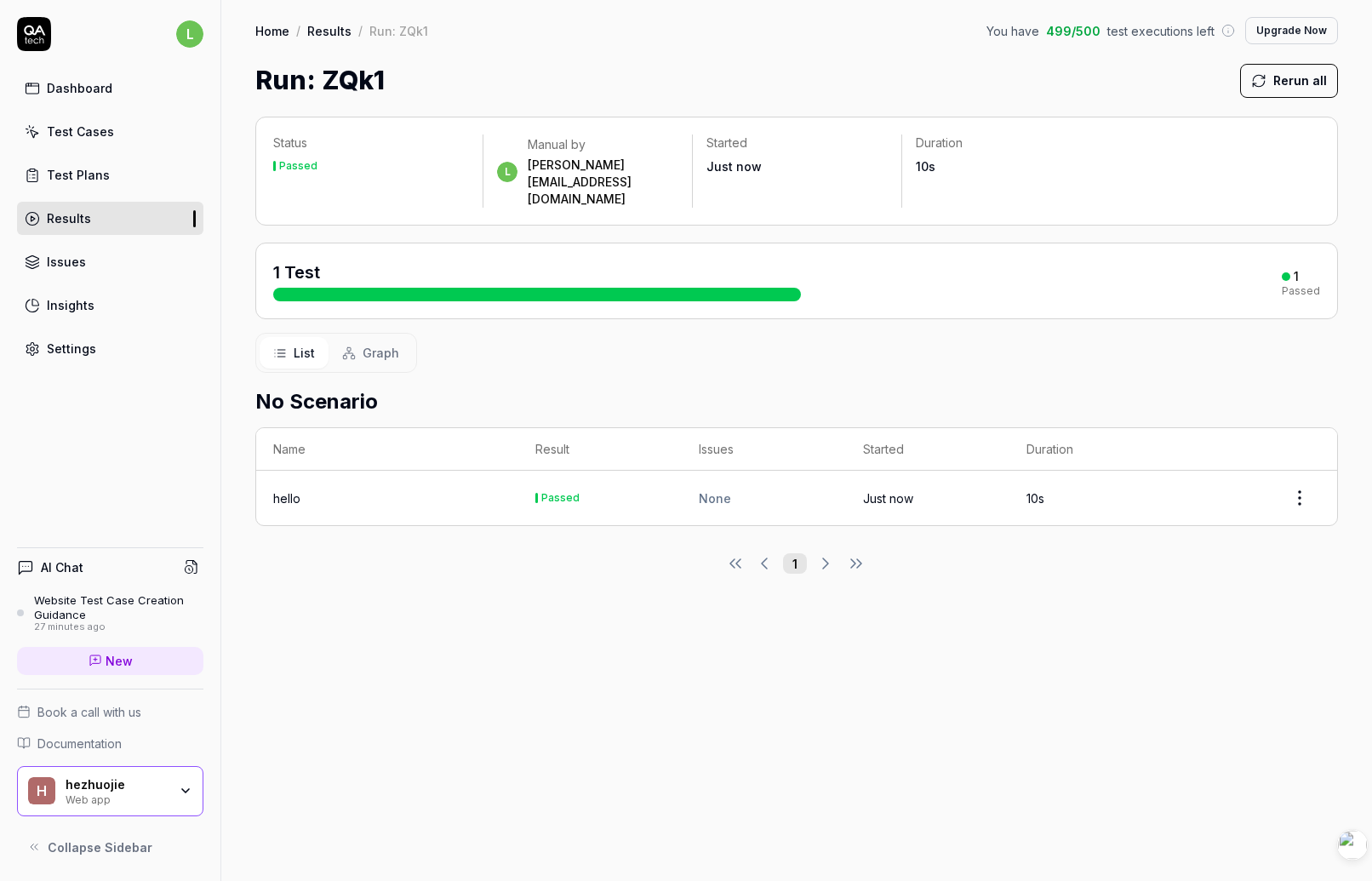
click at [923, 333] on div "List Graph" at bounding box center [797, 353] width 1083 height 40
click at [1005, 333] on div "List Graph" at bounding box center [797, 353] width 1083 height 40
click at [911, 189] on div "Status Passed l Manual by leon.hezj@gmail.com Started Just now Duration 10s" at bounding box center [797, 171] width 1083 height 109
click at [290, 262] on span "1 Test" at bounding box center [296, 272] width 47 height 20
click at [567, 493] on div "Passed" at bounding box center [560, 498] width 39 height 10
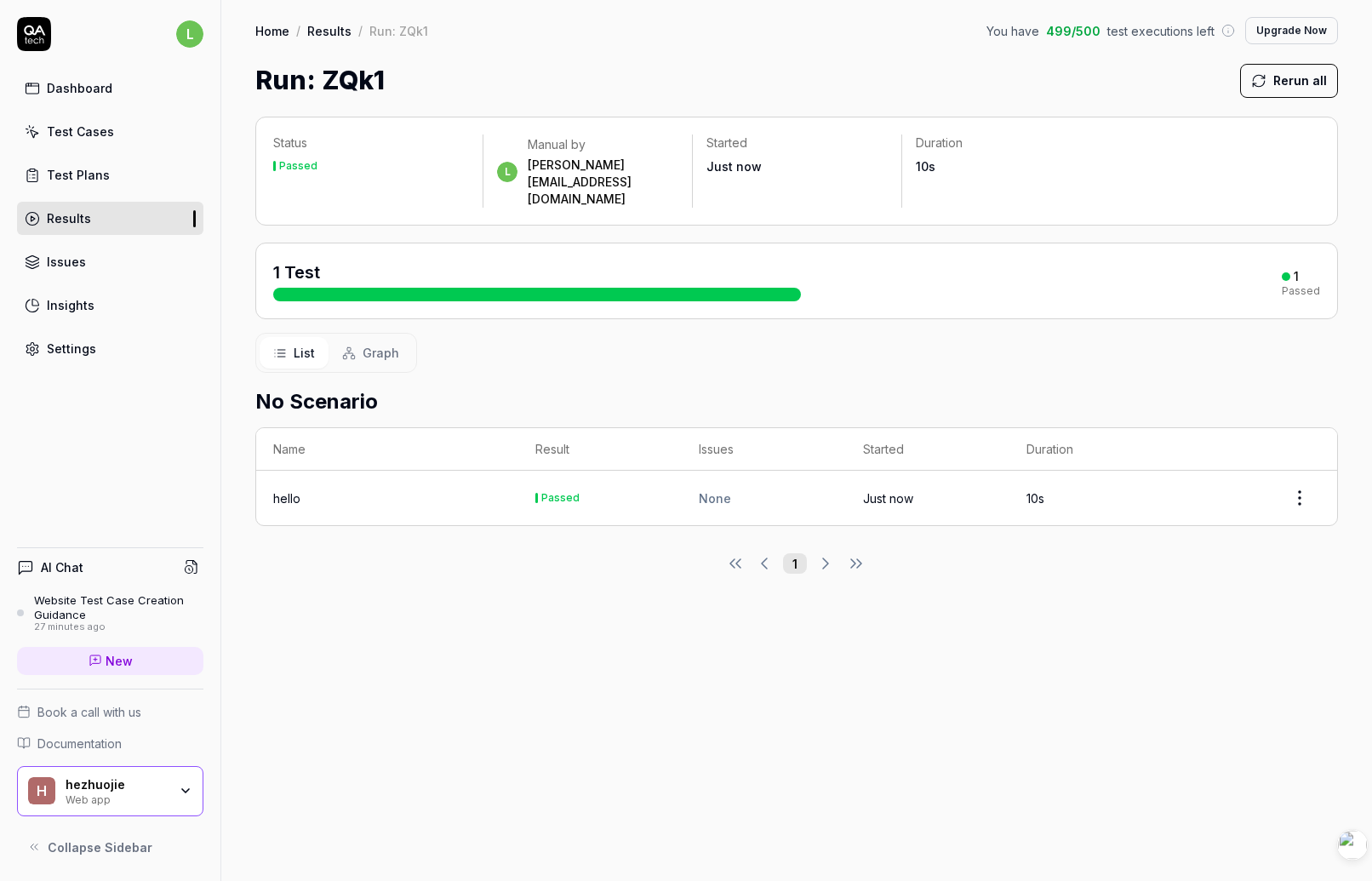
click at [567, 493] on div "Passed" at bounding box center [560, 498] width 39 height 10
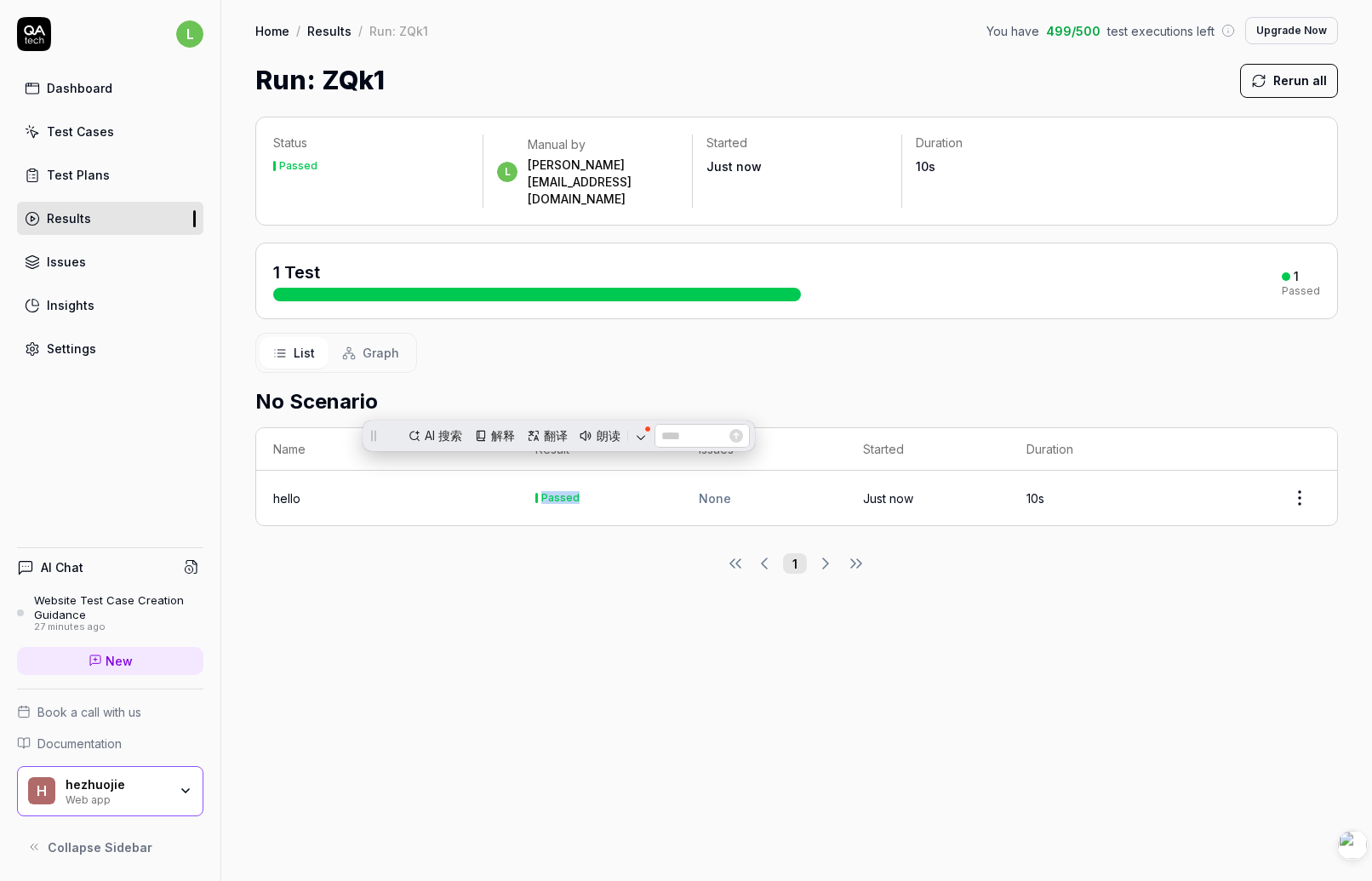
click at [567, 493] on div "Passed" at bounding box center [560, 498] width 39 height 10
click at [718, 490] on div "None" at bounding box center [764, 498] width 130 height 17
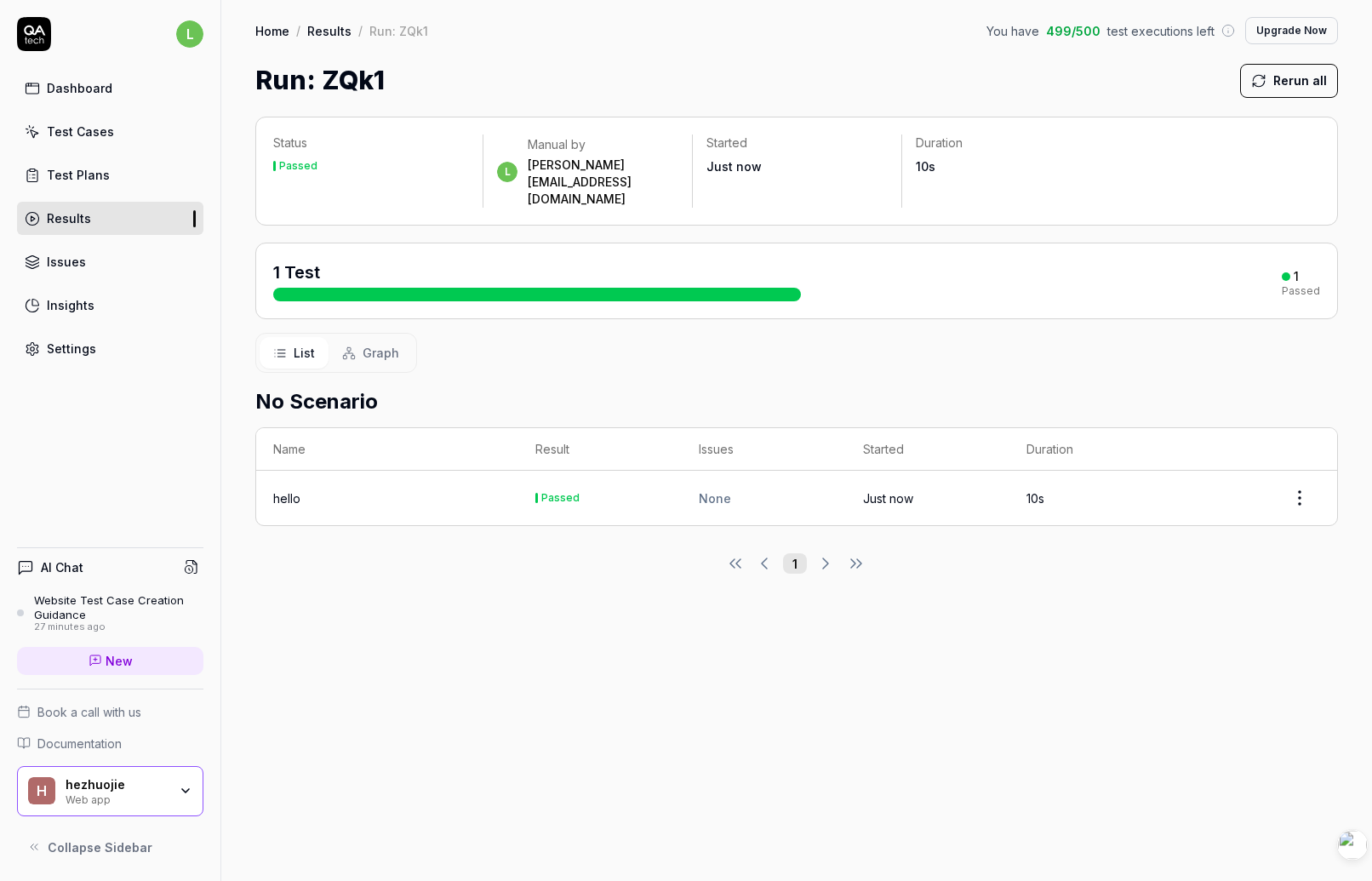
click at [718, 490] on div "None" at bounding box center [764, 498] width 130 height 17
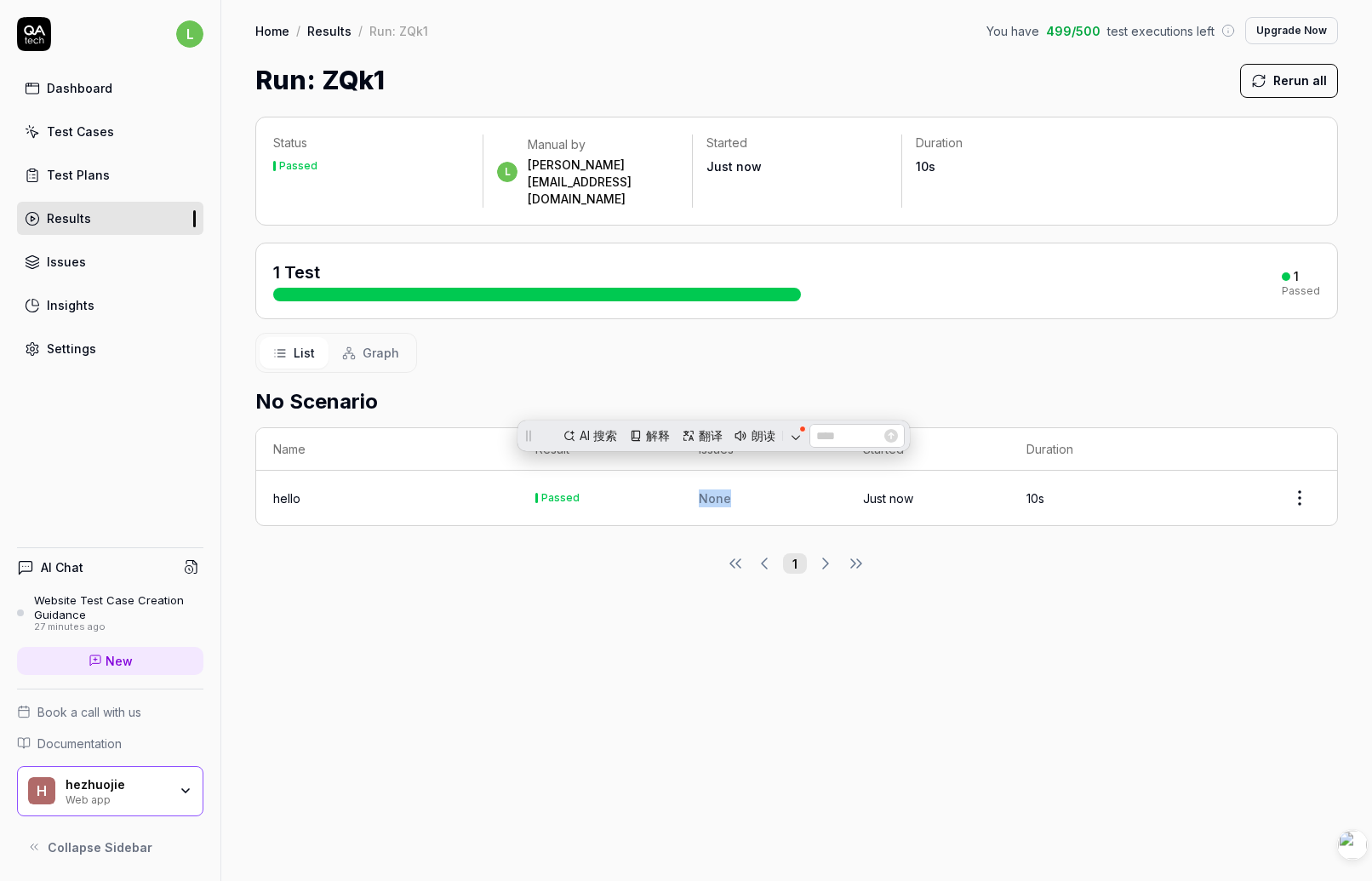
click at [850, 487] on td "Just now" at bounding box center [928, 498] width 164 height 54
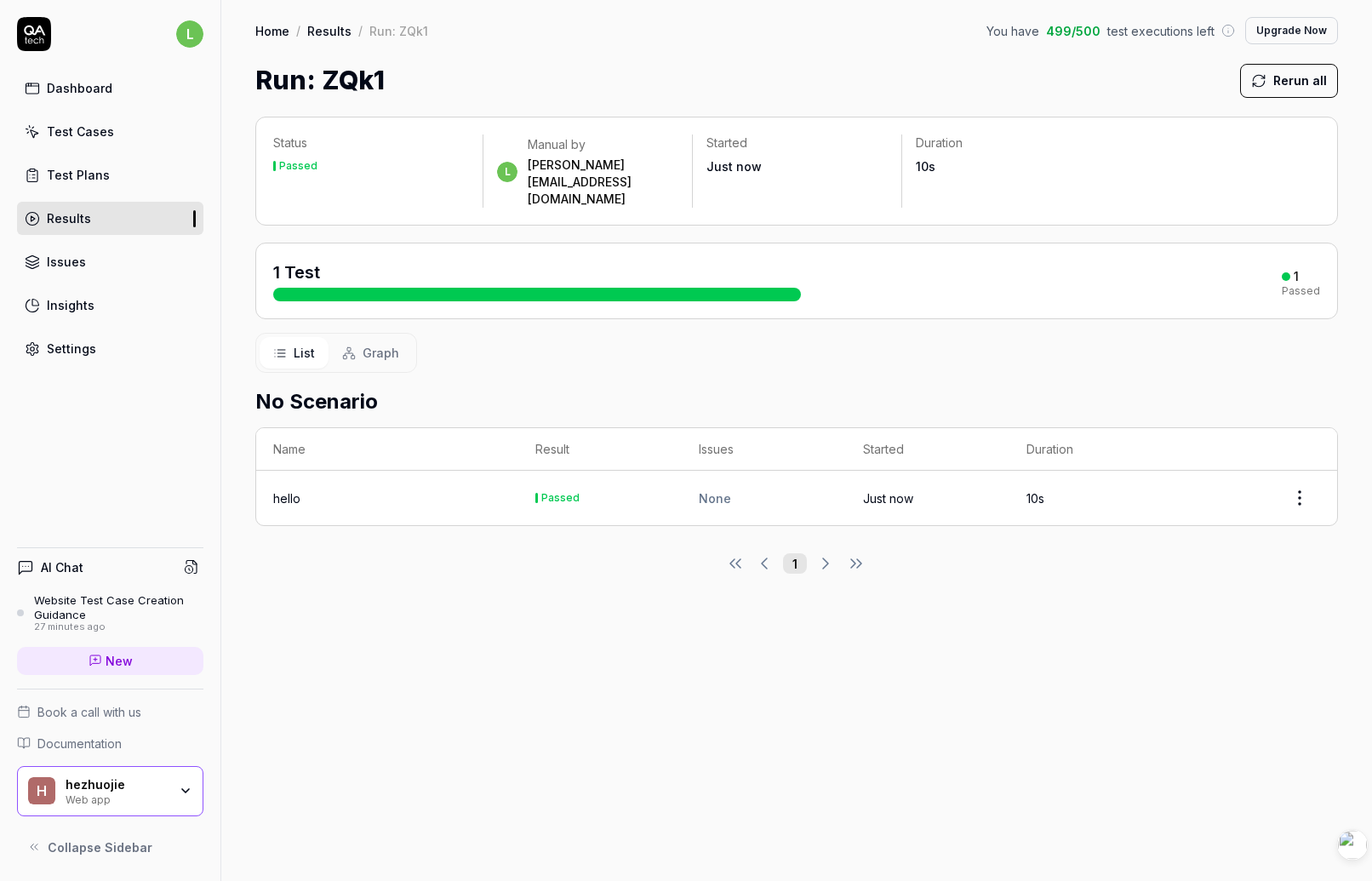
click at [887, 474] on td "Just now" at bounding box center [928, 498] width 164 height 54
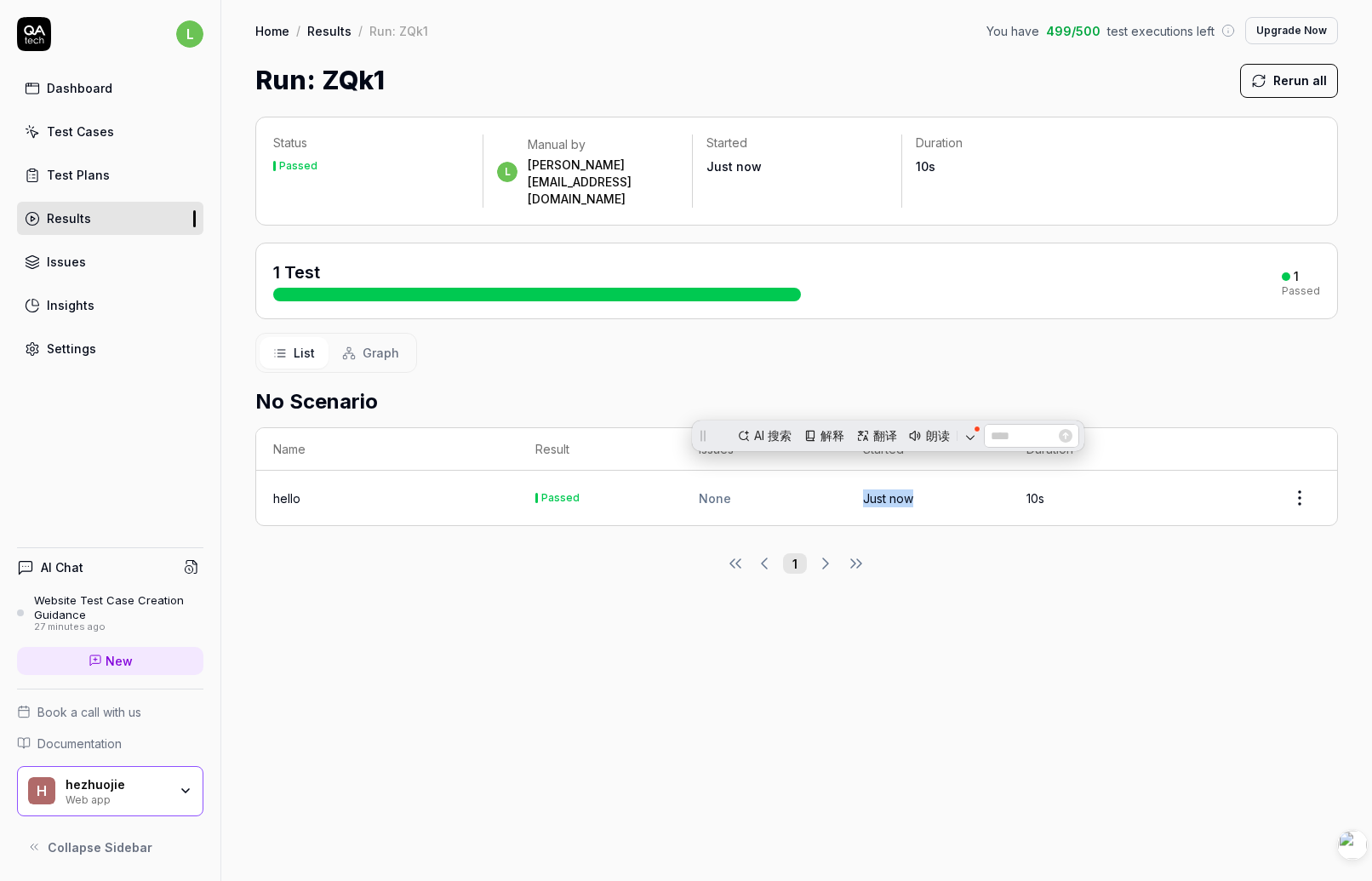
click at [901, 473] on td "Just now" at bounding box center [928, 498] width 164 height 54
click at [1048, 333] on div "List Graph" at bounding box center [797, 353] width 1083 height 40
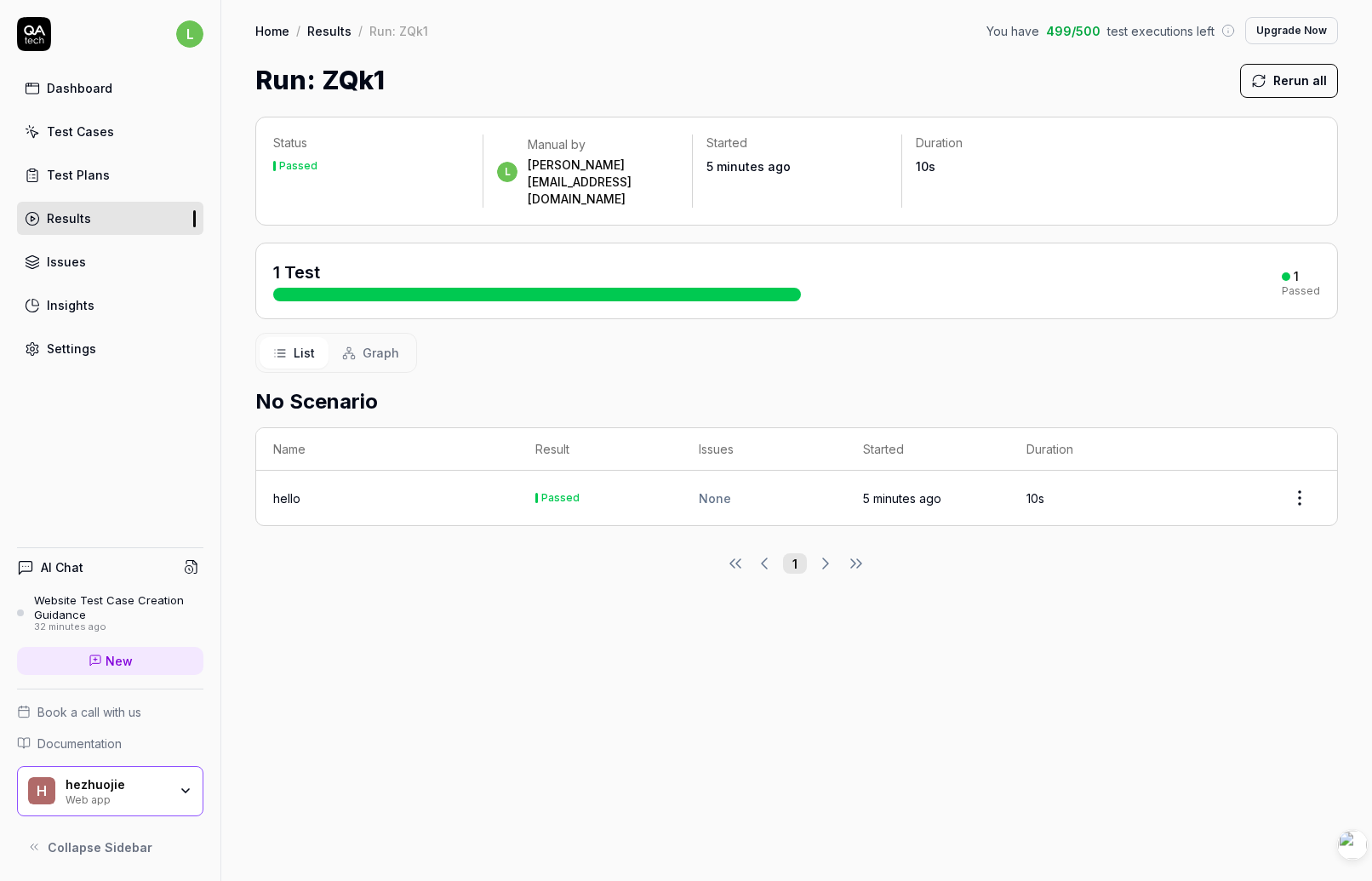
click at [1072, 62] on div "Run: ZQk1 Rerun all" at bounding box center [797, 81] width 1083 height 39
click at [1094, 64] on div "Run: ZQk1 Rerun all" at bounding box center [797, 81] width 1083 height 39
click at [1182, 36] on span "test executions left" at bounding box center [1161, 30] width 108 height 17
click at [95, 143] on link "Test Cases" at bounding box center [110, 132] width 187 height 33
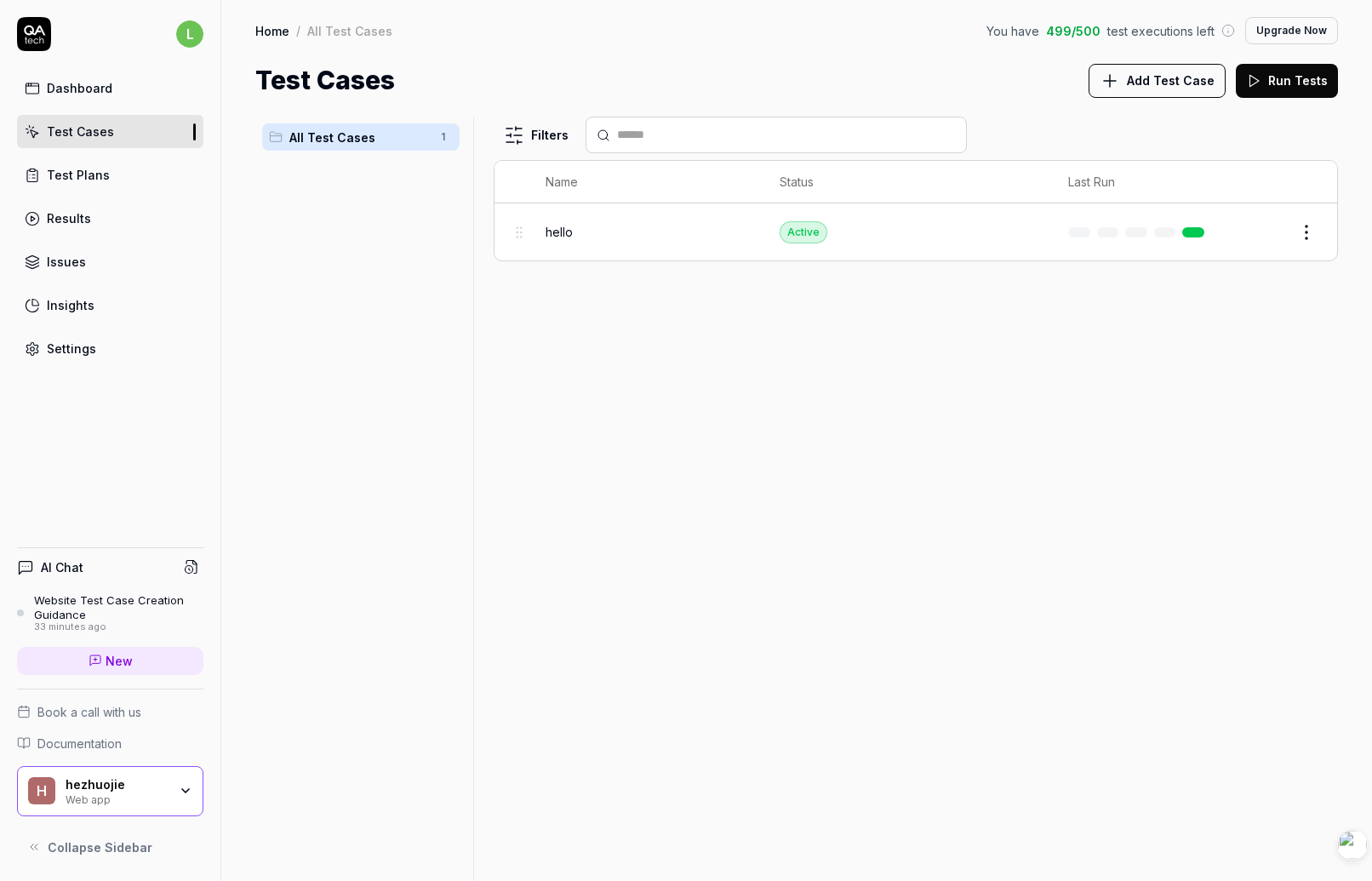
click at [1308, 236] on html "l Dashboard Test Cases Test Plans Results Issues Insights Settings AI Chat Webs…" at bounding box center [686, 440] width 1372 height 881
click at [1231, 307] on div "Run Test" at bounding box center [1235, 304] width 162 height 38
click at [1185, 354] on div "Filters Name Status Last Run hello Active Edit" at bounding box center [917, 499] width 845 height 765
click at [1293, 840] on button "View run" at bounding box center [1286, 836] width 74 height 34
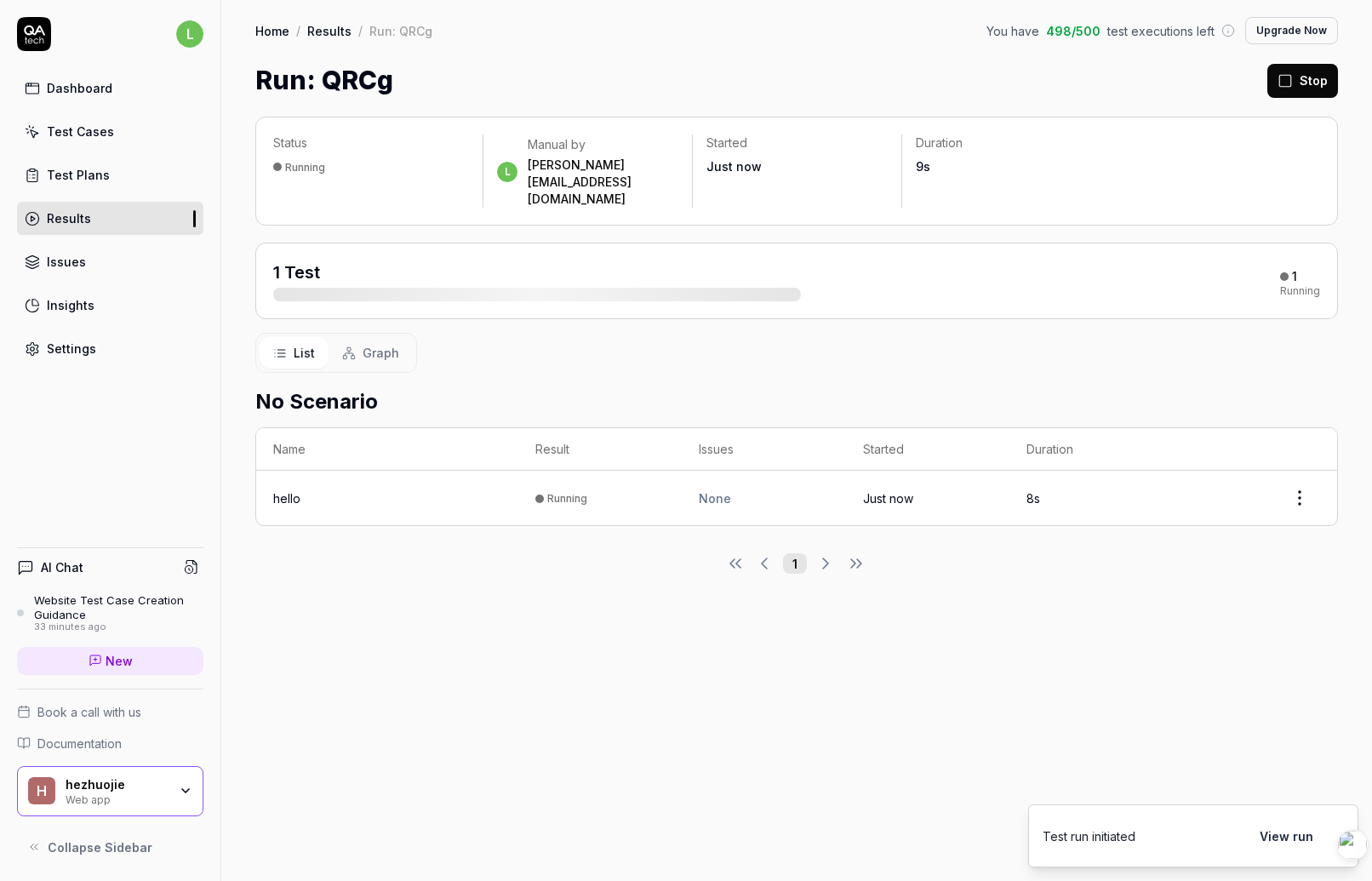
click at [1229, 73] on div "Run: QRCg Stop" at bounding box center [797, 81] width 1083 height 39
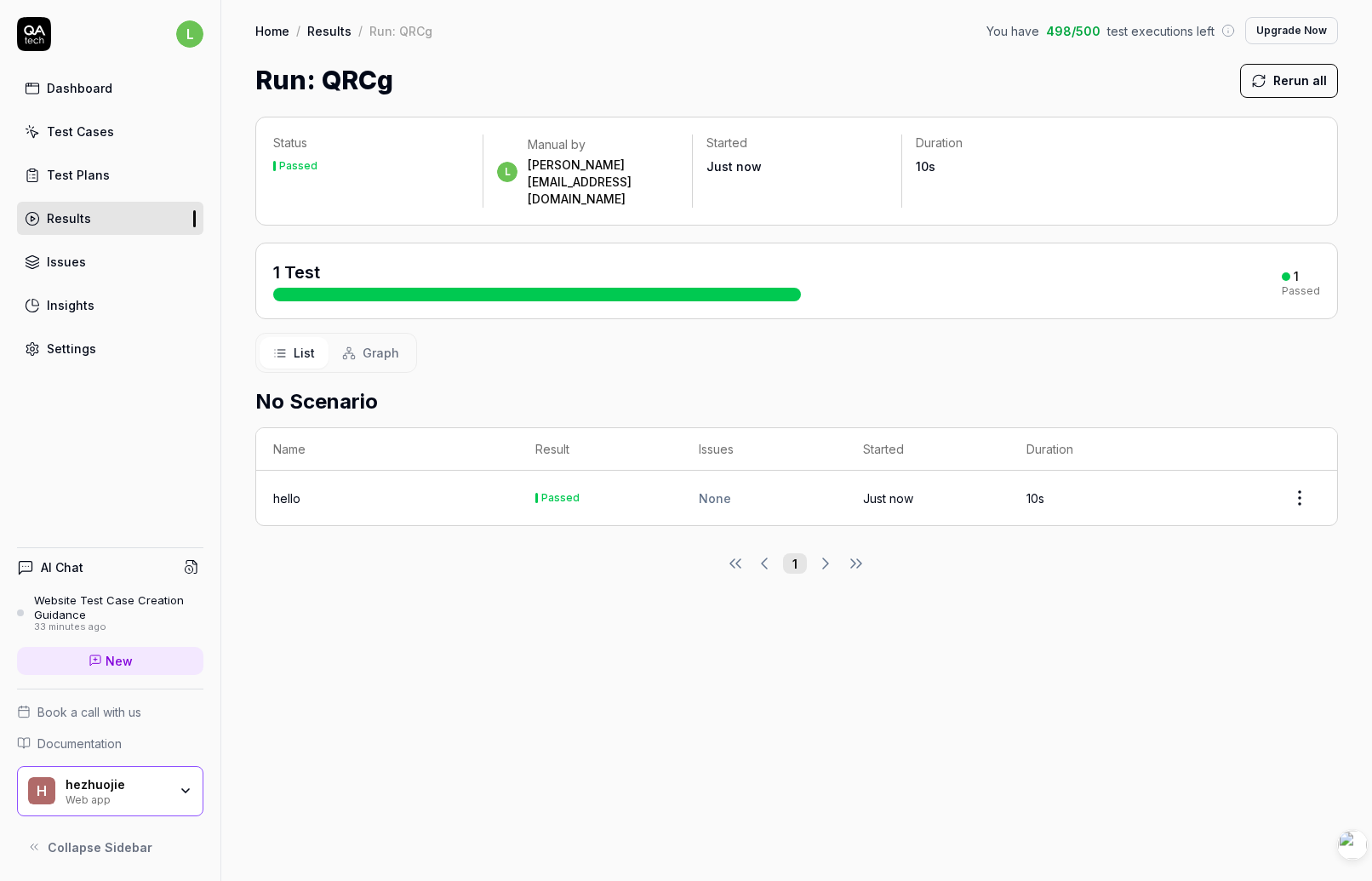
click at [1063, 67] on div "Run: QRCg Rerun all" at bounding box center [797, 81] width 1083 height 39
click at [976, 333] on div "List Graph" at bounding box center [797, 353] width 1083 height 40
click at [324, 31] on link "Results" at bounding box center [329, 30] width 44 height 17
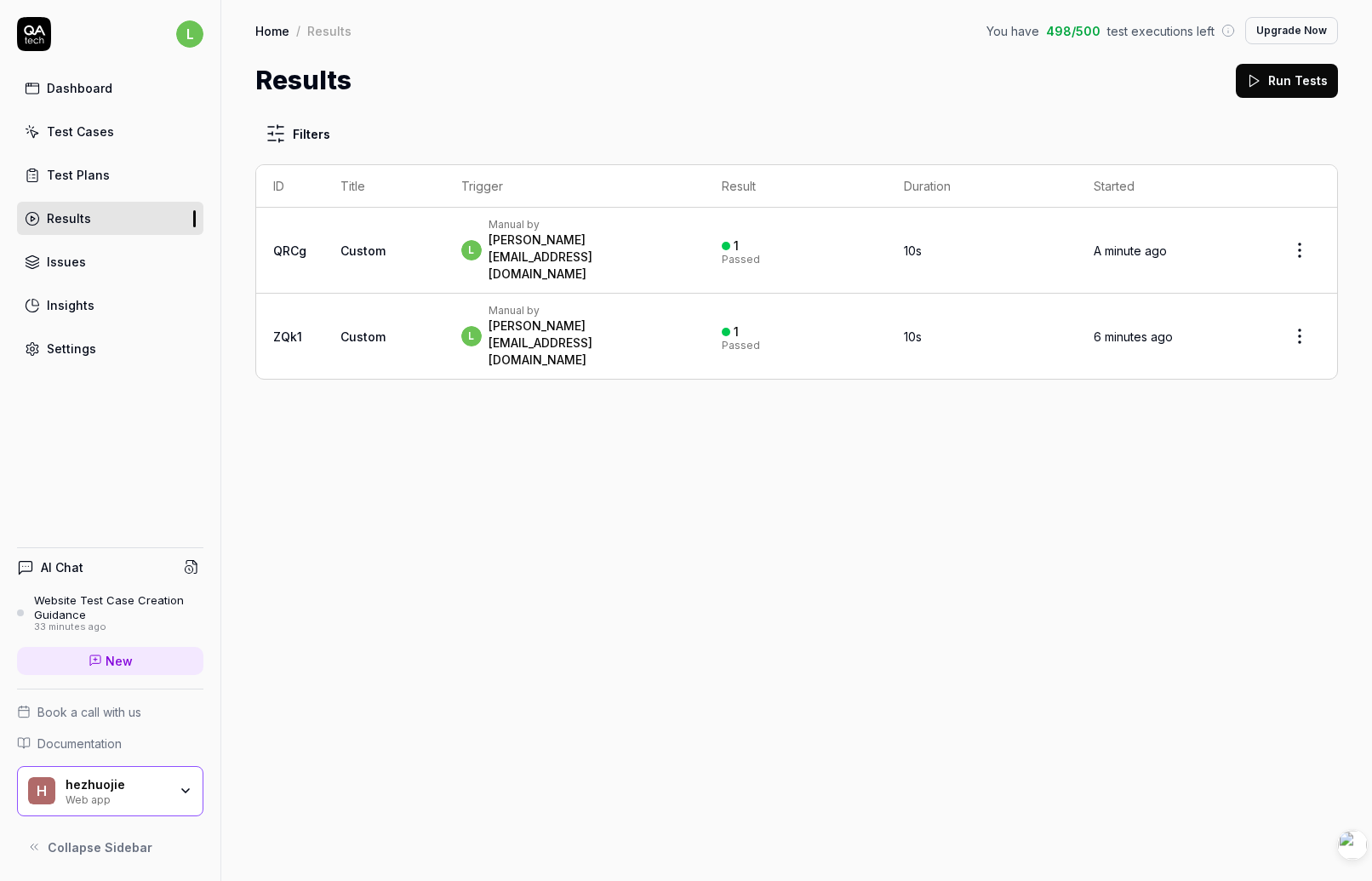
click at [315, 357] on div "Filters ID Title Trigger Result Duration Started QRCg Custom l Manual by leon.h…" at bounding box center [797, 490] width 1151 height 782
click at [456, 372] on div "Filters ID Title Trigger Result Duration Started QRCg Custom l Manual by leon.h…" at bounding box center [797, 490] width 1151 height 782
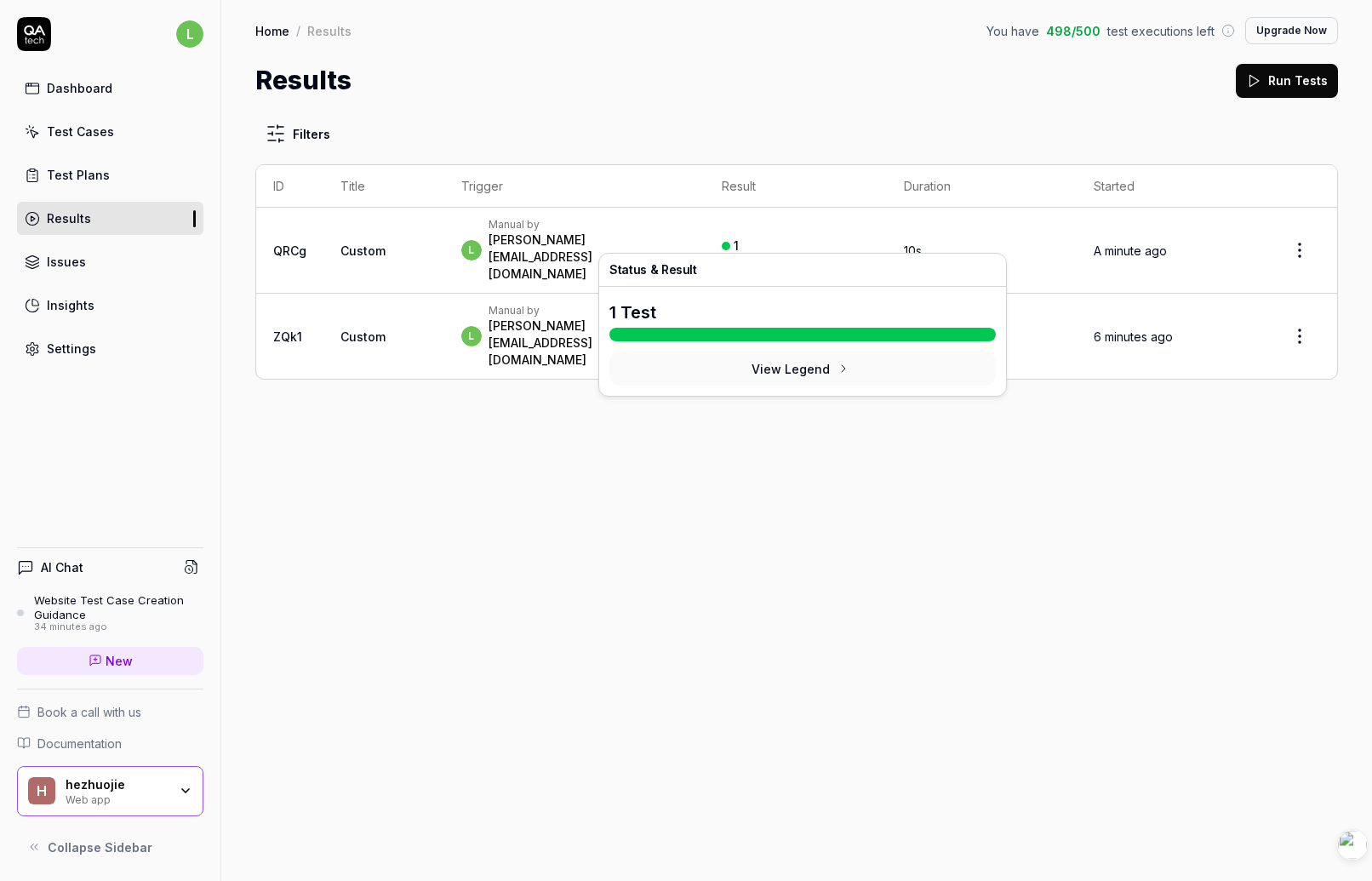
click at [781, 372] on button "View Legend" at bounding box center [802, 368] width 386 height 34
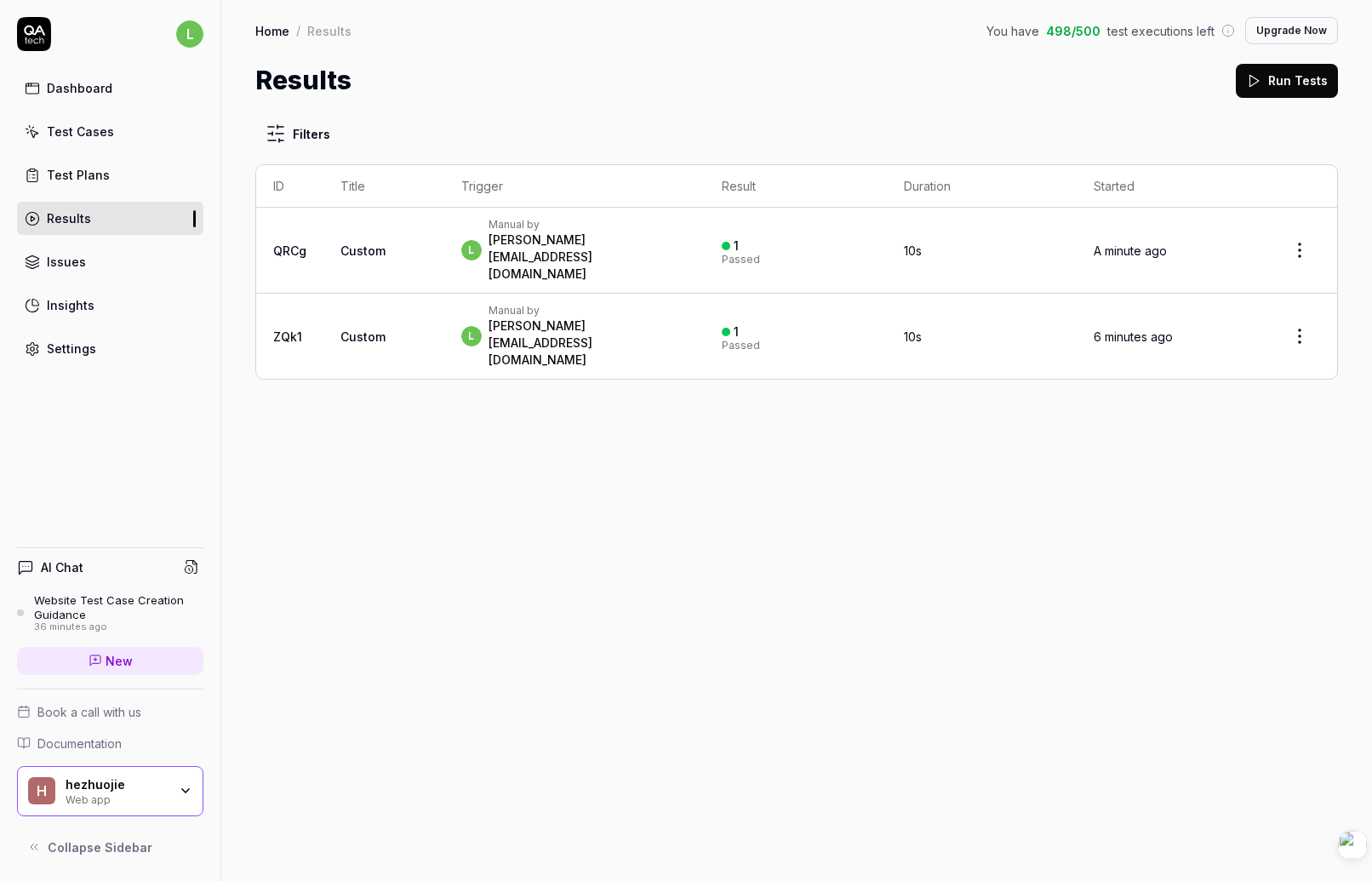
click at [880, 427] on div "Filters ID Title Trigger Result Duration Started QRCg Custom l Manual by leon.h…" at bounding box center [797, 490] width 1151 height 782
click at [1292, 240] on html "l Dashboard Test Cases Test Plans Results Issues Insights Settings AI Chat Webs…" at bounding box center [686, 440] width 1372 height 881
click at [1188, 114] on html "l Dashboard Test Cases Test Plans Results Issues Insights Settings AI Chat Webs…" at bounding box center [686, 440] width 1372 height 881
click at [1029, 109] on div "Filters ID Title Trigger Result Duration Started QRCg Custom l Manual by leon.h…" at bounding box center [797, 490] width 1151 height 782
click at [81, 131] on div "Test Cases" at bounding box center [80, 131] width 67 height 17
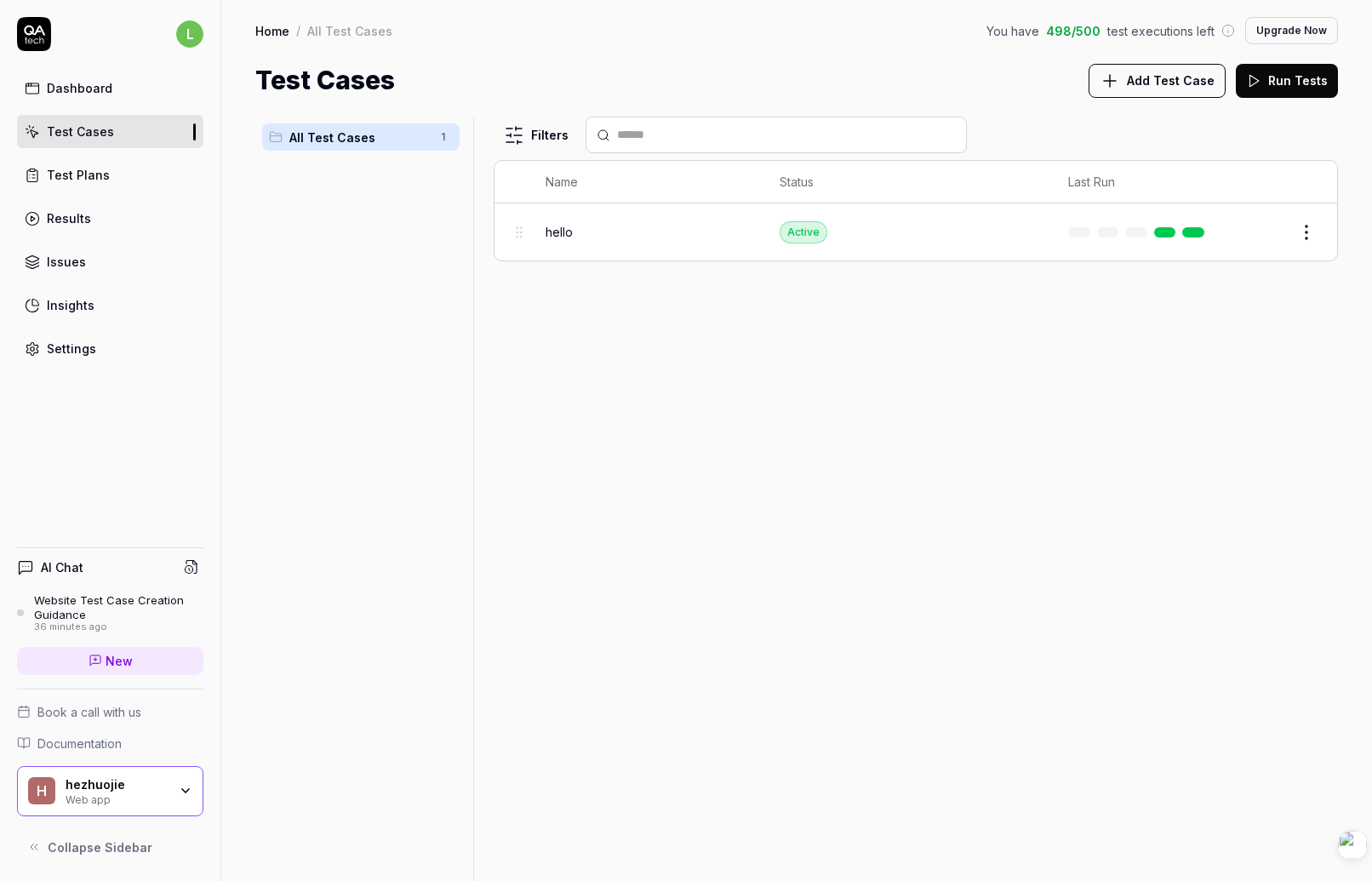
click at [517, 46] on div "Home / All Test Cases You have 498 / 500 test executions left Upgrade Now Home …" at bounding box center [797, 50] width 1151 height 99
click at [80, 365] on div "l Dashboard Test Cases Test Plans Results Issues Insights Settings AI Chat Webs…" at bounding box center [110, 440] width 222 height 881
click at [68, 354] on div "Settings" at bounding box center [72, 348] width 50 height 17
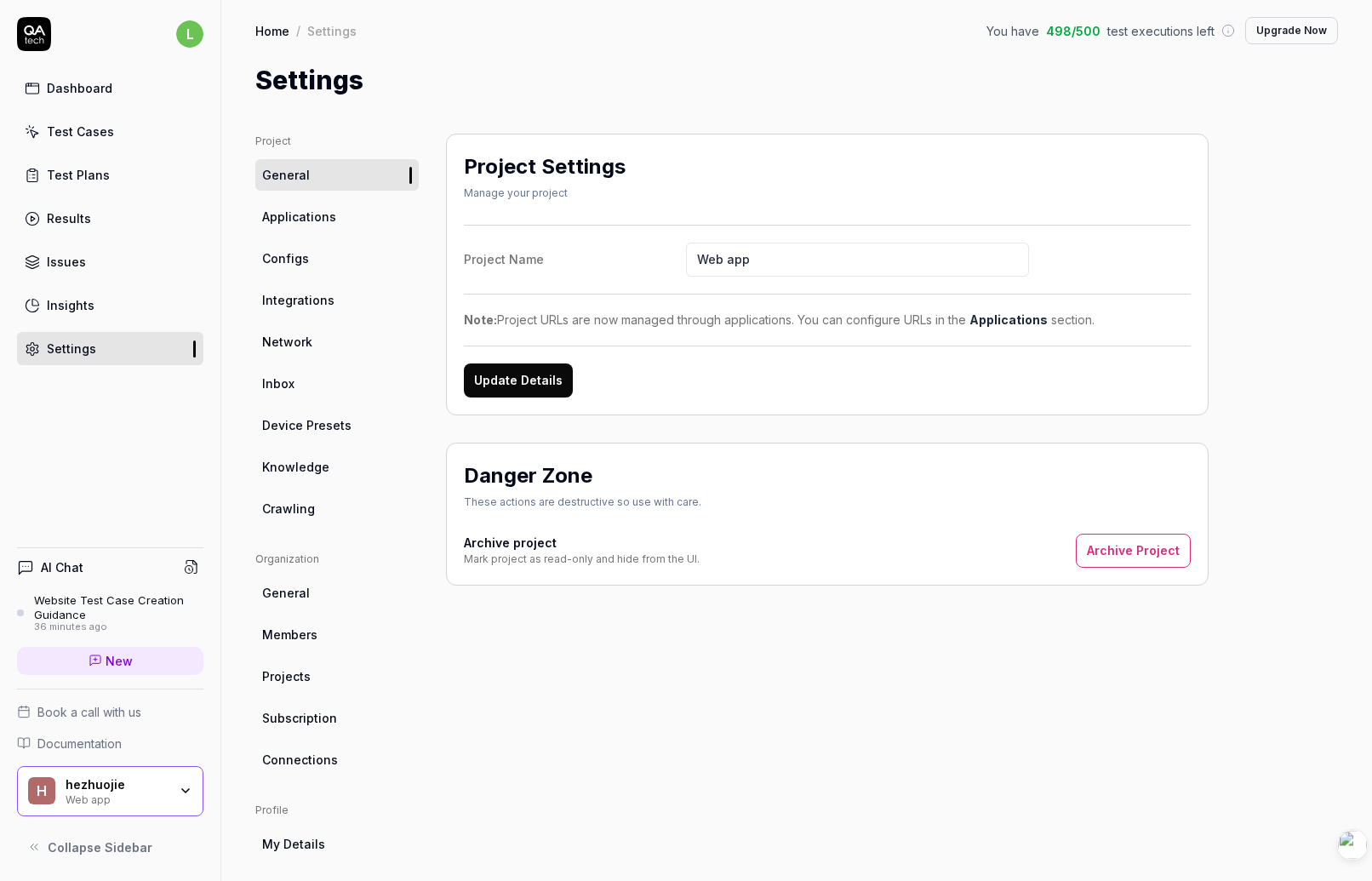
click at [324, 211] on span "Applications" at bounding box center [299, 216] width 74 height 17
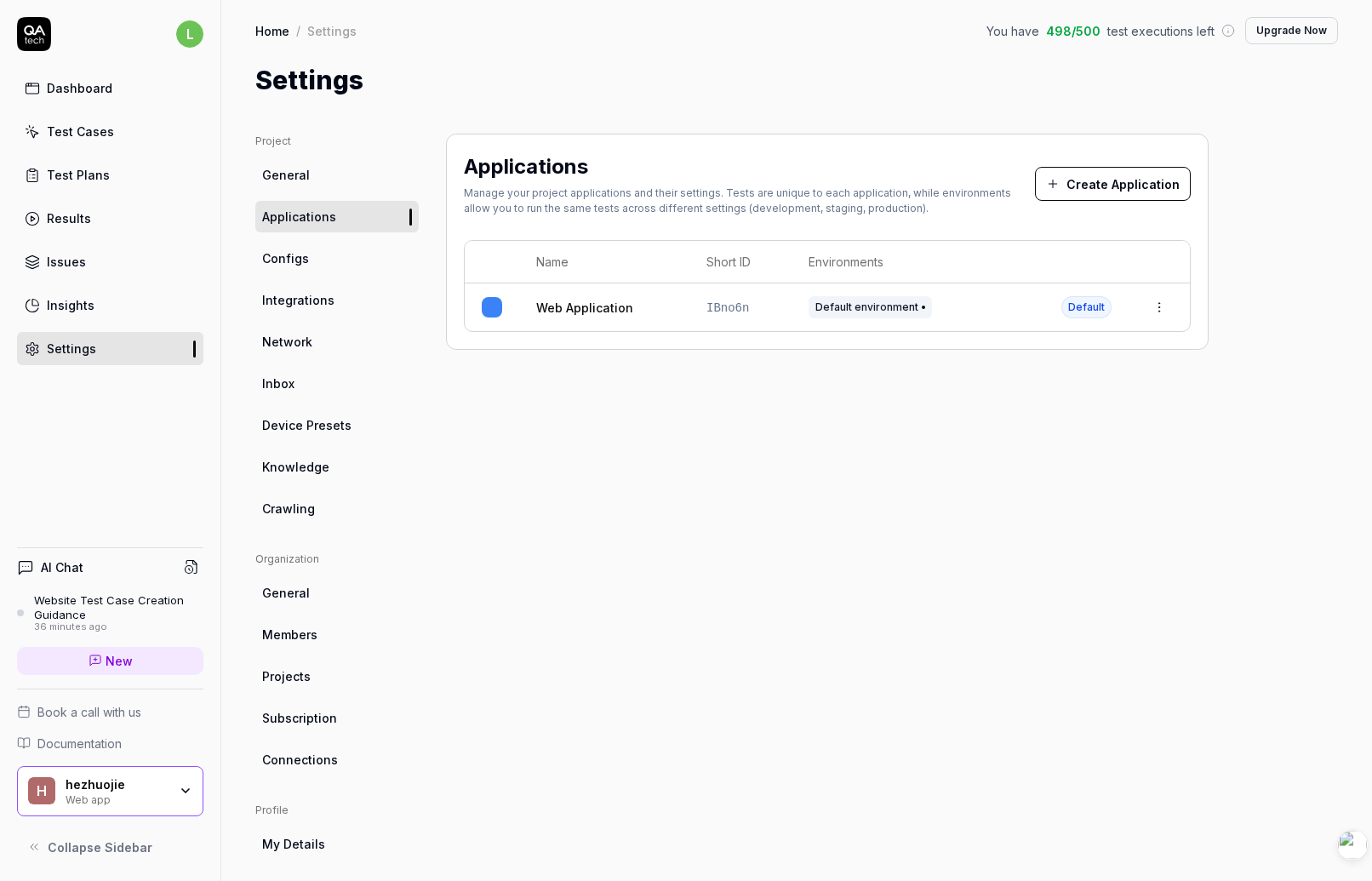
click at [312, 168] on link "General" at bounding box center [338, 175] width 164 height 31
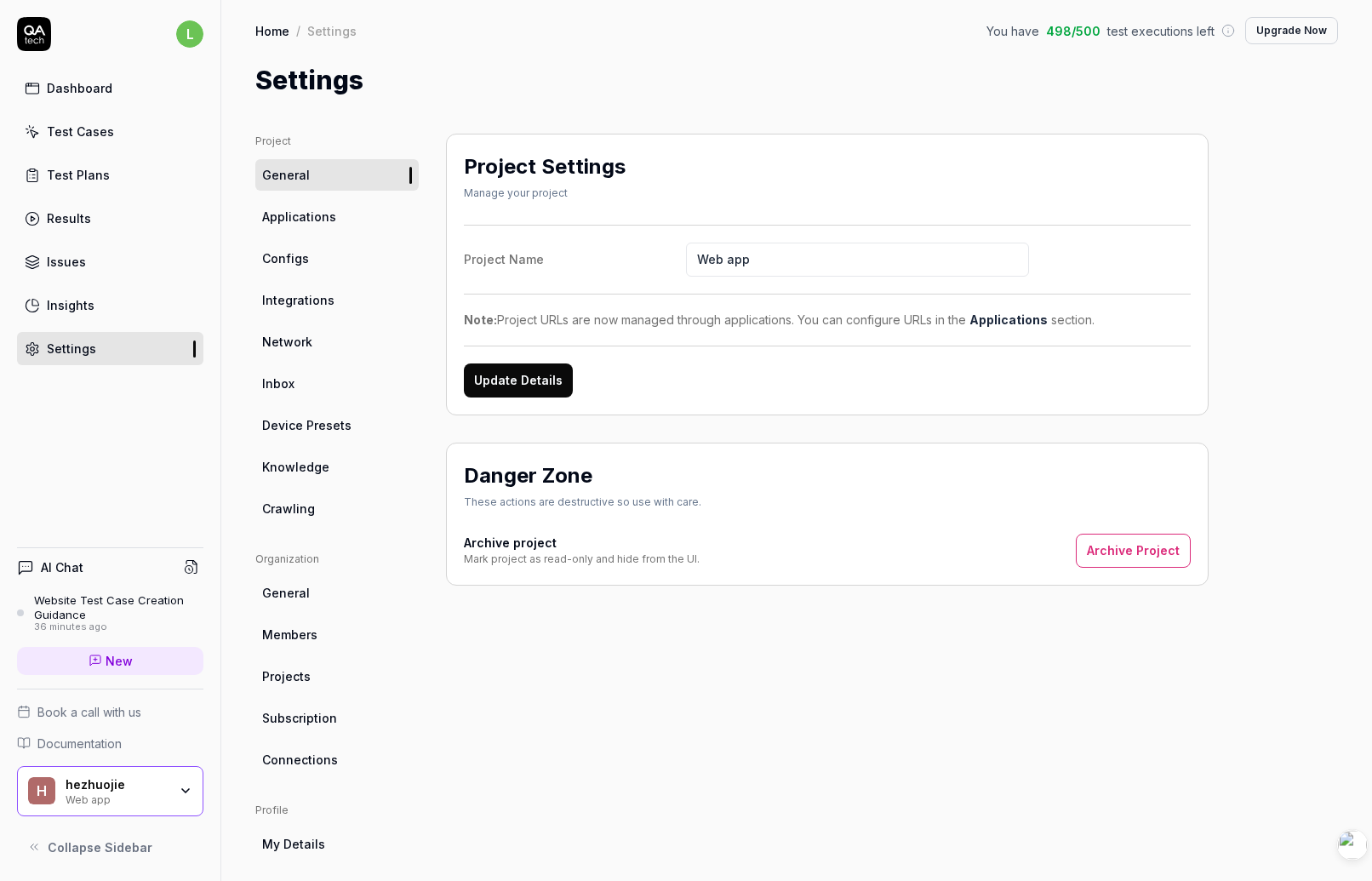
click at [933, 374] on div "Update Details" at bounding box center [827, 380] width 727 height 34
click at [916, 415] on div "Project Settings Manage your project Project Name Web app Note: Project URLs ar…" at bounding box center [827, 359] width 763 height 452
click at [767, 377] on div "Update Details" at bounding box center [827, 380] width 727 height 34
click at [185, 26] on html "l Dashboard Test Cases Test Plans Results Issues Insights Settings AI Chat Webs…" at bounding box center [686, 440] width 1372 height 881
click at [103, 115] on span "Profile" at bounding box center [160, 112] width 264 height 17
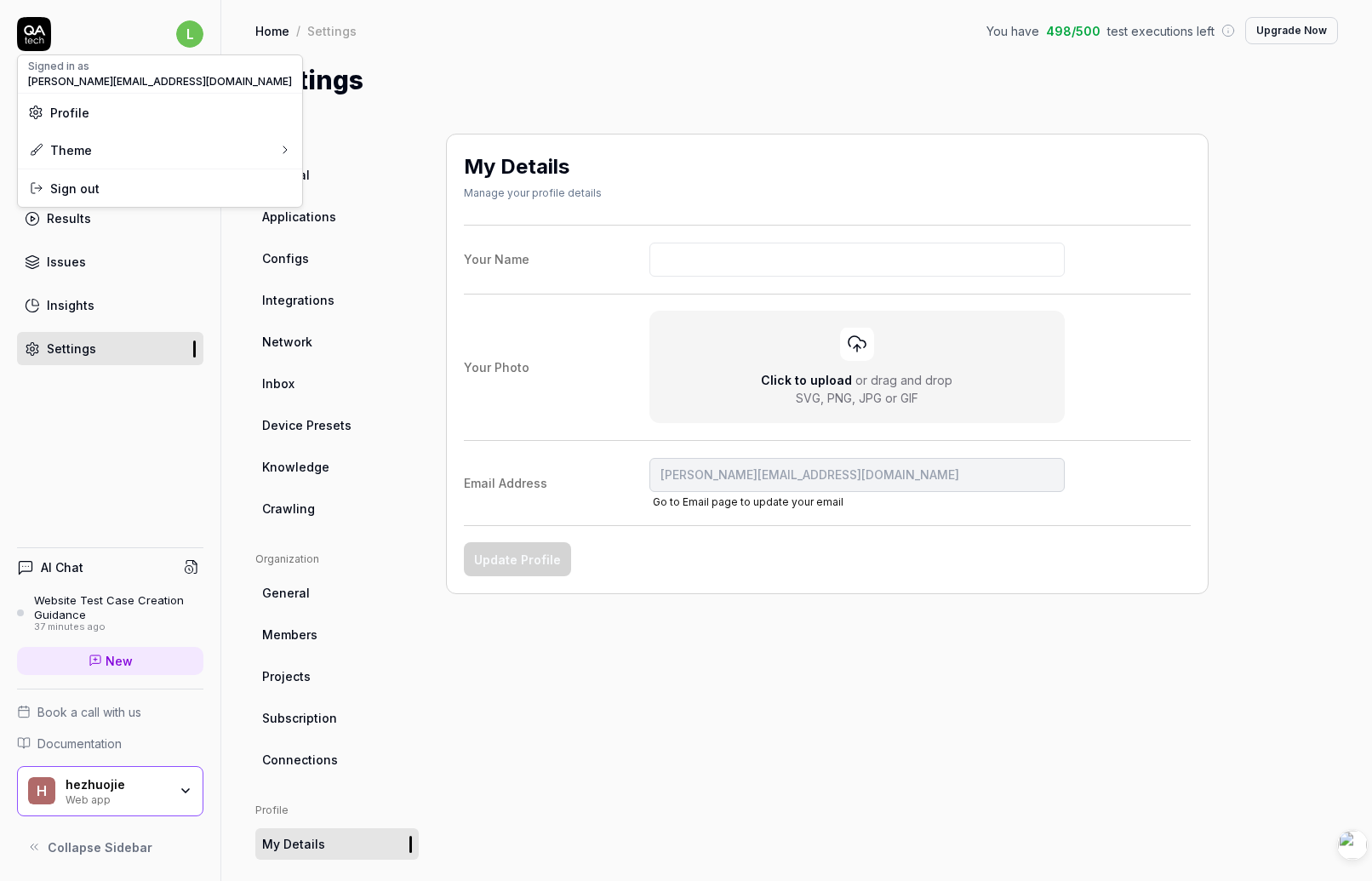
click at [316, 215] on html "l Dashboard Test Cases Test Plans Results Issues Insights Settings AI Chat Webs…" at bounding box center [686, 440] width 1372 height 881
click at [341, 216] on link "Applications" at bounding box center [338, 216] width 164 height 31
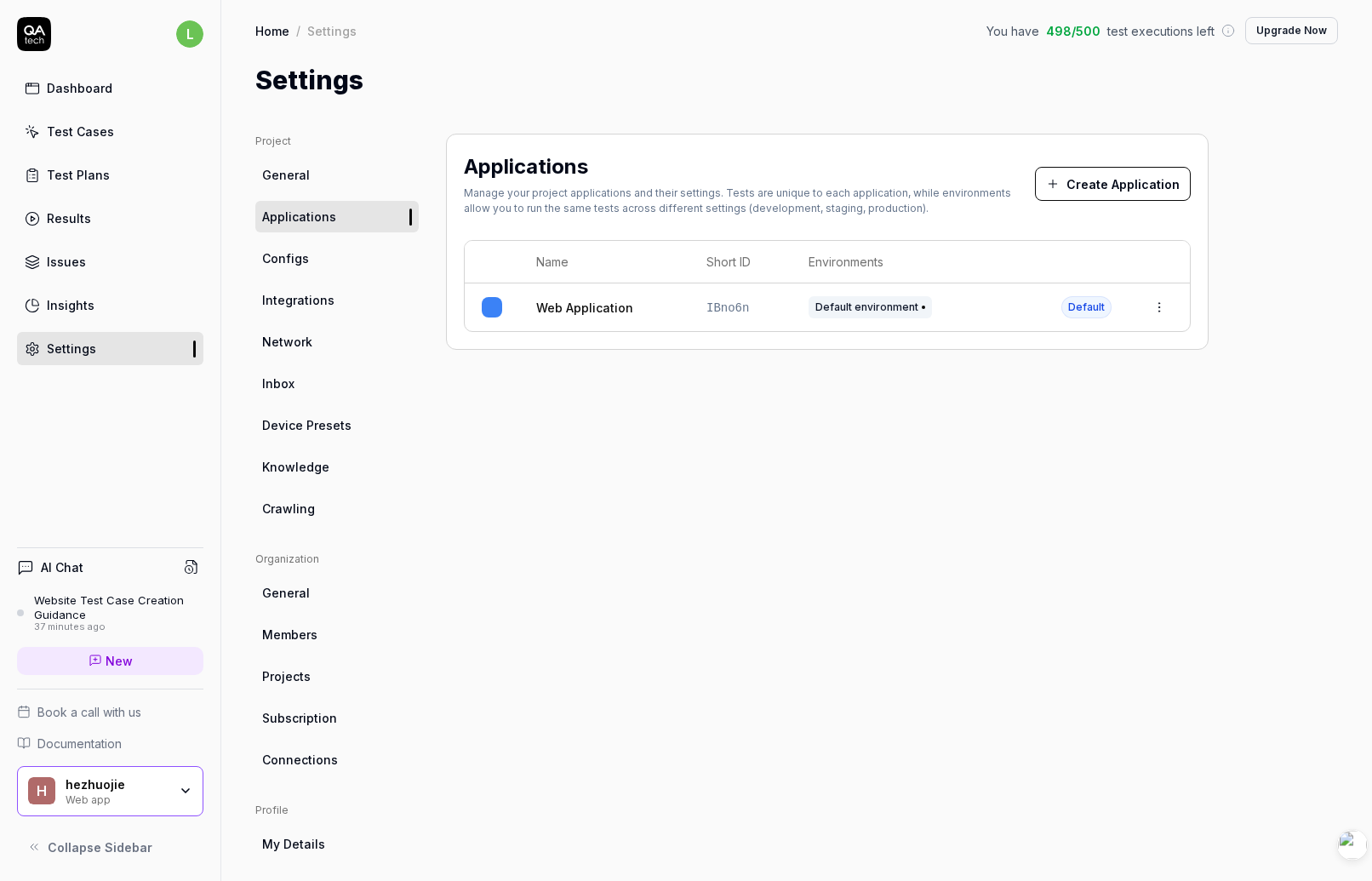
click at [628, 471] on div "Applications Manage your project applications and their settings. Tests are uni…" at bounding box center [827, 559] width 763 height 852
click at [773, 427] on div "Applications Manage your project applications and their settings. Tests are uni…" at bounding box center [827, 559] width 763 height 852
click at [196, 35] on html "l Dashboard Test Cases Test Plans Results Issues Insights Settings AI Chat Webs…" at bounding box center [686, 440] width 1372 height 881
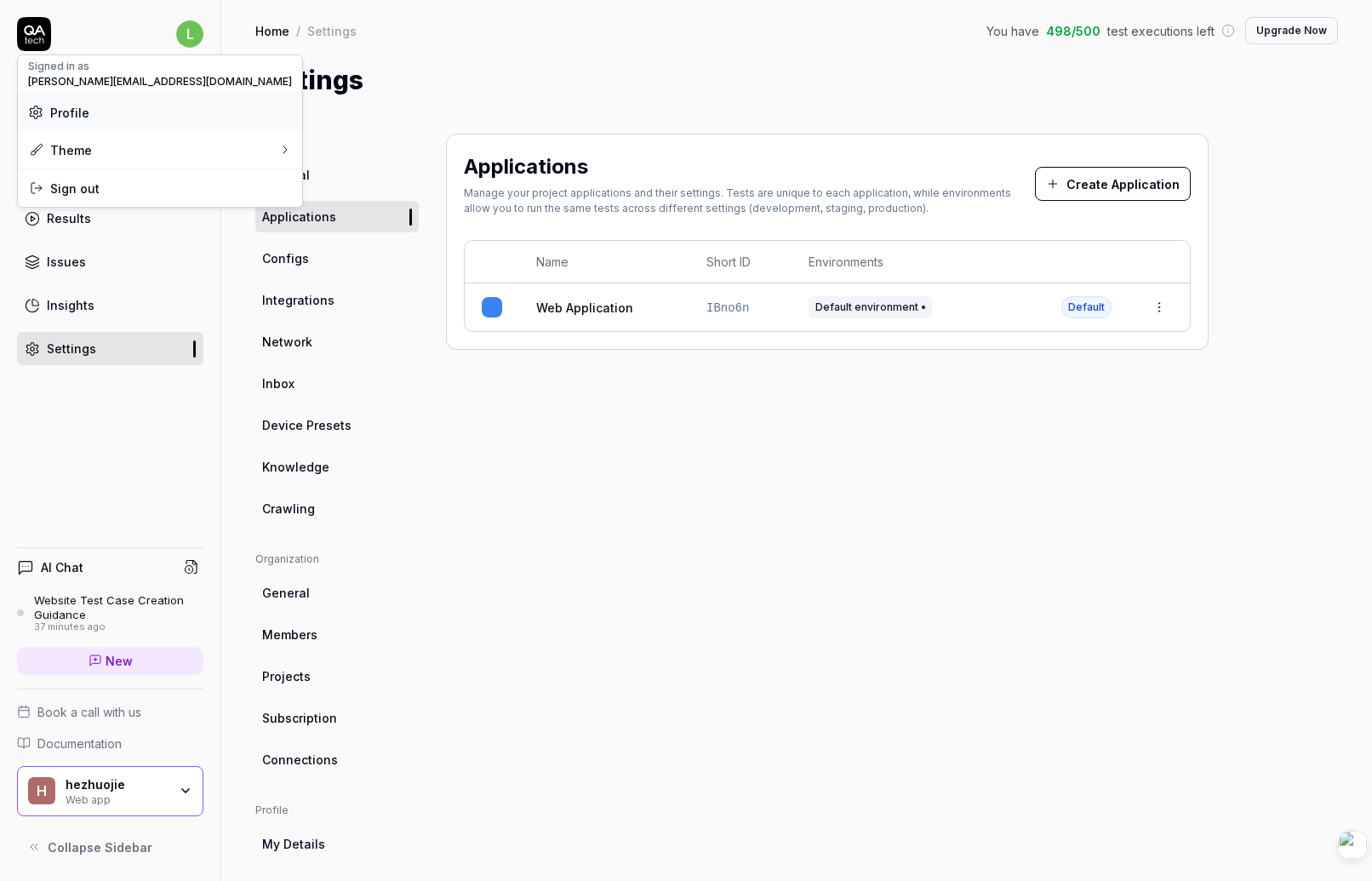
click at [89, 122] on div "Profile" at bounding box center [159, 112] width 284 height 38
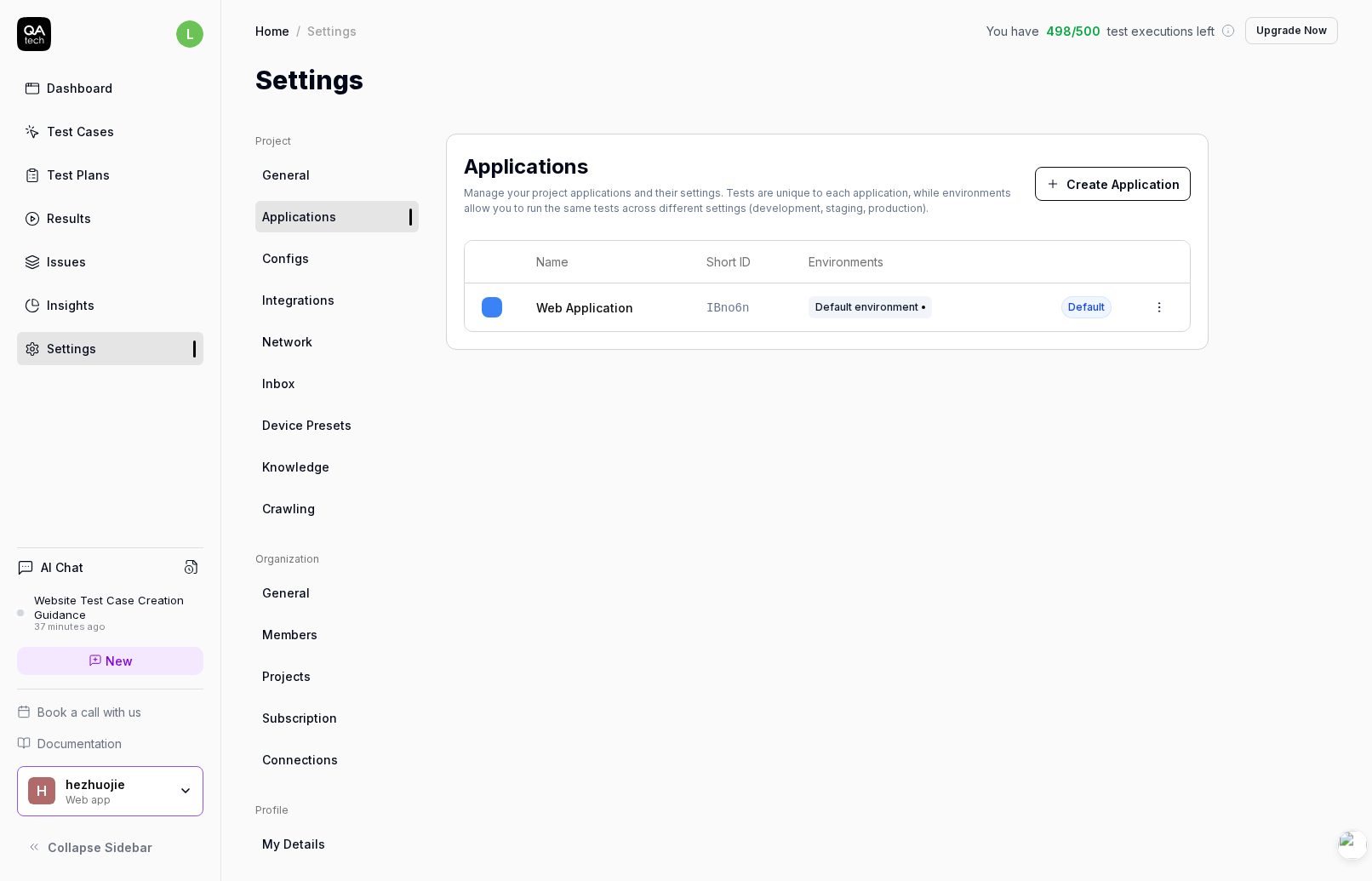
click at [298, 168] on span "General" at bounding box center [286, 174] width 48 height 17
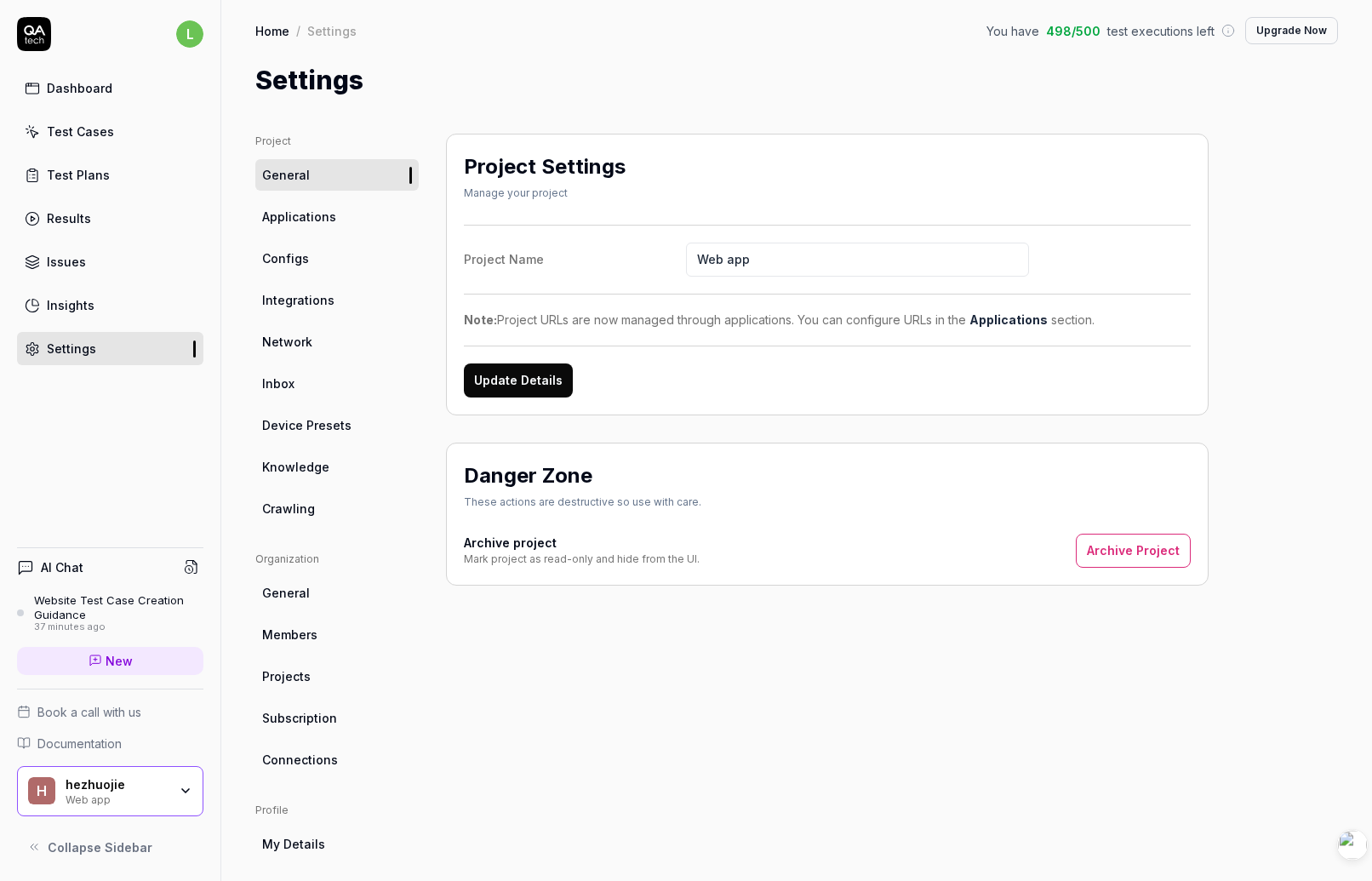
click at [275, 25] on link "Home" at bounding box center [272, 30] width 34 height 17
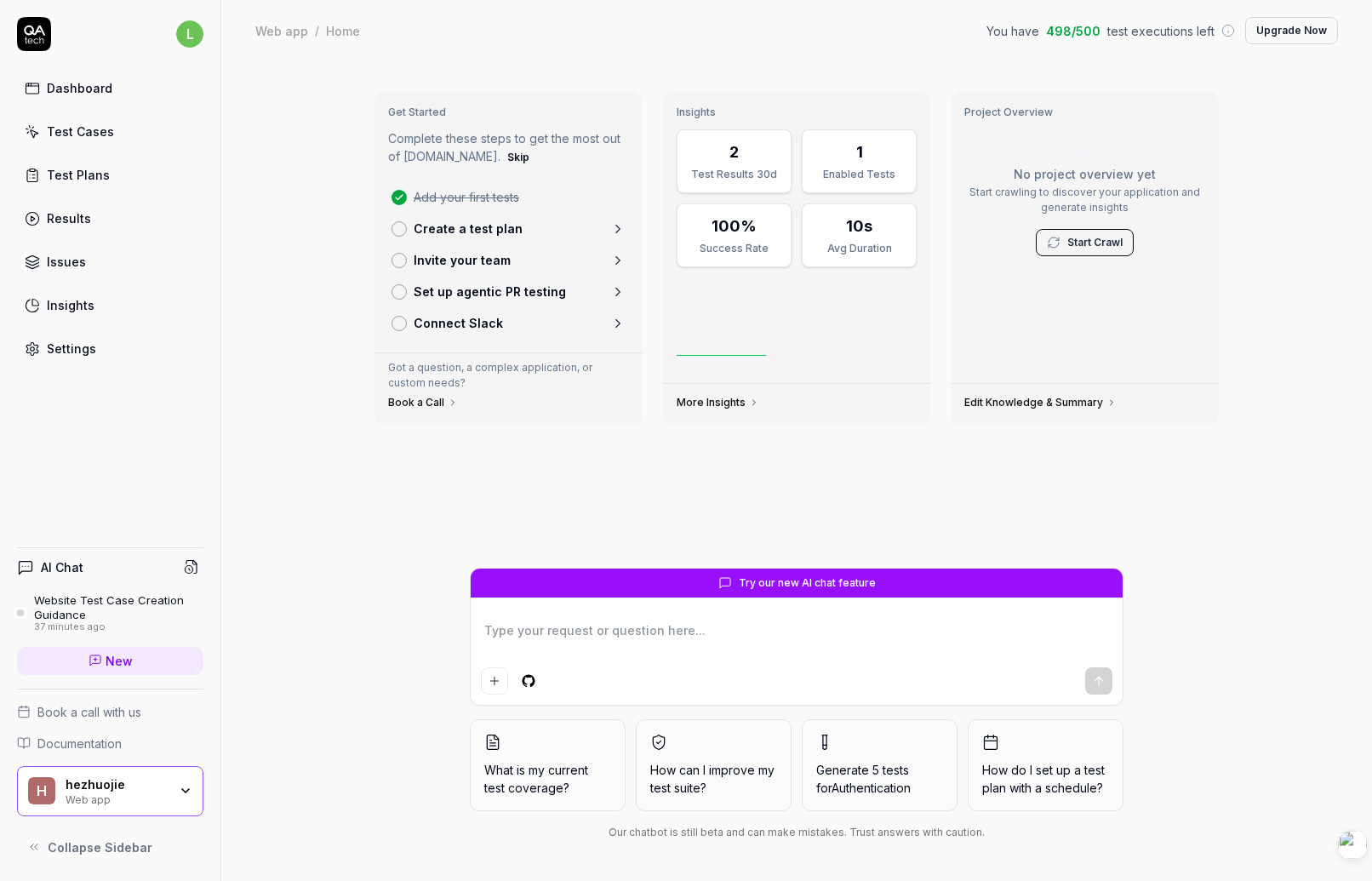
click at [186, 40] on html "l Dashboard Test Cases Test Plans Results Issues Insights Settings AI Chat Webs…" at bounding box center [686, 440] width 1372 height 881
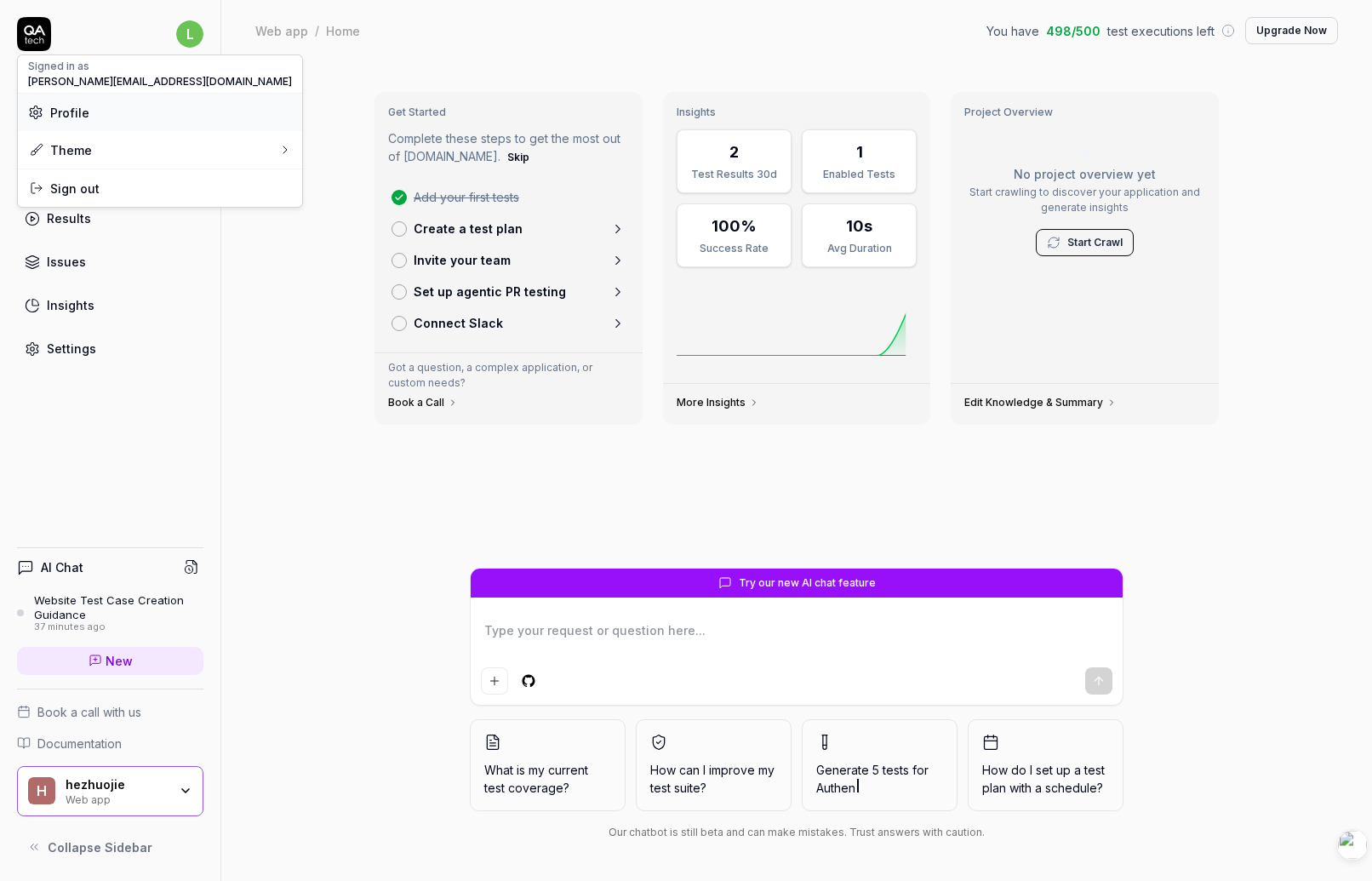
type textarea "*"
click at [83, 114] on span "Profile" at bounding box center [70, 112] width 40 height 17
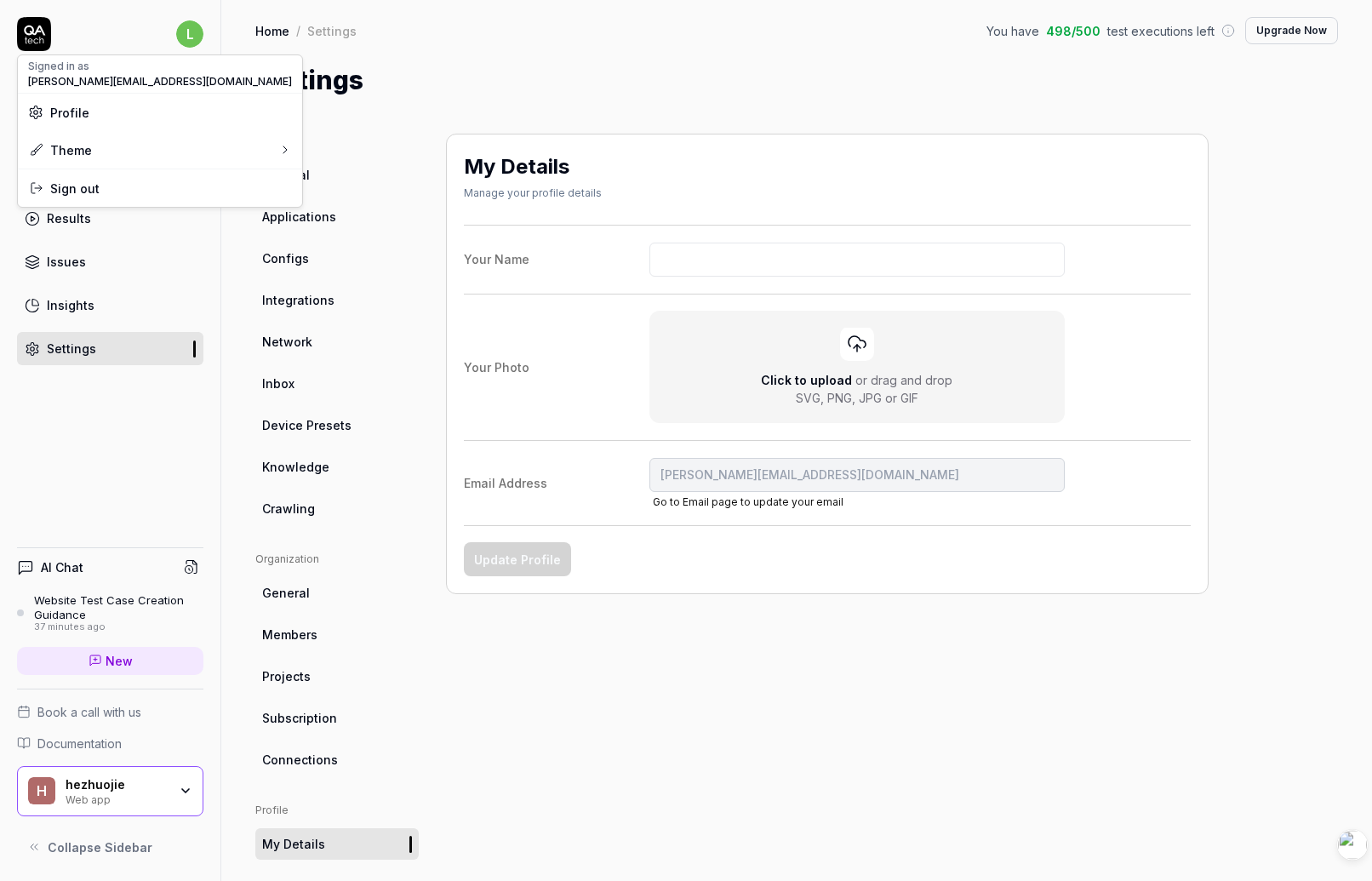
click at [707, 77] on html "l Dashboard Test Cases Test Plans Results Issues Insights Settings AI Chat Webs…" at bounding box center [686, 440] width 1372 height 881
click at [694, 651] on div "My Details Manage your profile details Your Name Your Photo Click to upload or …" at bounding box center [827, 559] width 763 height 852
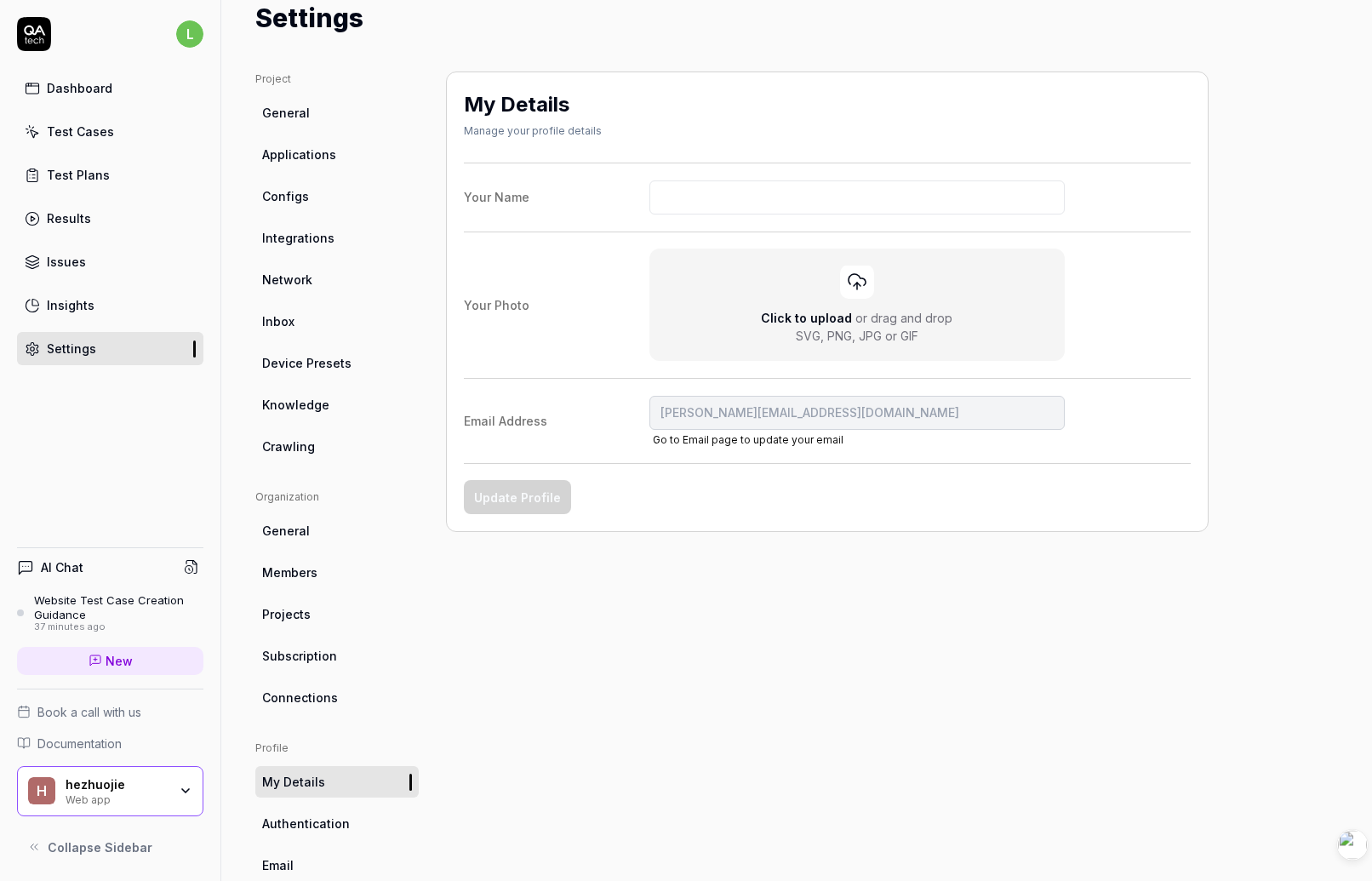
scroll to position [138, 0]
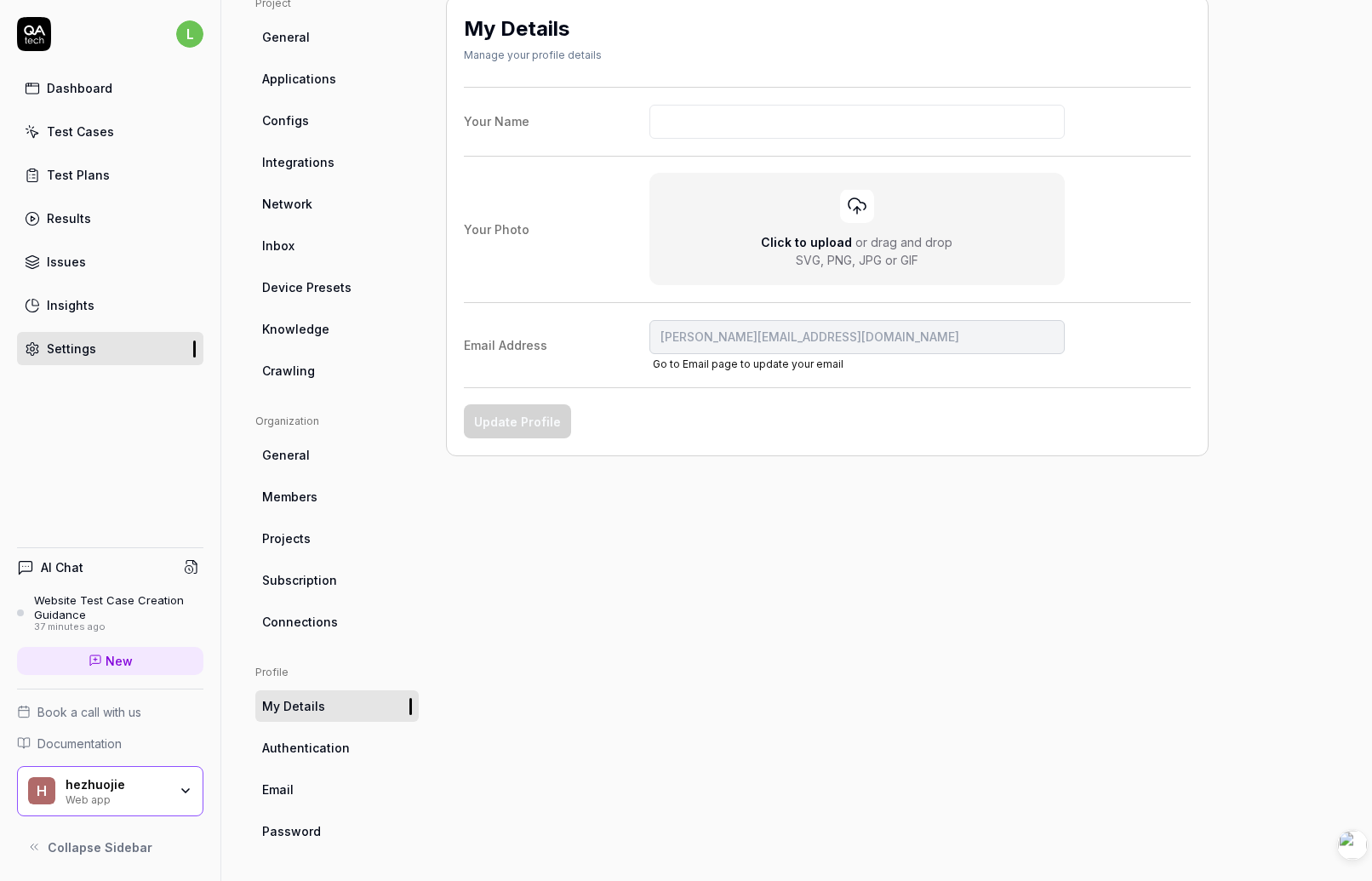
click at [287, 745] on span "Authentication" at bounding box center [306, 748] width 87 height 17
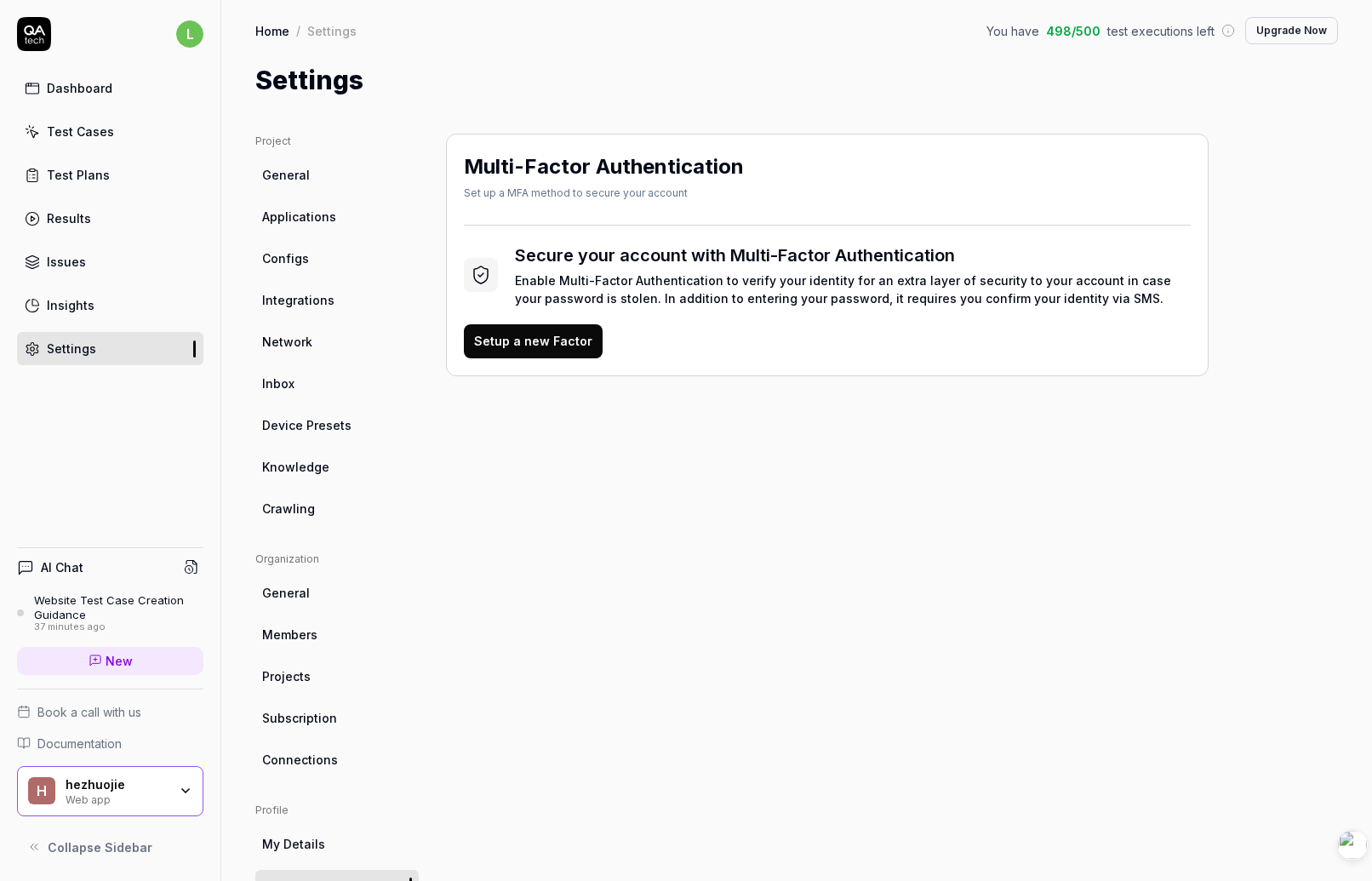
click at [318, 163] on link "General" at bounding box center [338, 175] width 164 height 31
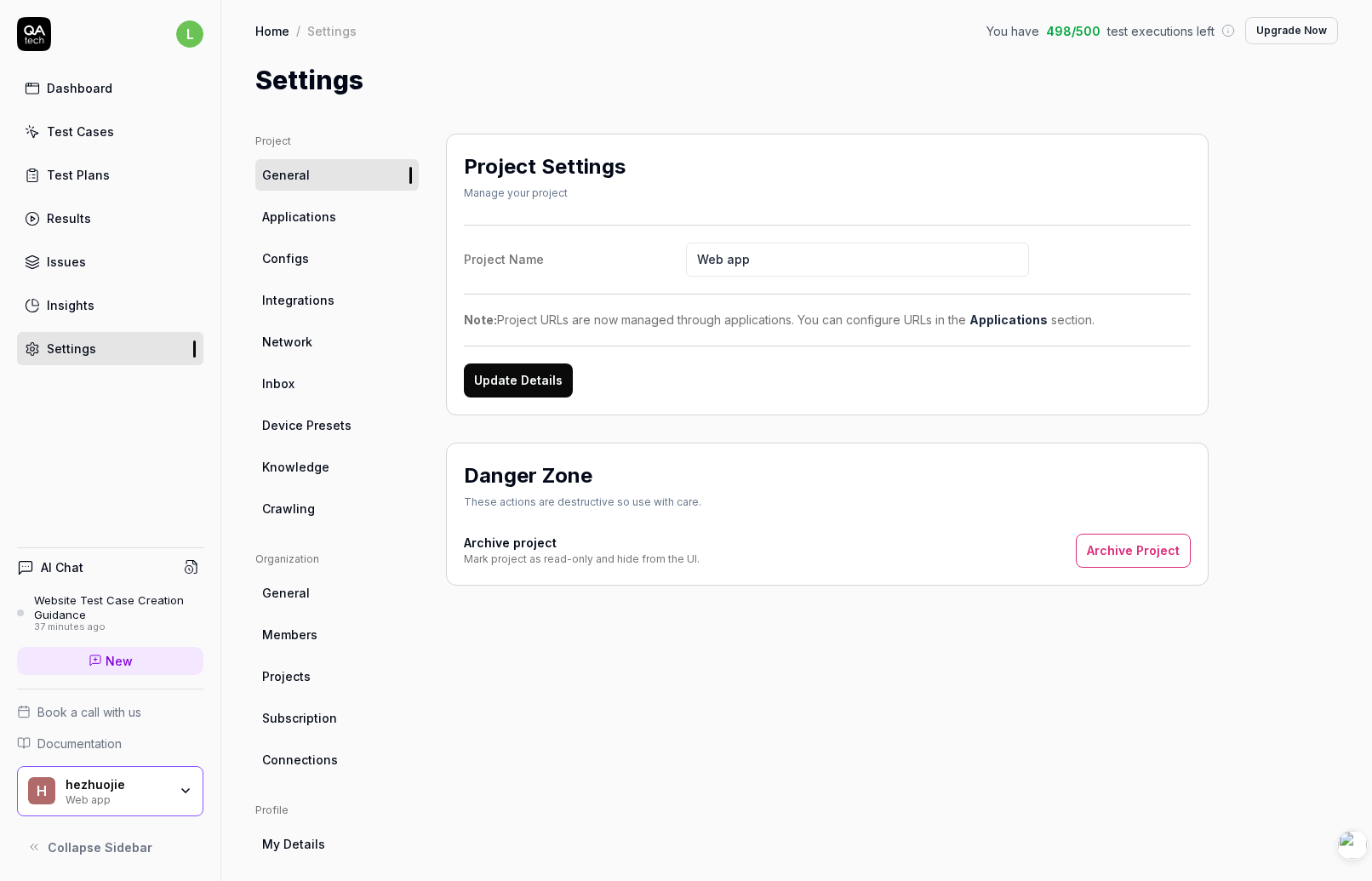
click at [306, 435] on link "Device Presets" at bounding box center [338, 425] width 164 height 31
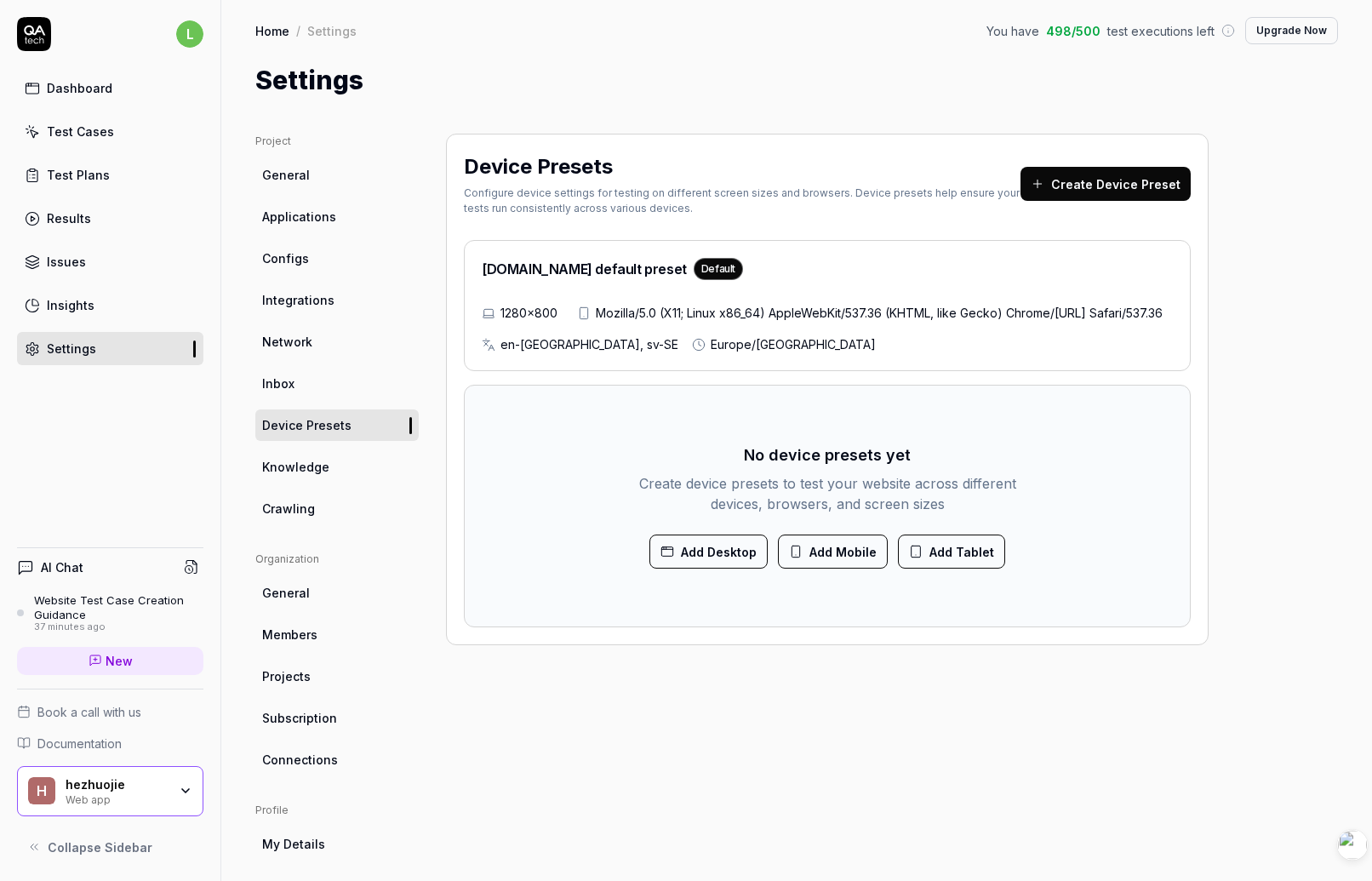
click at [308, 168] on link "General" at bounding box center [338, 175] width 164 height 31
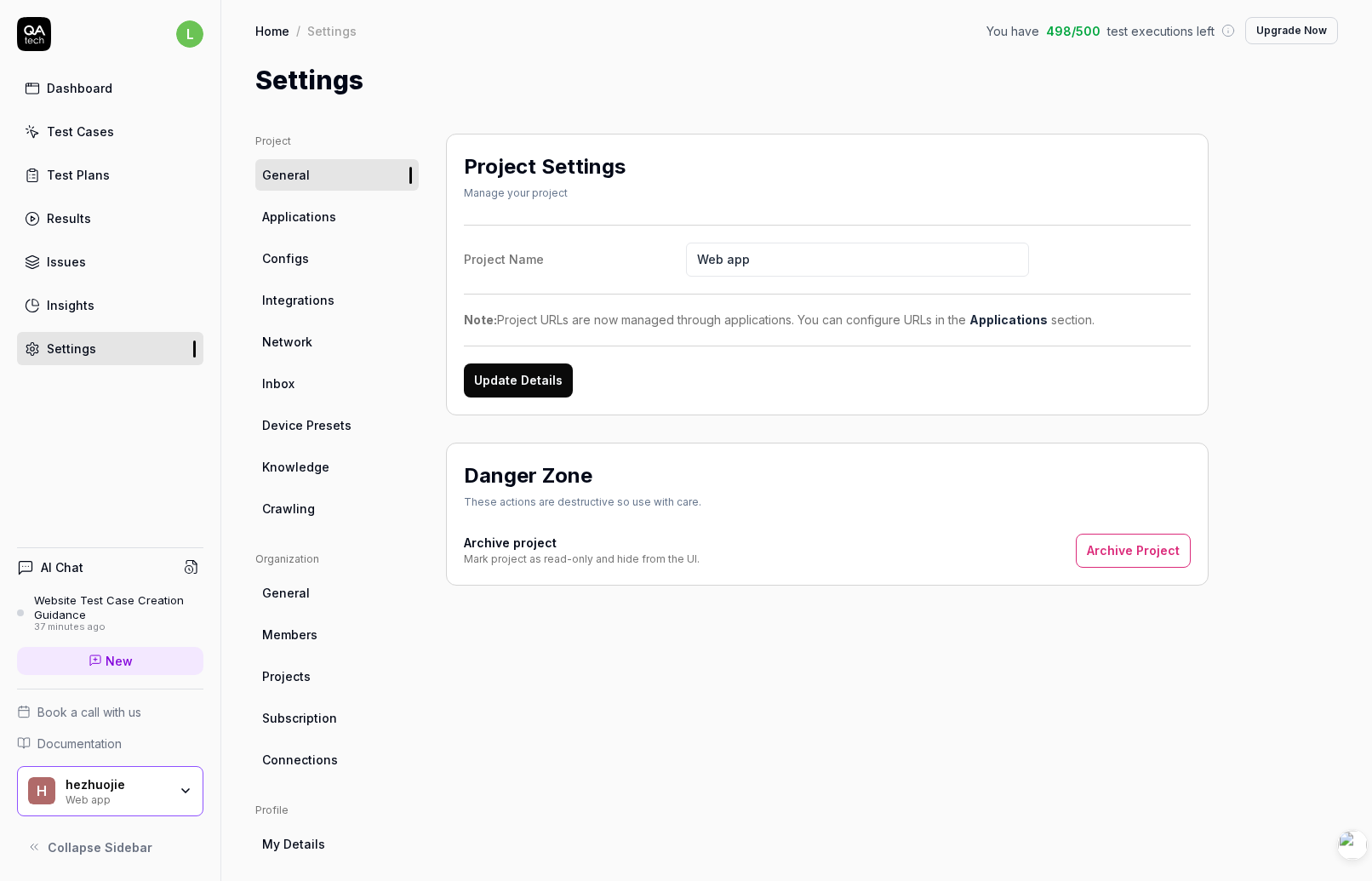
click at [524, 397] on button "Update Details" at bounding box center [518, 380] width 109 height 34
click at [302, 211] on span "Applications" at bounding box center [299, 216] width 74 height 17
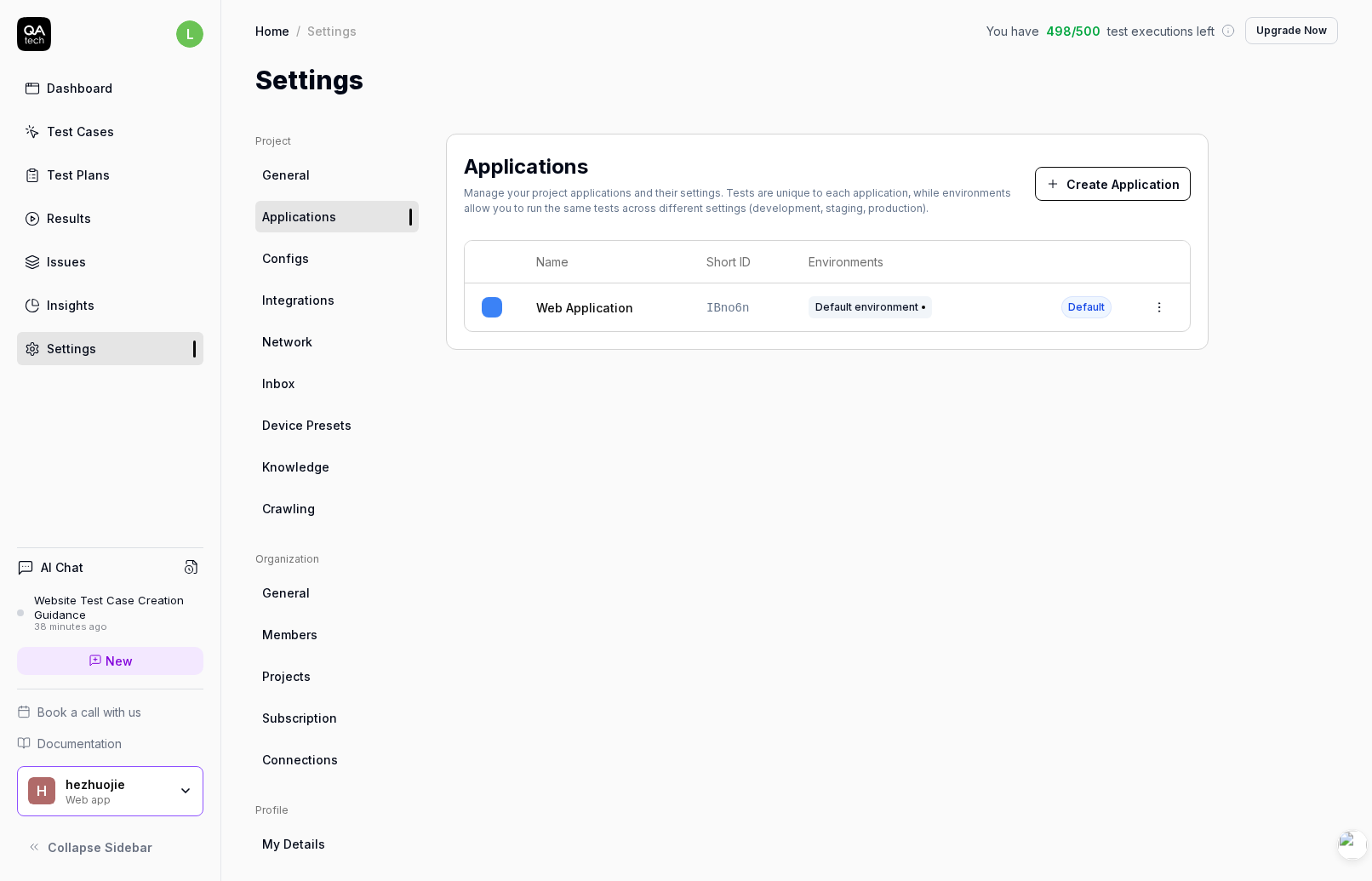
click at [318, 172] on link "General" at bounding box center [338, 175] width 164 height 31
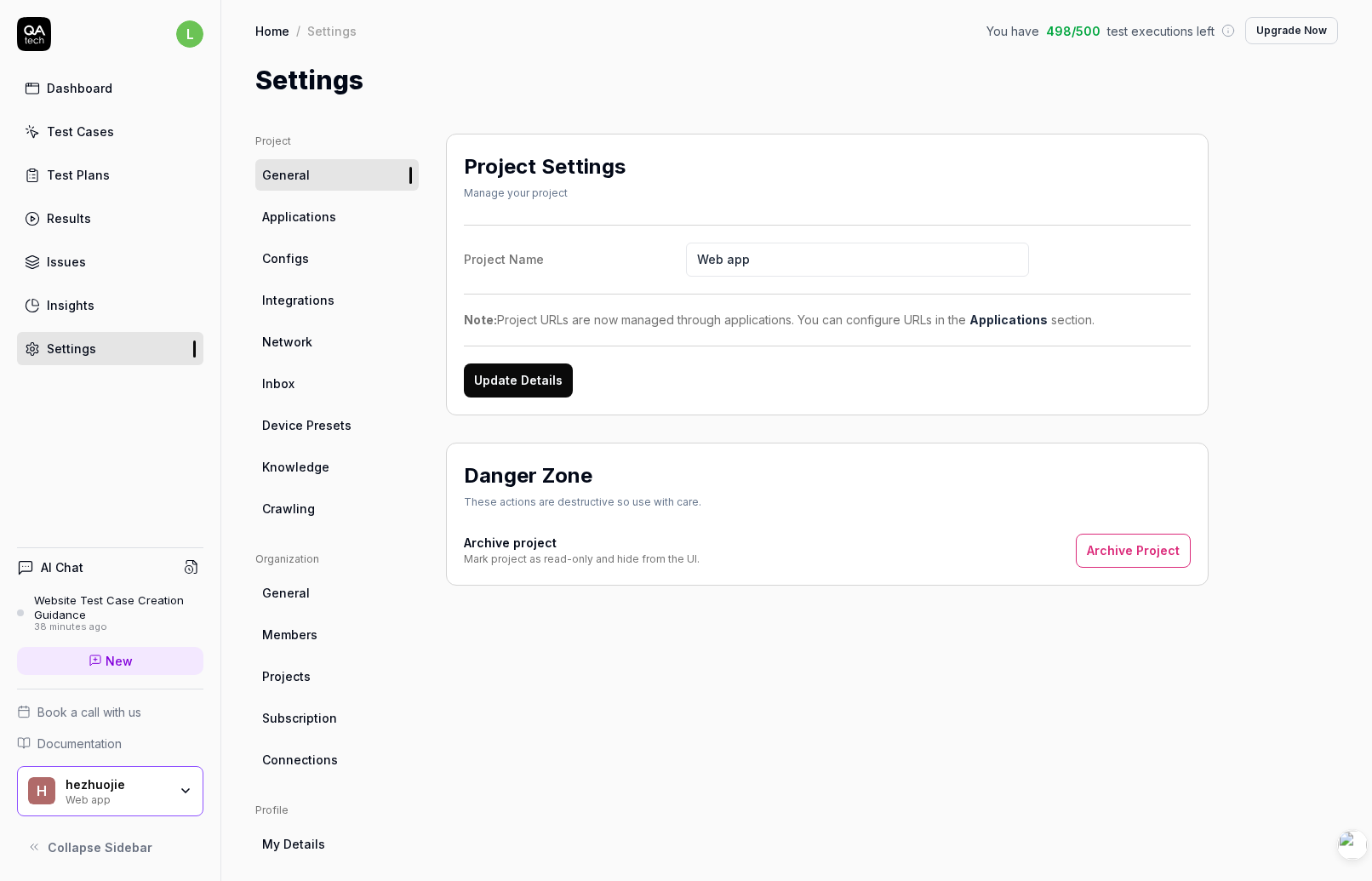
click at [790, 263] on input "Web app" at bounding box center [858, 260] width 343 height 34
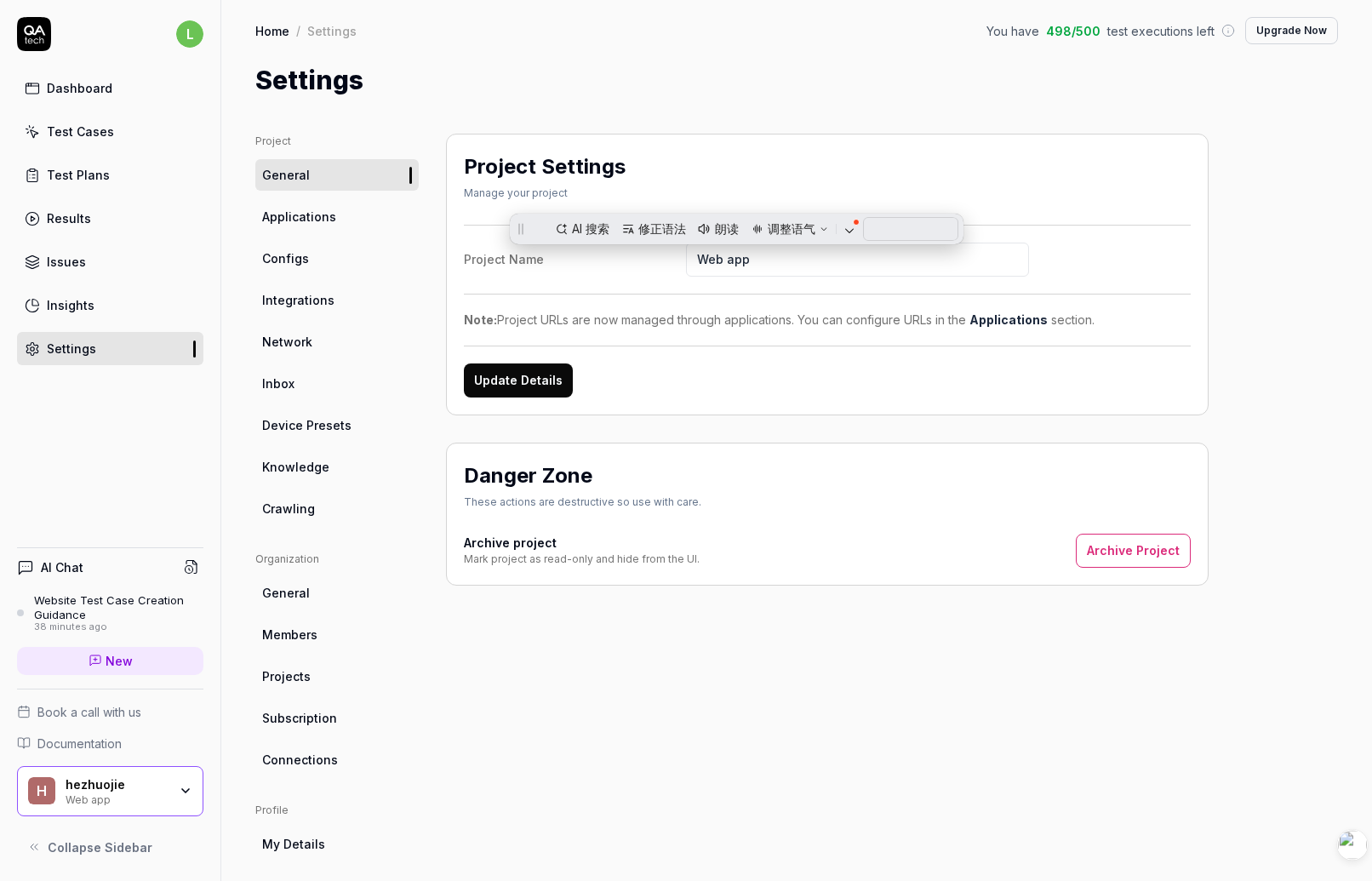
click at [790, 263] on input "Web app" at bounding box center [858, 260] width 343 height 34
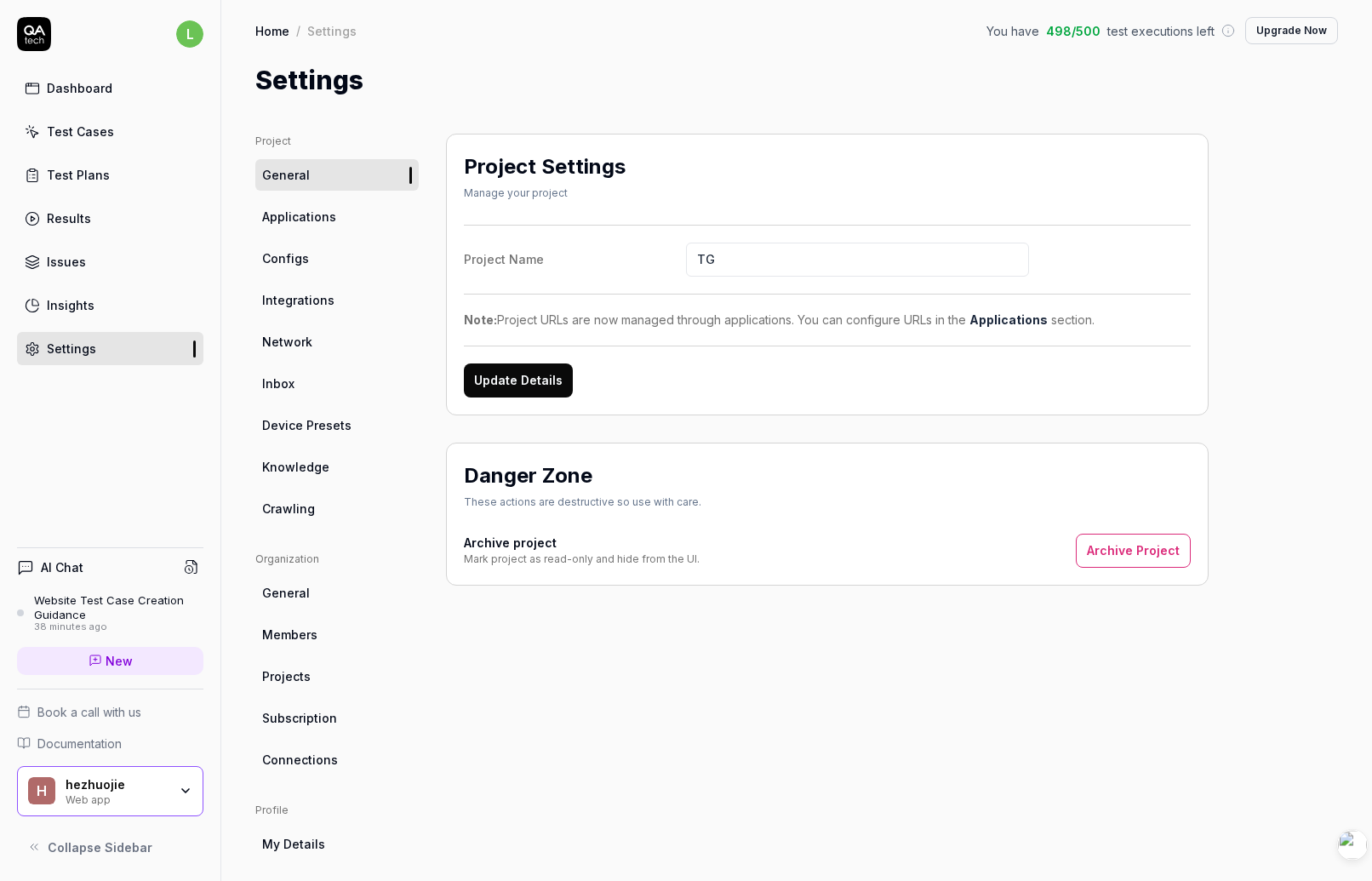
type input "TG"
click at [708, 133] on div "Project Settings Manage your project Project Name TG Note: Project URLs are now…" at bounding box center [827, 274] width 763 height 282
click at [303, 212] on span "Applications" at bounding box center [299, 216] width 74 height 17
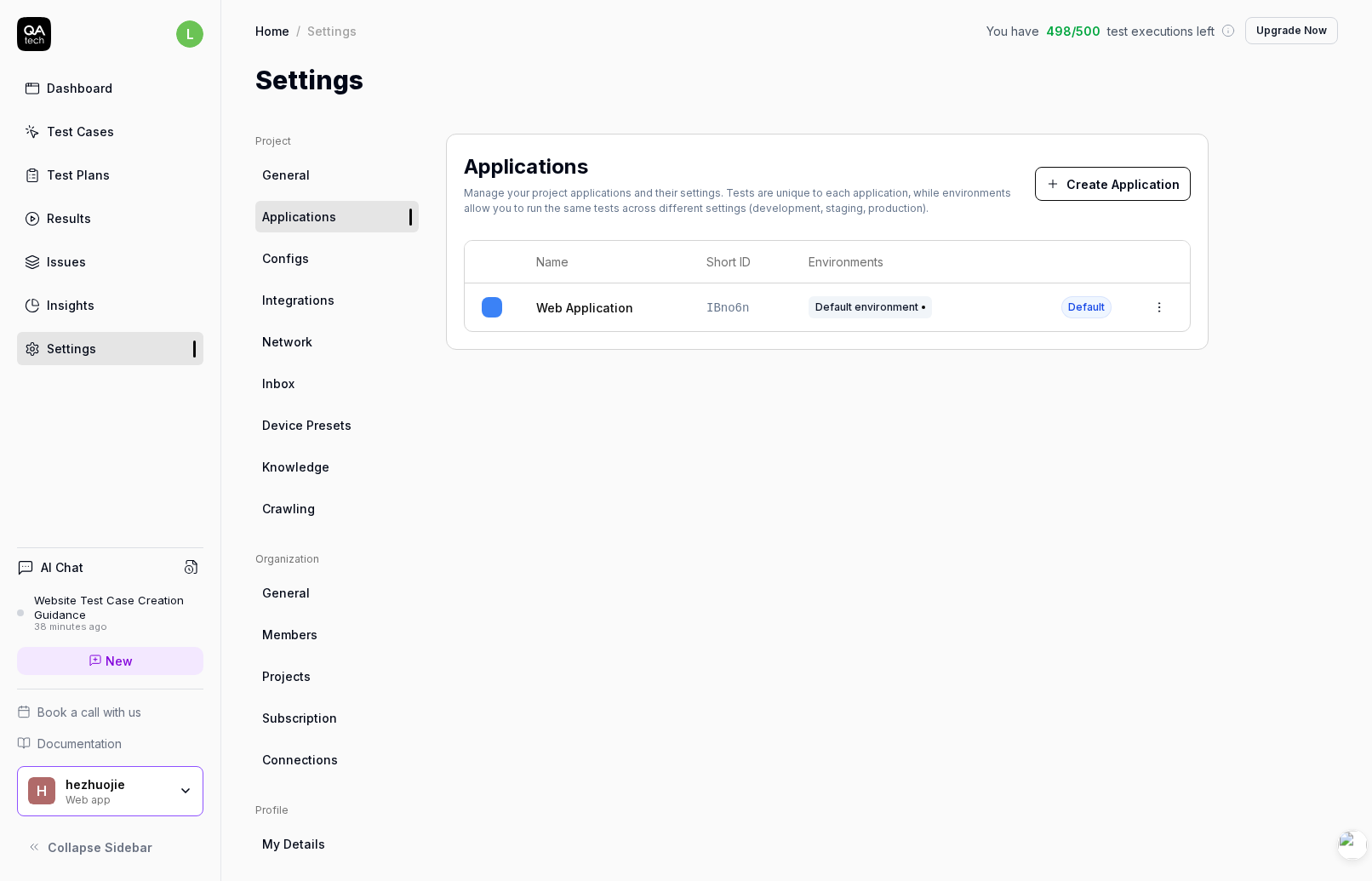
click at [954, 427] on div "Applications Manage your project applications and their settings. Tests are uni…" at bounding box center [827, 559] width 763 height 852
click at [1110, 186] on button "Create Application" at bounding box center [1113, 183] width 156 height 34
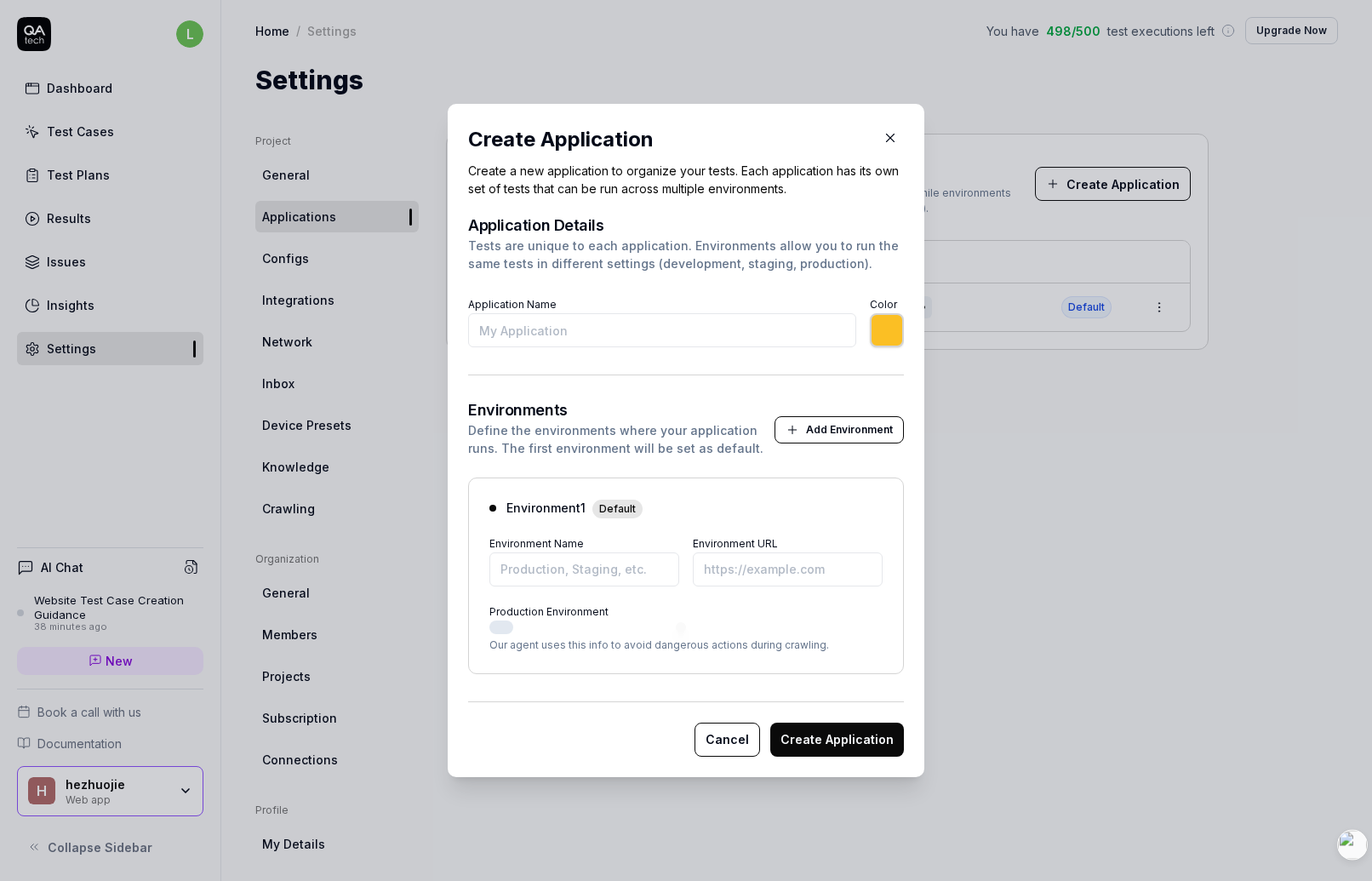
click at [590, 336] on input "Application Name" at bounding box center [663, 330] width 388 height 34
click at [640, 324] on input "Application Name" at bounding box center [663, 330] width 388 height 34
type input "*******"
click at [622, 341] on input "Application Name" at bounding box center [663, 330] width 388 height 34
paste input "[URL][DOMAIN_NAME]"
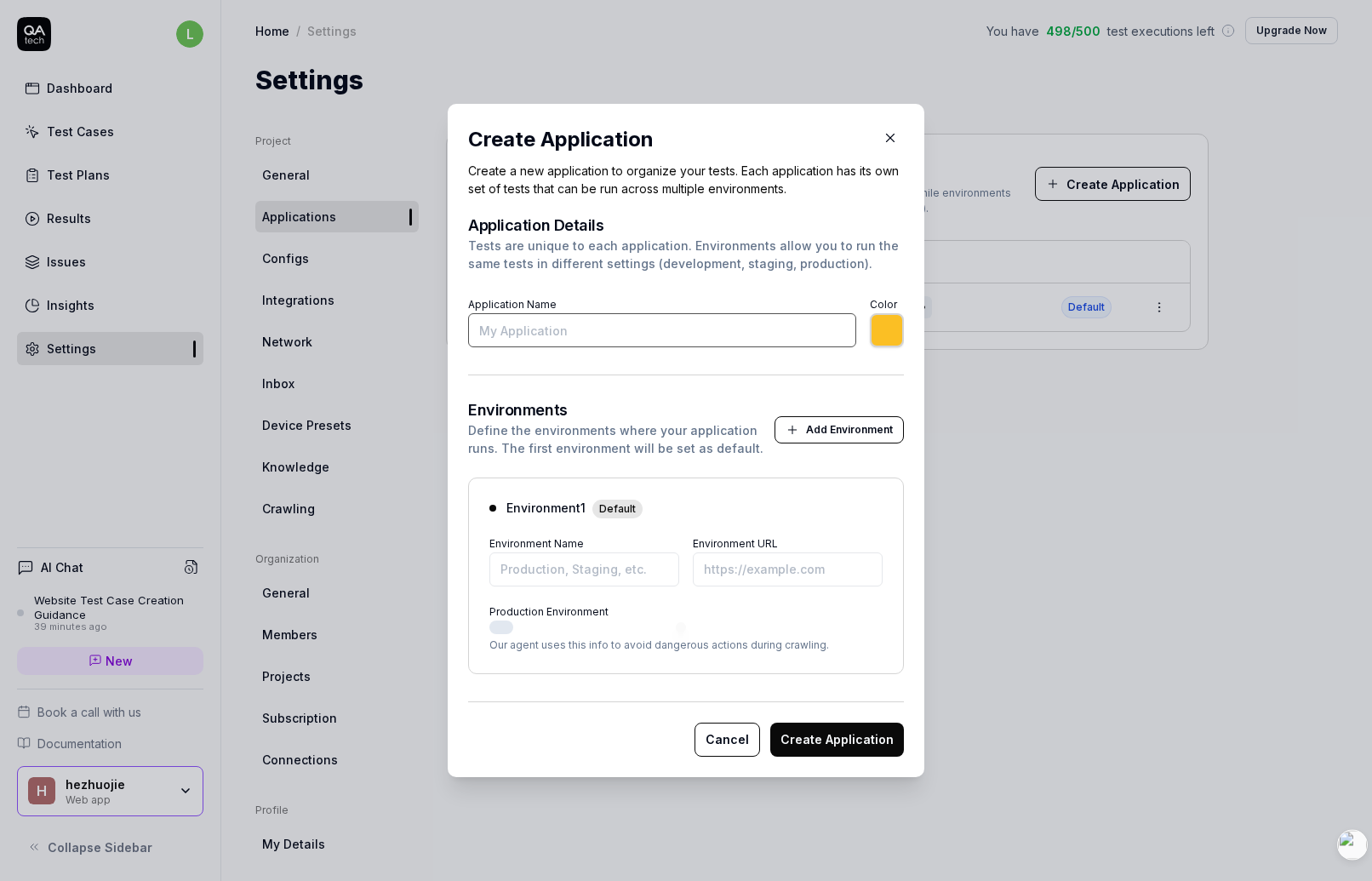
type input "[URL][DOMAIN_NAME]"
type input "*******"
click at [565, 333] on input "[URL][DOMAIN_NAME]" at bounding box center [663, 330] width 388 height 34
click at [551, 329] on input "https://www..com/" at bounding box center [663, 330] width 388 height 34
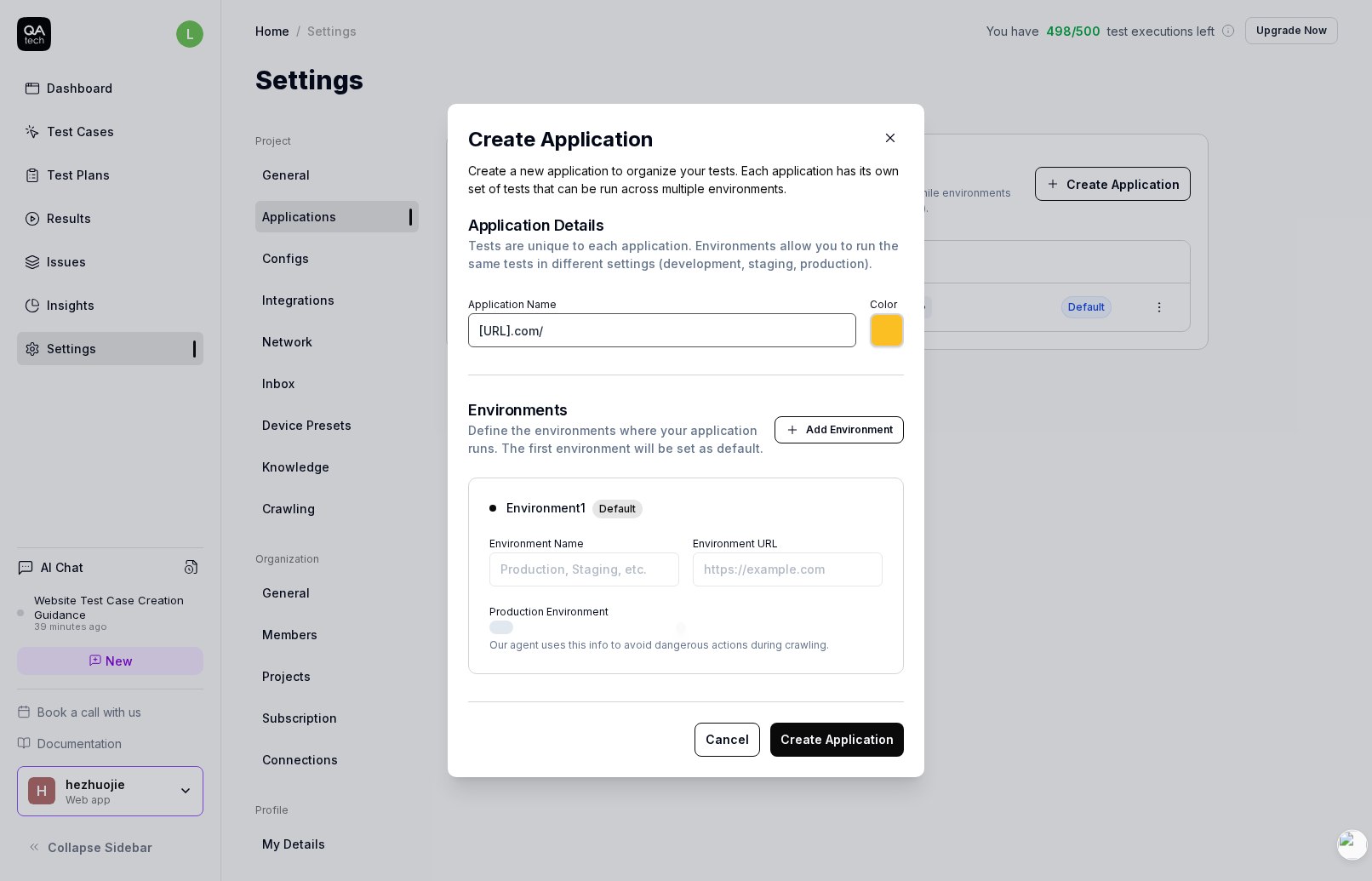
click at [551, 329] on input "https://www..com/" at bounding box center [663, 330] width 388 height 34
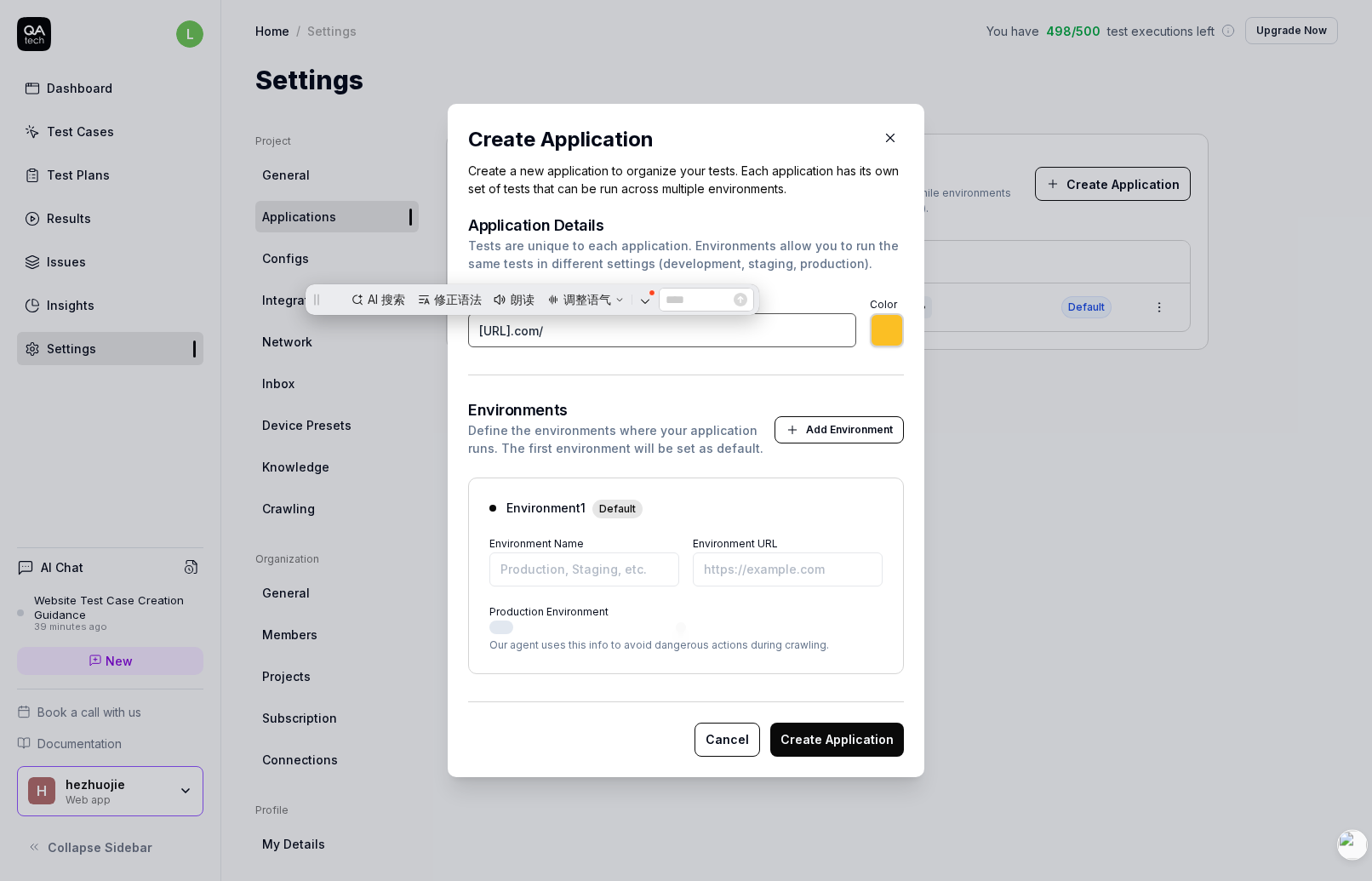
paste input "tldraw"
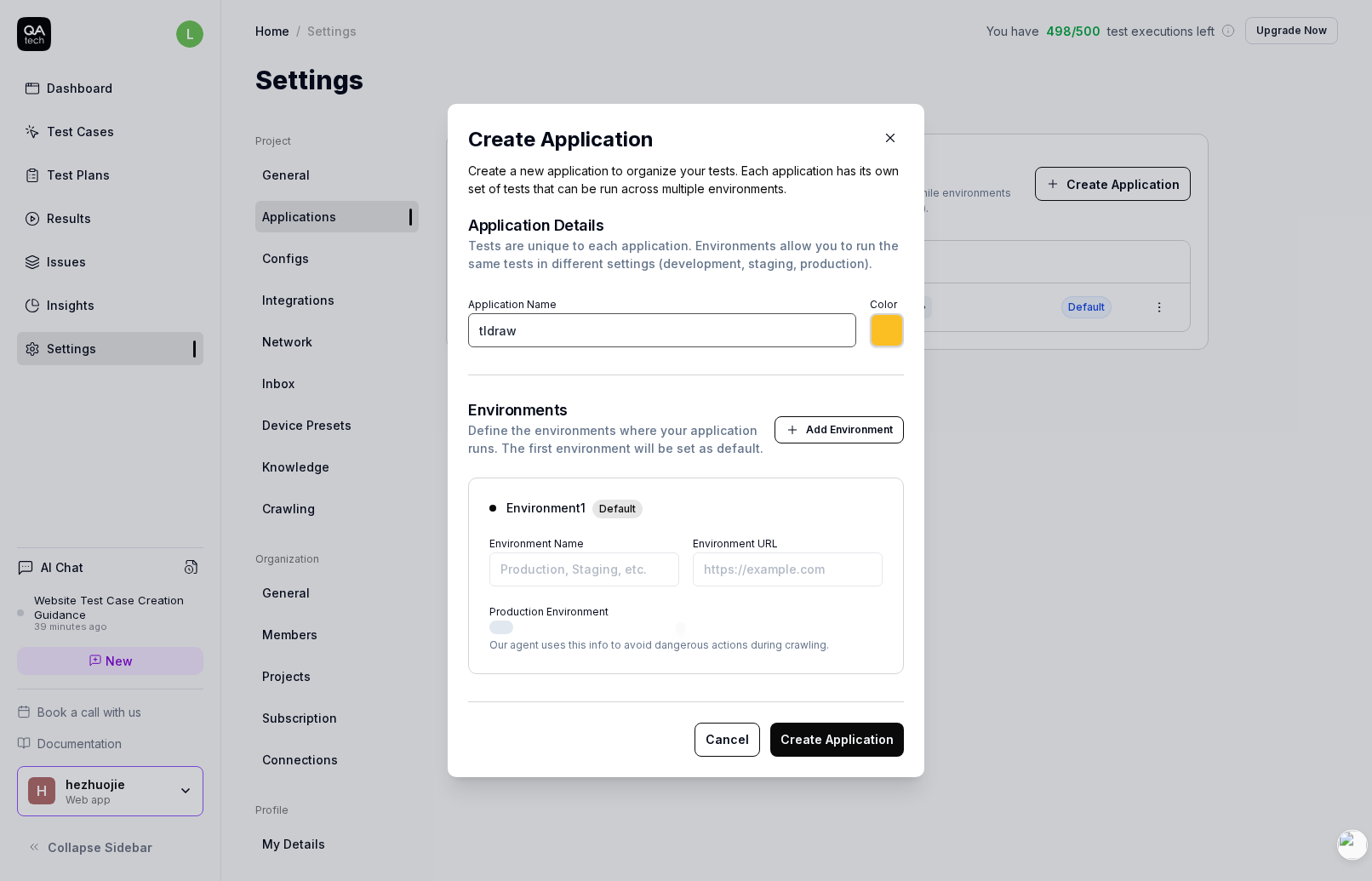
type input "tldraw"
click at [689, 437] on div "Define the environments where your application runs. The first environment will…" at bounding box center [621, 439] width 306 height 36
click at [640, 578] on input "Environment Name" at bounding box center [584, 569] width 190 height 34
click at [784, 562] on input "Environment URL" at bounding box center [788, 569] width 190 height 34
paste input "[URL][DOMAIN_NAME]"
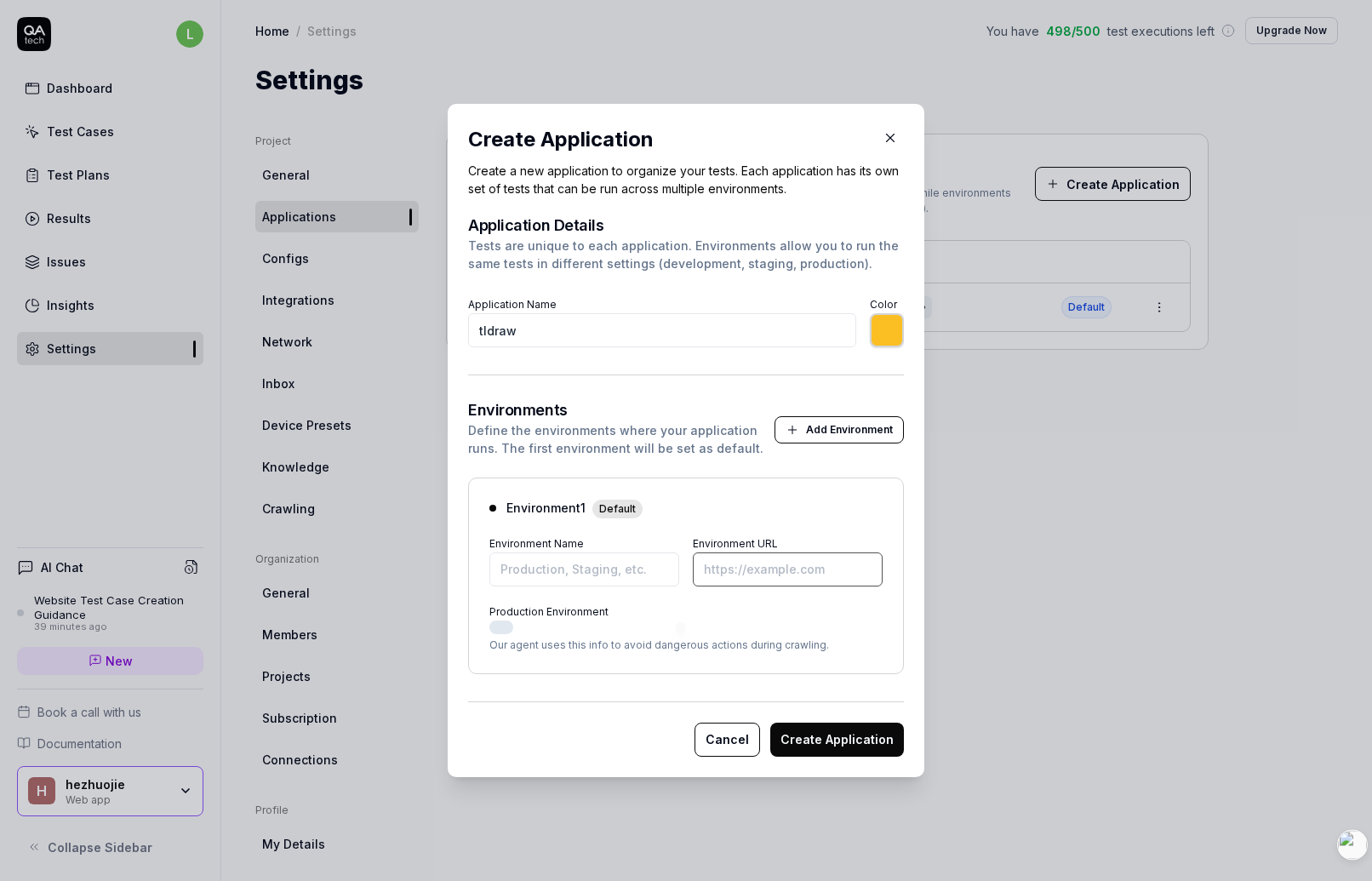
type input "*******"
type input "[URL][DOMAIN_NAME]"
click at [559, 577] on input "Environment Name" at bounding box center [584, 569] width 190 height 34
type input "*******"
type input "prod"
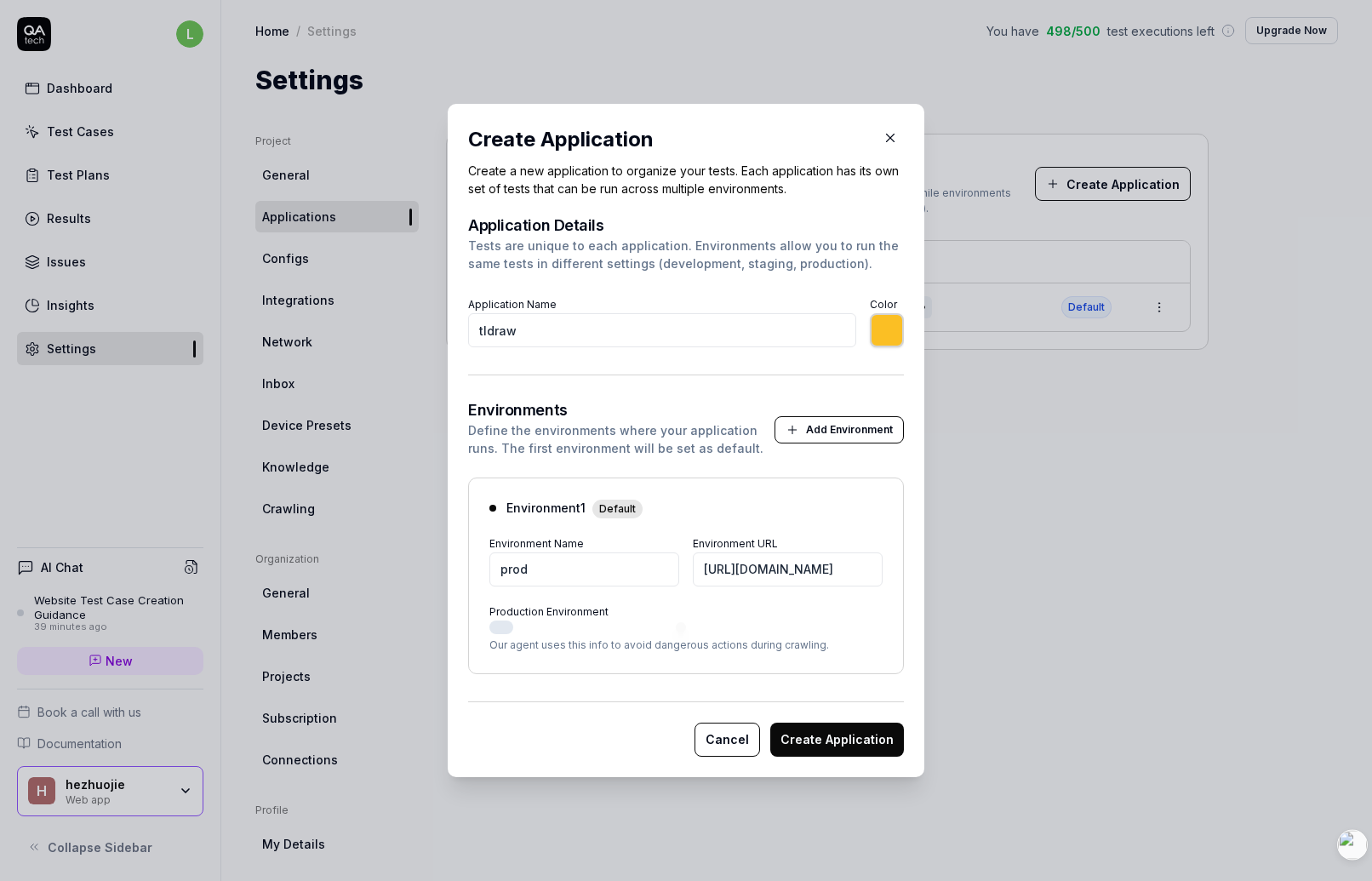
click at [504, 629] on button "Production Environment" at bounding box center [502, 627] width 24 height 14
click at [506, 624] on button "Production Environment" at bounding box center [502, 627] width 24 height 14
click at [755, 649] on p "Our agent uses this info to avoid dangerous actions during crawling." at bounding box center [686, 645] width 393 height 16
click at [808, 734] on button "Create Application" at bounding box center [836, 739] width 133 height 34
type input "*******"
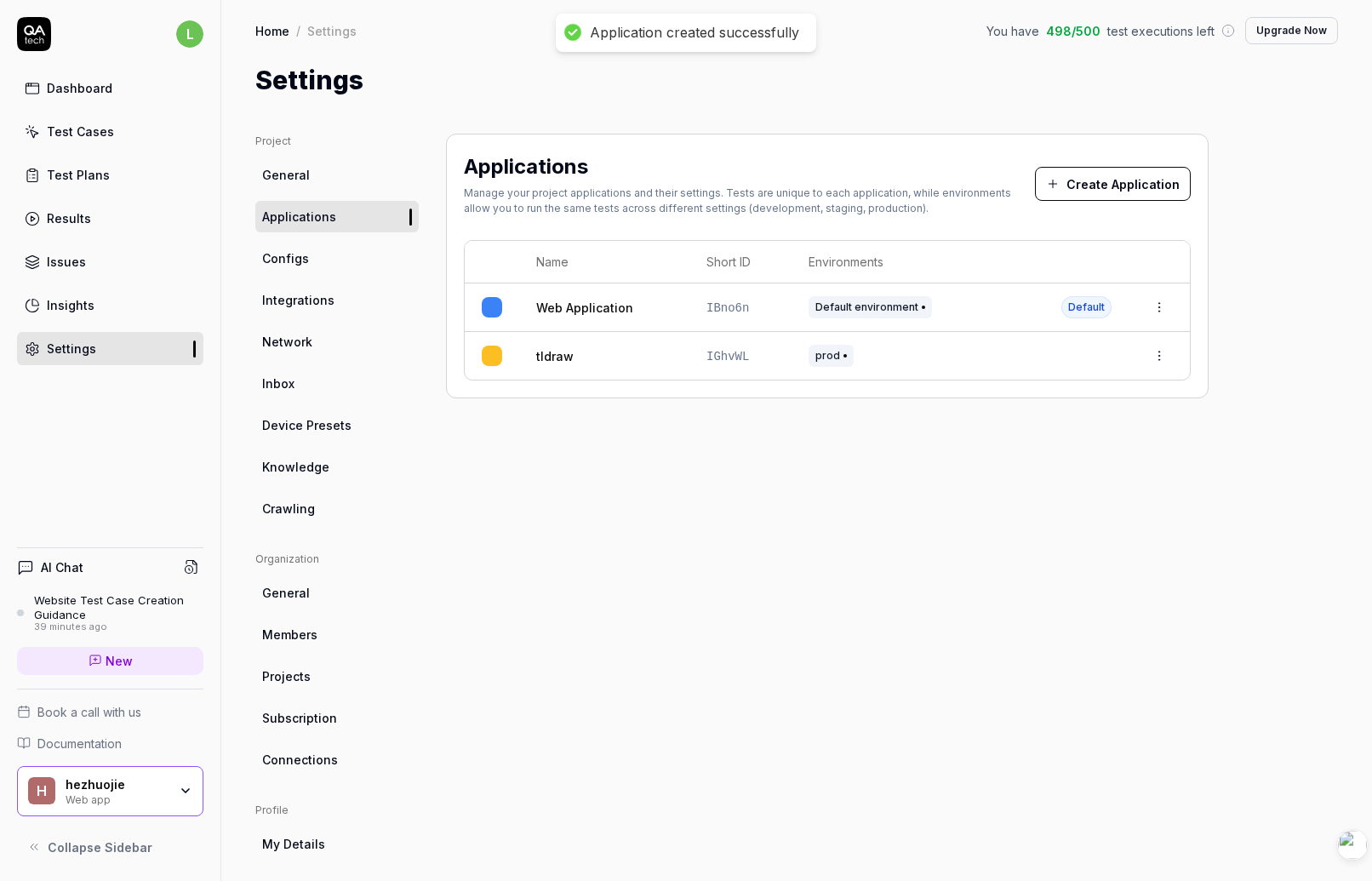
click at [825, 527] on div "Applications Manage your project applications and their settings. Tests are uni…" at bounding box center [827, 559] width 763 height 852
click at [753, 461] on div "Applications Manage your project applications and their settings. Tests are uni…" at bounding box center [827, 559] width 763 height 852
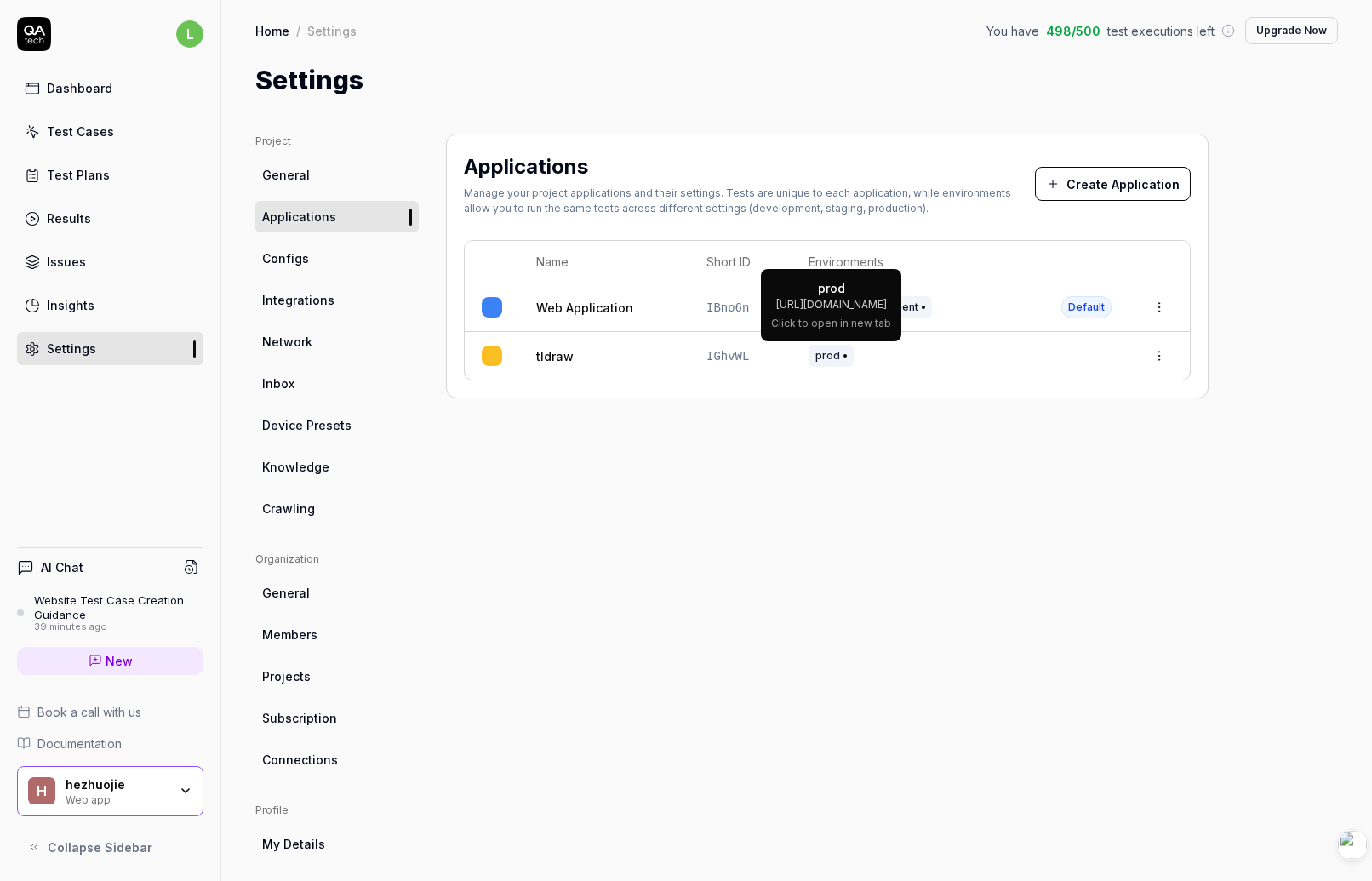
click at [887, 485] on div "Applications Manage your project applications and their settings. Tests are uni…" at bounding box center [827, 559] width 763 height 852
click at [1161, 354] on html "l Dashboard Test Cases Test Plans Results Issues Insights Settings AI Chat Webs…" at bounding box center [686, 440] width 1372 height 881
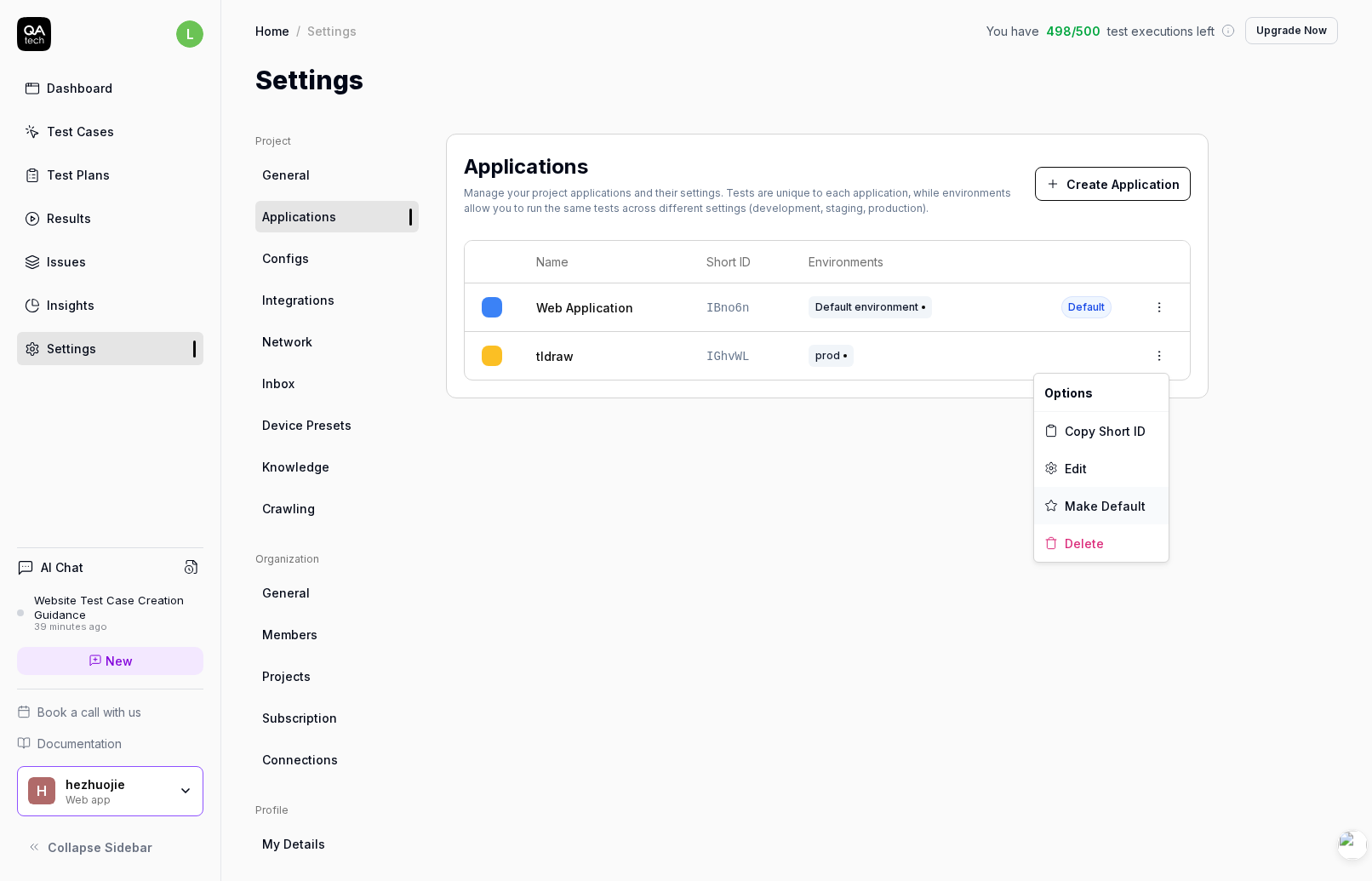
click at [1113, 504] on span "Make Default" at bounding box center [1105, 505] width 81 height 17
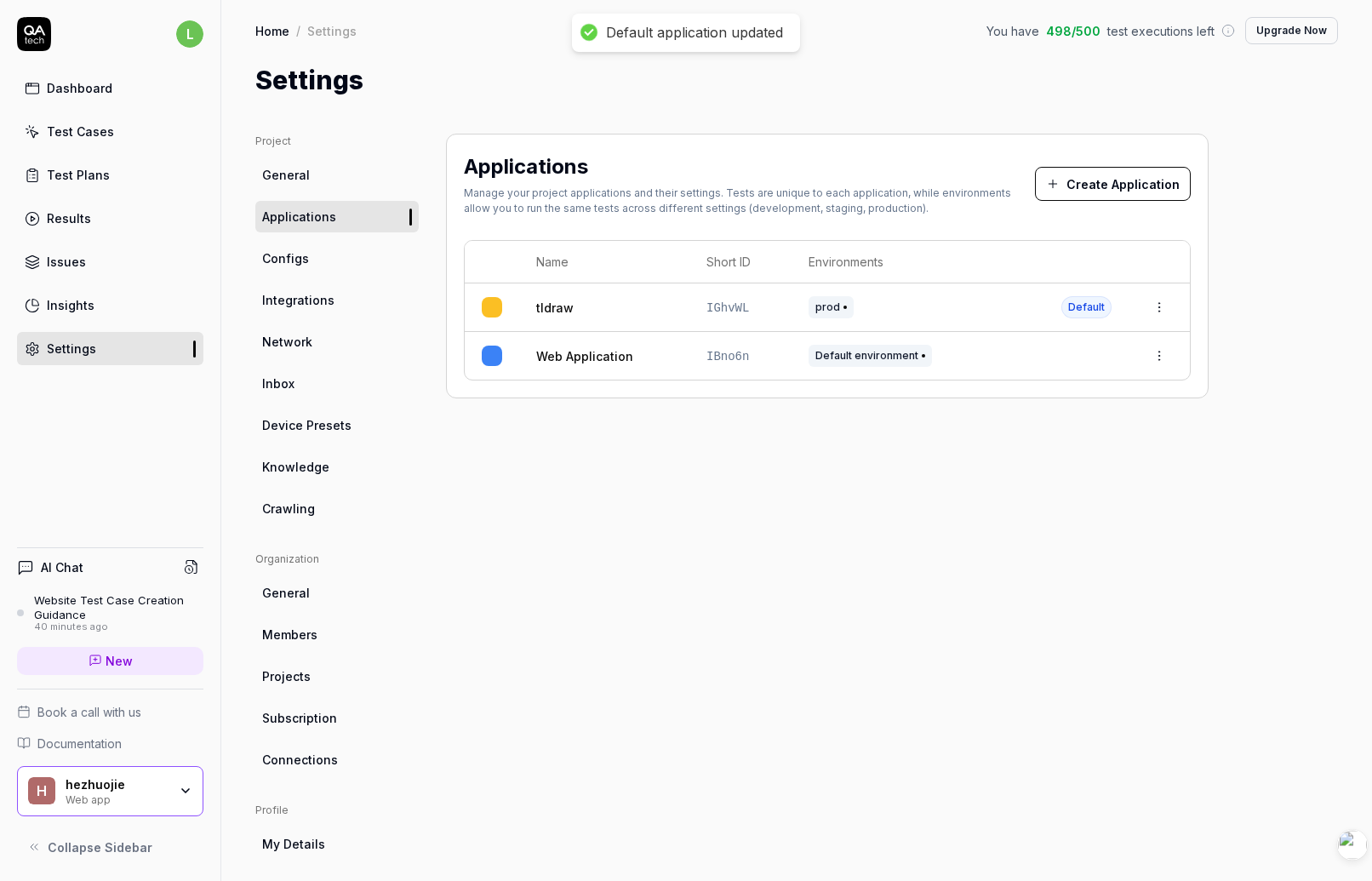
click at [893, 484] on div "Applications Manage your project applications and their settings. Tests are uni…" at bounding box center [827, 559] width 763 height 852
click at [790, 495] on div "Applications Manage your project applications and their settings. Tests are uni…" at bounding box center [827, 559] width 763 height 852
click at [110, 131] on link "Test Cases" at bounding box center [110, 132] width 187 height 33
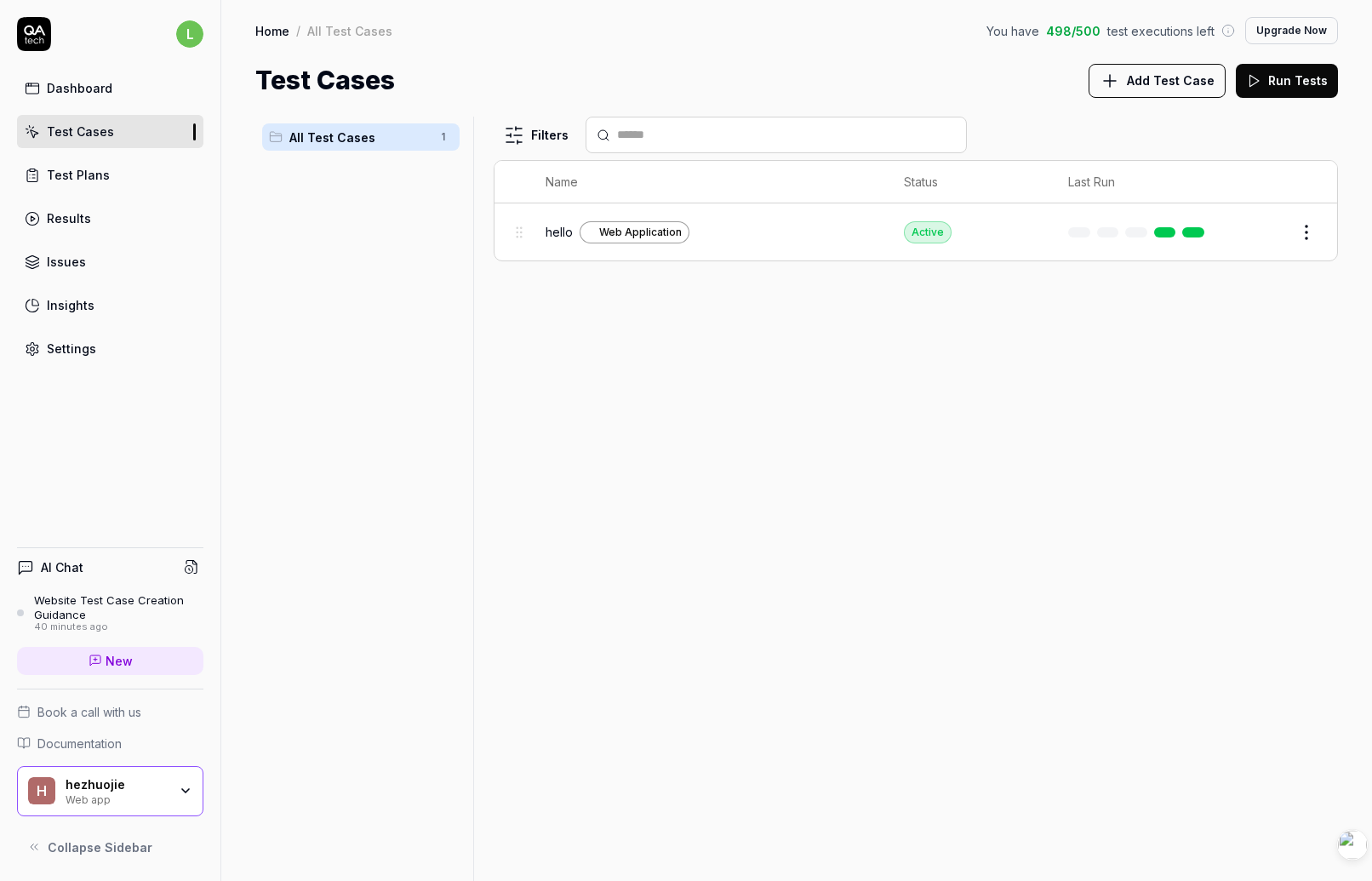
click at [631, 408] on div "Filters Name Status Last Run hello Web Application Active Edit" at bounding box center [917, 499] width 845 height 765
click at [870, 71] on div "Test Cases Add Test Case Run Tests" at bounding box center [797, 81] width 1083 height 39
click at [907, 69] on div "Test Cases Add Test Case Run Tests" at bounding box center [797, 81] width 1083 height 39
click at [1136, 106] on div "All Test Cases 1 Filters Name Status Last Run hello Web Application Active Edit…" at bounding box center [797, 490] width 1151 height 782
click at [751, 428] on div "Filters Name Status Last Run hello Web Application Active Edit" at bounding box center [917, 499] width 845 height 765
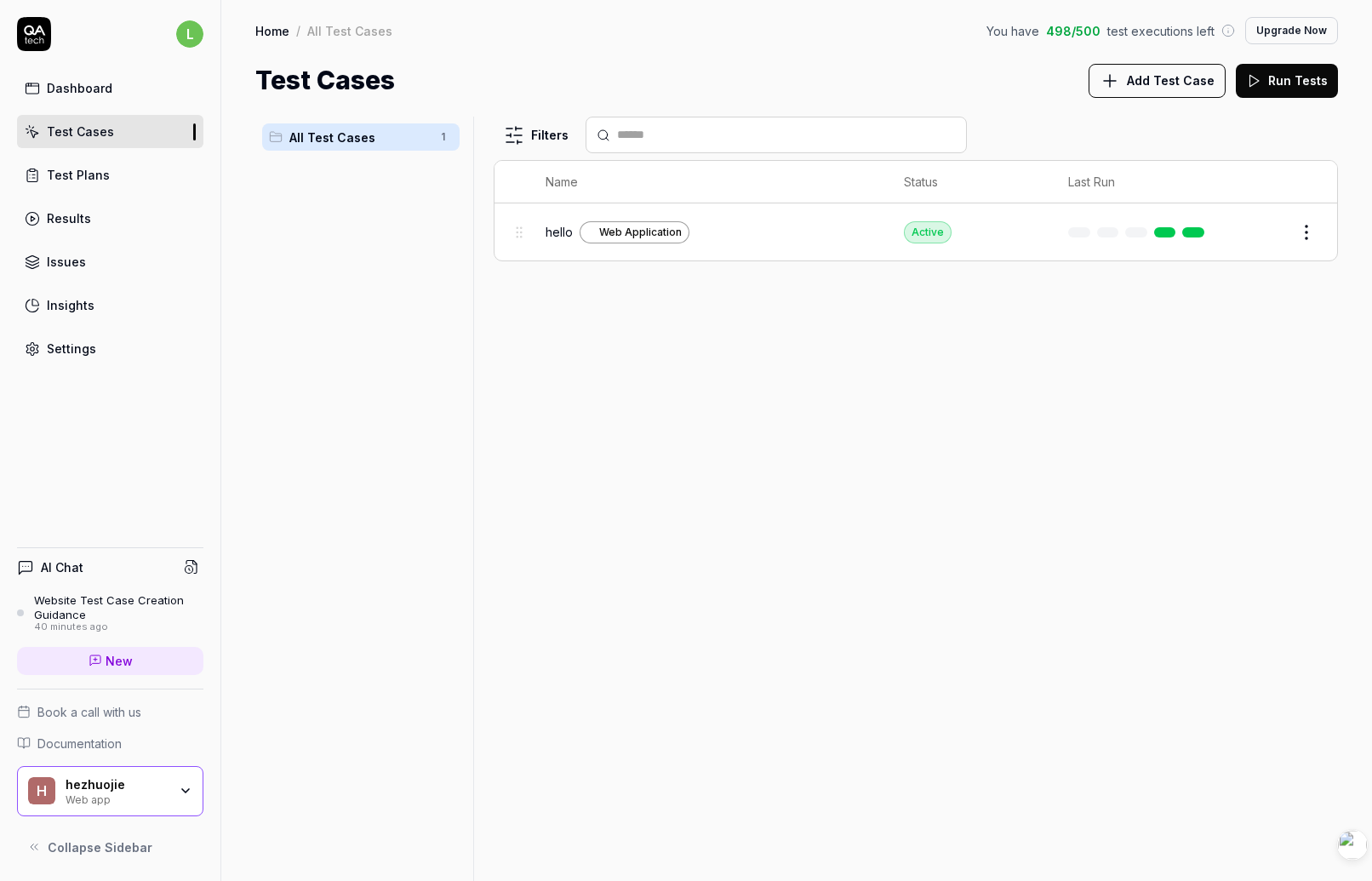
click at [676, 334] on div "Filters Name Status Last Run hello Web Application Active Edit" at bounding box center [917, 499] width 845 height 765
click at [707, 309] on div "Filters Name Status Last Run hello Web Application Active Edit" at bounding box center [917, 499] width 845 height 765
click at [701, 357] on div "Filters Name Status Last Run hello Web Application Active Edit" at bounding box center [917, 499] width 845 height 765
click at [1201, 86] on span "Add Test Case" at bounding box center [1170, 80] width 87 height 17
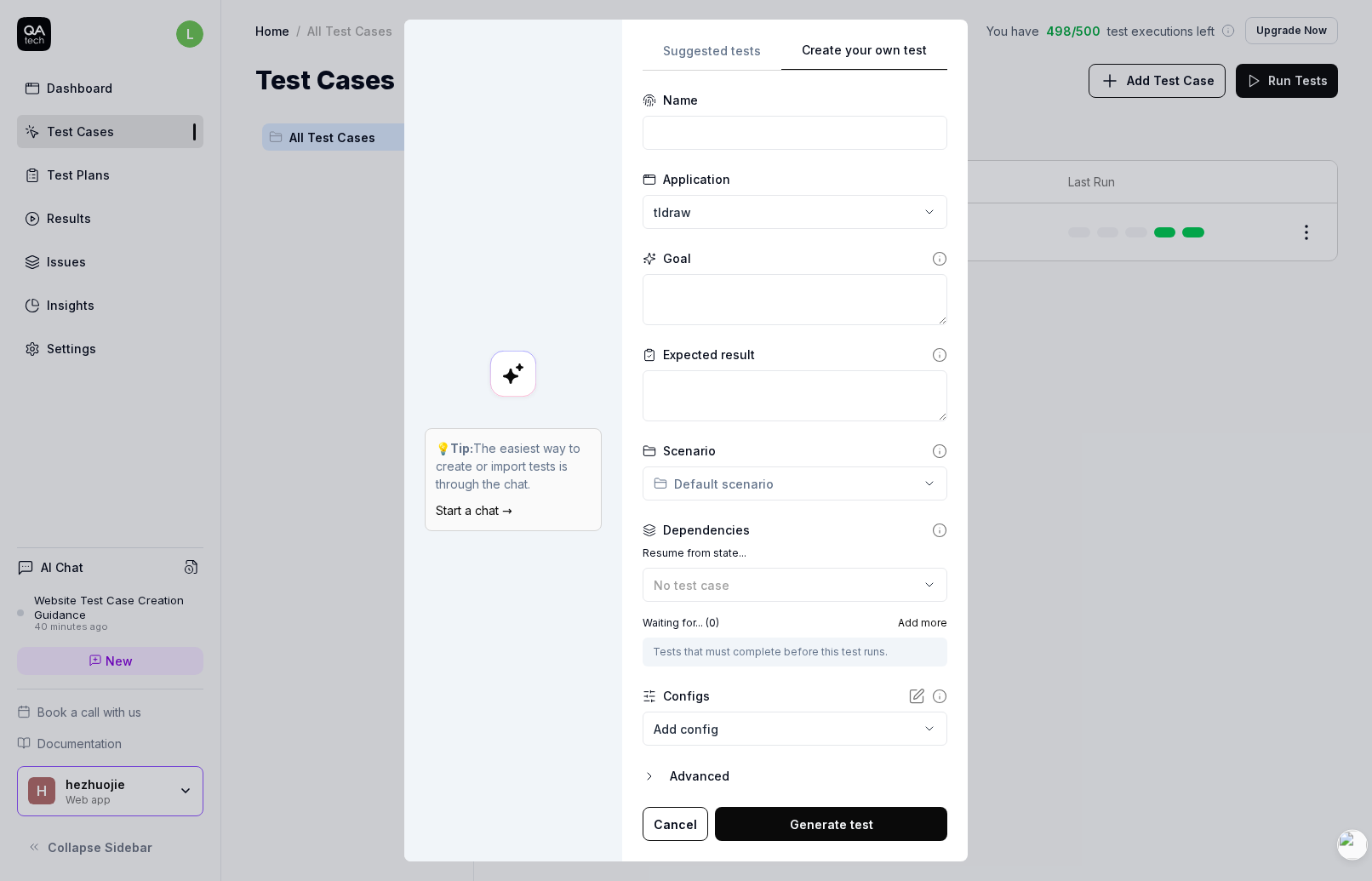
click at [731, 201] on div "**********" at bounding box center [686, 440] width 1372 height 881
click at [754, 295] on div "tldraw" at bounding box center [732, 289] width 142 height 17
click at [721, 127] on input at bounding box center [794, 133] width 305 height 34
type input "draw rect"
click at [689, 290] on textarea at bounding box center [794, 300] width 305 height 52
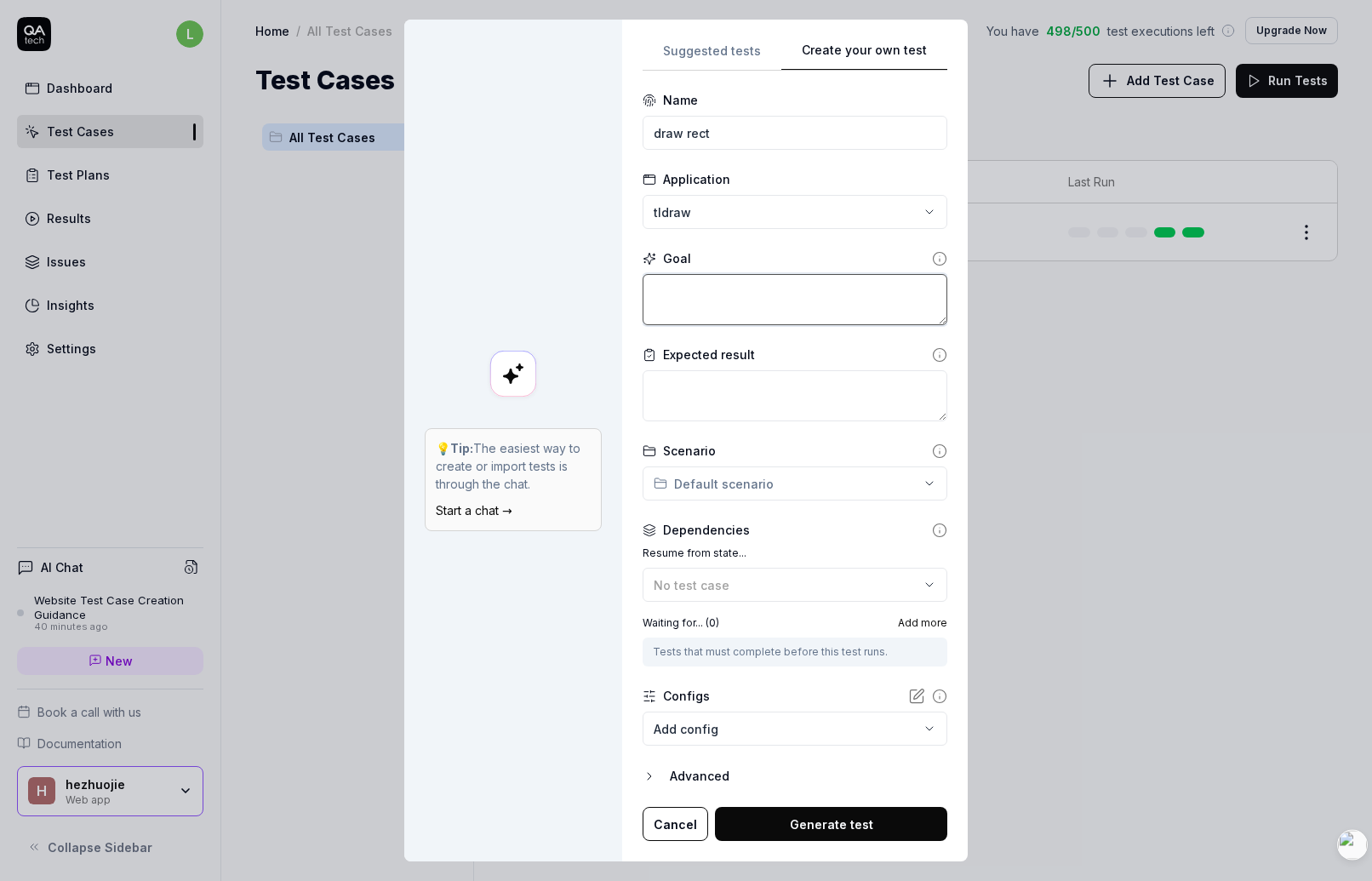
type textarea "*"
type textarea "d"
type textarea "*"
type textarea "dr"
type textarea "*"
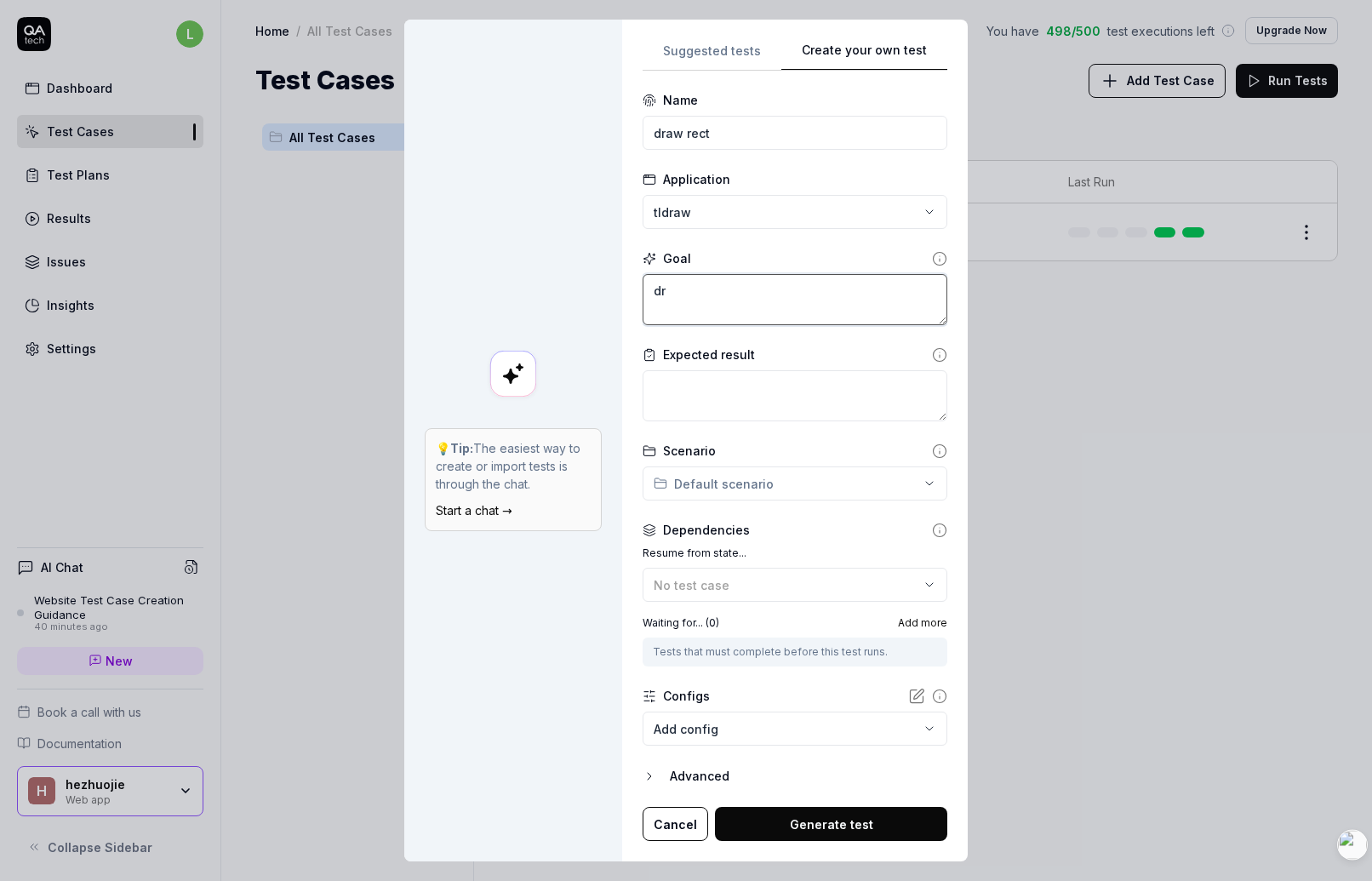
type textarea "dra"
type textarea "*"
type textarea "draa"
type textarea "*"
type textarea "draw"
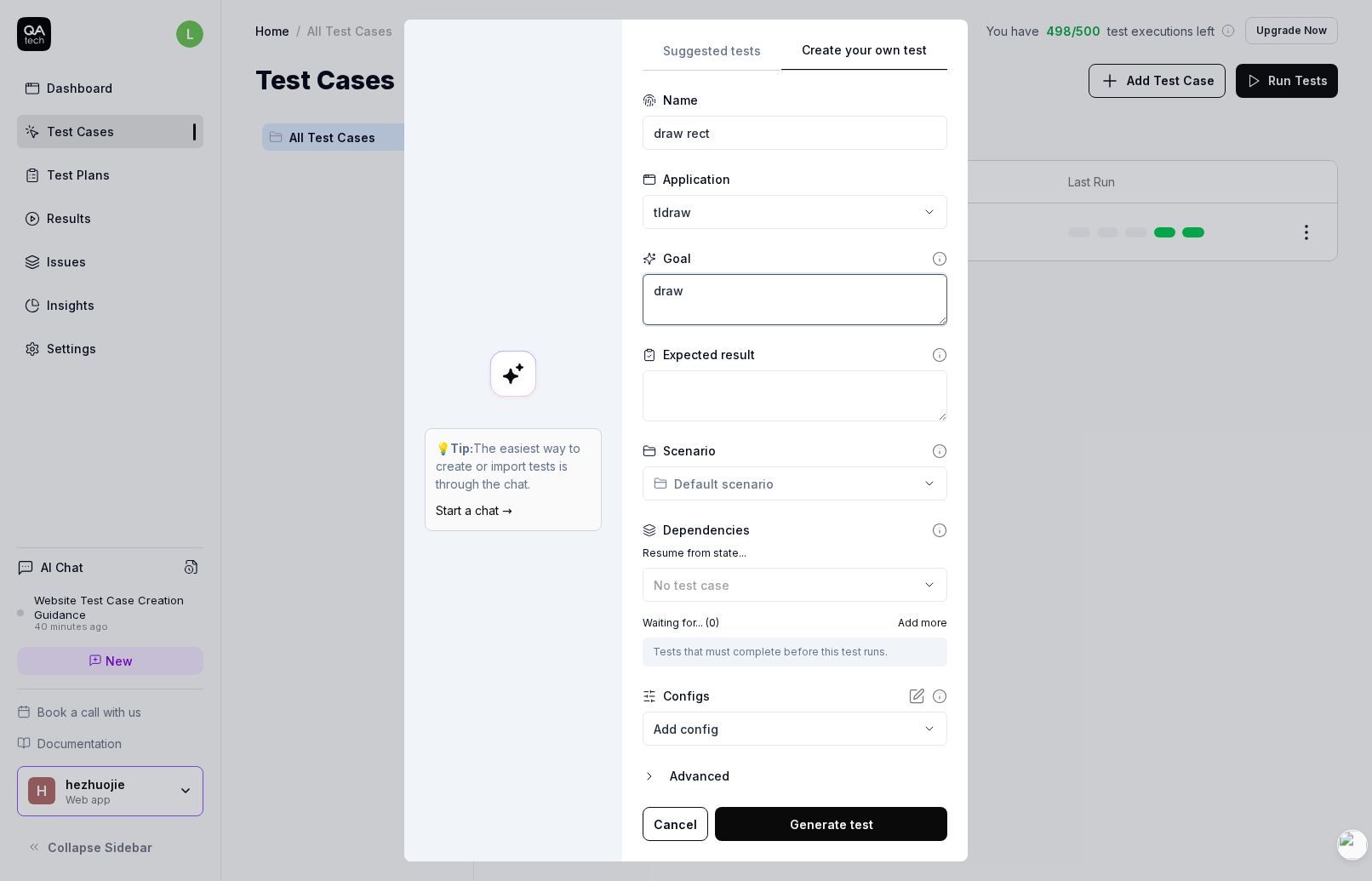
type textarea "*"
type textarea "draw"
type textarea "*"
type textarea "draw a"
type textarea "*"
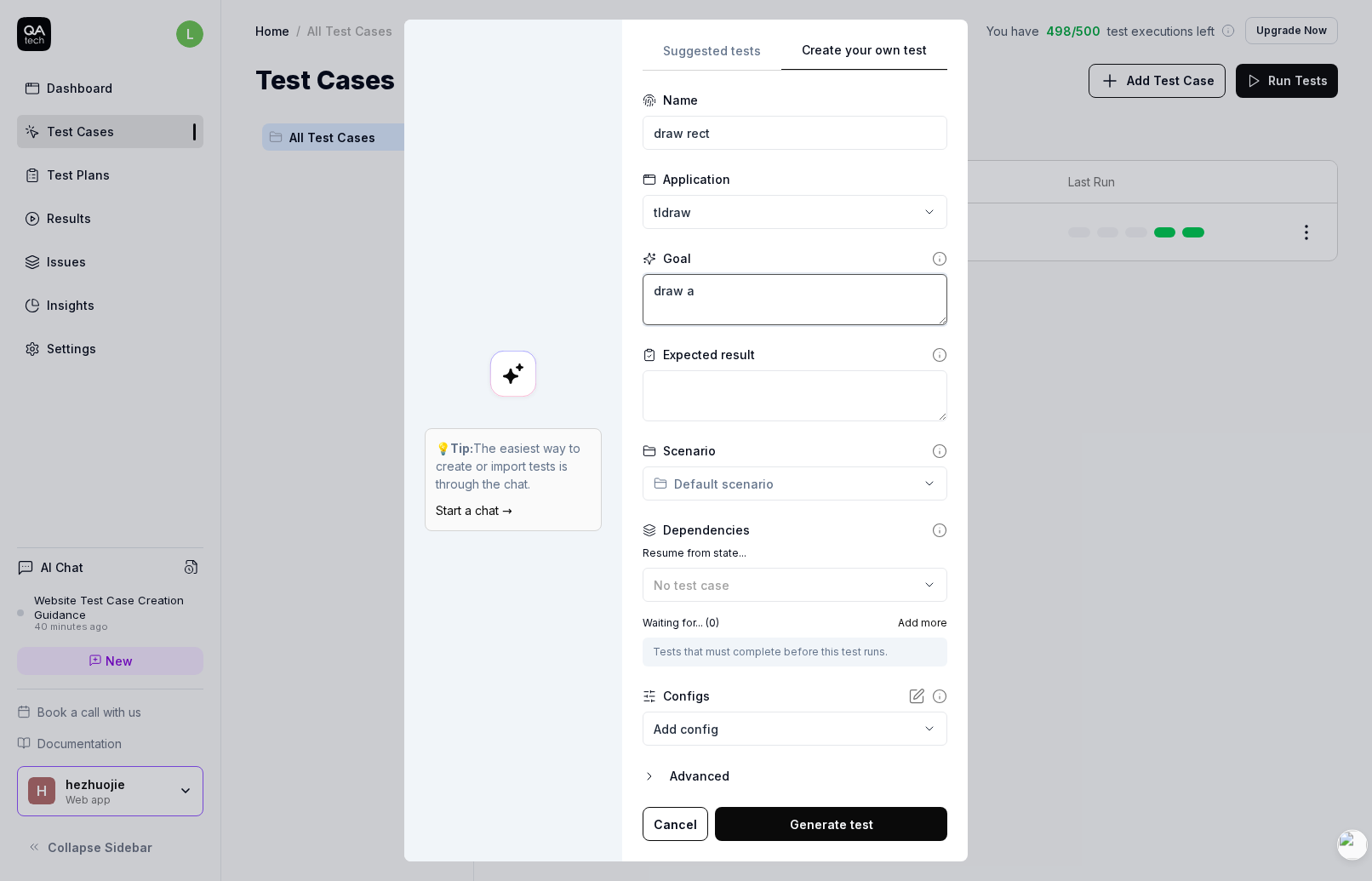
type textarea "draw a"
type textarea "*"
type textarea "draw a r"
type textarea "*"
type textarea "draw a re"
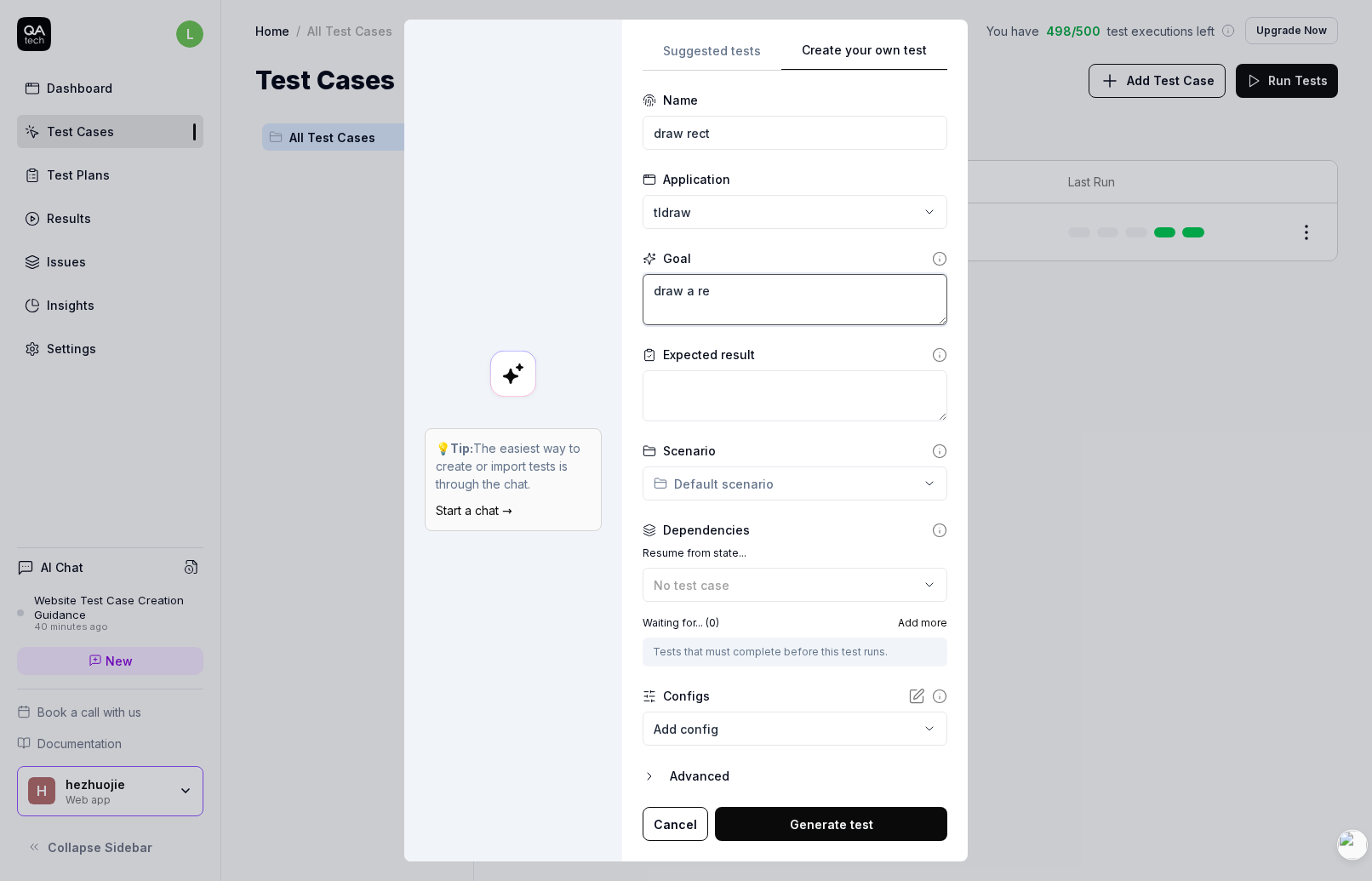
type textarea "*"
type textarea "draw a rec"
type textarea "*"
type textarea "draw a rect"
type textarea "*"
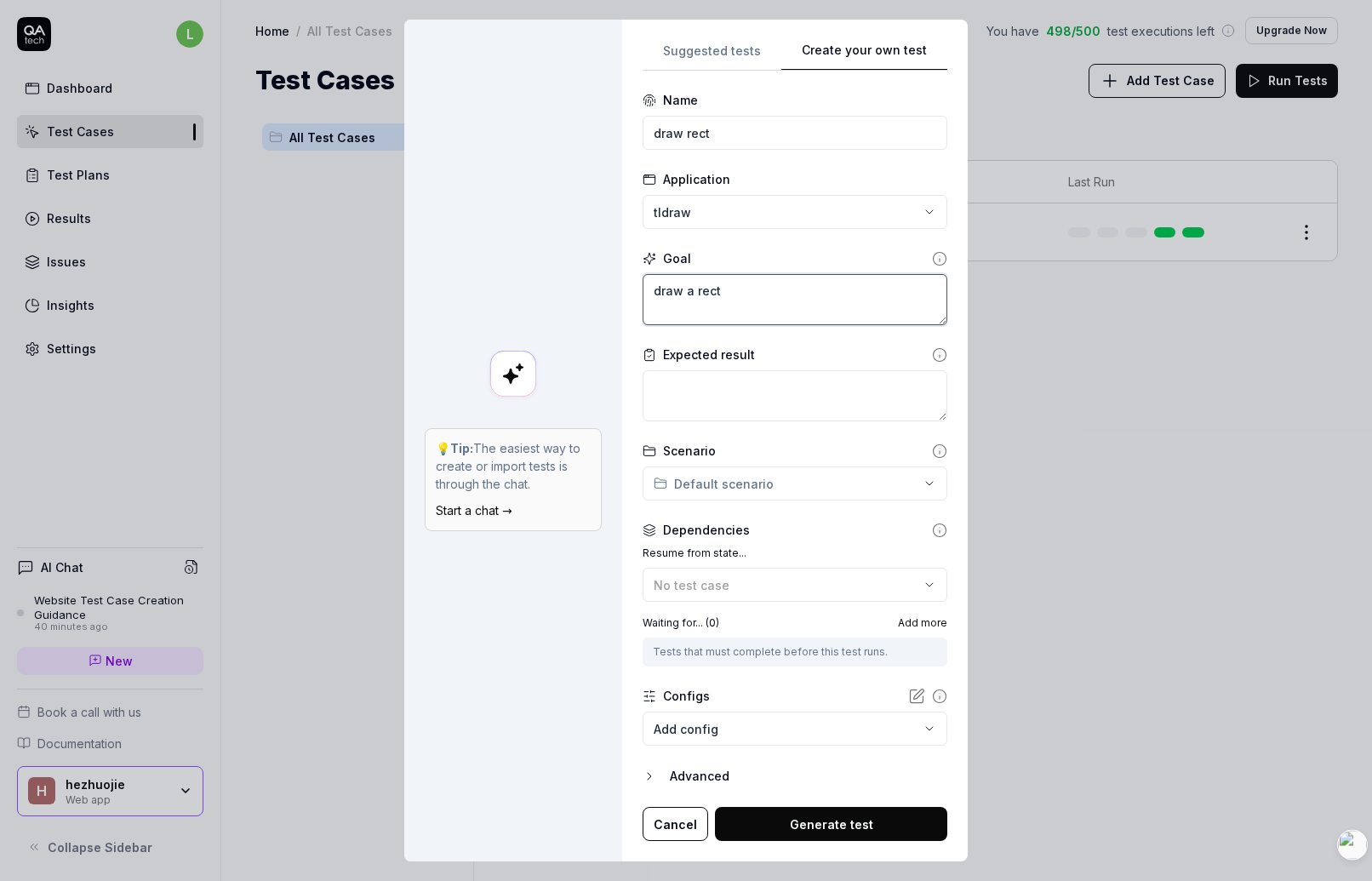
type textarea "draw a rect"
type textarea "*"
type textarea "draw a rect i"
type textarea "*"
type textarea "draw a rect in"
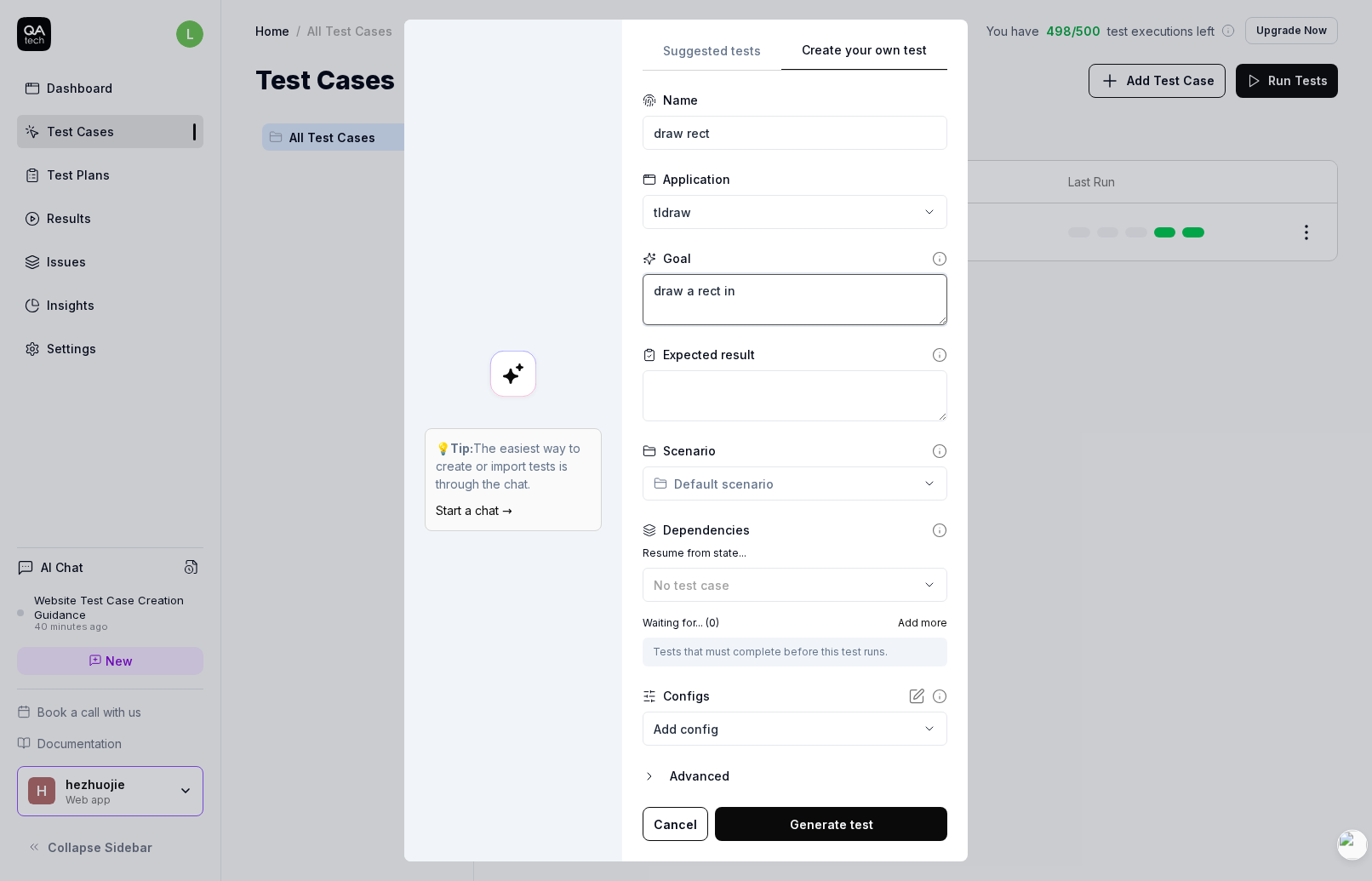
type textarea "*"
type textarea "draw a rect in"
type textarea "*"
type textarea "draw a rect in w"
type textarea "*"
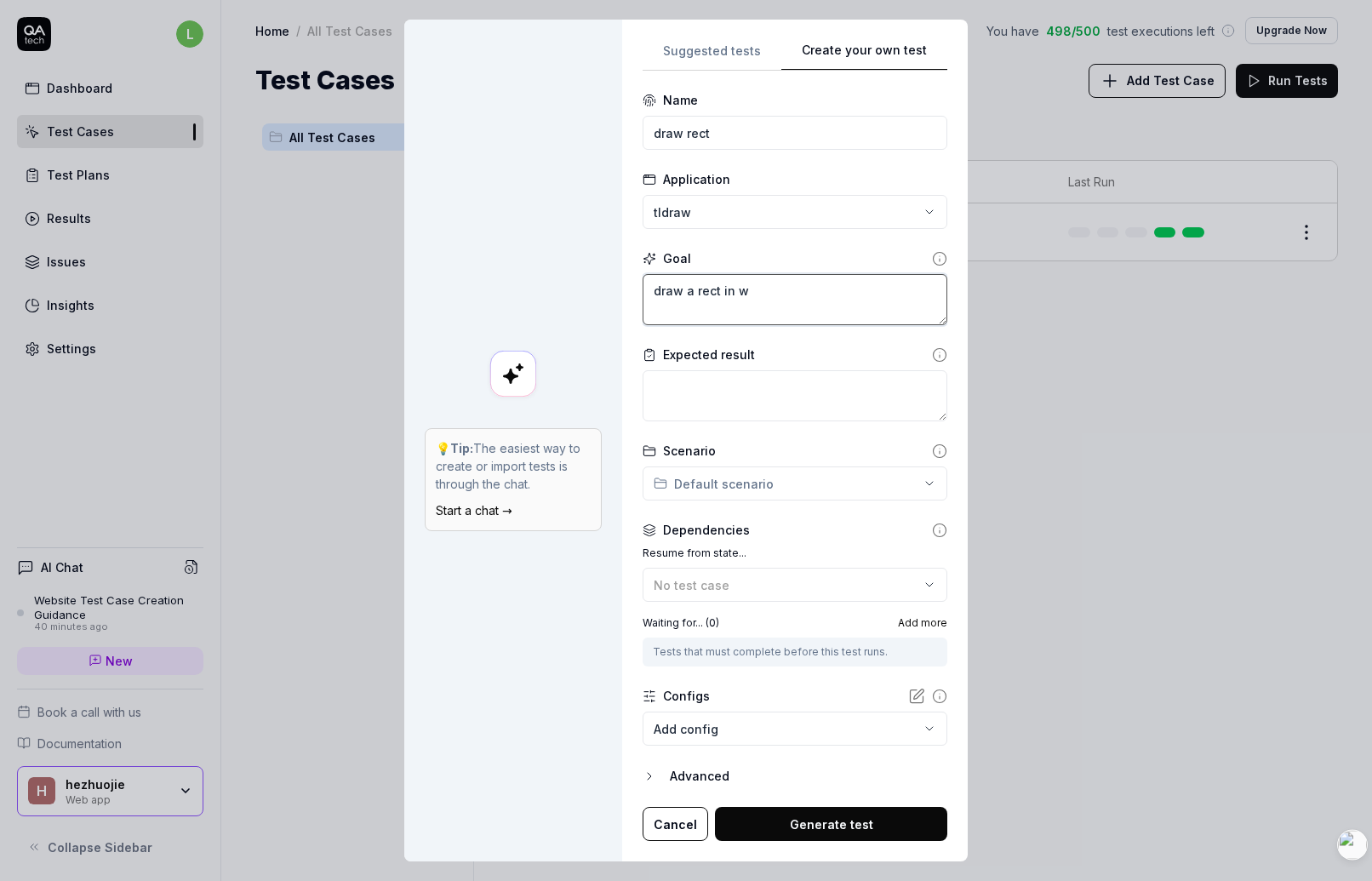
type textarea "draw a rect in wh"
type textarea "*"
type textarea "draw a rect in whi"
type textarea "*"
type textarea "draw a rect in whit"
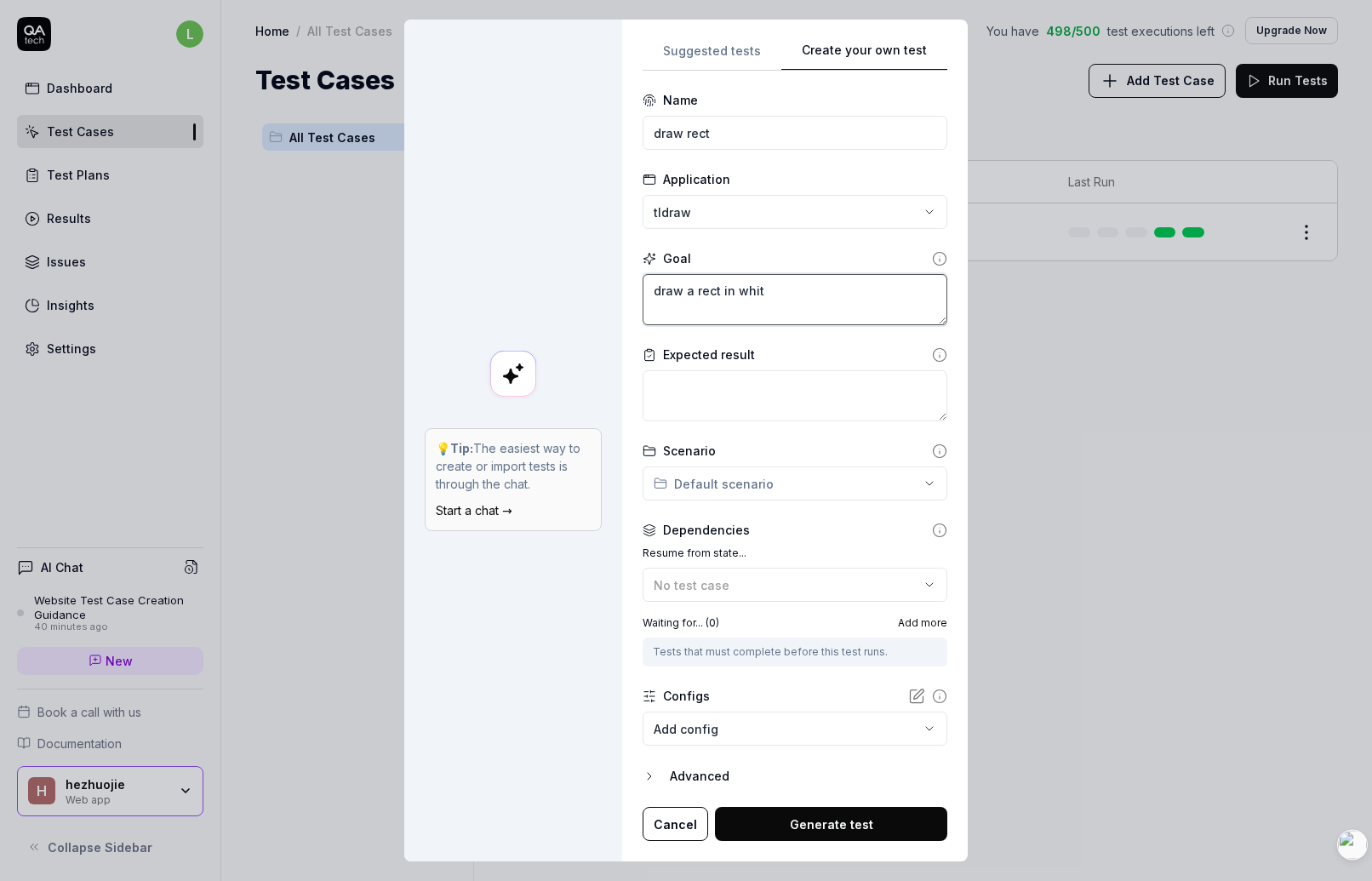
type textarea "*"
type textarea "draw a rect in white"
type textarea "*"
type textarea "draw a rect in white"
type textarea "*"
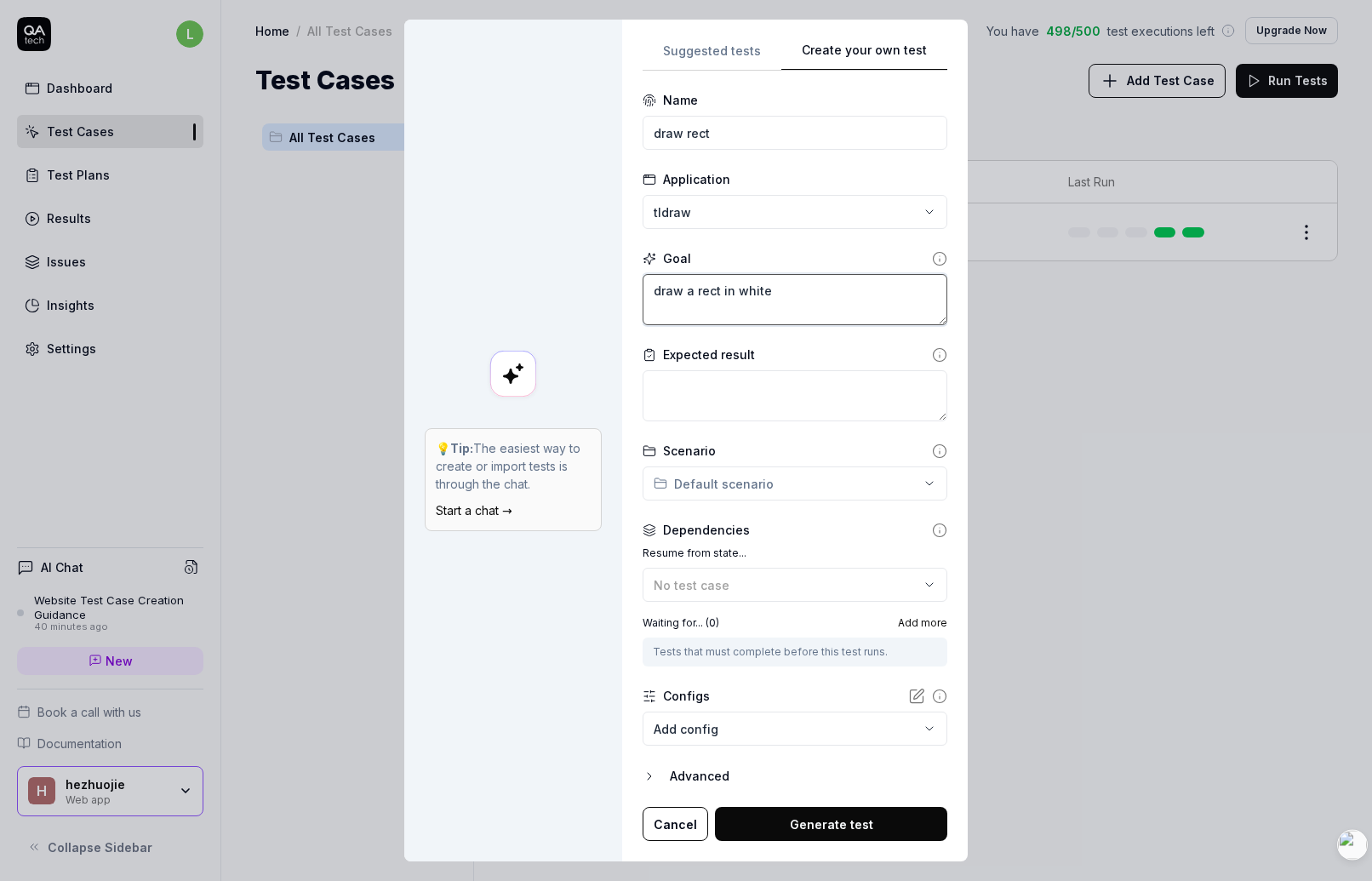
type textarea "draw a rect in white"
type textarea "*"
type textarea "draw a rect in whiteb"
type textarea "*"
type textarea "draw a rect in whitebo"
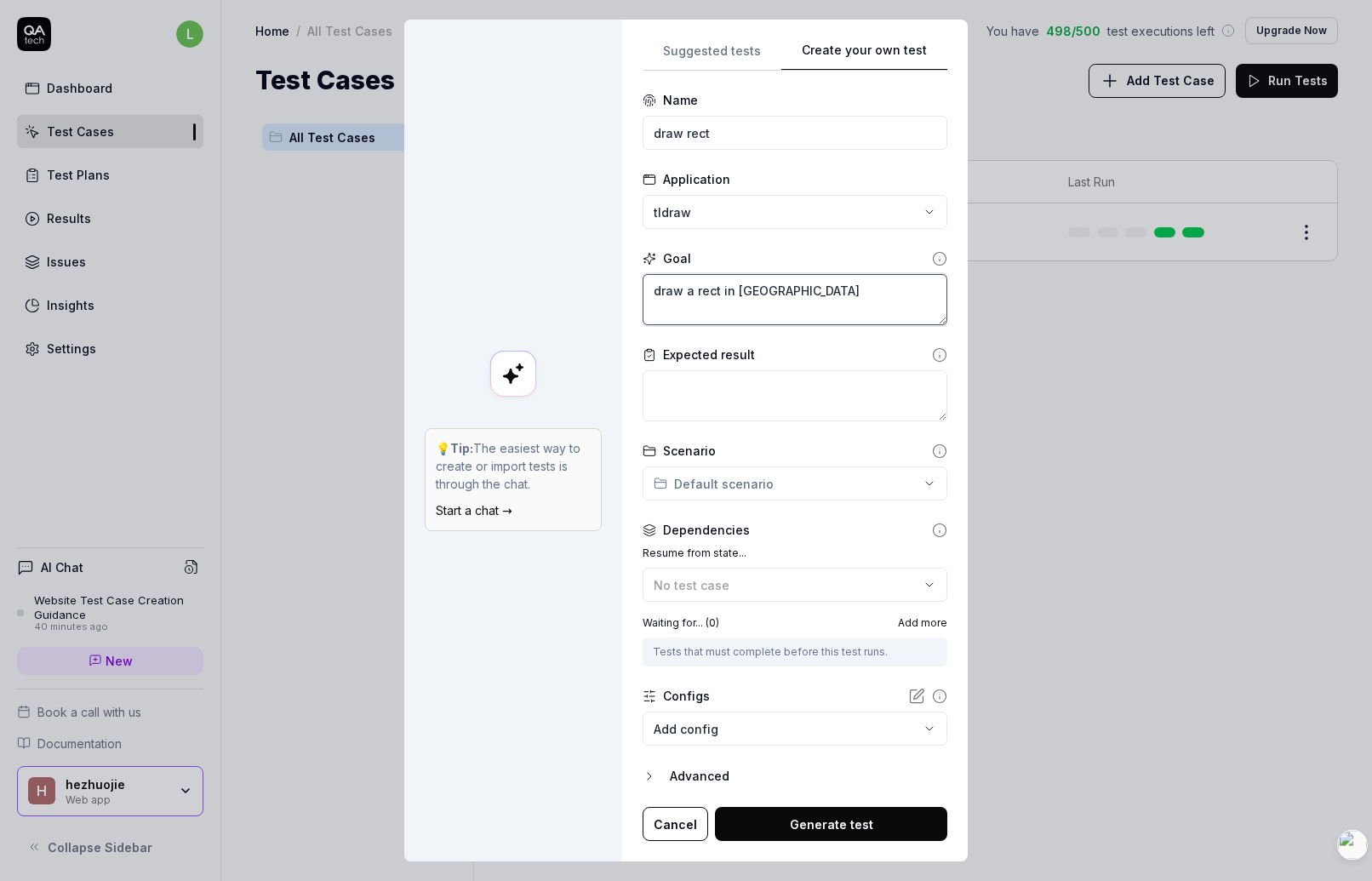
type textarea "*"
type textarea "draw a rect in whitebor"
type textarea "*"
type textarea "draw a rect in whitebo"
type textarea "*"
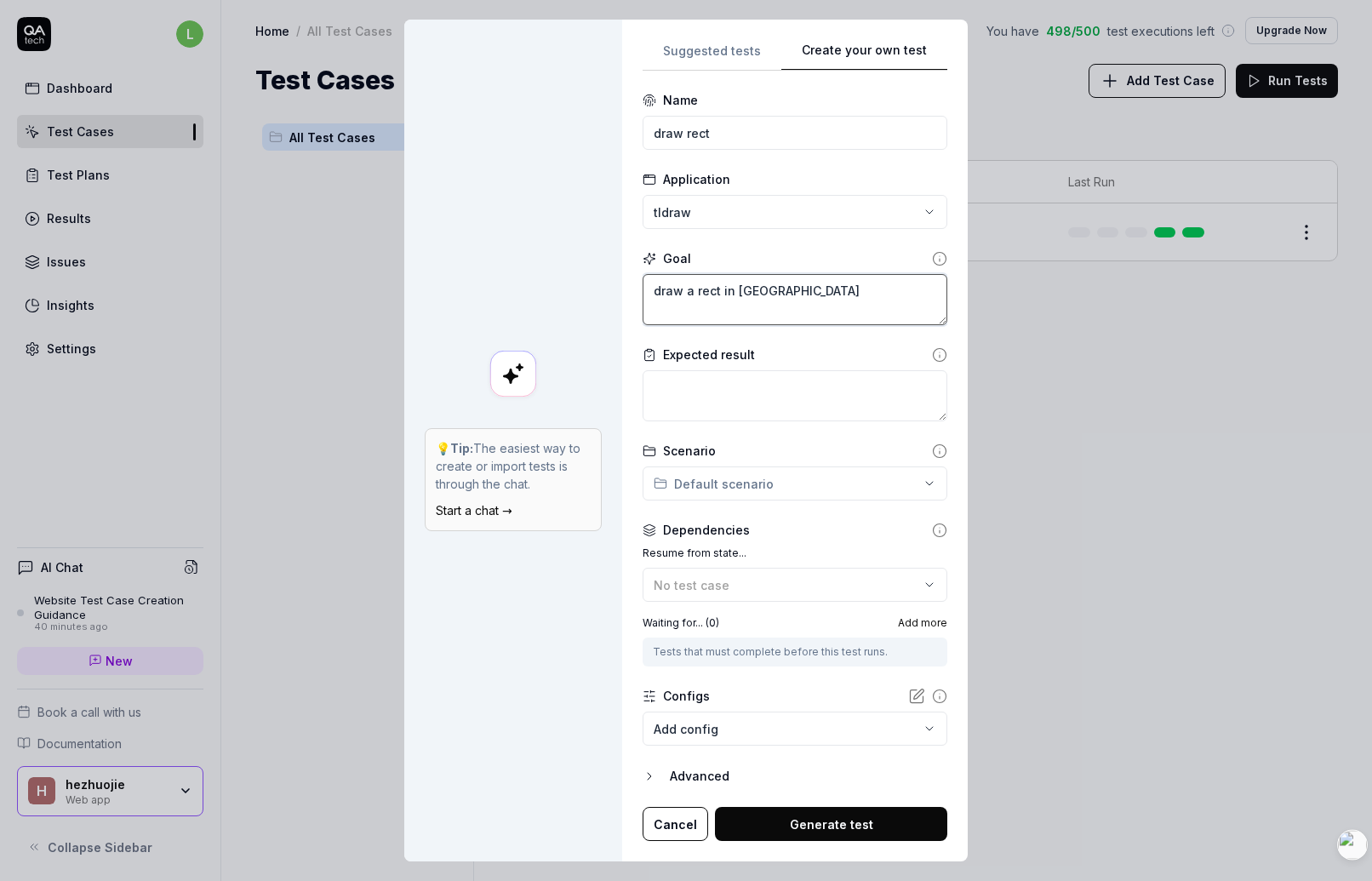
type textarea "draw a rect in whiteb"
type textarea "*"
type textarea "draw a rect in white"
type textarea "*"
type textarea "draw a rect in whit"
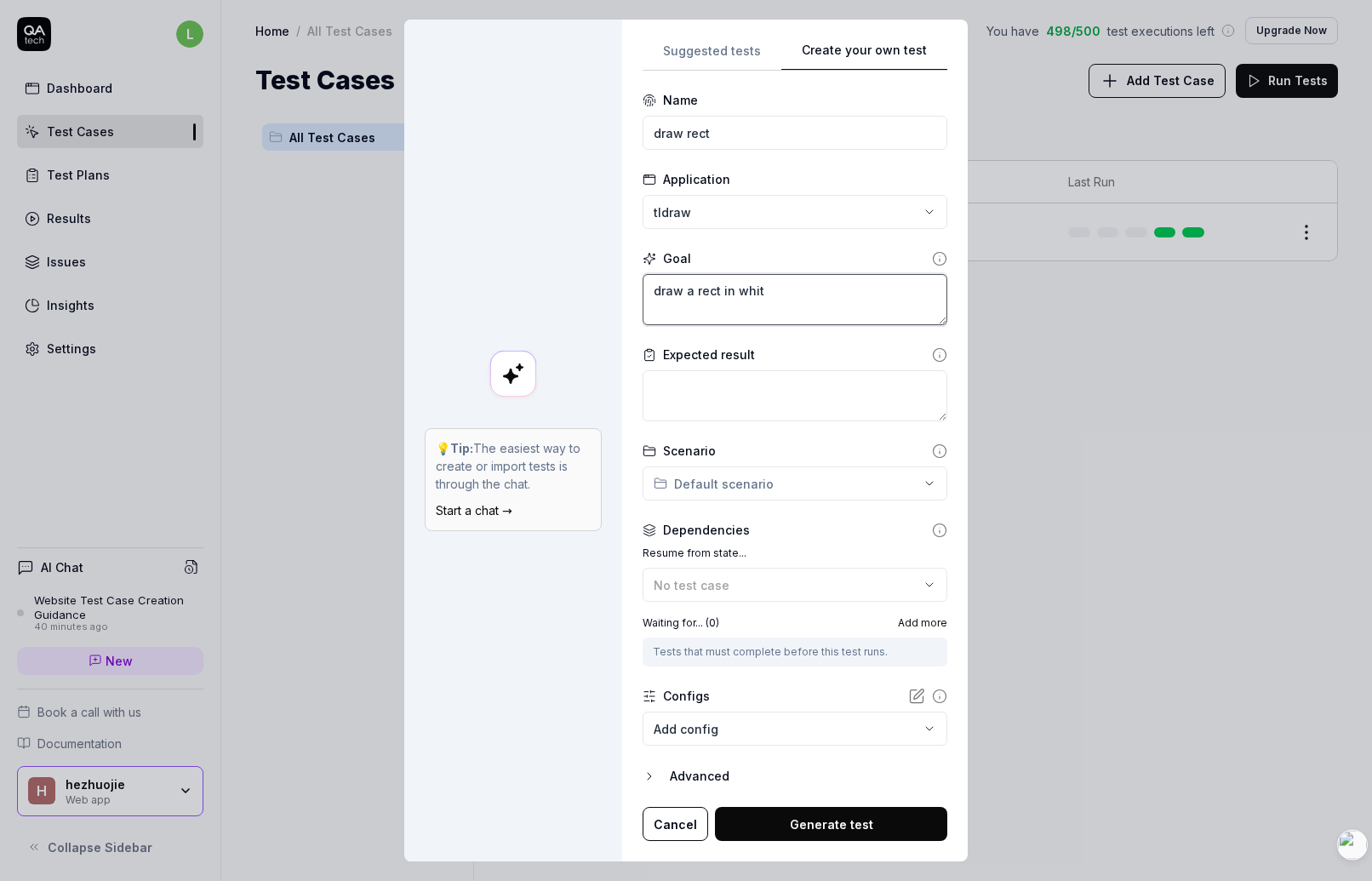
type textarea "*"
type textarea "draw a rect in whi"
type textarea "*"
type textarea "draw a rect in wh"
type textarea "*"
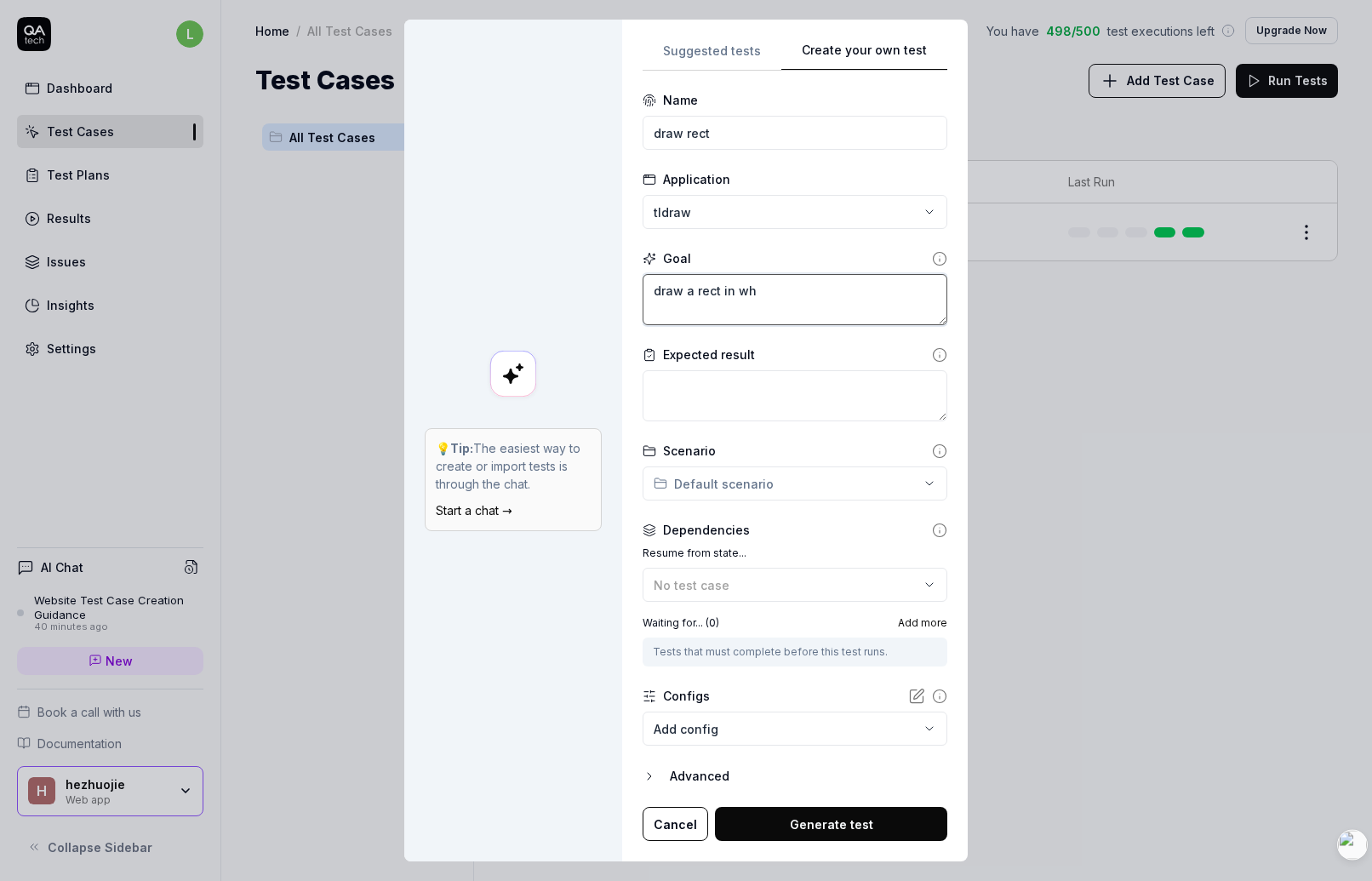
type textarea "draw a rect in w"
type textarea "*"
type textarea "draw a rect in"
type textarea "*"
type textarea "draw a rect in"
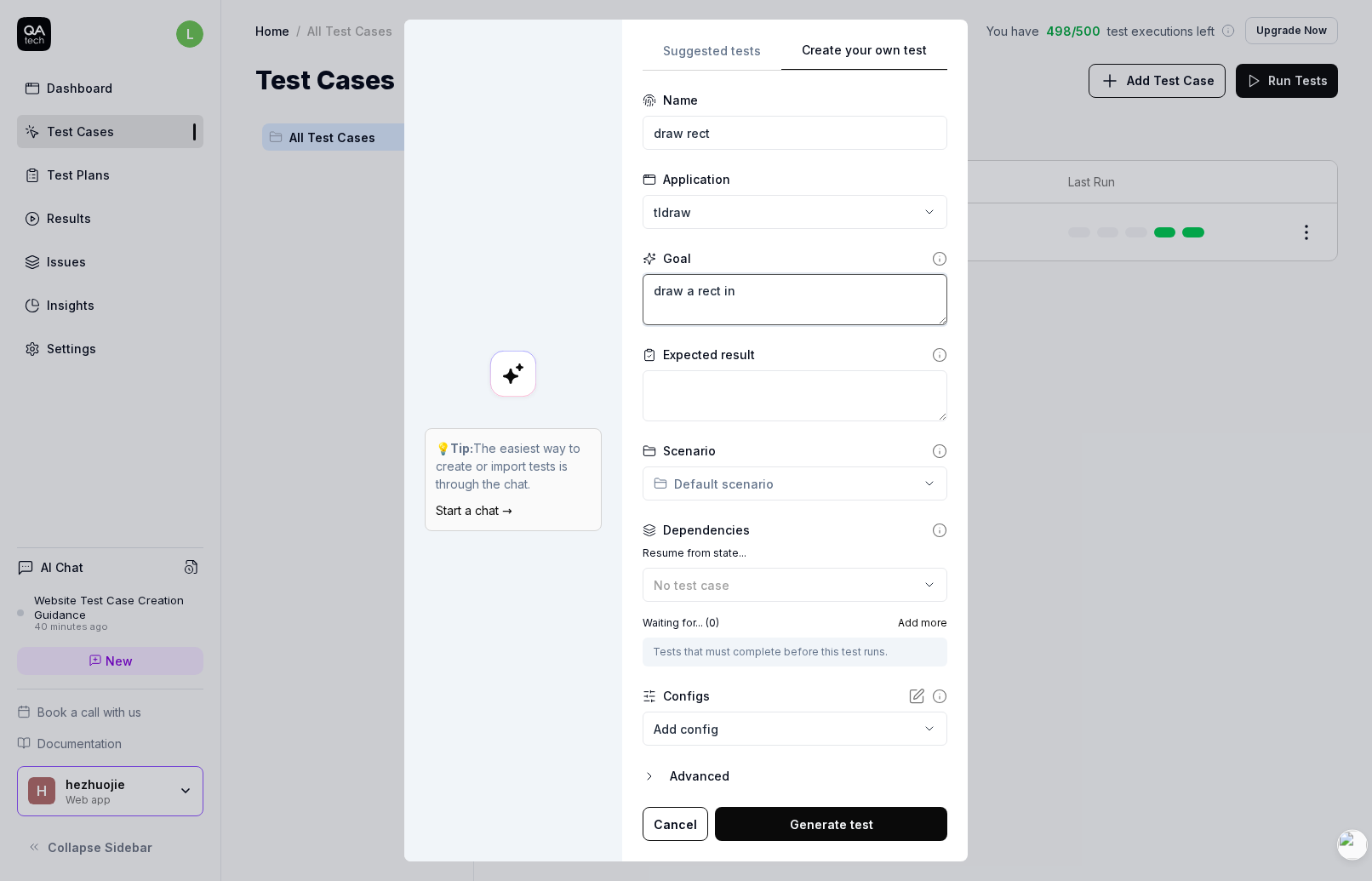
type textarea "*"
type textarea "draw a rect i"
type textarea "*"
type textarea "draw a rect"
type textarea "*"
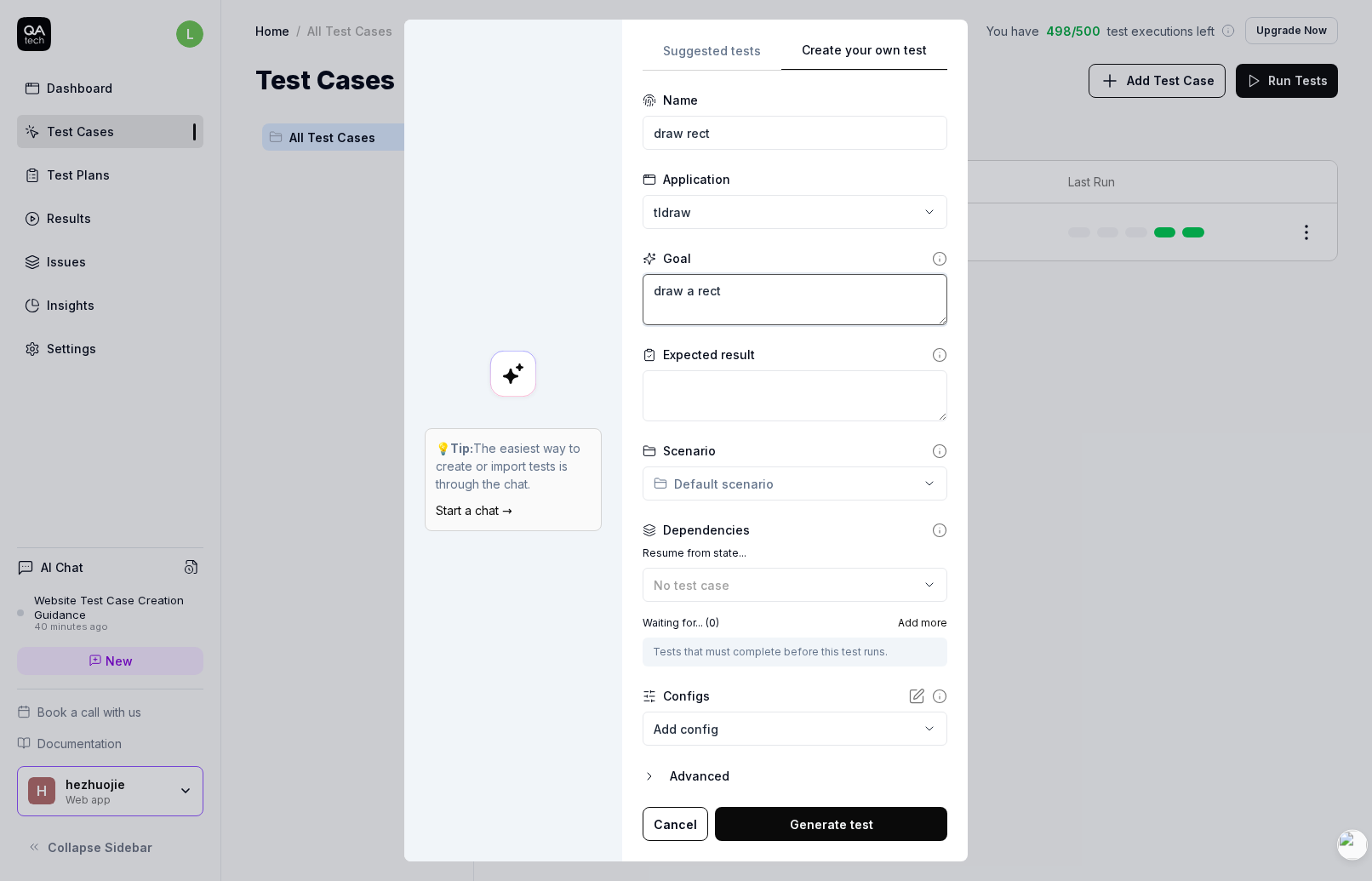
type textarea "draw a rect u"
type textarea "*"
type textarea "draw a rect usi"
type textarea "*"
type textarea "draw a rect usin"
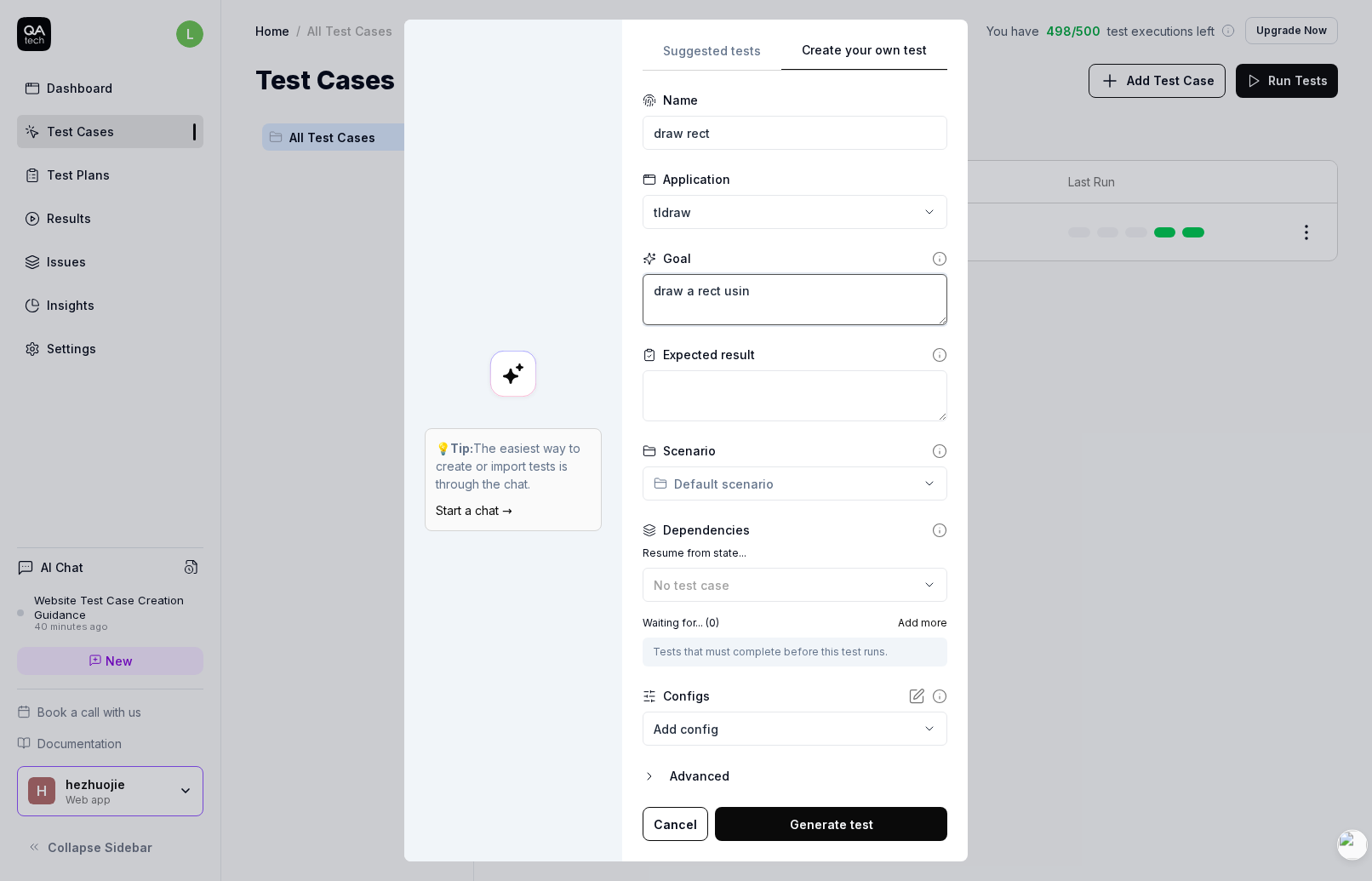
type textarea "*"
type textarea "draw a rect using"
type textarea "*"
type textarea "draw a rect using"
type textarea "*"
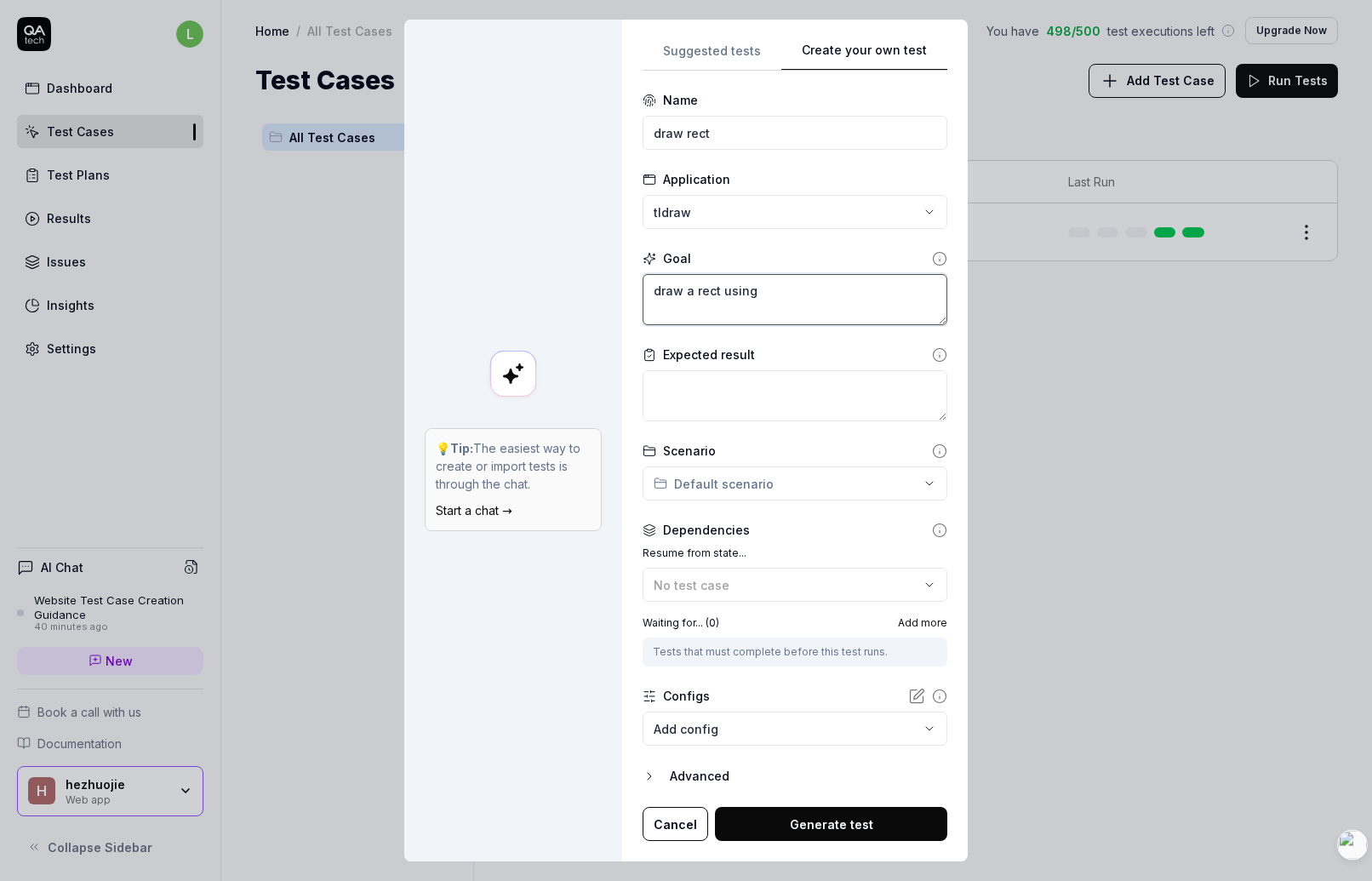
type textarea "draw a rect using p"
type textarea "*"
type textarea "draw a rect using pe"
type textarea "*"
type textarea "draw a rect using pen"
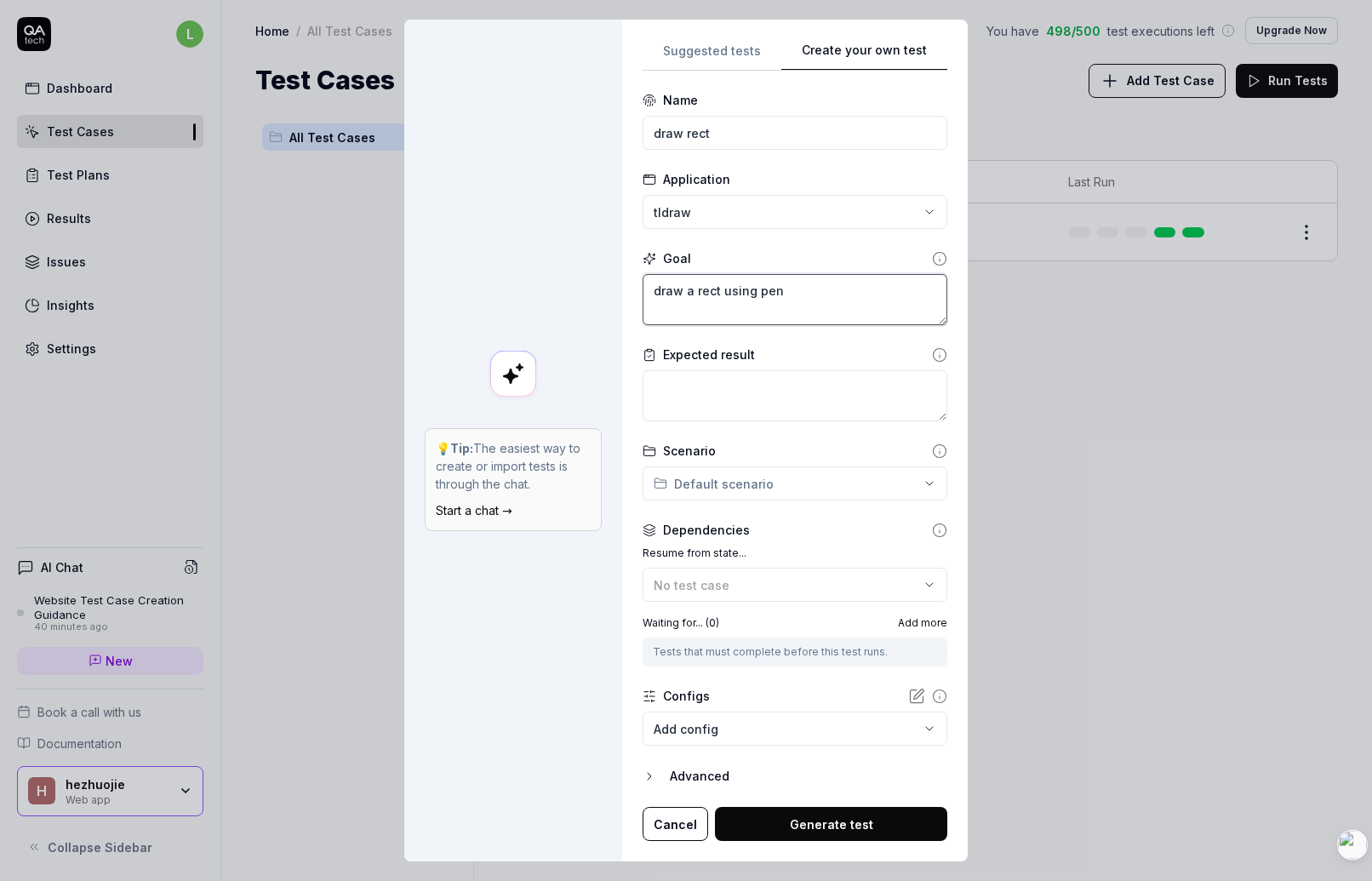
type textarea "*"
type textarea "draw a rect using pen"
type textarea "*"
type textarea "draw a rect using pen t"
type textarea "*"
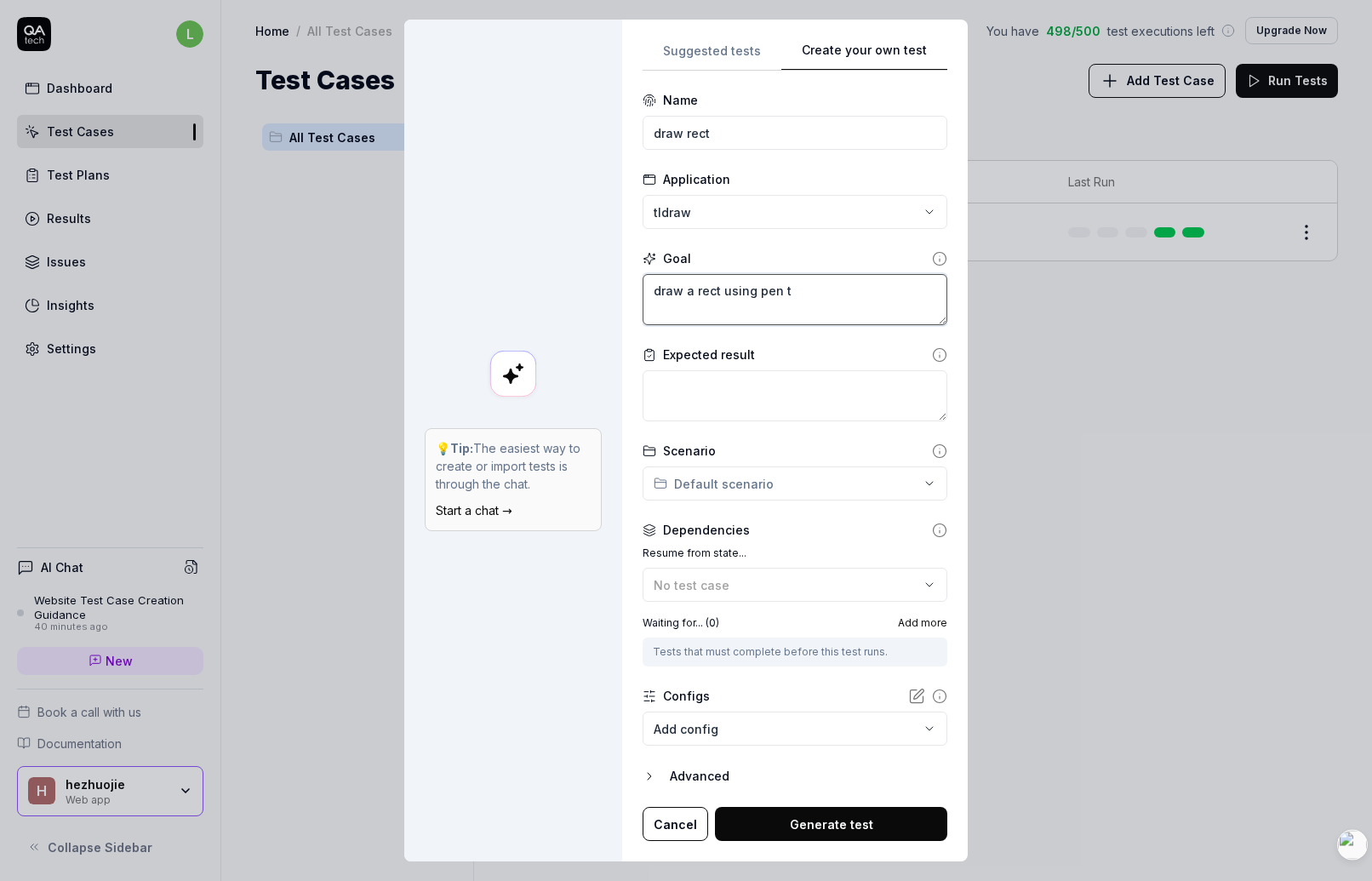
type textarea "draw a rect using pen to"
type textarea "*"
type textarea "draw a rect using pen too"
type textarea "*"
click at [796, 292] on textarea "draw a rect using pen tool" at bounding box center [794, 300] width 305 height 52
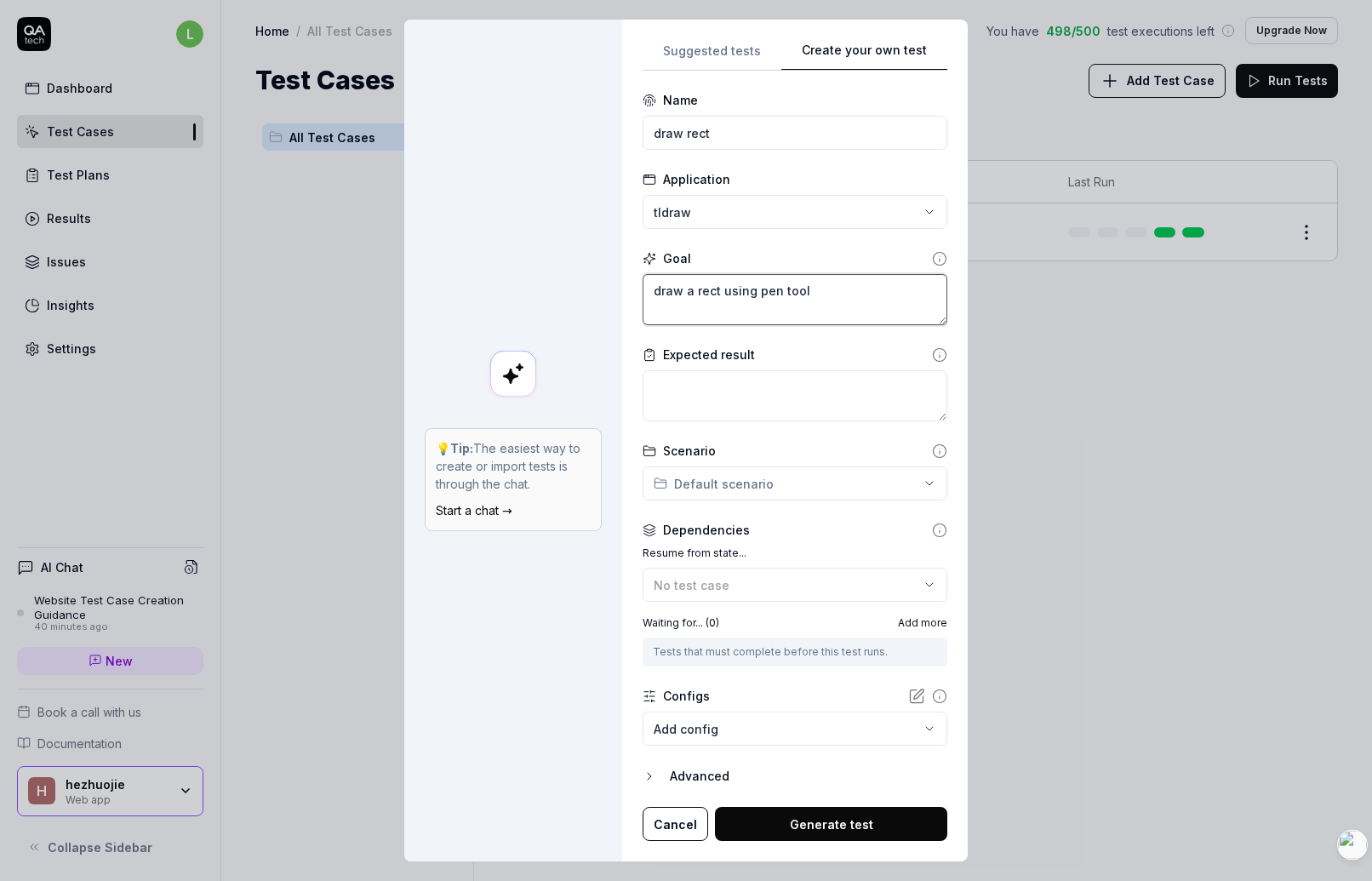
click at [796, 292] on textarea "draw a rect using pen tool" at bounding box center [794, 300] width 305 height 52
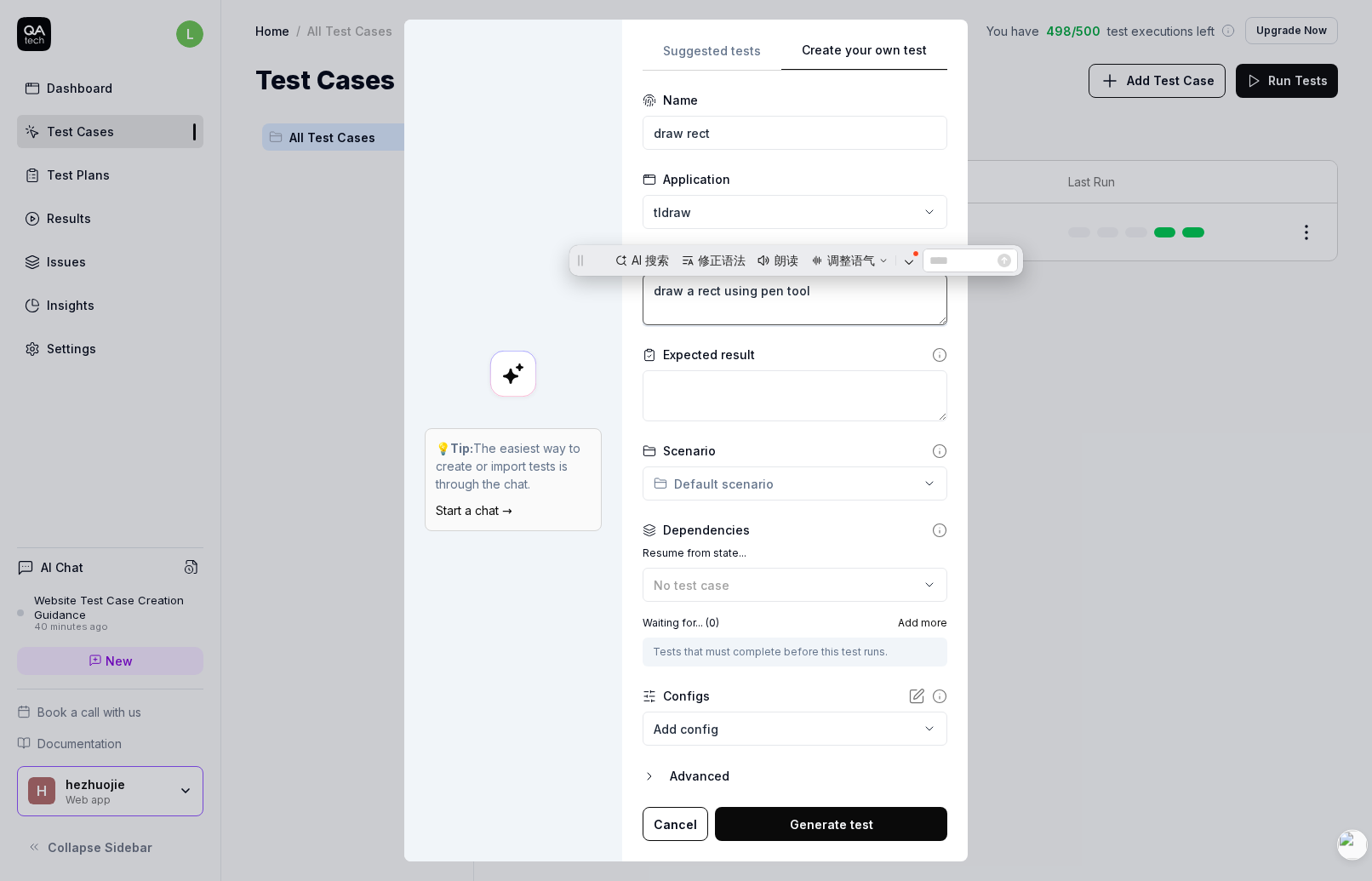
click at [796, 292] on textarea "draw a rect using pen tool" at bounding box center [794, 300] width 305 height 52
type textarea "draw a rect using pen tool"
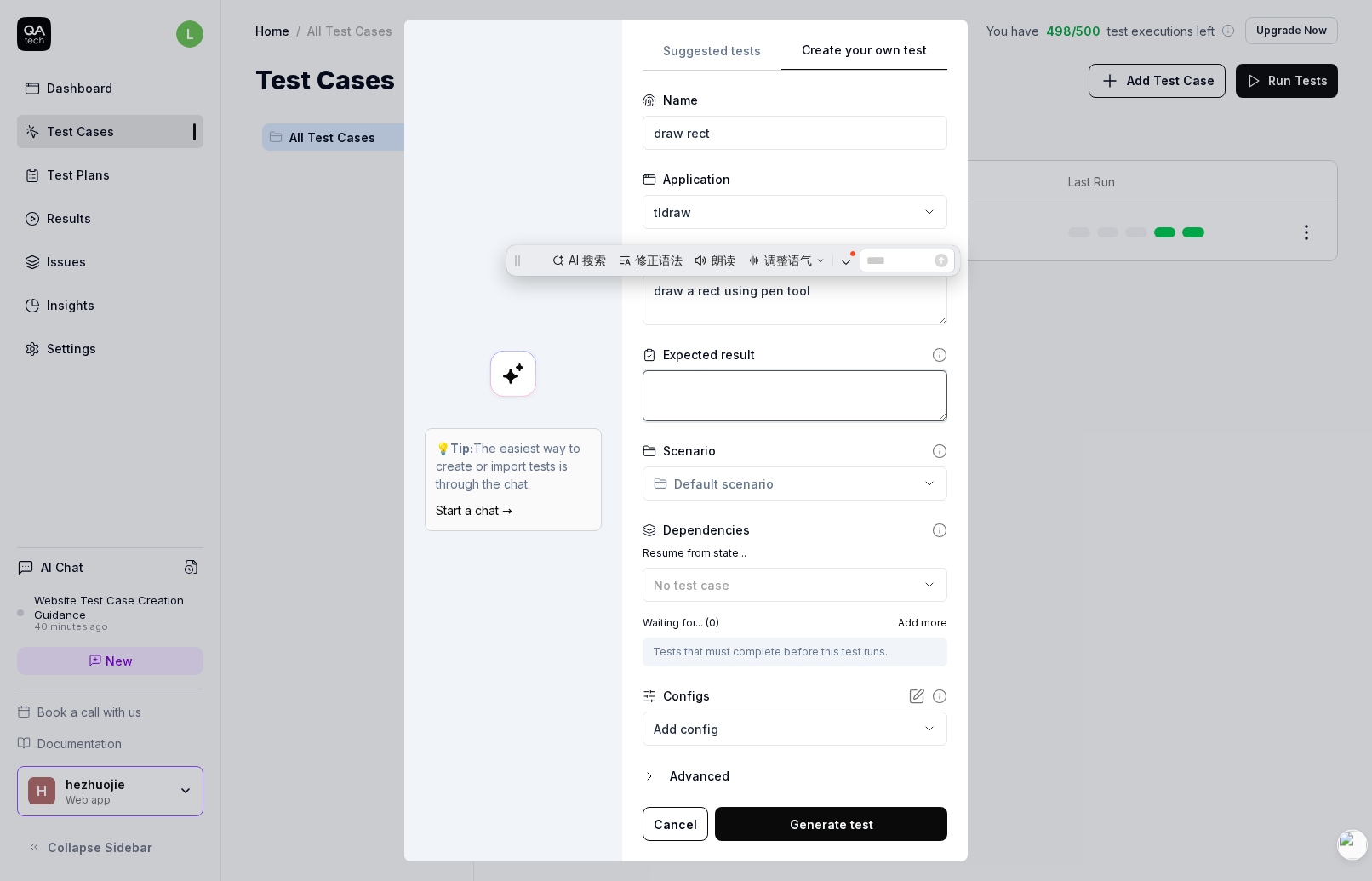
click at [733, 382] on textarea at bounding box center [794, 396] width 305 height 52
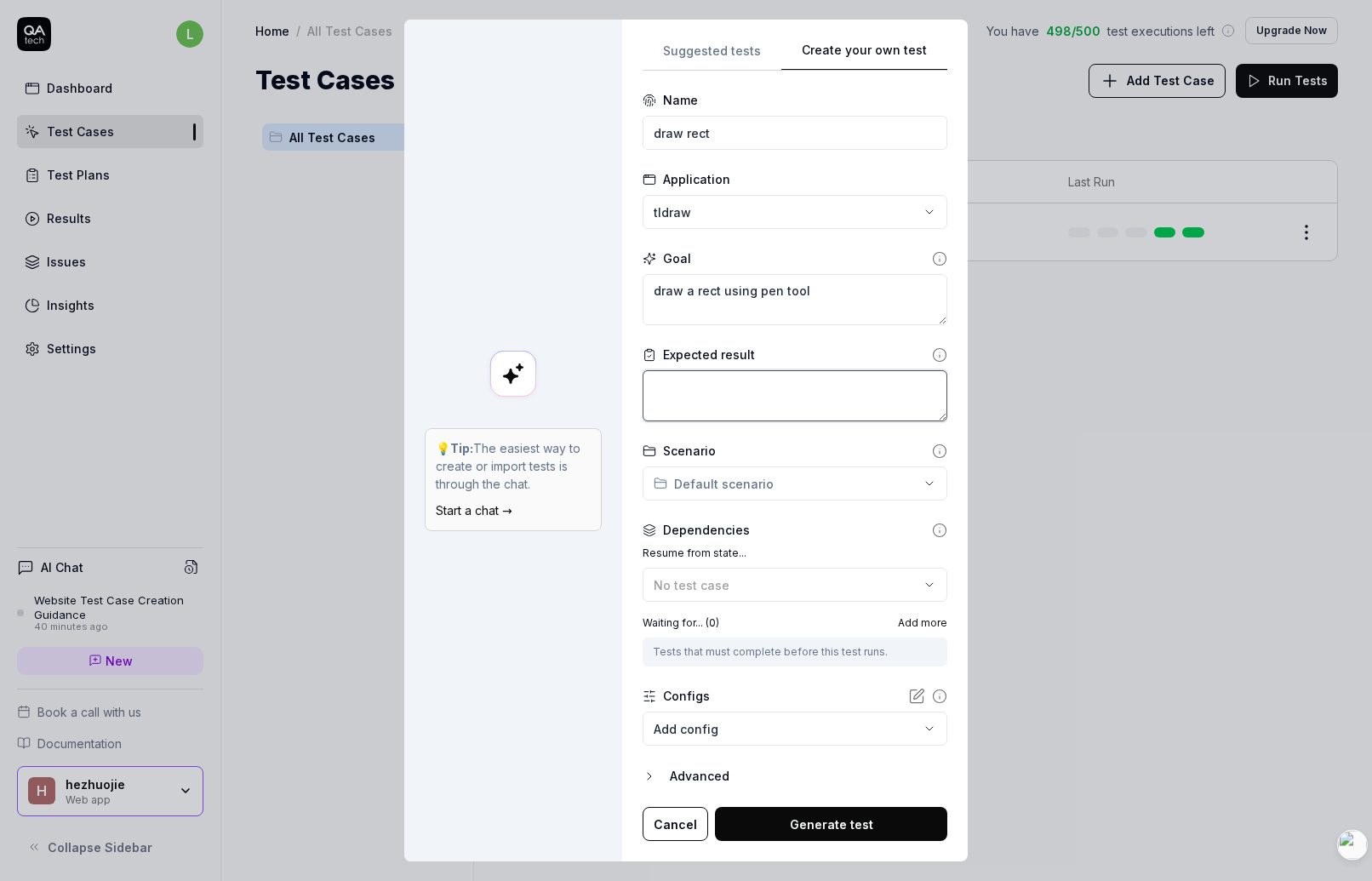
type textarea "*"
type textarea "i"
type textarea "*"
type textarea "c"
type textarea "*"
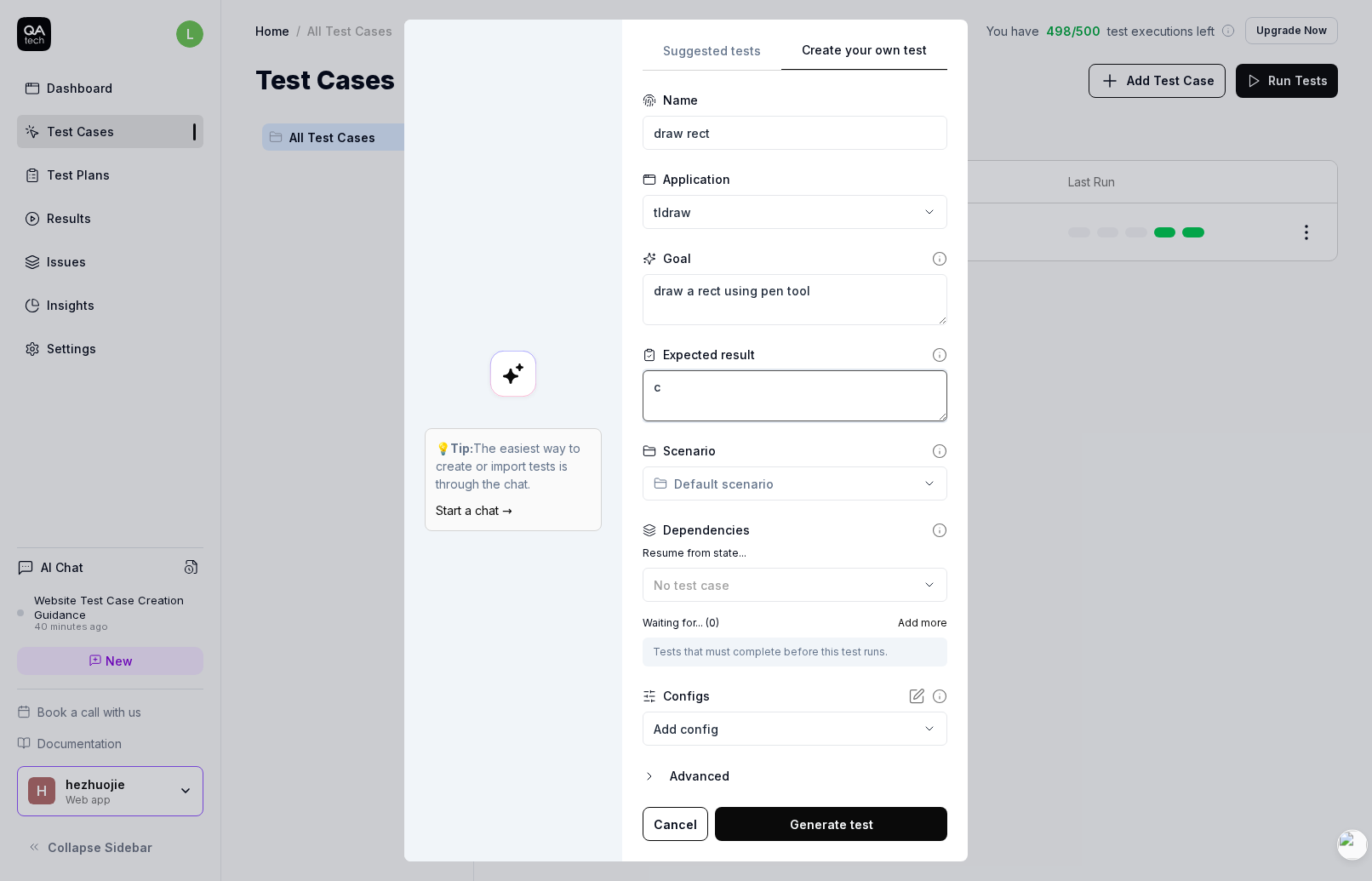
type textarea "co"
type textarea "*"
type textarea "cou"
type textarea "*"
type textarea "coul"
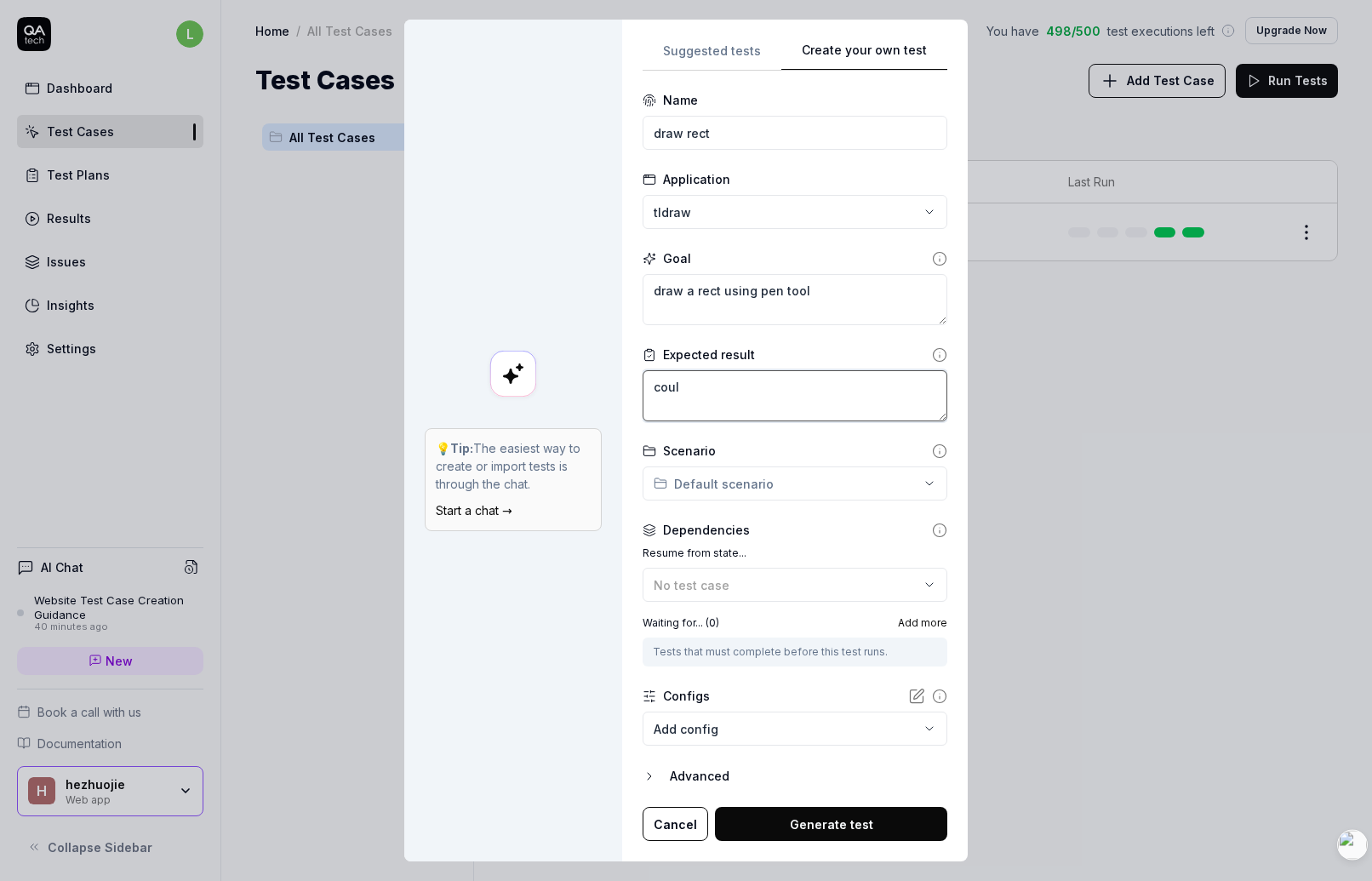
type textarea "*"
type textarea "could"
type textarea "*"
type textarea "could"
type textarea "*"
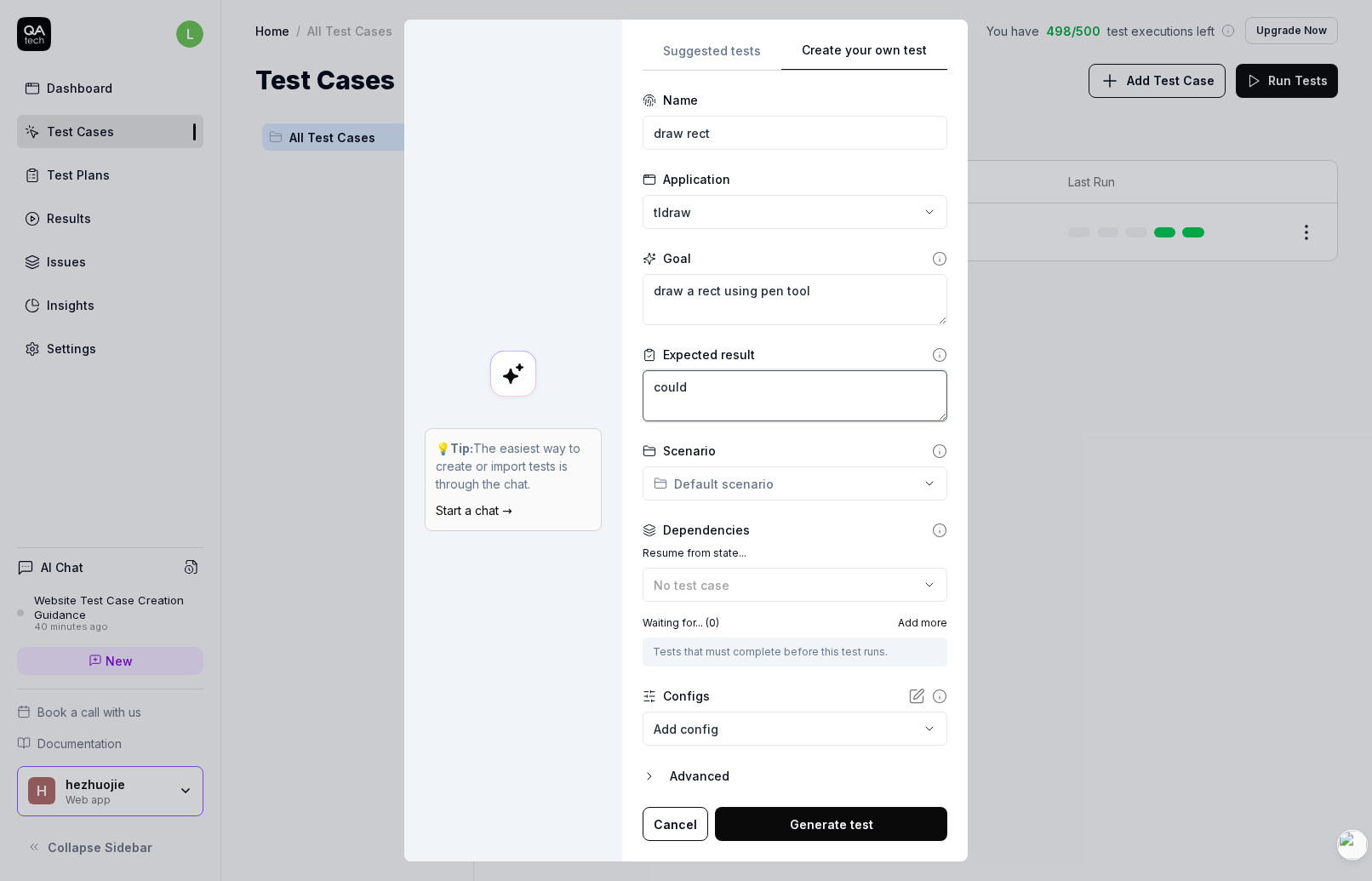
type textarea "could s"
type textarea "*"
type textarea "could se"
type textarea "*"
type textarea "could see"
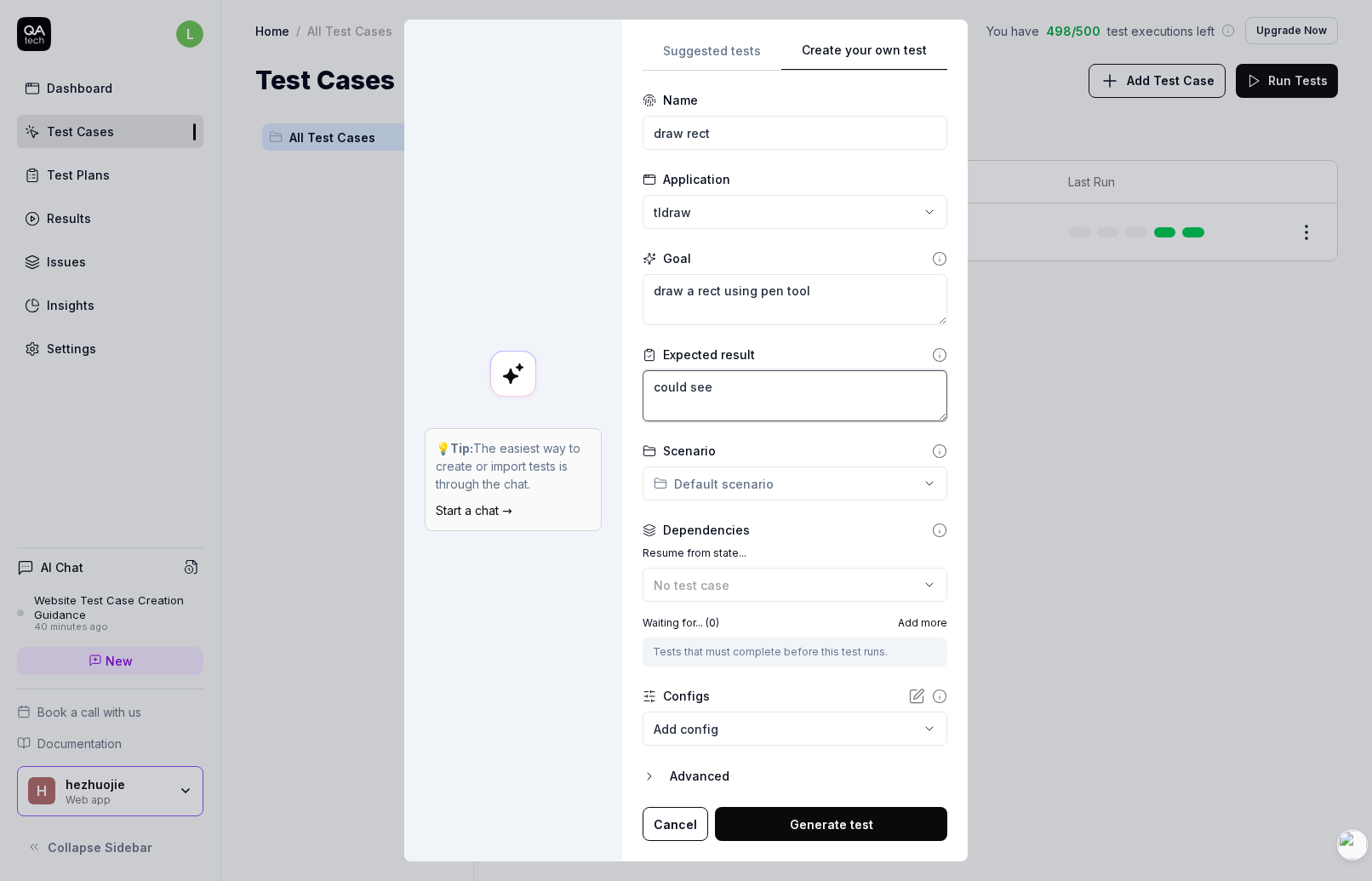
type textarea "*"
type textarea "could see"
type textarea "*"
type textarea "could see a"
type textarea "*"
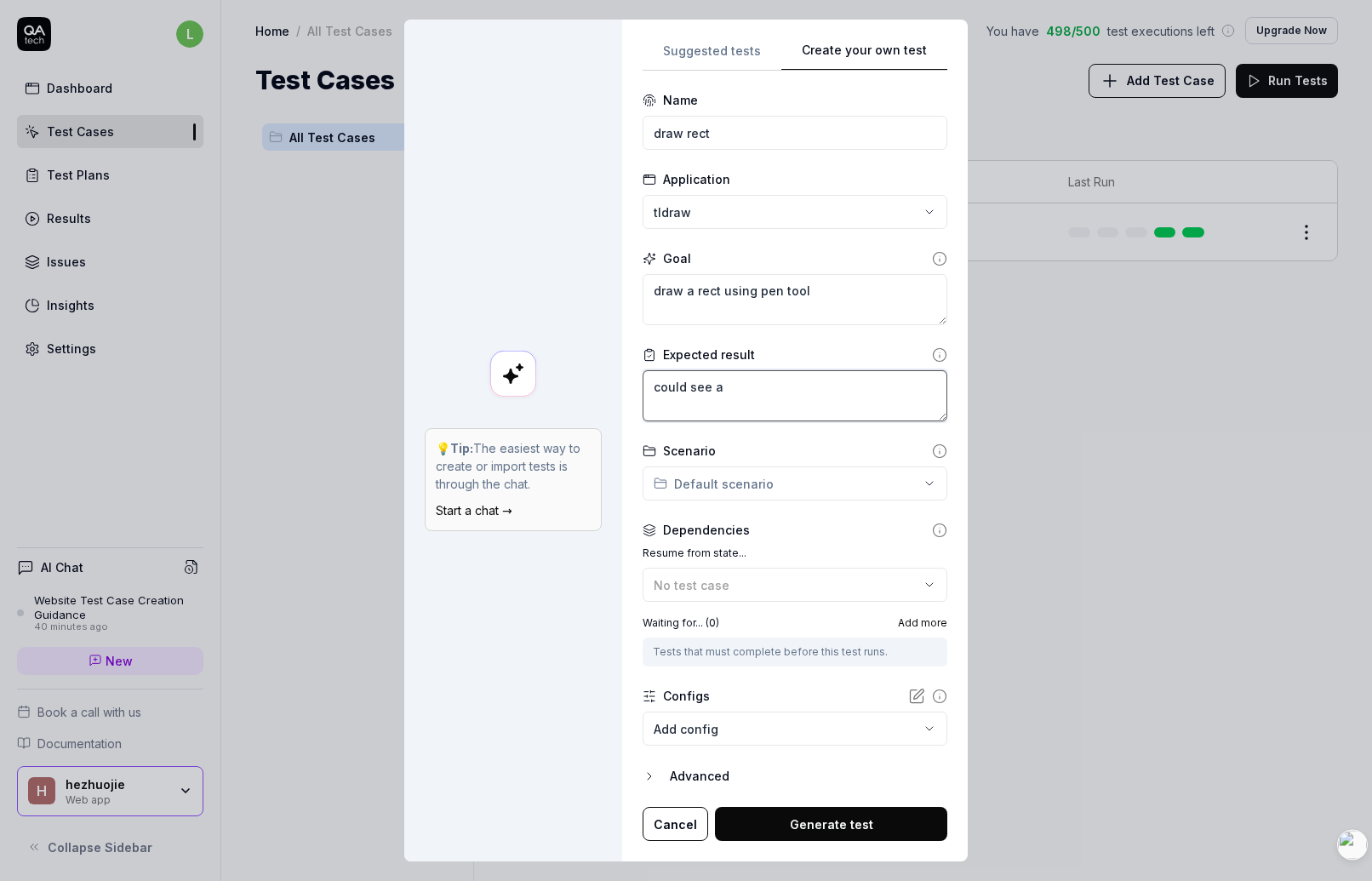
type textarea "could see a"
type textarea "*"
type textarea "could see a d"
type textarea "*"
type textarea "could see a"
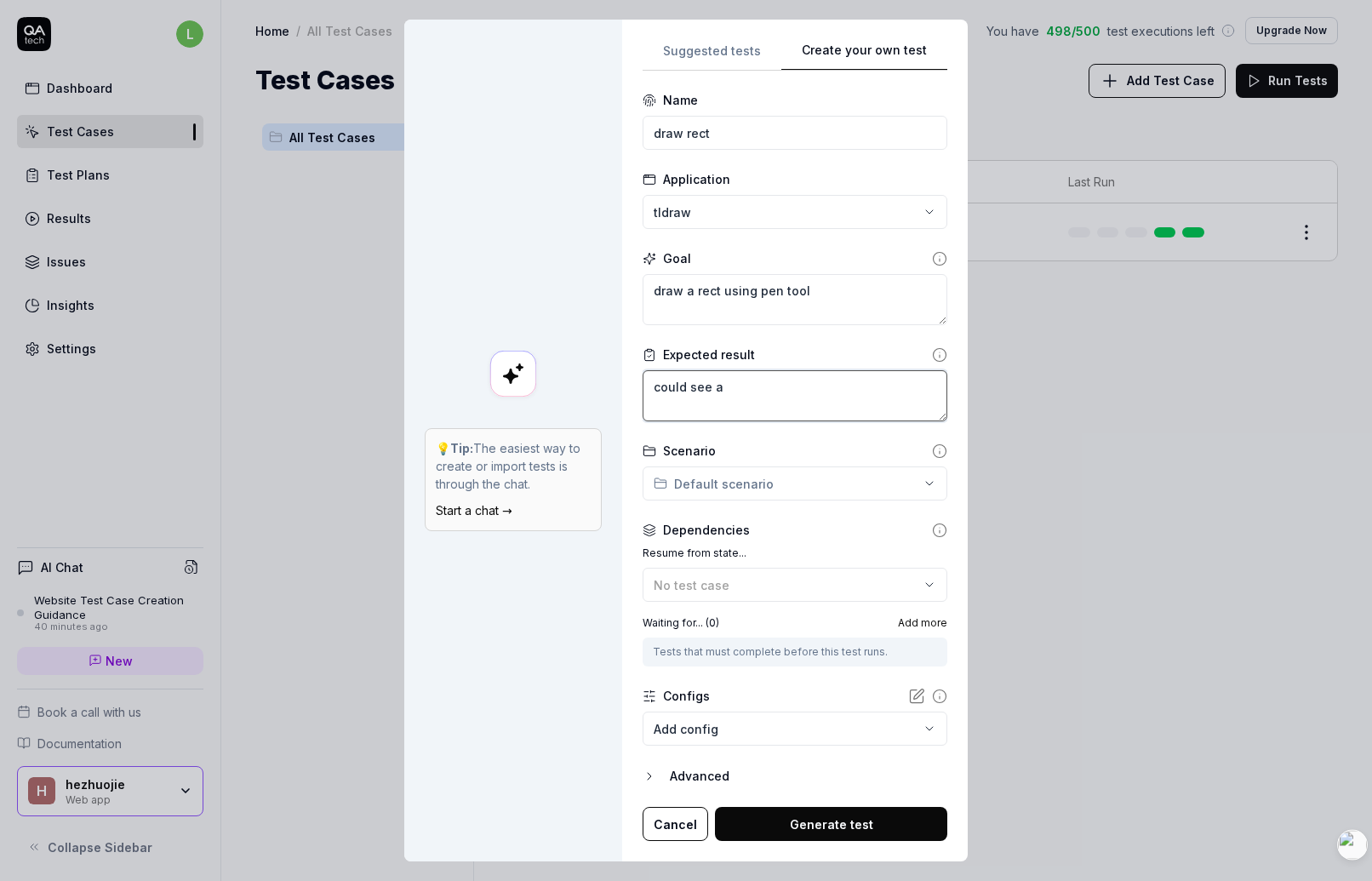
type textarea "*"
type textarea "could see a r"
type textarea "*"
type textarea "could see a re"
type textarea "*"
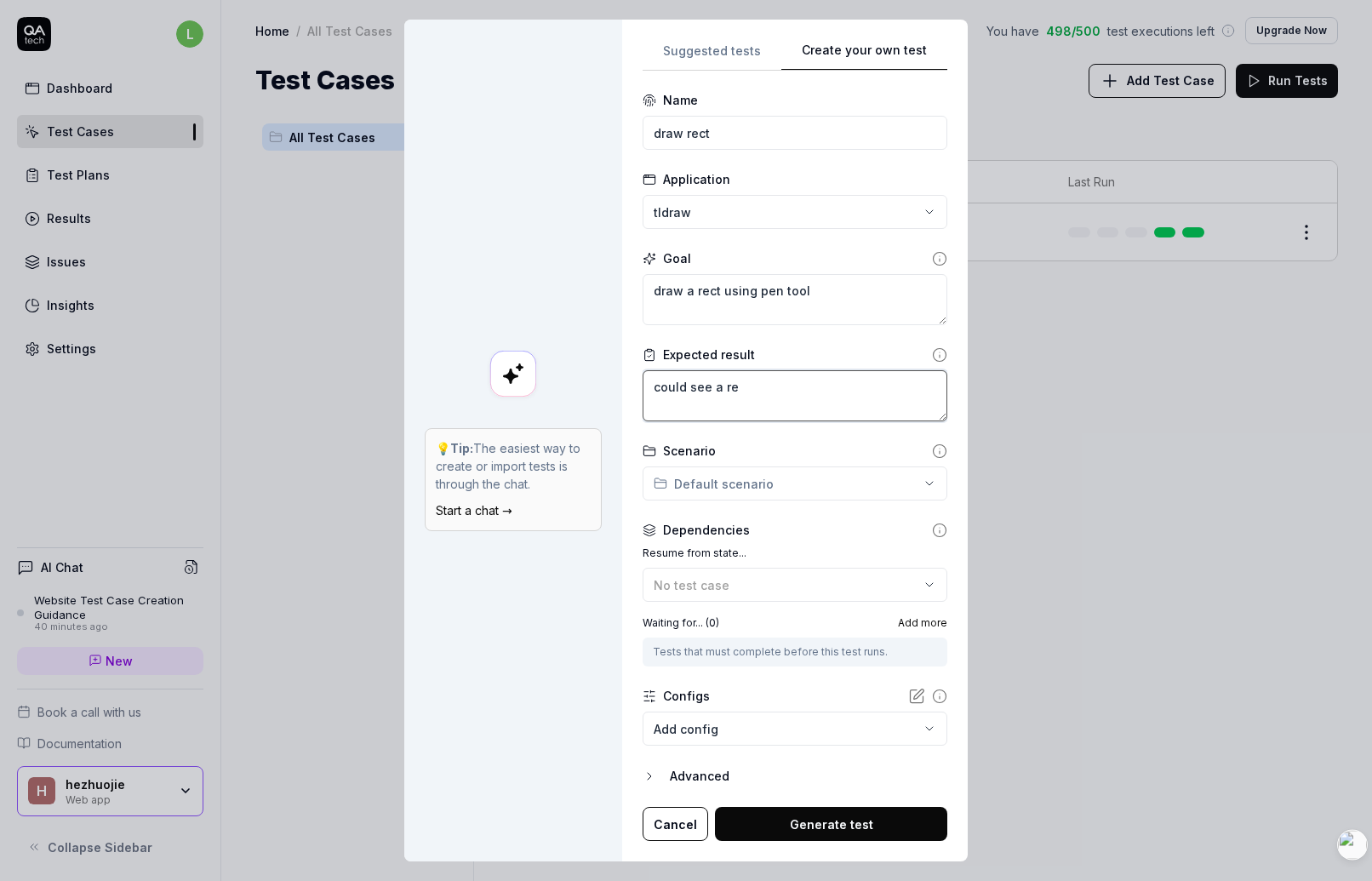
type textarea "could see a rec"
type textarea "*"
type textarea "could see a rect"
click at [774, 491] on div "**********" at bounding box center [686, 440] width 1372 height 881
click at [742, 451] on div "**********" at bounding box center [686, 440] width 1372 height 881
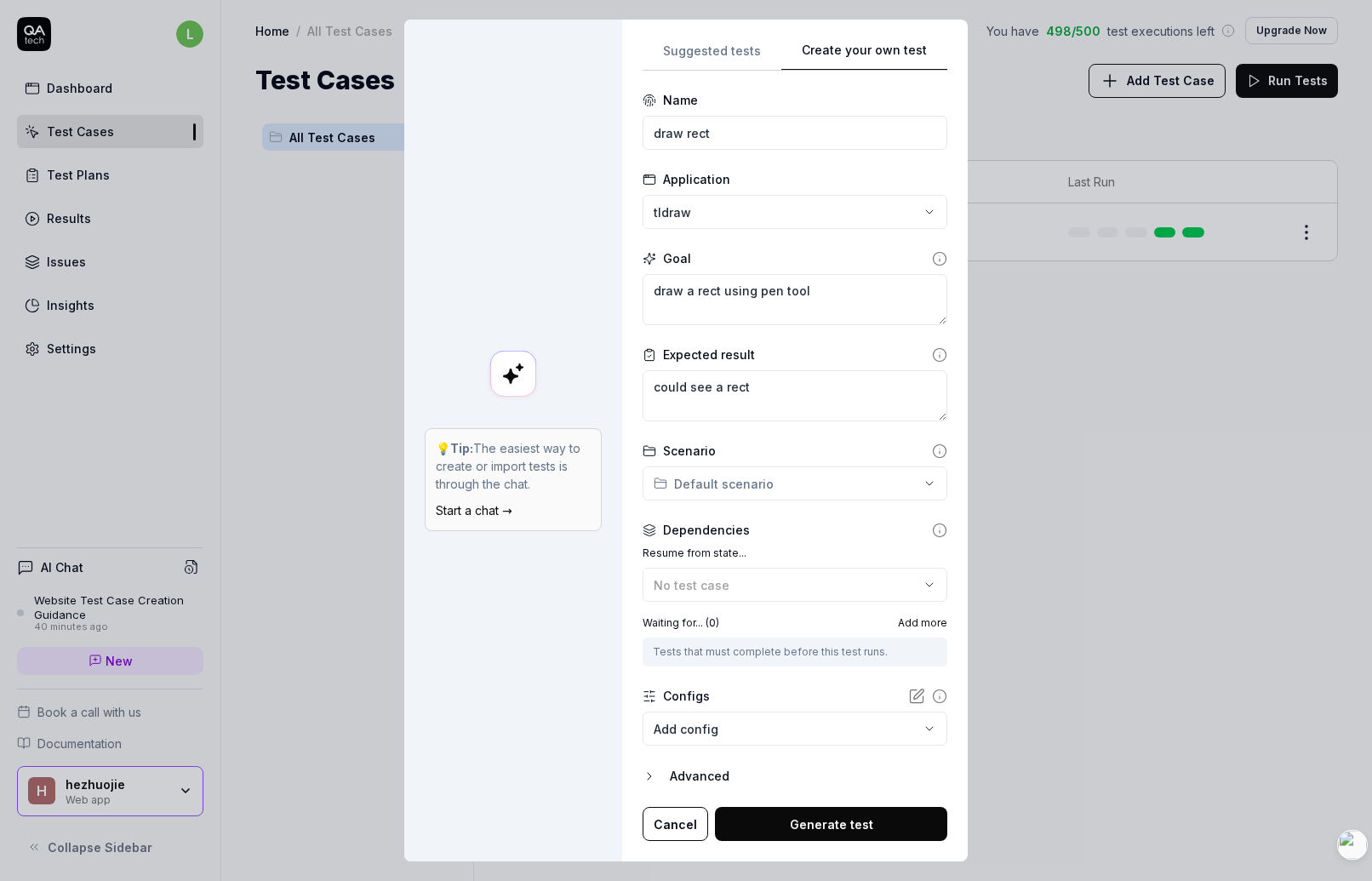
click at [817, 821] on button "Generate test" at bounding box center [831, 824] width 233 height 34
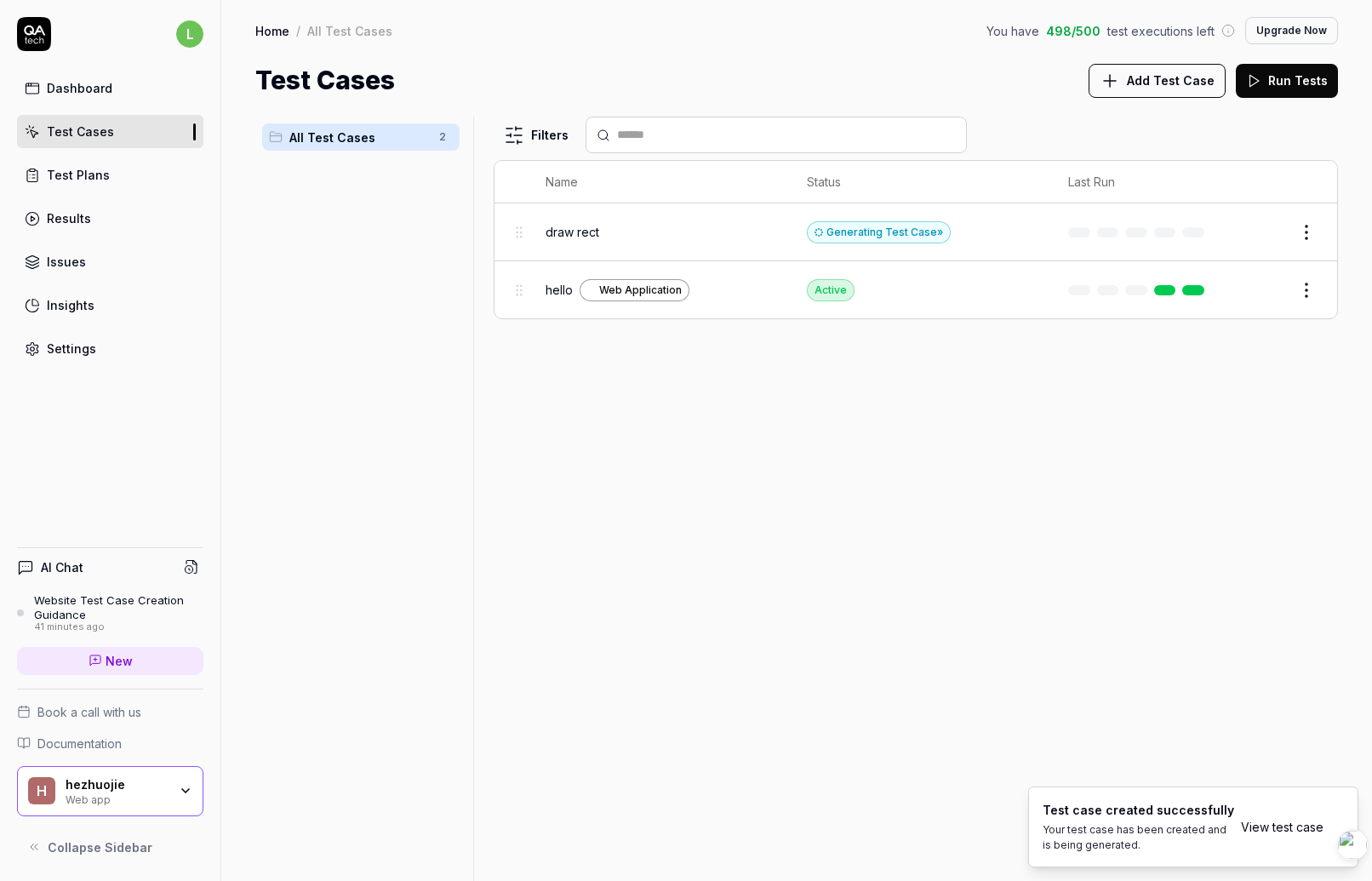
click at [1279, 827] on link "View test case" at bounding box center [1283, 827] width 83 height 17
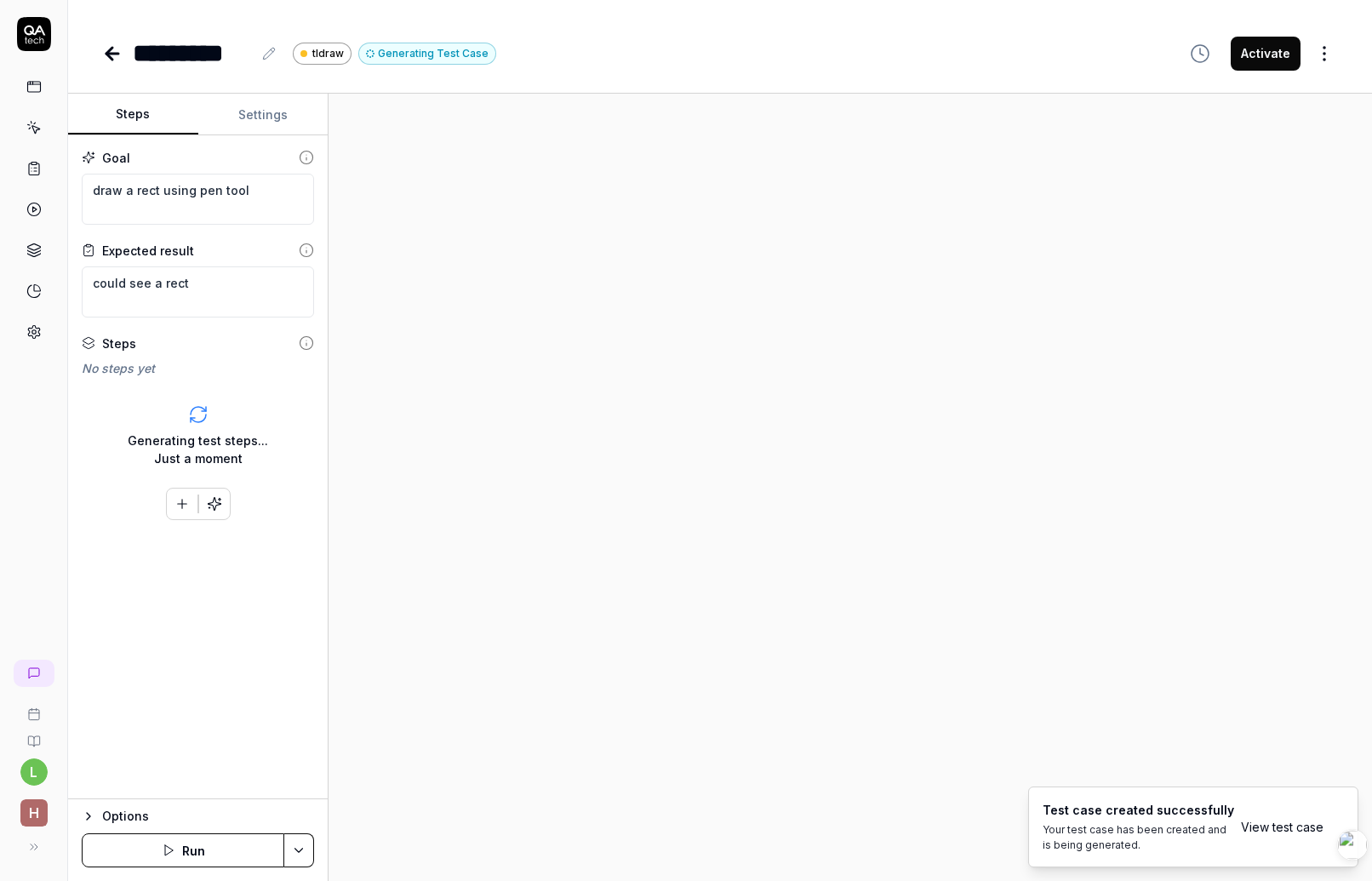
click at [236, 456] on div "Generating test steps... Just a moment" at bounding box center [198, 449] width 141 height 36
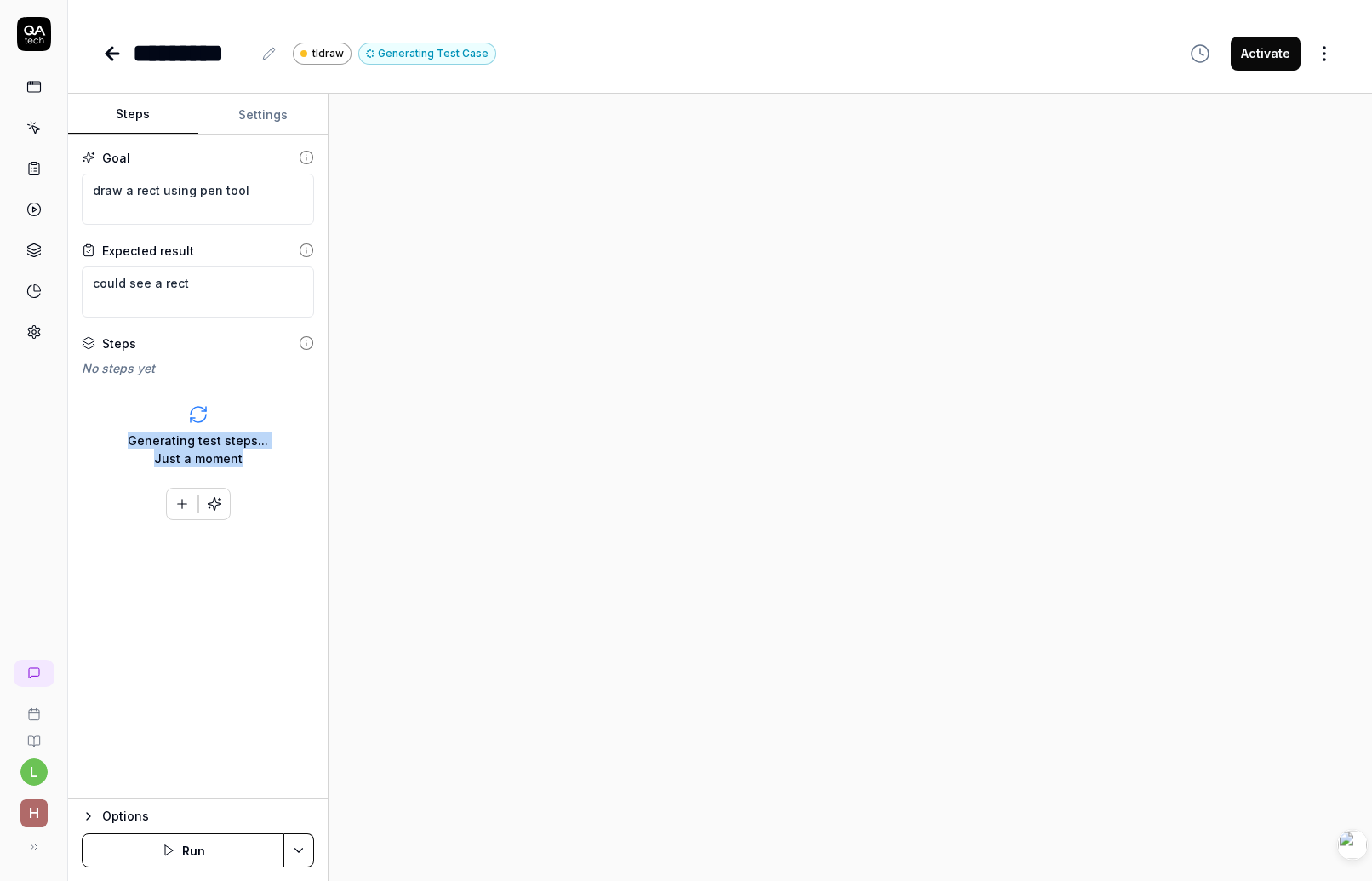
drag, startPoint x: 133, startPoint y: 441, endPoint x: 261, endPoint y: 463, distance: 129.9
click at [261, 463] on div "Generating test steps... Just a moment" at bounding box center [198, 449] width 141 height 36
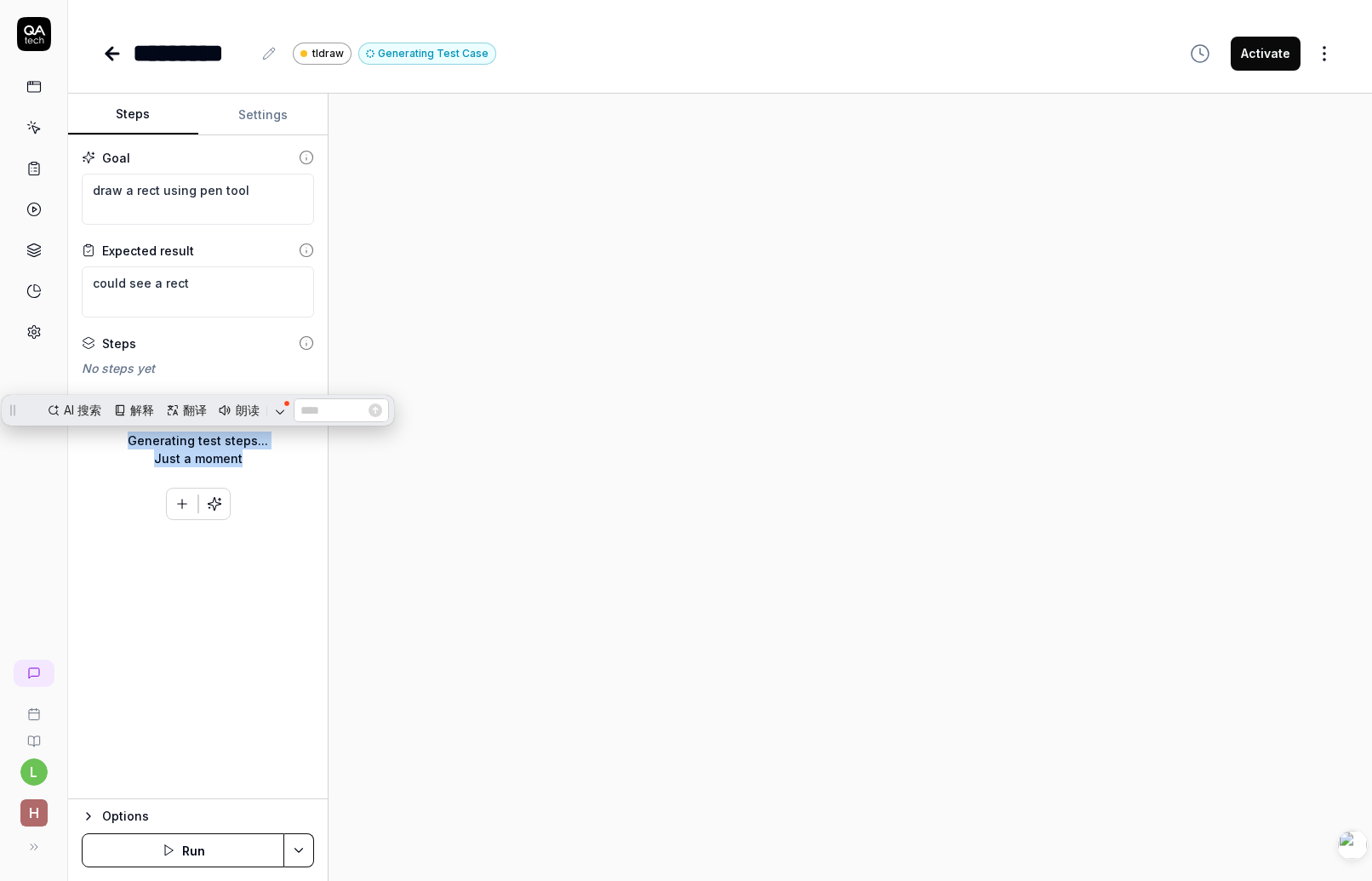
click at [233, 460] on div "Generating test steps... Just a moment" at bounding box center [198, 449] width 141 height 36
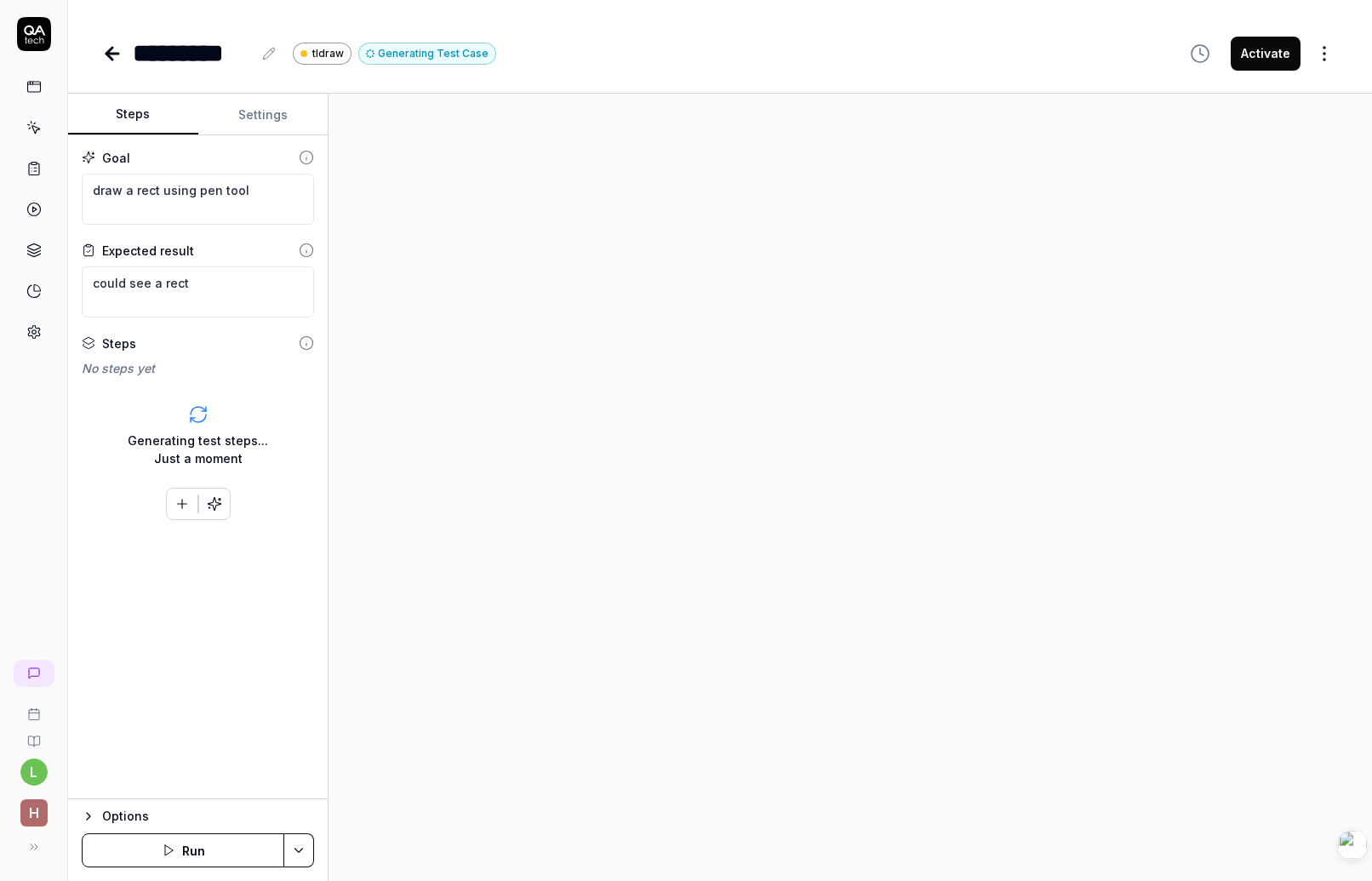
click at [354, 452] on div at bounding box center [850, 488] width 1043 height 788
click at [40, 214] on icon at bounding box center [34, 209] width 16 height 16
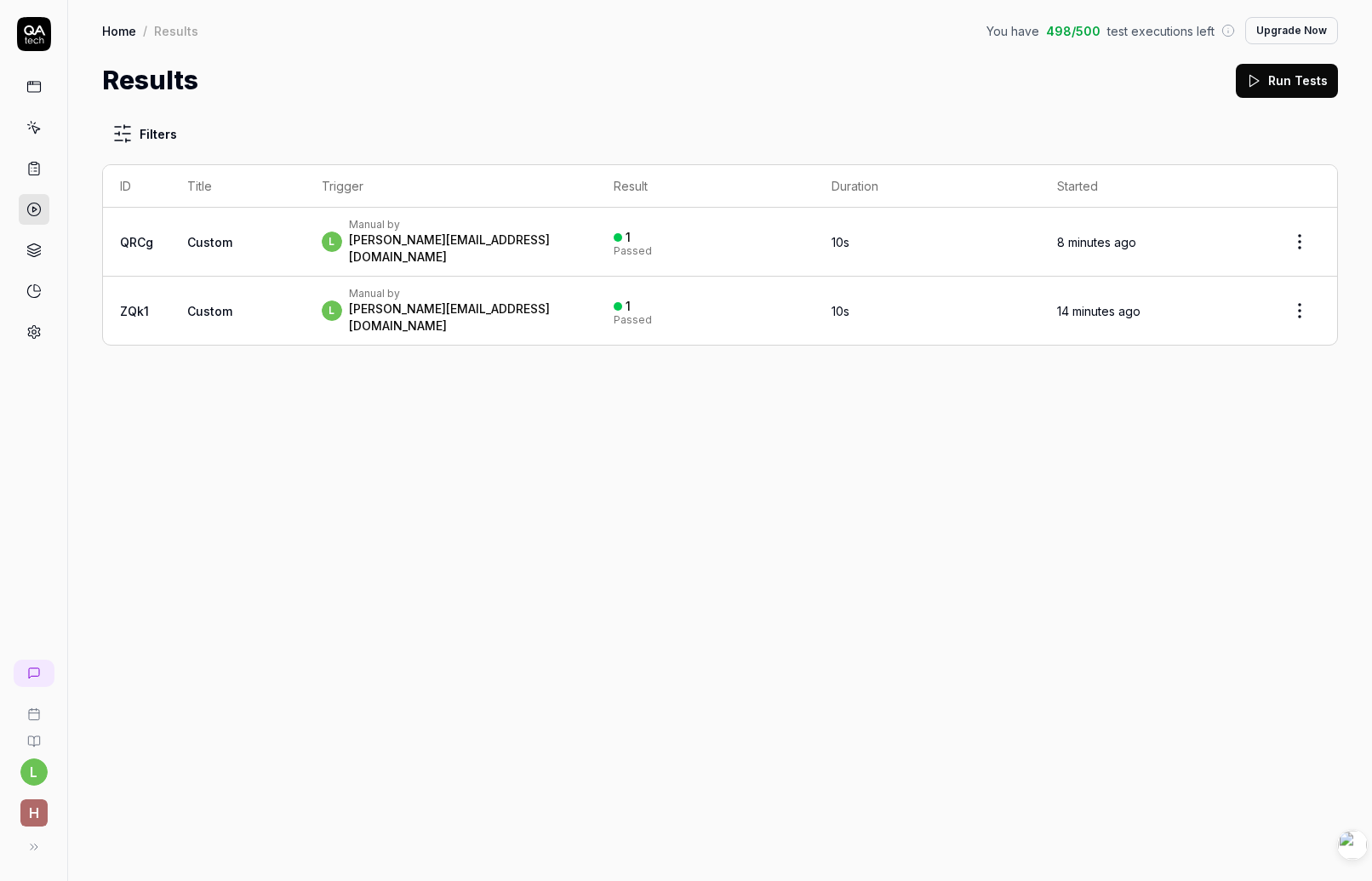
click at [824, 438] on div "Filters ID Title Trigger Result Duration Started QRCg Custom l Manual by leon.h…" at bounding box center [720, 490] width 1304 height 782
click at [33, 133] on icon at bounding box center [34, 127] width 16 height 16
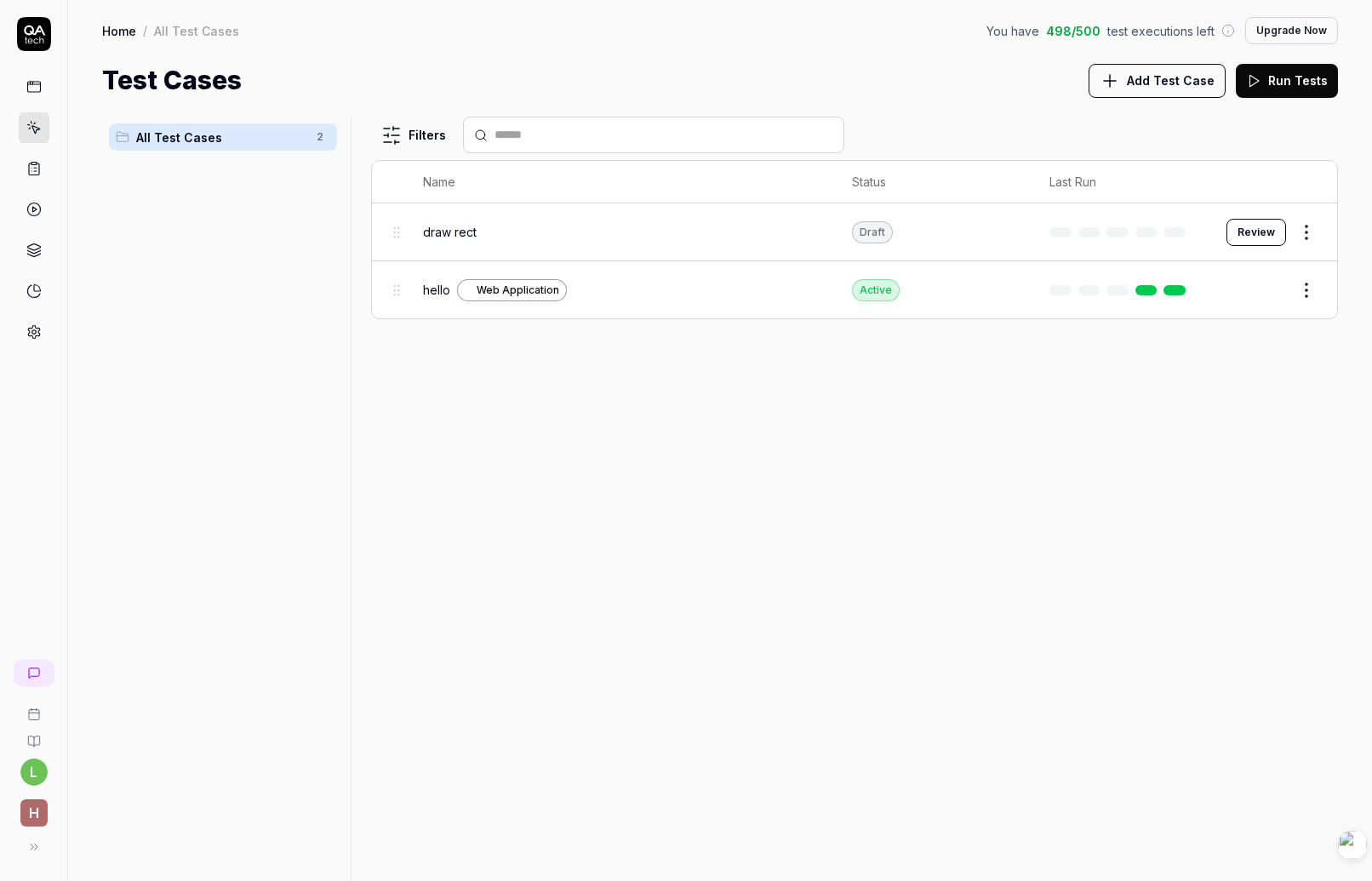
click at [928, 233] on td "Draft" at bounding box center [934, 232] width 198 height 58
click at [1272, 235] on button "Review" at bounding box center [1256, 233] width 60 height 28
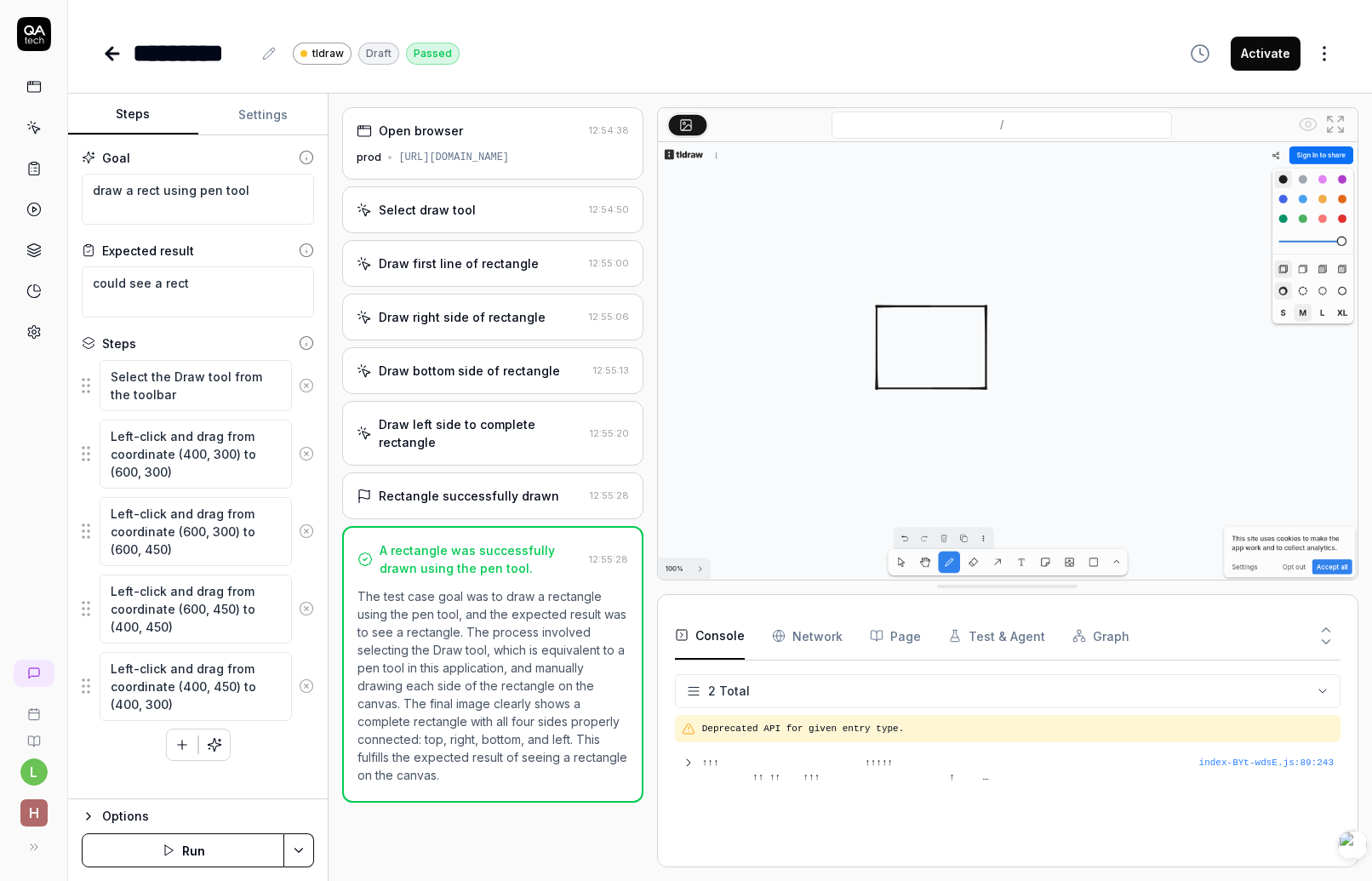
click at [813, 632] on Requests "Network" at bounding box center [807, 636] width 71 height 48
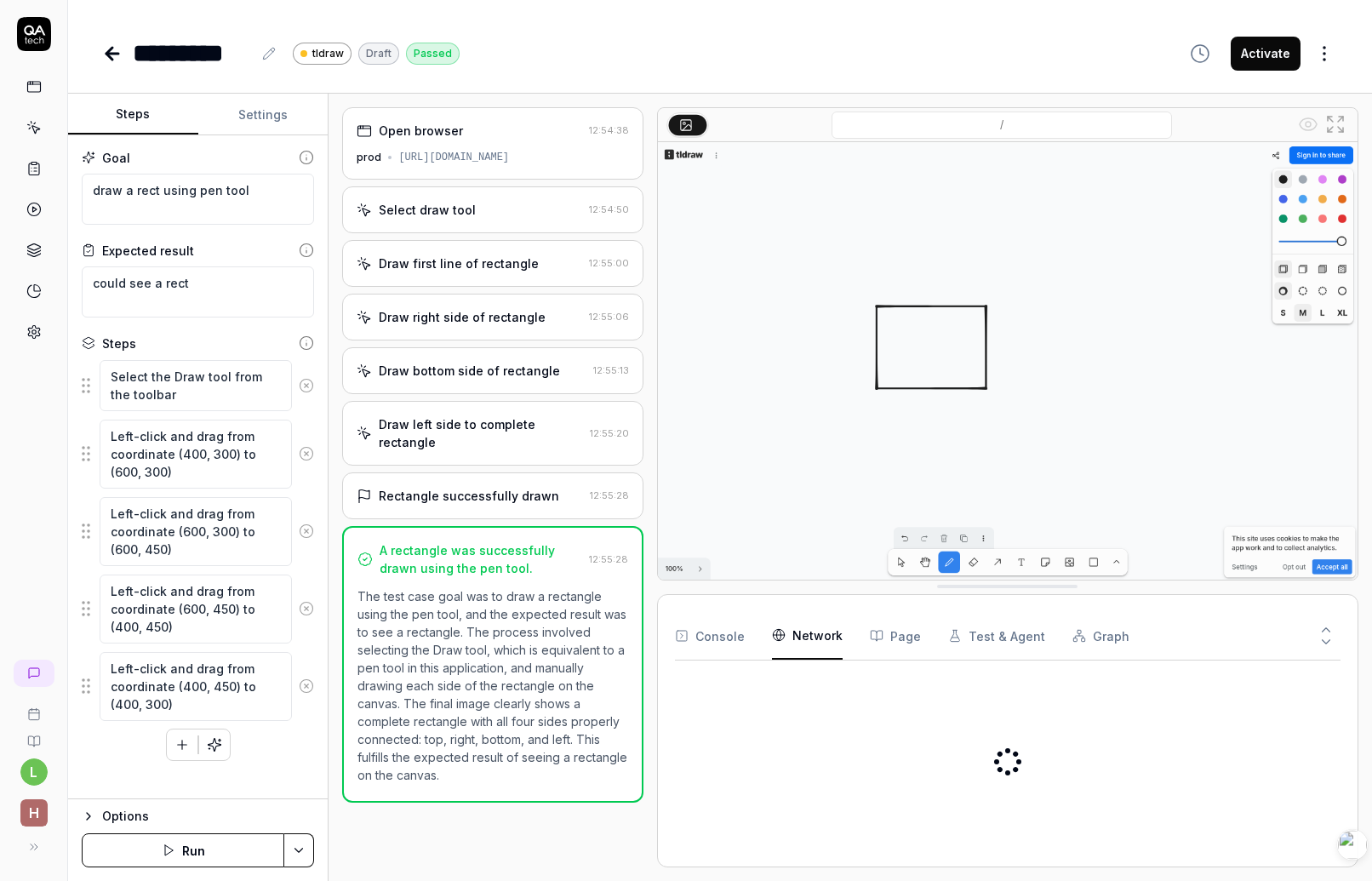
click at [893, 642] on button "Page" at bounding box center [895, 636] width 52 height 48
click at [1012, 632] on button "Test & Agent" at bounding box center [997, 636] width 97 height 48
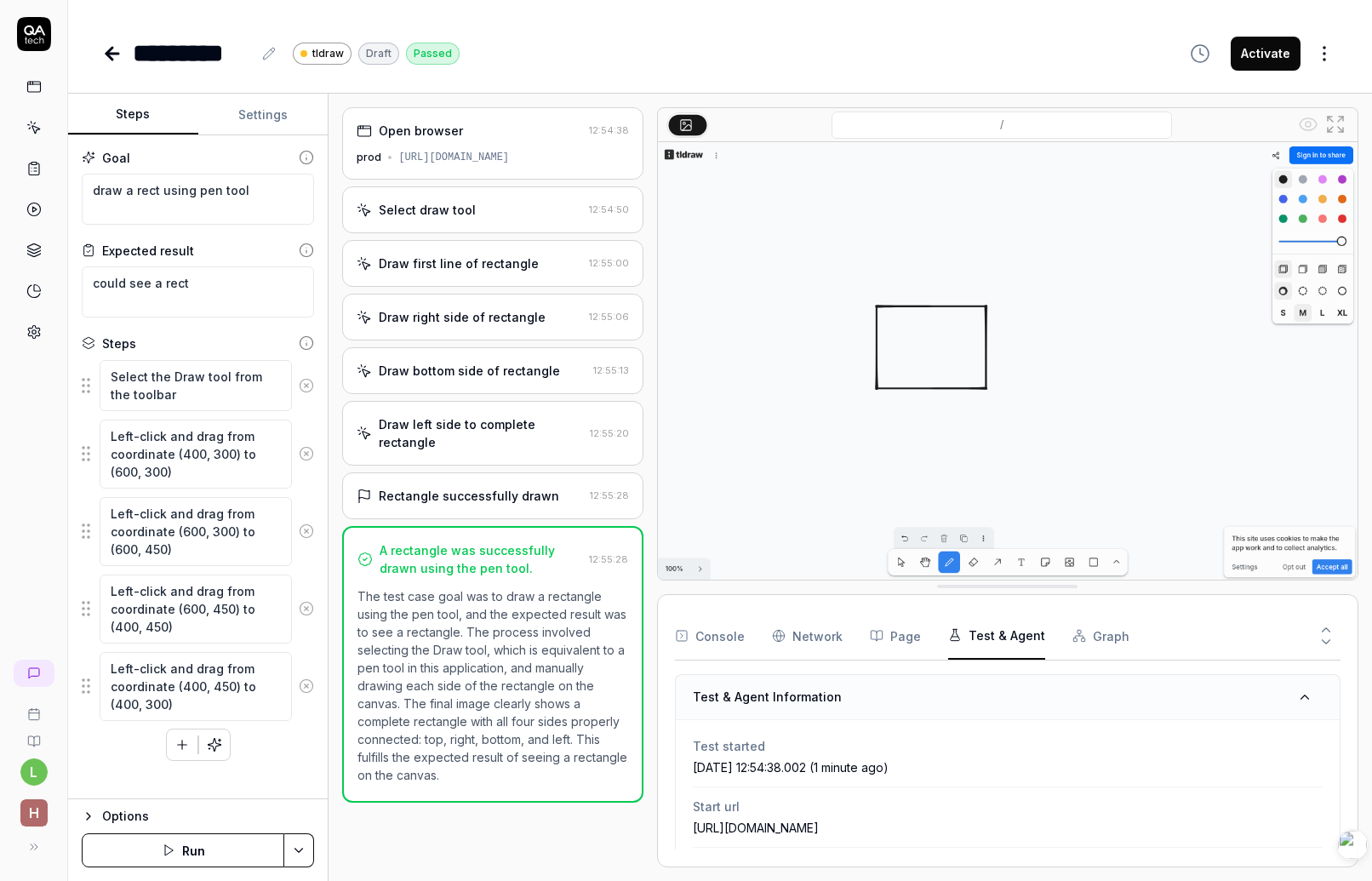
click at [1108, 643] on button "Graph" at bounding box center [1101, 636] width 57 height 48
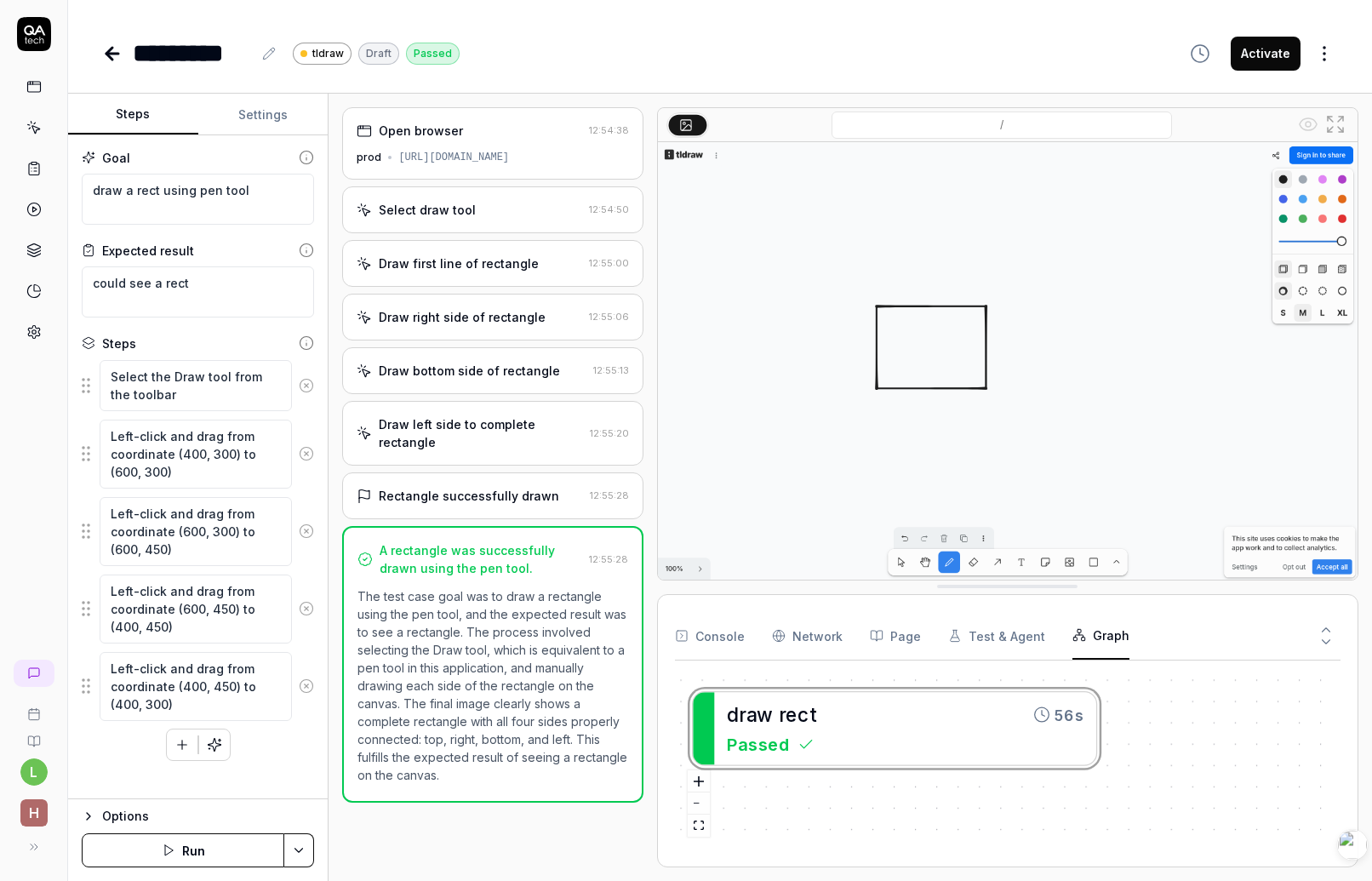
click at [713, 636] on button "Console" at bounding box center [710, 636] width 70 height 48
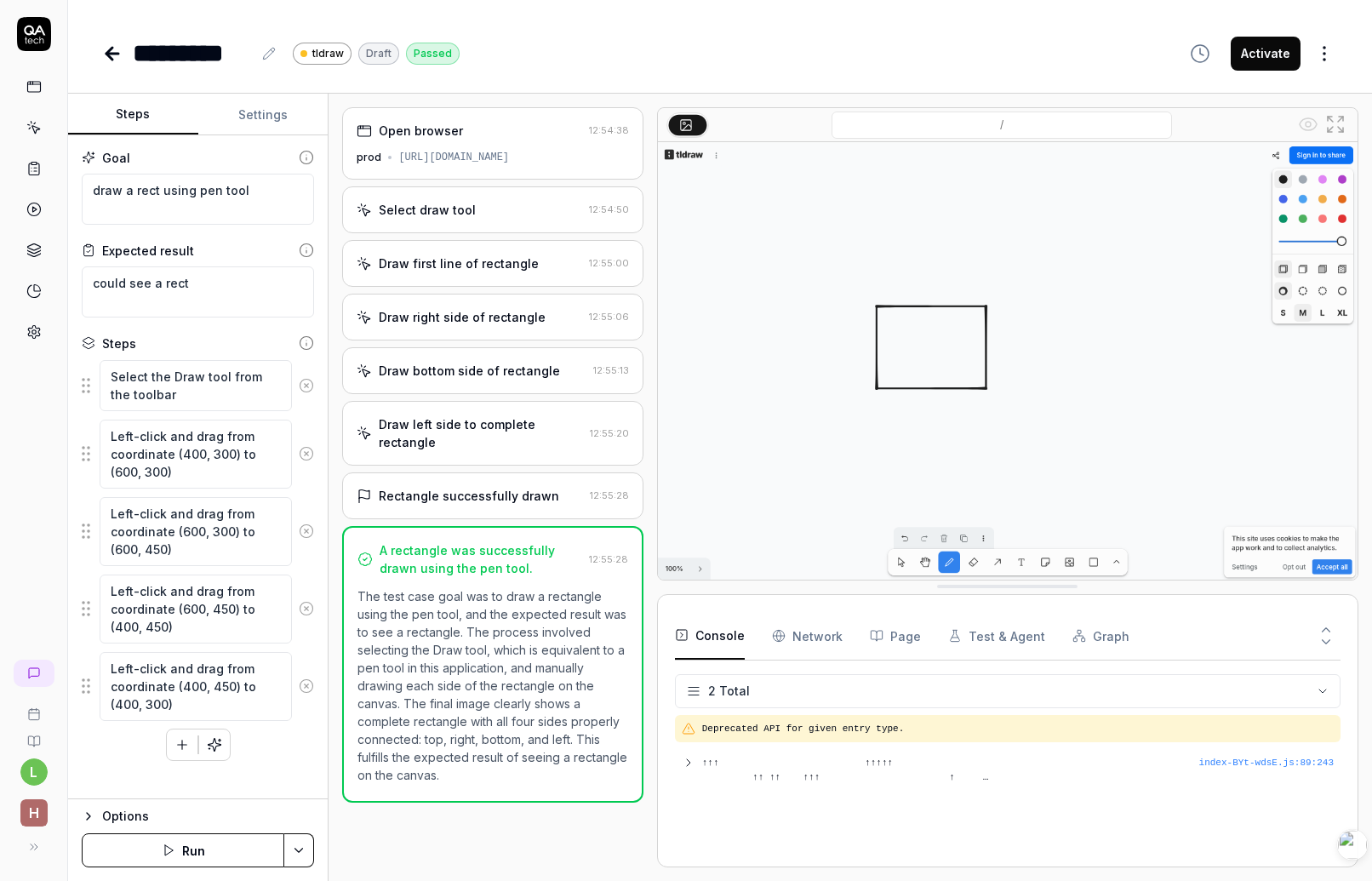
click at [907, 636] on button "Page" at bounding box center [895, 636] width 52 height 48
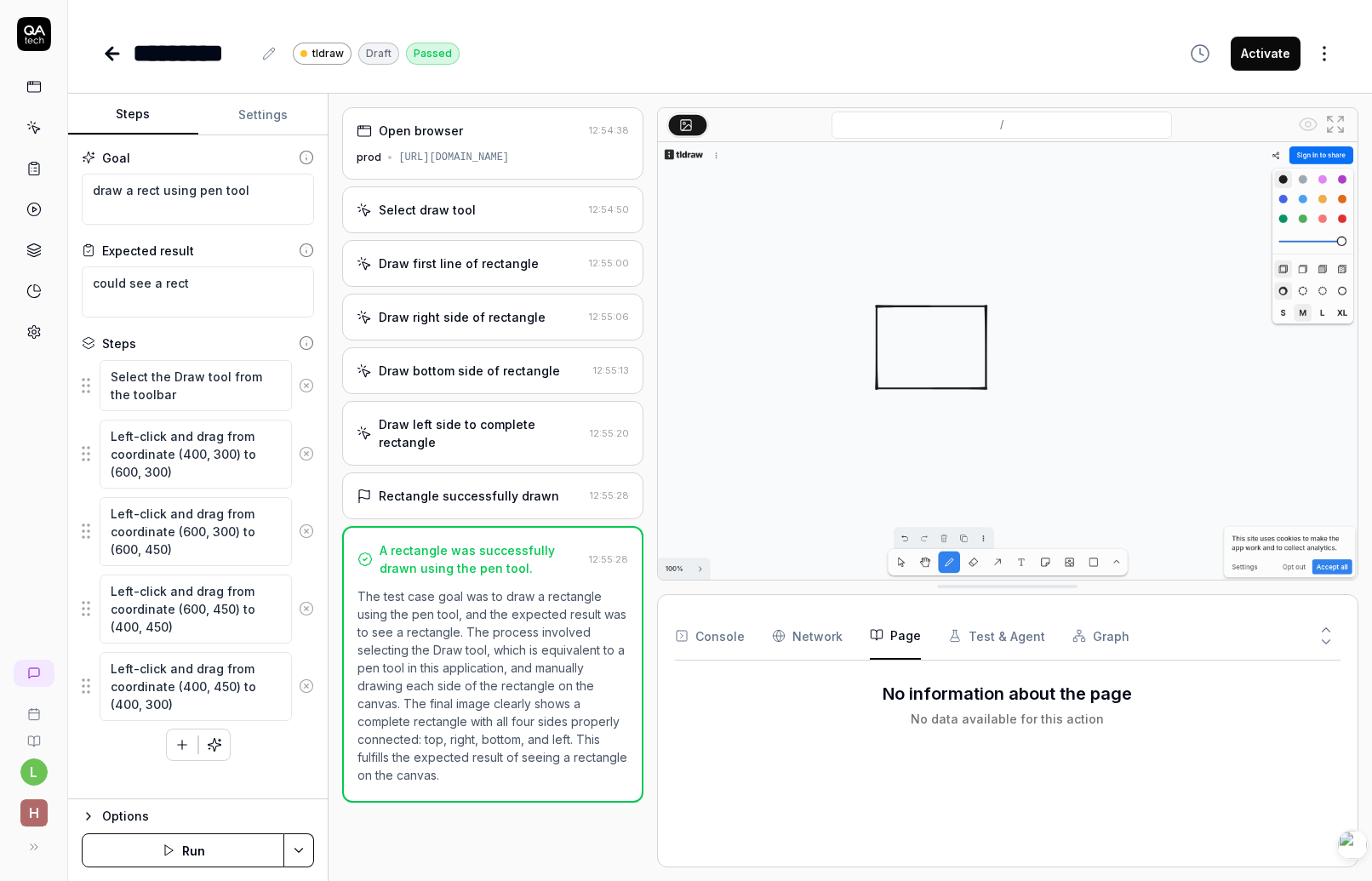
click at [1002, 641] on button "Test & Agent" at bounding box center [997, 636] width 97 height 48
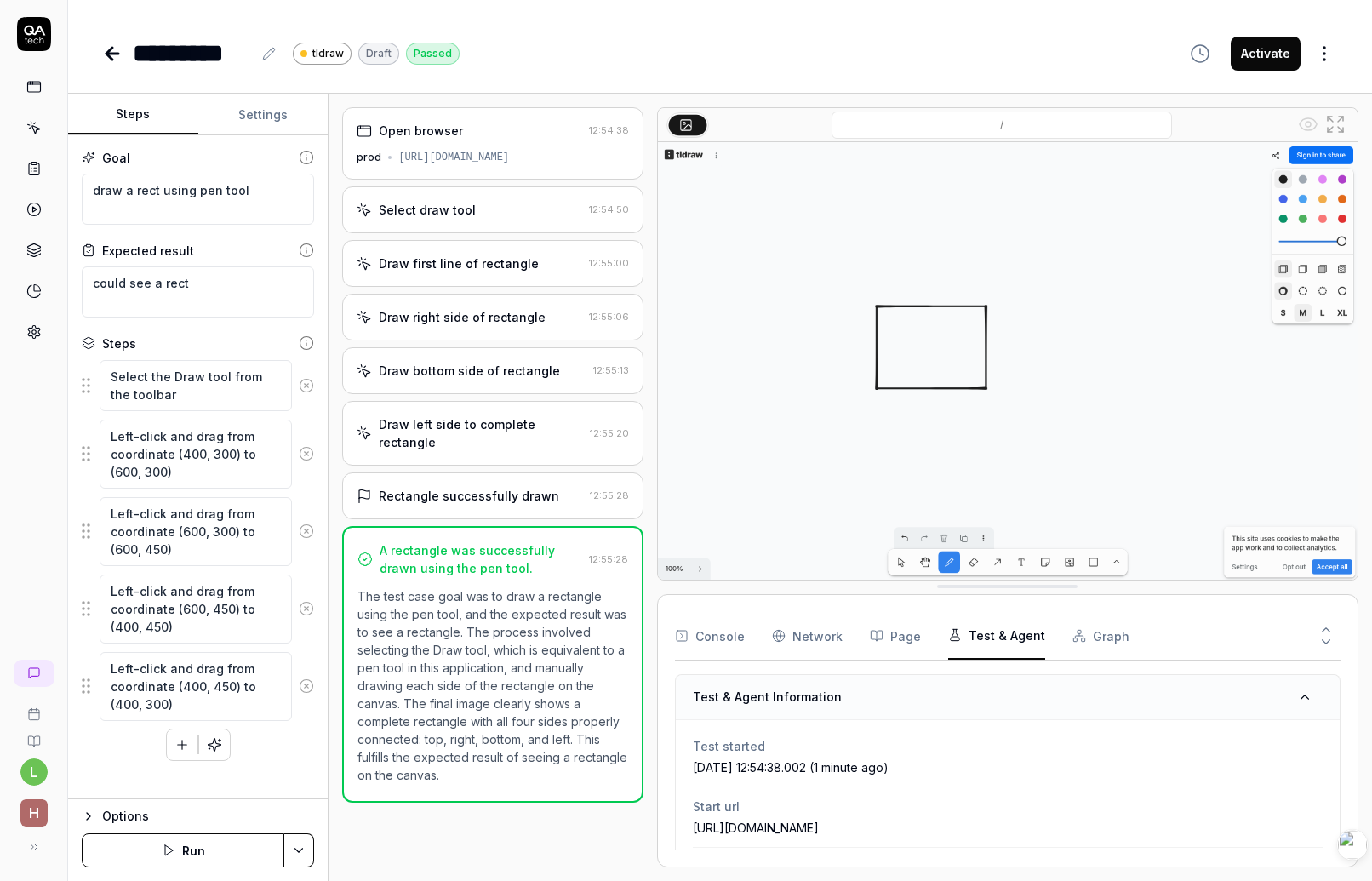
click at [939, 595] on div "Console Network Page Test & Agent Graph Test & Agent Information Test started 2…" at bounding box center [1008, 731] width 701 height 273
click at [120, 813] on div "Options" at bounding box center [208, 817] width 212 height 20
click at [114, 635] on div "Options" at bounding box center [208, 625] width 212 height 20
click at [1279, 52] on button "Activate" at bounding box center [1266, 53] width 70 height 34
type textarea "*"
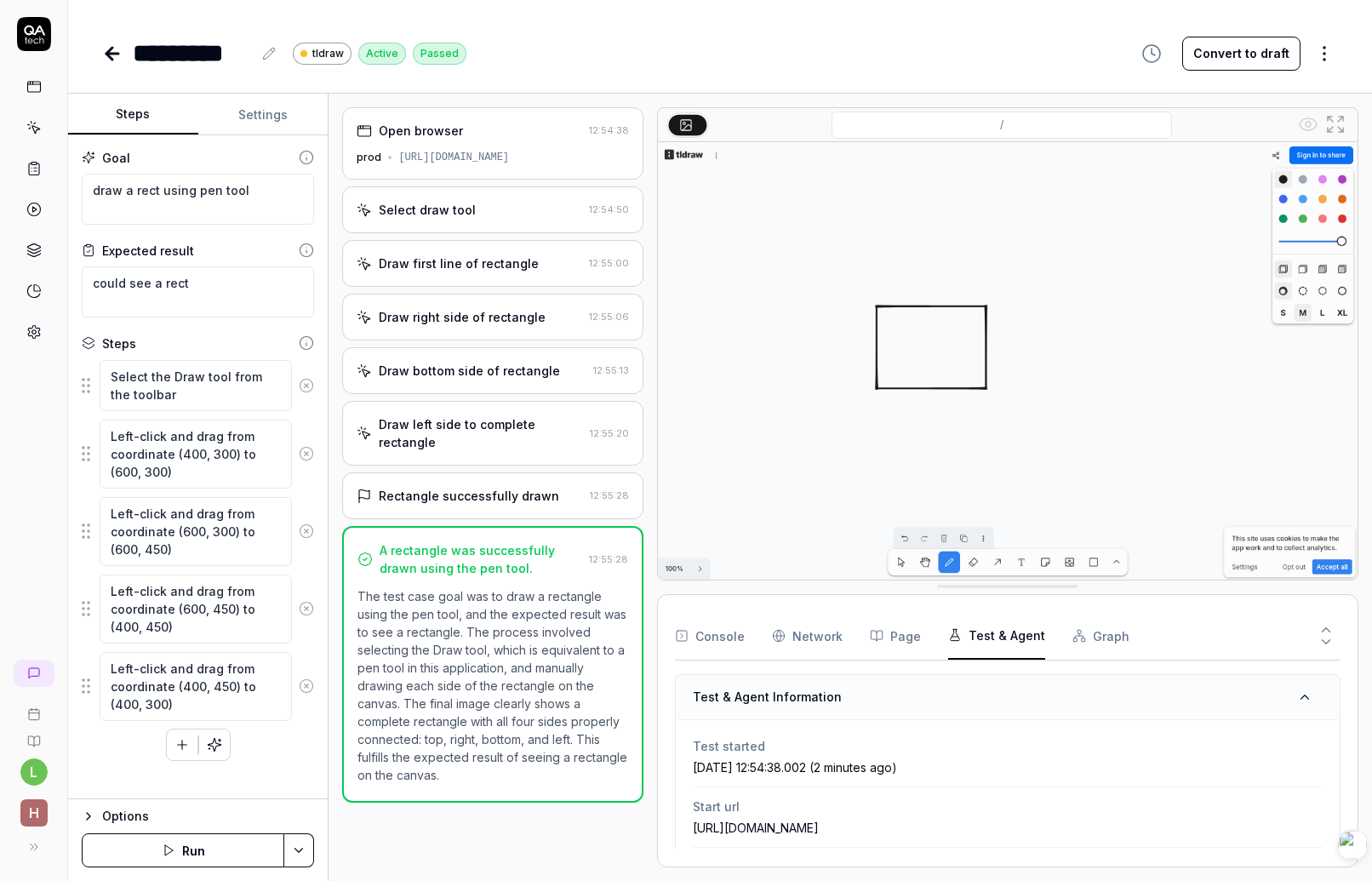
click at [1156, 58] on icon "button" at bounding box center [1152, 53] width 20 height 20
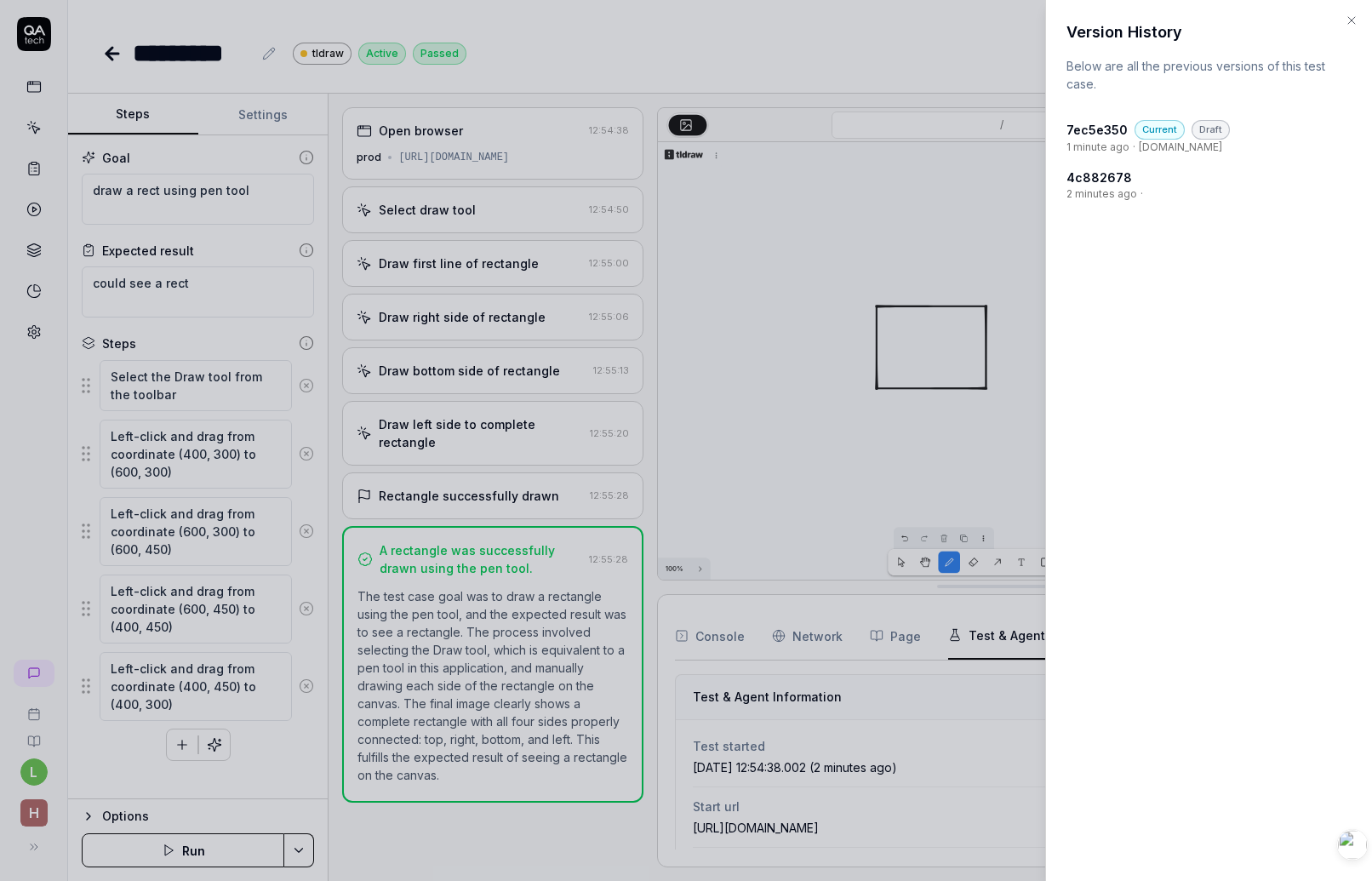
click at [1096, 185] on h4 "4c882678" at bounding box center [1099, 177] width 65 height 17
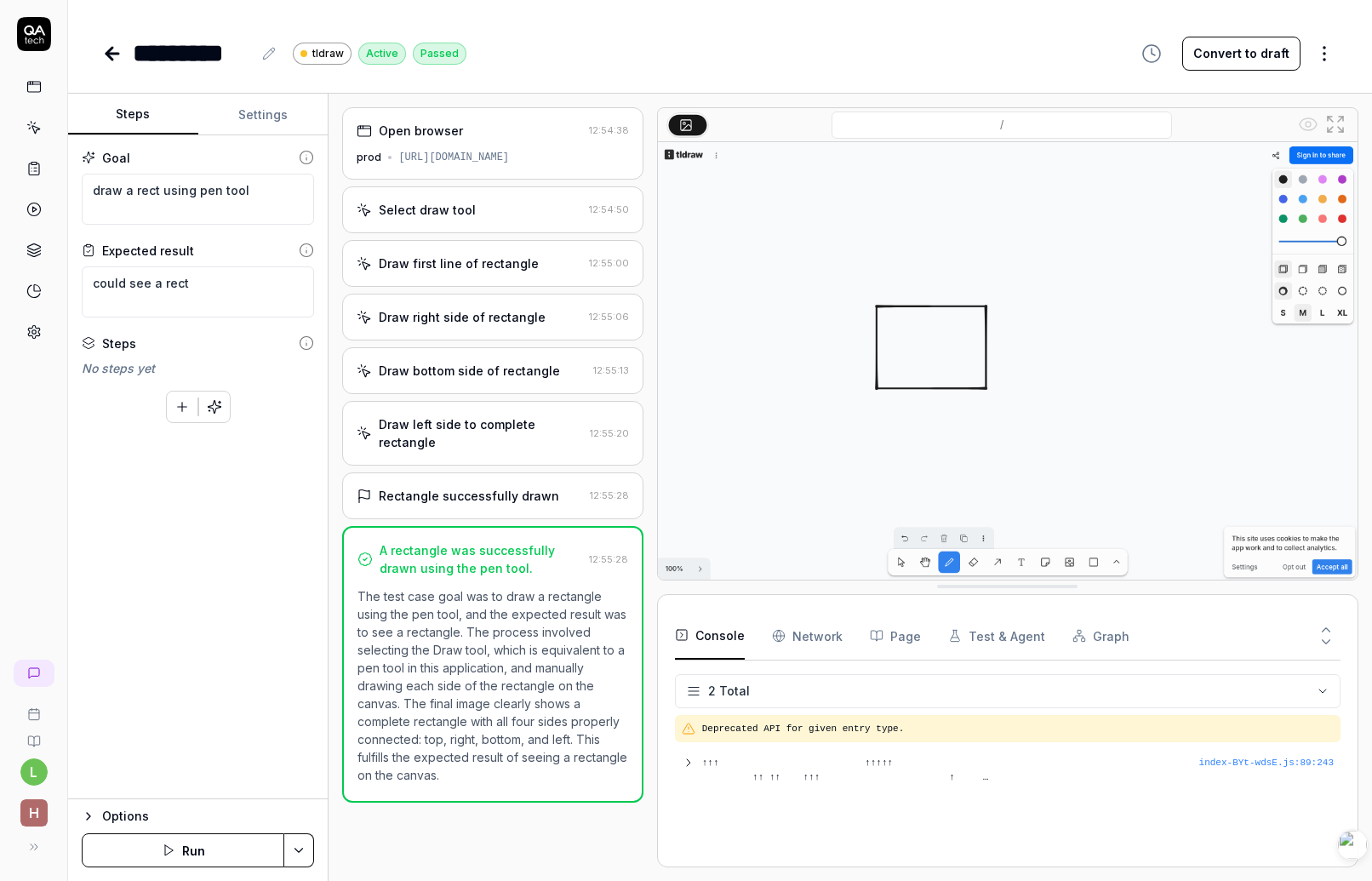
click at [1156, 58] on icon "button" at bounding box center [1152, 53] width 20 height 20
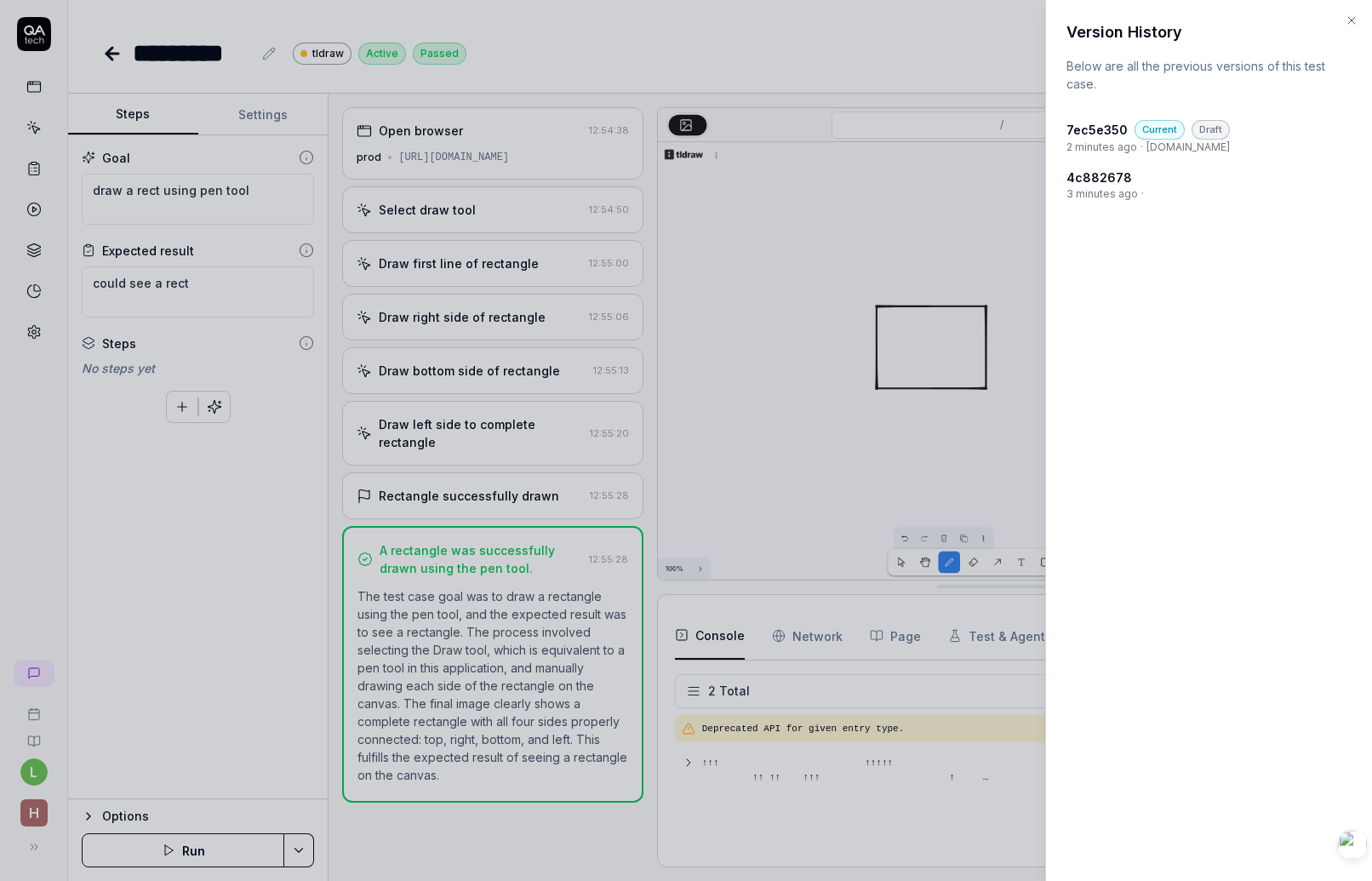
type textarea "*"
click at [1096, 131] on div "[DATE] 12:55:34" at bounding box center [1087, 117] width 108 height 39
click at [1101, 128] on h4 "7ec5e350" at bounding box center [1097, 129] width 62 height 17
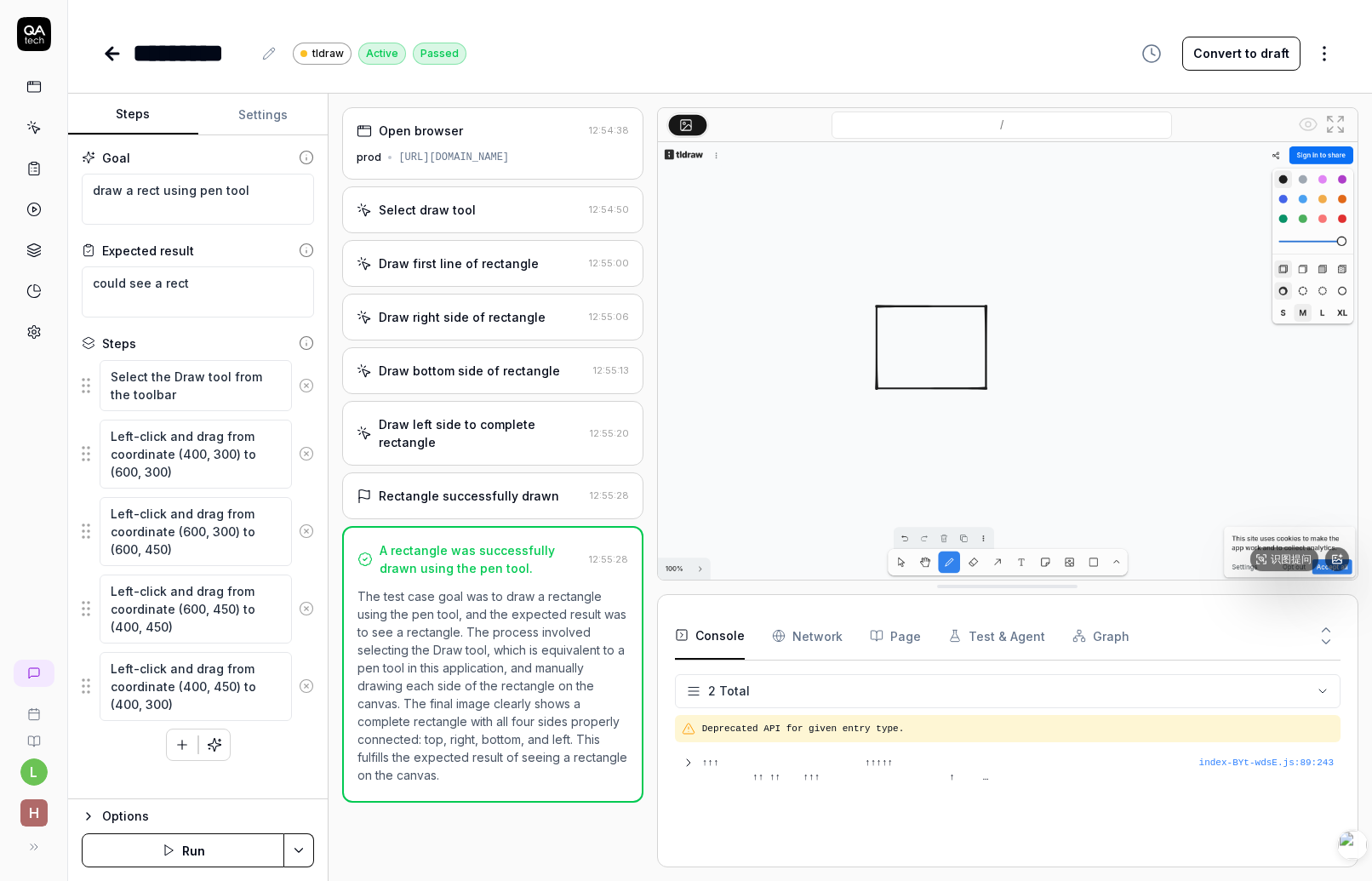
click at [982, 360] on img at bounding box center [1008, 361] width 699 height 438
click at [1052, 125] on input "/" at bounding box center [1002, 125] width 340 height 28
type textarea "*"
click at [1081, 241] on img at bounding box center [1008, 361] width 699 height 438
click at [114, 57] on icon at bounding box center [112, 53] width 20 height 20
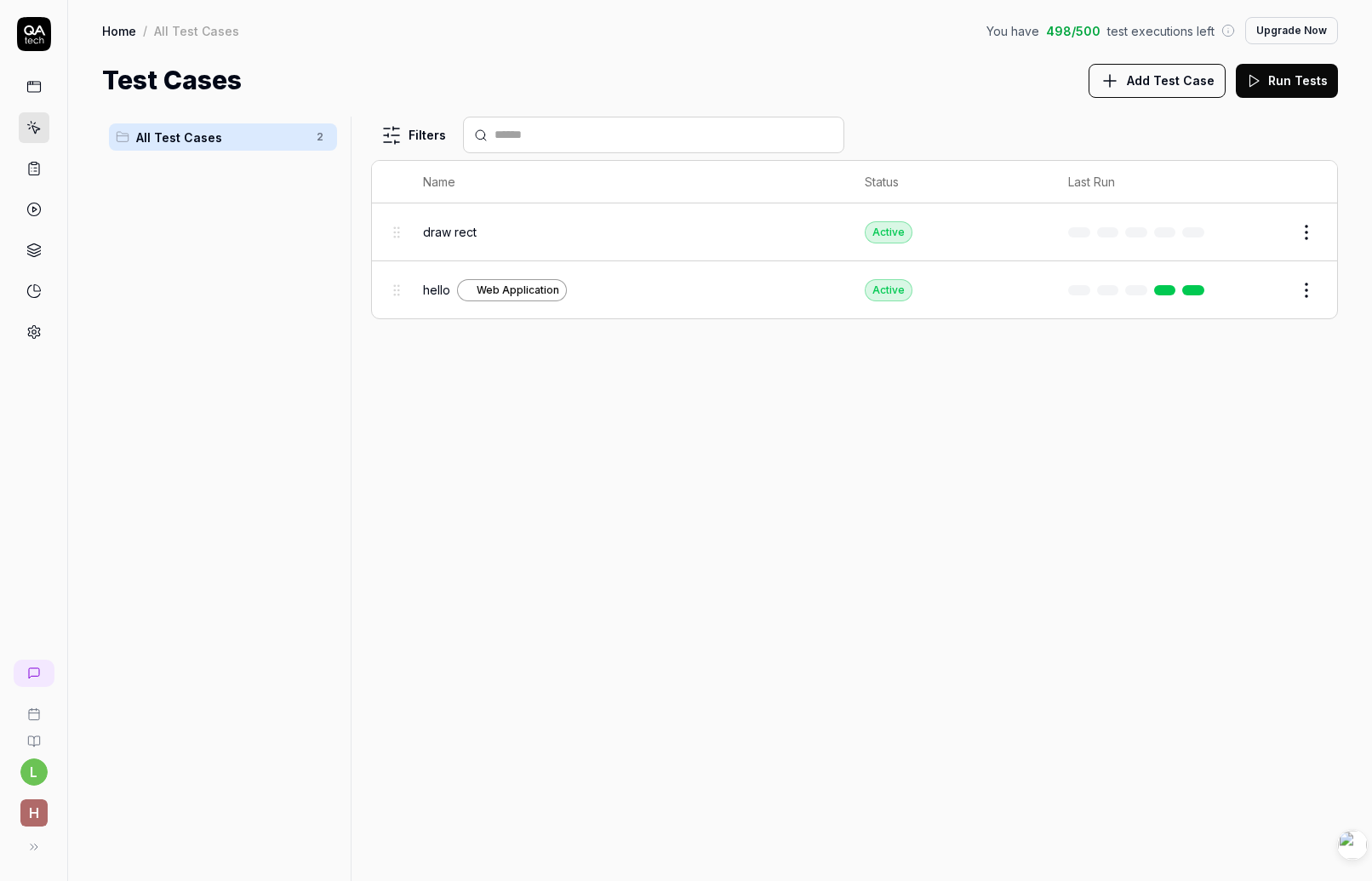
click at [570, 228] on div "draw rect" at bounding box center [627, 231] width 408 height 17
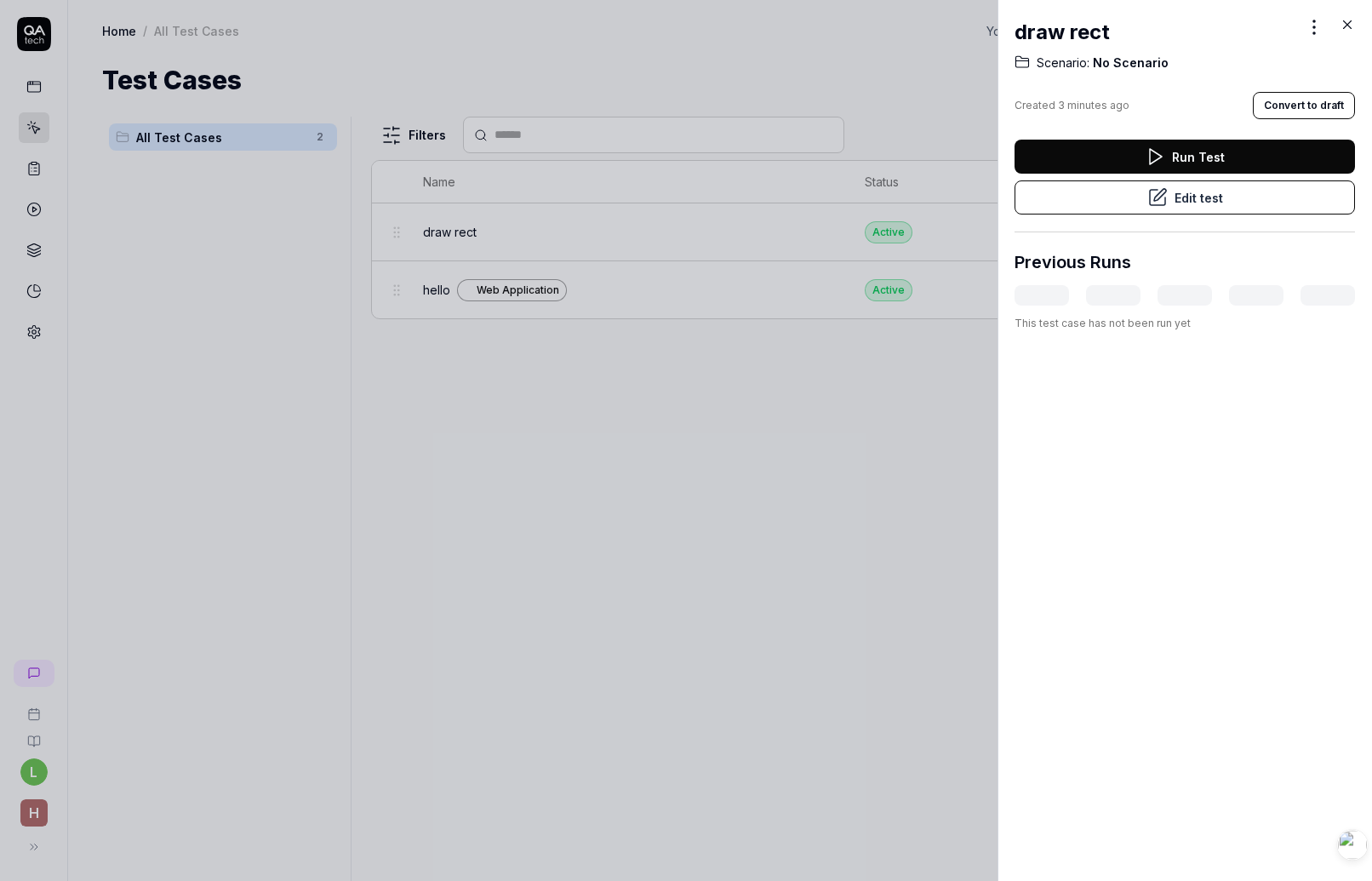
click at [1203, 156] on button "Run Test" at bounding box center [1185, 156] width 340 height 34
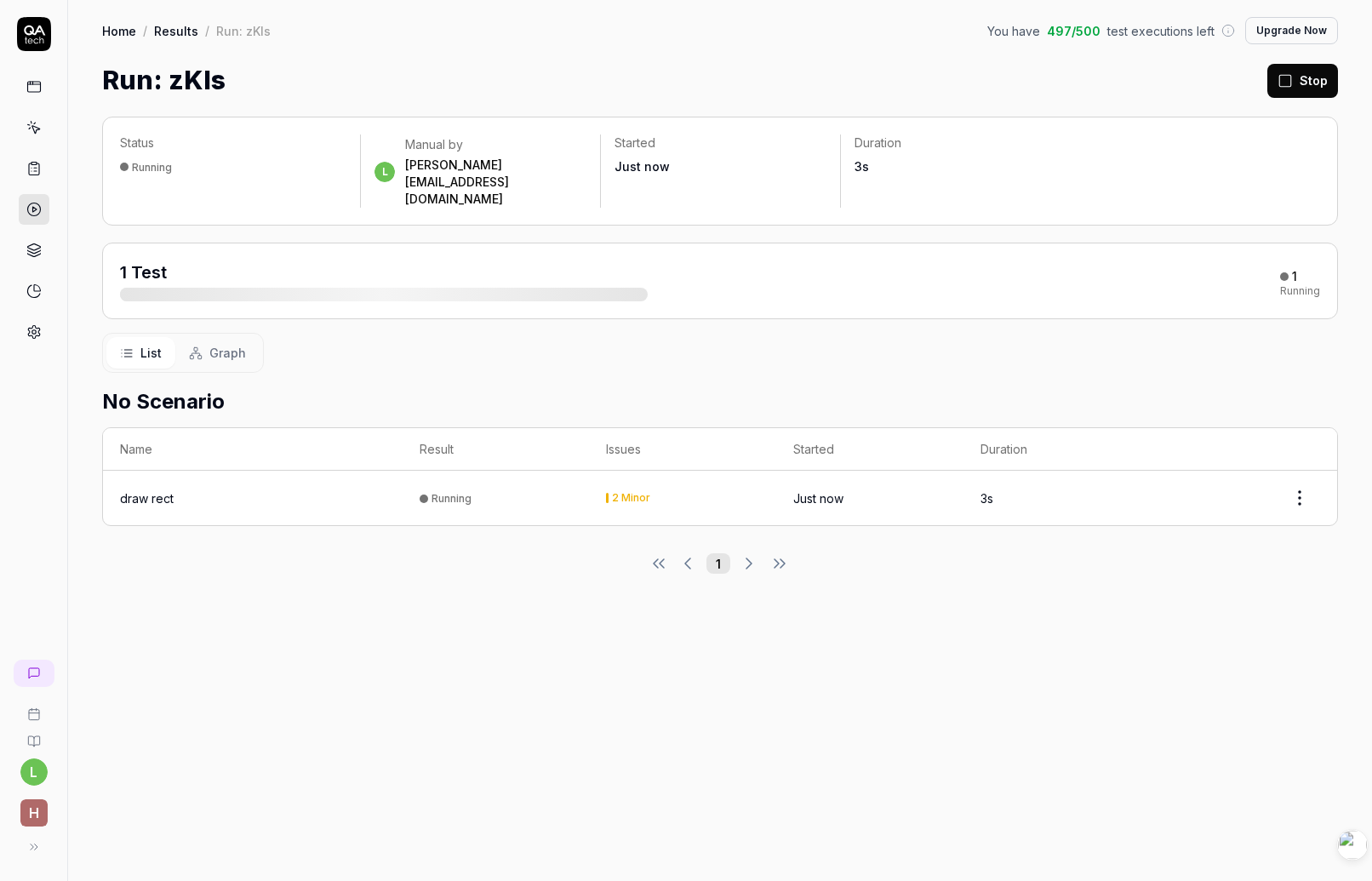
click at [836, 93] on div "Run: zKIs Stop" at bounding box center [720, 81] width 1236 height 39
click at [1293, 462] on html "l h Home / Results / Run: zKIs You have 497 / 500 test executions left Upgrade …" at bounding box center [686, 440] width 1372 height 881
click at [1101, 671] on html "l h Home / Results / Run: zKIs You have 497 / 500 test executions left Upgrade …" at bounding box center [686, 440] width 1372 height 881
click at [555, 373] on div "No Scenario Name Result Issues Started Duration draw rect Running 2 Minor A min…" at bounding box center [720, 449] width 1236 height 154
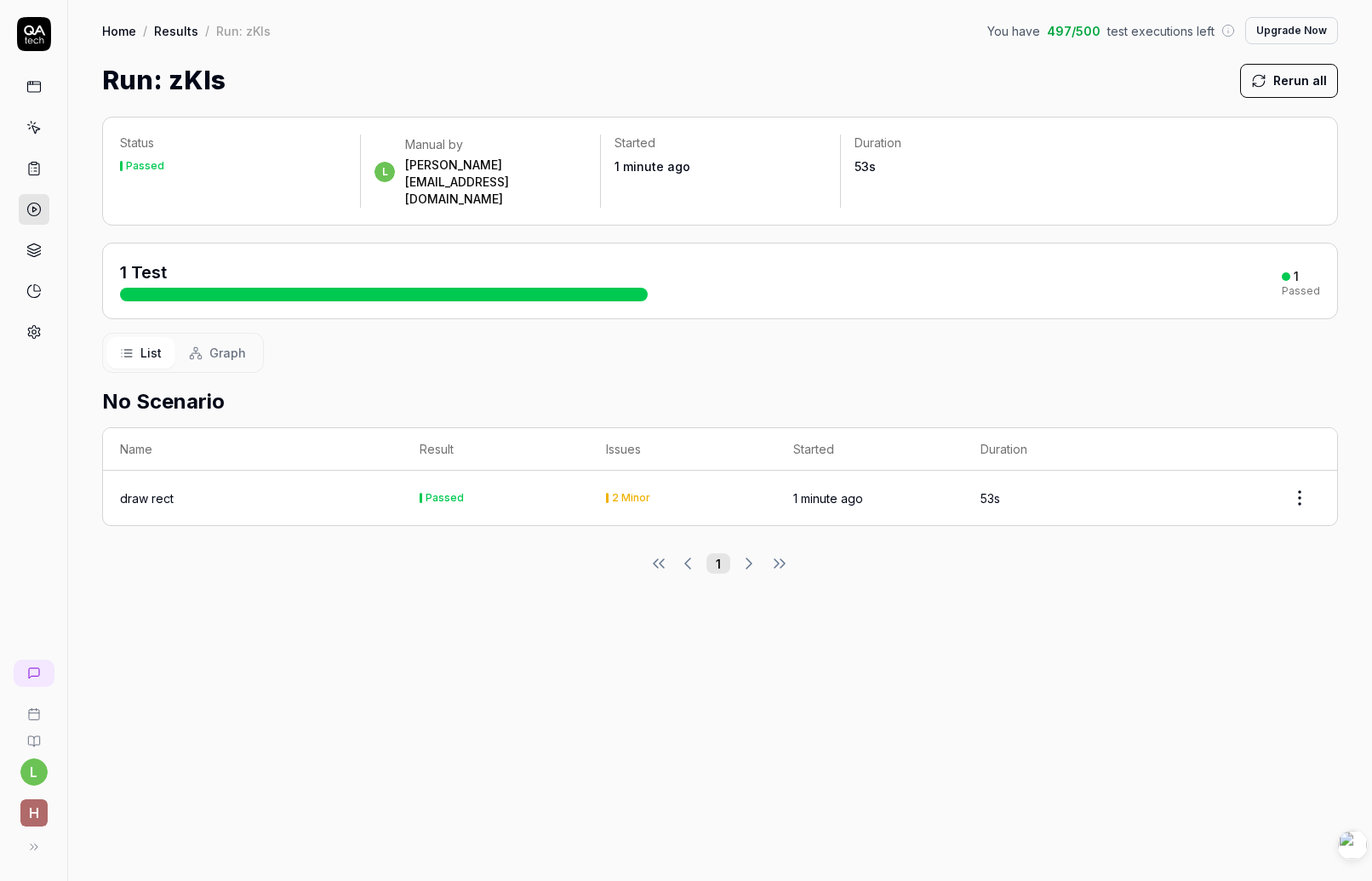
click at [1295, 462] on html "l h Home / Results / Run: zKIs You have 497 / 500 test executions left Upgrade …" at bounding box center [686, 440] width 1372 height 881
click at [1117, 576] on div "Status Passed l Manual by [PERSON_NAME][EMAIL_ADDRESS][DOMAIN_NAME] Started 1 m…" at bounding box center [720, 490] width 1304 height 782
click at [513, 611] on div "Status Passed l Manual by [PERSON_NAME][EMAIL_ADDRESS][DOMAIN_NAME] Started 1 m…" at bounding box center [720, 490] width 1304 height 782
click at [198, 347] on icon at bounding box center [195, 354] width 14 height 14
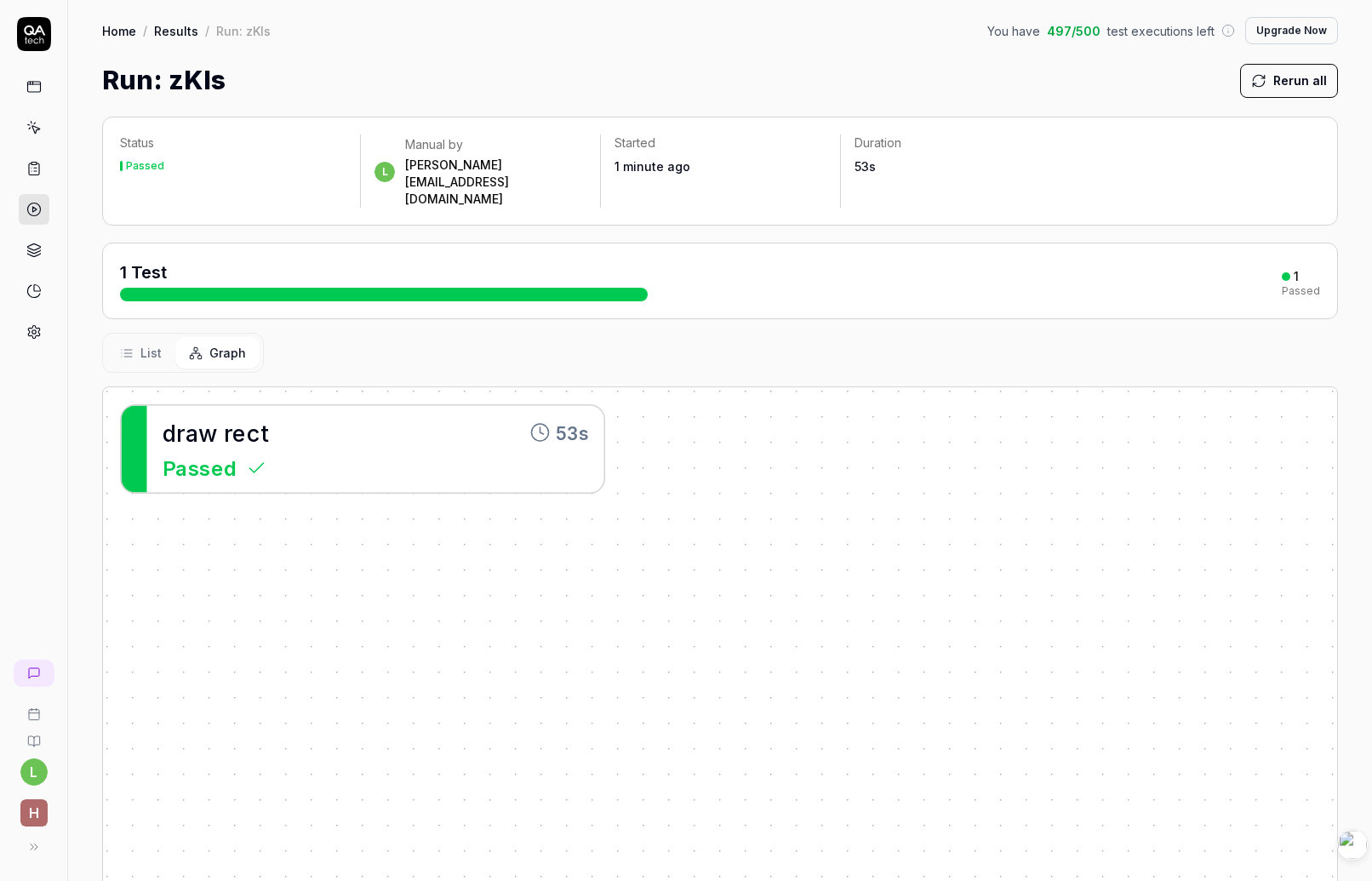
click at [146, 344] on span "List" at bounding box center [151, 353] width 21 height 17
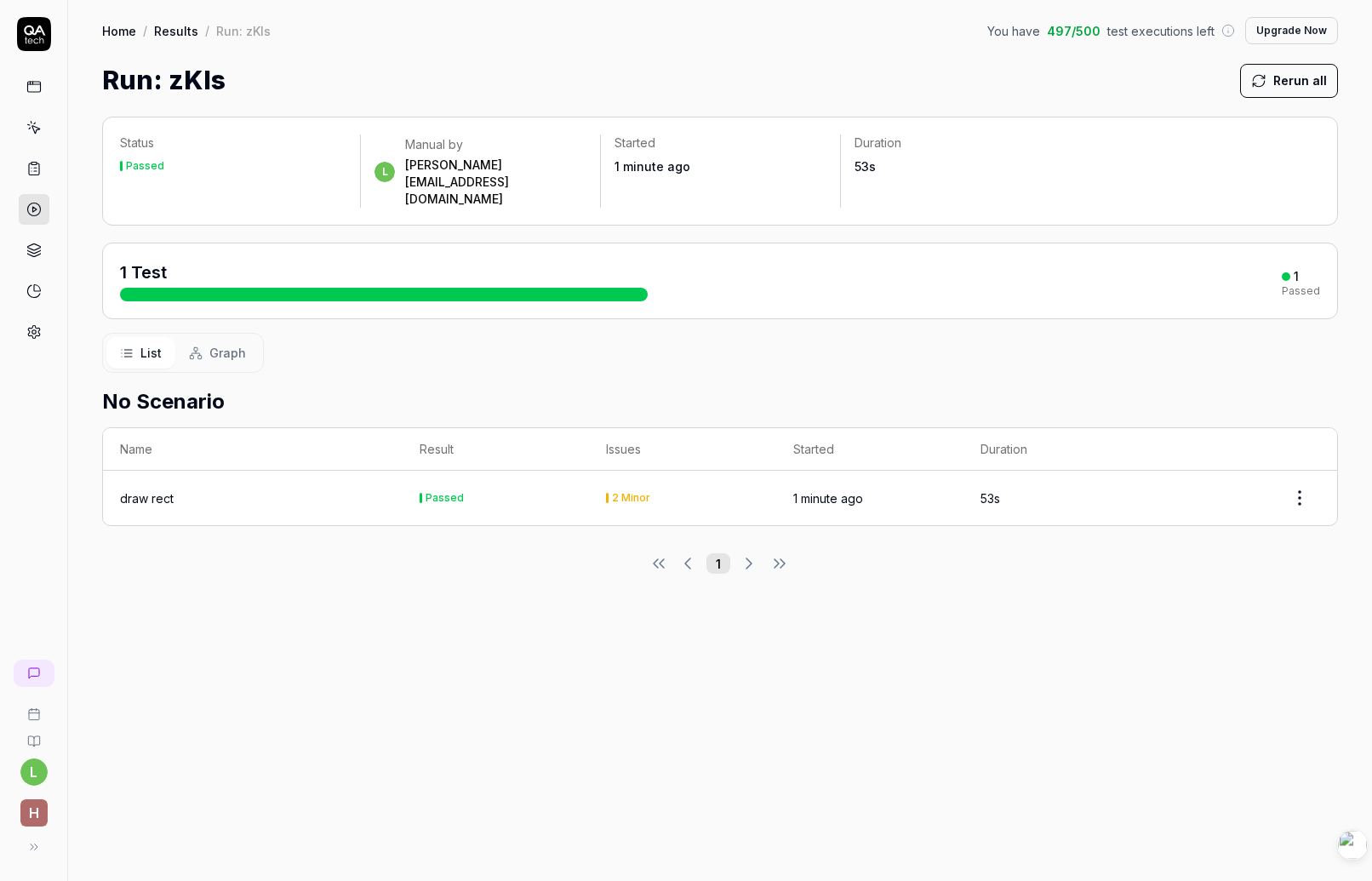
click at [691, 333] on div "List Graph" at bounding box center [720, 353] width 1236 height 40
click at [1116, 72] on div "Run: zKIs Rerun all" at bounding box center [720, 81] width 1236 height 39
